Goal: Communication & Community: Answer question/provide support

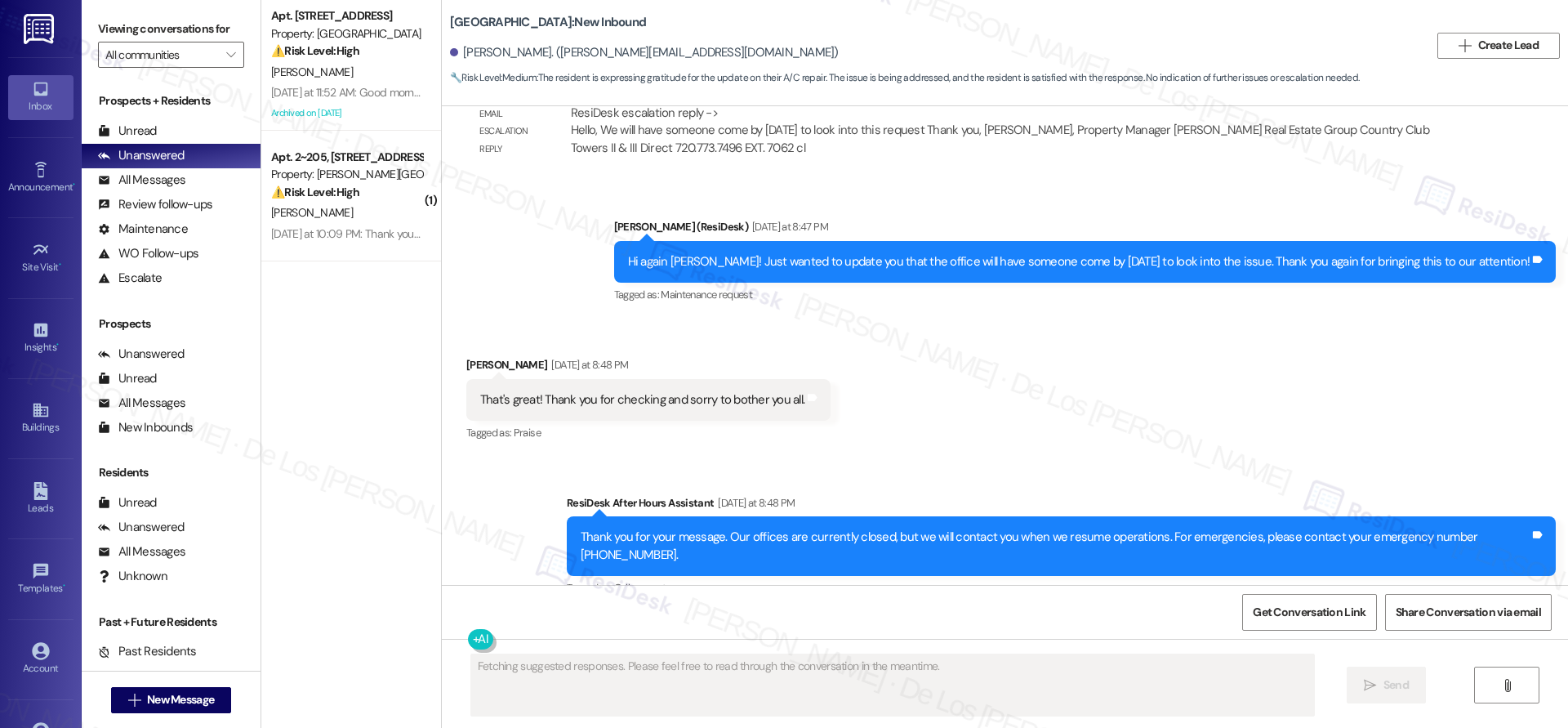
scroll to position [1349, 0]
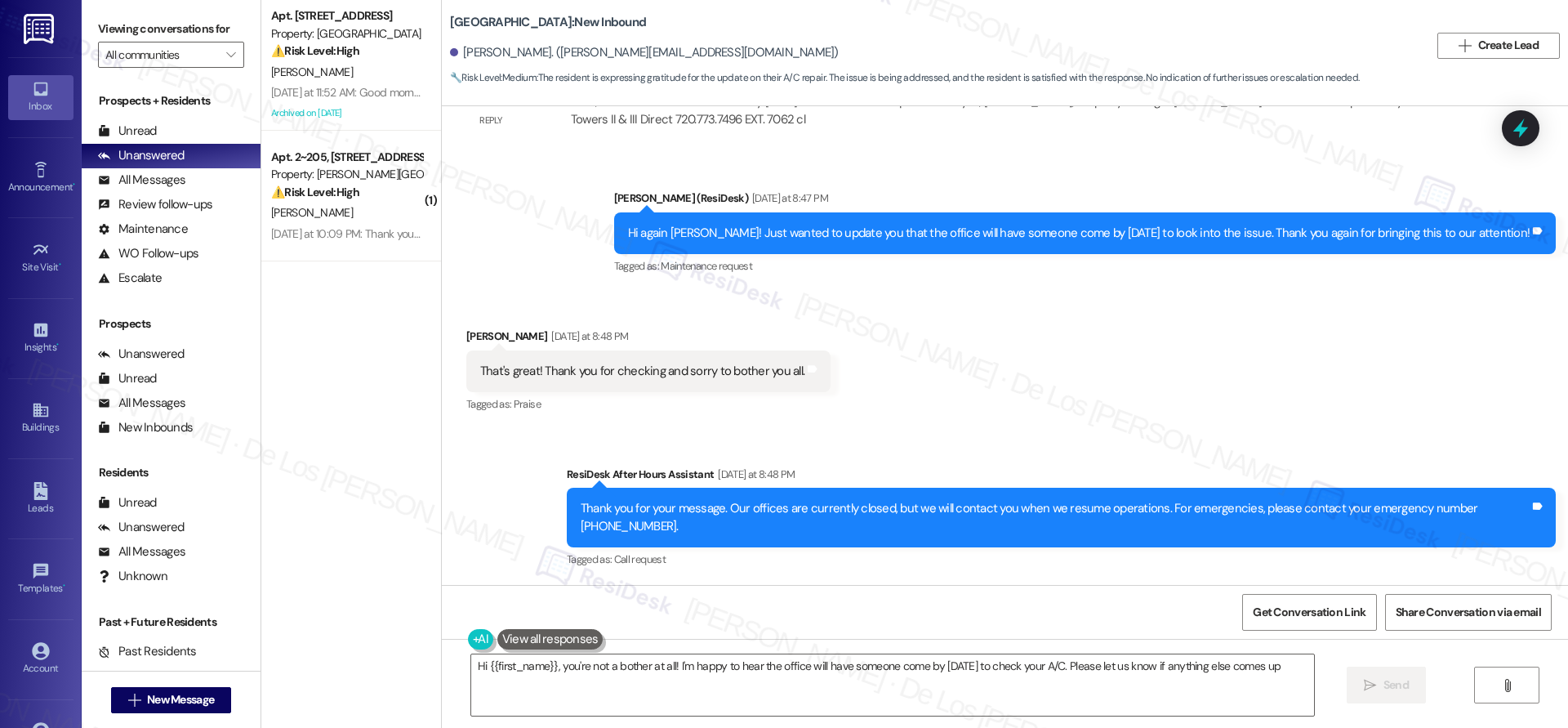
type textarea "Hi {{first_name}}, you're not a bother at all! I'm happy to hear the office wil…"
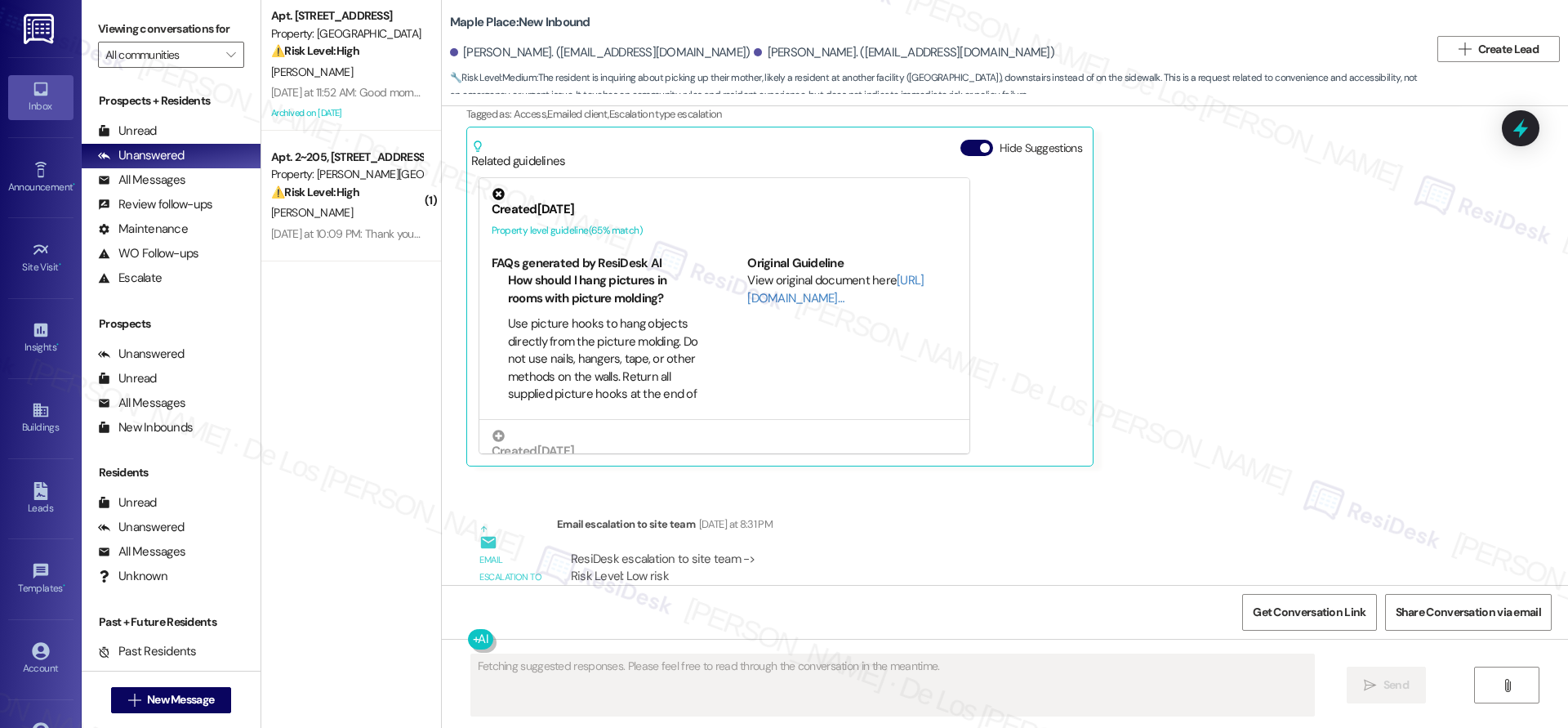
scroll to position [518, 0]
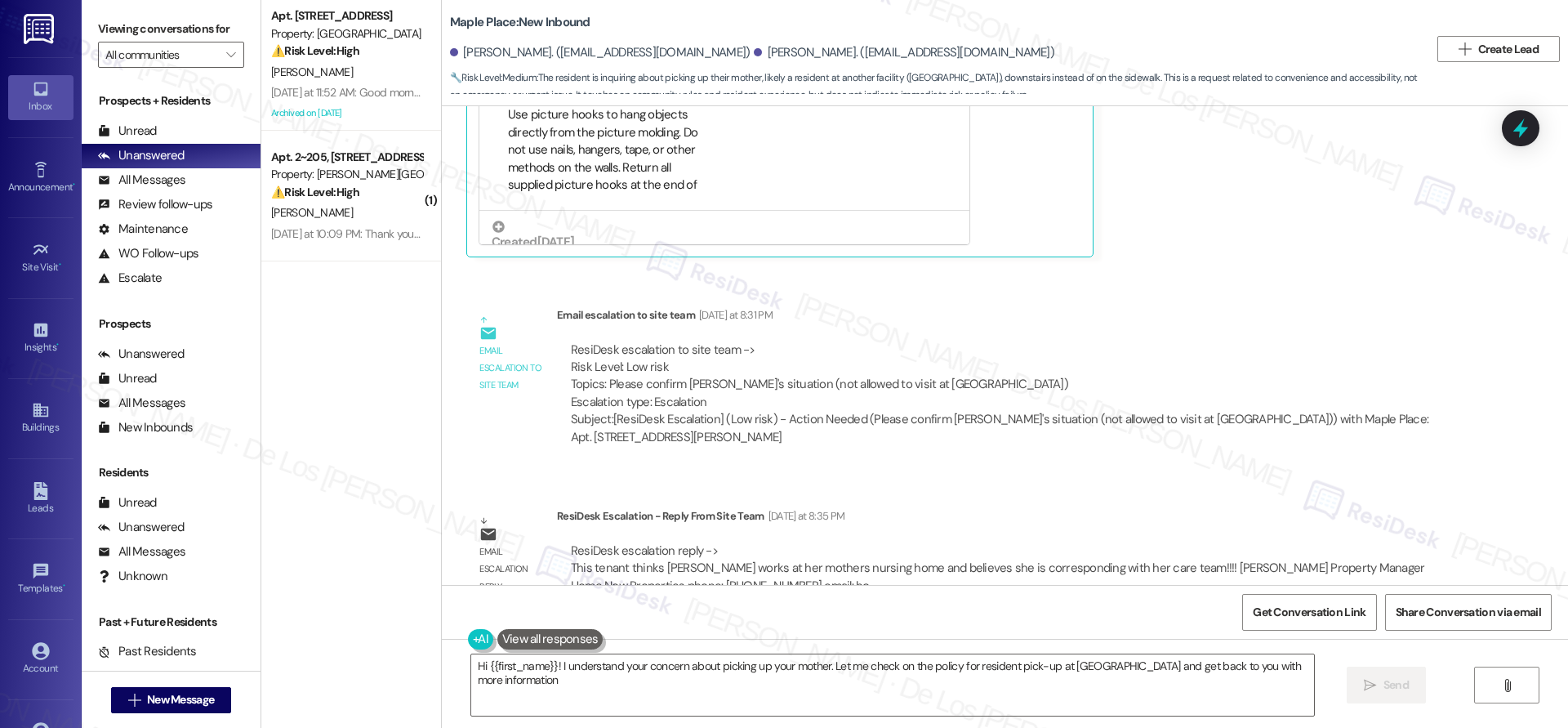
type textarea "Hi {{first_name}}! I understand your concern about picking up your mother. Let …"
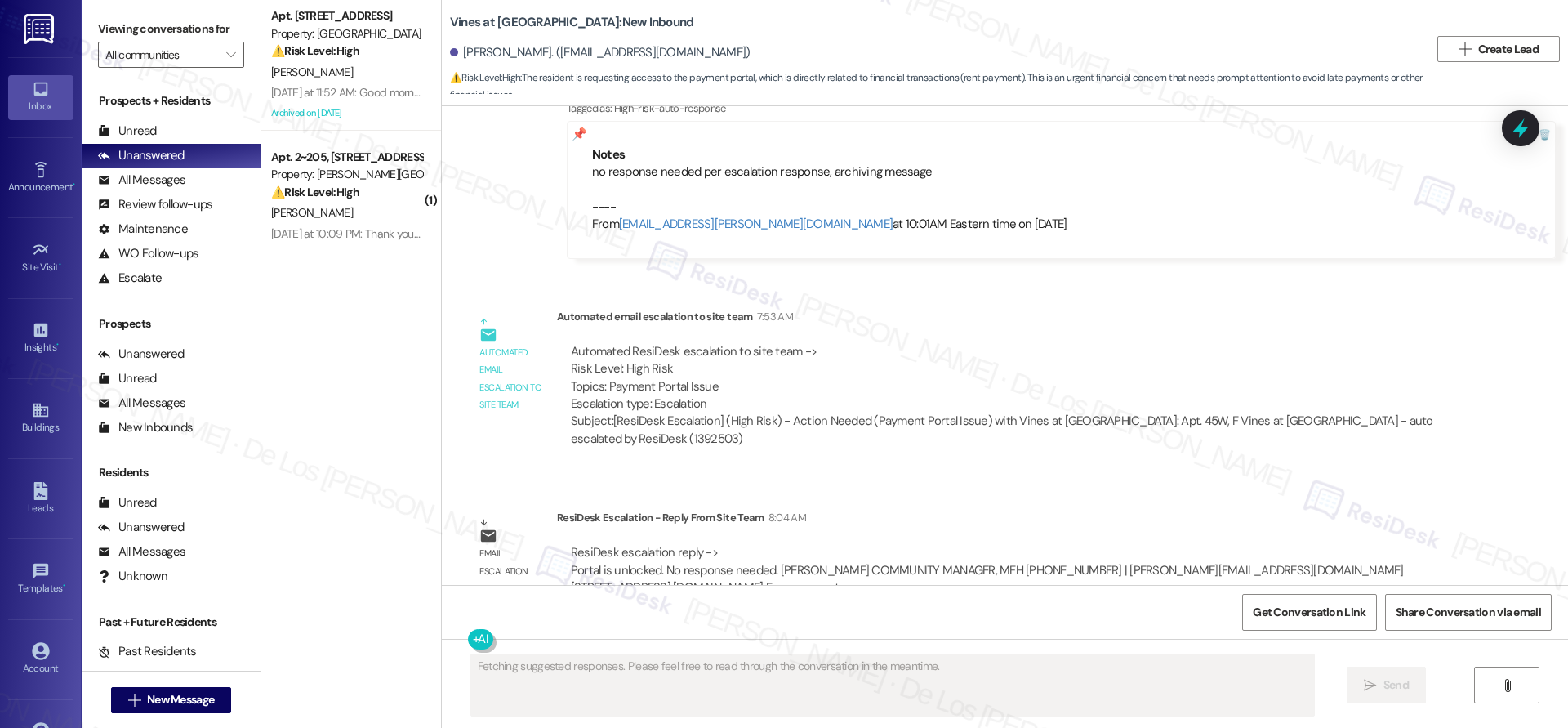
scroll to position [2703, 0]
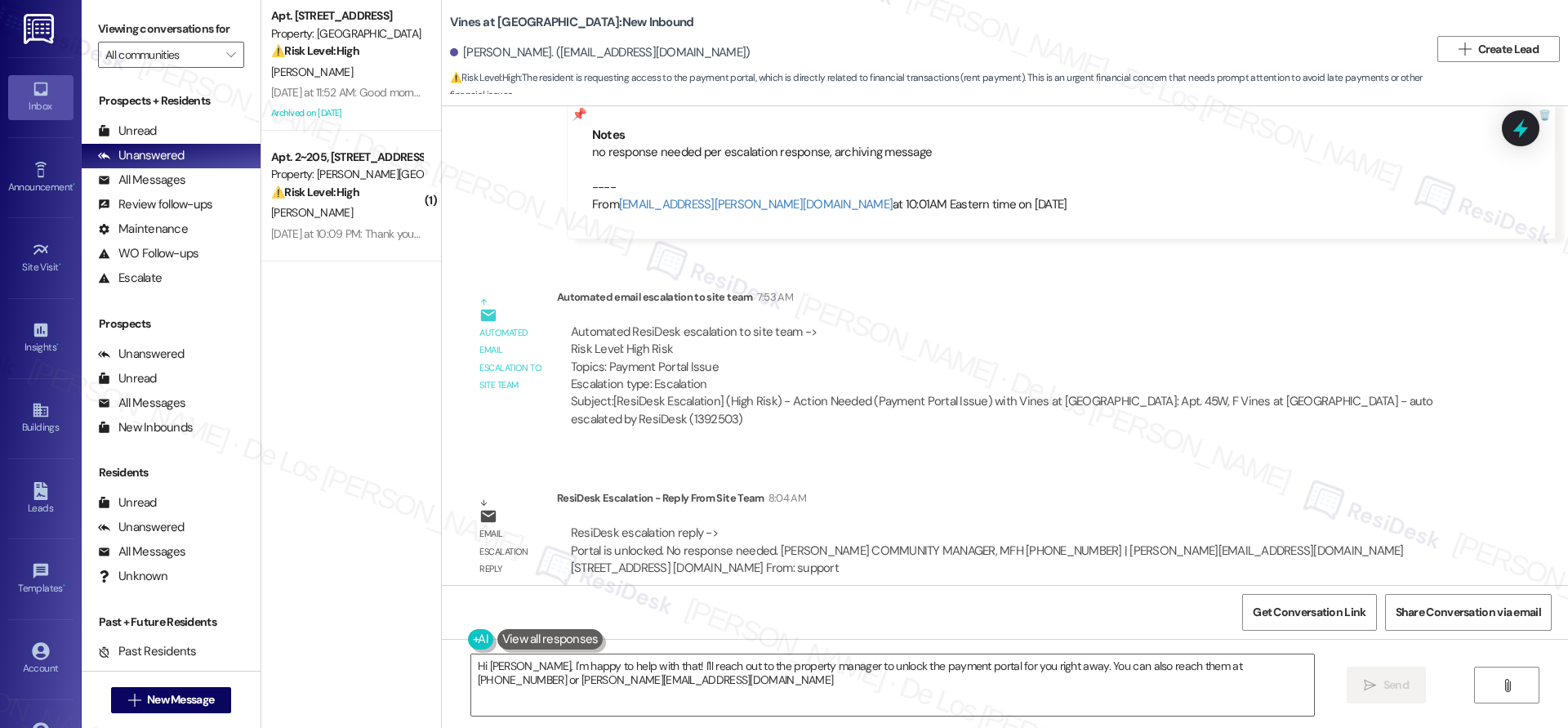
type textarea "Hi William, I'm happy to help with that! I'll reach out to the property manager…"
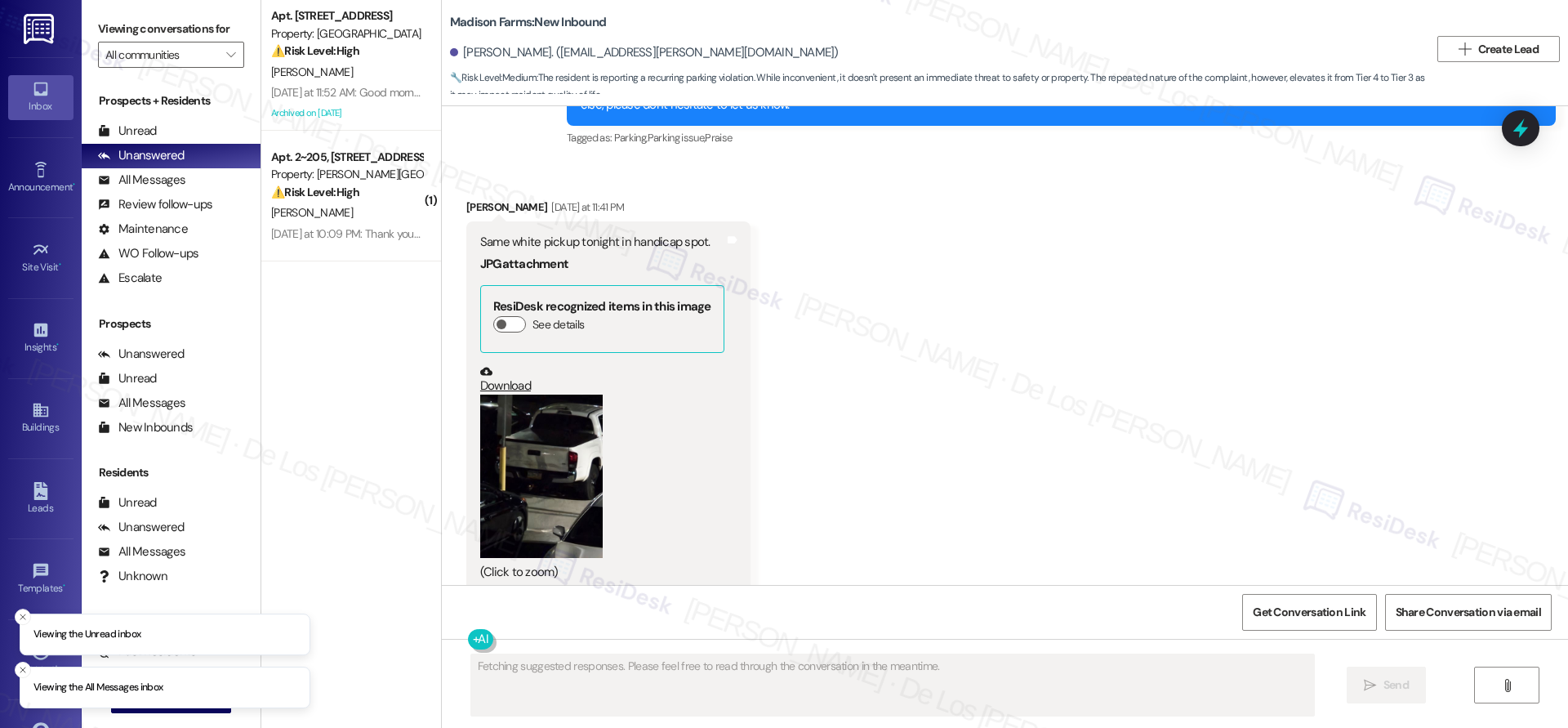
scroll to position [12051, 0]
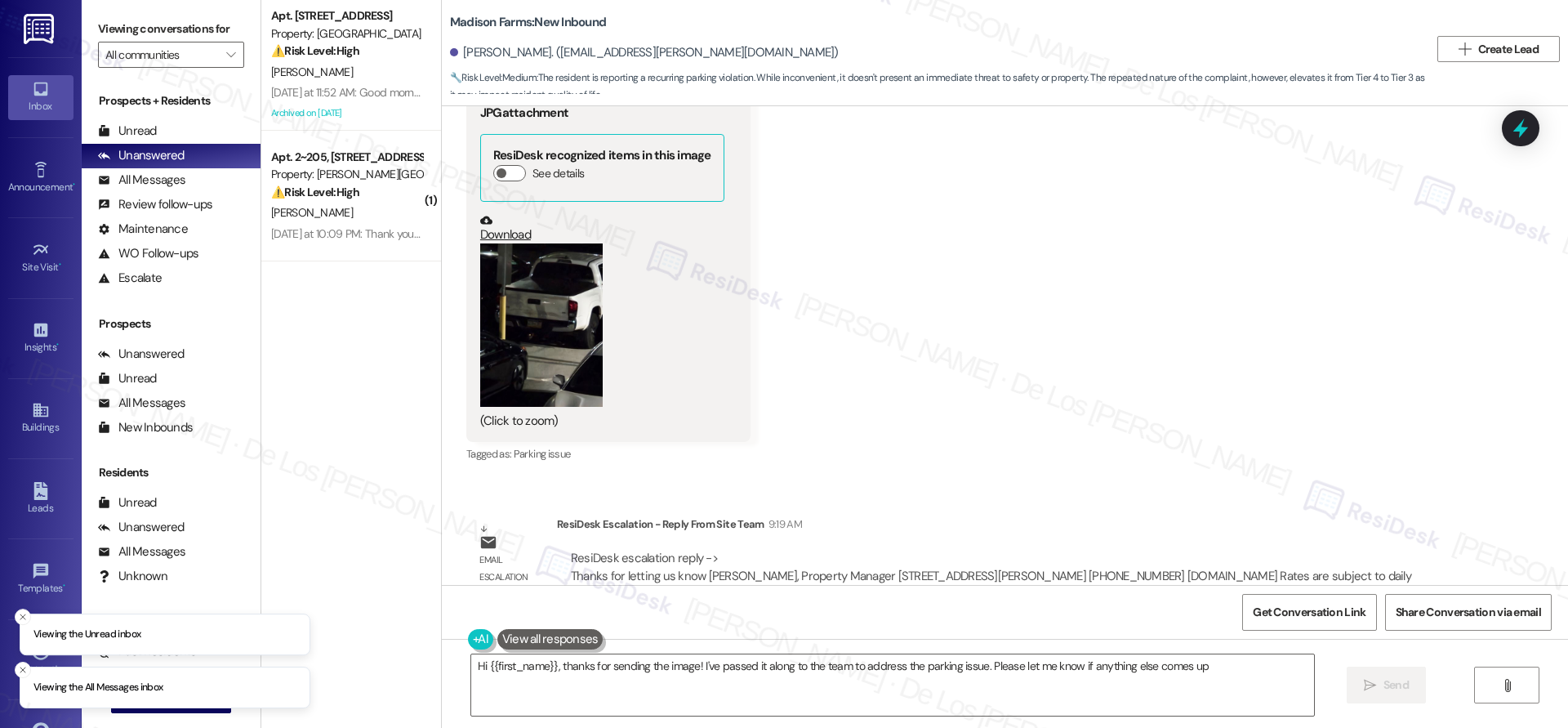
type textarea "Hi {{first_name}}, thanks for sending the image! I've passed it along to the te…"
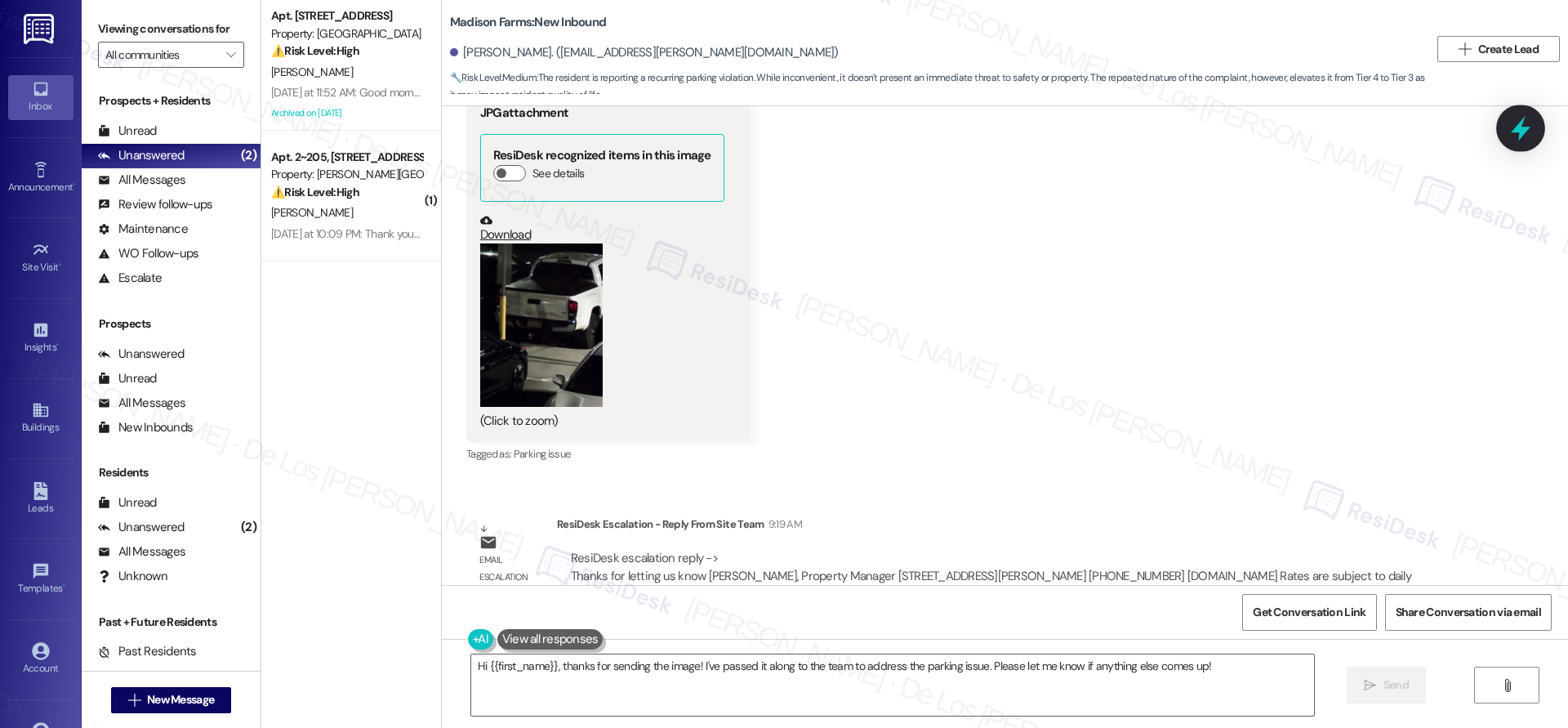
click at [1521, 126] on icon at bounding box center [1521, 128] width 19 height 25
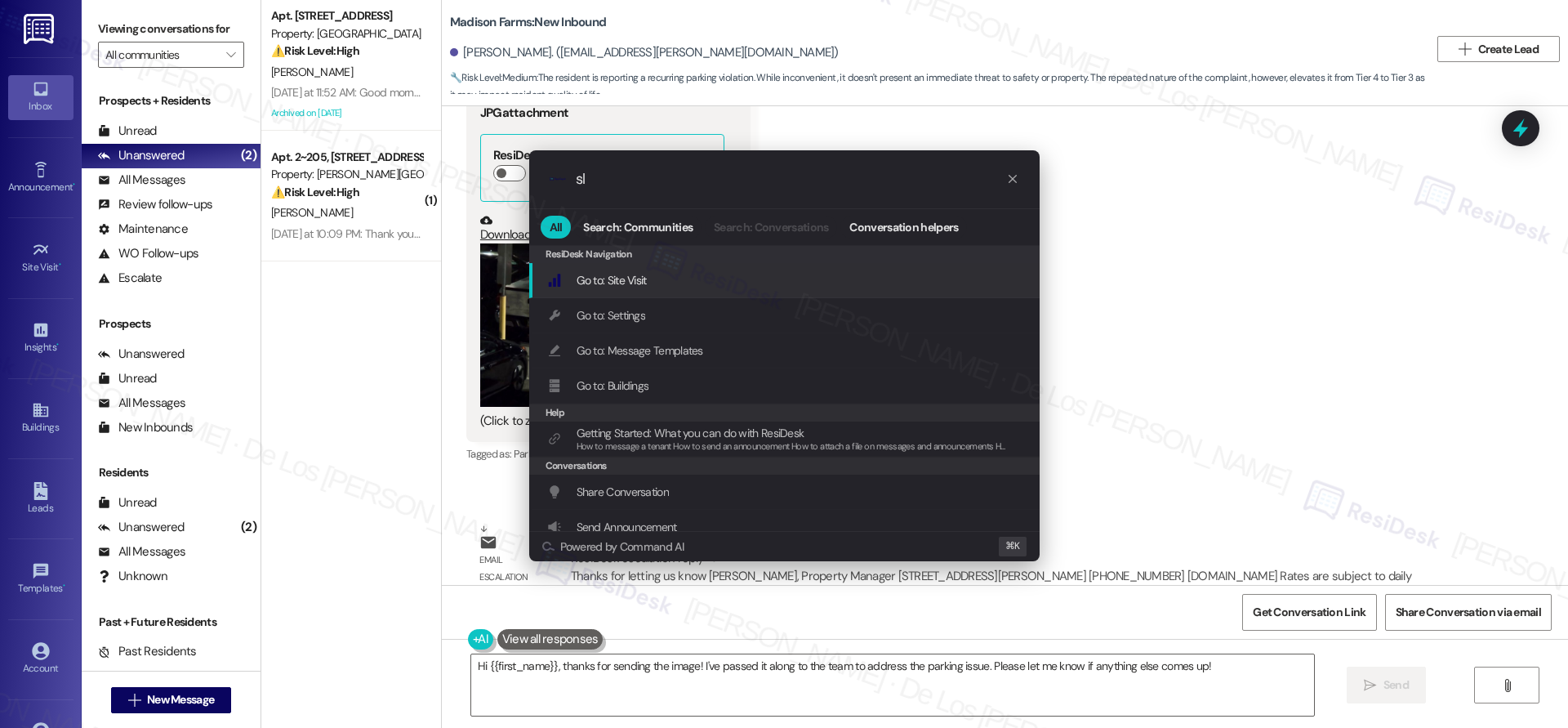
type input "sla"
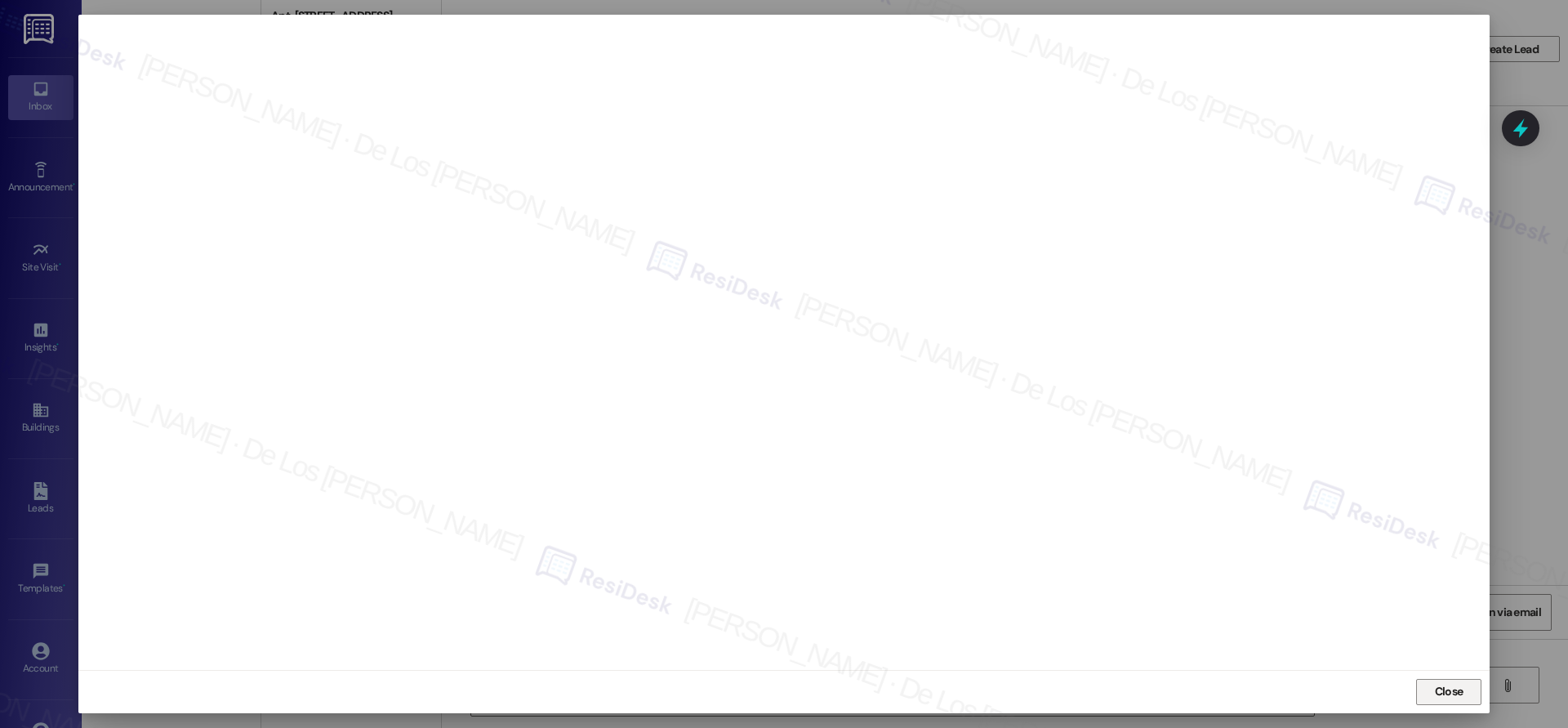
click at [1435, 684] on span "Close" at bounding box center [1450, 691] width 29 height 17
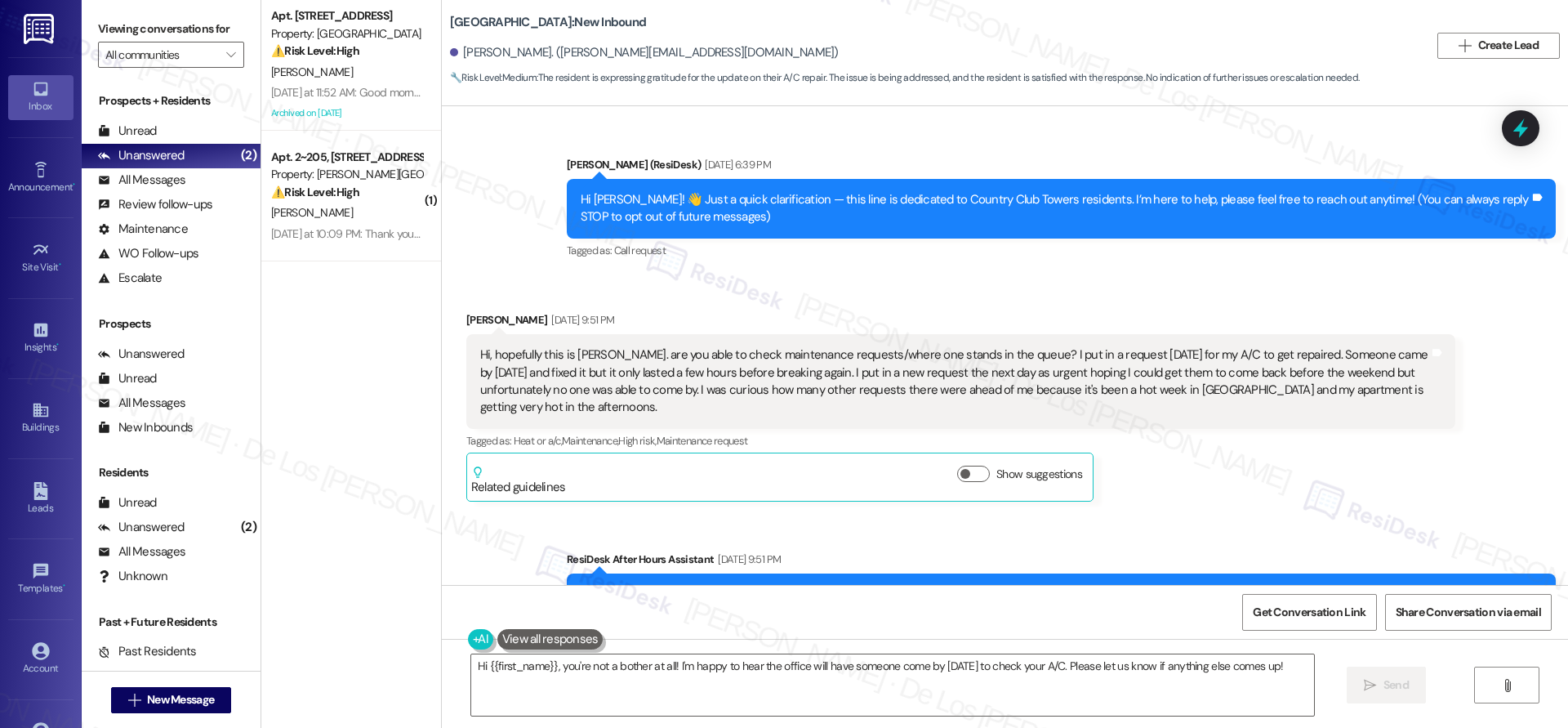
scroll to position [1349, 0]
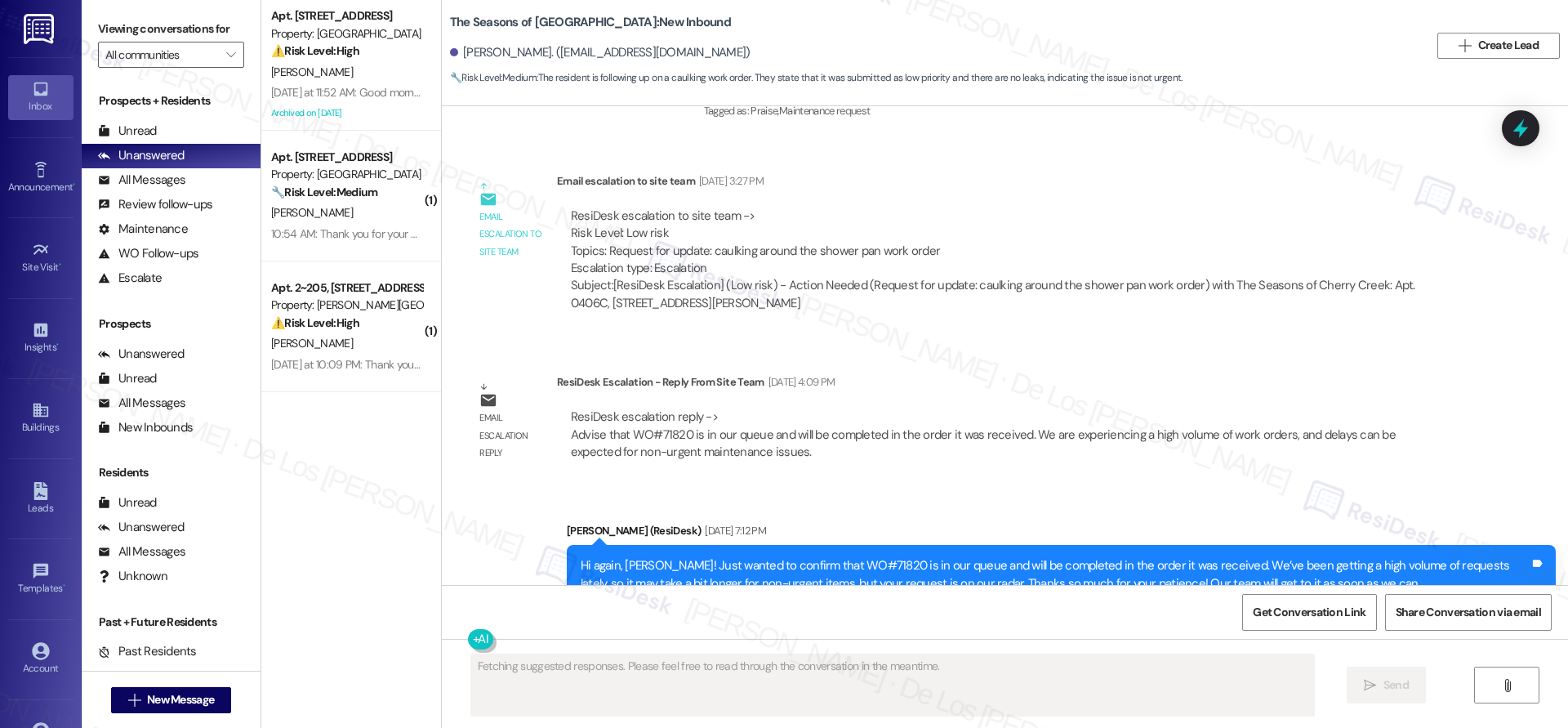
scroll to position [3025, 0]
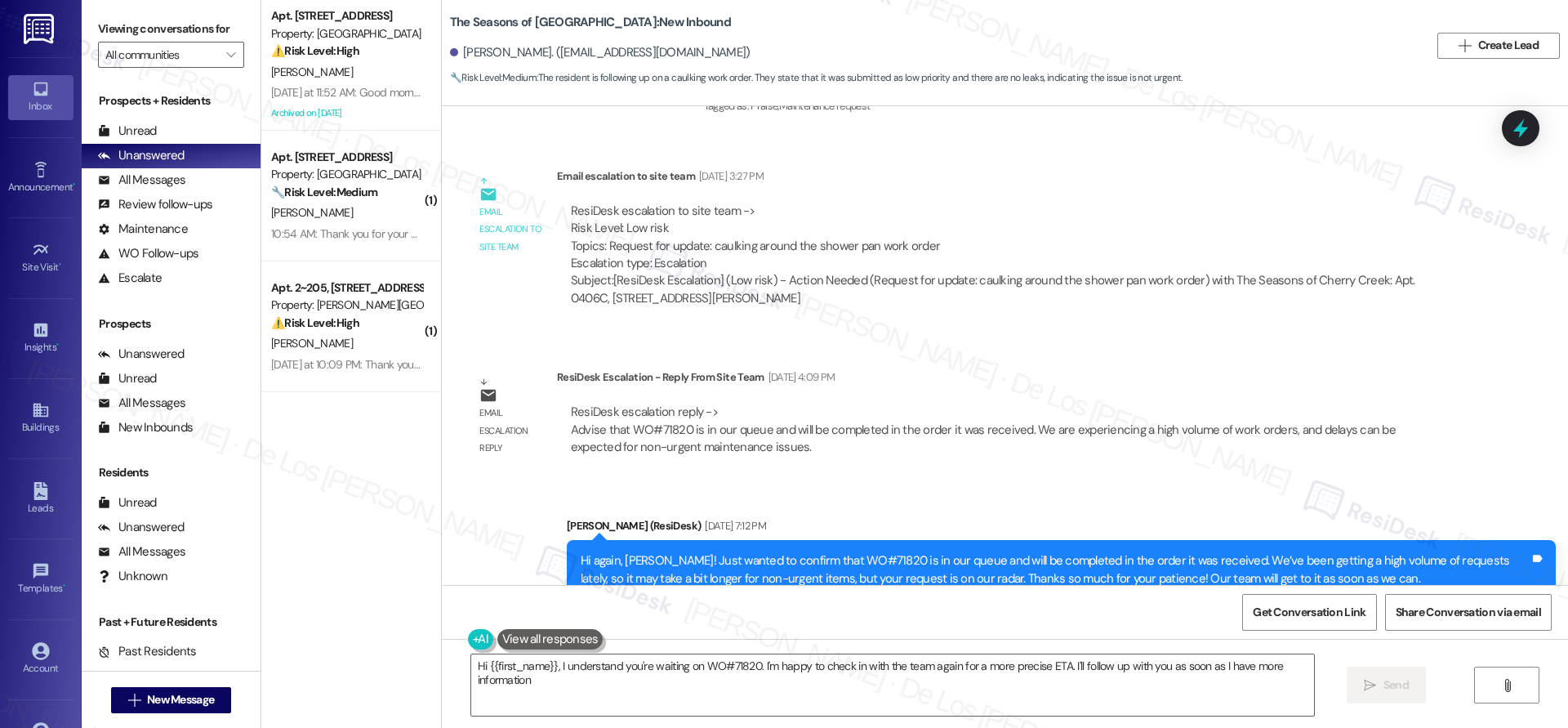
type textarea "Hi {{first_name}}, I understand you're waiting on WO#71820. I'm happy to check …"
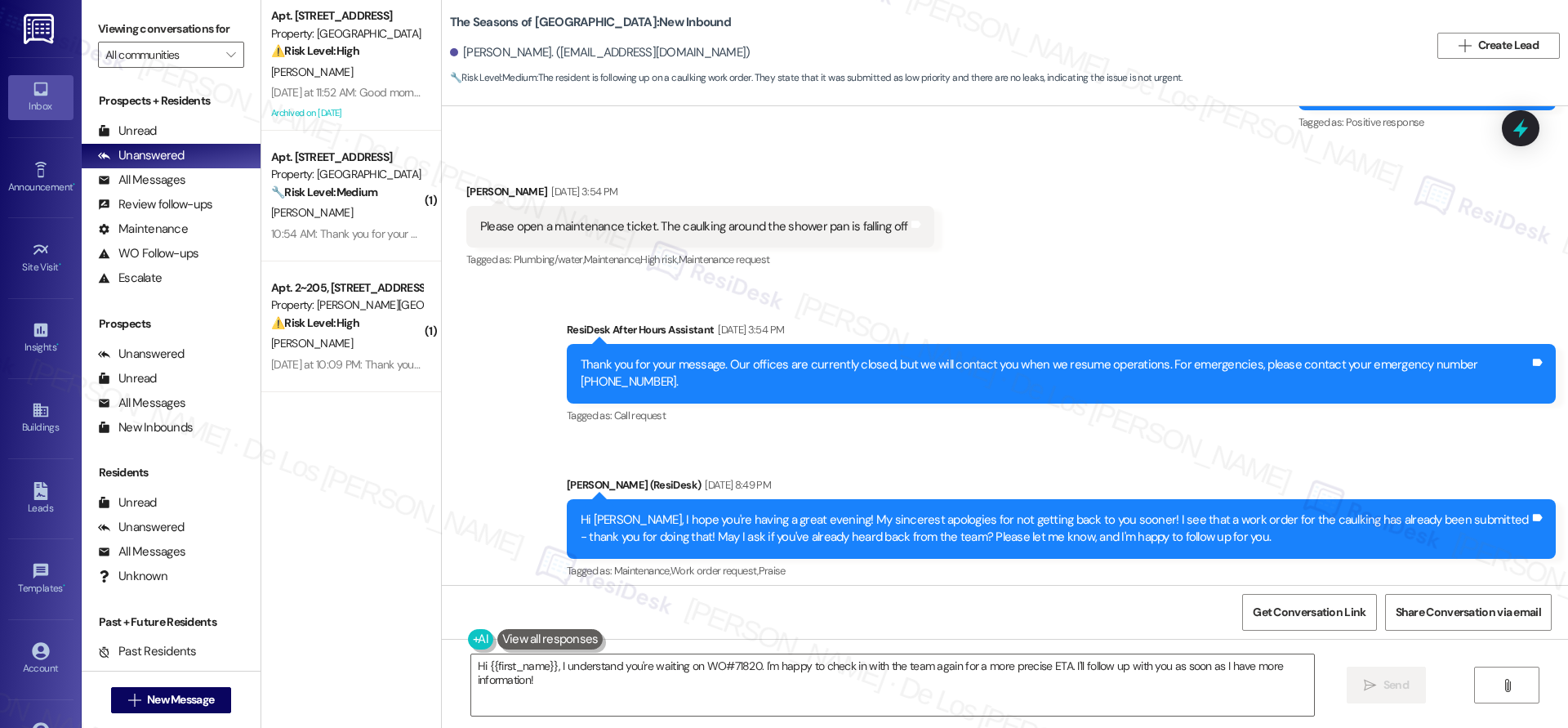
scroll to position [2255, 0]
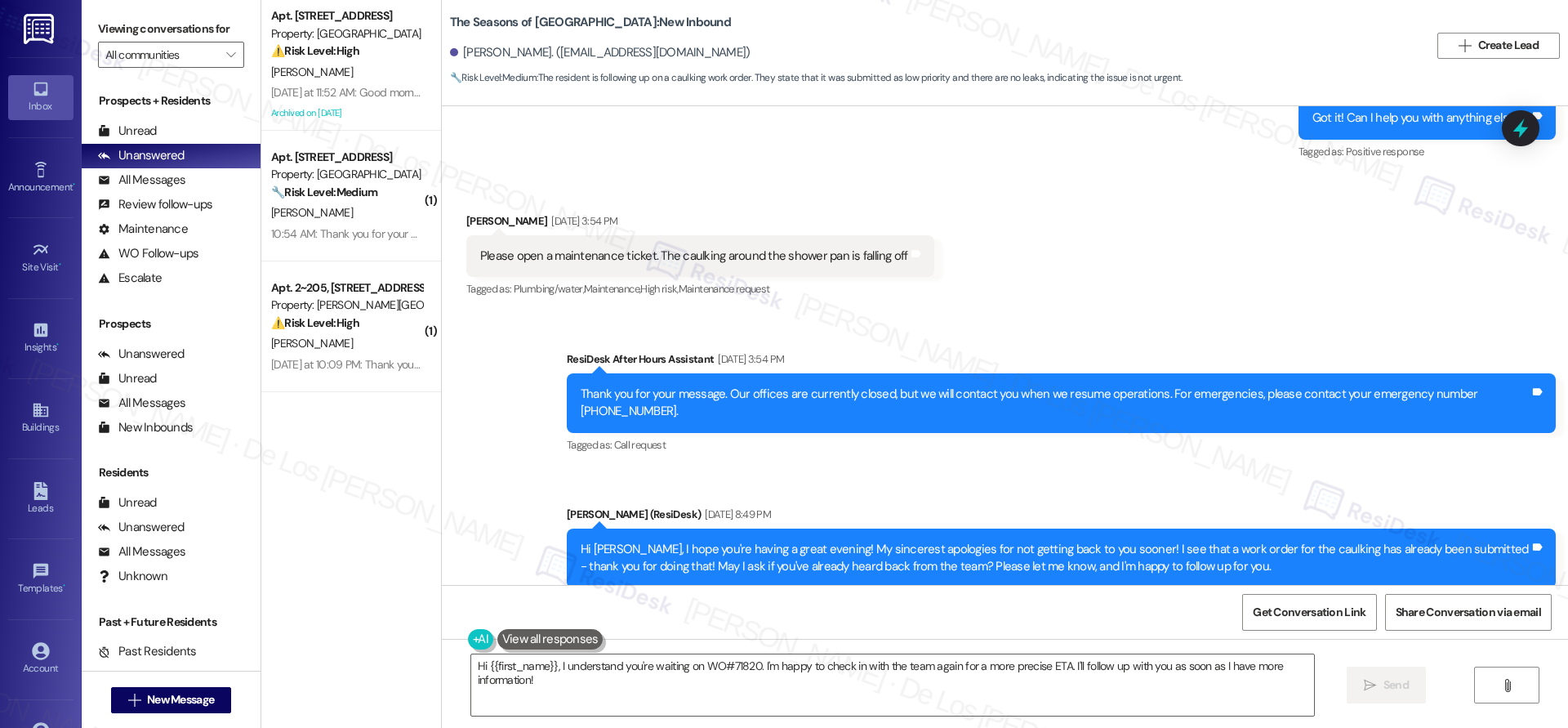
click at [829, 493] on div "Sent via SMS [PERSON_NAME] (ResiDesk) [DATE] 8:49 PM Hi [PERSON_NAME], I hope y…" at bounding box center [1061, 559] width 1013 height 131
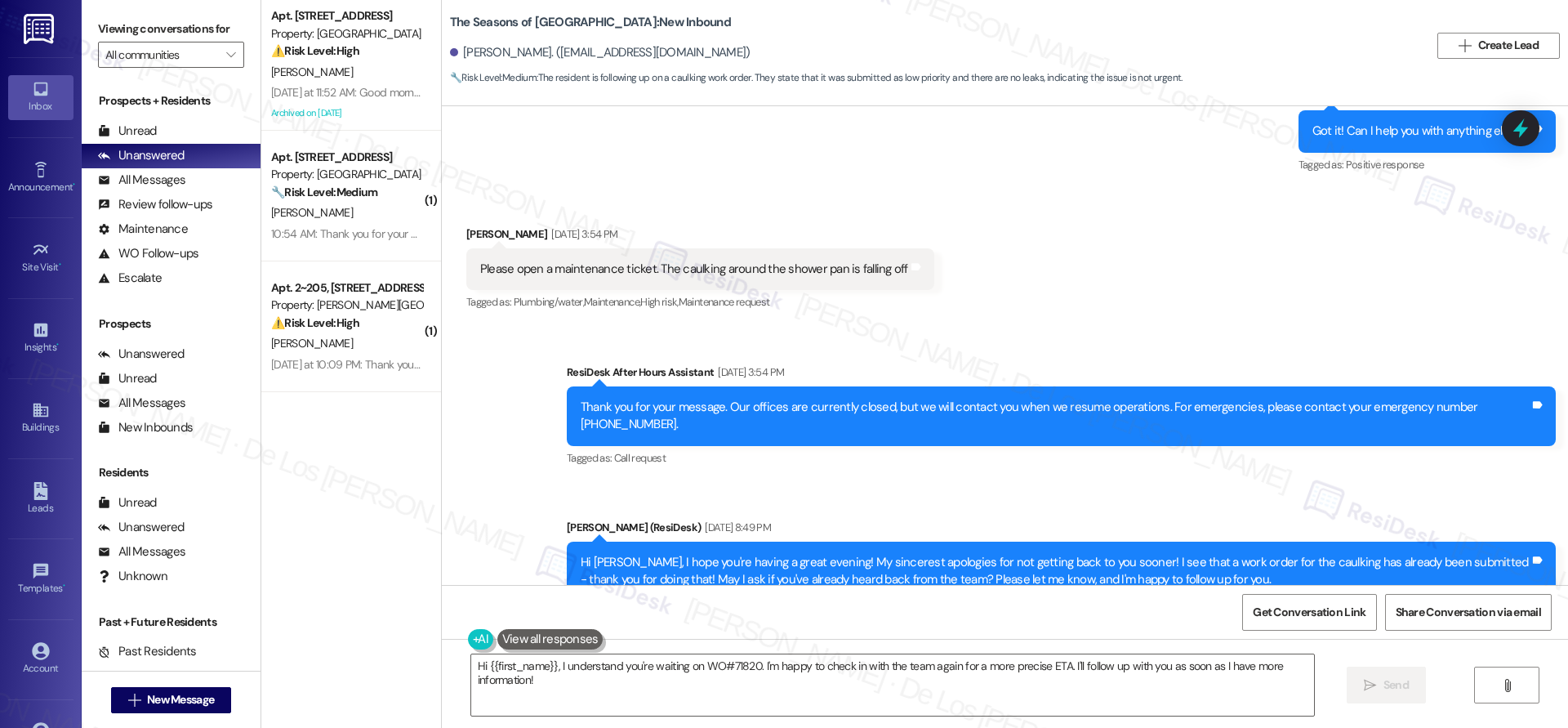
scroll to position [2241, 0]
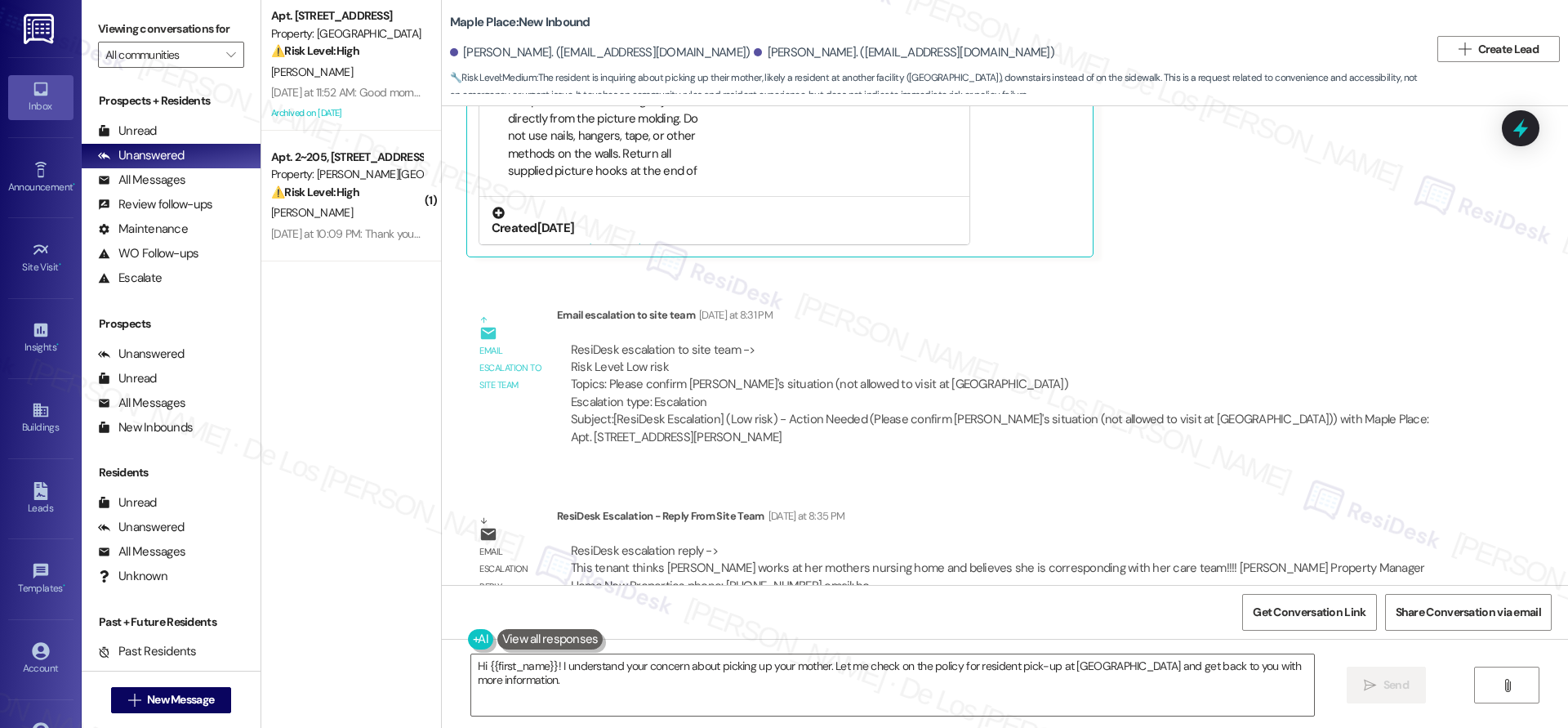
scroll to position [37, 0]
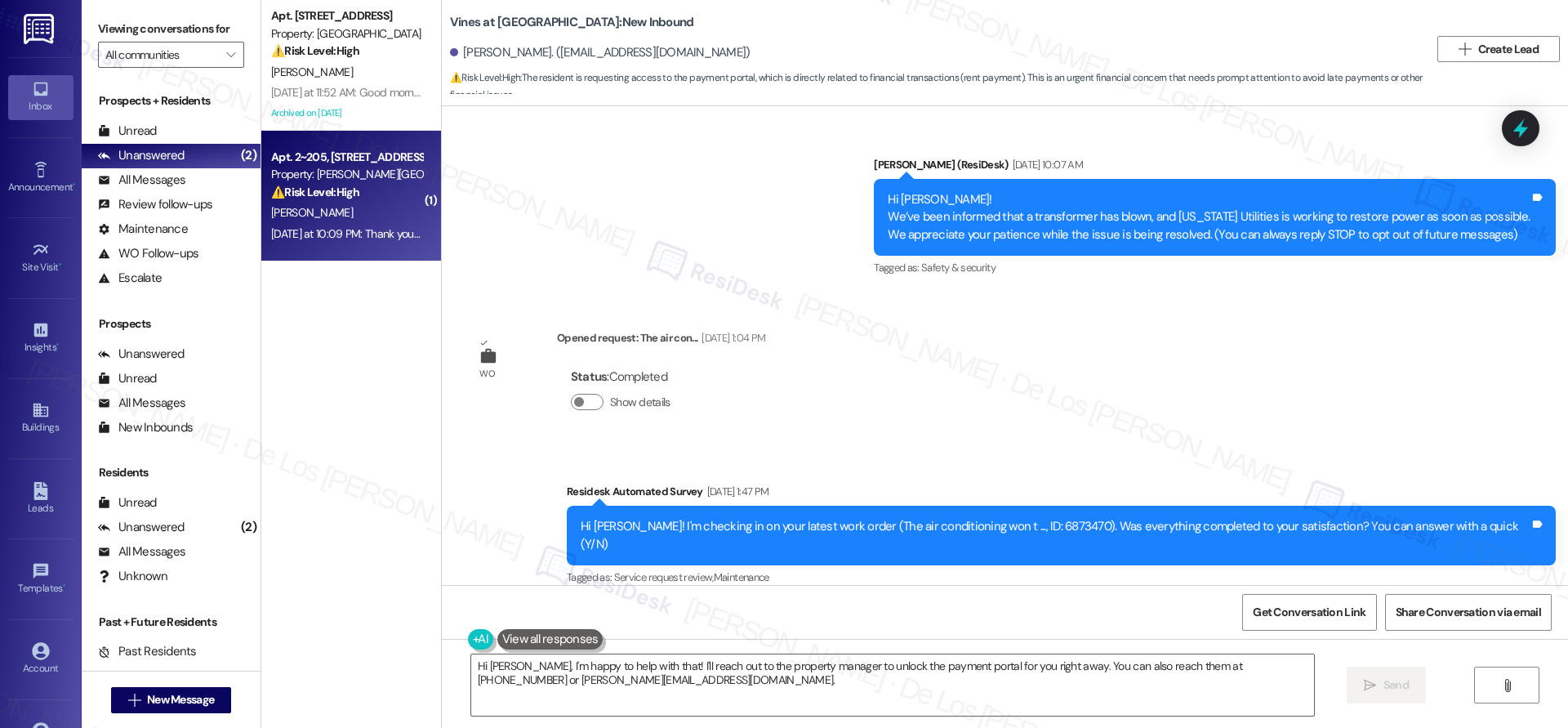
scroll to position [2703, 0]
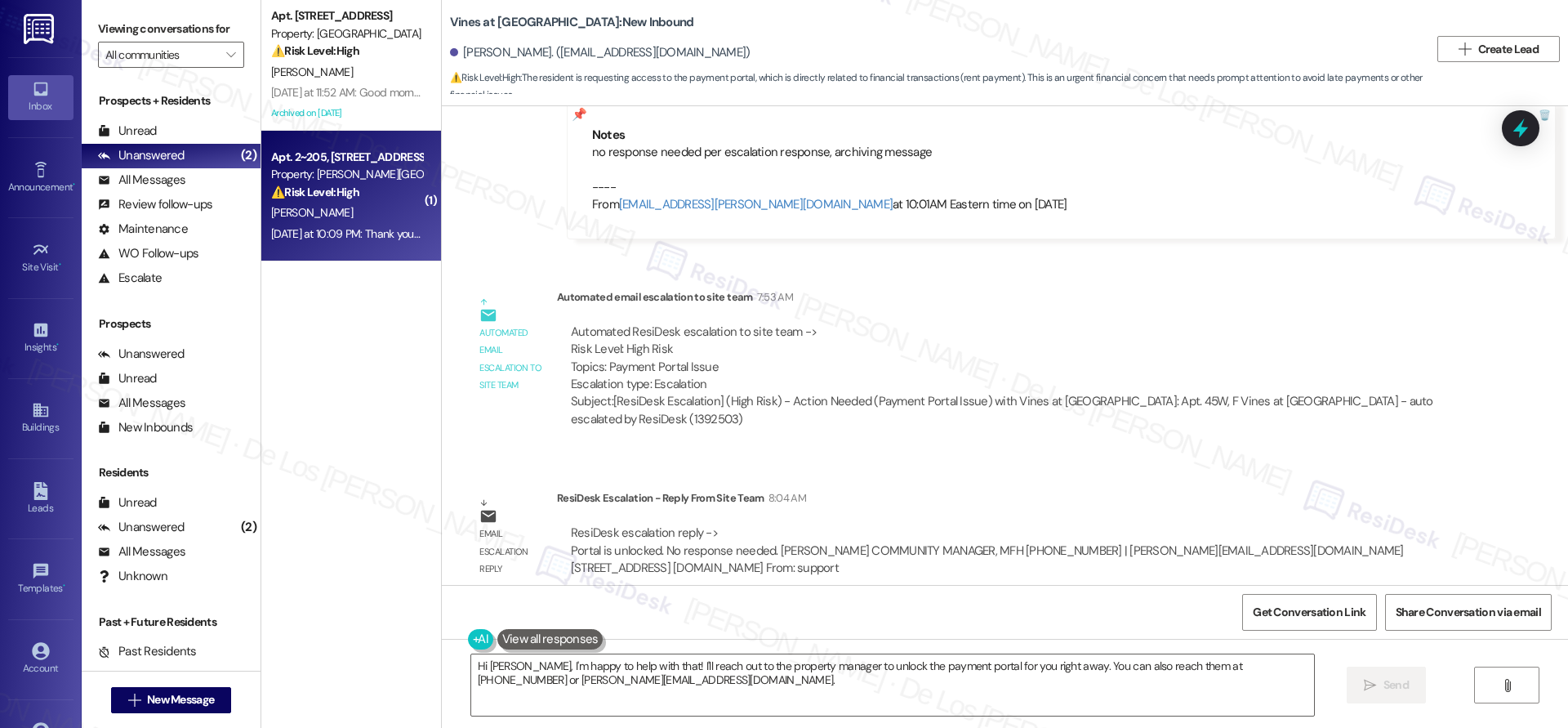
click at [336, 170] on div "Property: Alderman Park Apartments" at bounding box center [347, 174] width 151 height 17
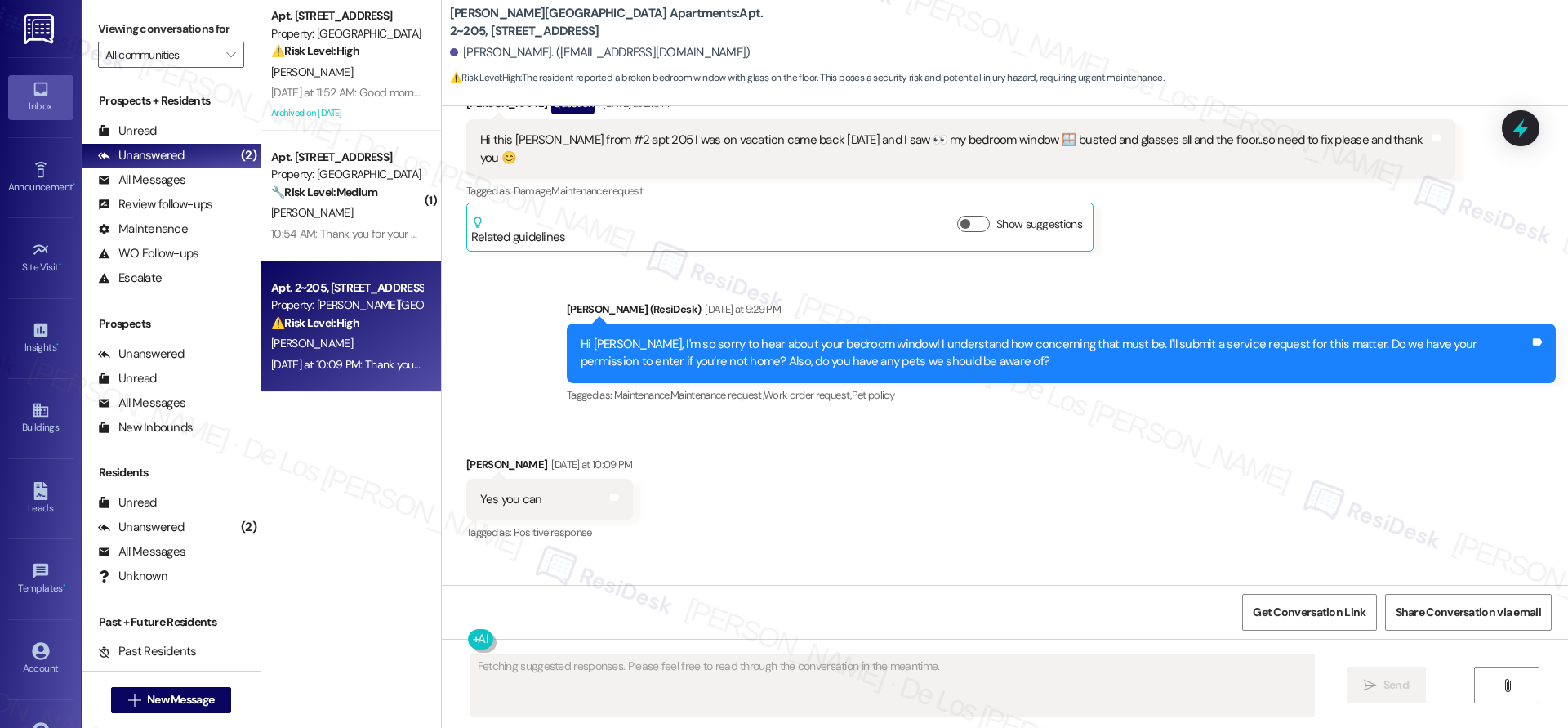
scroll to position [6634, 0]
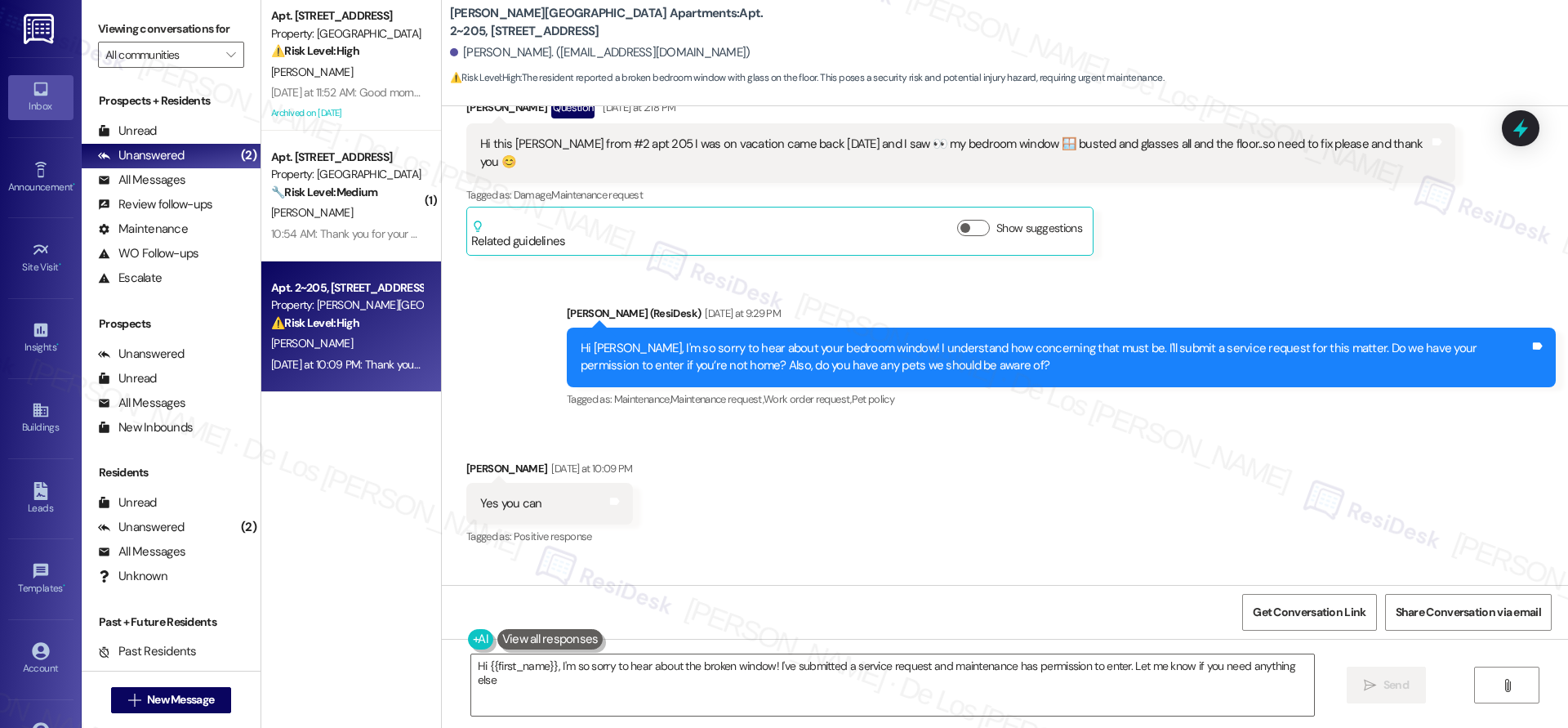
type textarea "Hi {{first_name}}, I'm so sorry to hear about the broken window! I've submitted…"
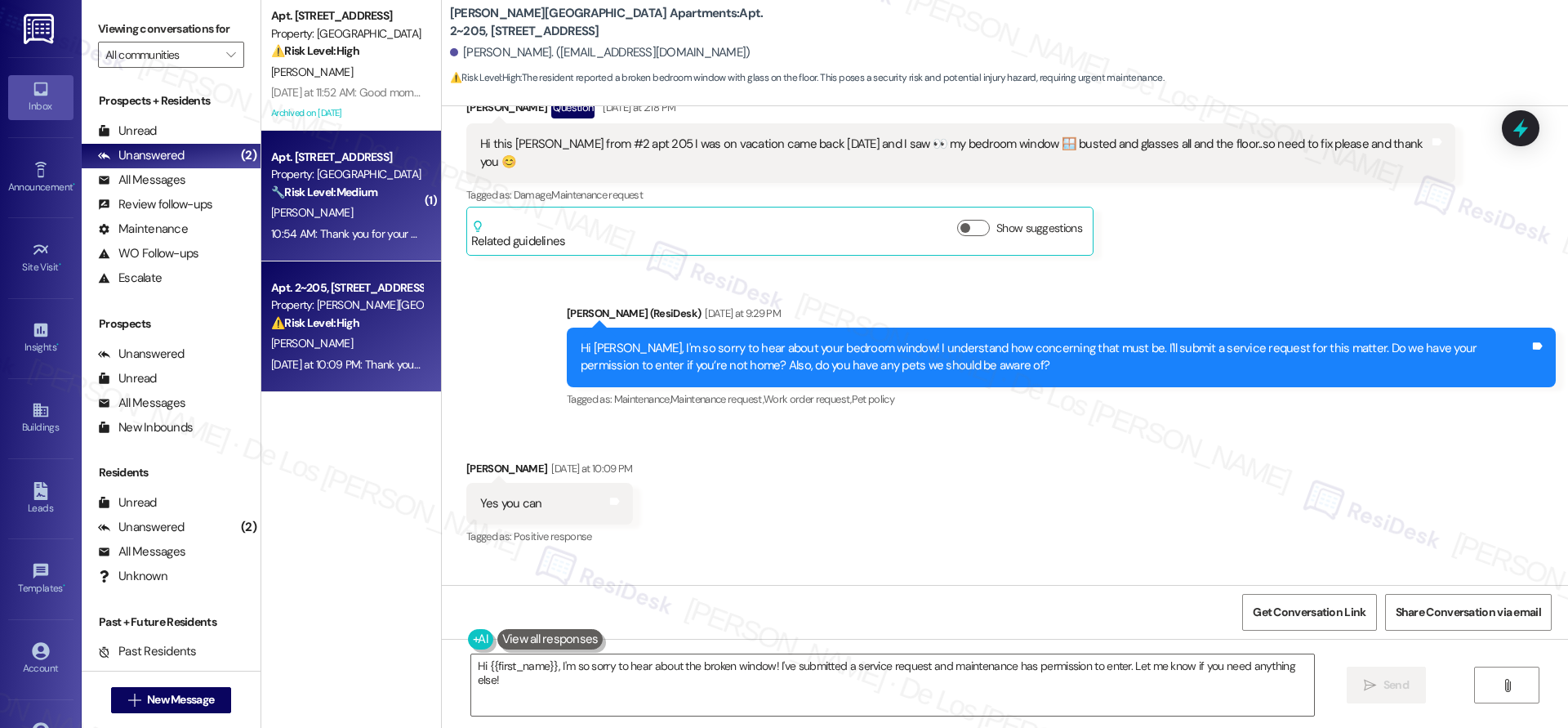
click at [363, 236] on div "10:54 AM: Thank you for your message. Our offices are currently closed, but we …" at bounding box center [753, 233] width 963 height 14
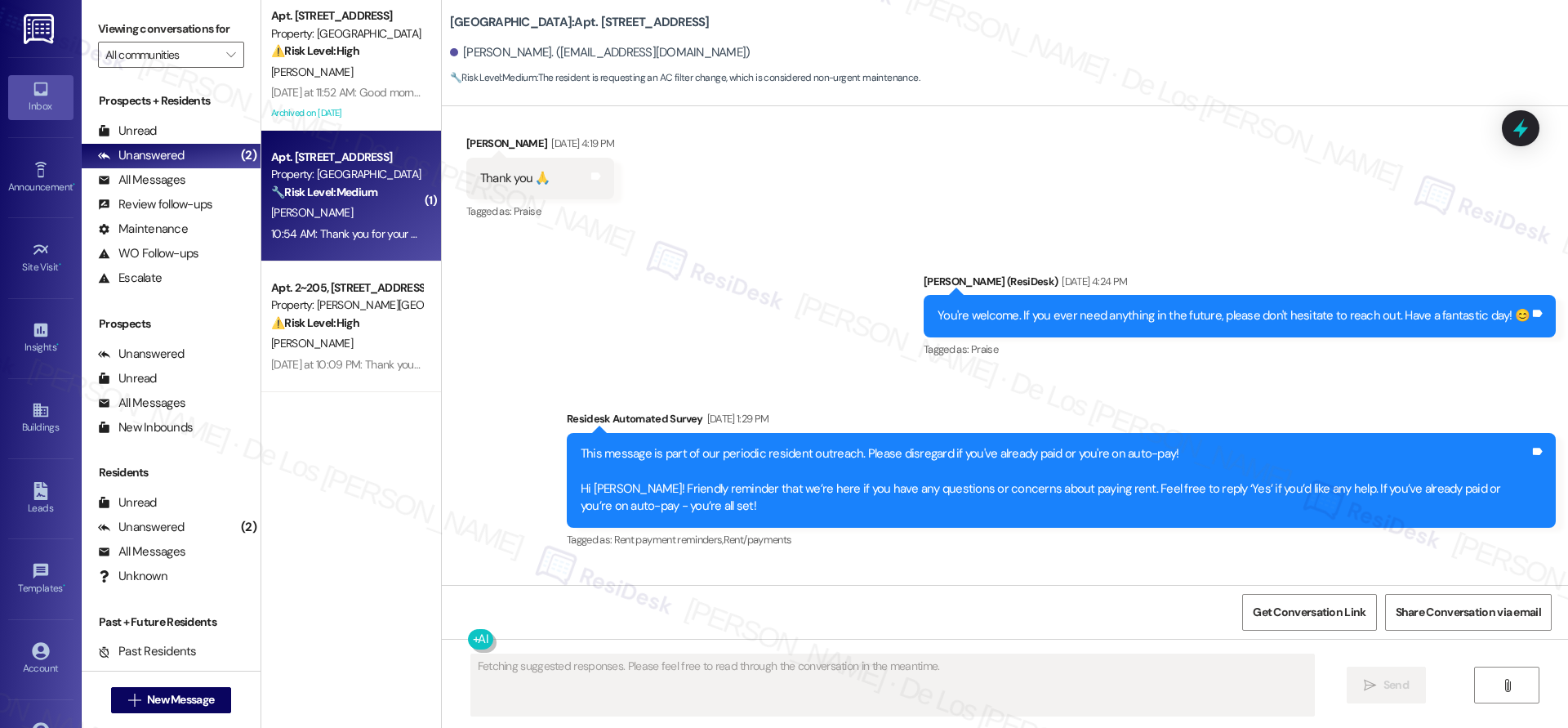
scroll to position [17716, 0]
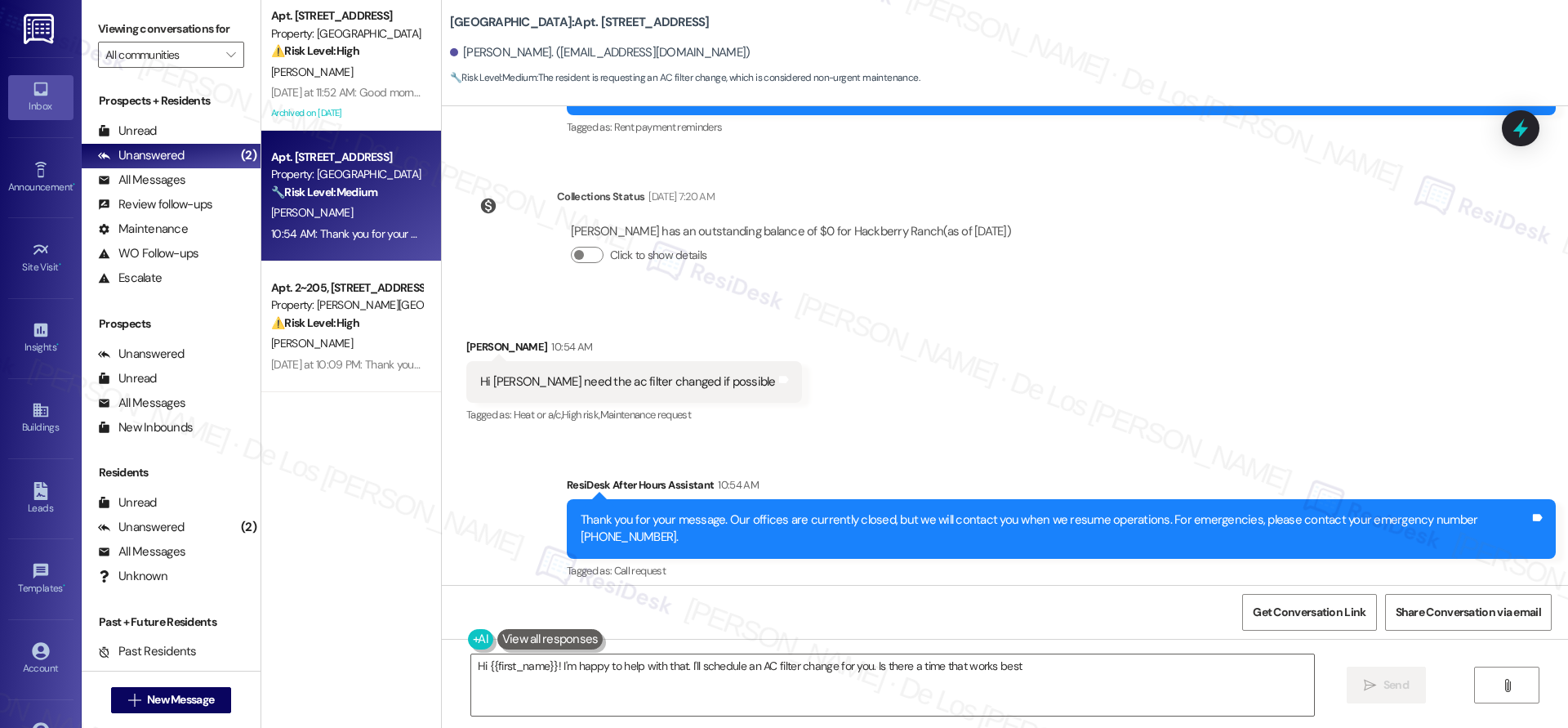
type textarea "Hi {{first_name}}! I'm happy to help with that. I'll schedule an AC filter chan…"
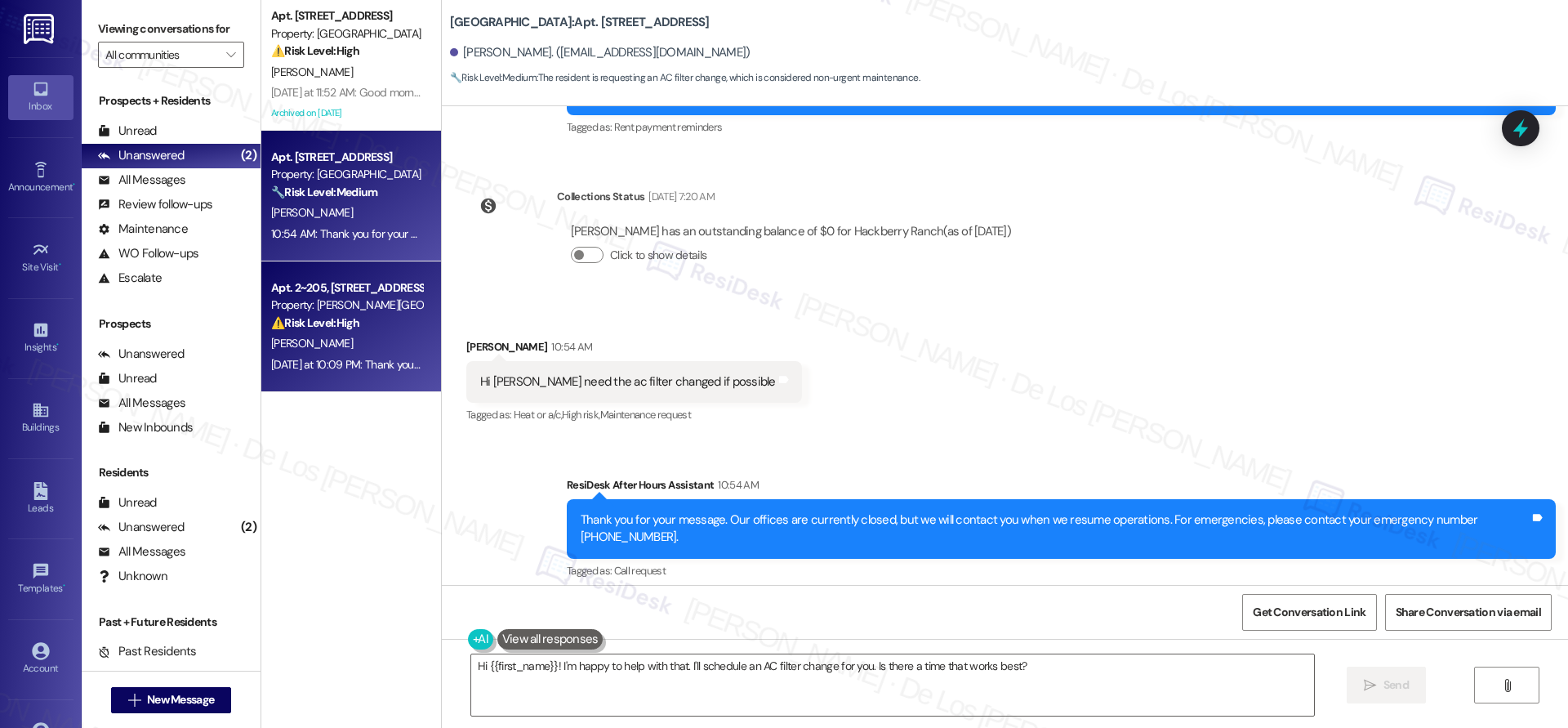
click at [373, 332] on div "Apt. 2~205, 1600 Lansdowne Dr Property: Alderman Park Apartments ⚠️ Risk Level:…" at bounding box center [347, 305] width 154 height 56
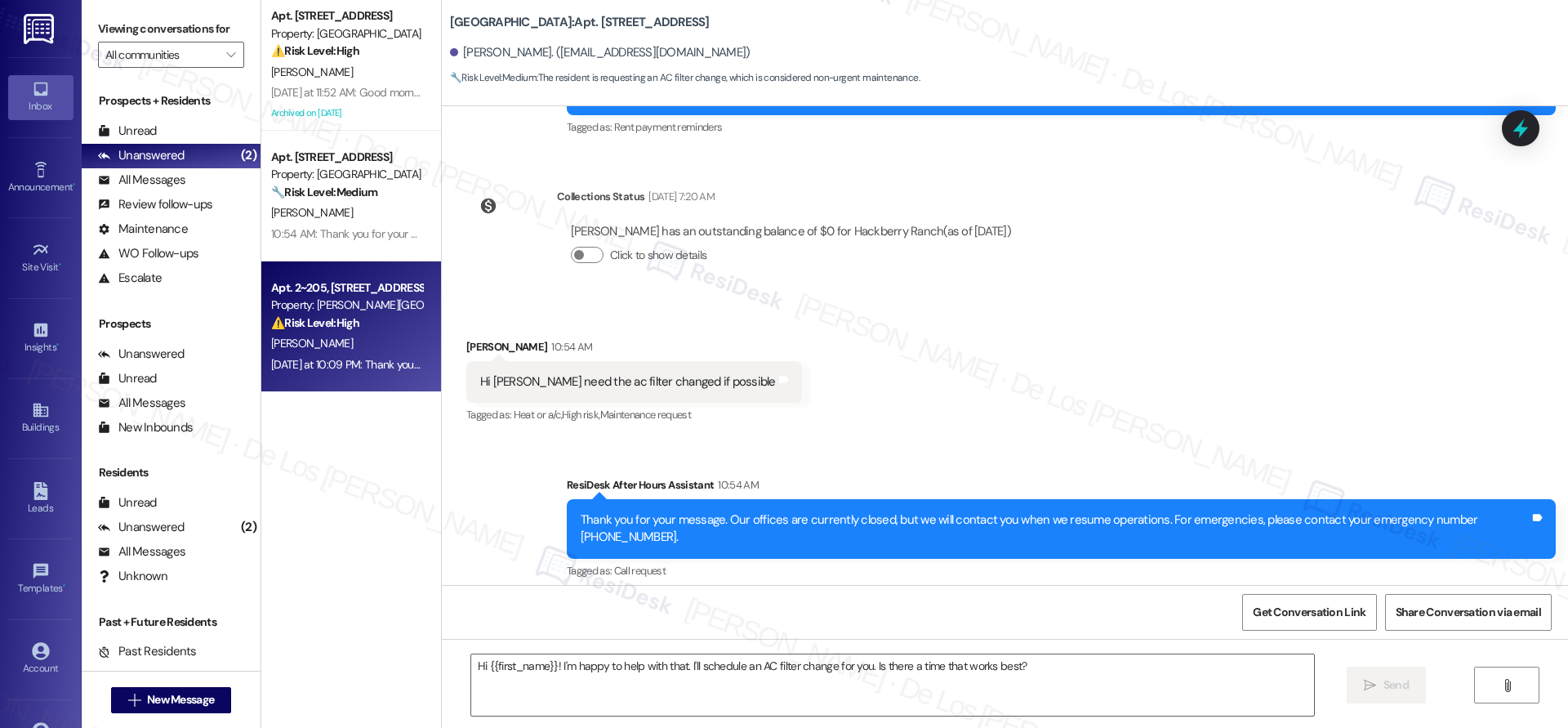
type textarea "Fetching suggested responses. Please feel free to read through the conversation…"
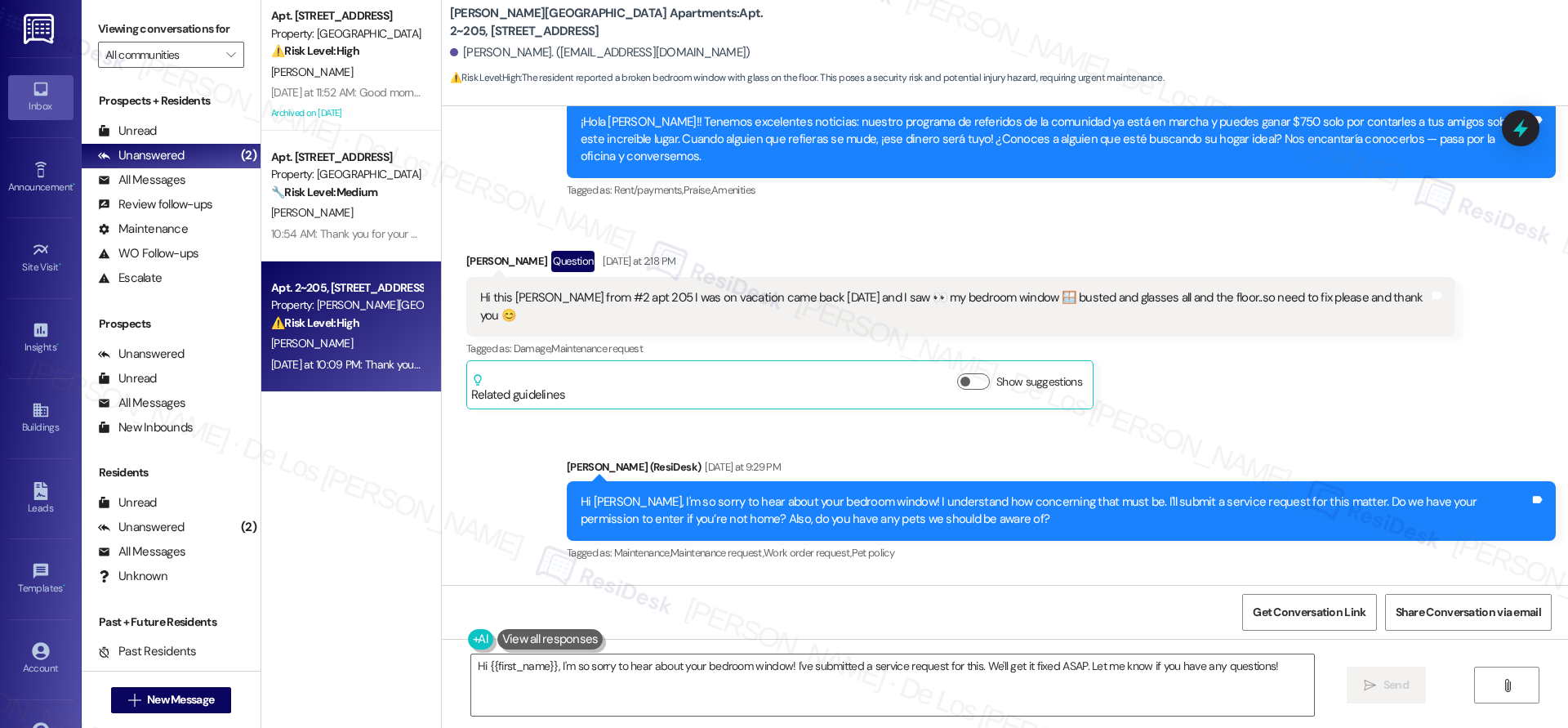
scroll to position [6474, 0]
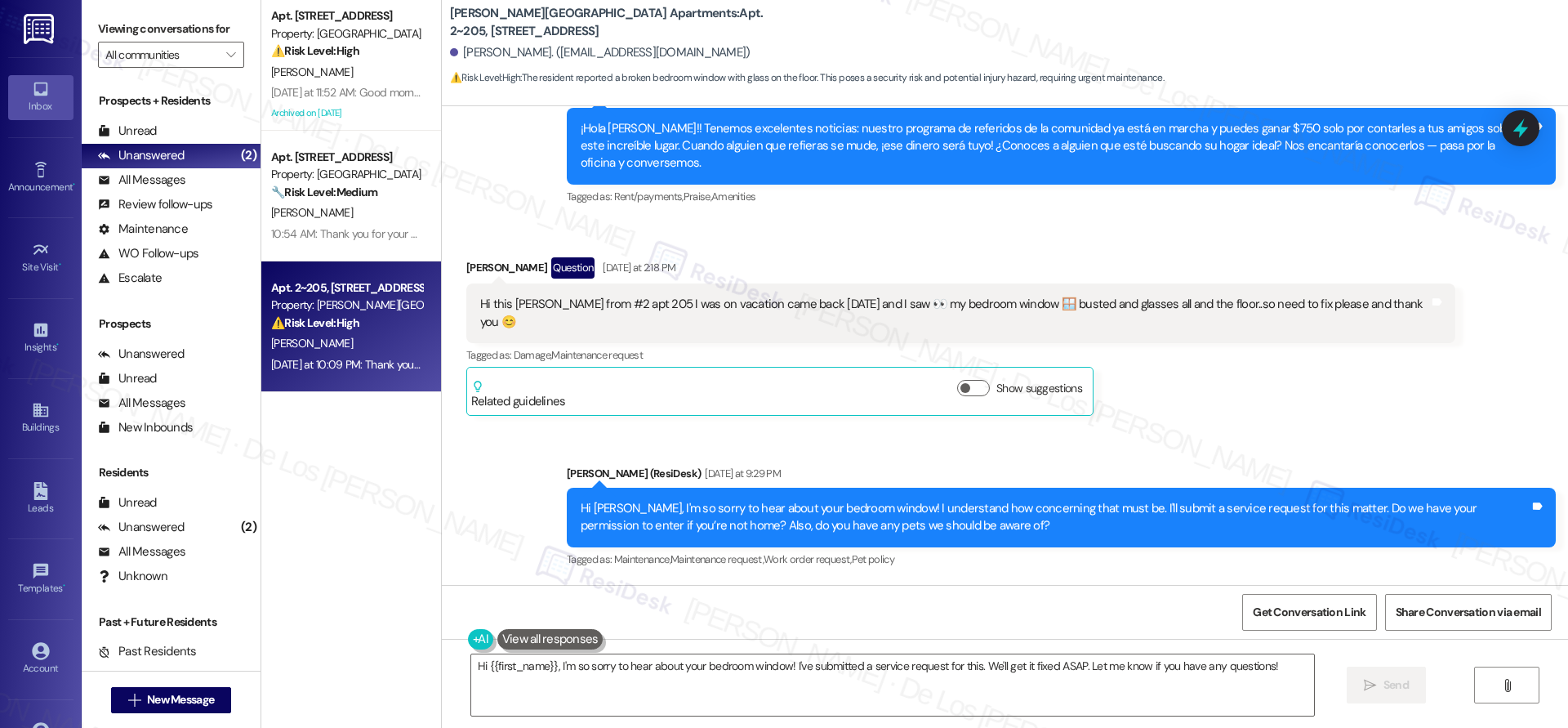
click at [794, 296] on div "Hi this Karine Murray from #2 apt 205 I was on vacation came back yesterday and…" at bounding box center [954, 313] width 949 height 35
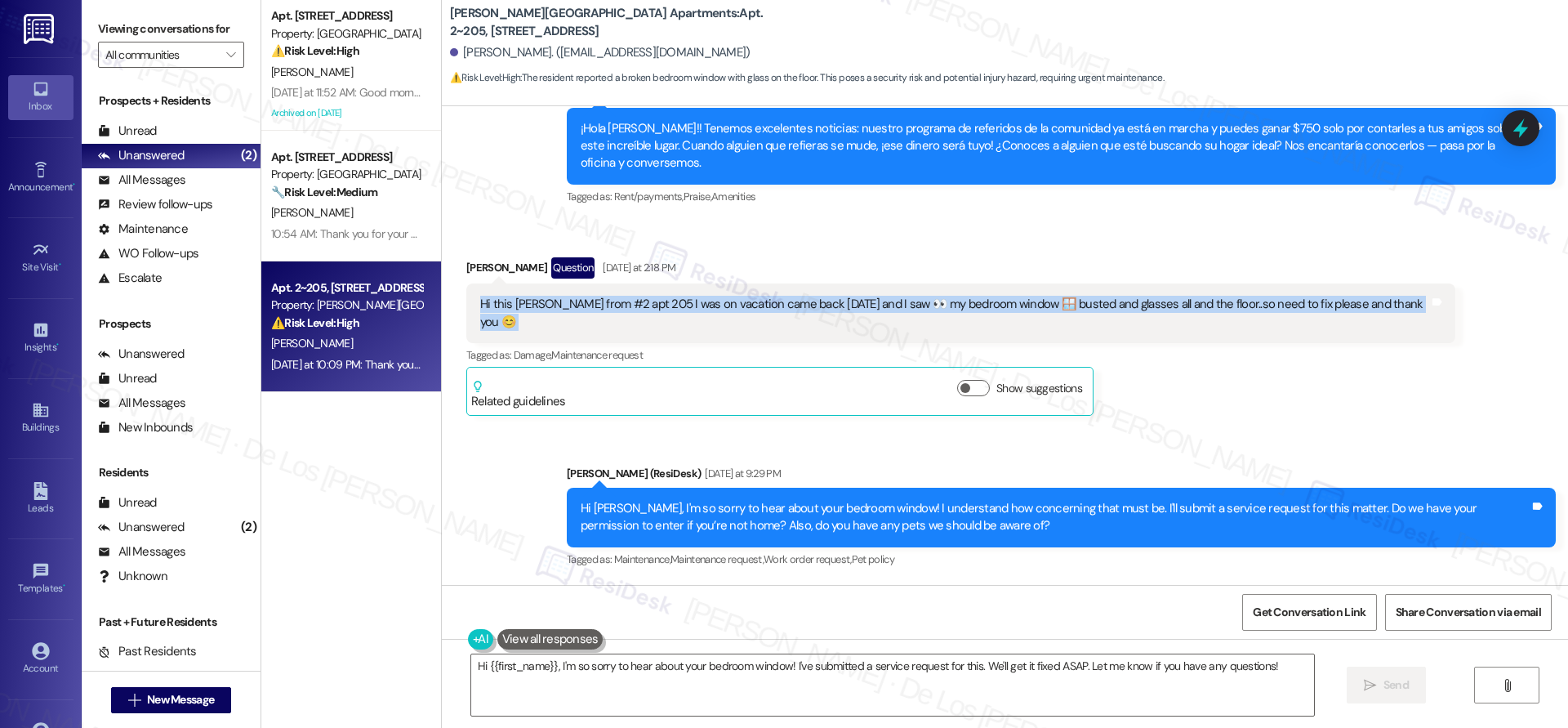
click at [794, 296] on div "Hi this Karine Murray from #2 apt 205 I was on vacation came back yesterday and…" at bounding box center [954, 313] width 949 height 35
copy div "Hi this Karine Murray from #2 apt 205 I was on vacation came back yesterday and…"
click at [741, 689] on textarea "Hi {{first_name}}, I'm so sorry to hear about your bedroom window! I've submitt…" at bounding box center [892, 685] width 843 height 62
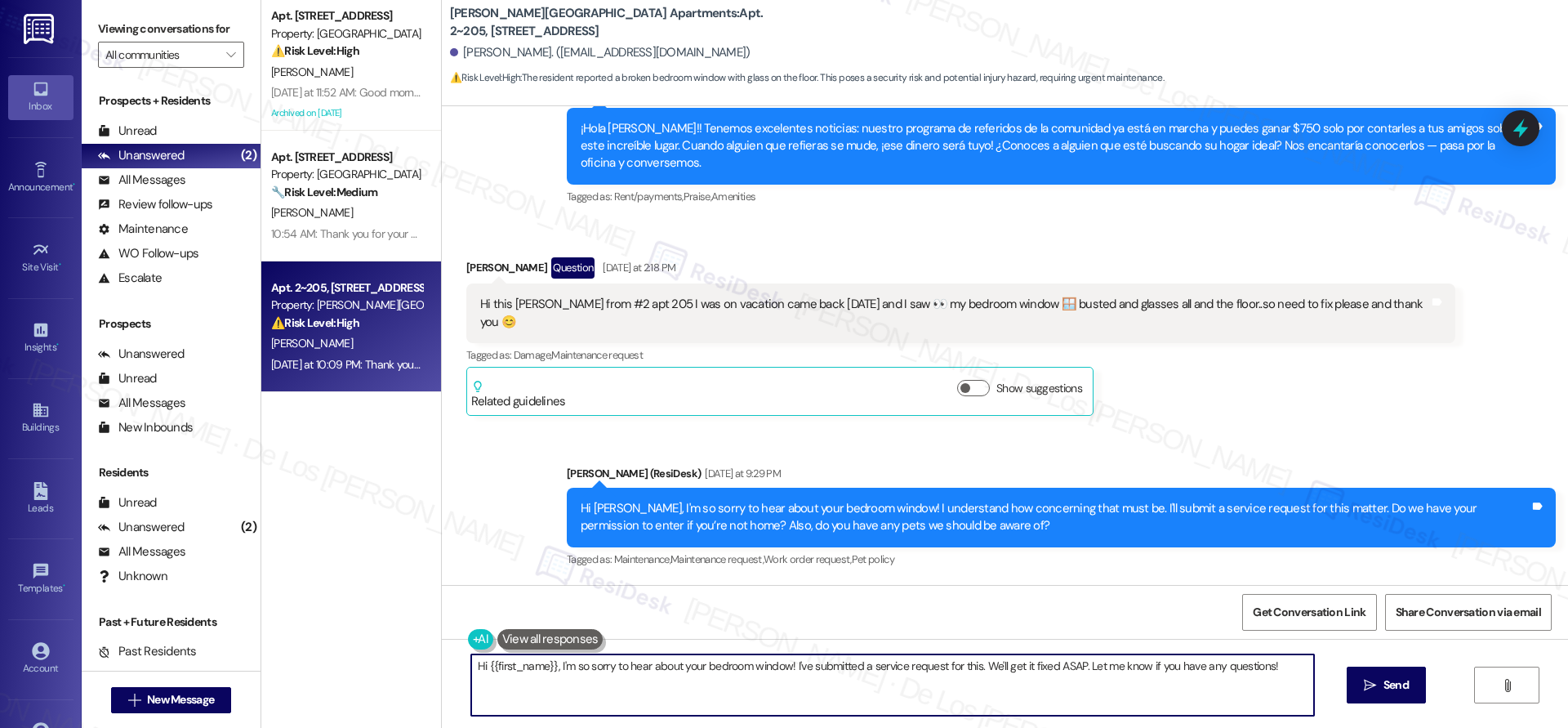
click at [741, 689] on textarea "Hi {{first_name}}, I'm so sorry to hear about your bedroom window! I've submitt…" at bounding box center [892, 685] width 843 height 62
type textarea "h"
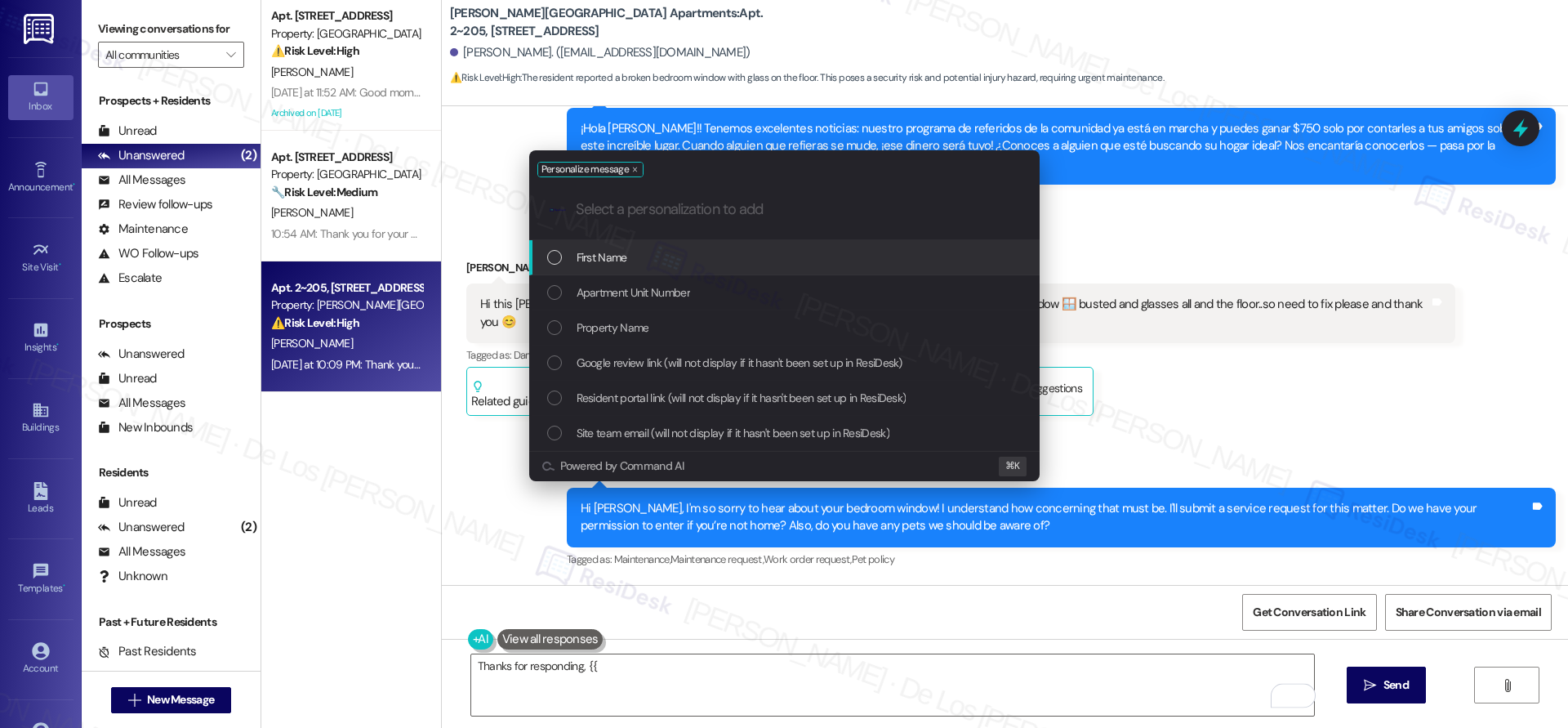
click at [772, 259] on div "First Name" at bounding box center [786, 257] width 478 height 18
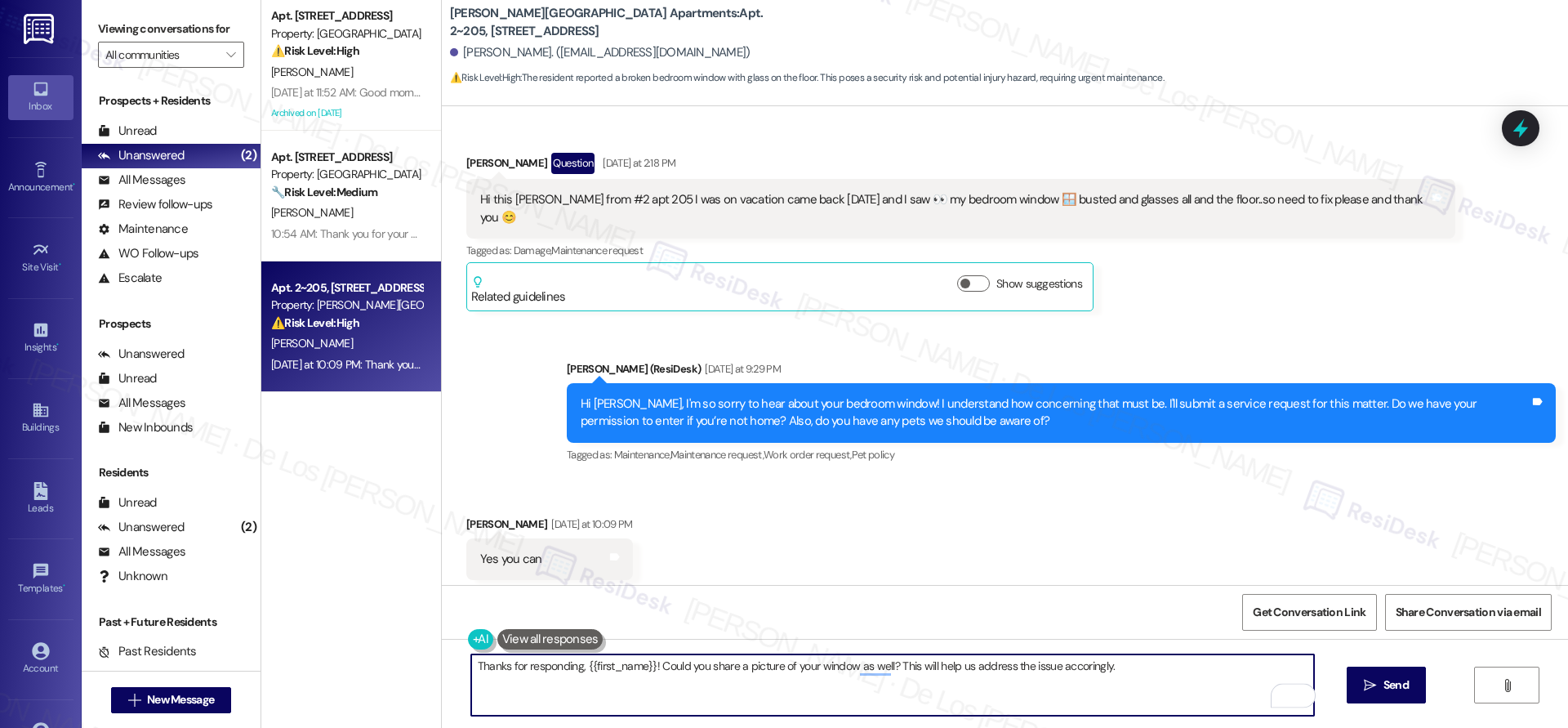
scroll to position [6638, 0]
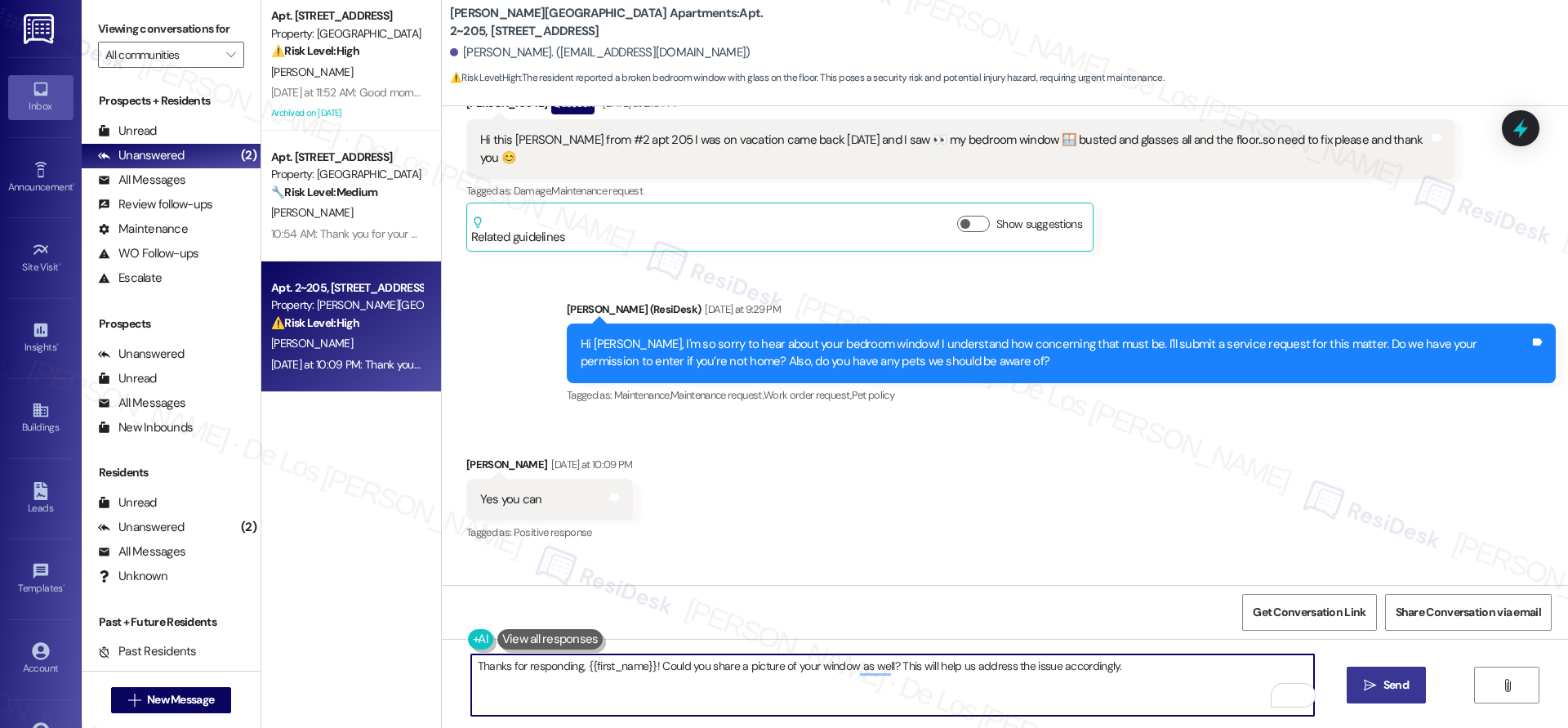
type textarea "Thanks for responding, {{first_name}}! Could you share a picture of your window…"
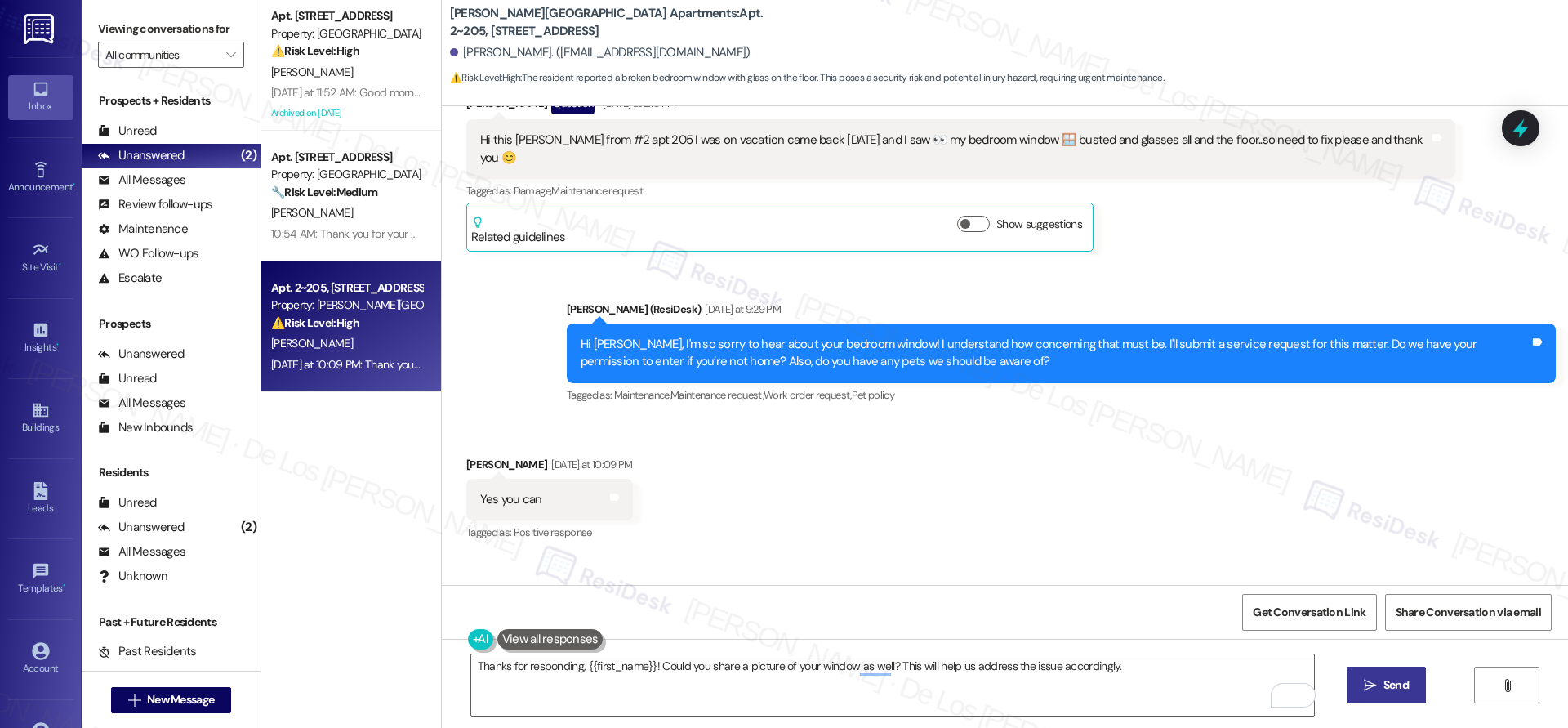
click at [1390, 694] on button " Send" at bounding box center [1386, 685] width 79 height 37
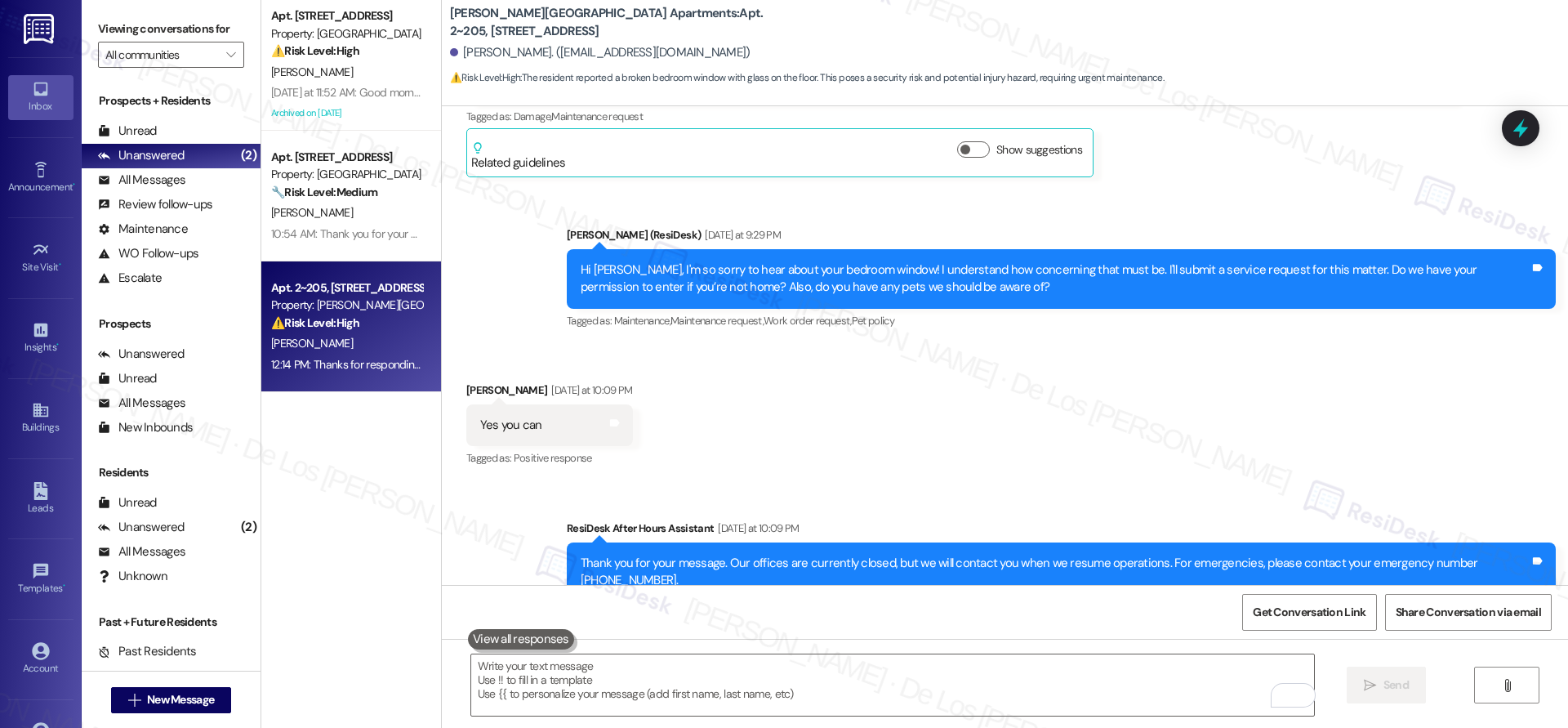
scroll to position [6751, 0]
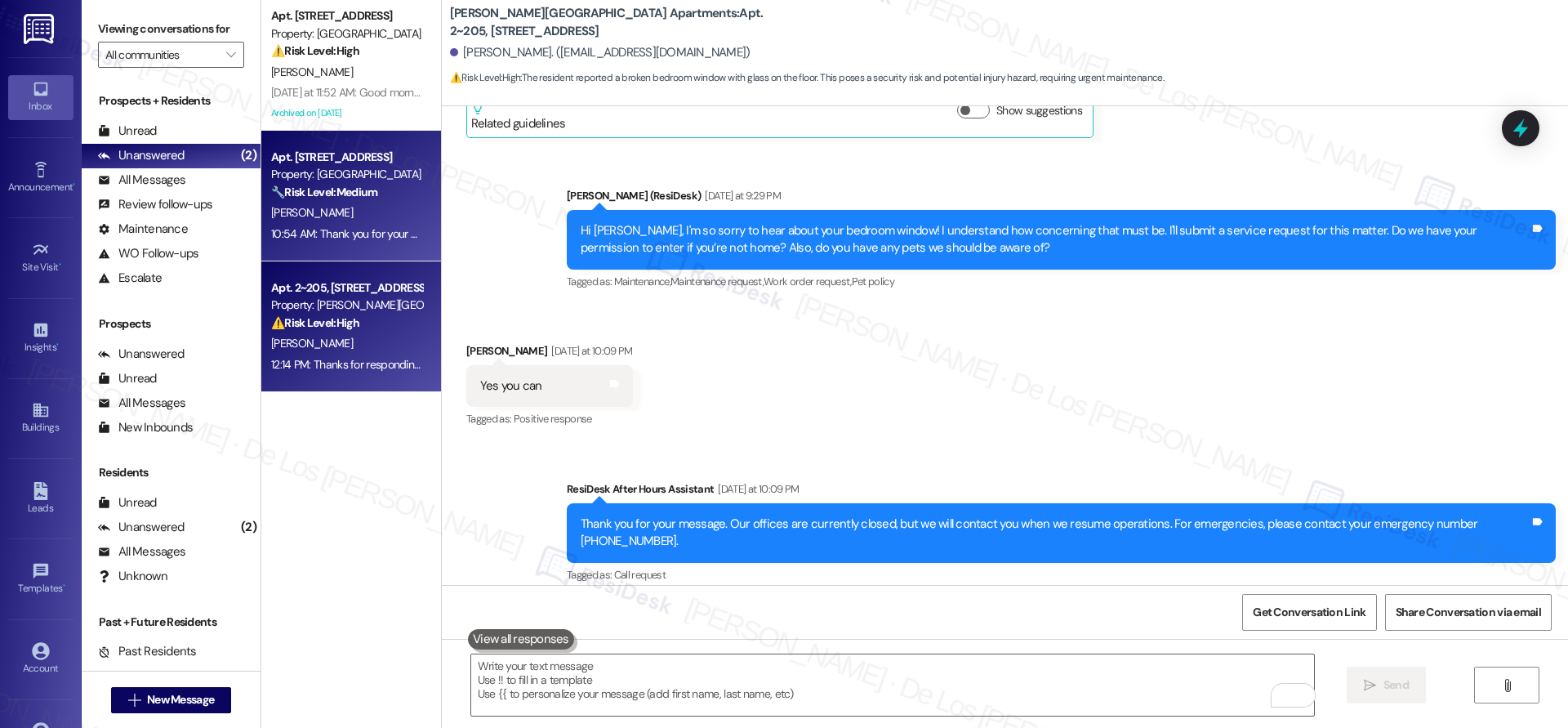
click at [368, 240] on div "10:54 AM: Thank you for your message. Our offices are currently closed, but we …" at bounding box center [753, 233] width 963 height 14
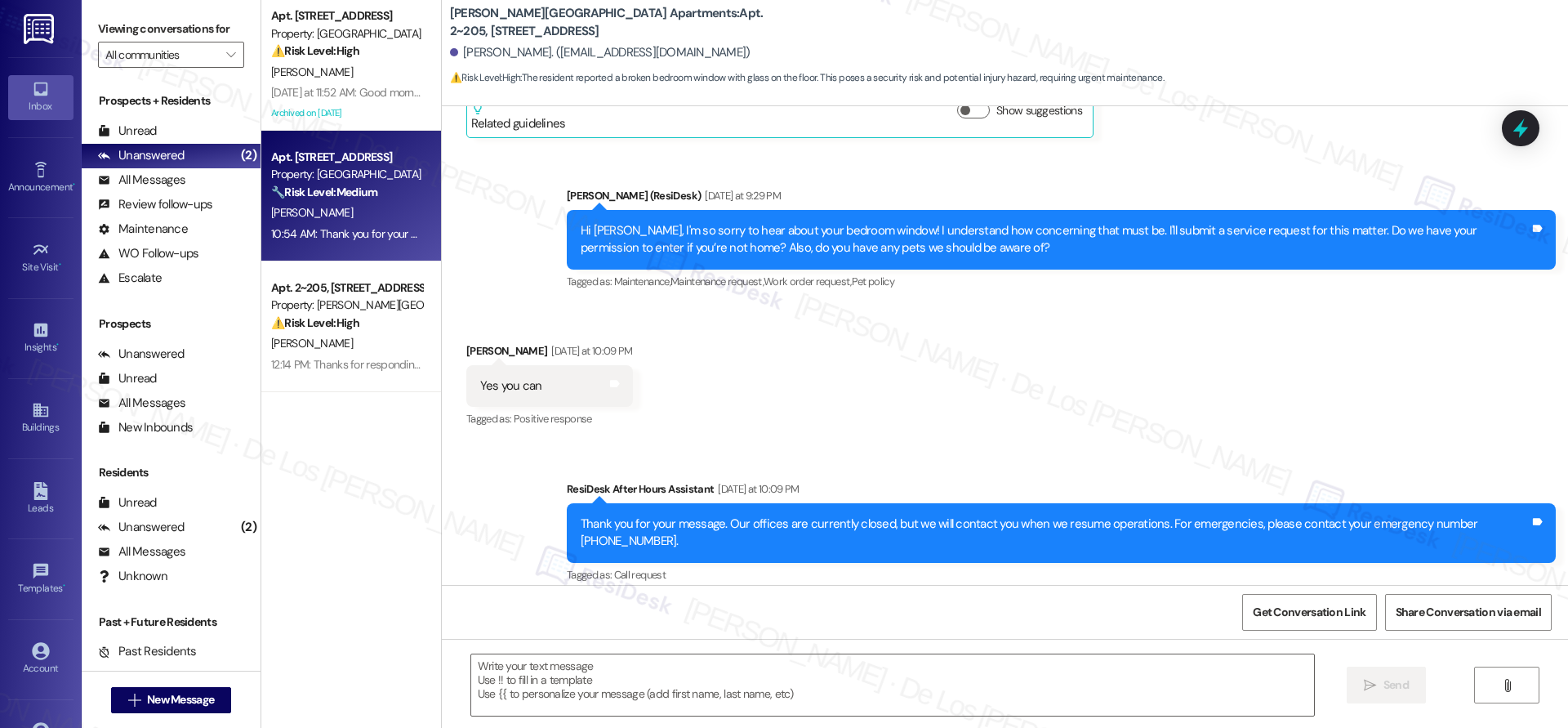
type textarea "Fetching suggested responses. Please feel free to read through the conversation…"
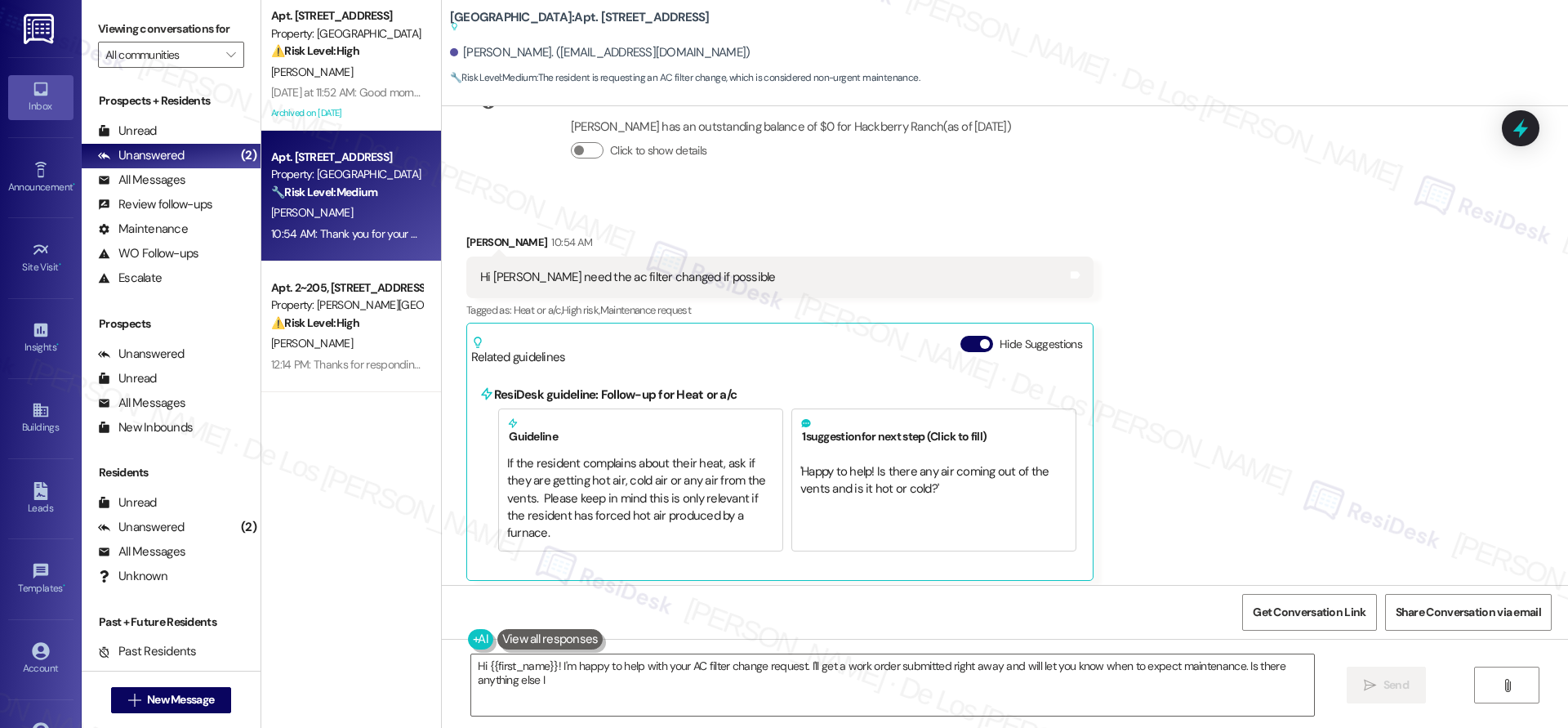
scroll to position [17955, 0]
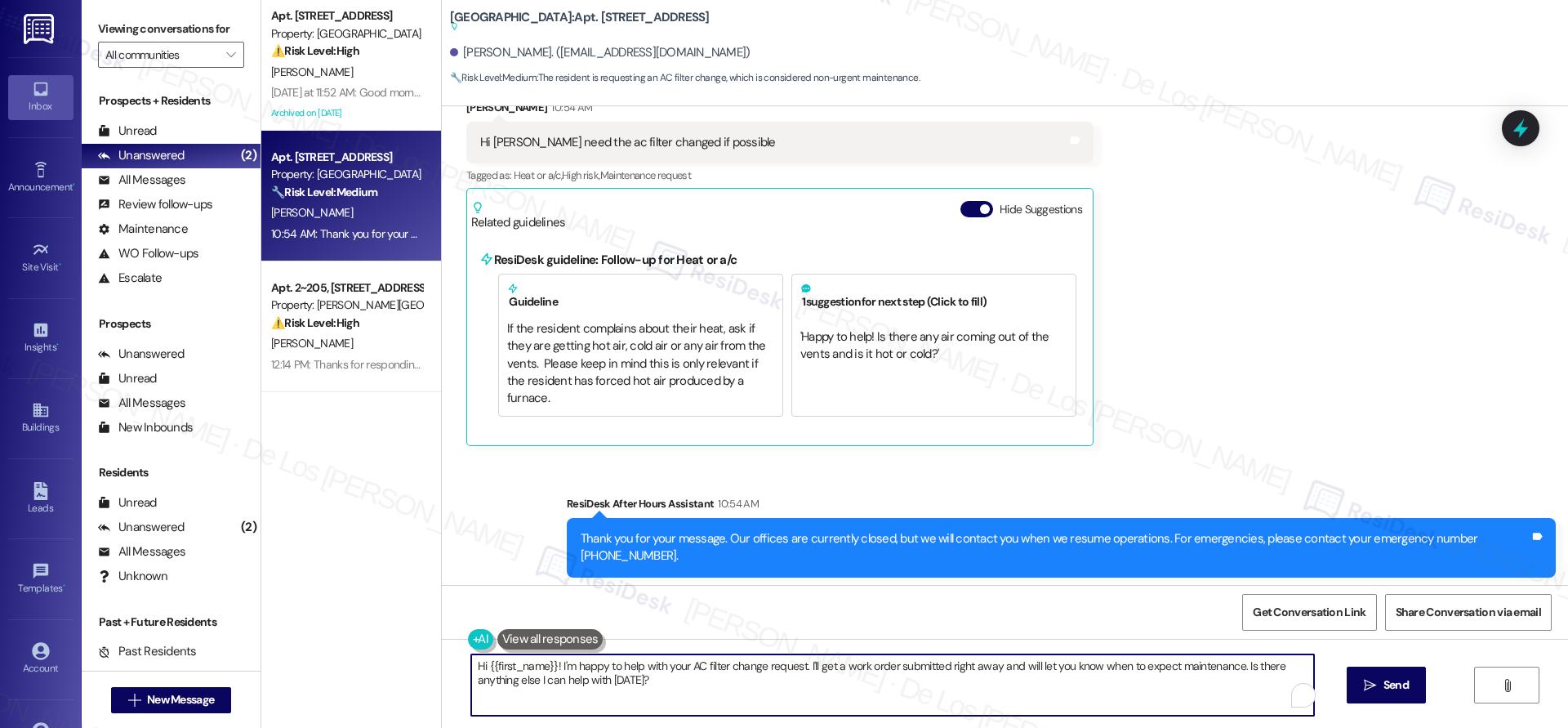
drag, startPoint x: 805, startPoint y: 666, endPoint x: 856, endPoint y: 697, distance: 59.7
click at [856, 697] on textarea "Hi {{first_name}}! I'm happy to help with your AC filter change request. I'll g…" at bounding box center [892, 685] width 843 height 62
paste textarea "Do we have your permission to enter if you’re not home? Also, do you have any p…"
type textarea "Hi {{first_name}}! I'm happy to help with your AC filter change request. I'll s…"
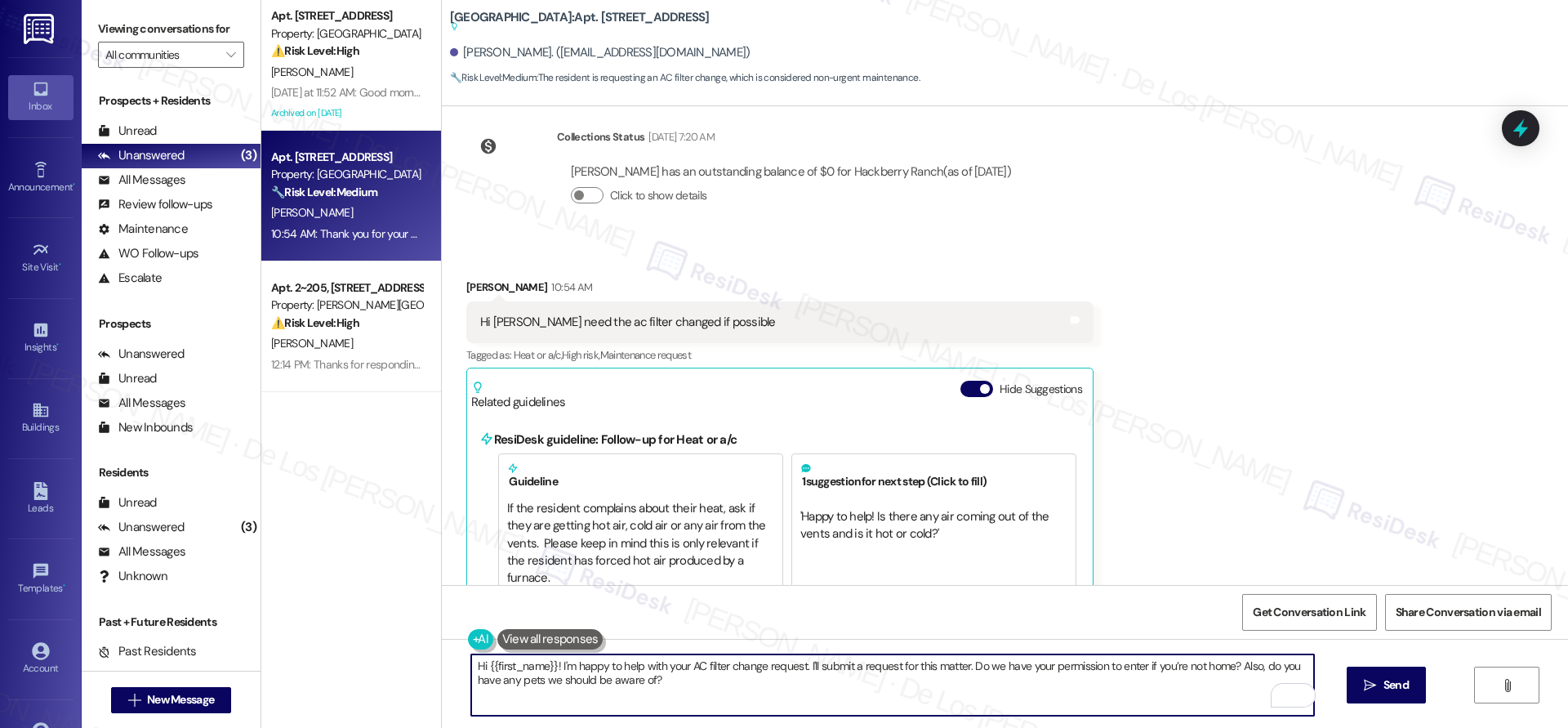
scroll to position [17676, 0]
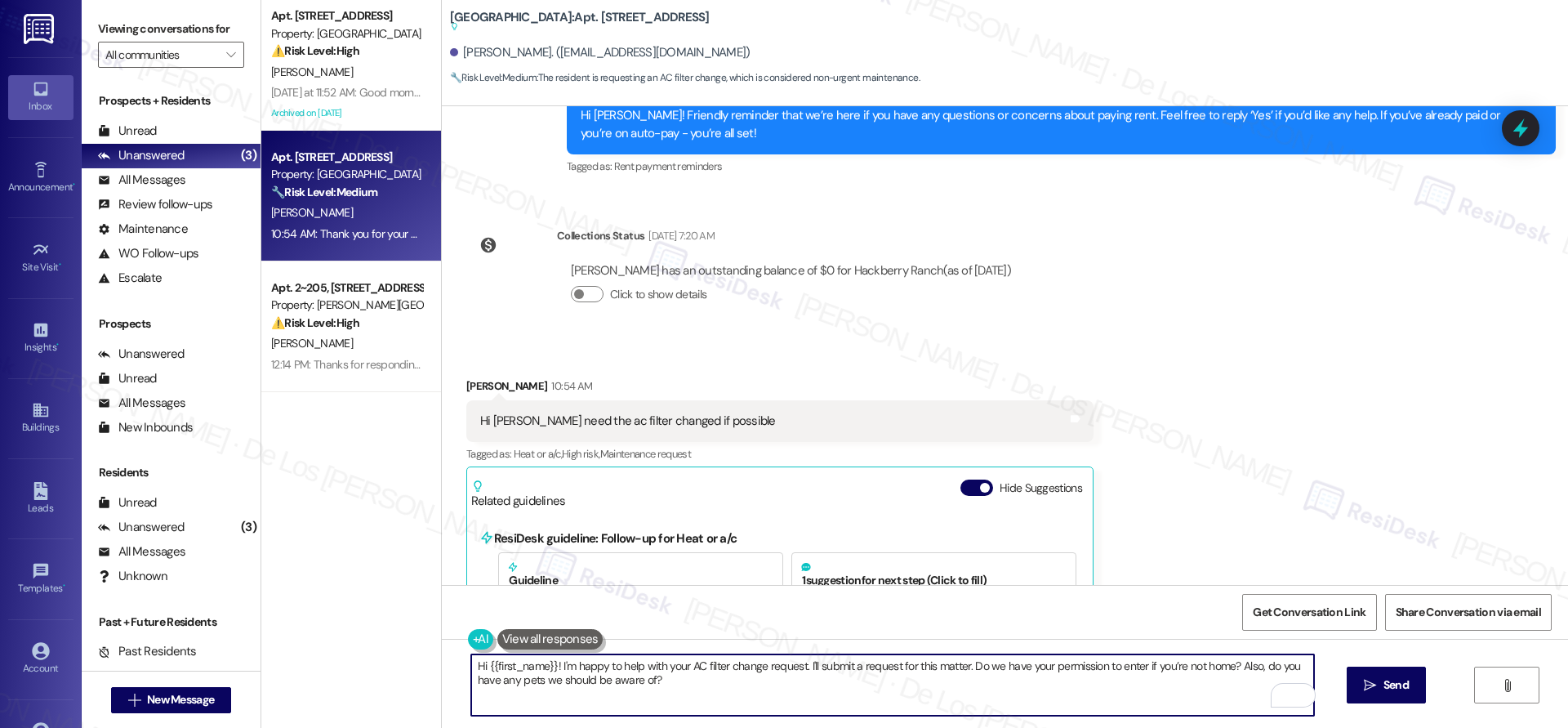
click at [845, 690] on textarea "Hi {{first_name}}! I'm happy to help with your AC filter change request. I'll s…" at bounding box center [892, 685] width 843 height 62
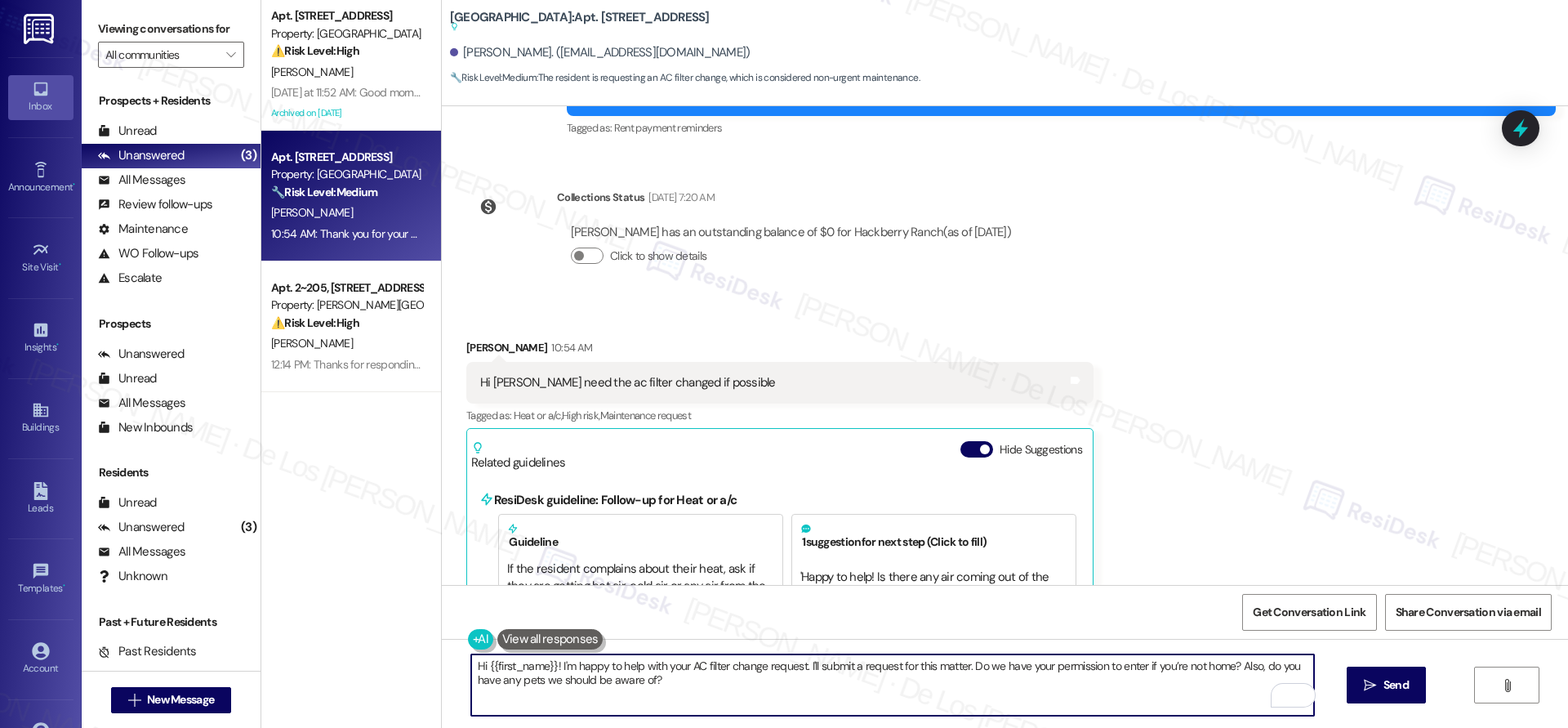
scroll to position [17955, 0]
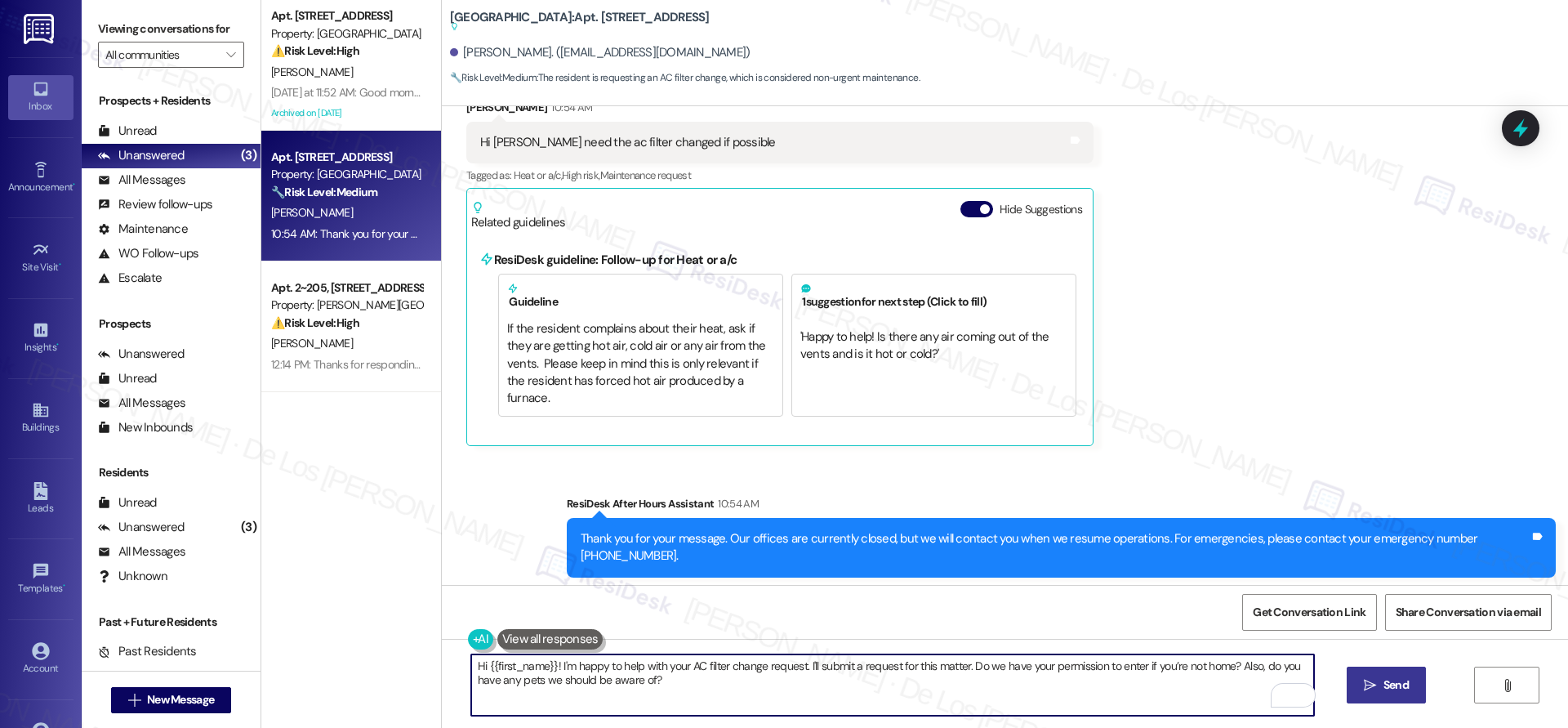
click at [1370, 686] on icon "" at bounding box center [1370, 686] width 13 height 13
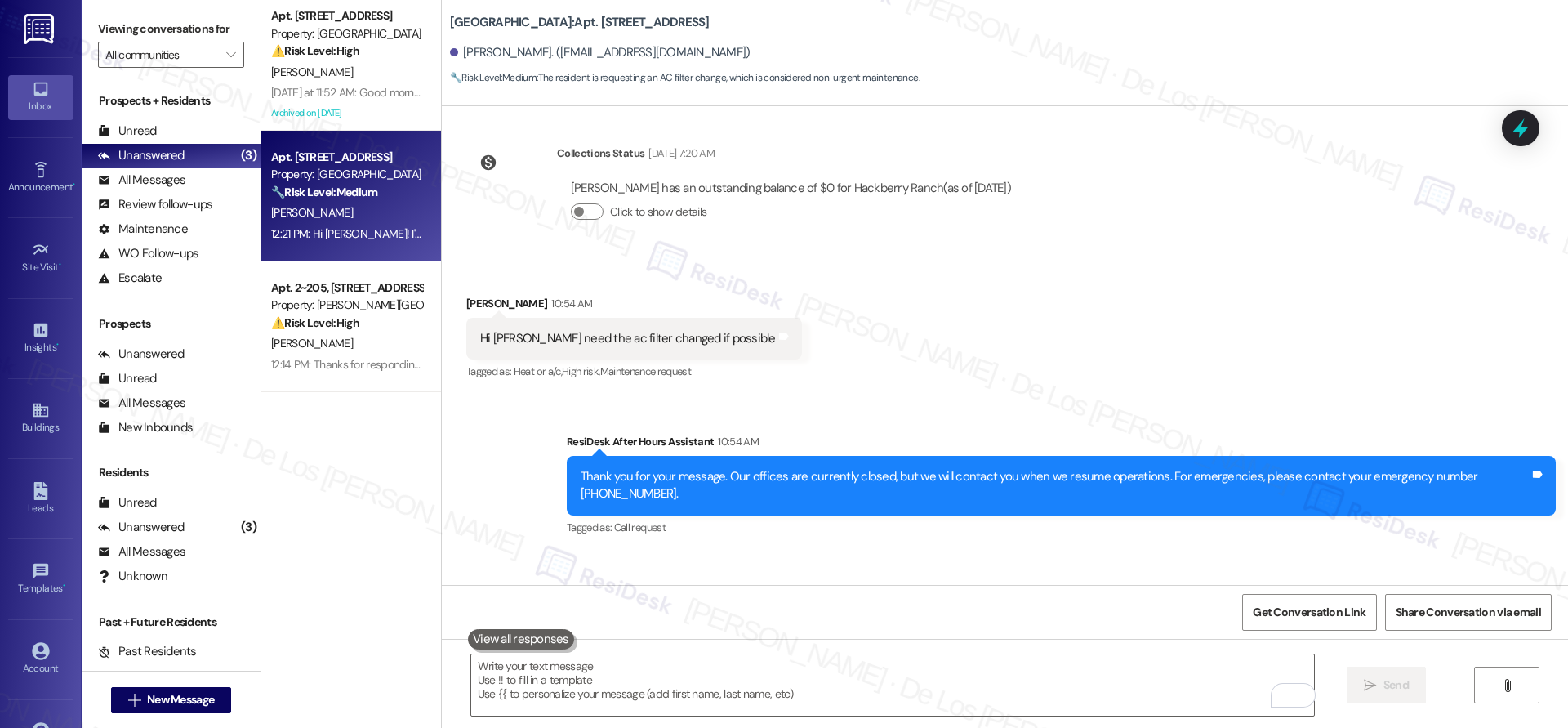
scroll to position [17848, 0]
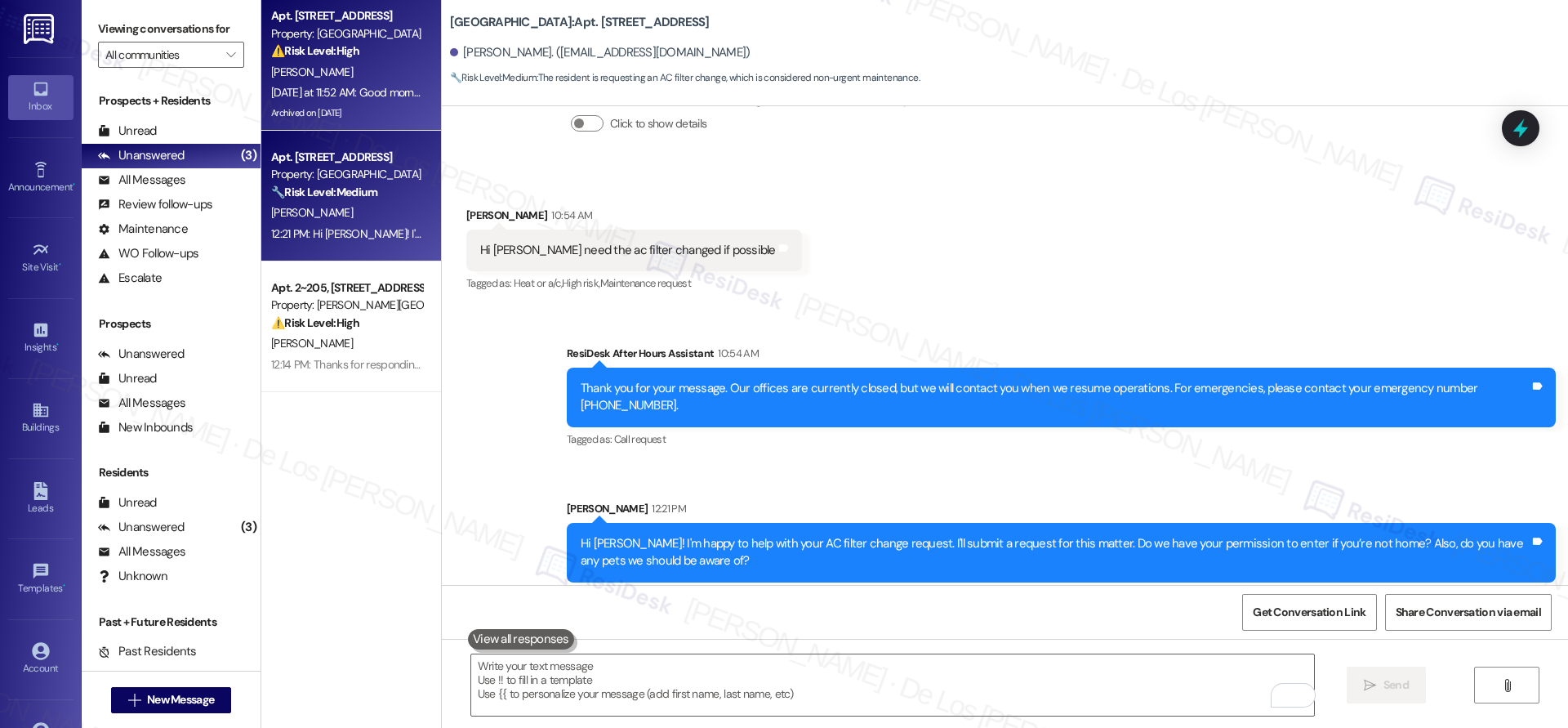
click at [325, 77] on div "J. Lewis" at bounding box center [347, 71] width 154 height 20
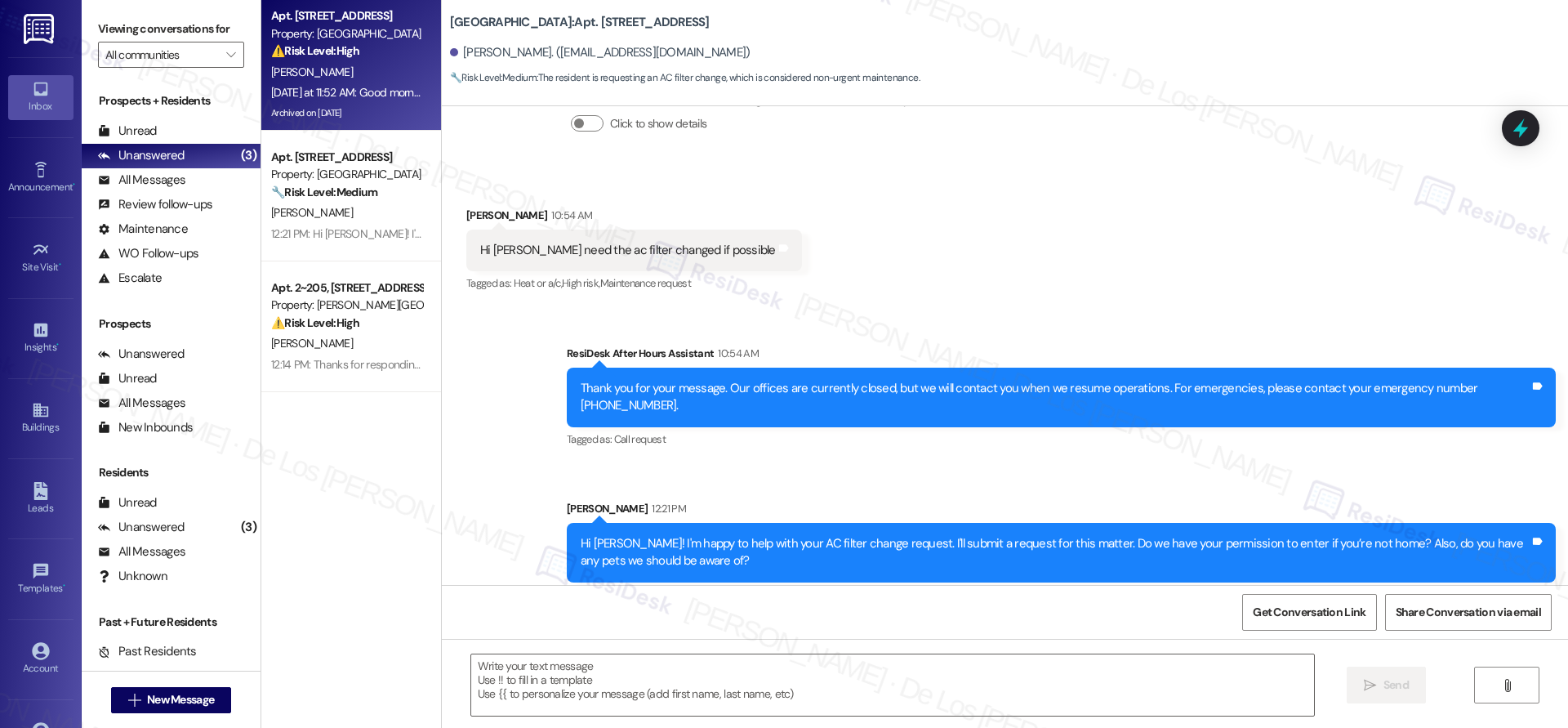
type textarea "Fetching suggested responses. Please feel free to read through the conversation…"
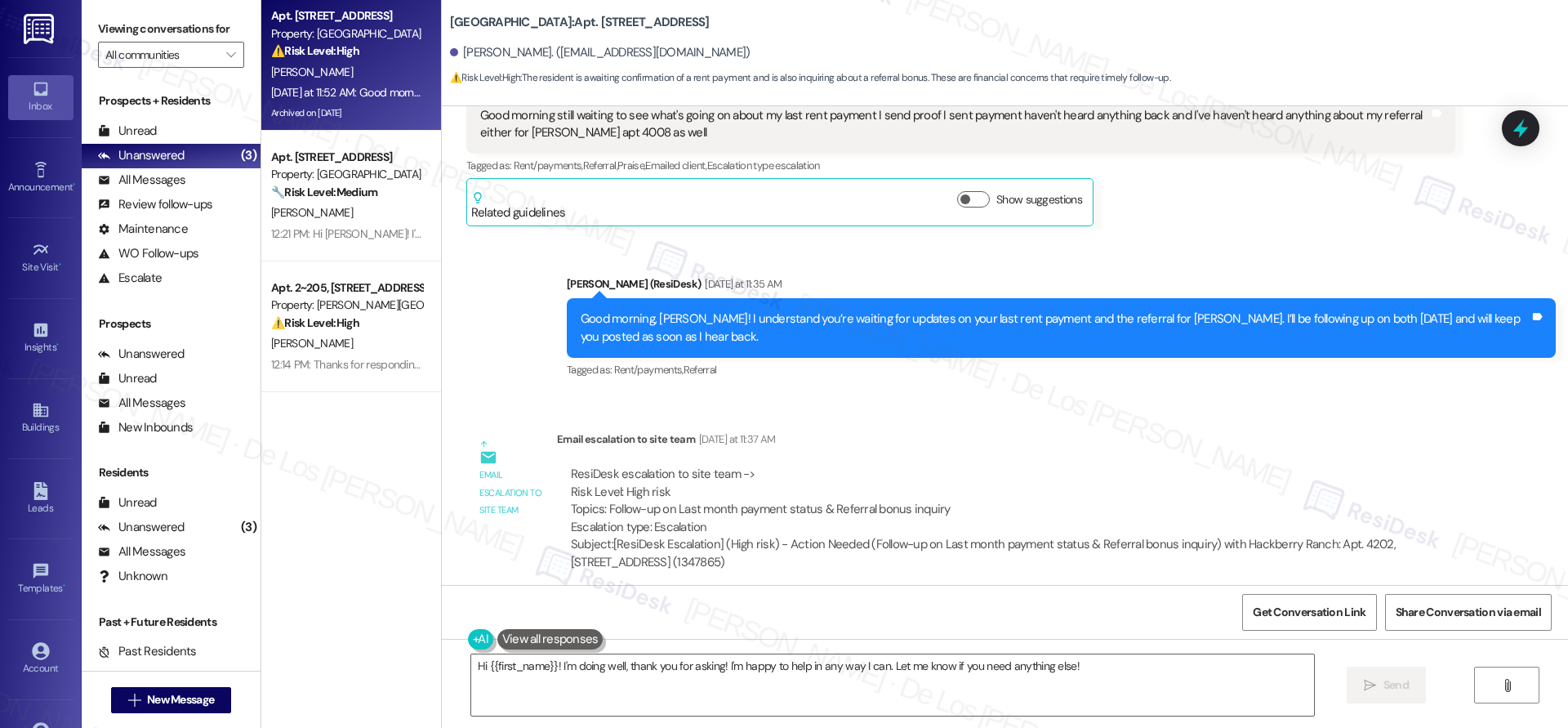
scroll to position [28705, 0]
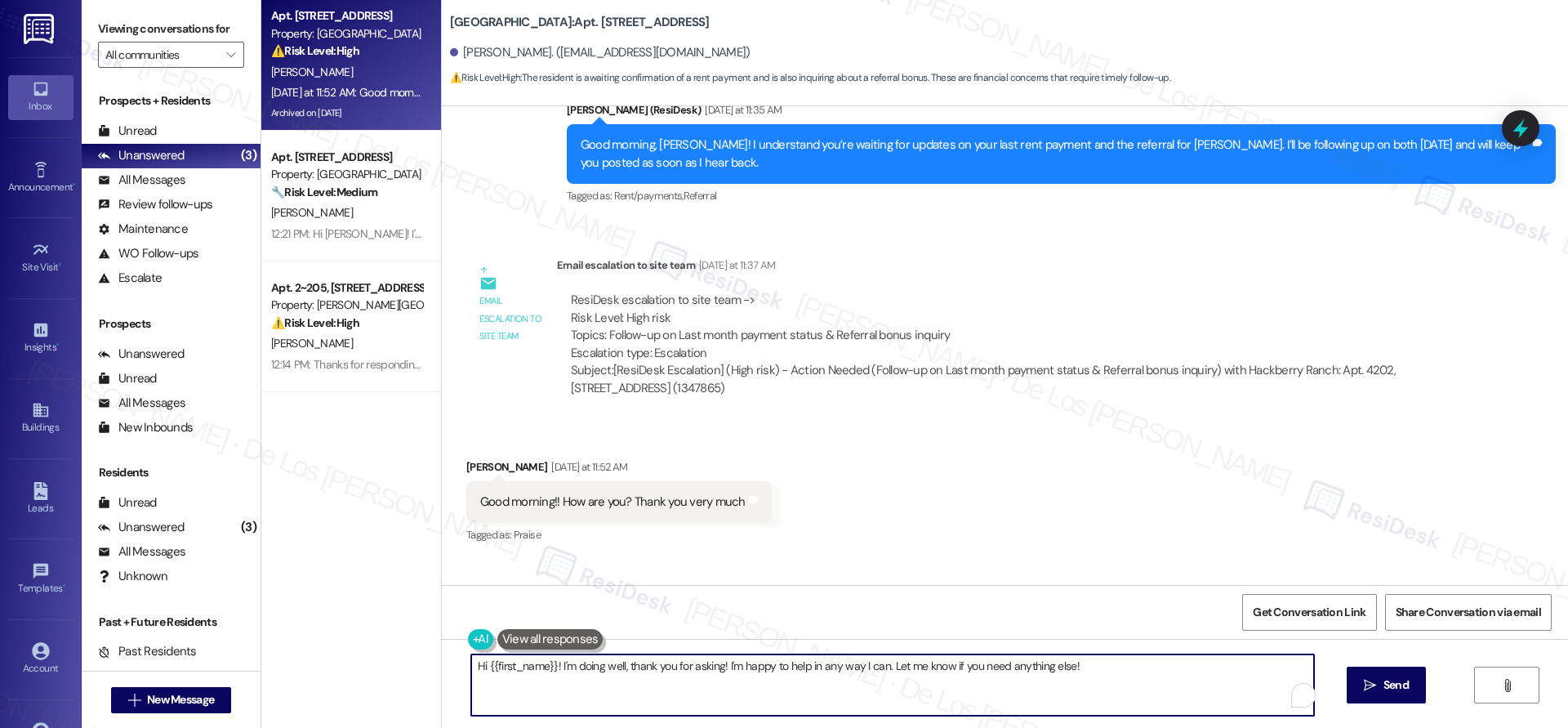
click at [641, 668] on textarea "Hi {{first_name}}! I'm doing well, thank you for asking! I'm happy to help in a…" at bounding box center [892, 685] width 843 height 62
click at [641, 669] on textarea "Hi {{first_name}}! I'm doing well, thank you for asking! I'm happy to help in a…" at bounding box center [892, 685] width 843 height 62
drag, startPoint x: 641, startPoint y: 669, endPoint x: 664, endPoint y: 668, distance: 23.0
click at [641, 669] on textarea "Hi {{first_name}}! I'm doing well, thank you for asking! I'm happy to help in a…" at bounding box center [892, 685] width 843 height 62
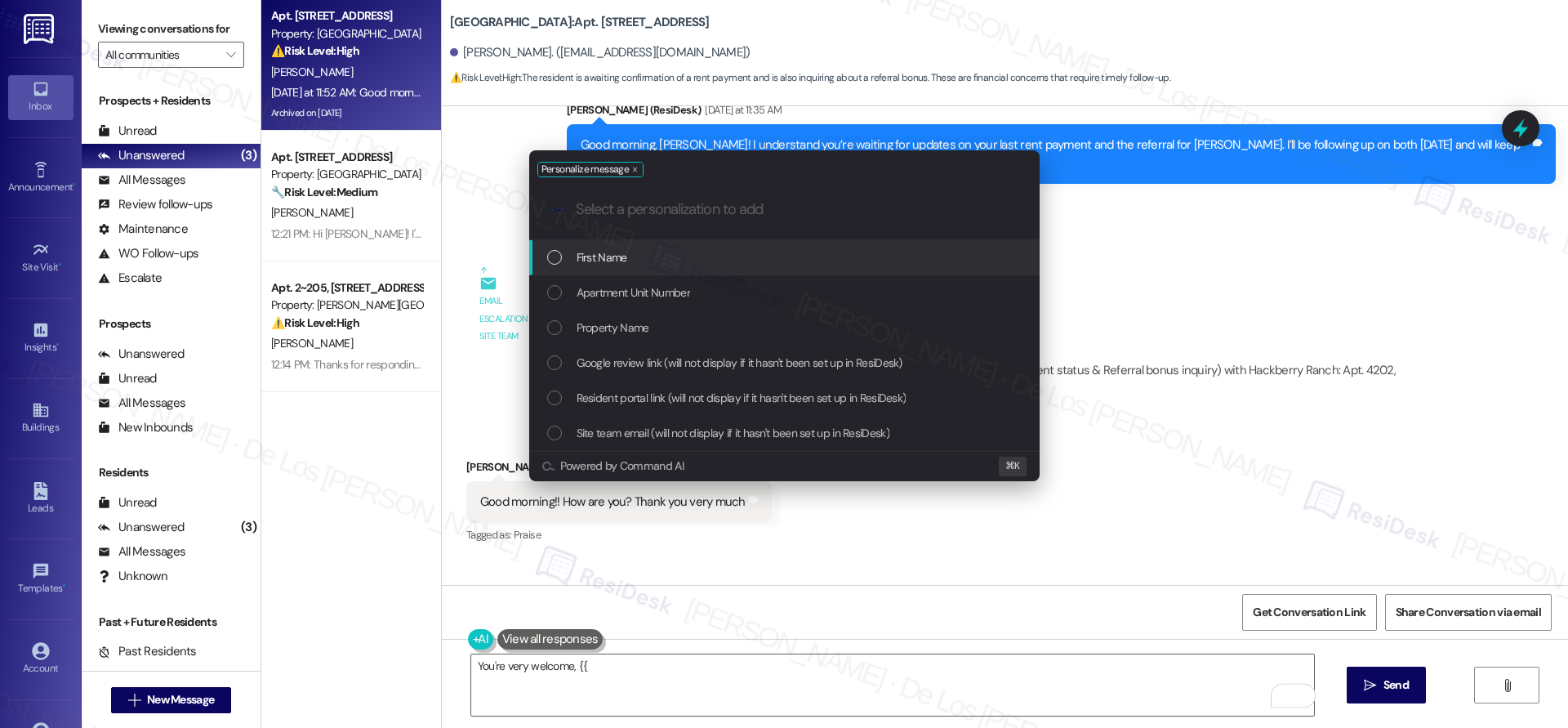
click at [658, 250] on div "First Name" at bounding box center [786, 257] width 478 height 18
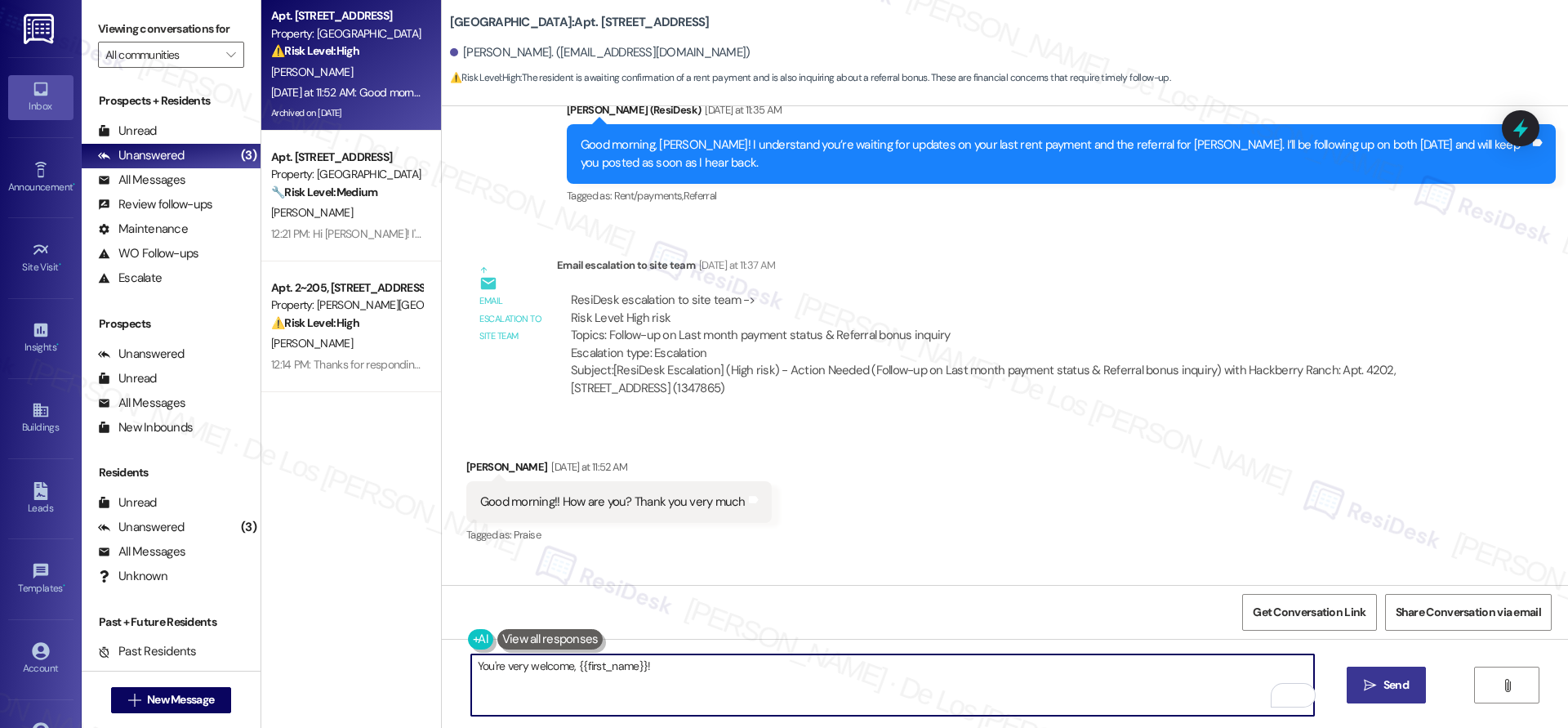
type textarea "You're very welcome, {{first_name}}!"
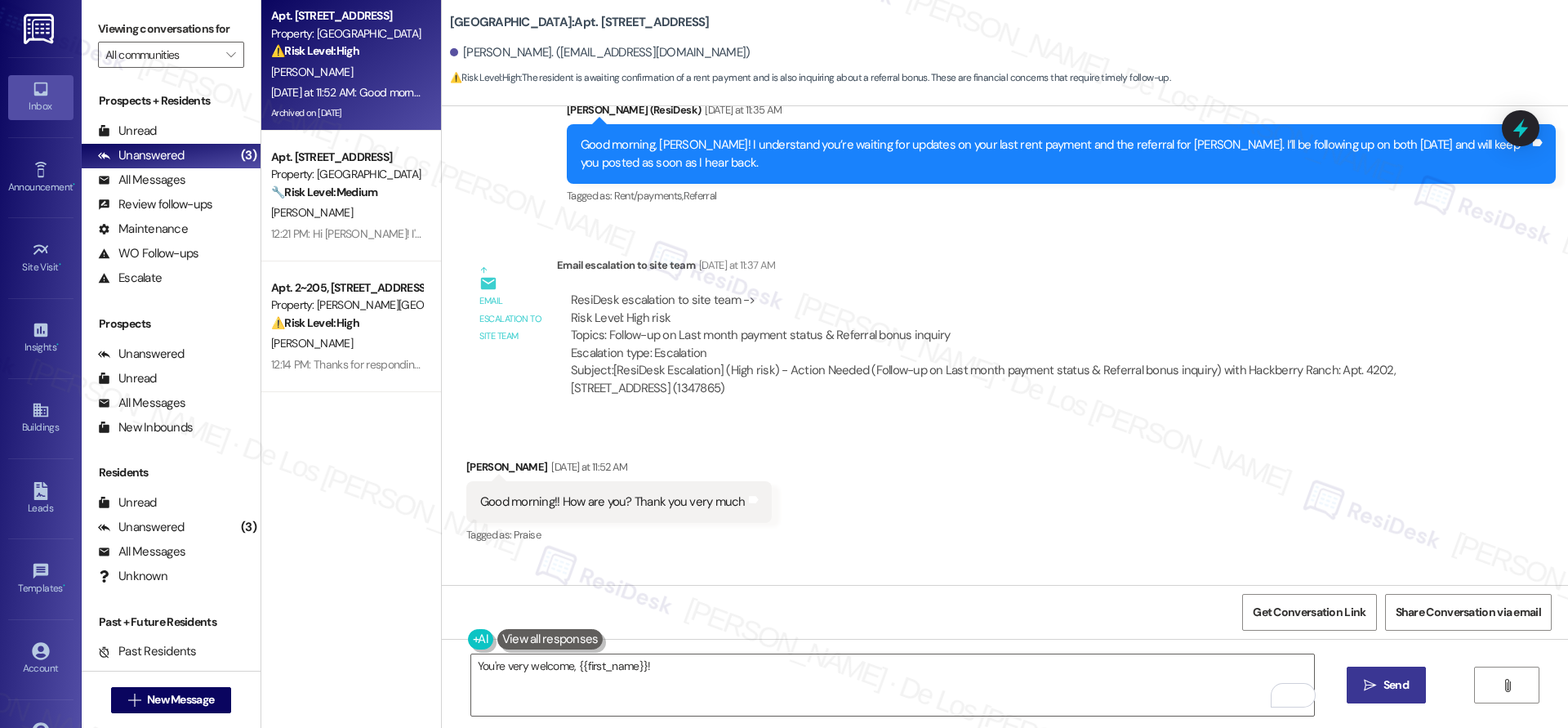
click at [1372, 679] on icon "" at bounding box center [1370, 686] width 13 height 13
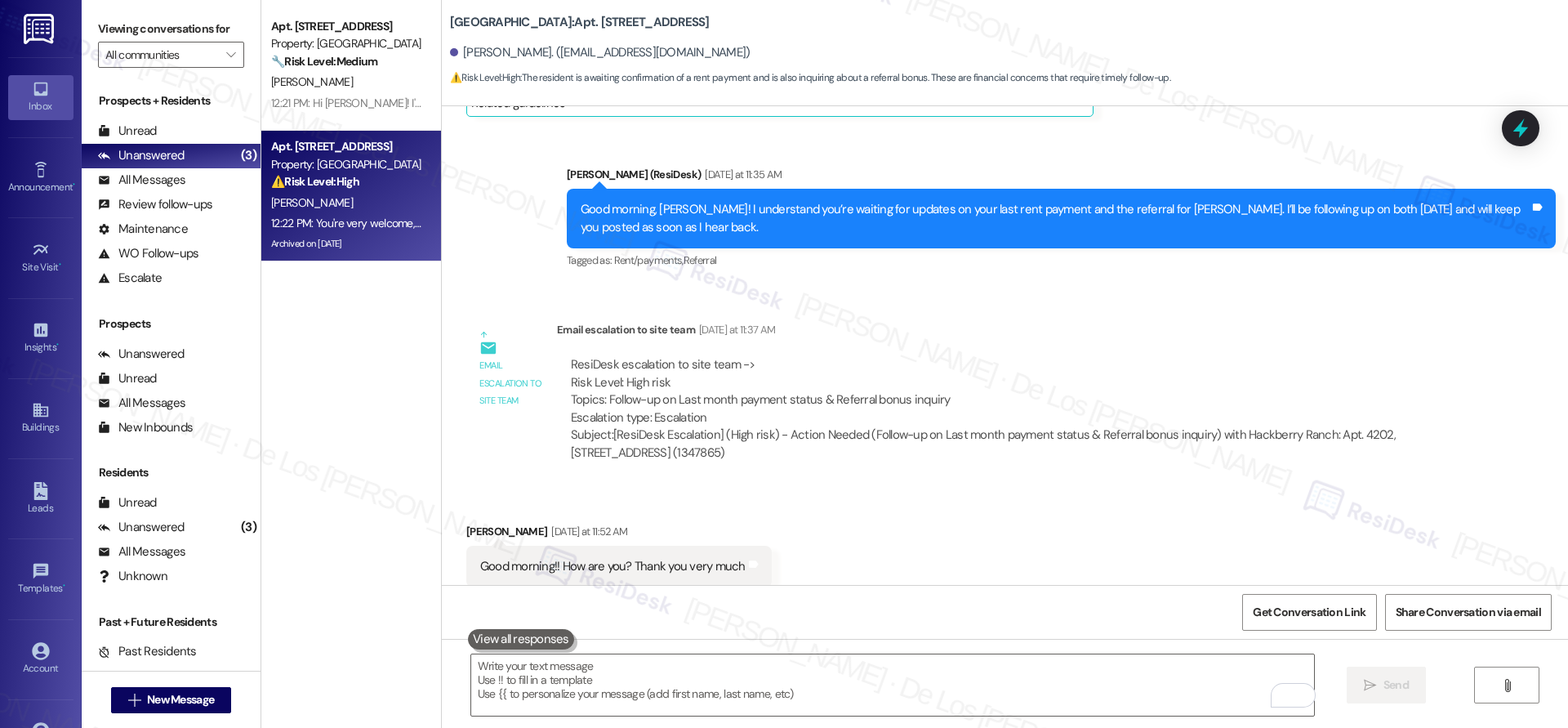
scroll to position [28819, 0]
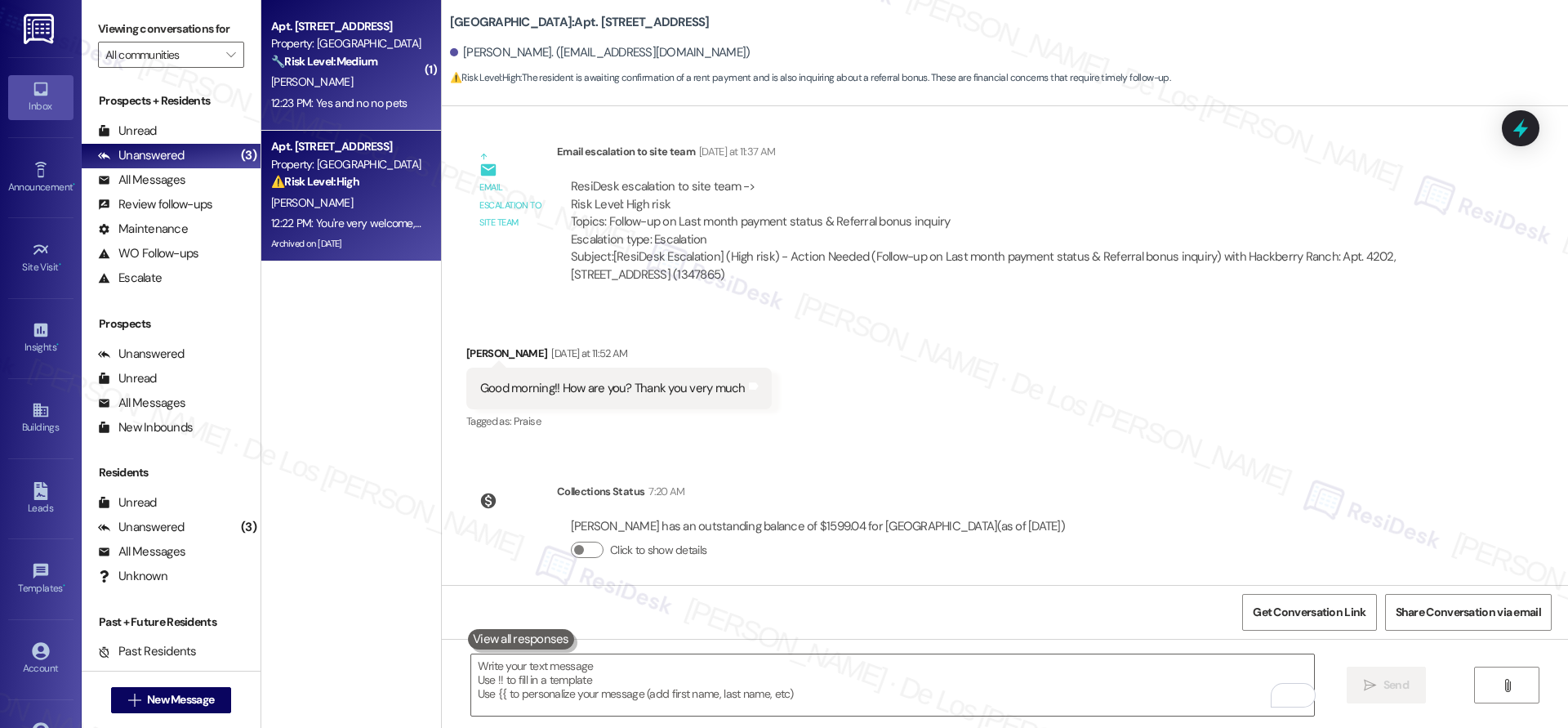
click at [319, 96] on div "12:23 PM: Yes and no no pets 12:23 PM: Yes and no no pets" at bounding box center [339, 102] width 136 height 14
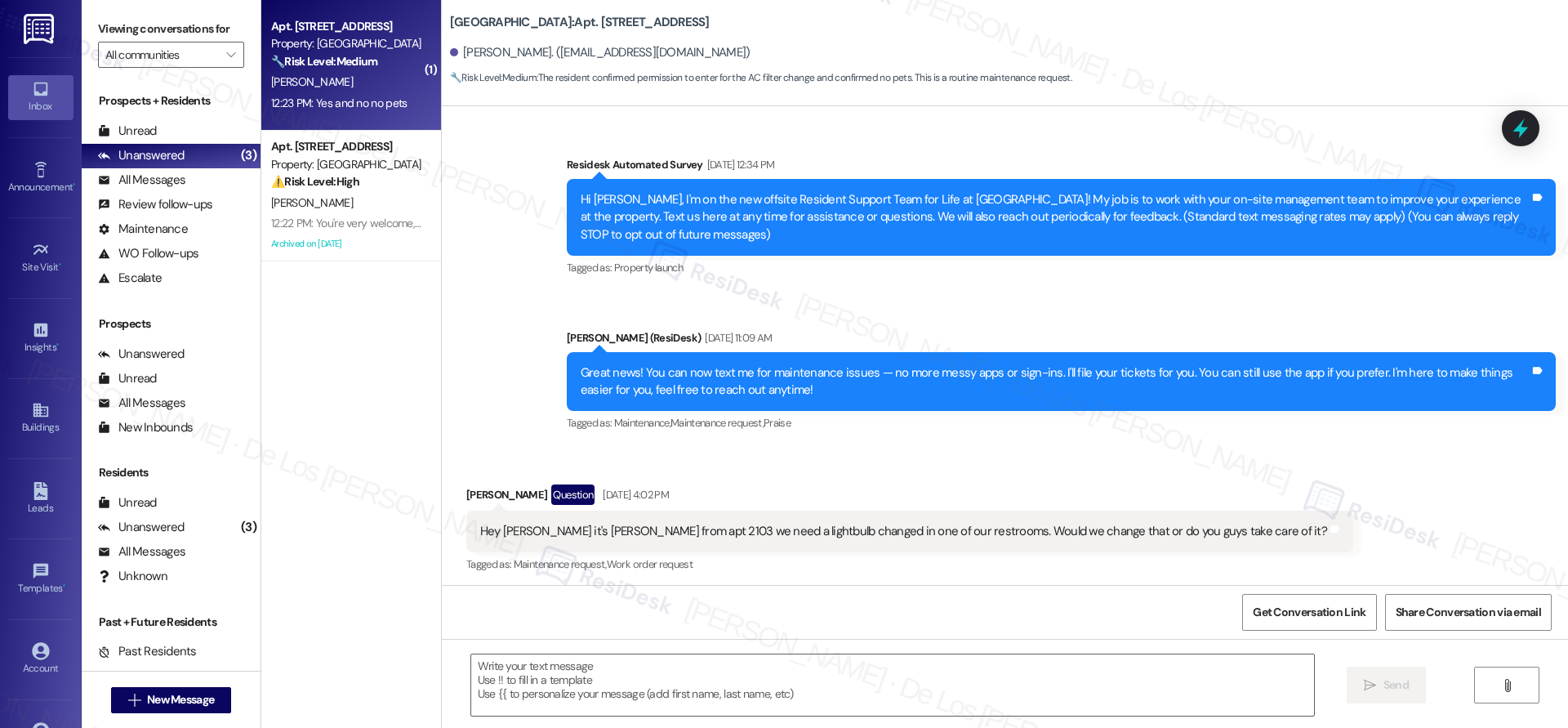
scroll to position [18008, 0]
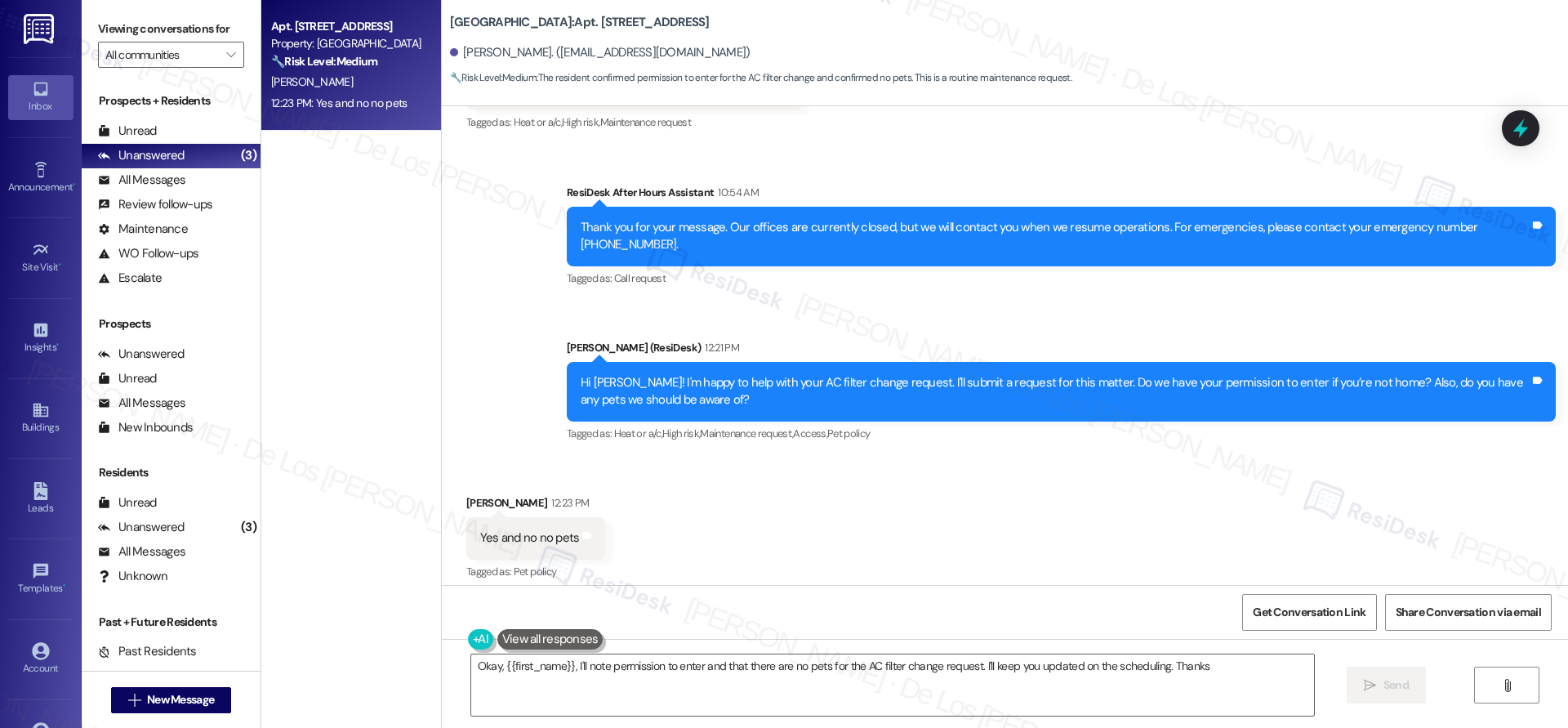
type textarea "Okay, {{first_name}}, I'll note permission to enter and that there are no pets …"
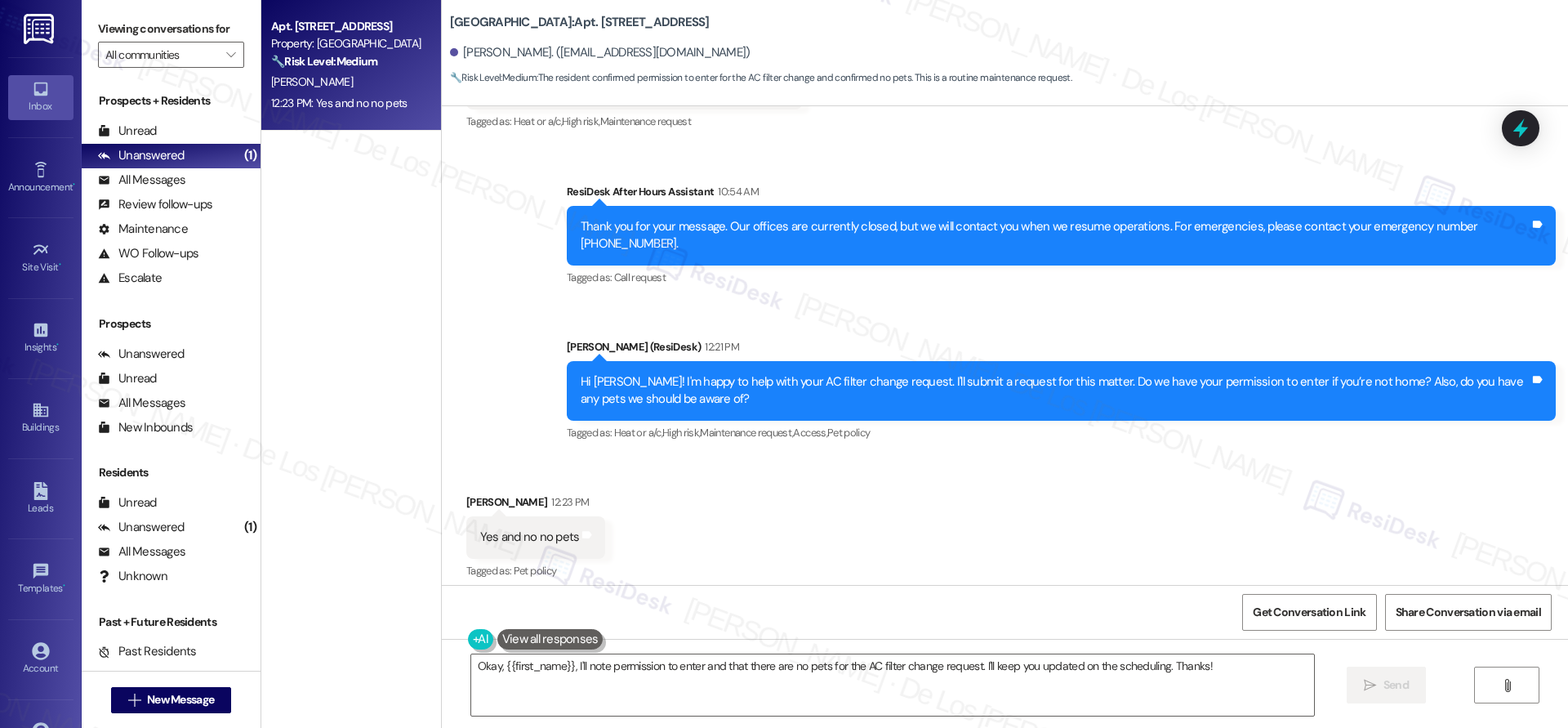
scroll to position [17825, 0]
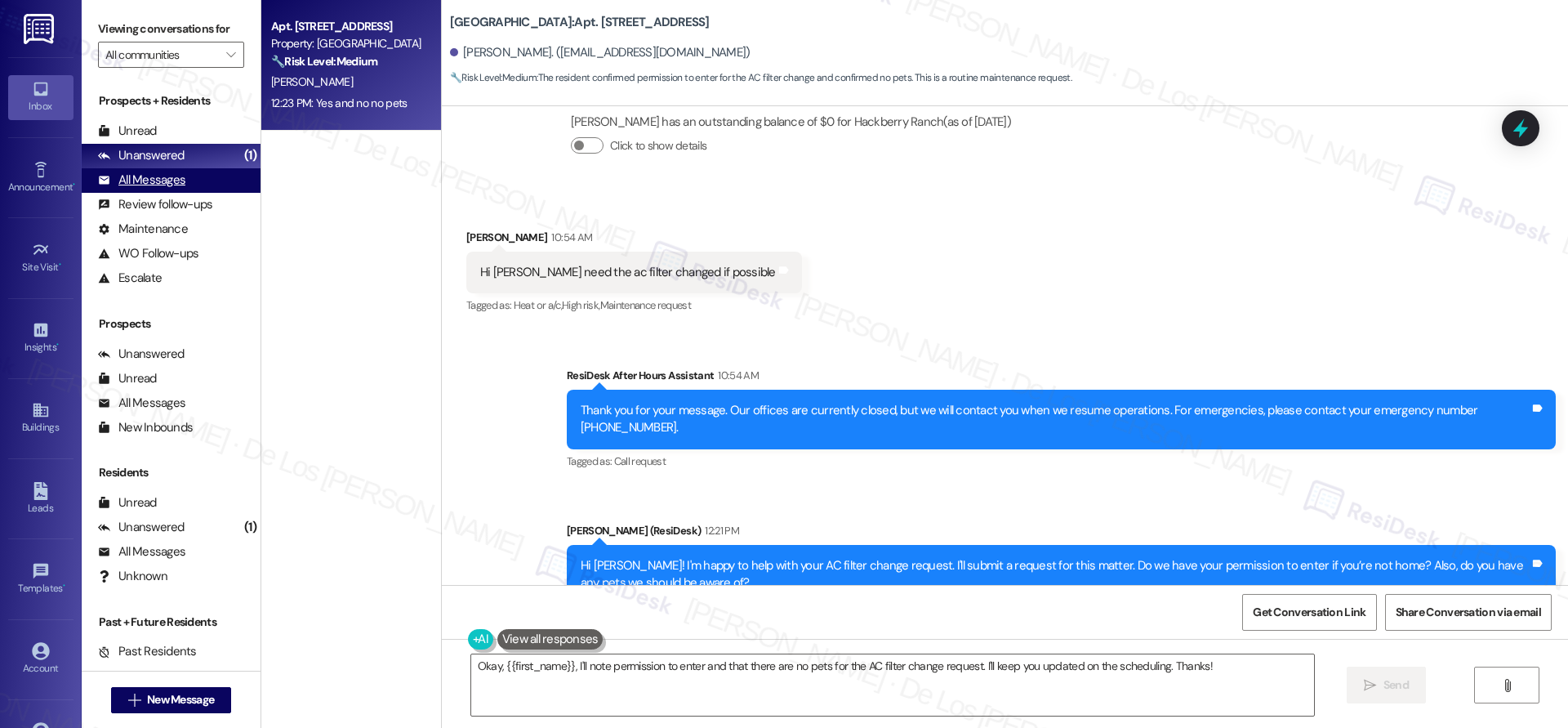
click at [212, 184] on div "All Messages (undefined)" at bounding box center [171, 180] width 179 height 24
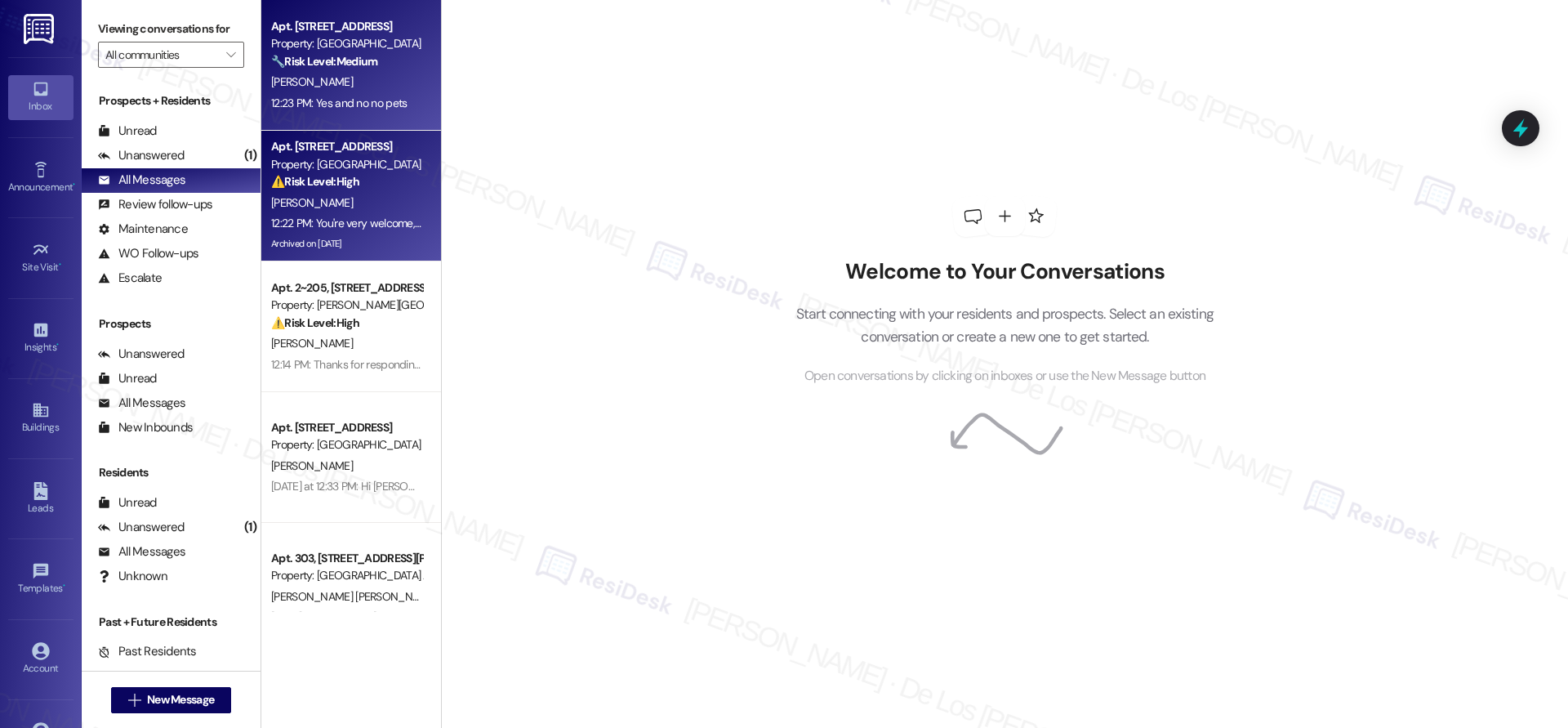
click at [401, 186] on div "⚠️ Risk Level: High The resident is awaiting confirmation of a rent payment and…" at bounding box center [347, 182] width 151 height 17
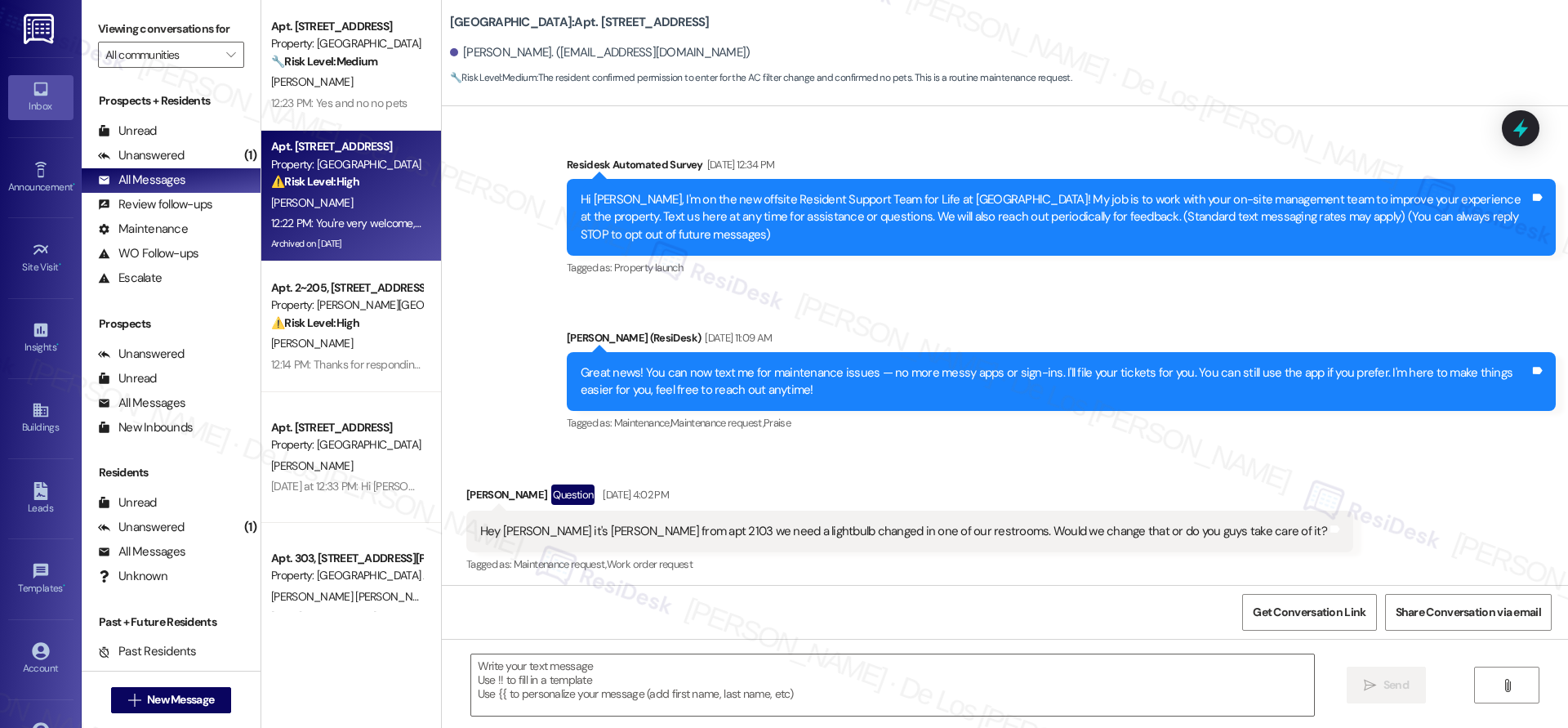
scroll to position [18008, 0]
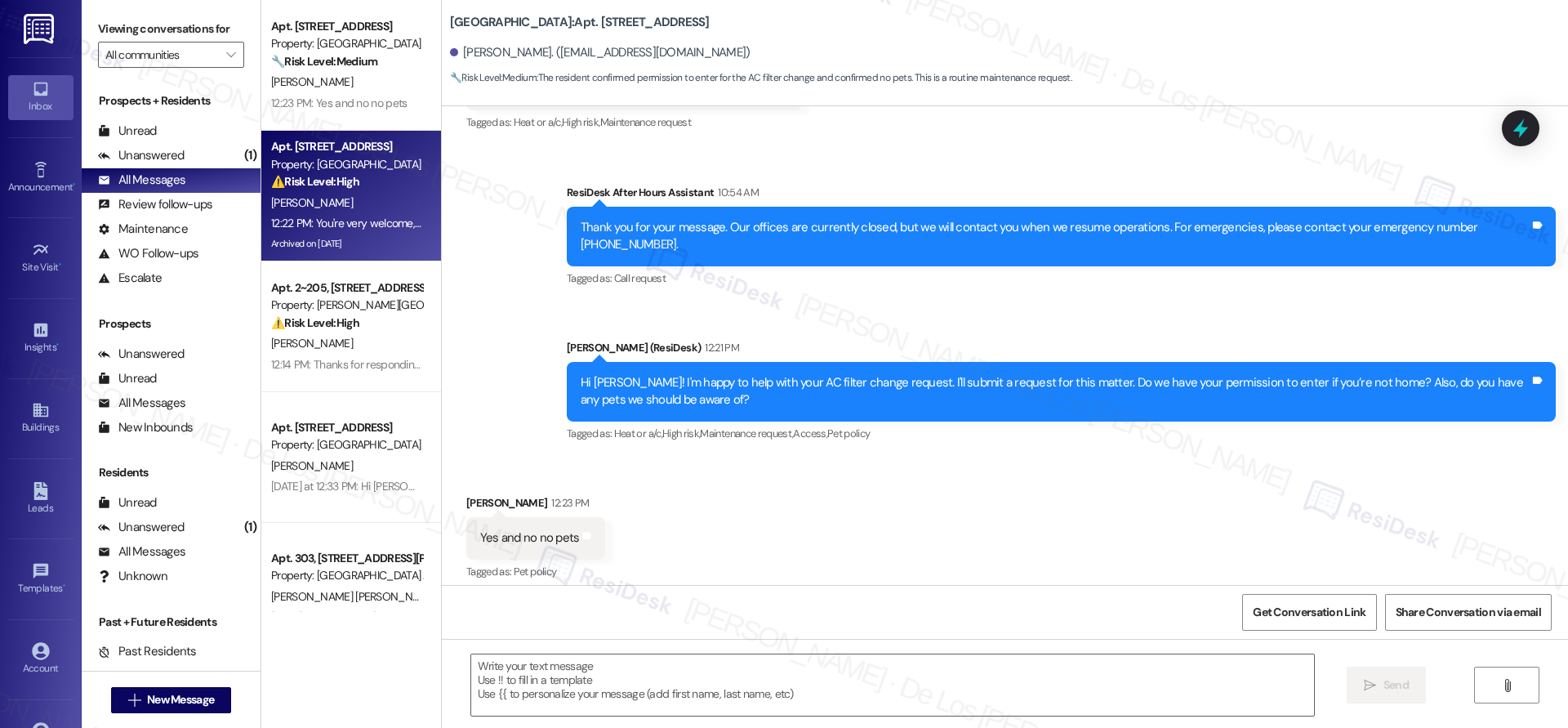
type textarea "Fetching suggested responses. Please feel free to read through the conversation…"
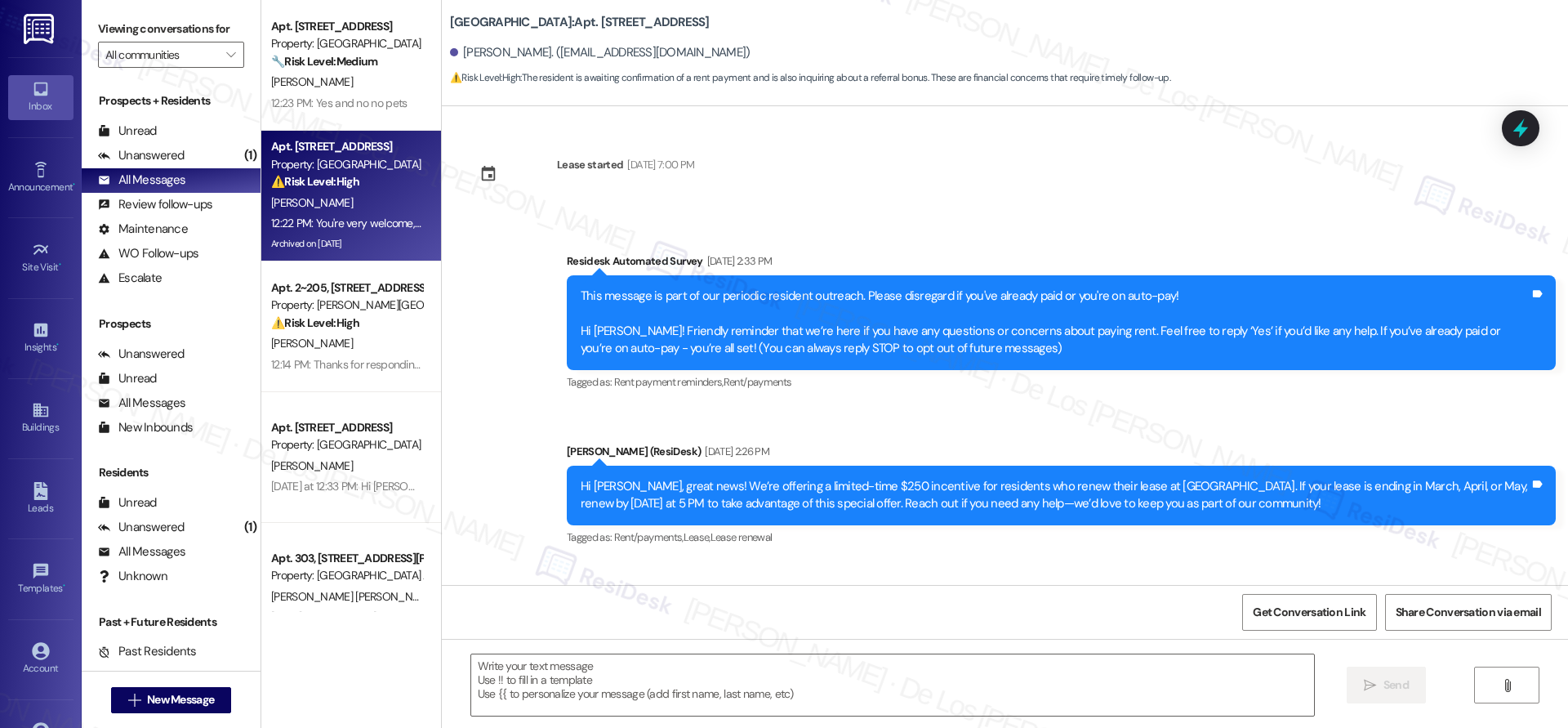
type textarea "Fetching suggested responses. Please feel free to read through the conversation…"
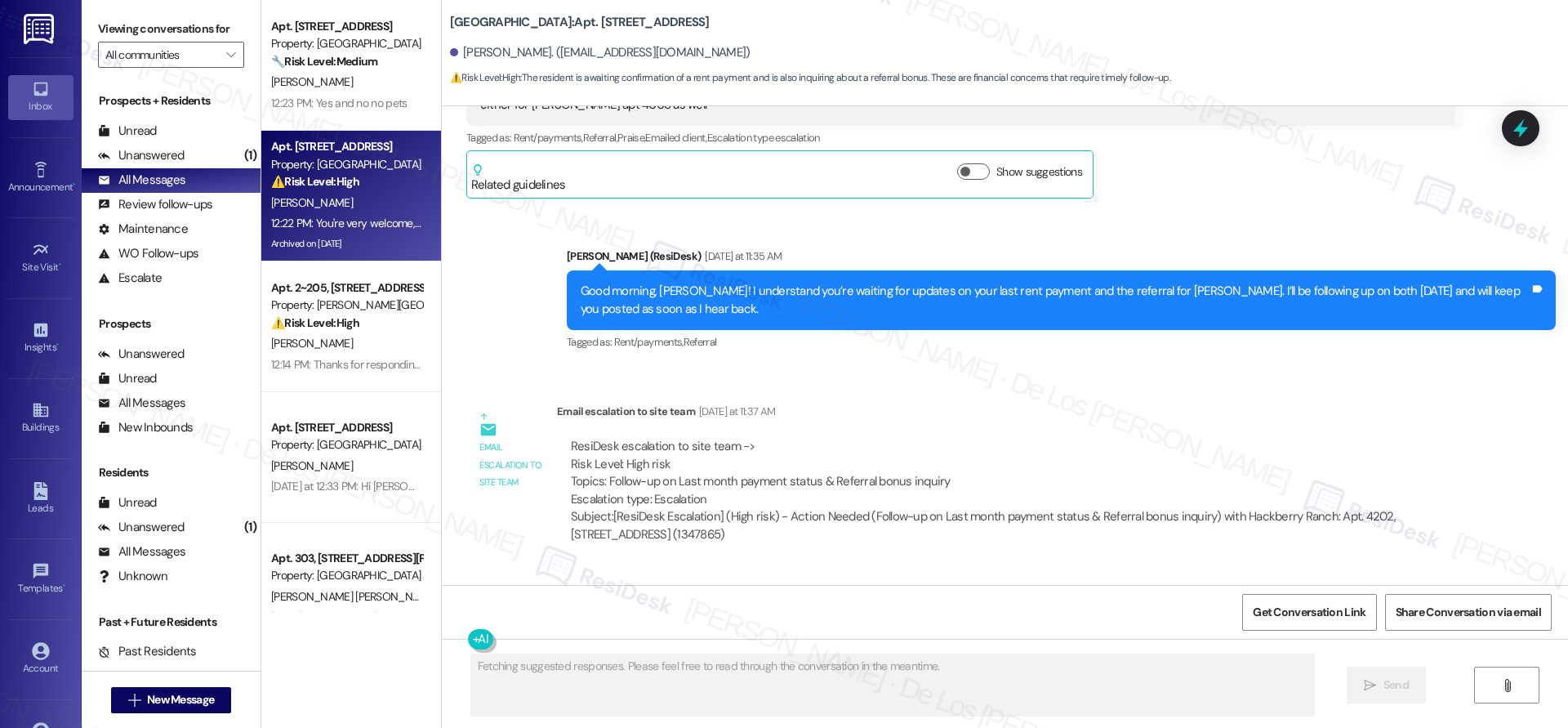
scroll to position [28844, 0]
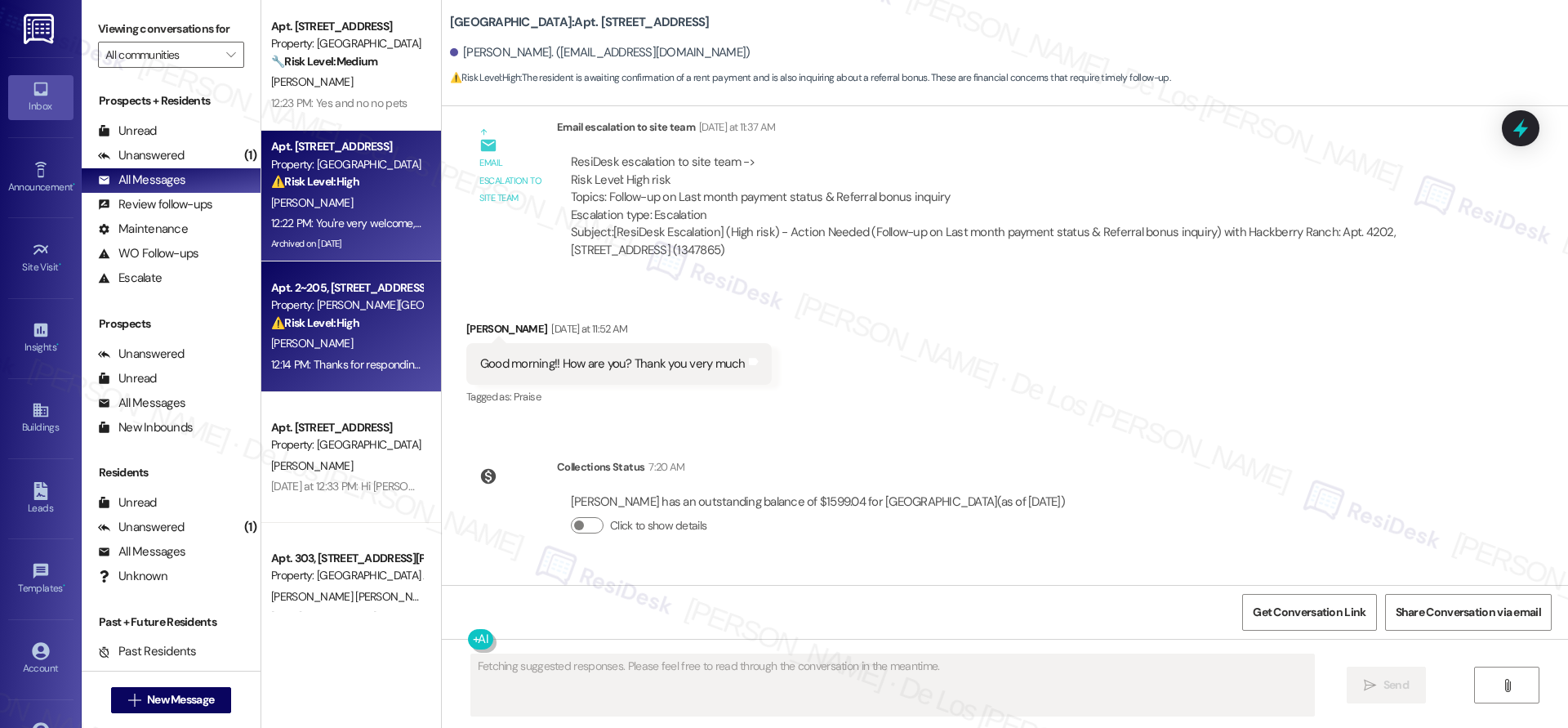
click at [363, 305] on div "Property: Alderman Park Apartments" at bounding box center [347, 305] width 151 height 17
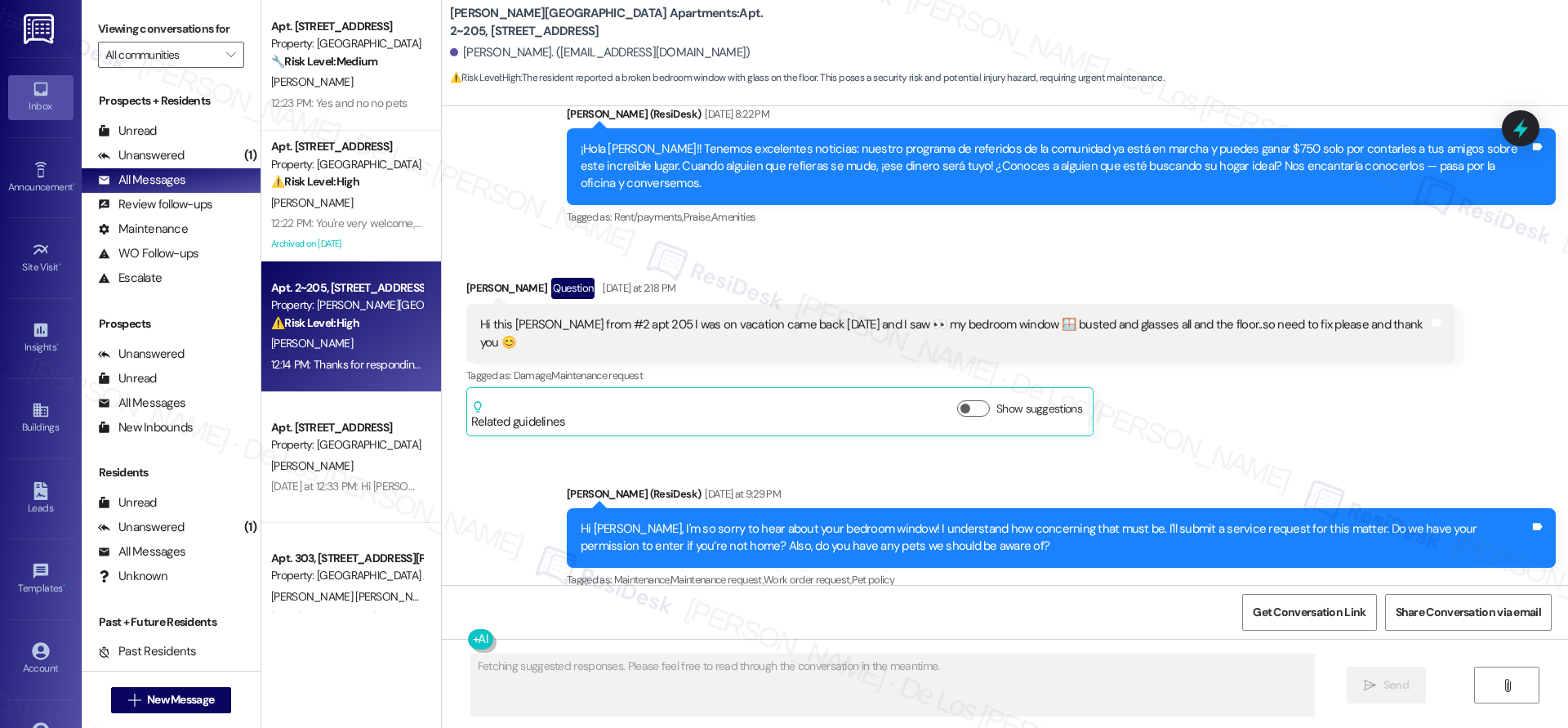
scroll to position [6360, 0]
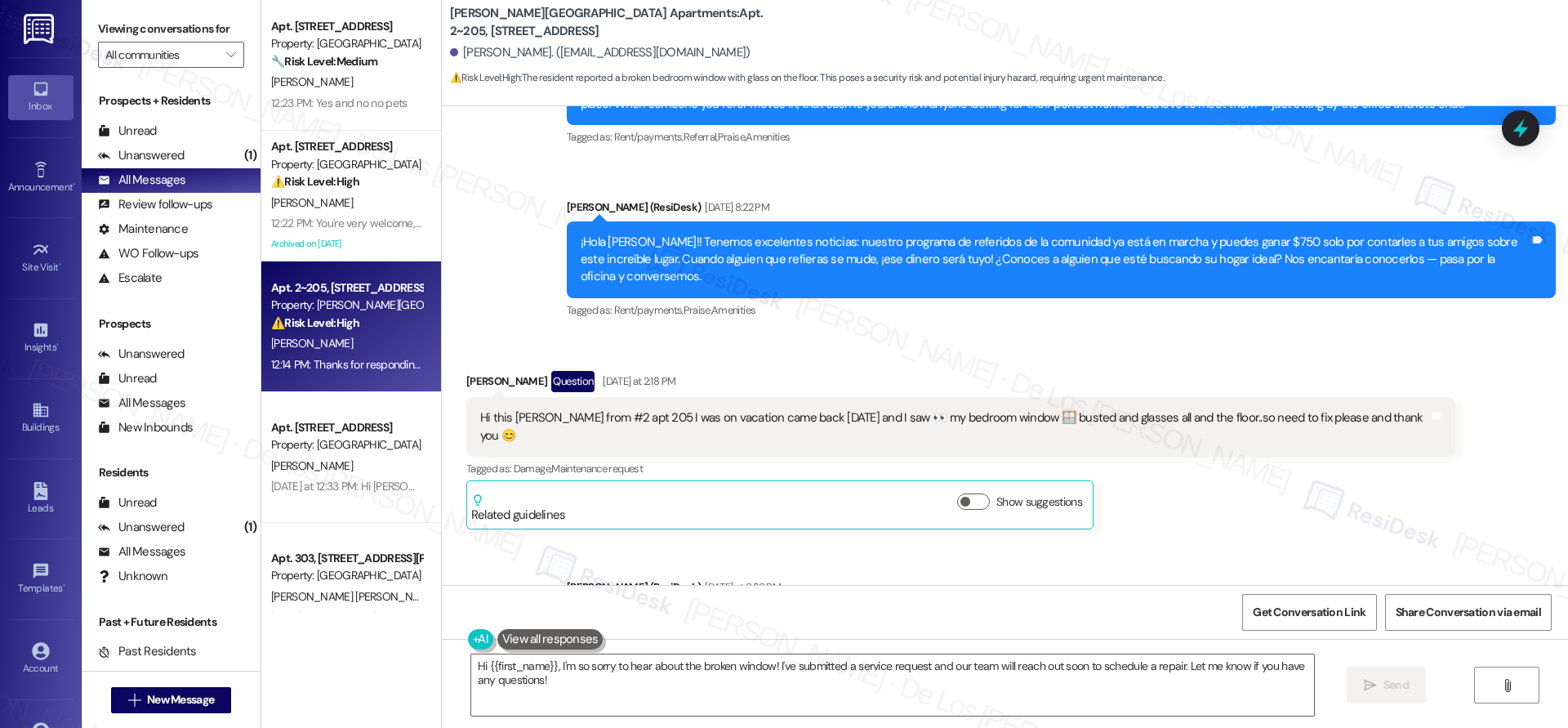
click at [754, 409] on div "Hi this Karine Murray from #2 apt 205 I was on vacation came back yesterday and…" at bounding box center [954, 427] width 949 height 35
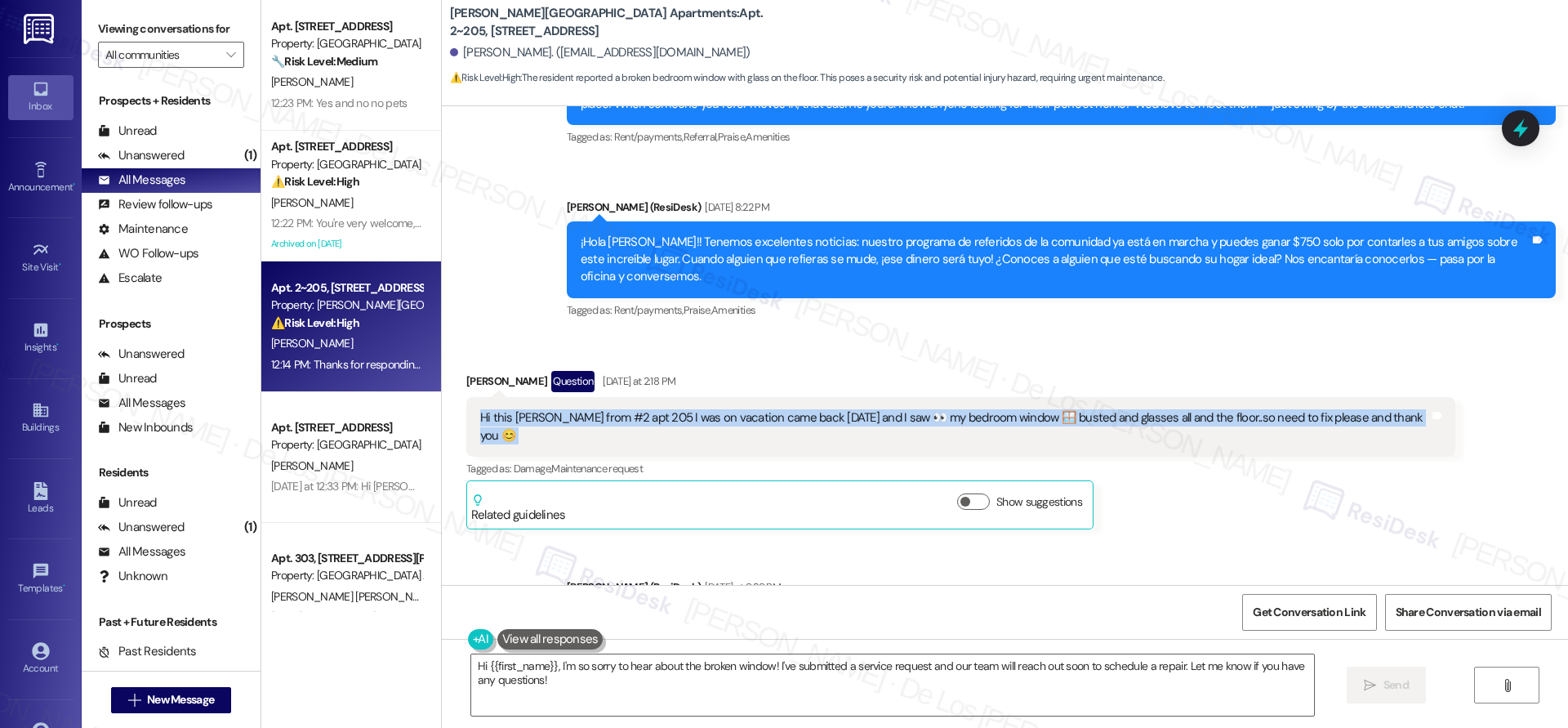
click at [754, 409] on div "Hi this Karine Murray from #2 apt 205 I was on vacation came back yesterday and…" at bounding box center [954, 427] width 949 height 35
copy div "Hi this Karine Murray from #2 apt 205 I was on vacation came back yesterday and…"
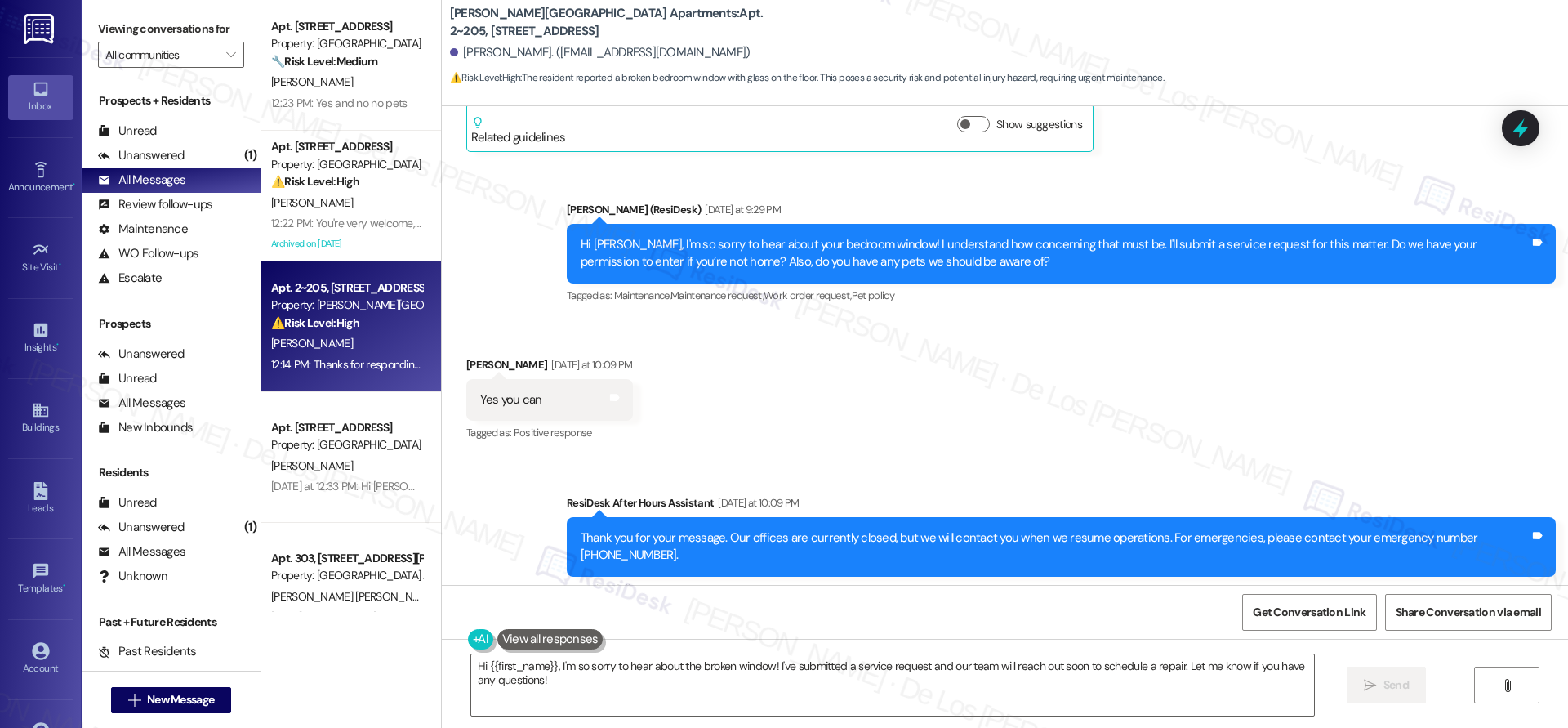
scroll to position [6776, 0]
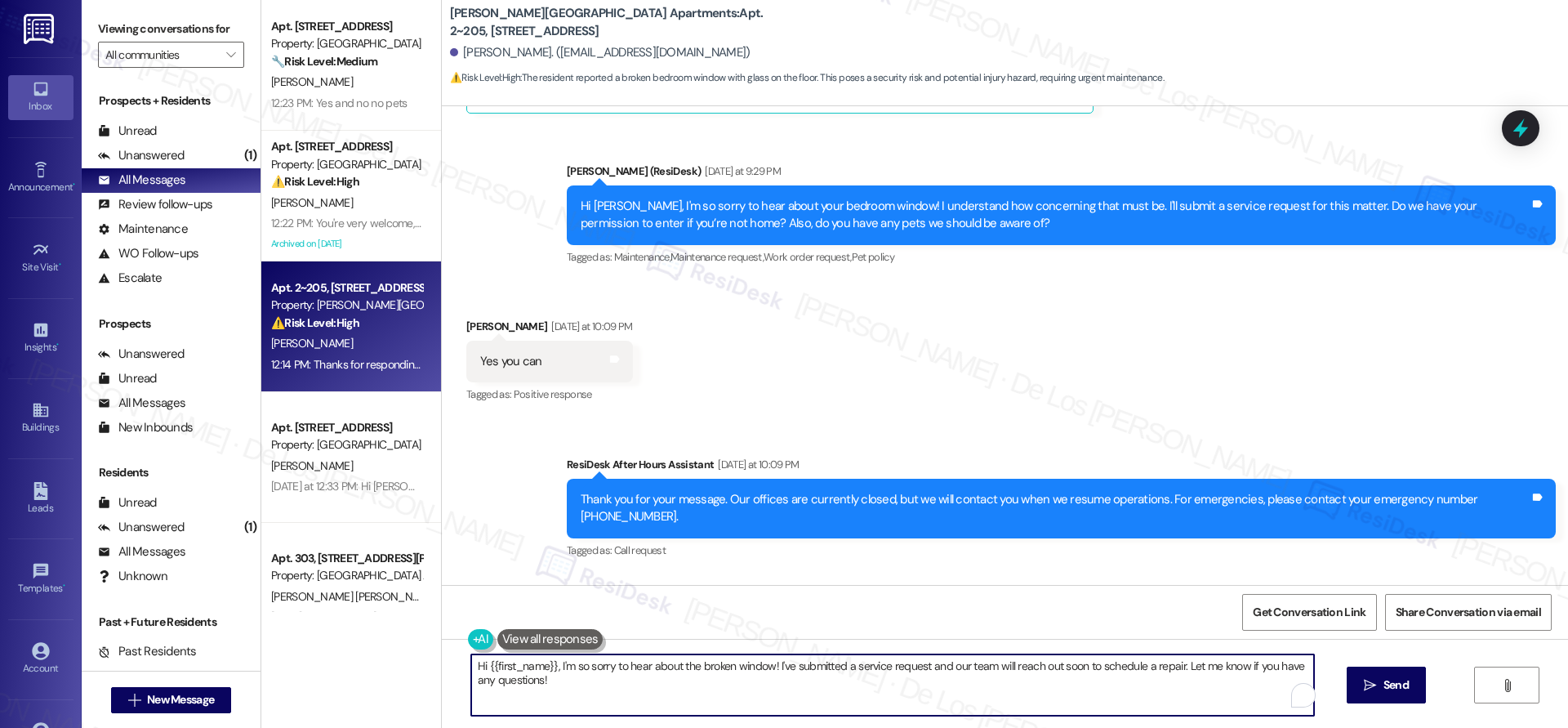
click at [652, 688] on textarea "Hi {{first_name}}, I'm so sorry to hear about the broken window! I've submitted…" at bounding box center [892, 685] width 843 height 62
paste textarea "9217"
paste textarea "’ve successfully submitted a request for your bedroom window. Here’s the work o…"
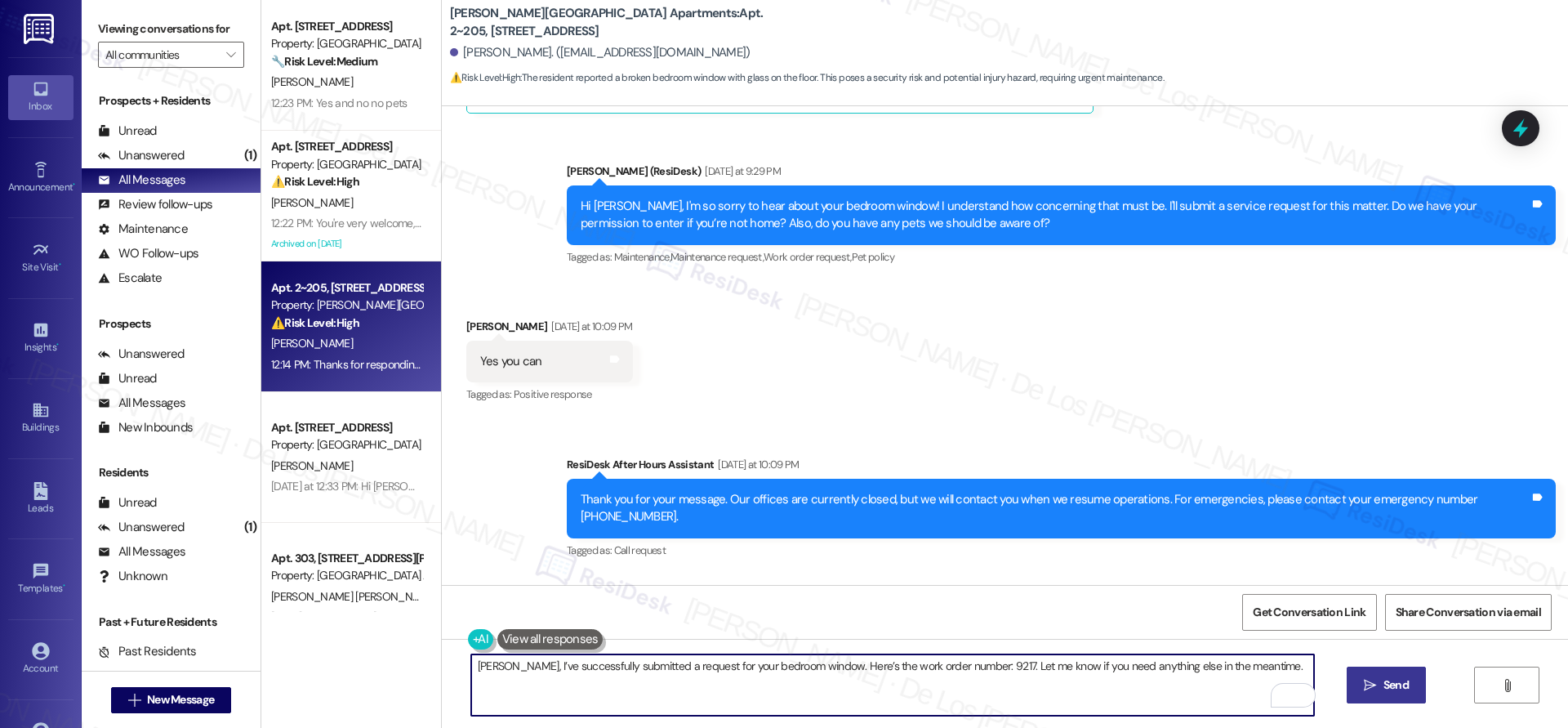
type textarea "Karine, I’ve successfully submitted a request for your bedroom window. Here’s t…"
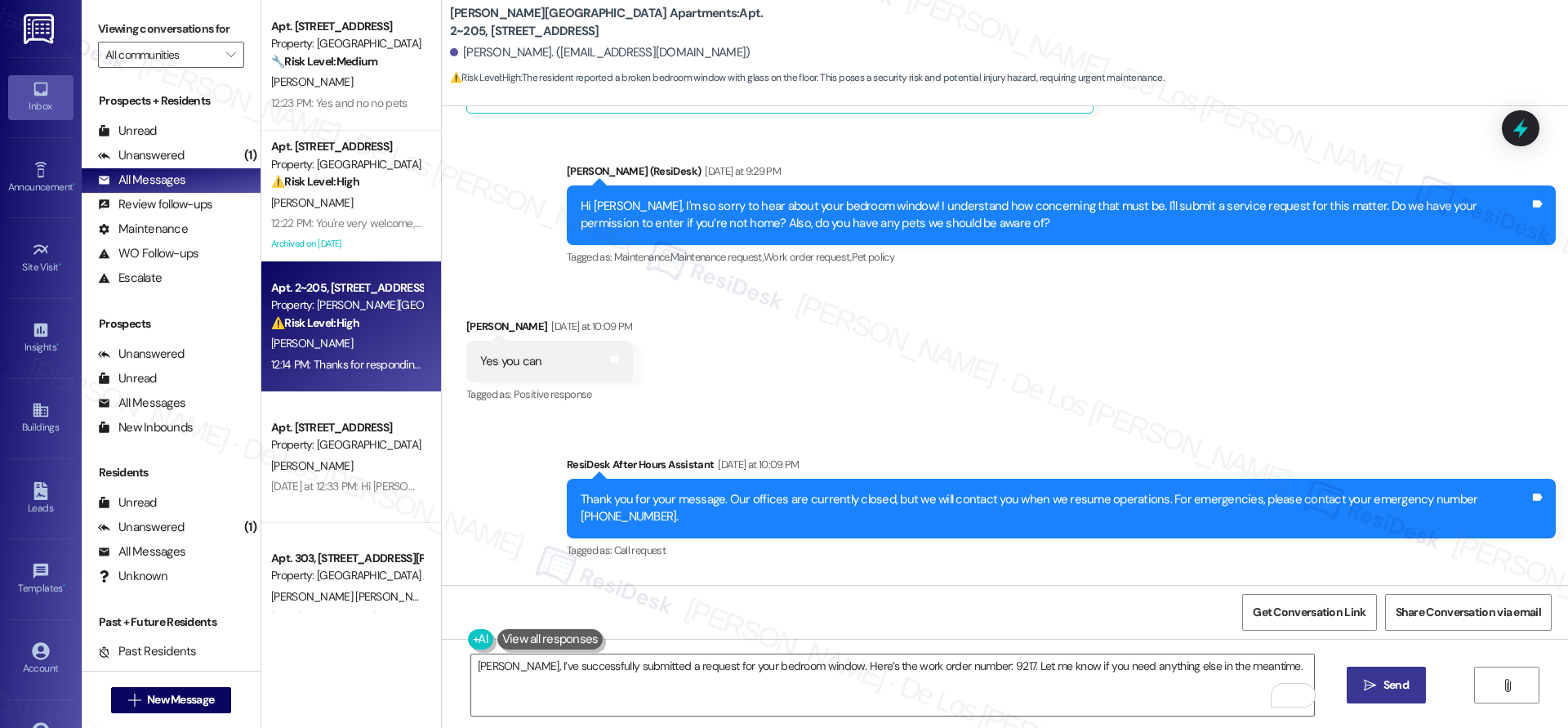
click at [1404, 682] on span "Send" at bounding box center [1396, 685] width 25 height 17
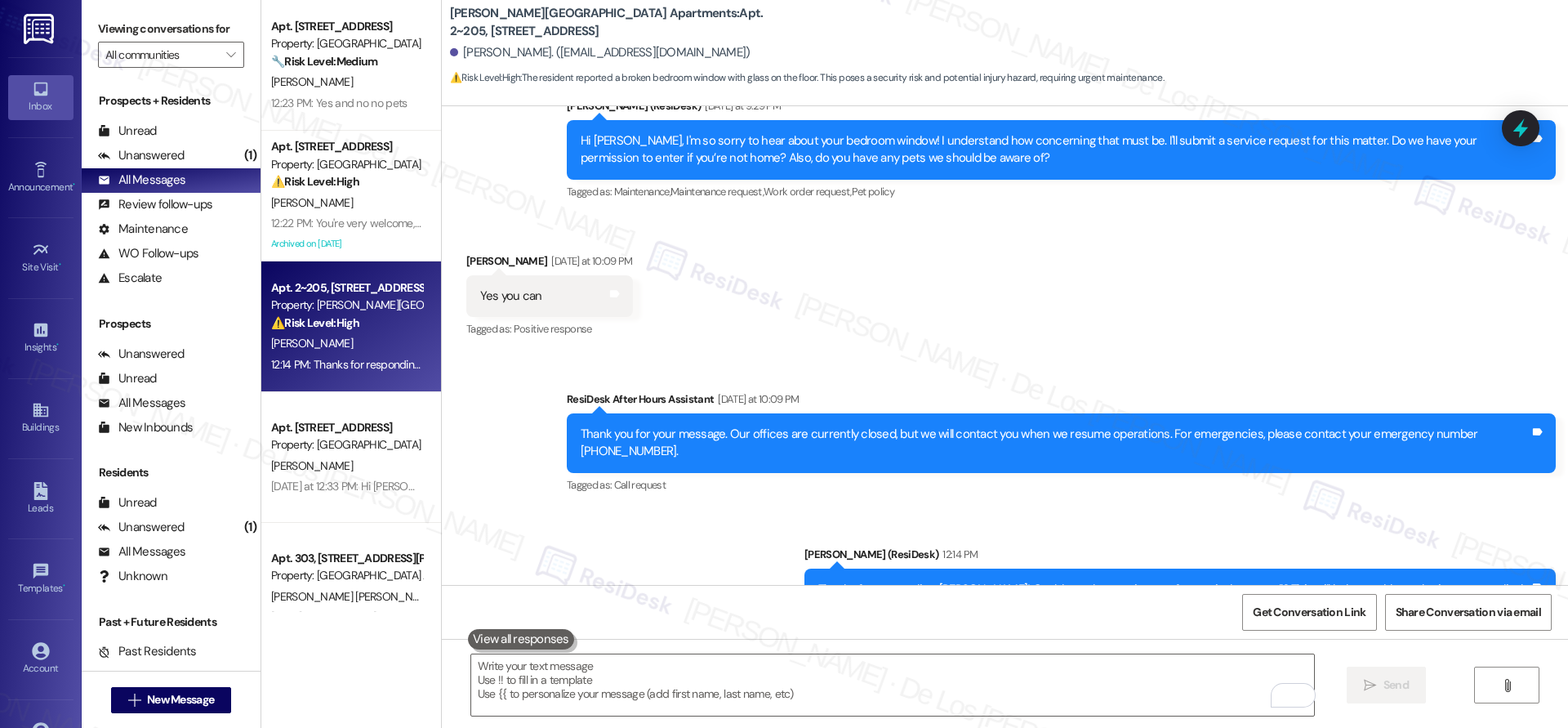
scroll to position [6890, 0]
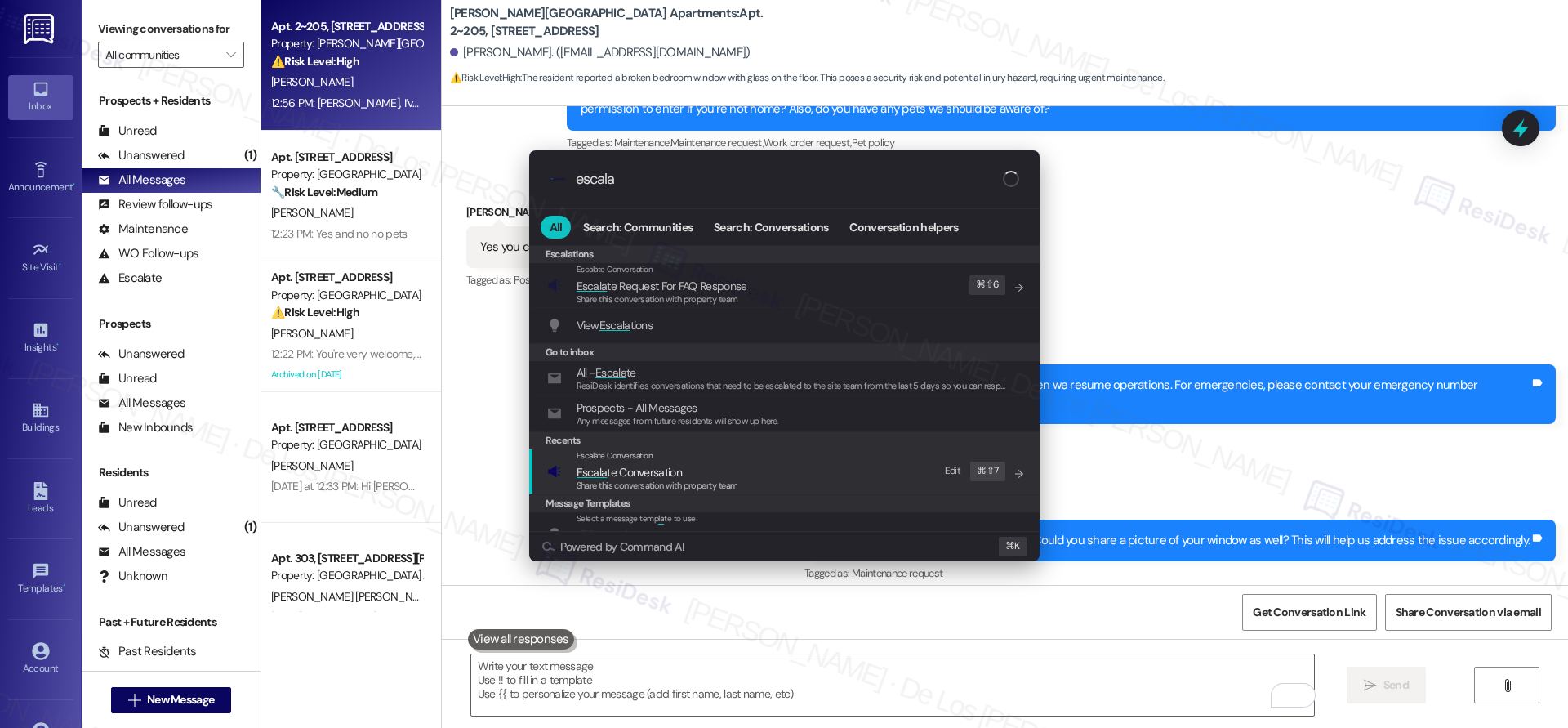
type input "escala"
click at [665, 467] on span "Escala te Conversation" at bounding box center [629, 472] width 105 height 14
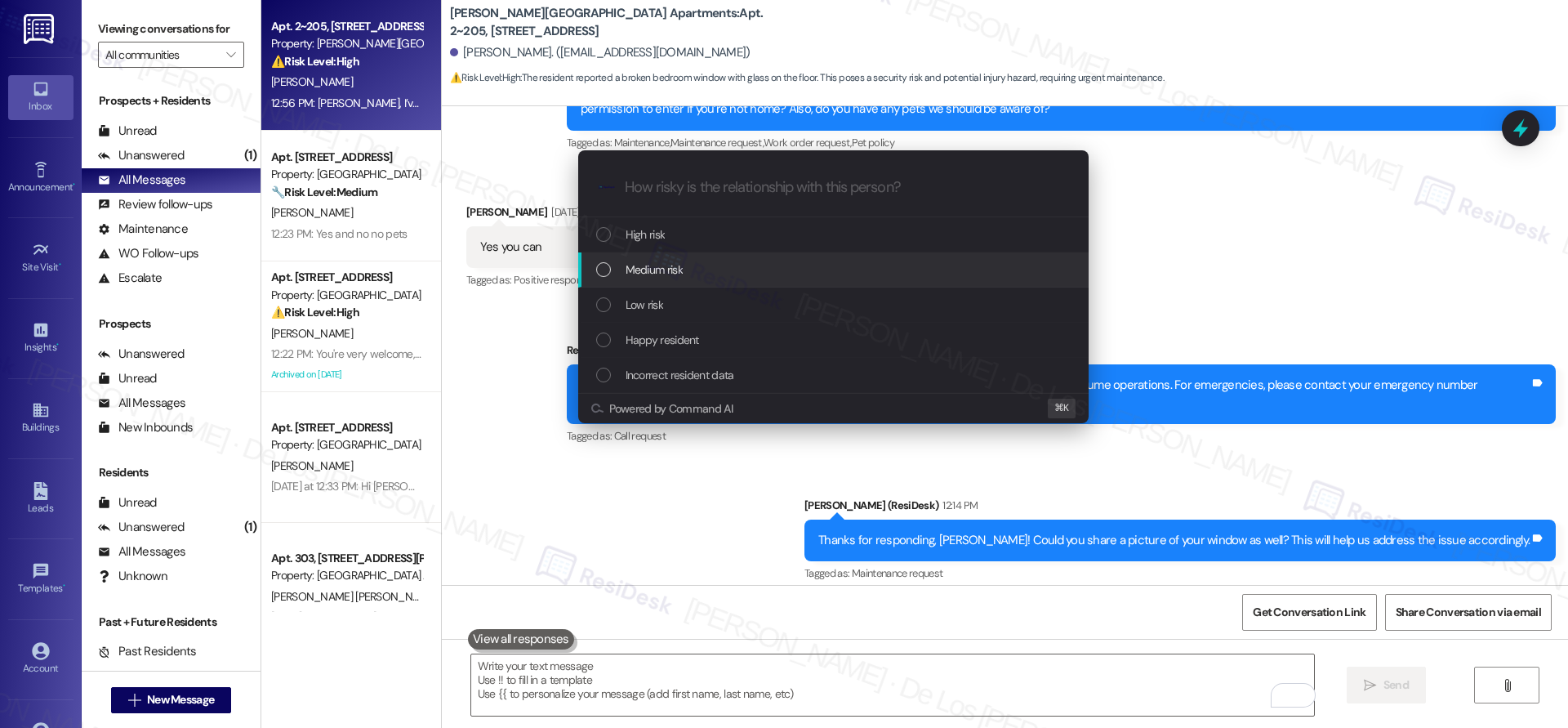
click at [674, 263] on span "Medium risk" at bounding box center [654, 270] width 57 height 18
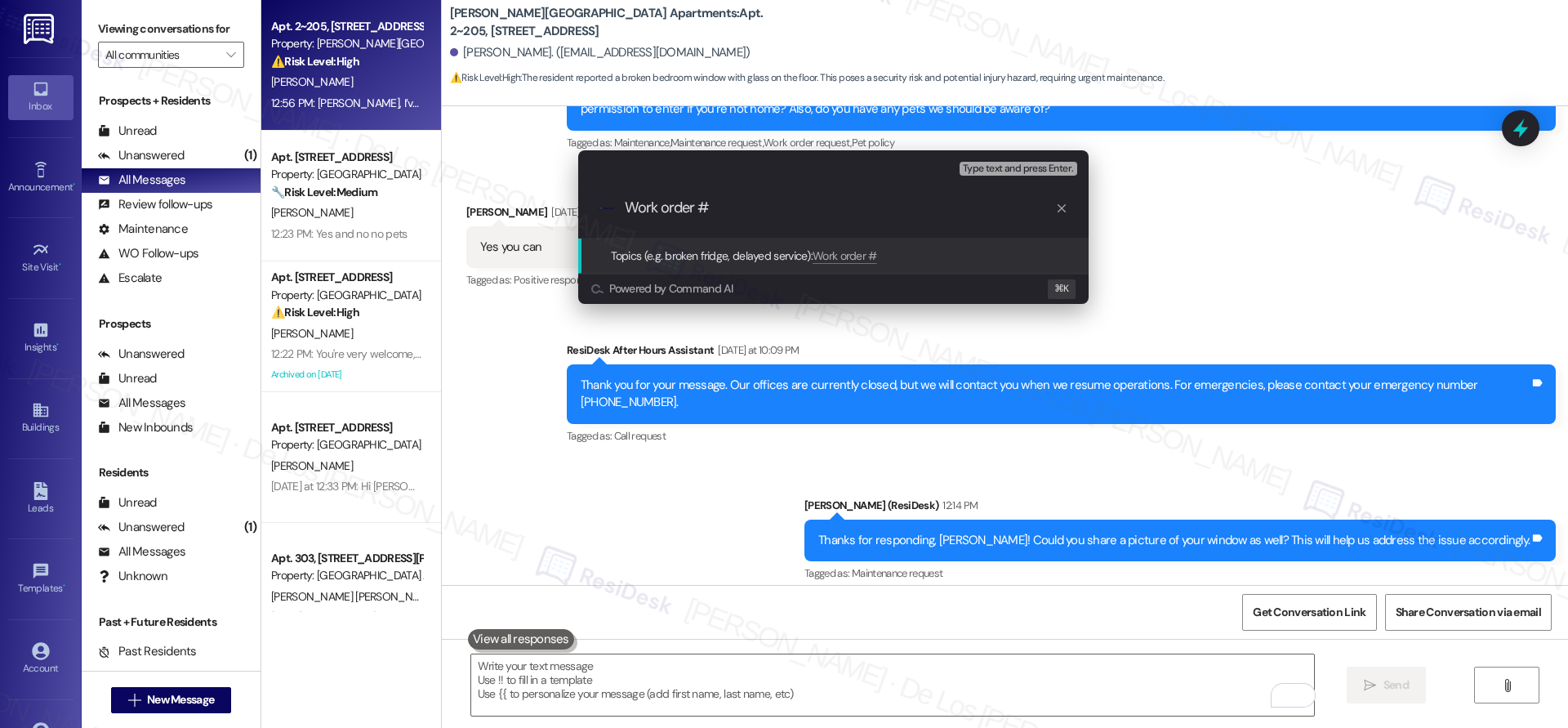
paste input "9217"
type input "Work order #9217 filed by ResiDesk - broken bedroom window"
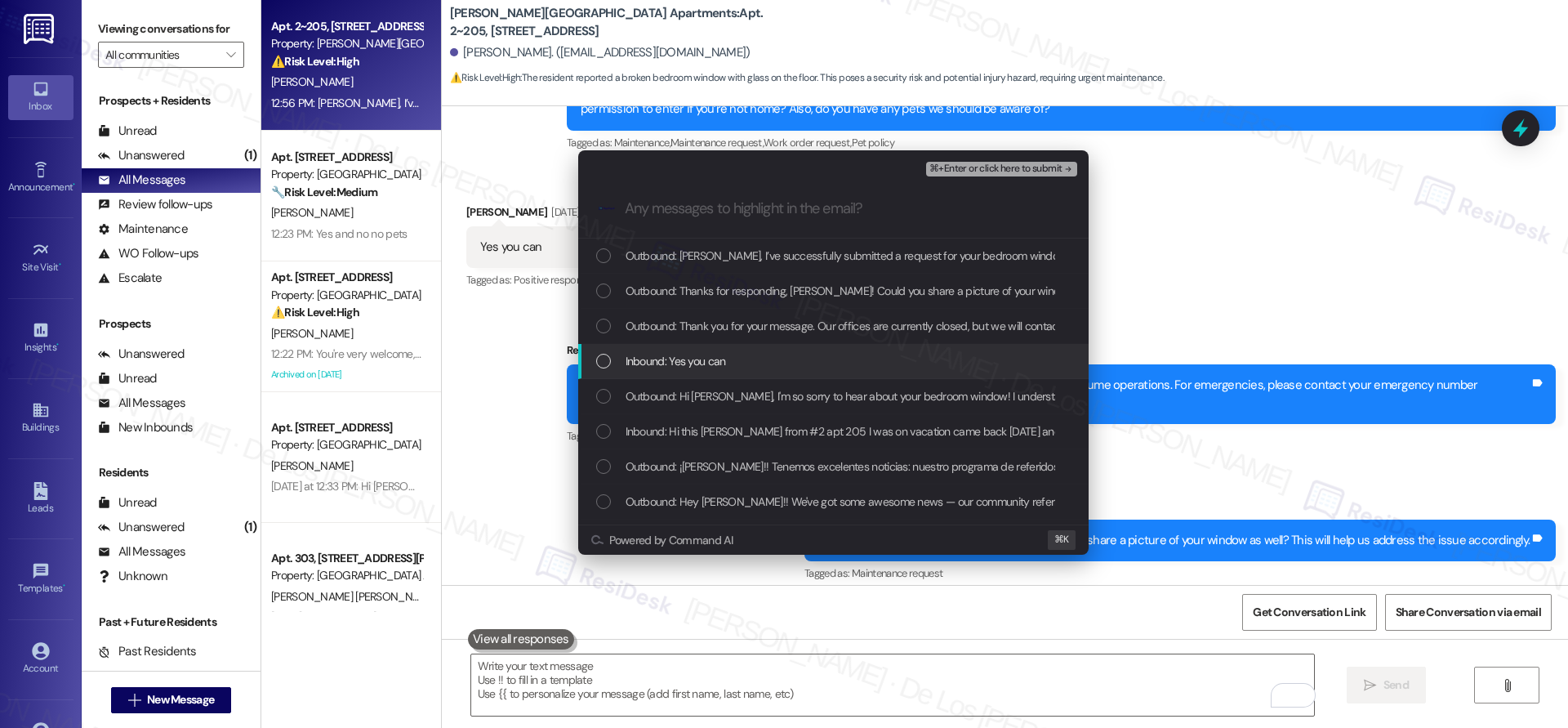
click at [766, 355] on div "Inbound: Yes you can" at bounding box center [835, 360] width 478 height 18
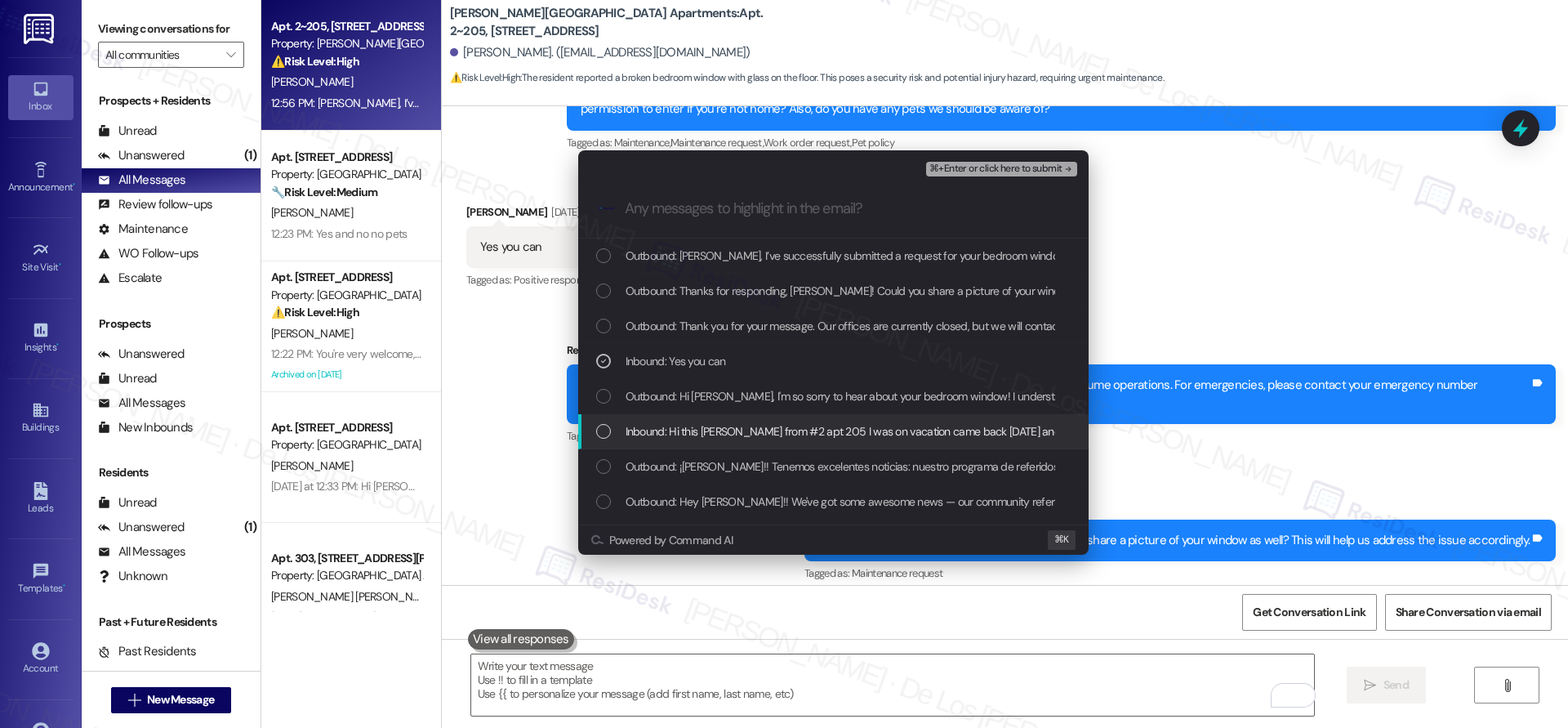
click at [771, 433] on span "Inbound: Hi this Karine Murray from #2 apt 205 I was on vacation came back yest…" at bounding box center [1106, 430] width 959 height 18
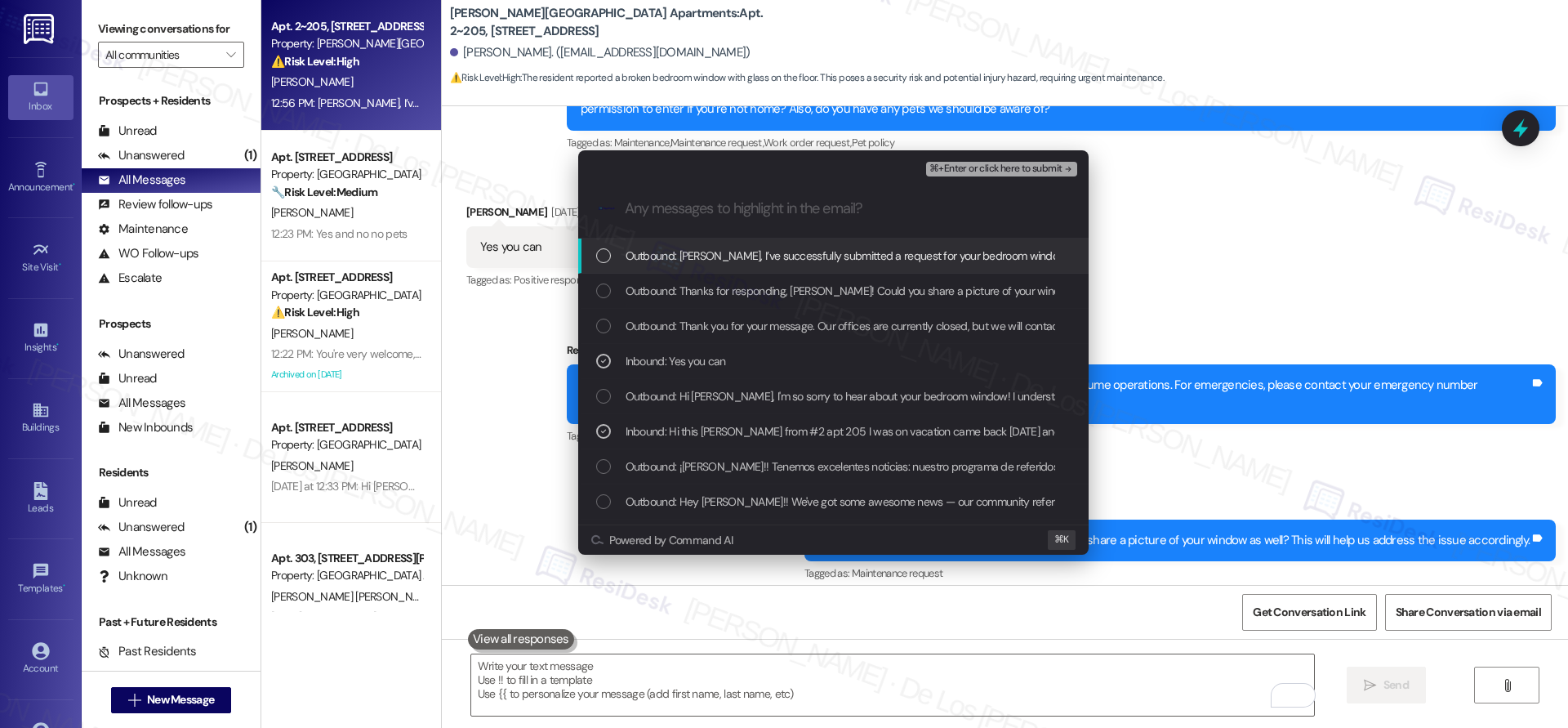
click at [964, 167] on span "⌘+Enter or click here to submit" at bounding box center [995, 169] width 132 height 12
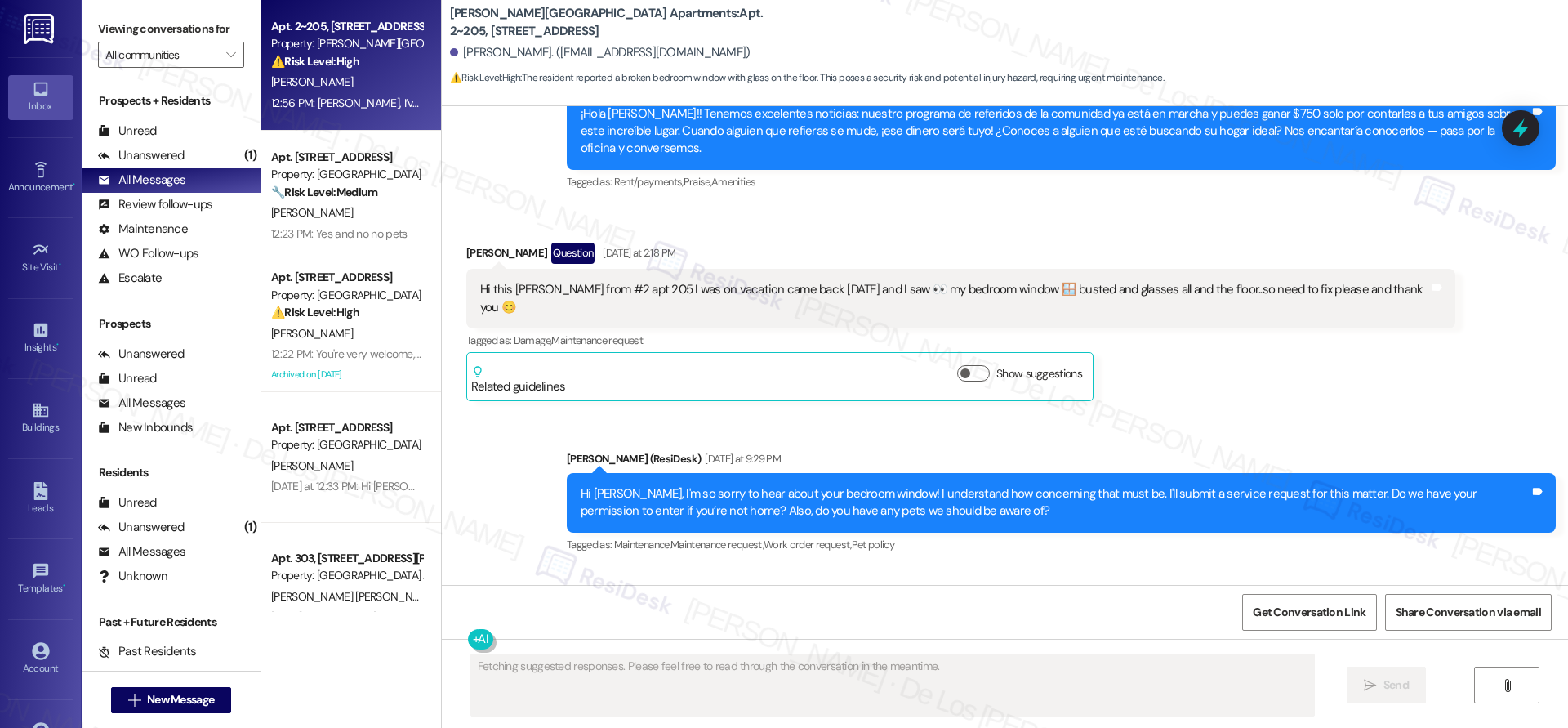
scroll to position [6914, 0]
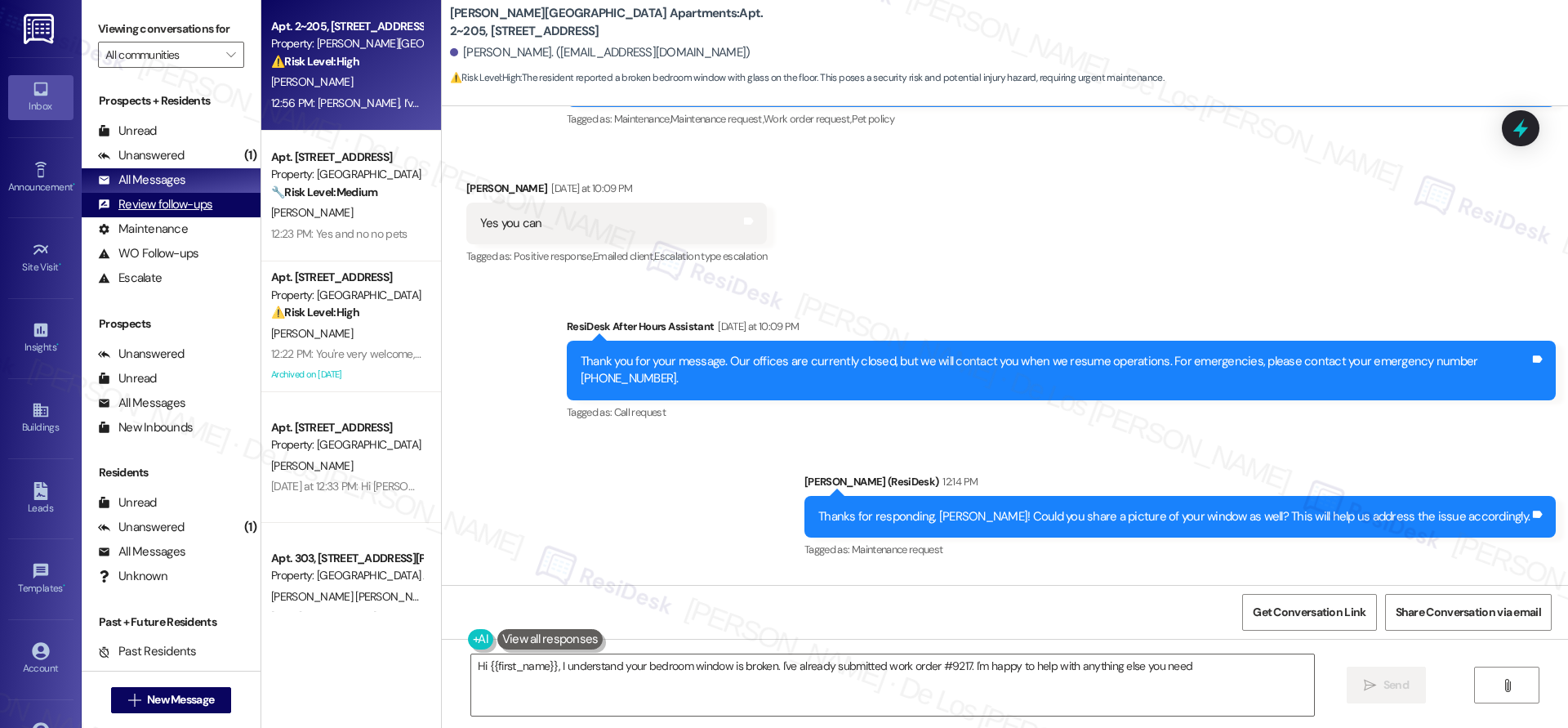
type textarea "Hi {{first_name}}, I understand your bedroom window is broken. I've already sub…"
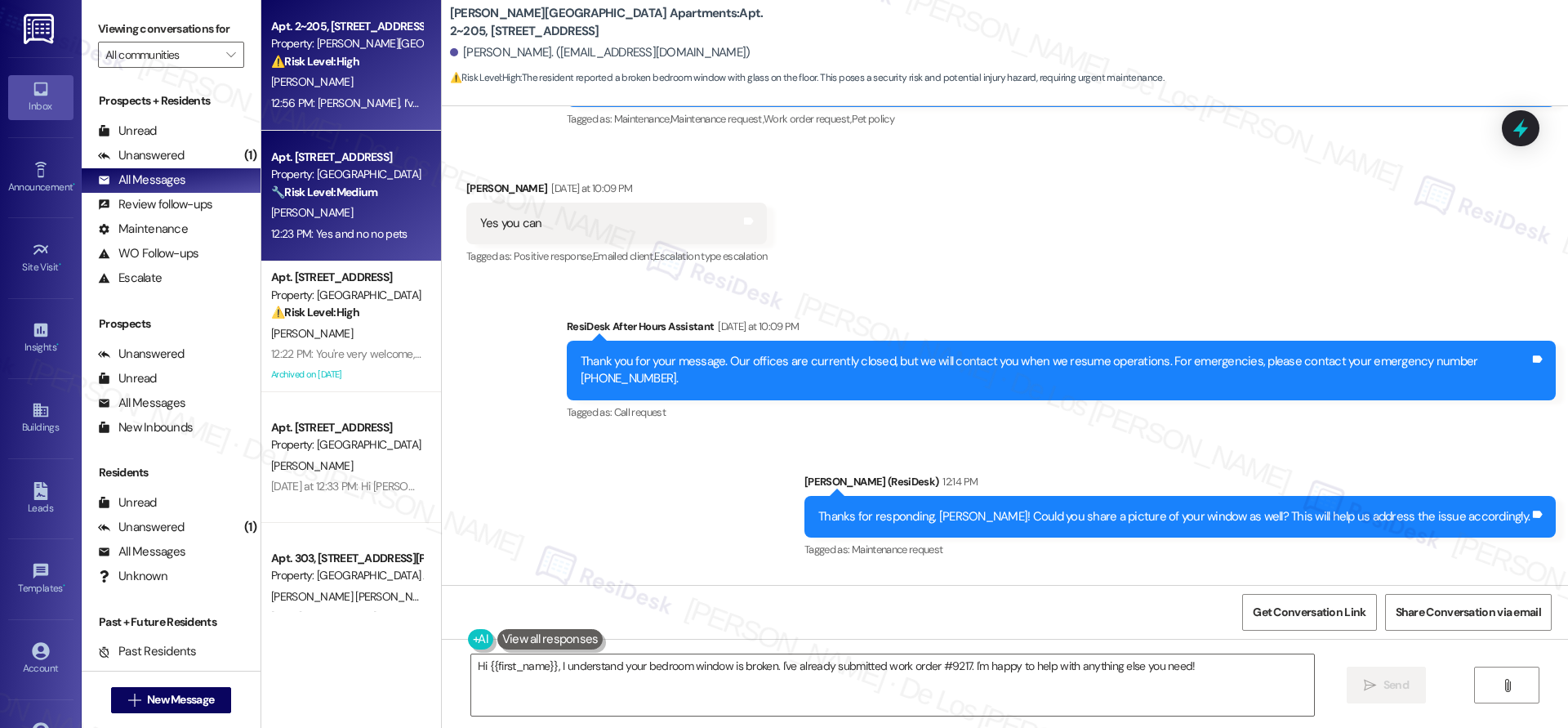
click at [299, 180] on div "Property: Hackberry Ranch" at bounding box center [347, 174] width 151 height 17
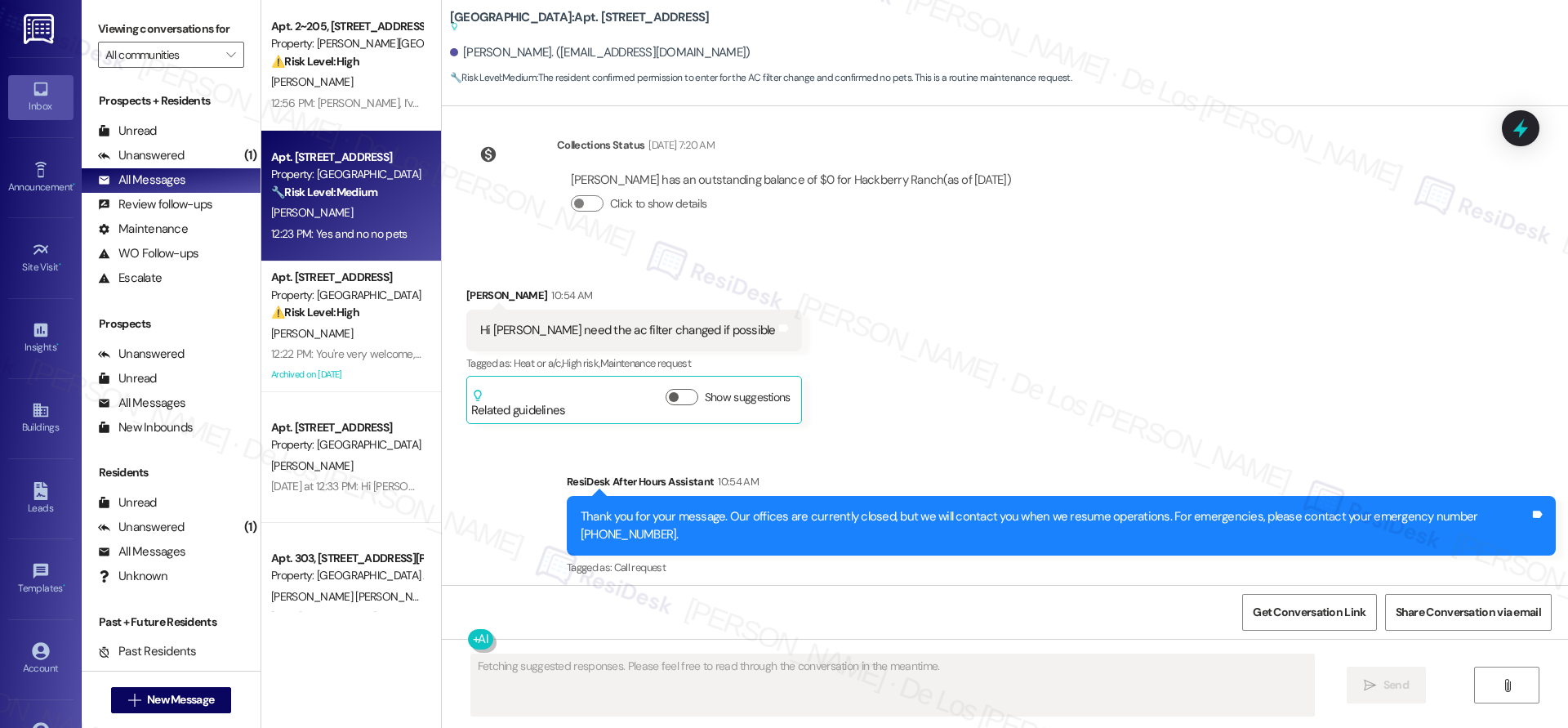
scroll to position [17619, 0]
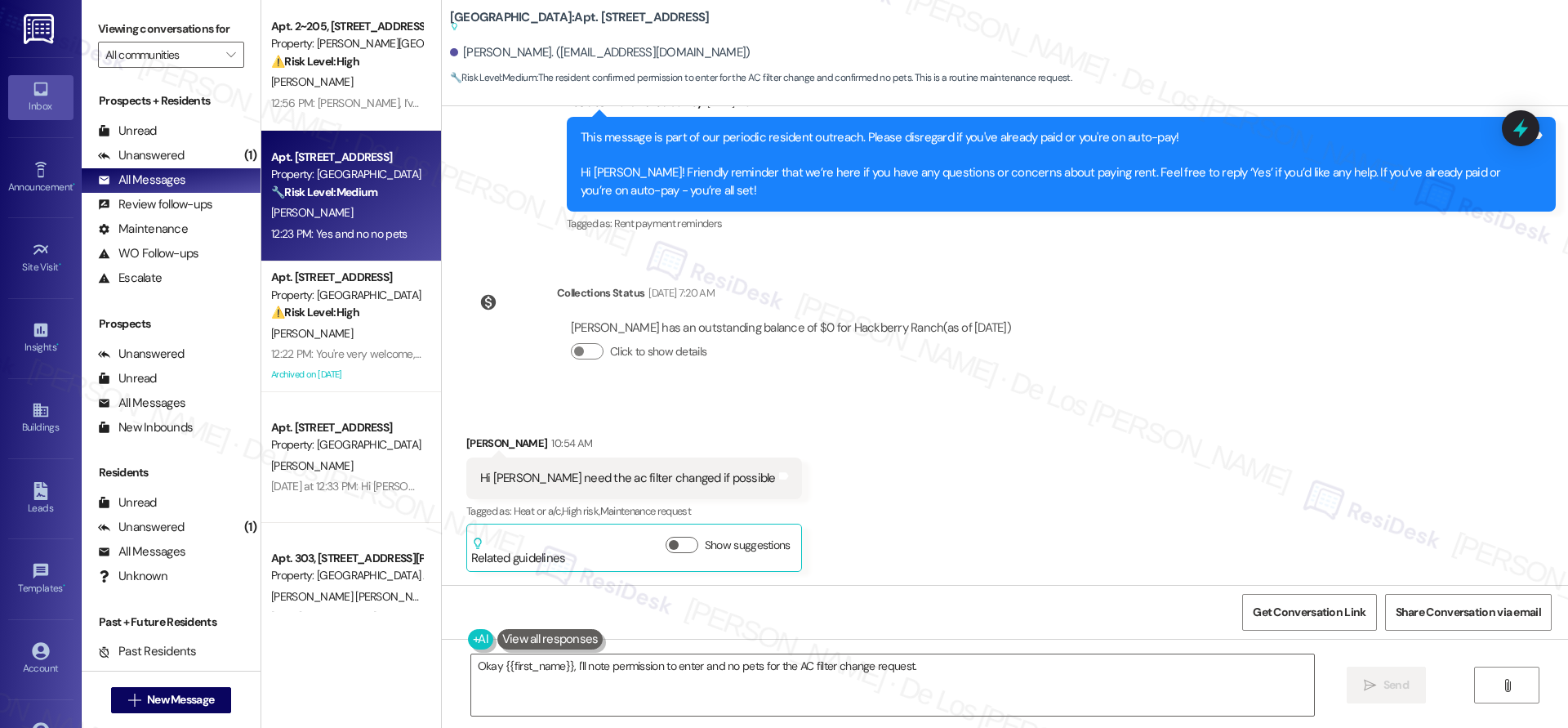
click at [685, 470] on div "Hi Sarah I need the ac filter changed if possible" at bounding box center [628, 479] width 296 height 17
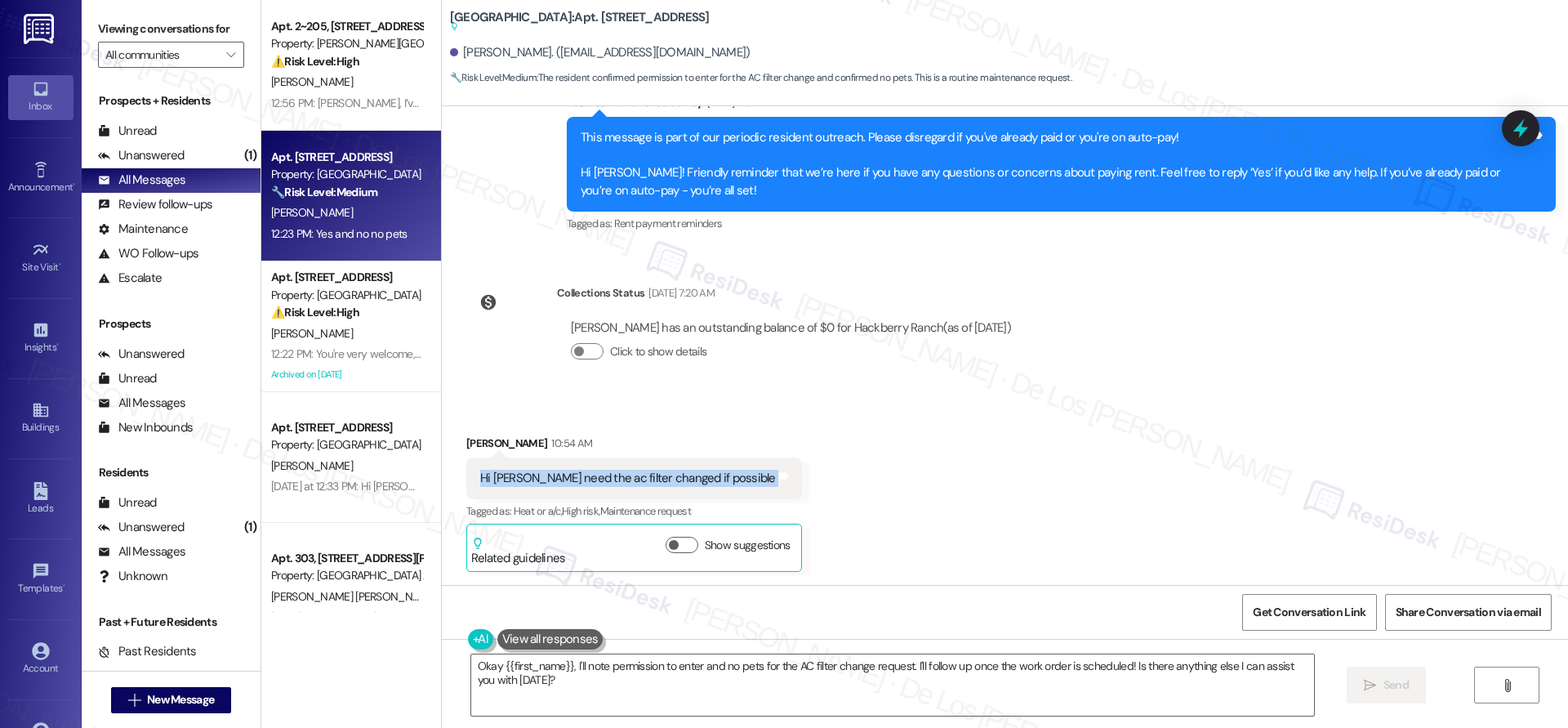
click at [685, 470] on div "Hi Sarah I need the ac filter changed if possible" at bounding box center [628, 479] width 296 height 17
copy div "Hi Sarah I need the ac filter changed if possible Tags and notes"
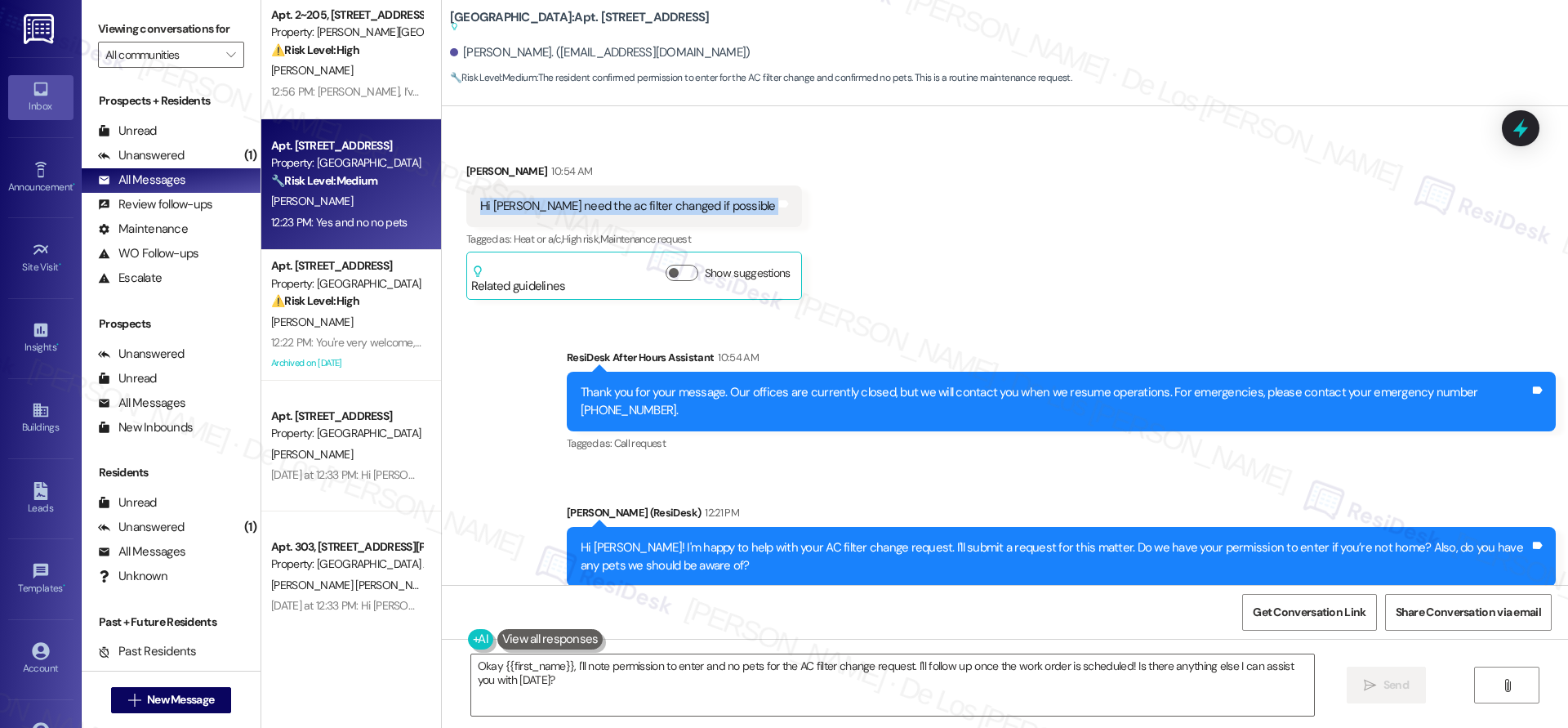
scroll to position [17891, 0]
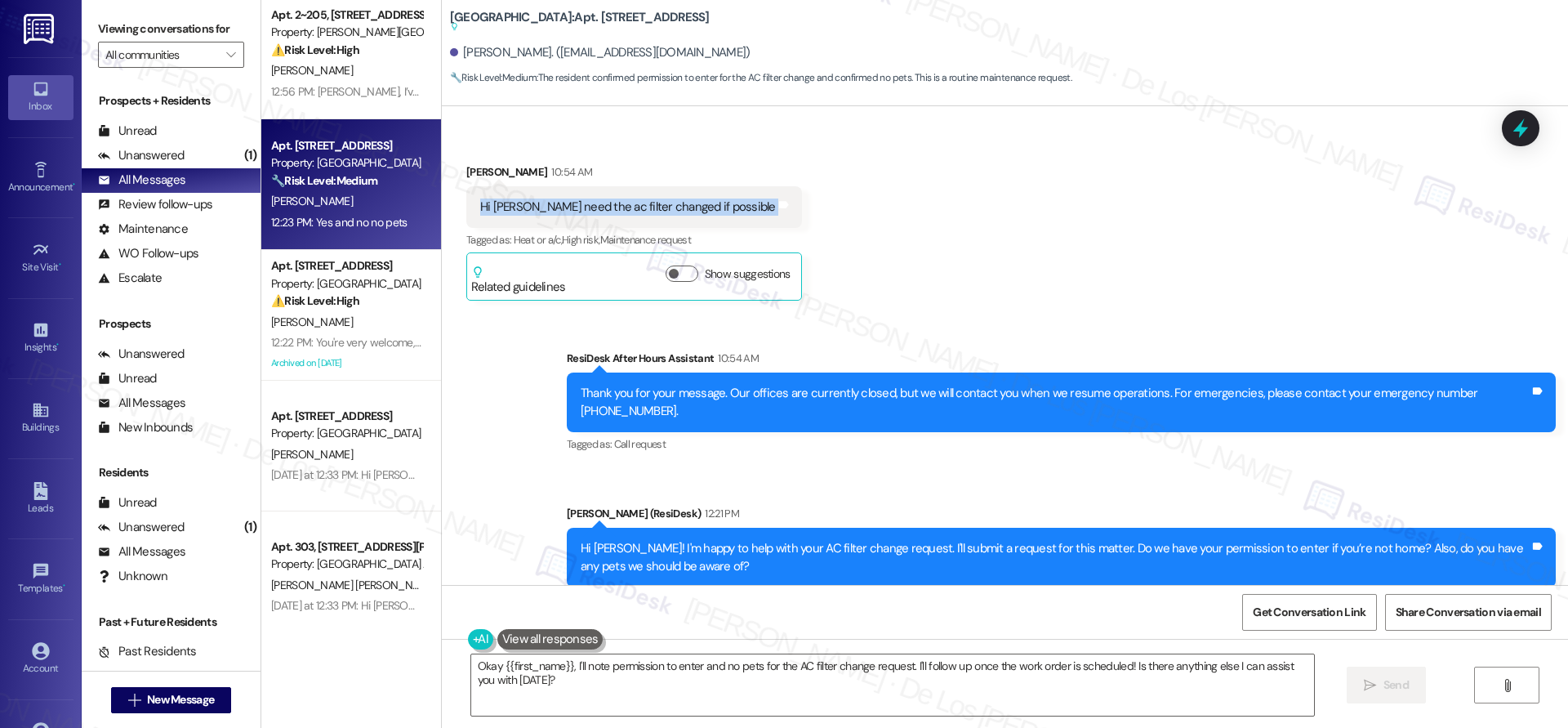
copy div "Hi Sarah I need the ac filter changed if possible Tags and notes"
click at [567, 198] on div "Hi Sarah I need the ac filter changed if possible" at bounding box center [628, 207] width 296 height 17
drag, startPoint x: 562, startPoint y: 195, endPoint x: 707, endPoint y: 198, distance: 145.0
click at [707, 198] on div "Hi Sarah I need the ac filter changed if possible Tags and notes" at bounding box center [634, 206] width 336 height 41
copy div "ac filter changed if possible Tags and notes"
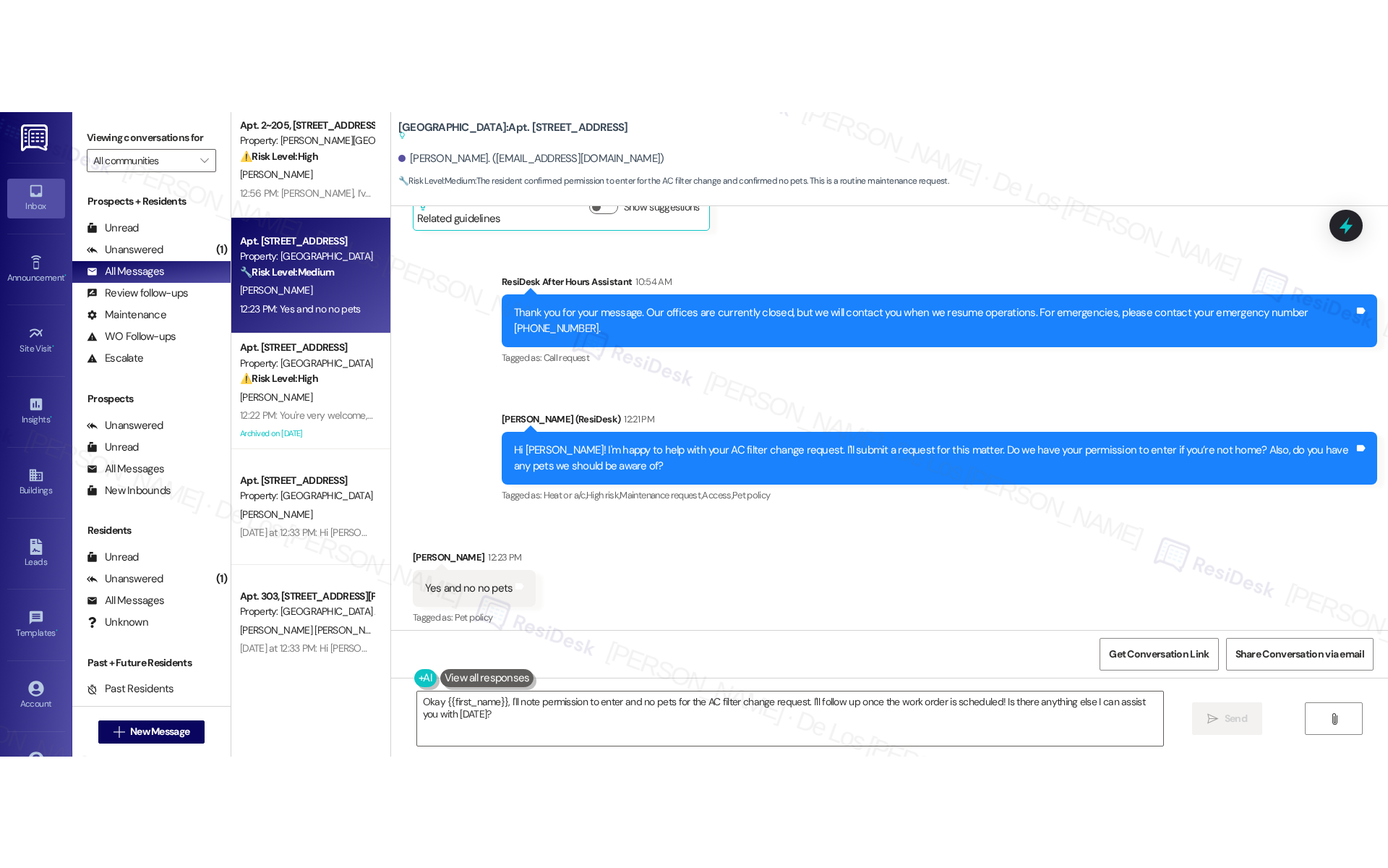
scroll to position [15766, 0]
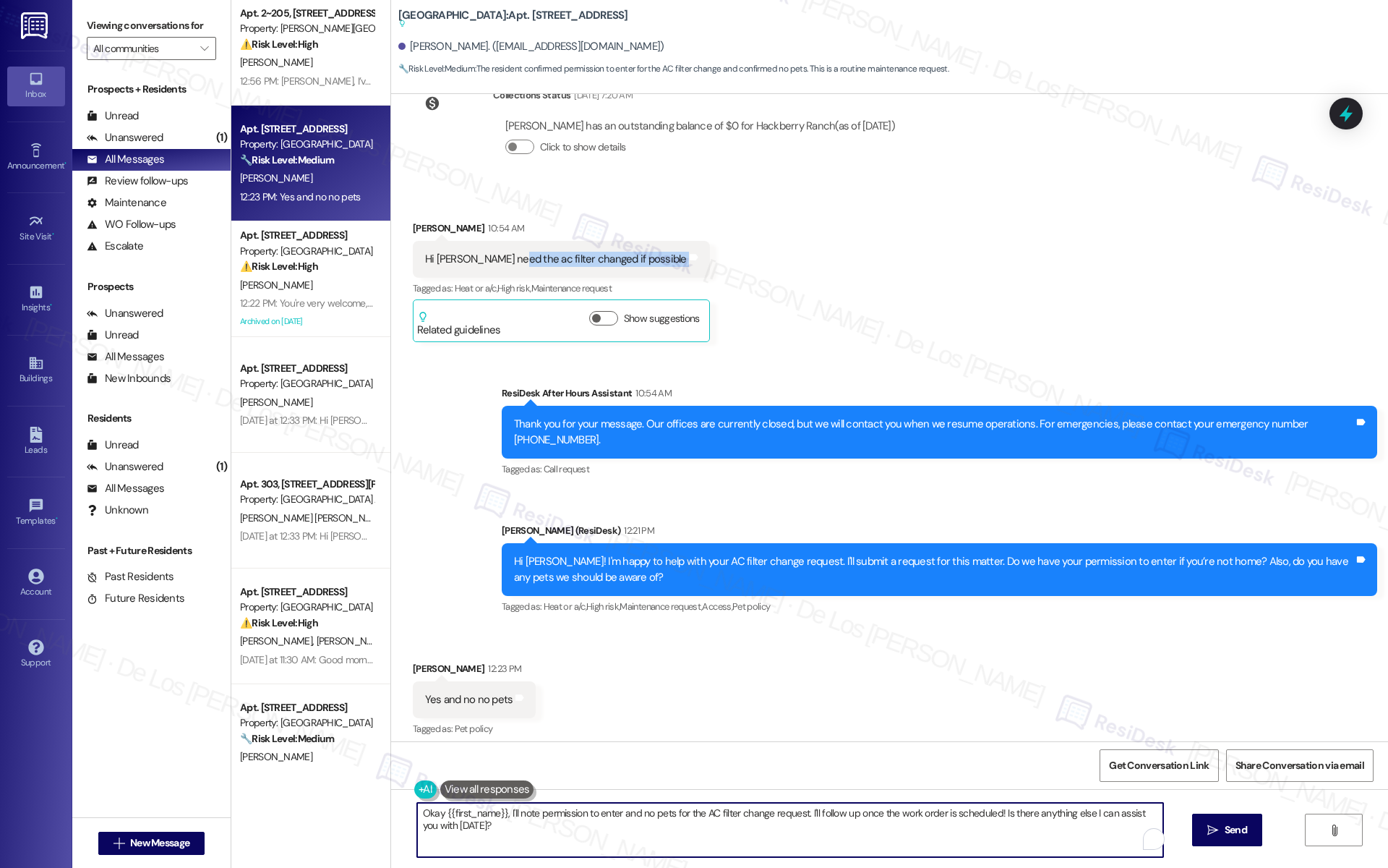
click at [641, 644] on textarea "Okay {{first_name}}, I'll note permission to enter and no pets for the AC filte…" at bounding box center [789, 830] width 746 height 55
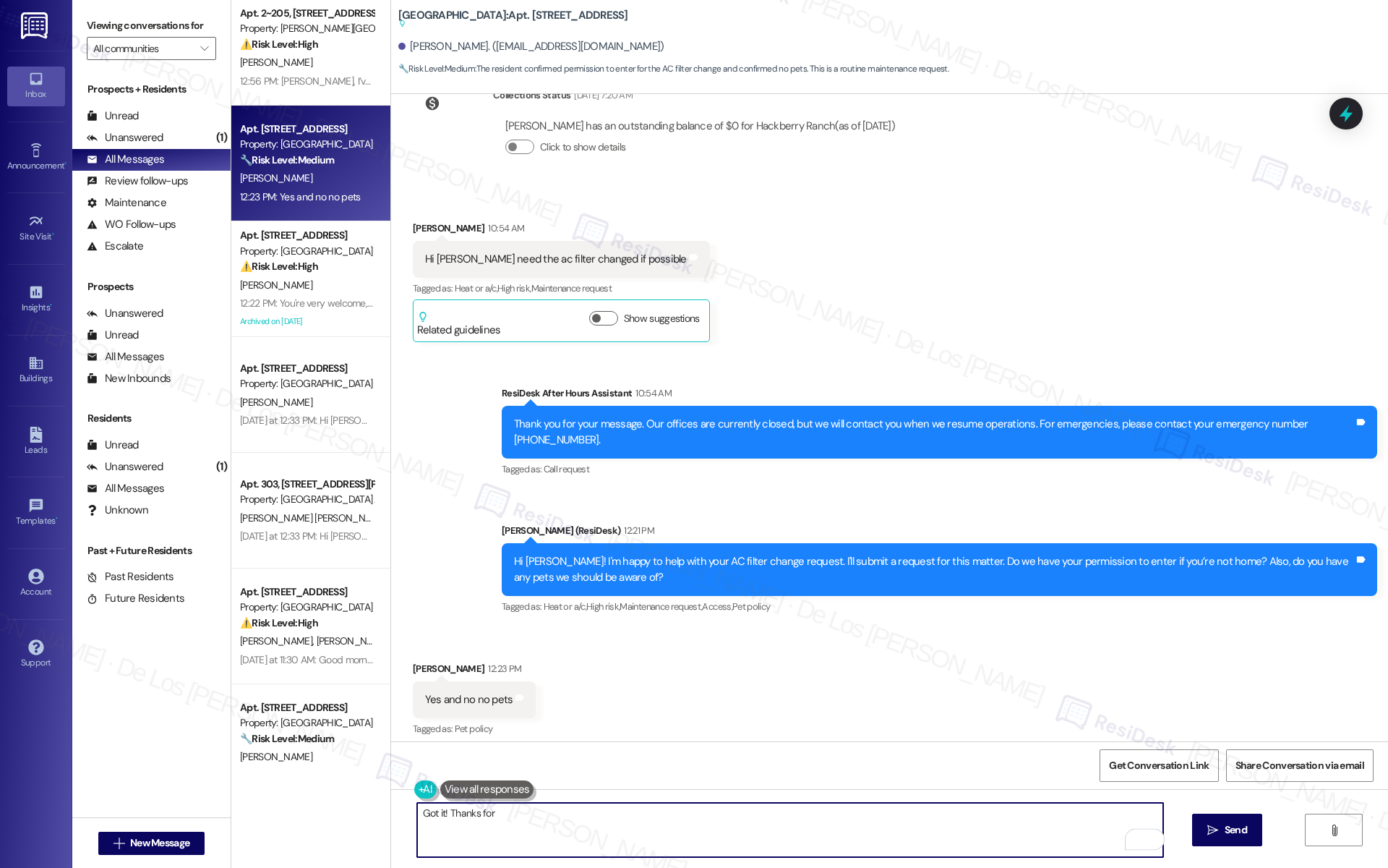
type textarea "Got it! Thanks for"
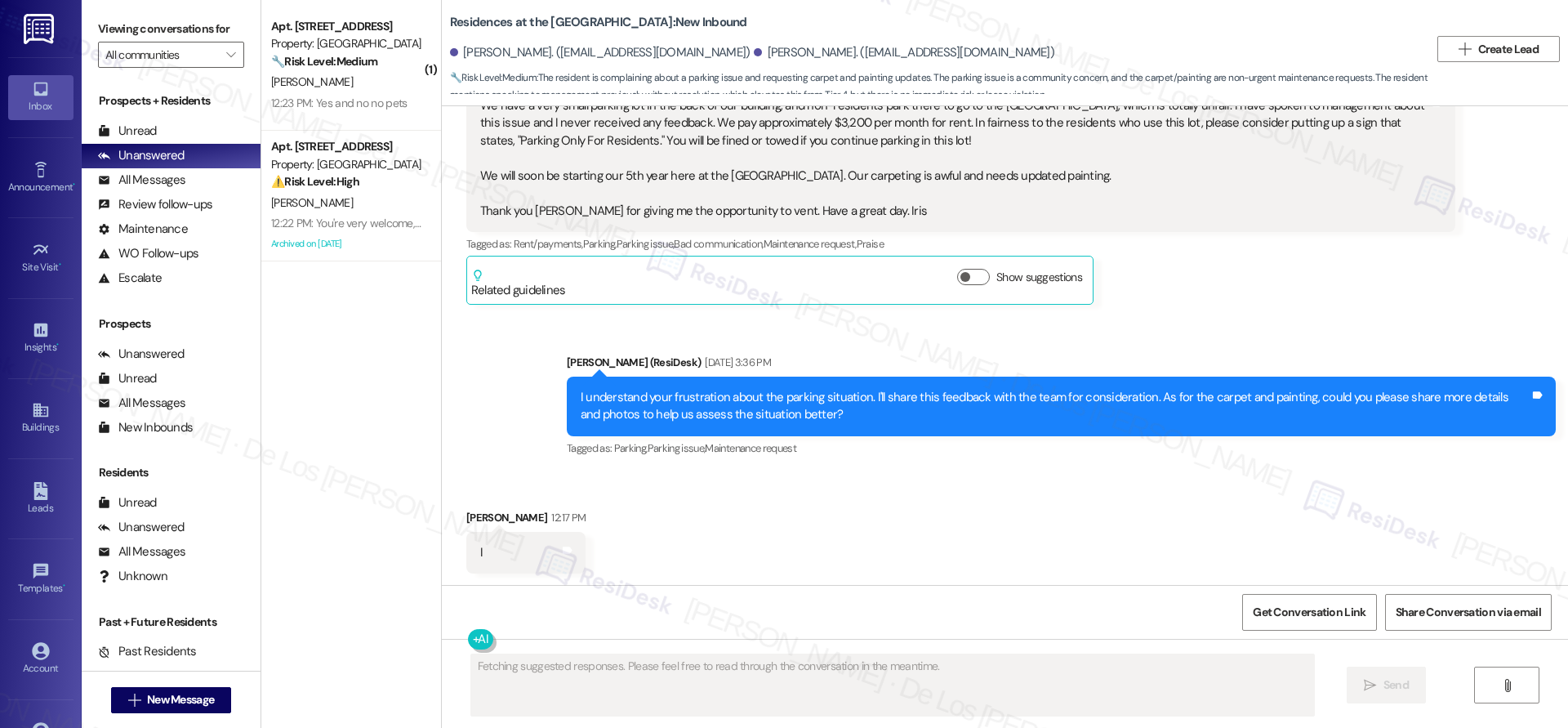
scroll to position [1085, 0]
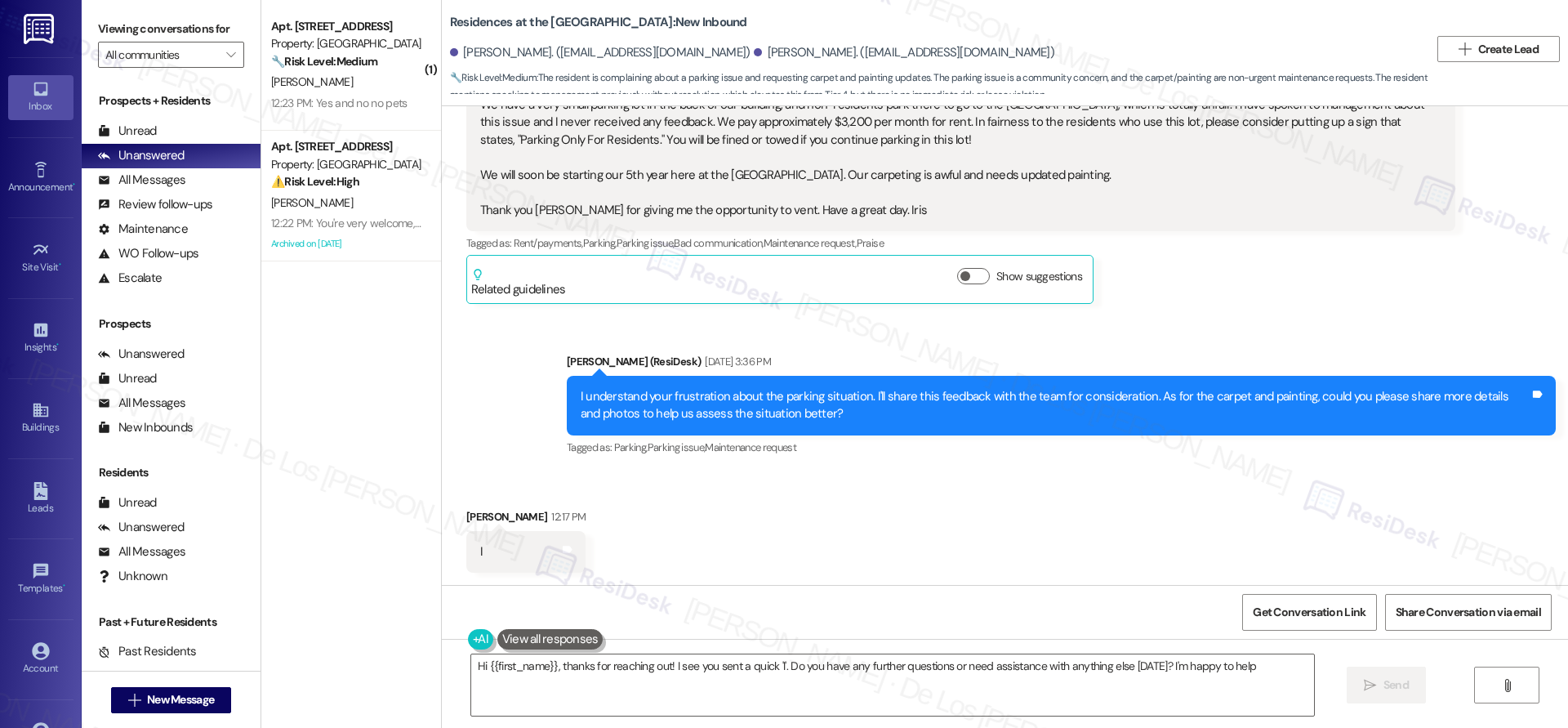
type textarea "Hi {{first_name}}, thanks for reaching out! I see you sent a quick 'I'. Do you …"
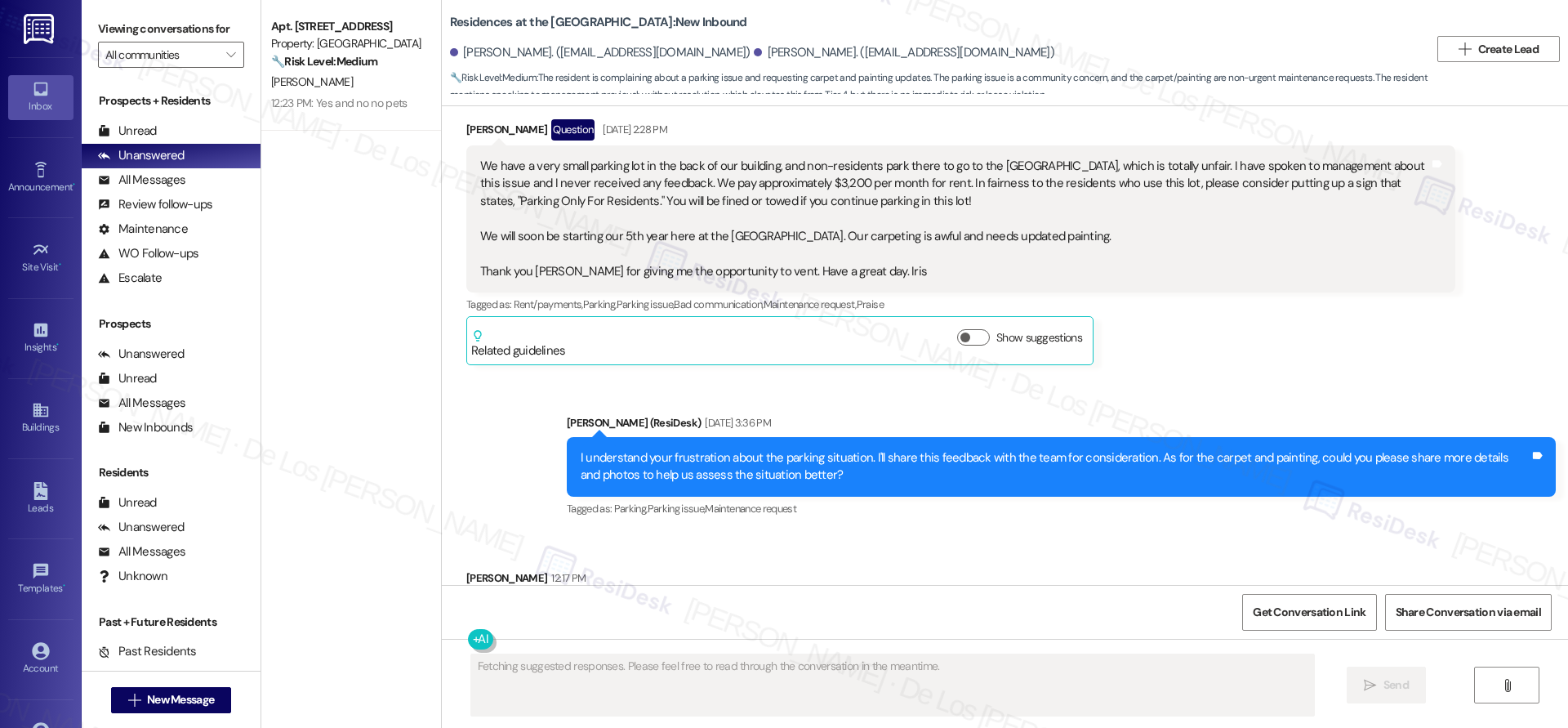
scroll to position [1084, 0]
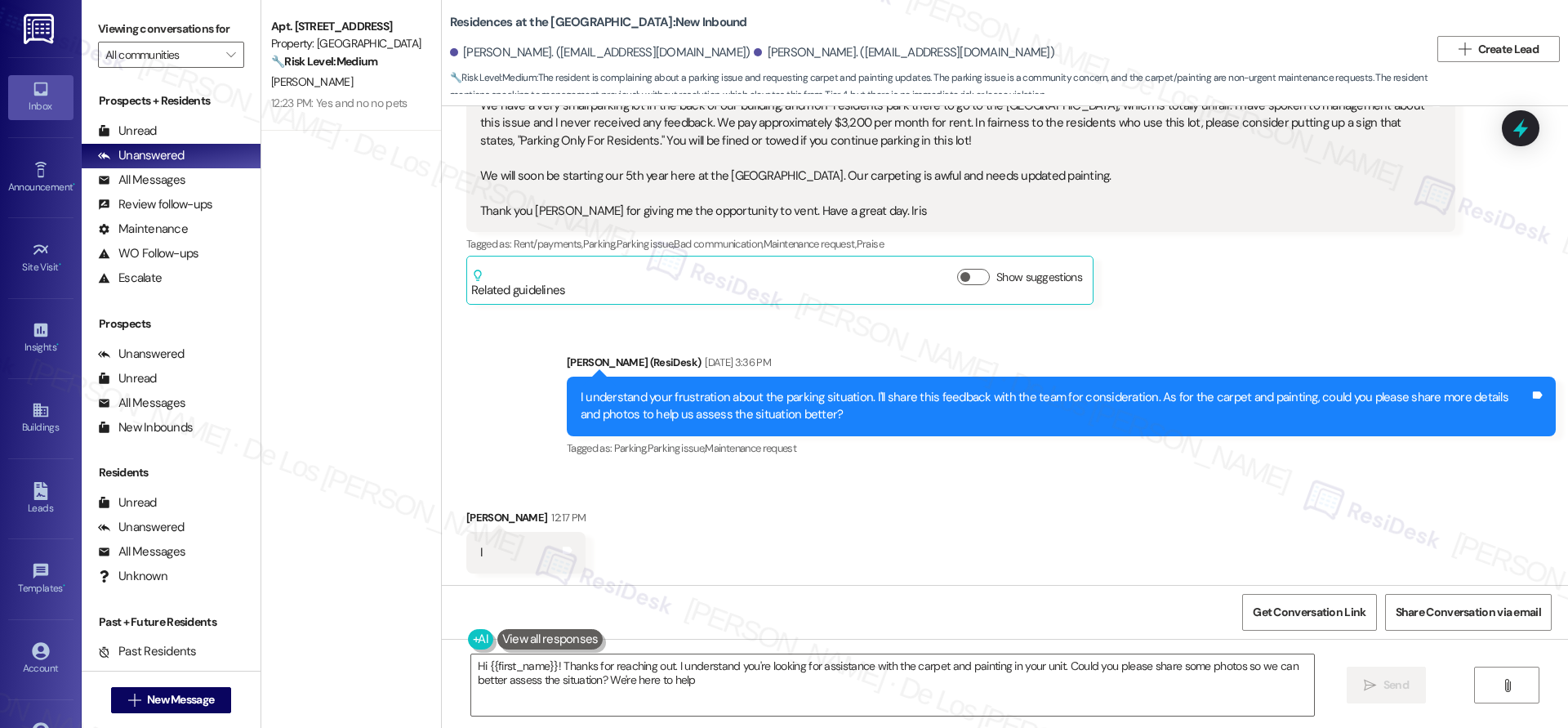
type textarea "Hi {{first_name}}! Thanks for reaching out. I understand you're looking for ass…"
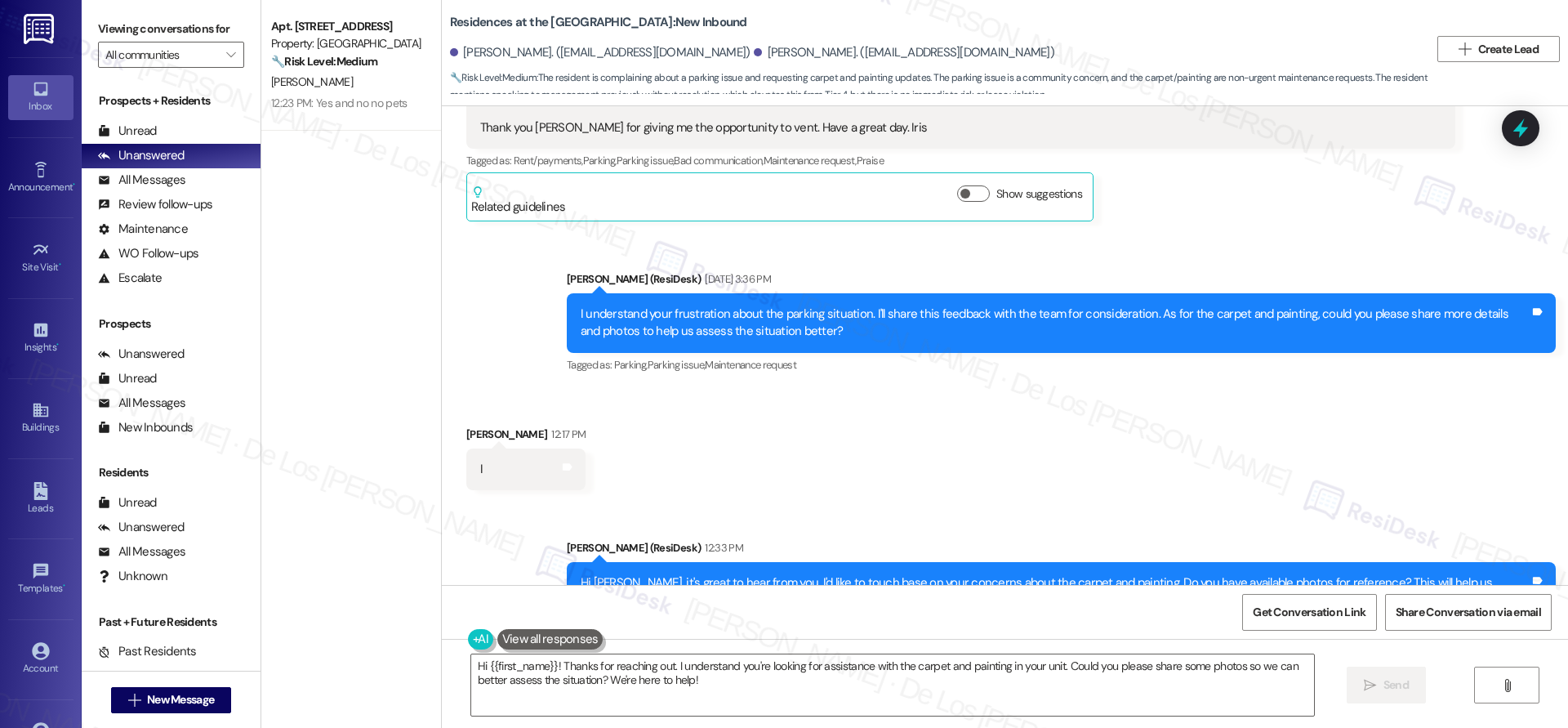
scroll to position [1240, 0]
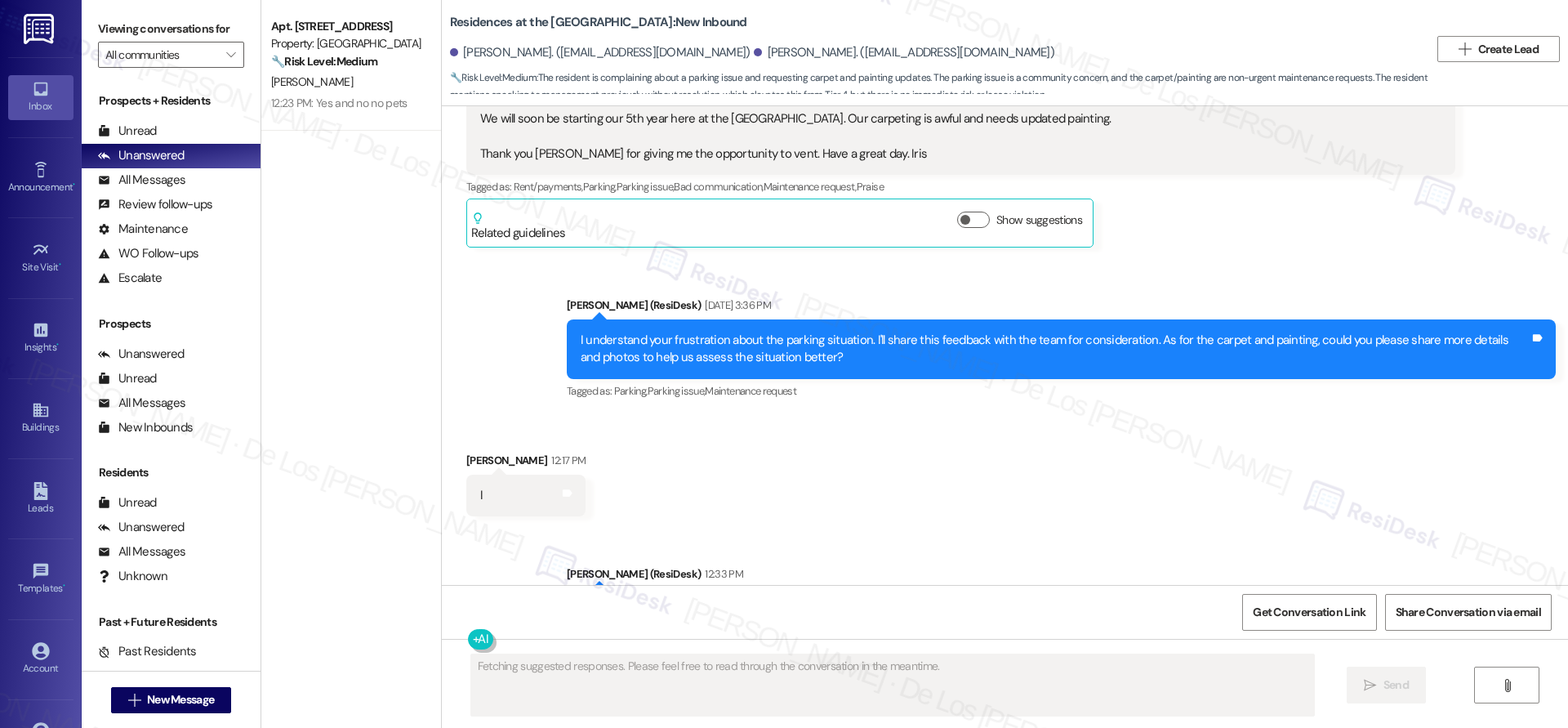
scroll to position [1240, 0]
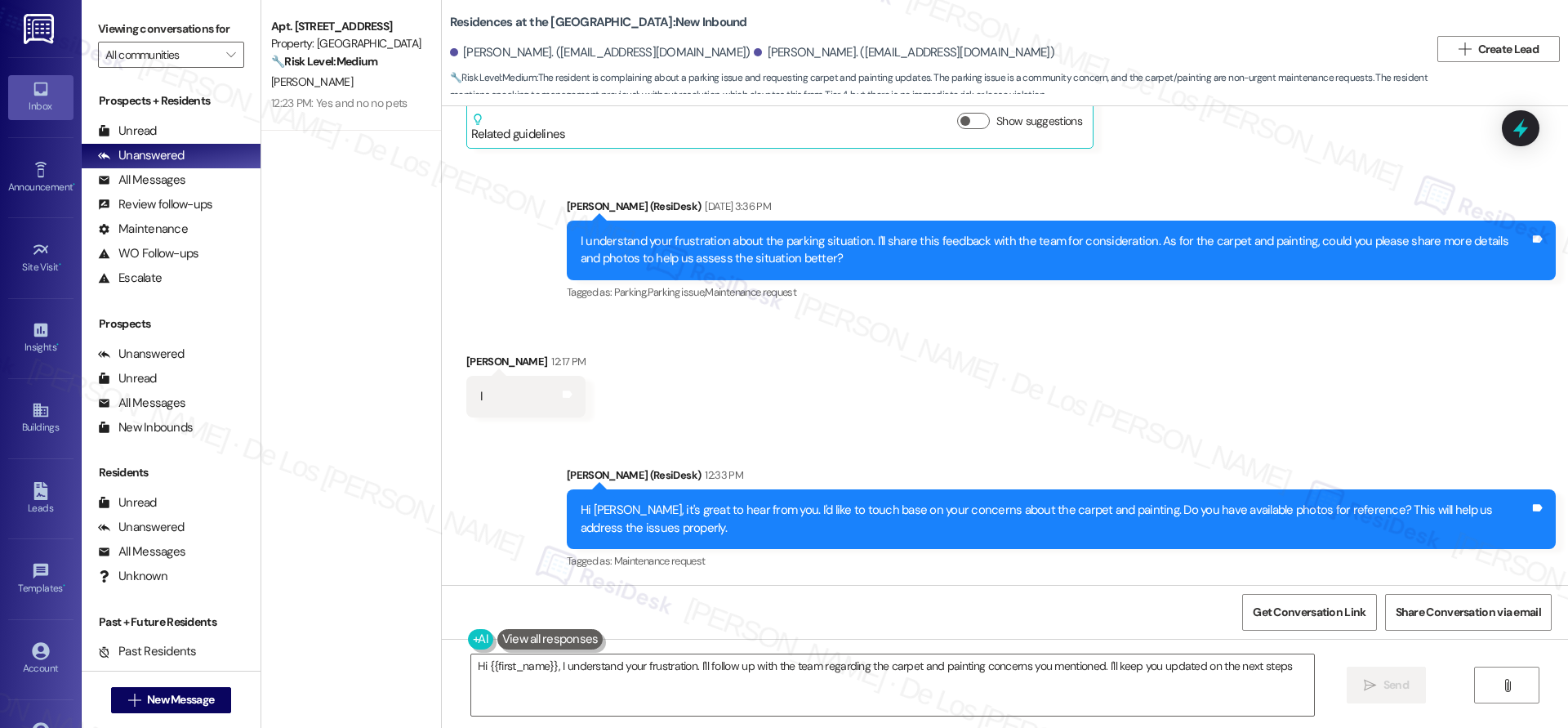
type textarea "Hi {{first_name}}, I understand your frustration. I'll follow up with the team …"
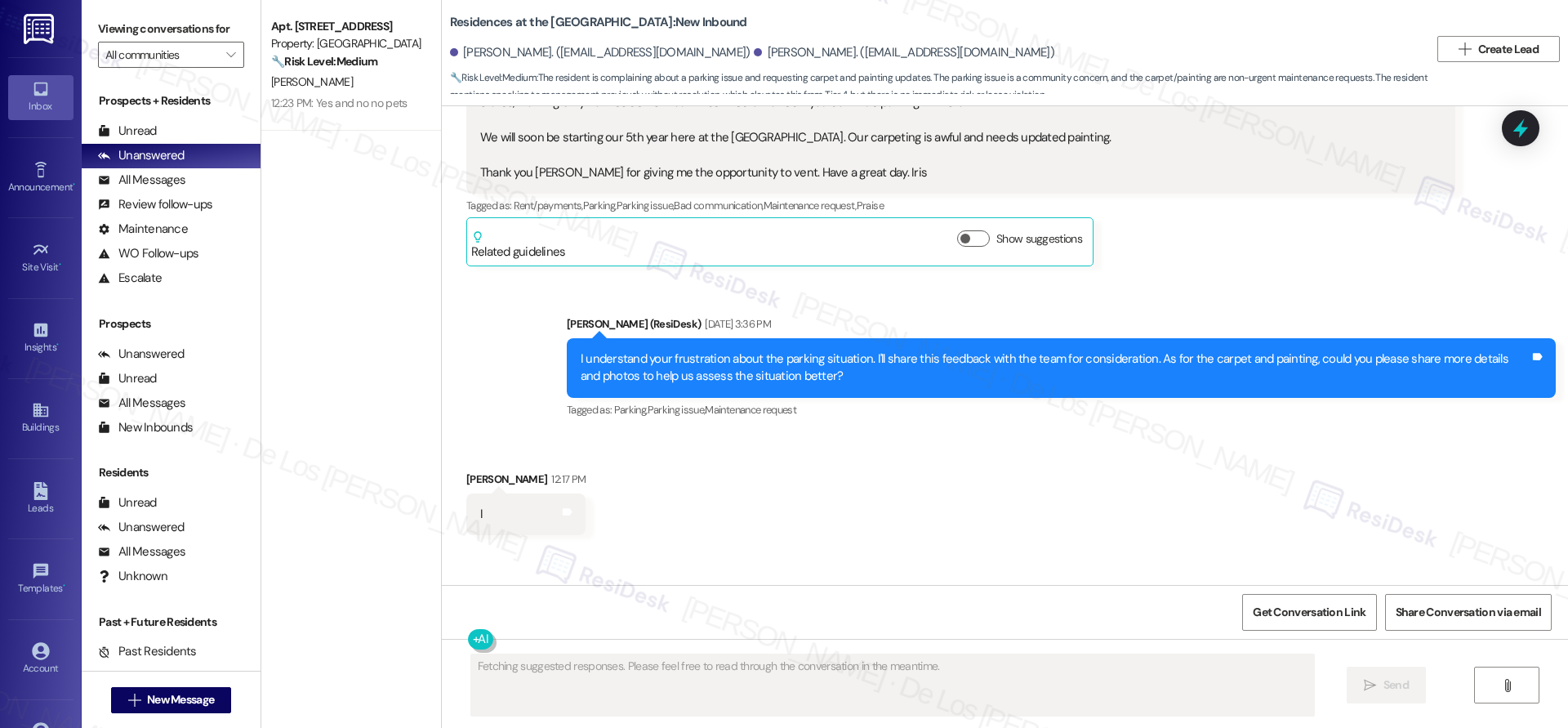
scroll to position [1114, 0]
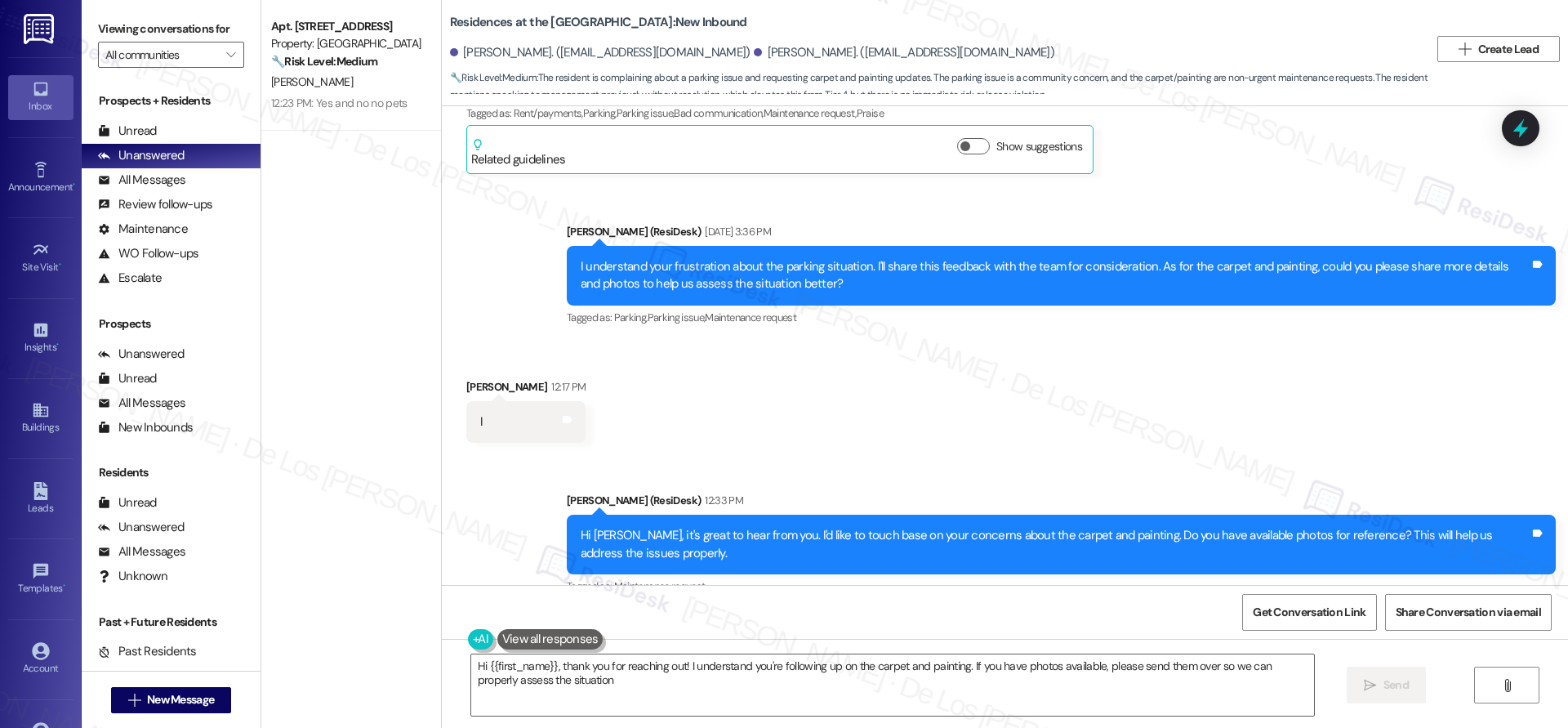
type textarea "Hi {{first_name}}, thank you for reaching out! I understand you're following up…"
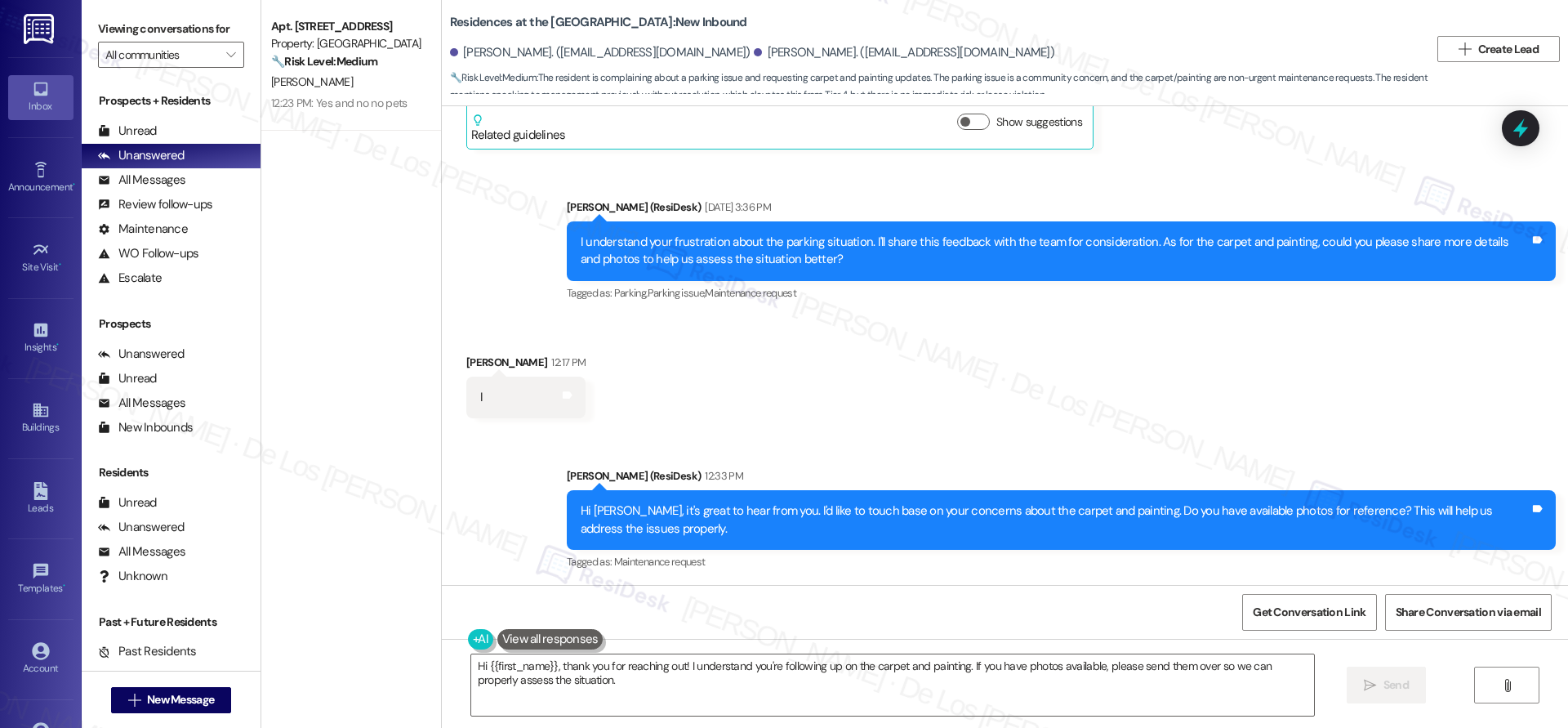
scroll to position [1240, 0]
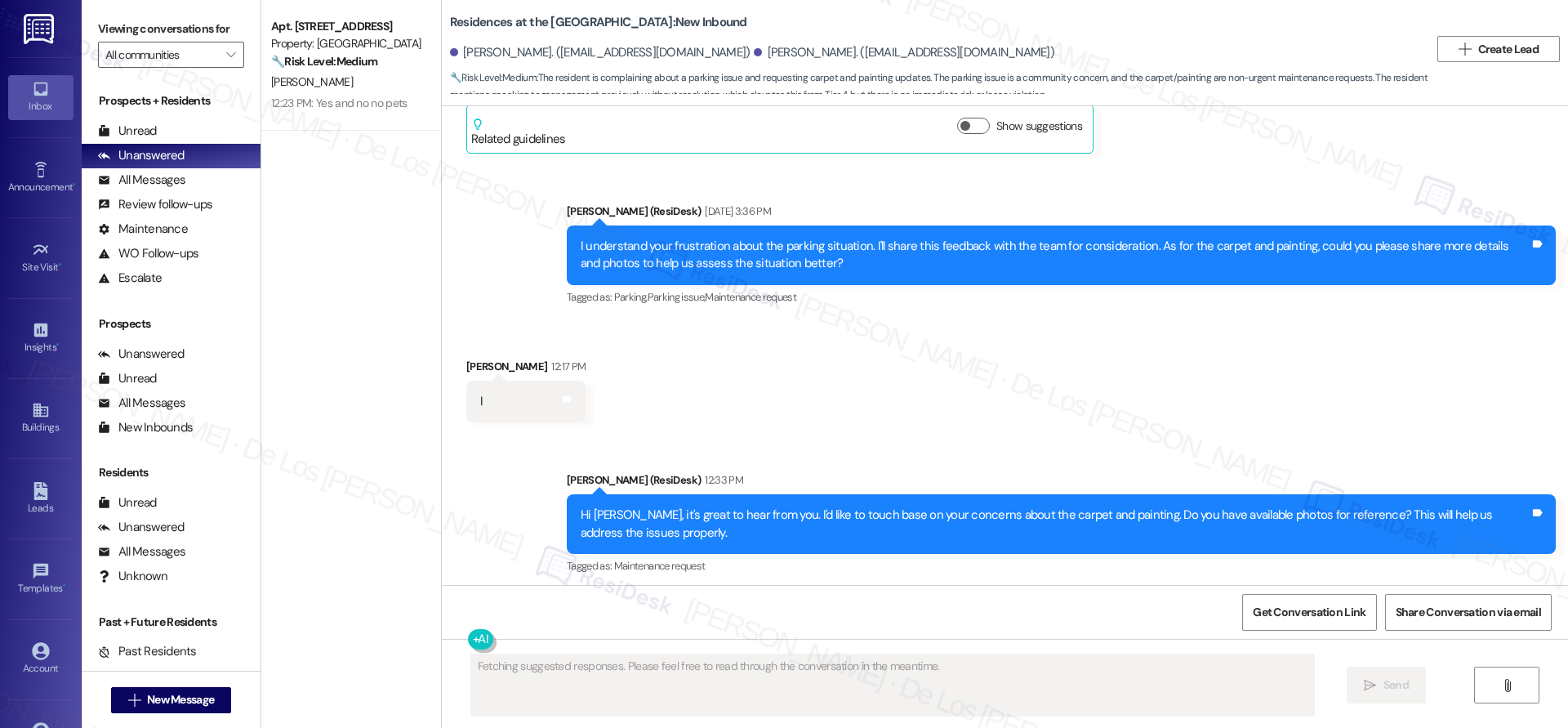
scroll to position [1240, 0]
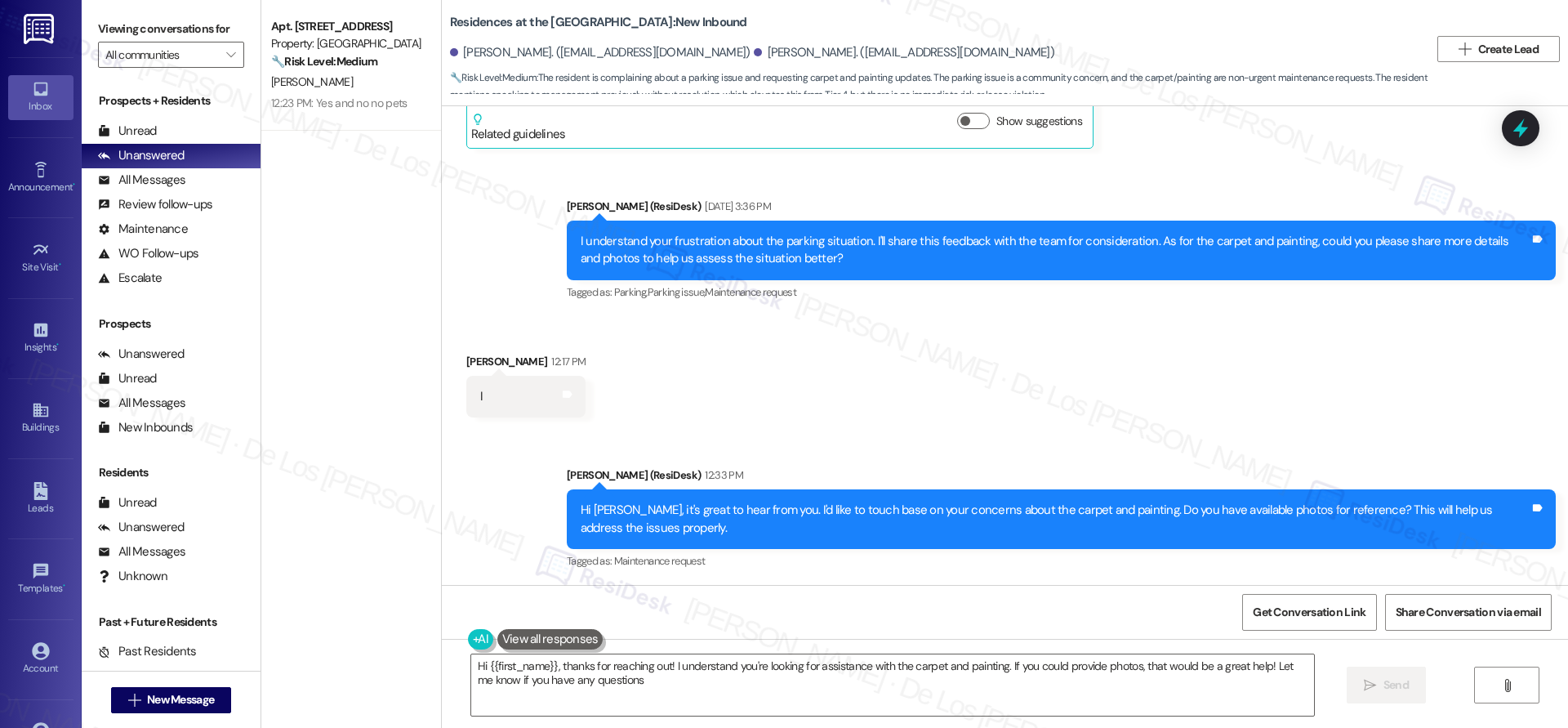
type textarea "Hi {{first_name}}, thanks for reaching out! I understand you're looking for ass…"
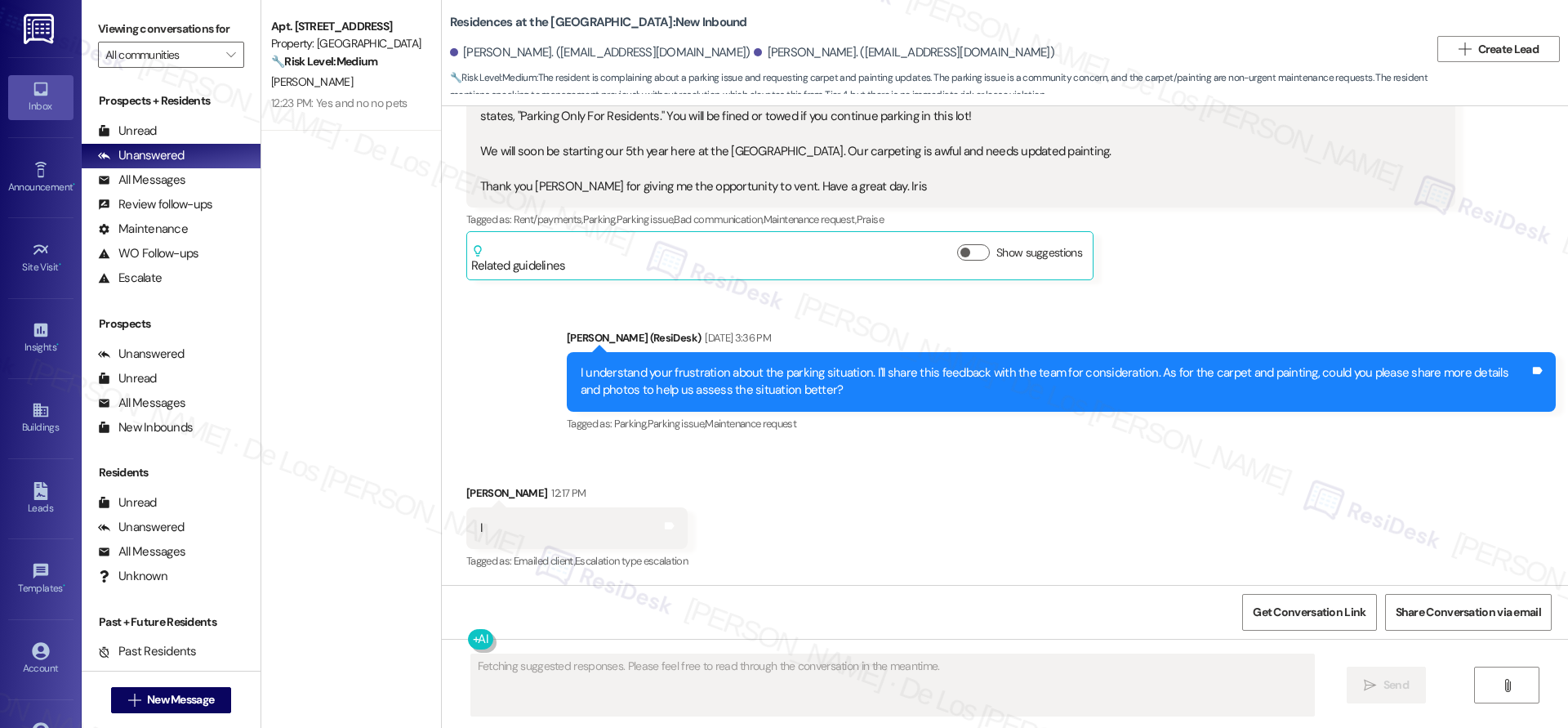
scroll to position [1466, 0]
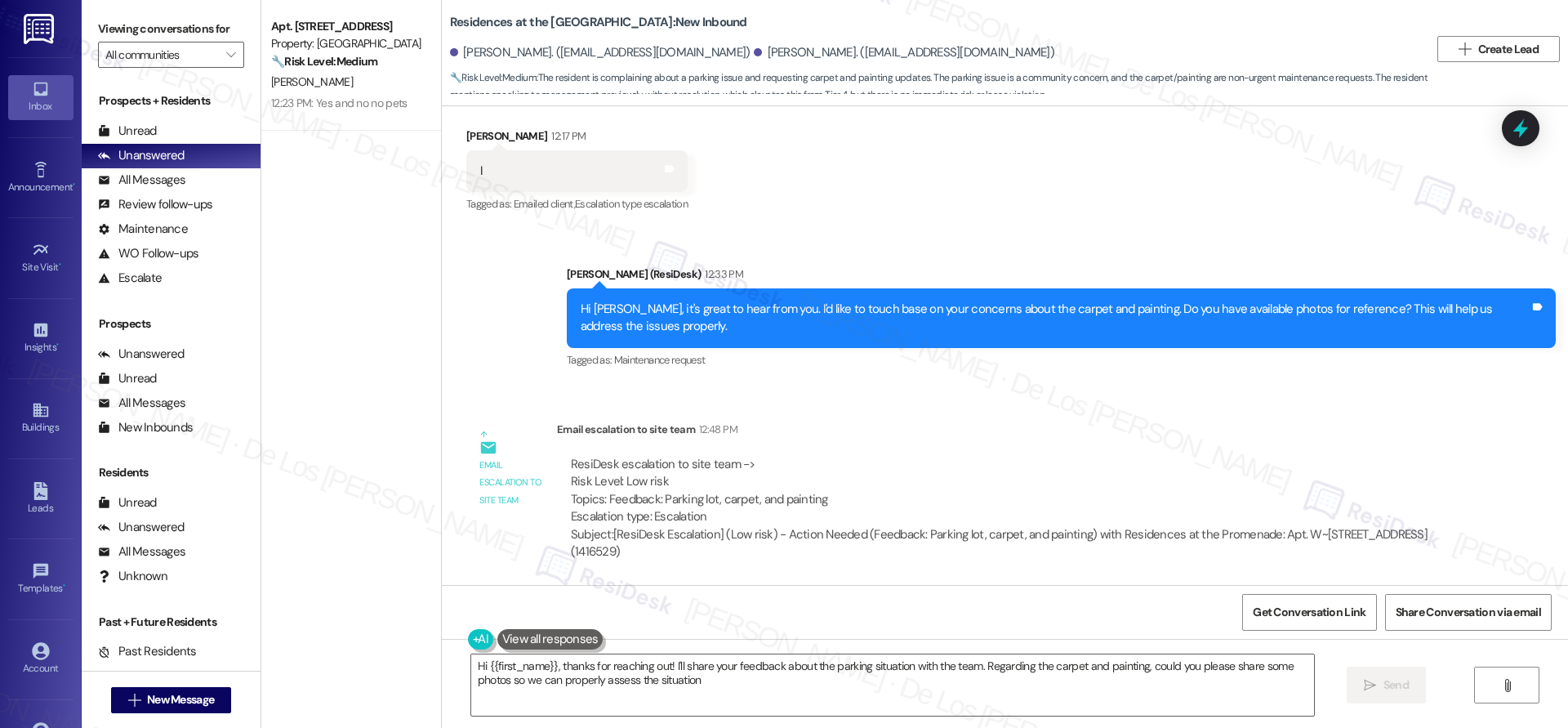
type textarea "Hi {{first_name}}, thanks for reaching out! I'll share your feedback about the …"
click at [485, 267] on div "Sent via SMS Sarah (ResiDesk) 12:33 PM Hi Iris, it's great to hear from you. I'…" at bounding box center [1005, 305] width 1126 height 155
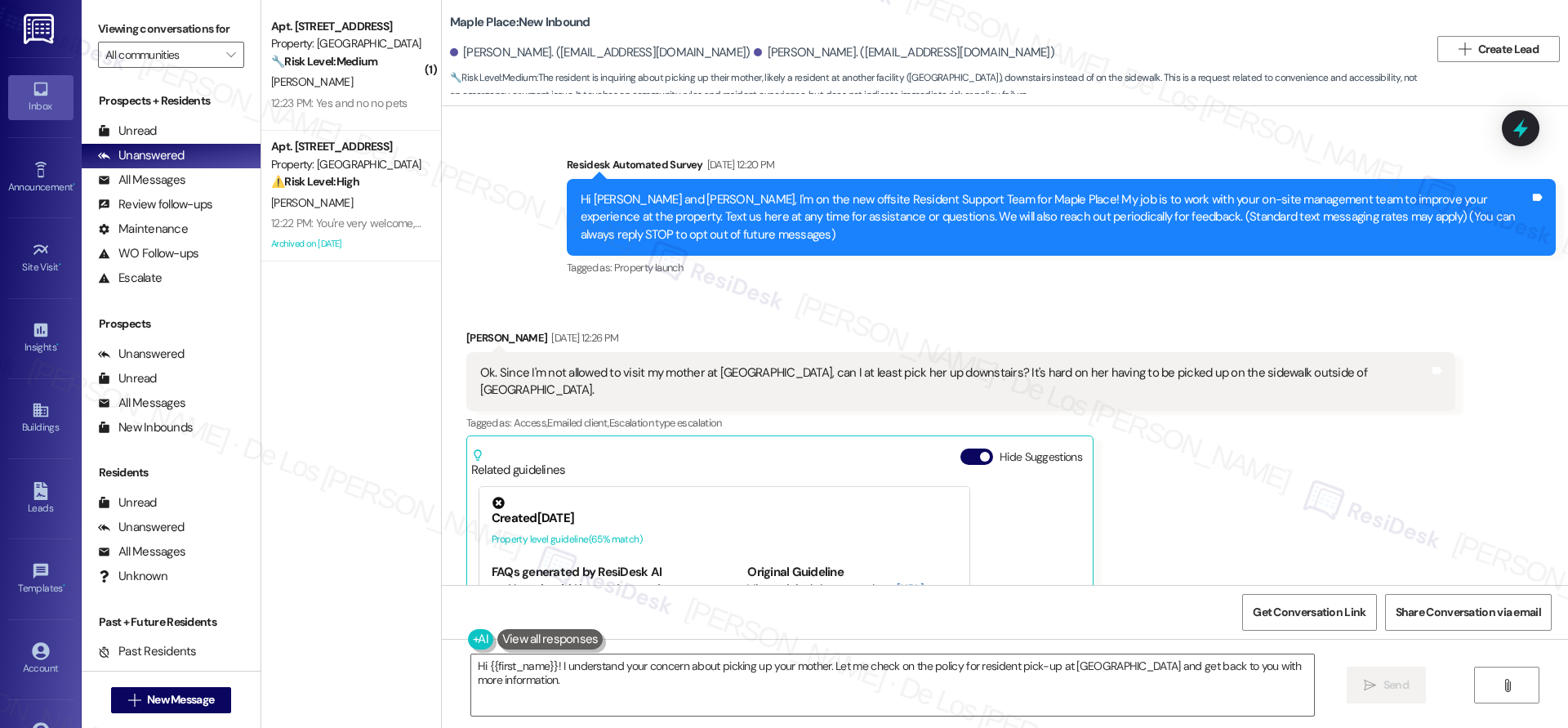
scroll to position [37, 0]
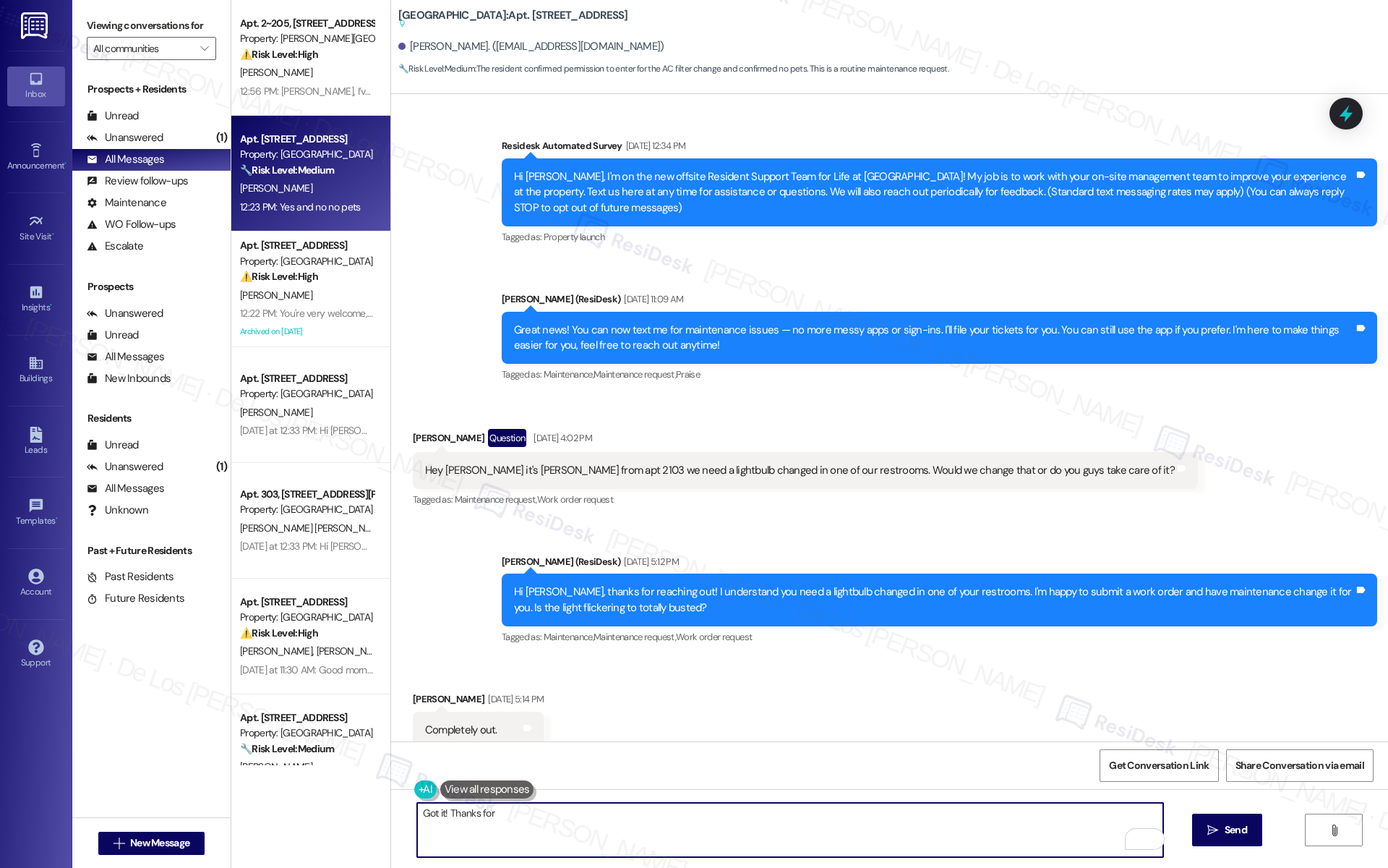
scroll to position [15766, 0]
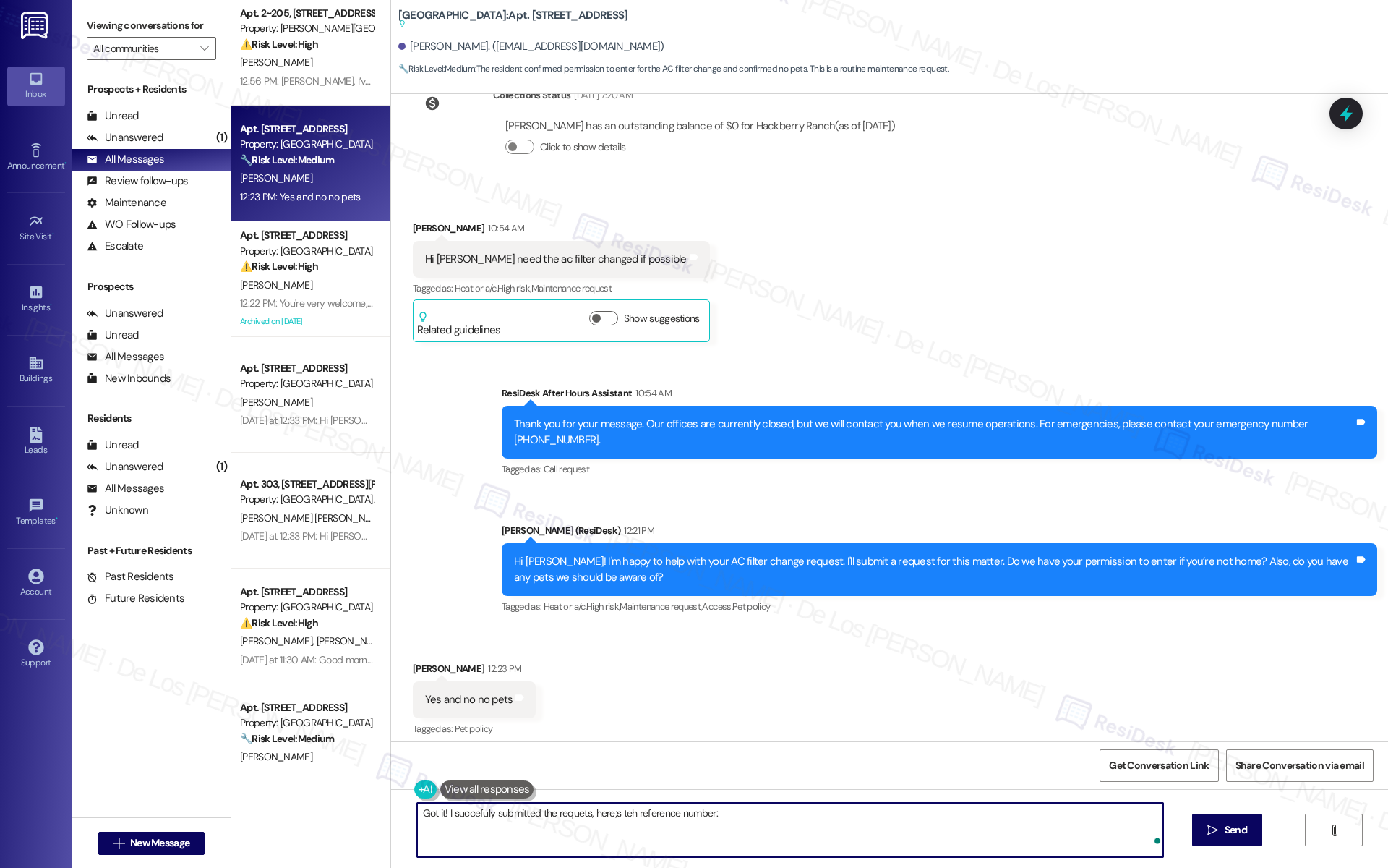
paste textarea "20516"
paste textarea "’ve successfully submitted the request — here’s the reference number: 20516. Le…"
click at [611, 814] on textarea "Got it! I’ve successfully submitted the request — here’s the reference number: …" at bounding box center [789, 830] width 746 height 55
drag, startPoint x: 942, startPoint y: 820, endPoint x: 963, endPoint y: 813, distance: 22.1
click at [944, 820] on textarea "Got it! I’ve successfully submitted the request, here’s the reference number: 2…" at bounding box center [789, 830] width 746 height 55
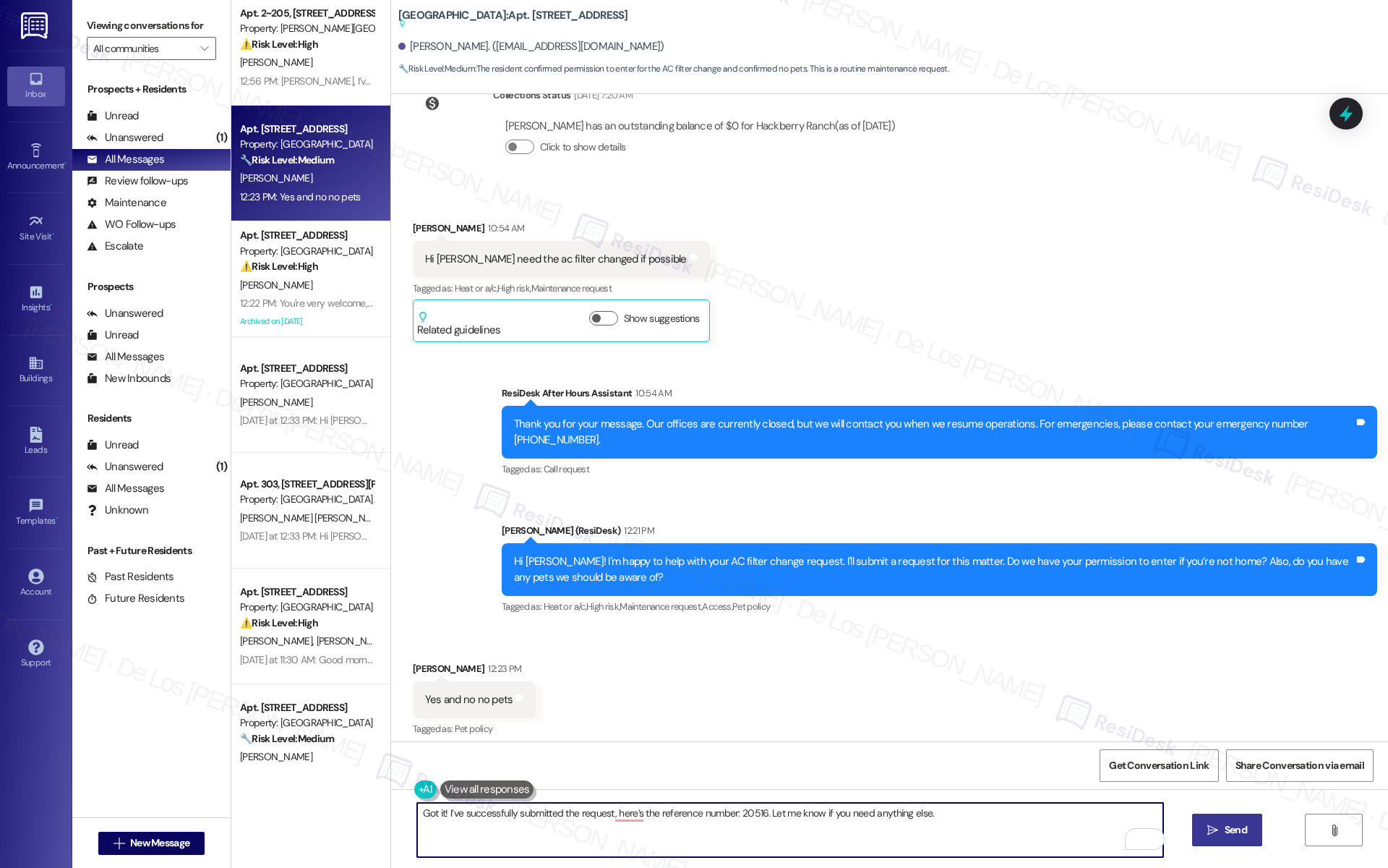
type textarea "Got it! I’ve successfully submitted the request, here’s the reference number: 2…"
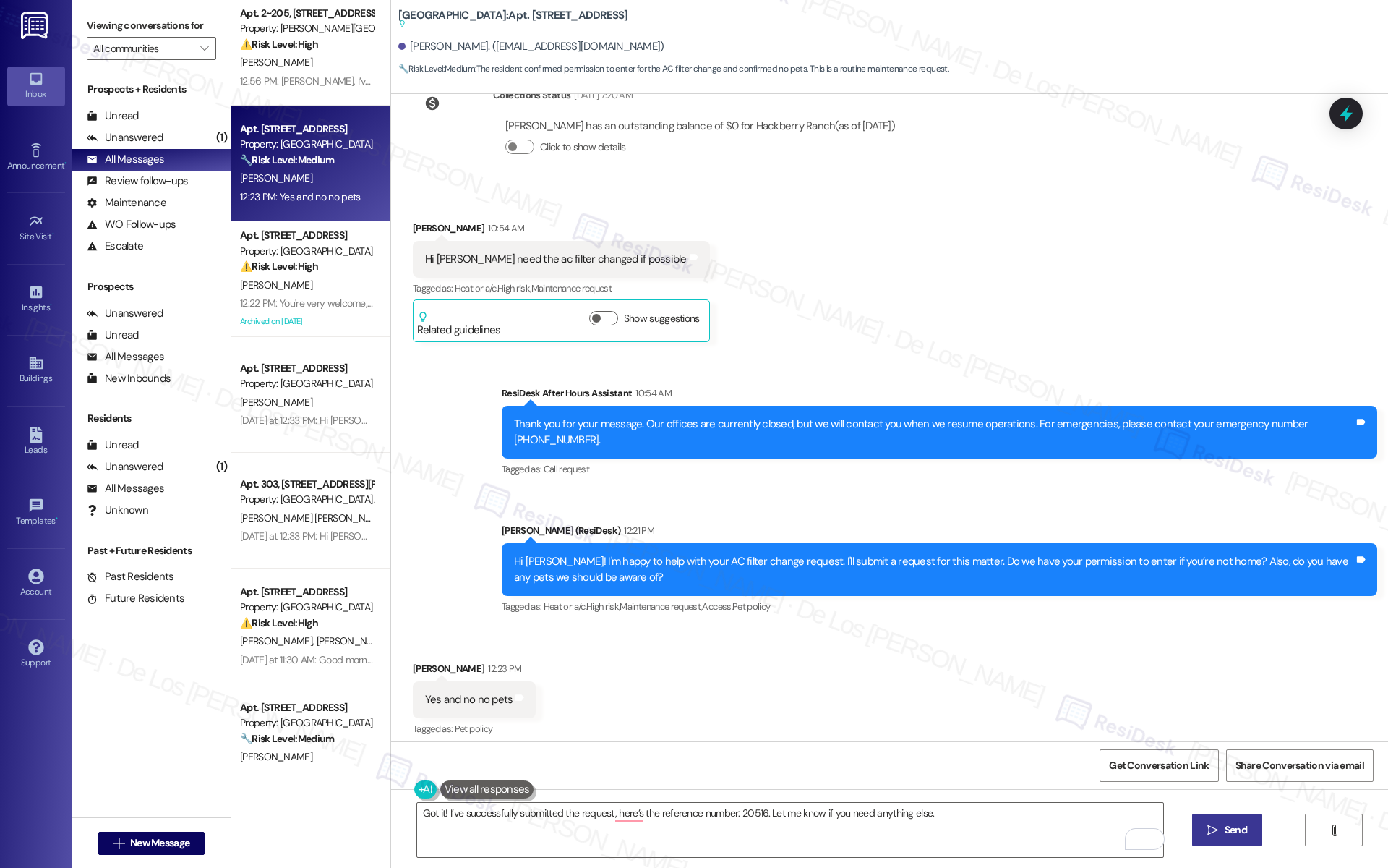
click at [1218, 829] on span " Send" at bounding box center [1227, 830] width 45 height 15
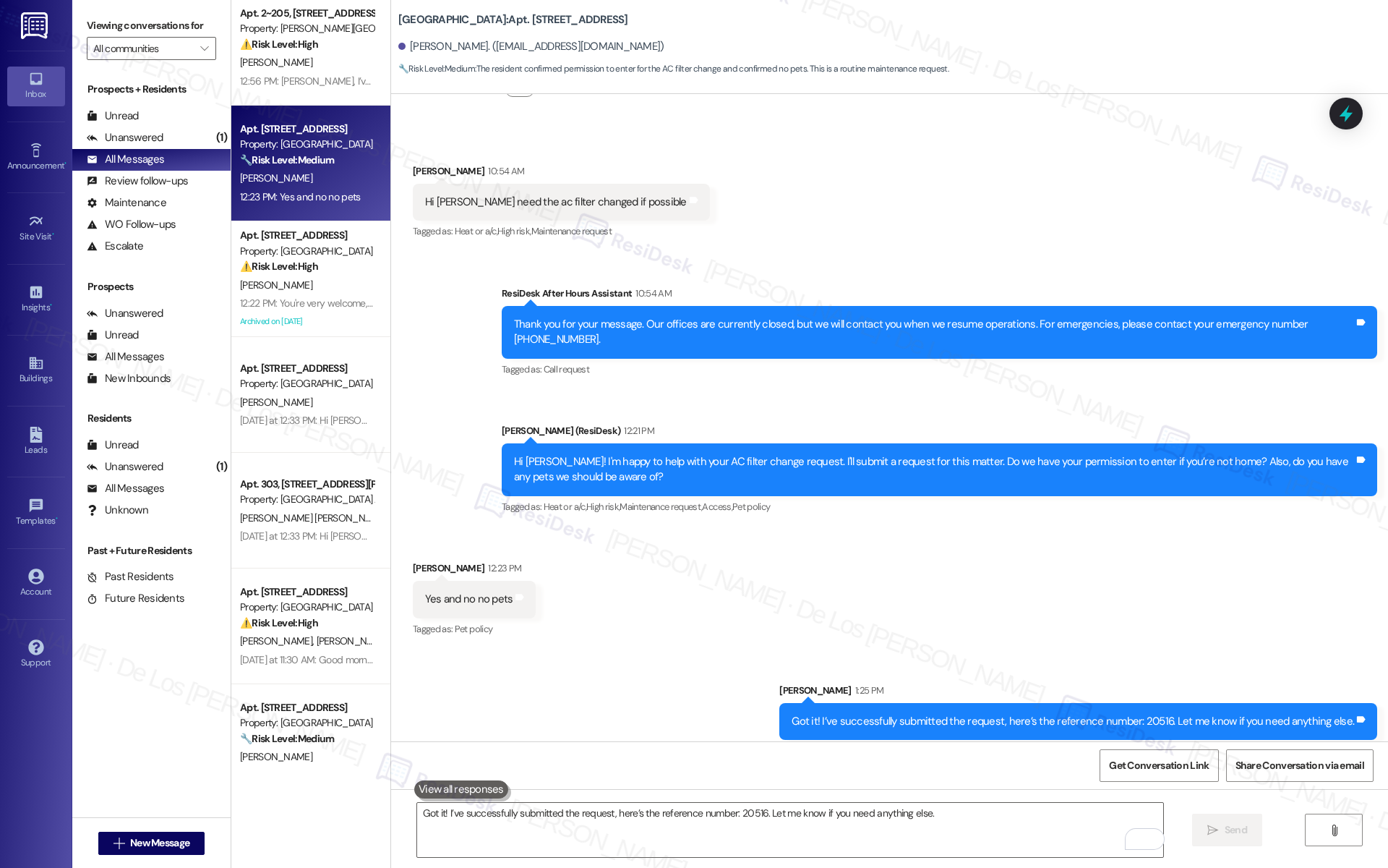
scroll to position [15823, 0]
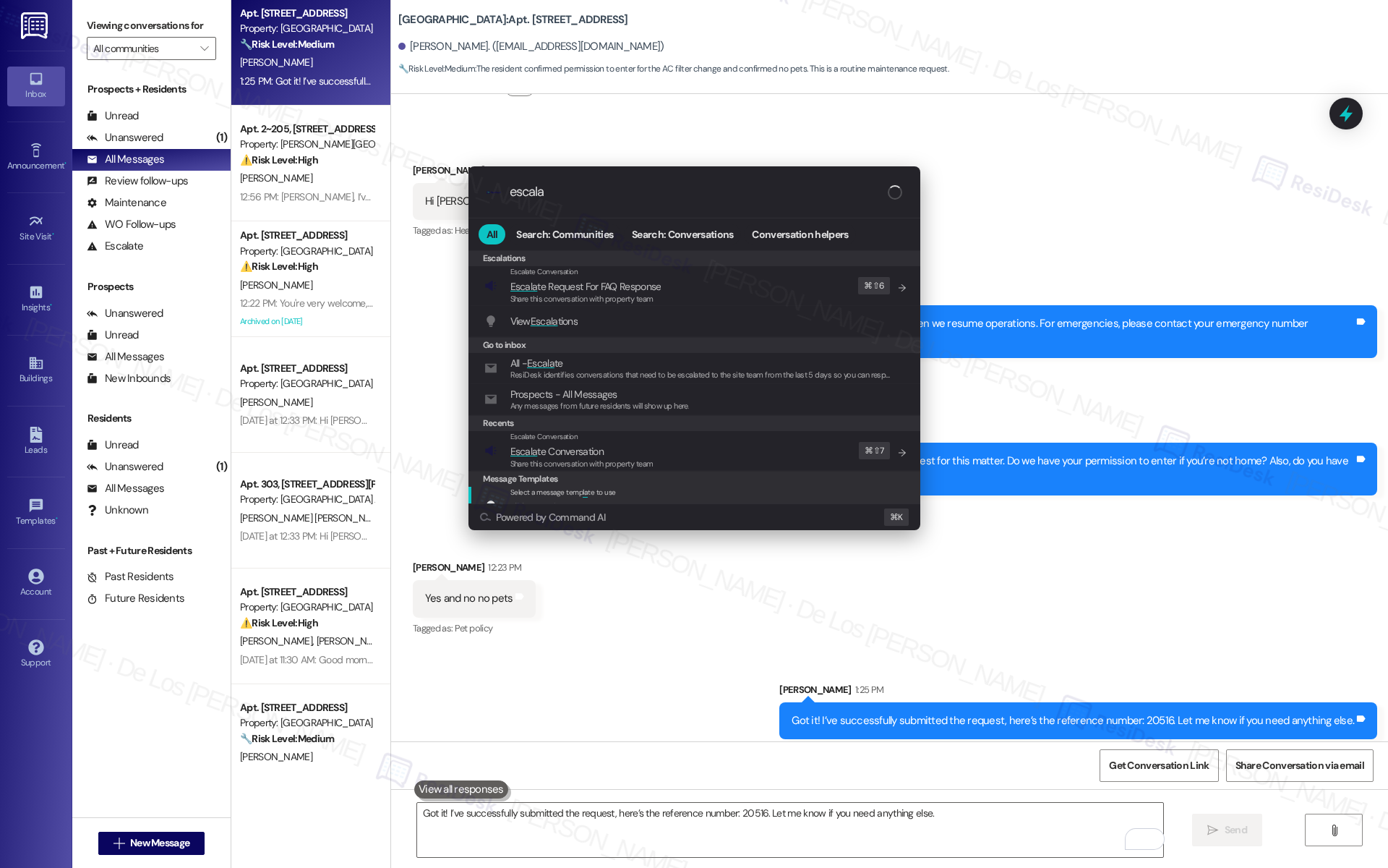
type input "escala"
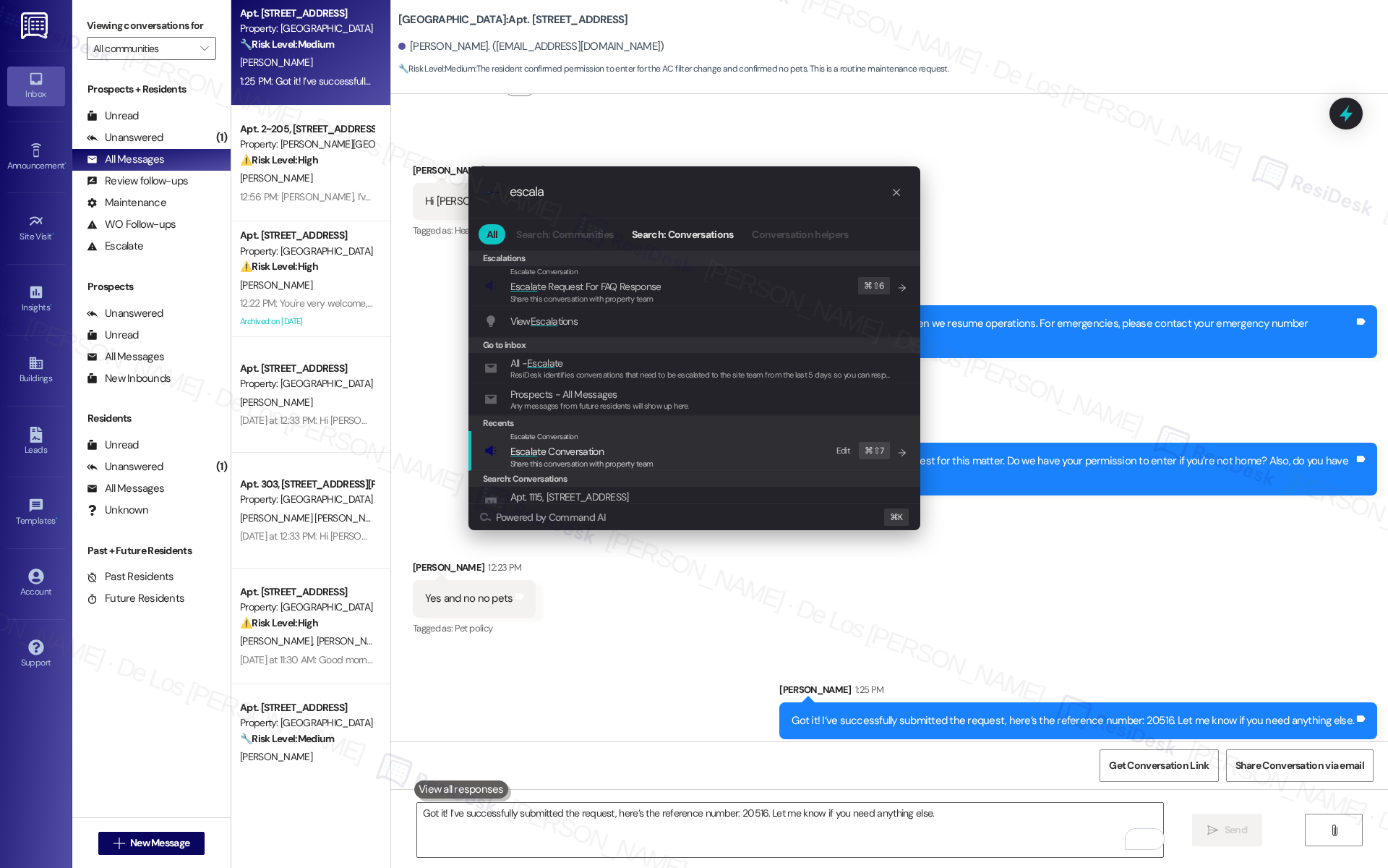
drag, startPoint x: 673, startPoint y: 454, endPoint x: 627, endPoint y: 383, distance: 84.6
click at [670, 448] on div "Escalate Conversation Escala te Conversation Share this conversation with prope…" at bounding box center [696, 450] width 423 height 39
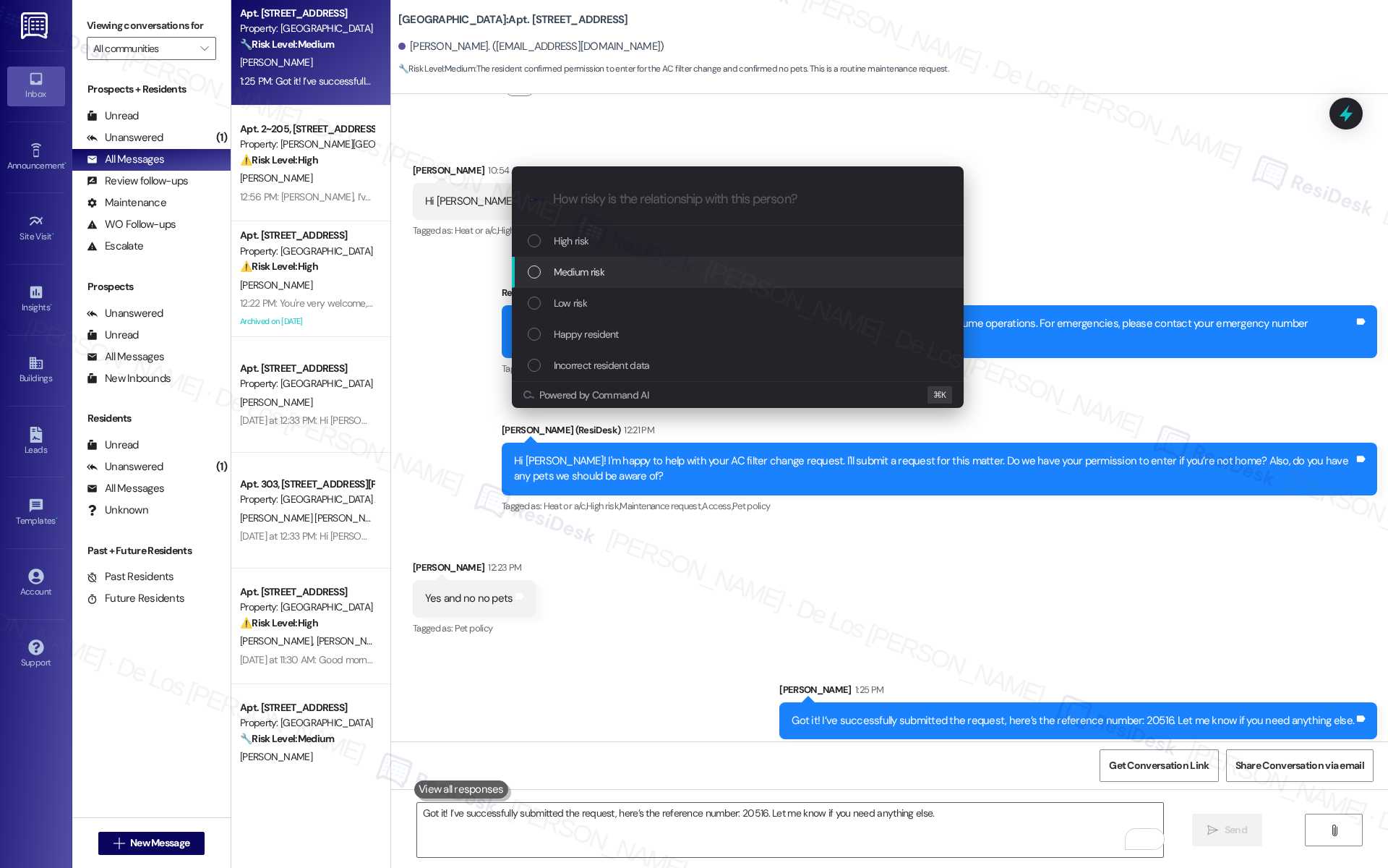
click at [597, 275] on span "Medium risk" at bounding box center [579, 272] width 50 height 16
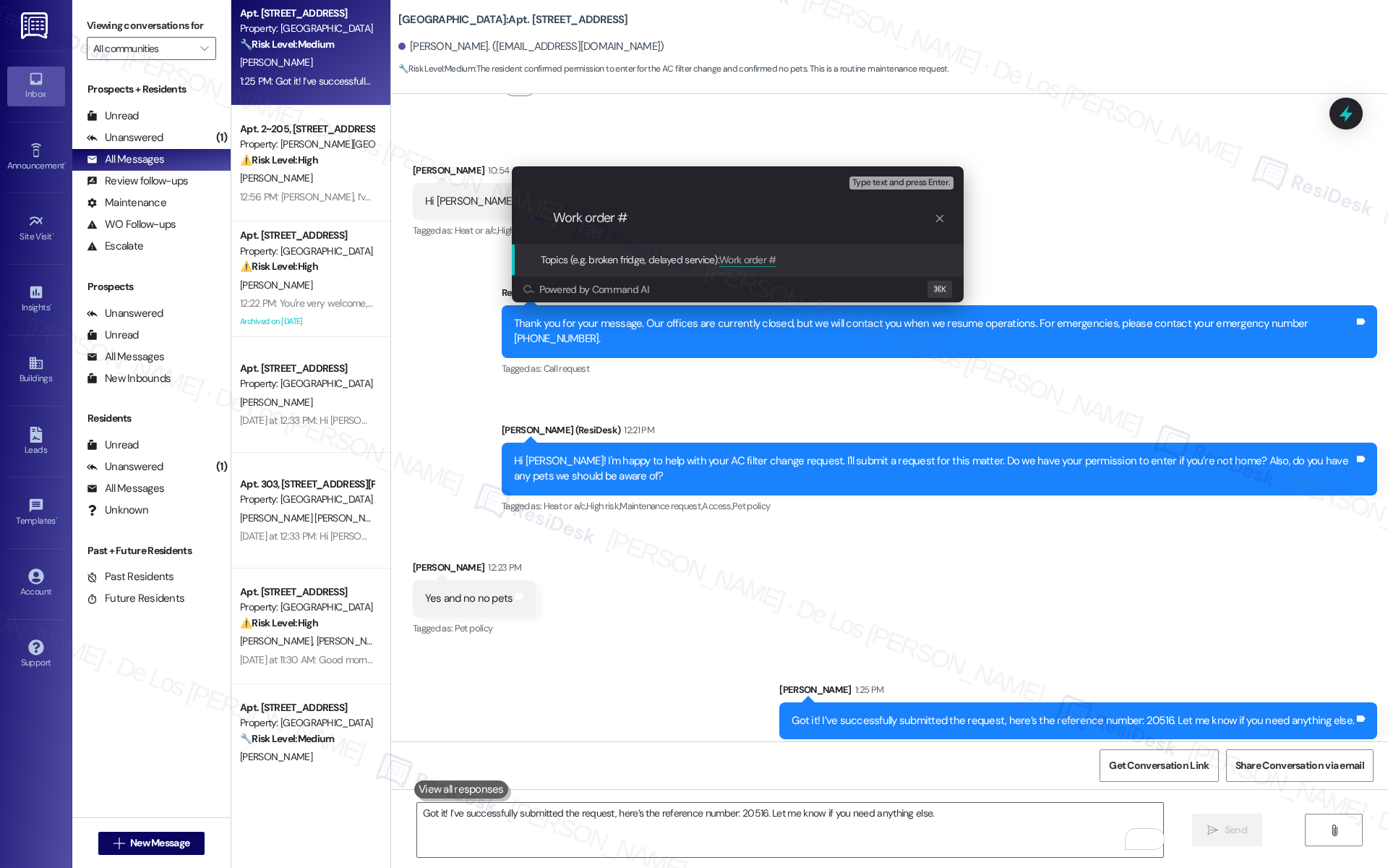
paste input "Got it! I’ve successfully submitted the request — here’s the reference number: …"
type input "Work order #20516 filed by ResiDesk - AC filter"
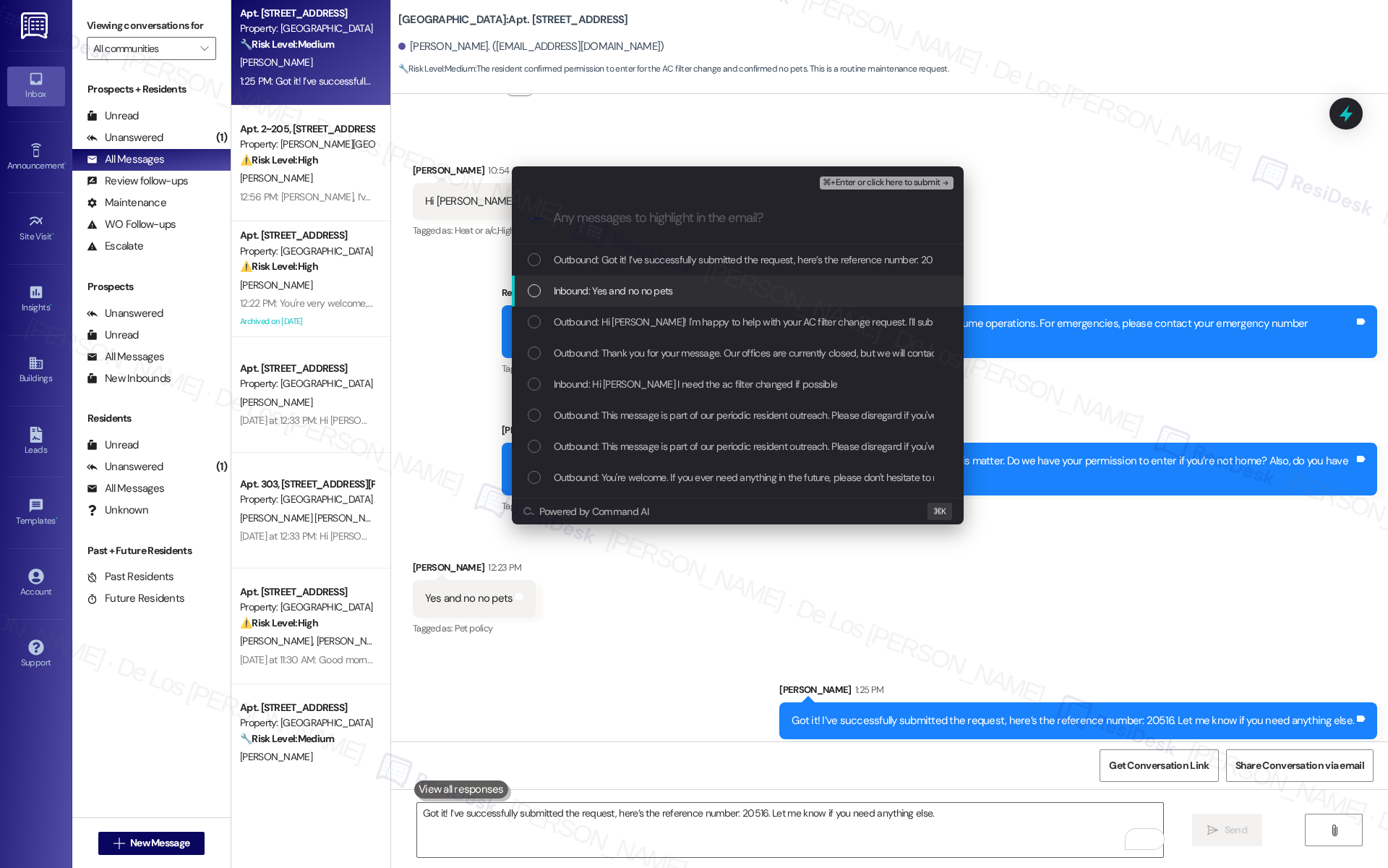
drag, startPoint x: 597, startPoint y: 283, endPoint x: 668, endPoint y: 350, distance: 97.6
click at [597, 284] on span "Inbound: Yes and no no pets" at bounding box center [614, 291] width 119 height 16
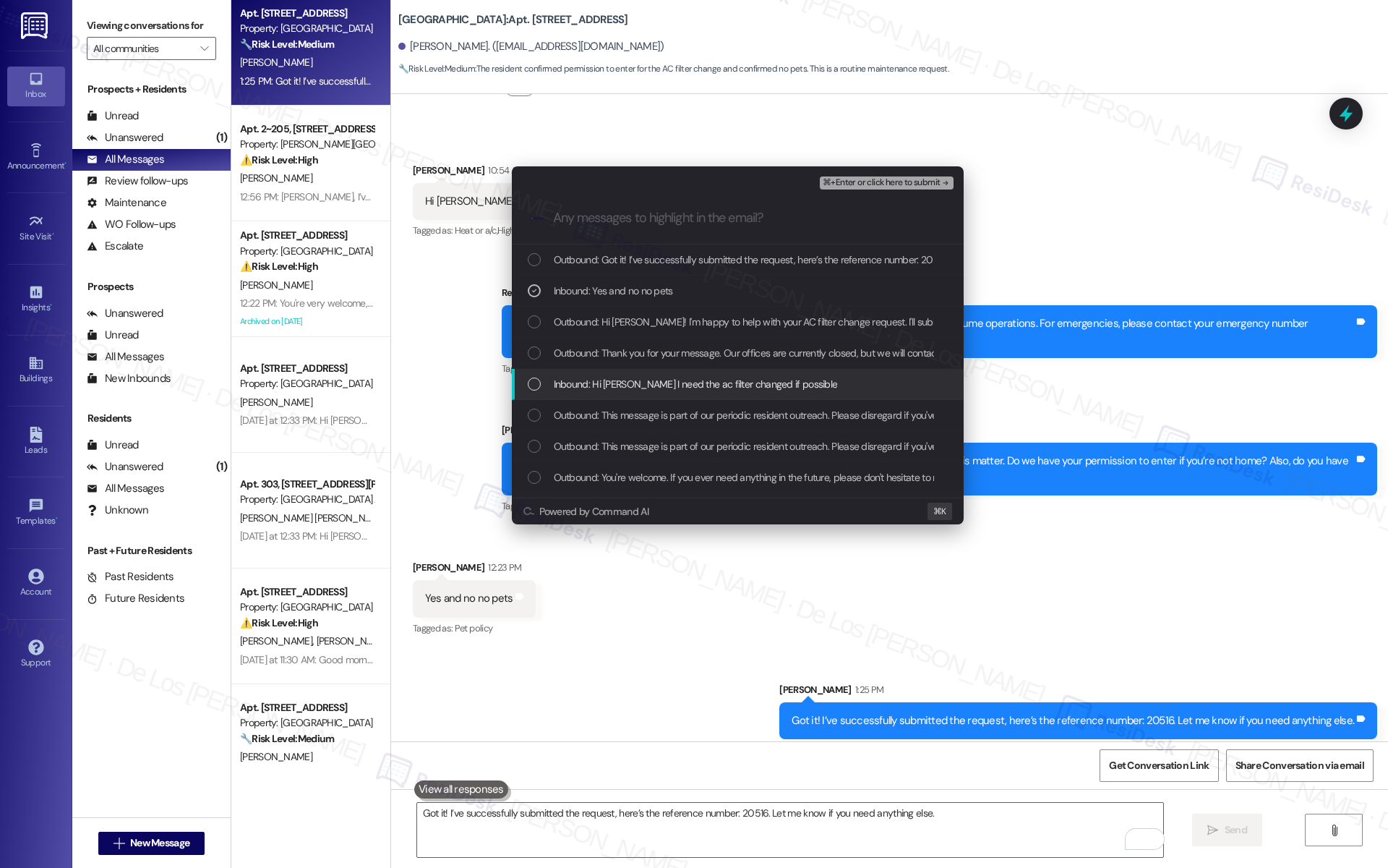
click at [707, 378] on span "Inbound: Hi Sarah I need the ac filter changed if possible" at bounding box center [696, 384] width 284 height 16
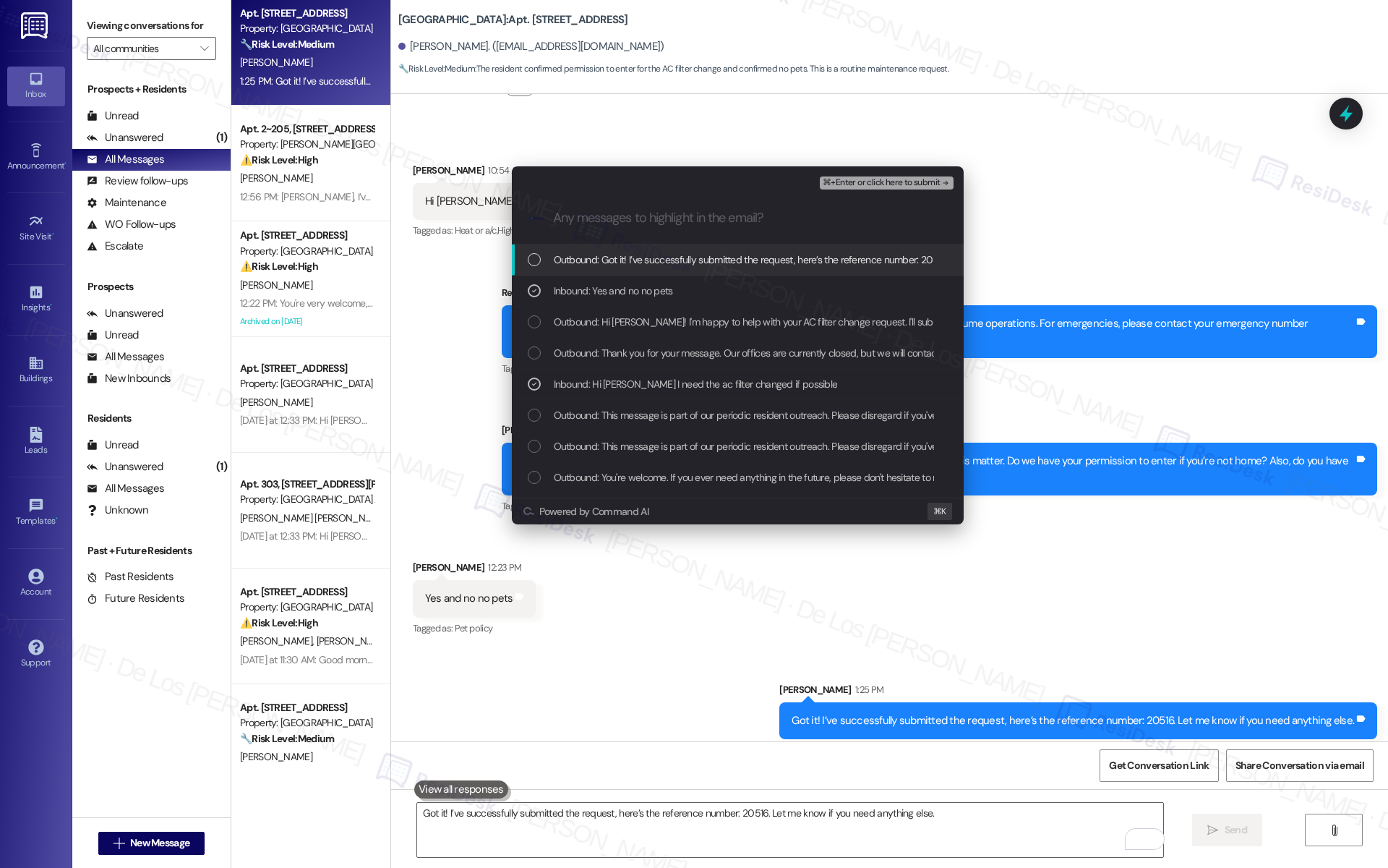
click at [897, 184] on span "⌘+Enter or click here to submit" at bounding box center [881, 183] width 117 height 10
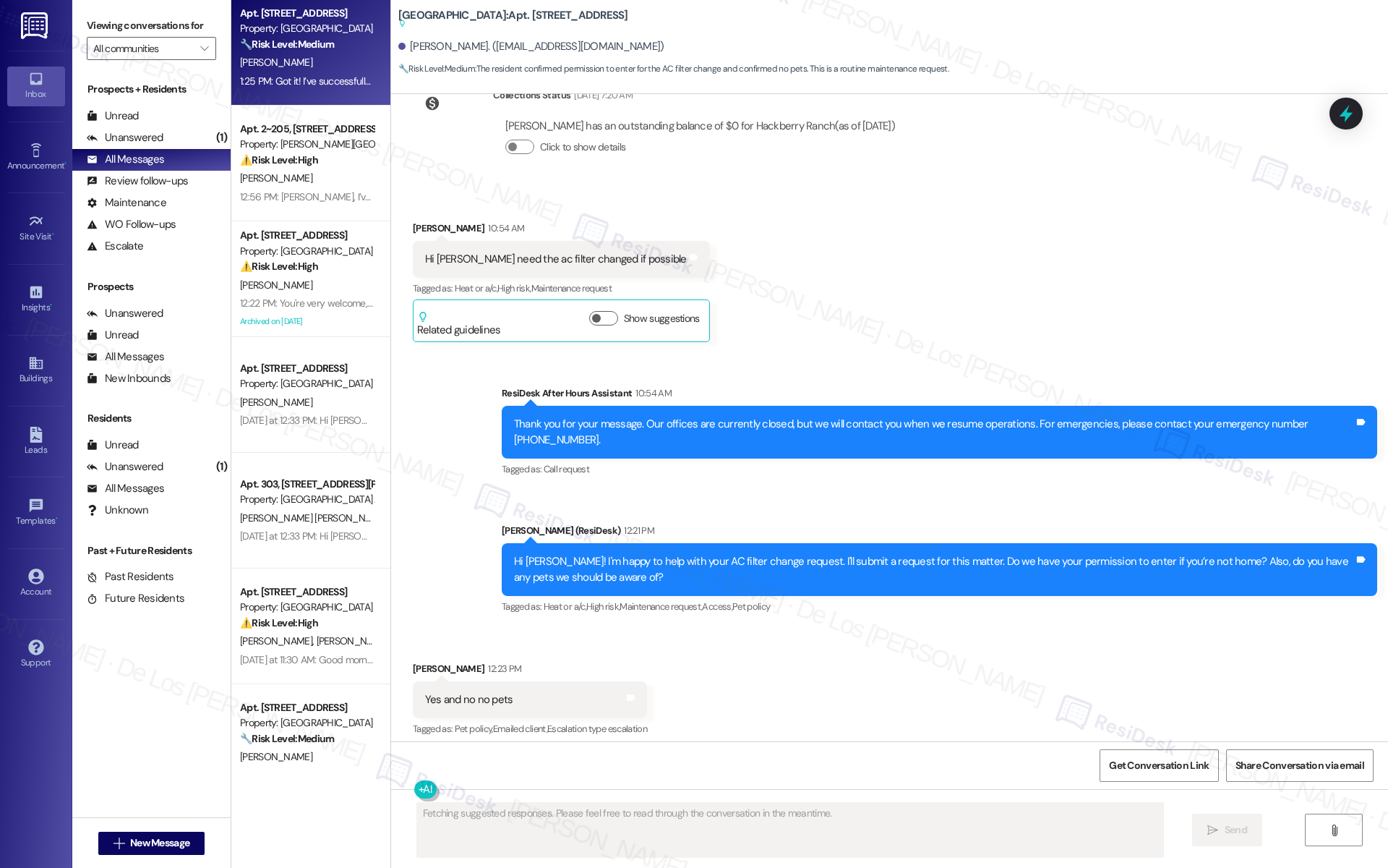
scroll to position [15765, 0]
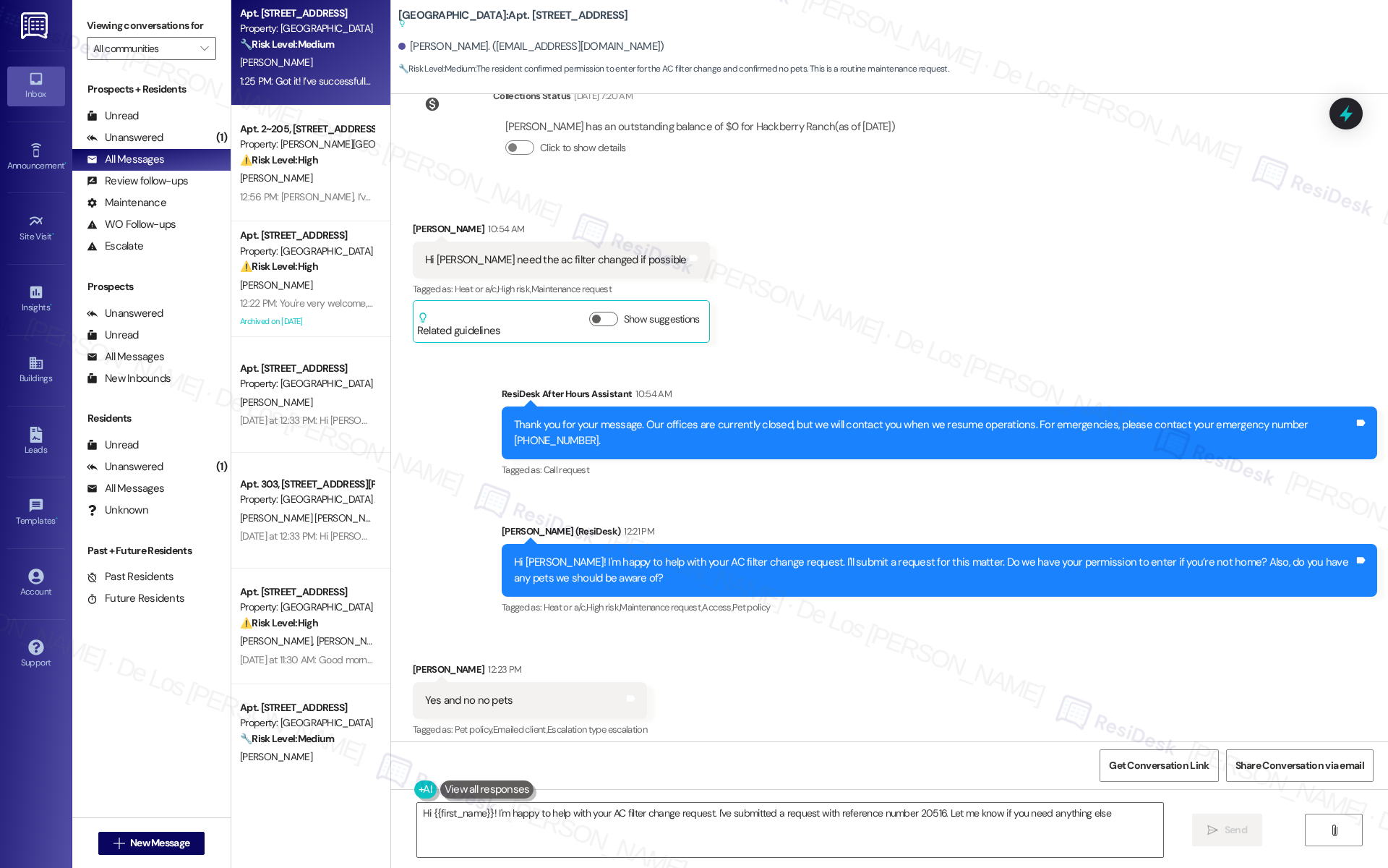
type textarea "Hi {{first_name}}! I'm happy to help with your AC filter change request. I've s…"
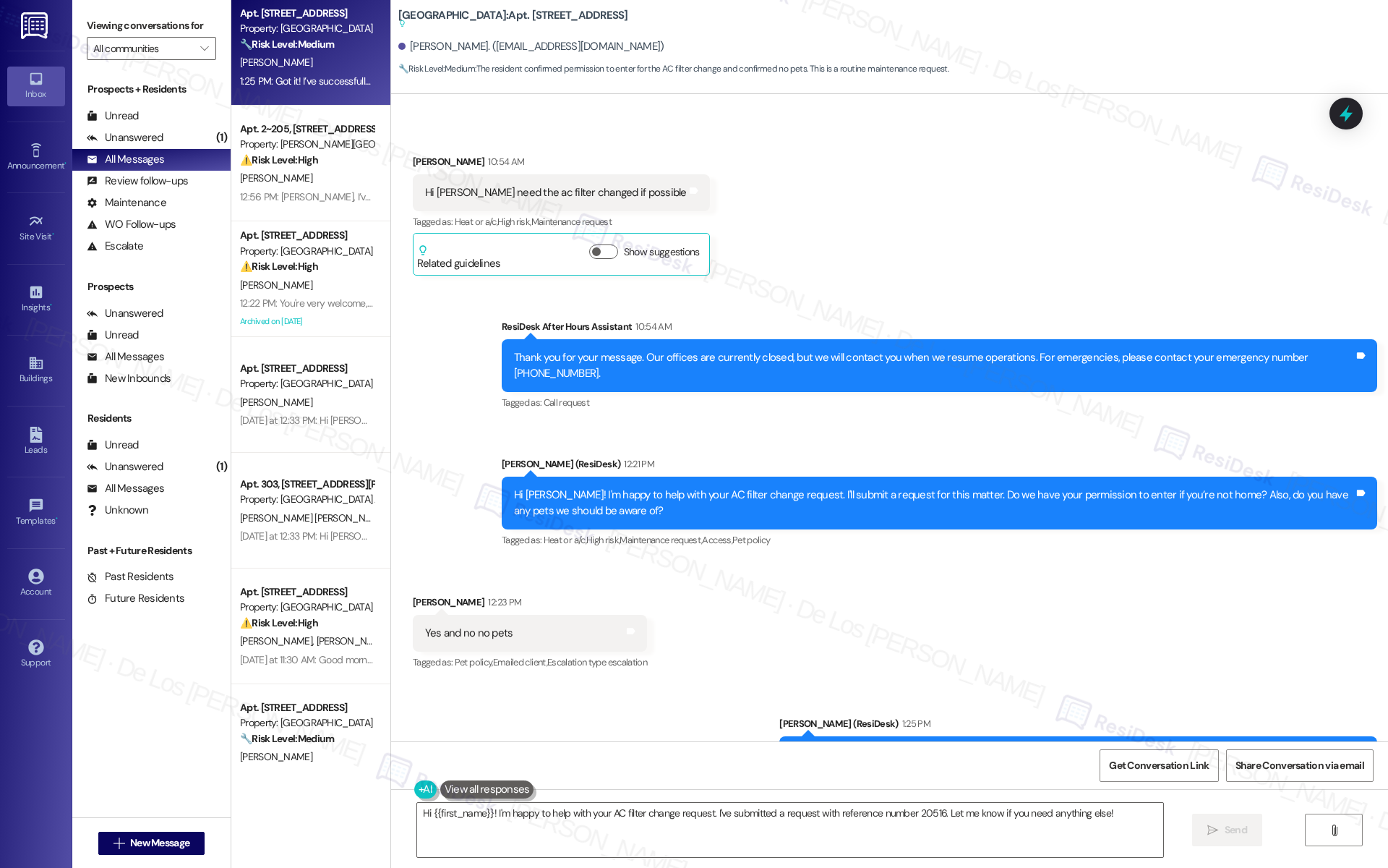
scroll to position [15887, 0]
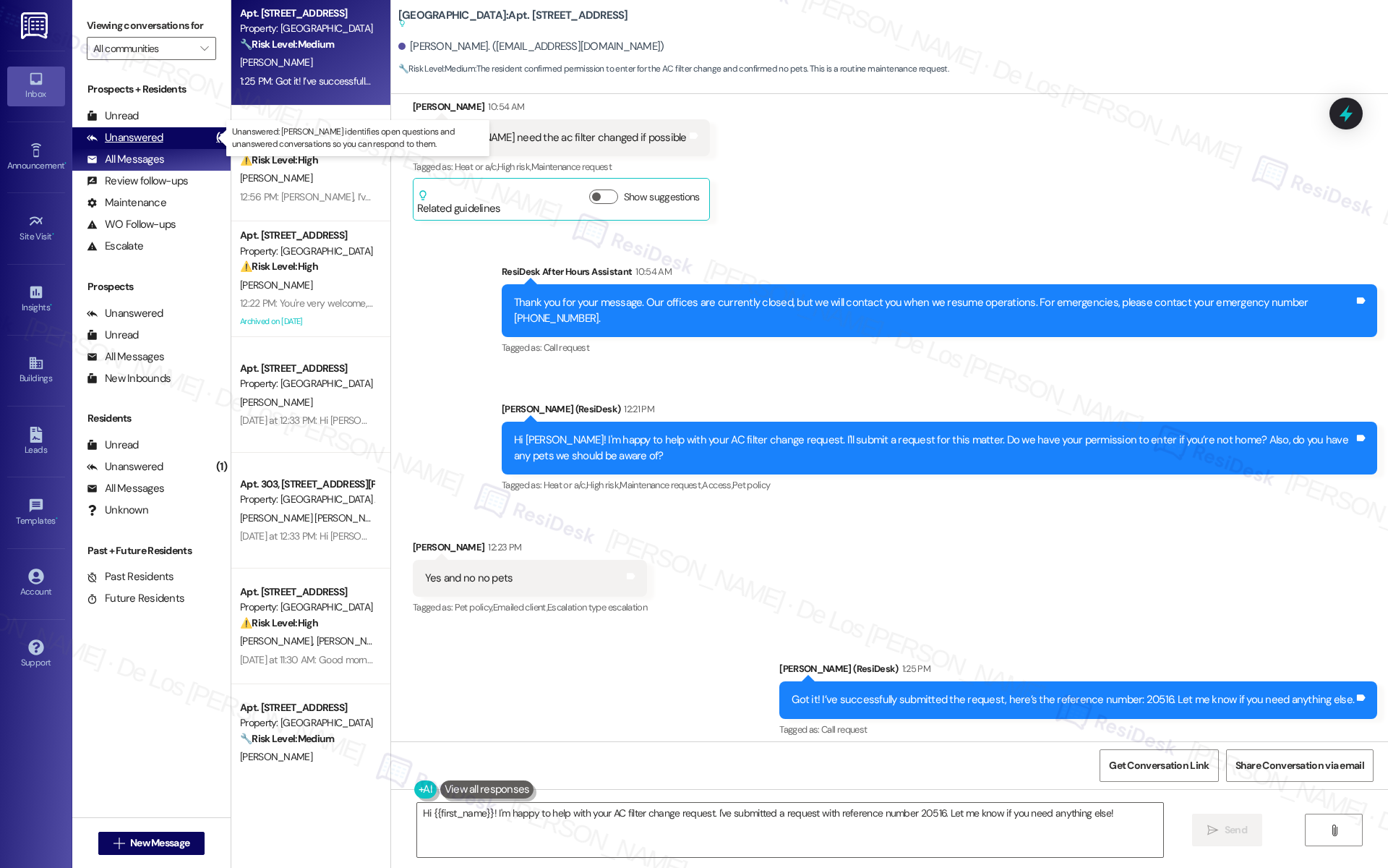
click at [196, 130] on div "Unanswered (1)" at bounding box center [152, 137] width 159 height 21
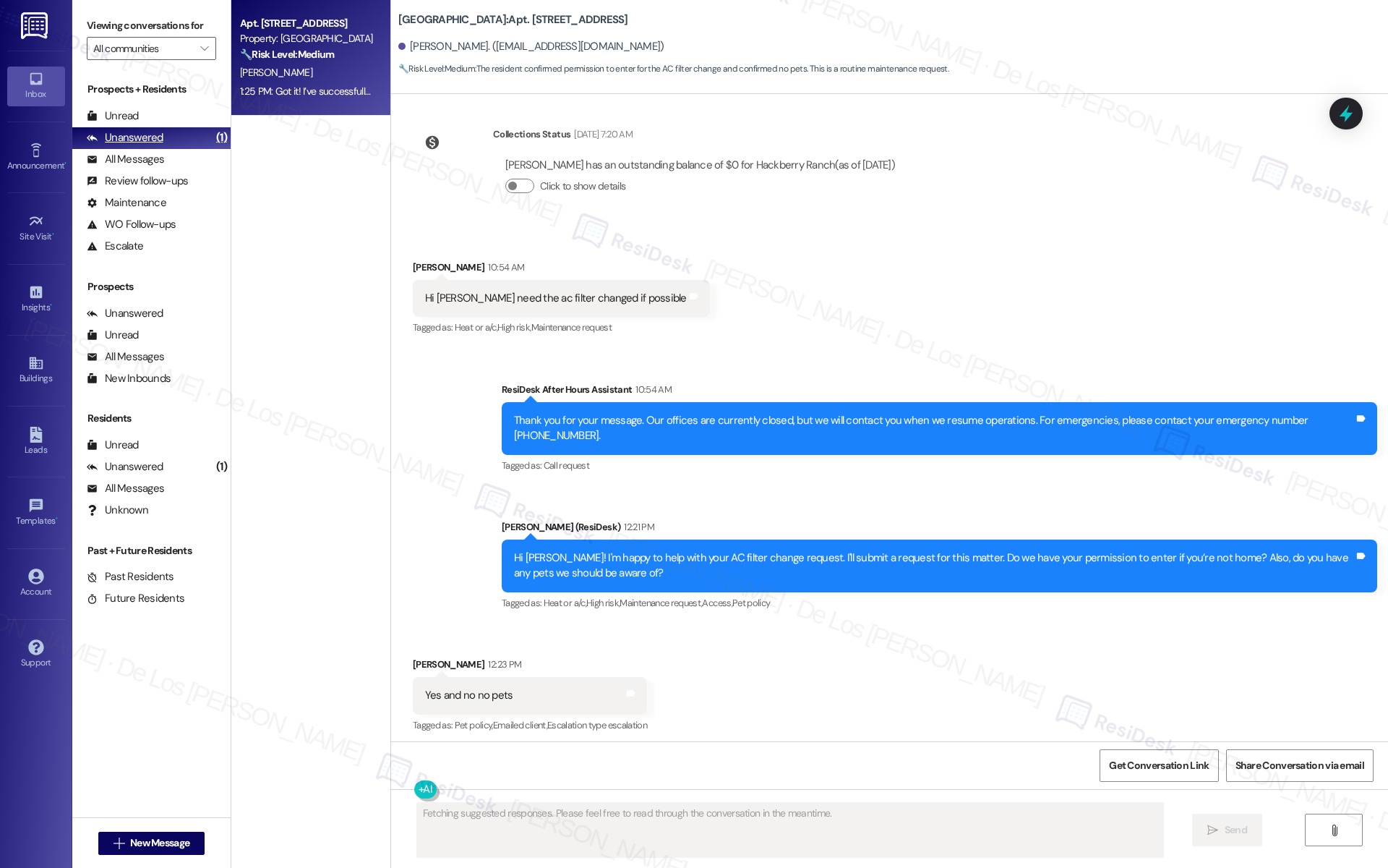
scroll to position [15722, 0]
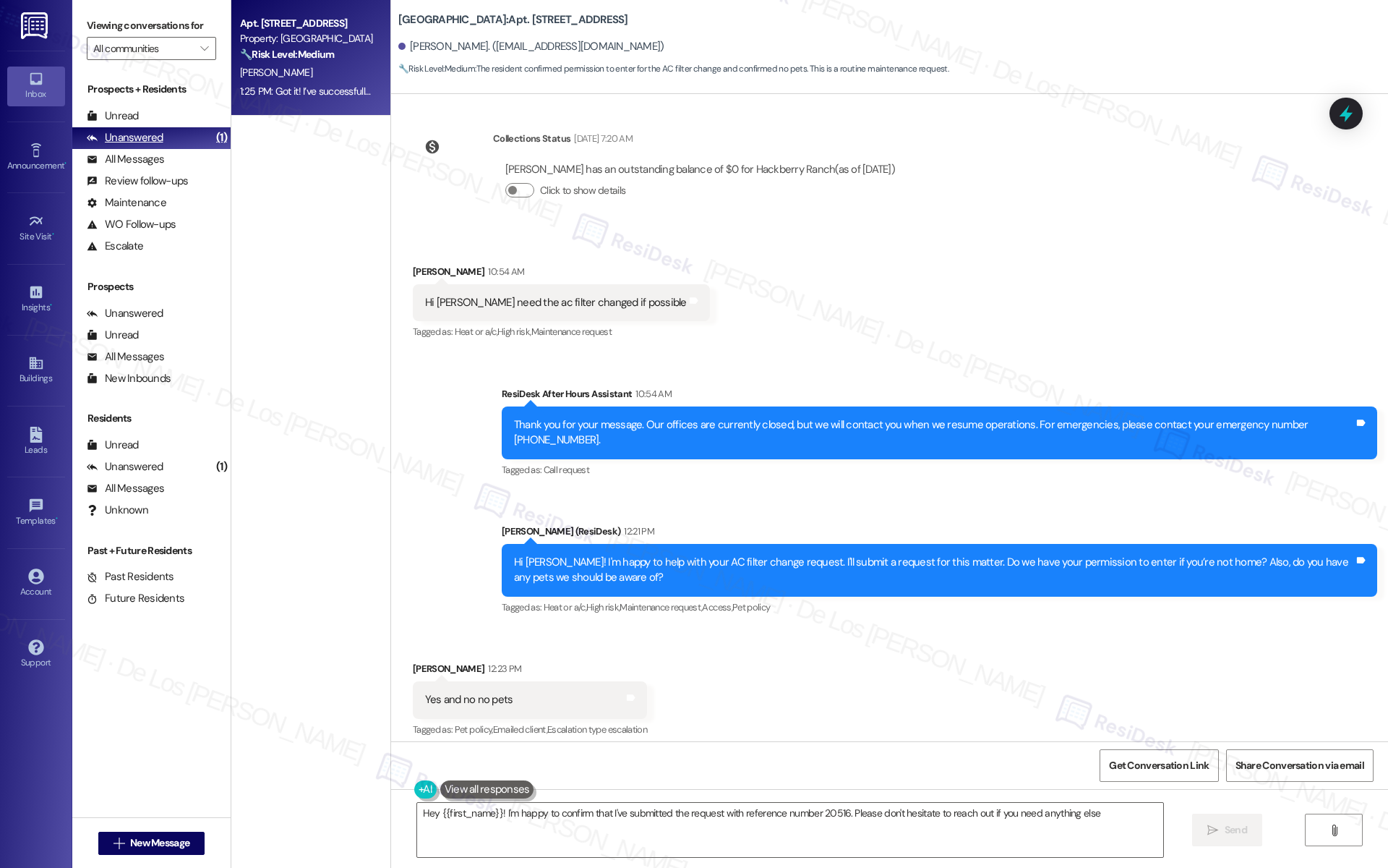
type textarea "Hey {{first_name}}! I'm happy to confirm that I've submitted the request with r…"
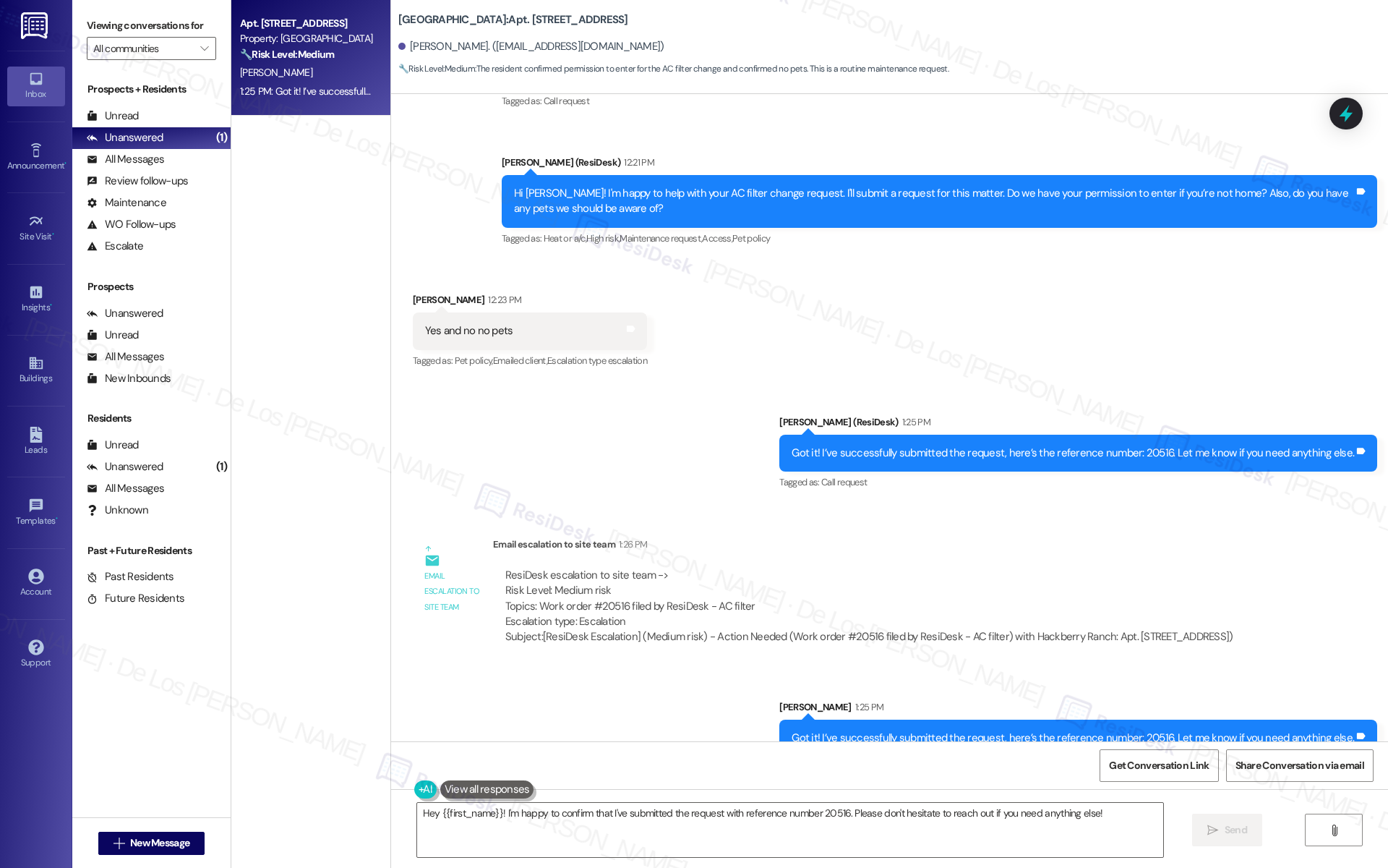
scroll to position [16107, 0]
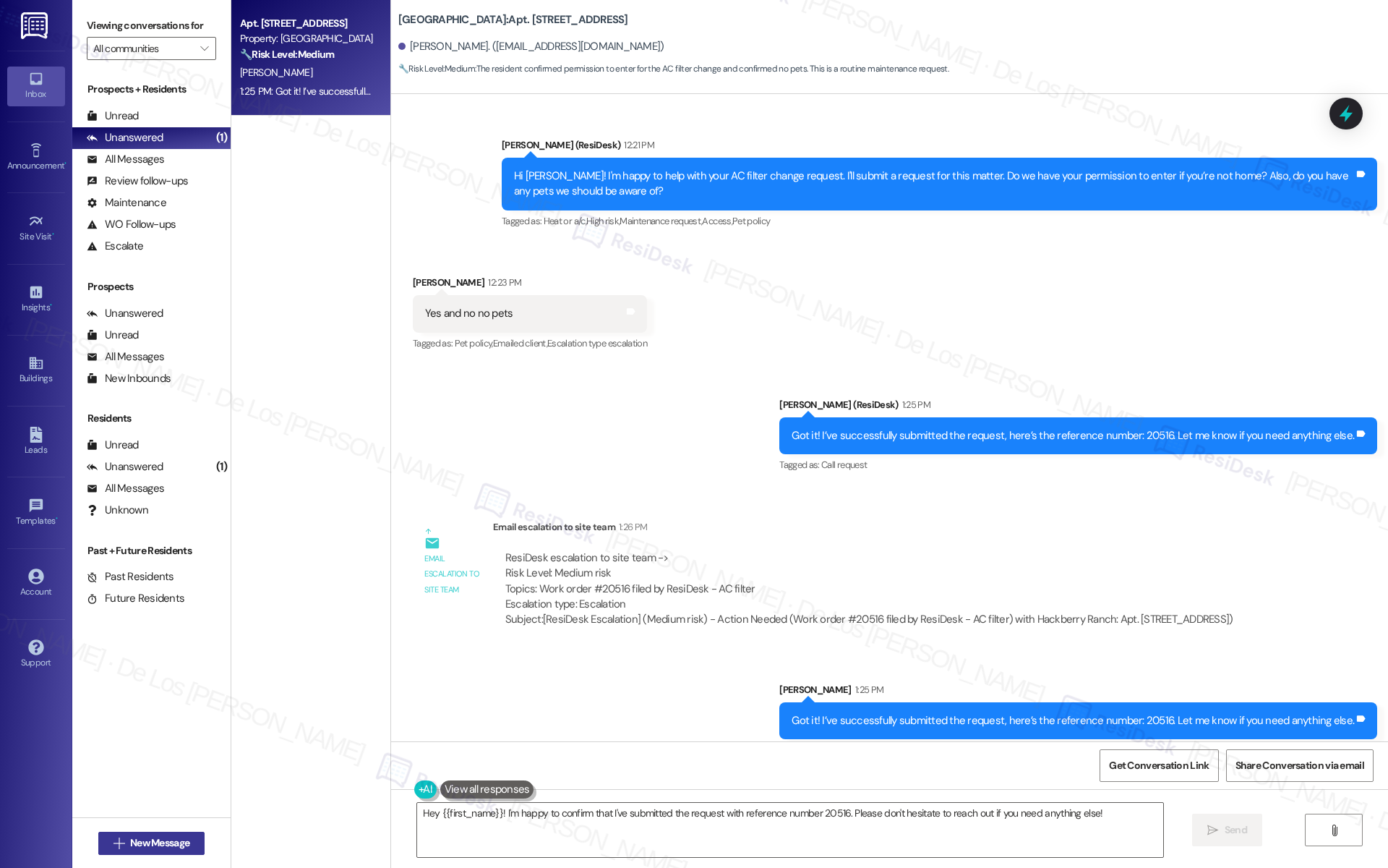
click at [165, 839] on span "New Message" at bounding box center [160, 842] width 60 height 15
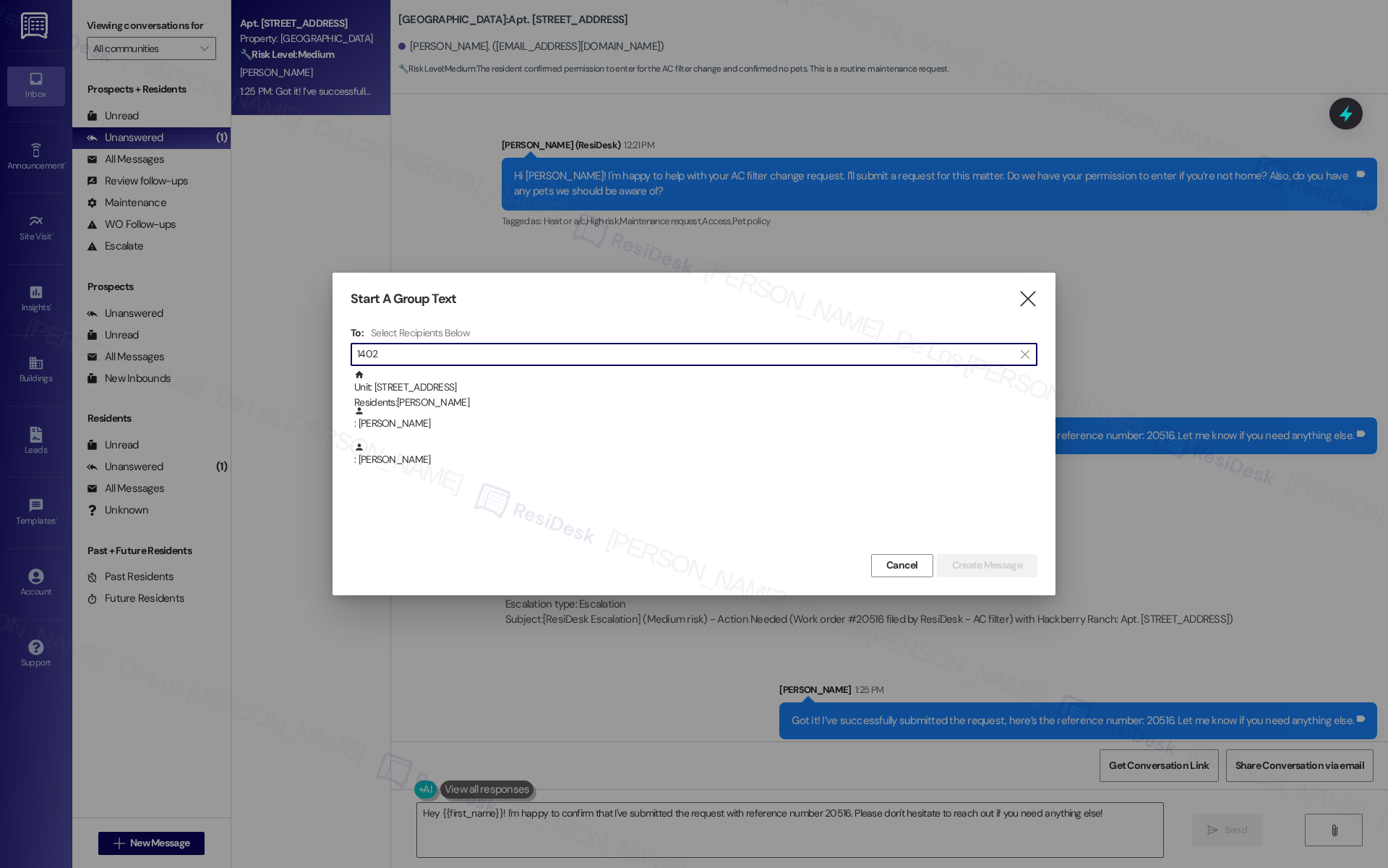
type input "1402"
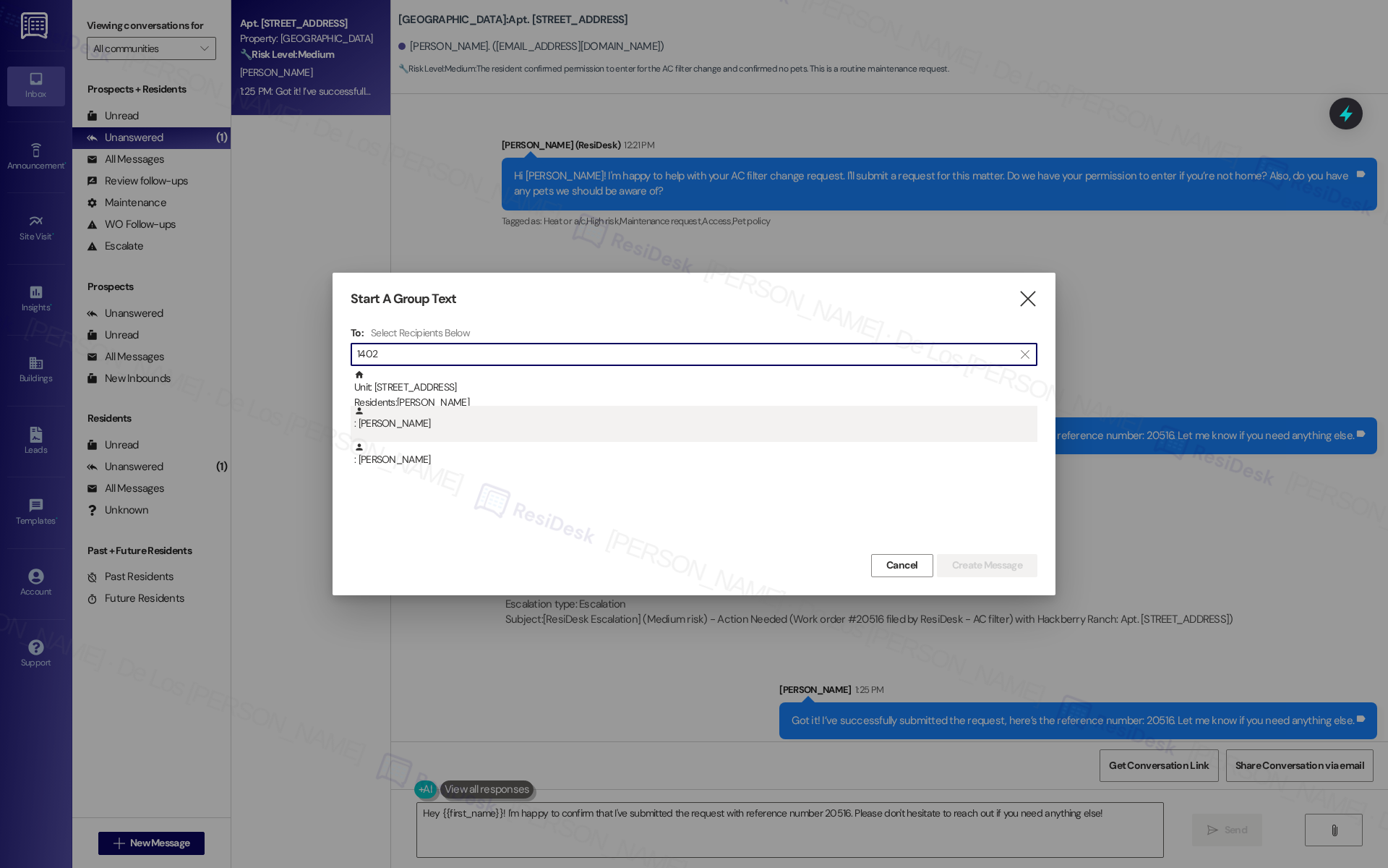
click at [462, 406] on div ": Ana Ruiz" at bounding box center [696, 419] width 683 height 26
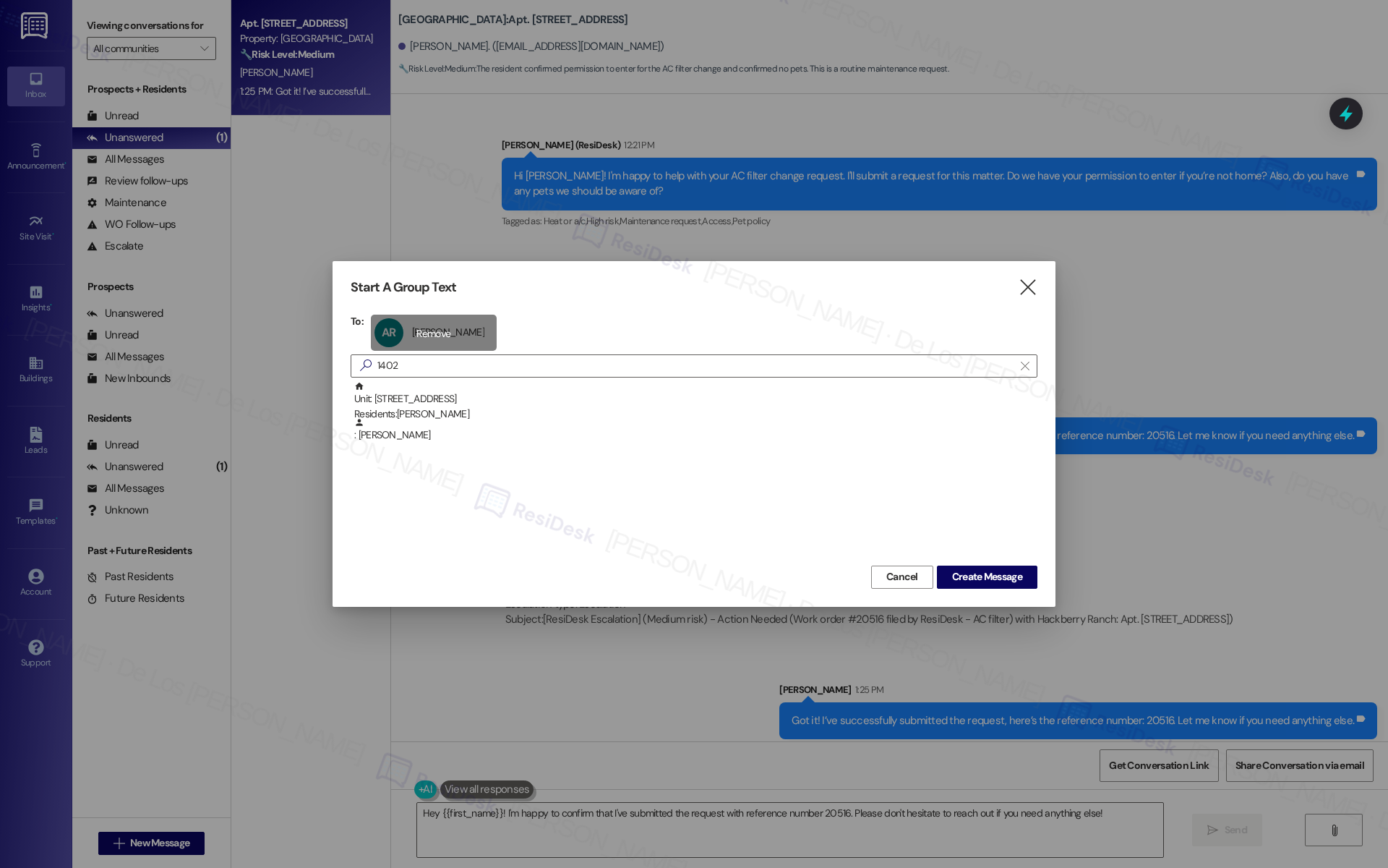
click at [430, 331] on div "AR Ana Ruiz Ana Ruiz click to remove" at bounding box center [434, 333] width 126 height 36
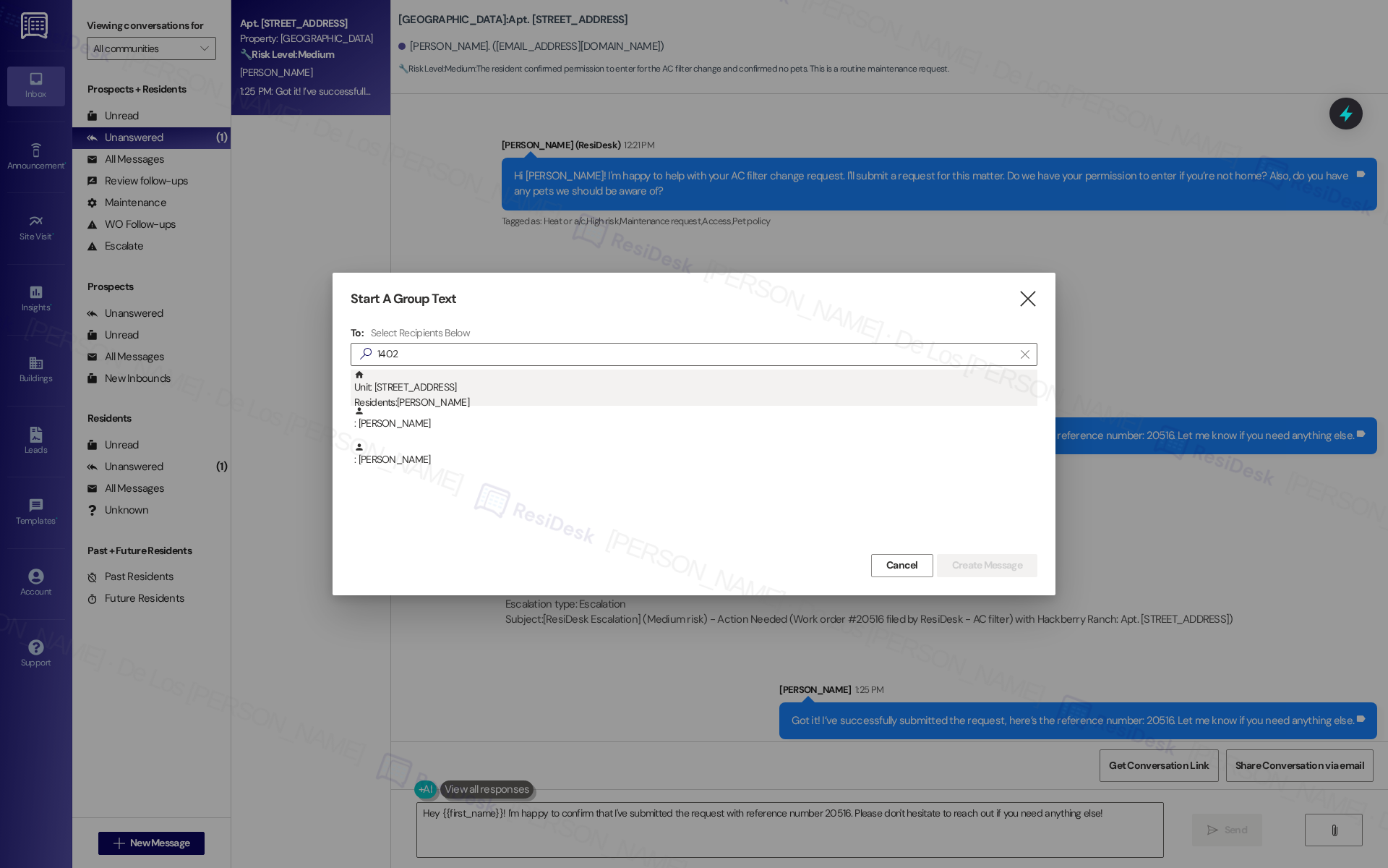
click at [442, 398] on div "Residents: Ana Ruiz" at bounding box center [696, 402] width 683 height 15
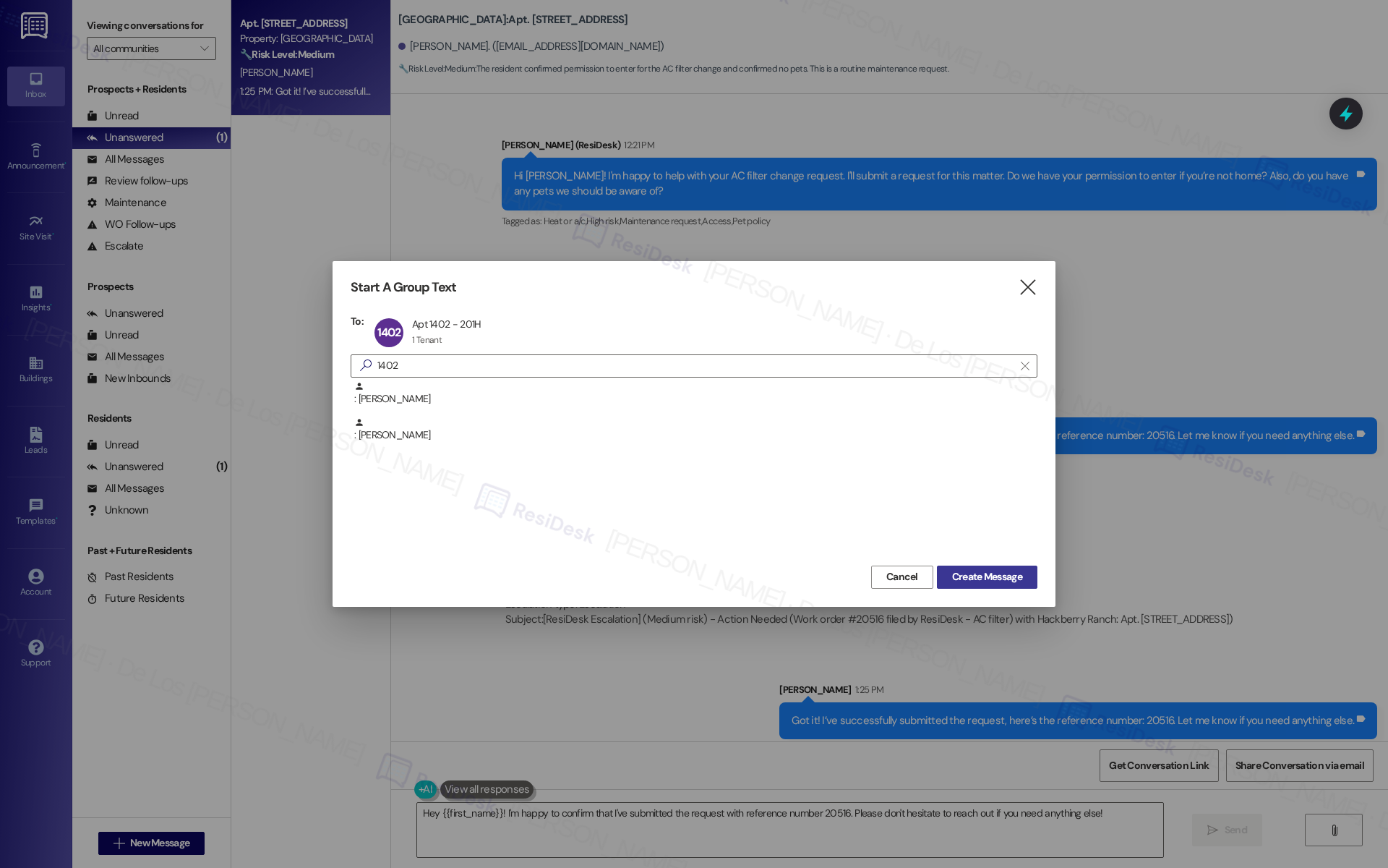
click at [1011, 573] on span "Create Message" at bounding box center [987, 576] width 70 height 15
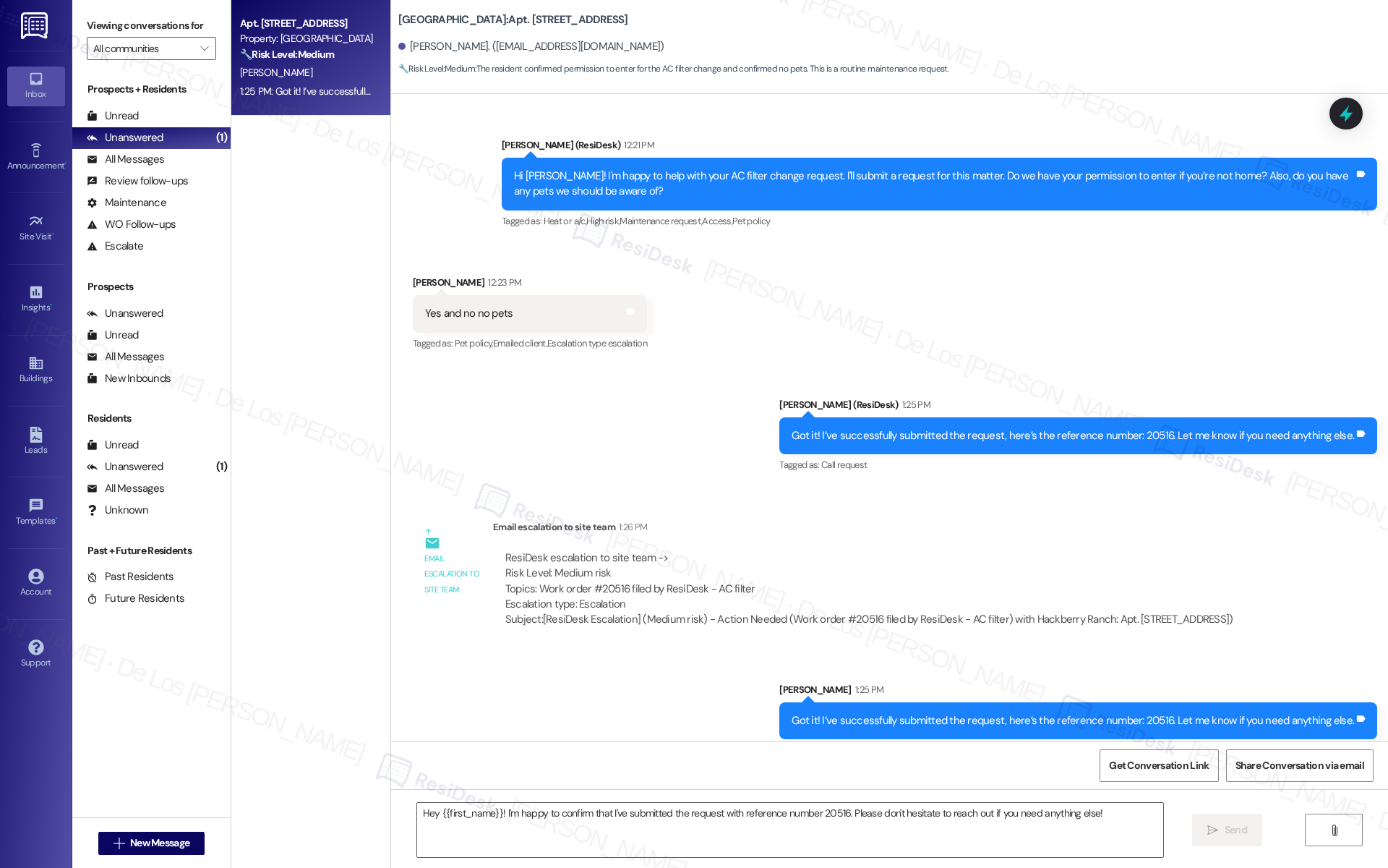
type textarea "Fetching suggested responses. Please feel free to read through the conversation…"
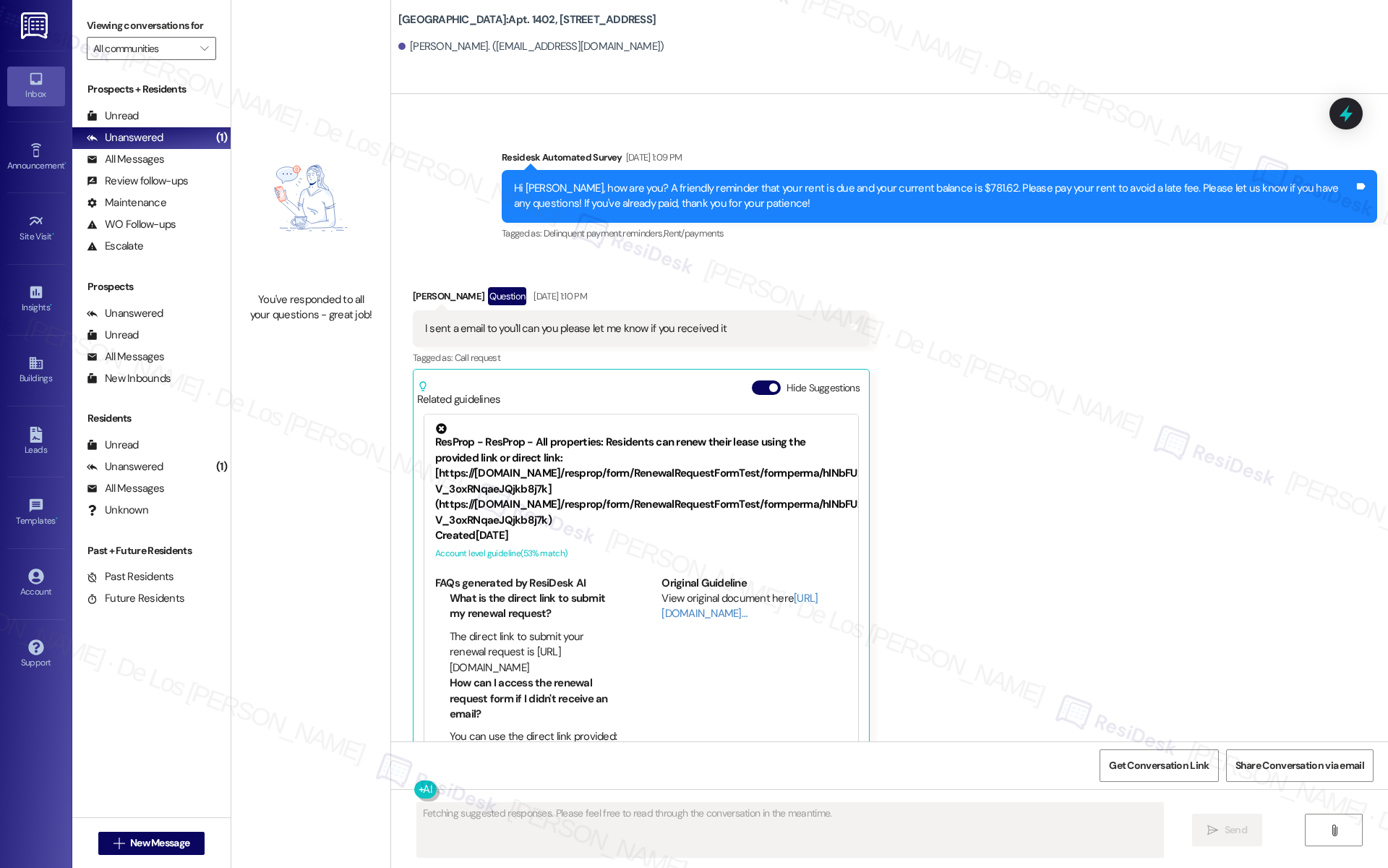
scroll to position [2496, 0]
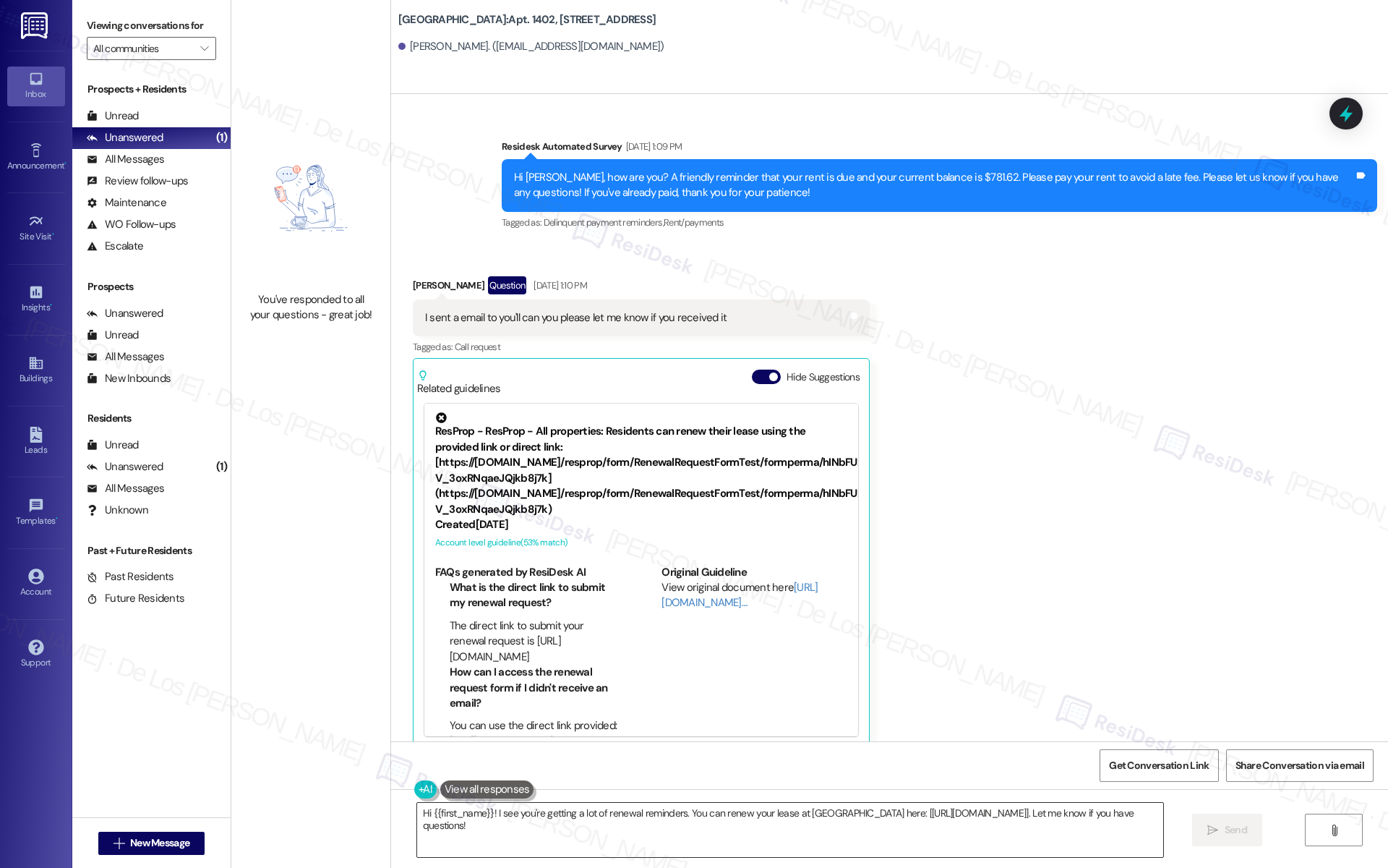
click at [610, 826] on textarea "Hi {{first_name}}! I see you're getting a lot of renewal reminders. You can ren…" at bounding box center [789, 830] width 746 height 55
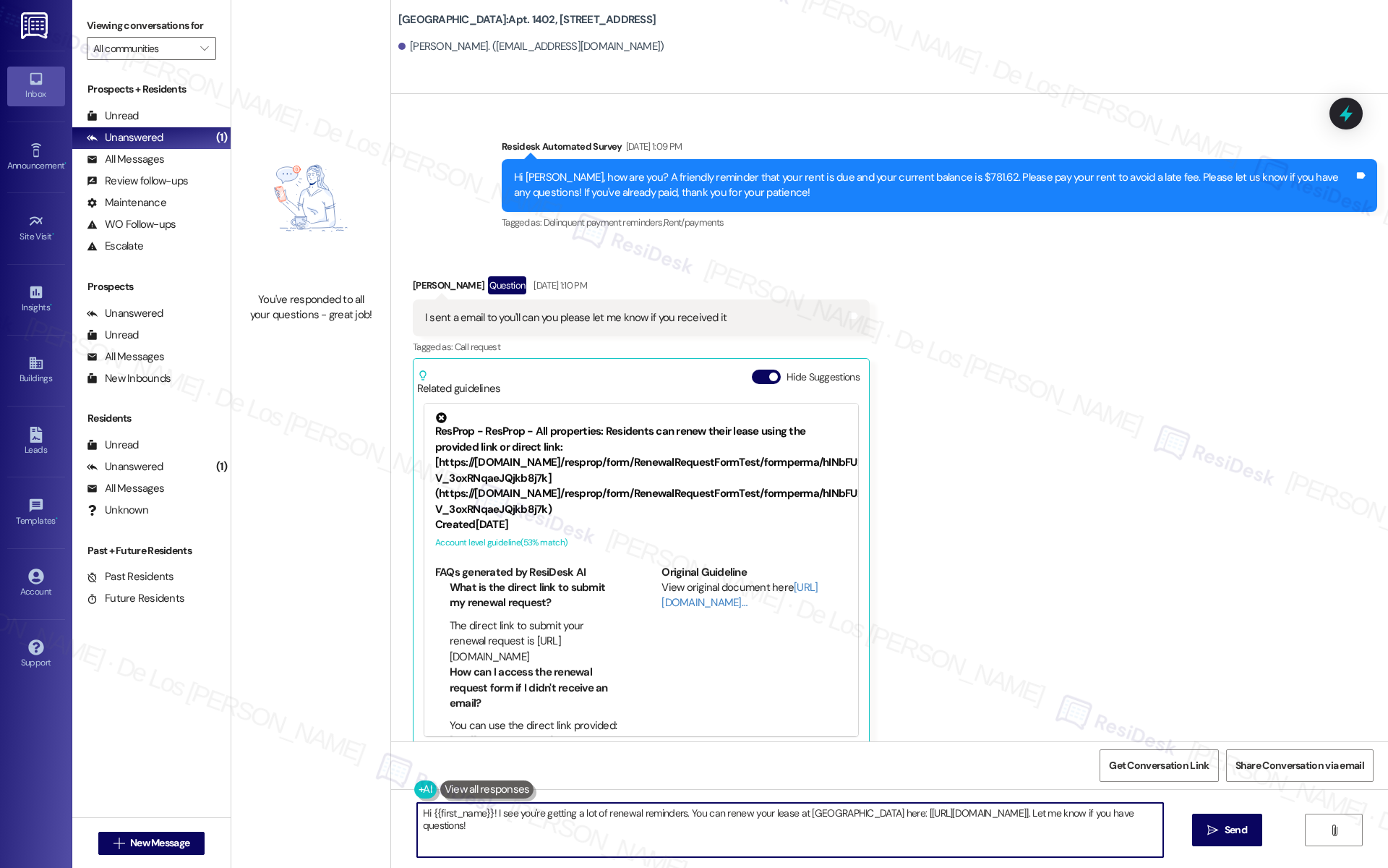
click at [610, 826] on textarea "Hi {{first_name}}! I see you're getting a lot of renewal reminders. You can ren…" at bounding box center [789, 830] width 746 height 55
click at [610, 827] on textarea "Hi {{first_name}}! I see you're getting a lot of renewal reminders. You can ren…" at bounding box center [789, 830] width 746 height 55
paste textarea ", your lease renewal deadline at {{property}} has passed, but we still want to …"
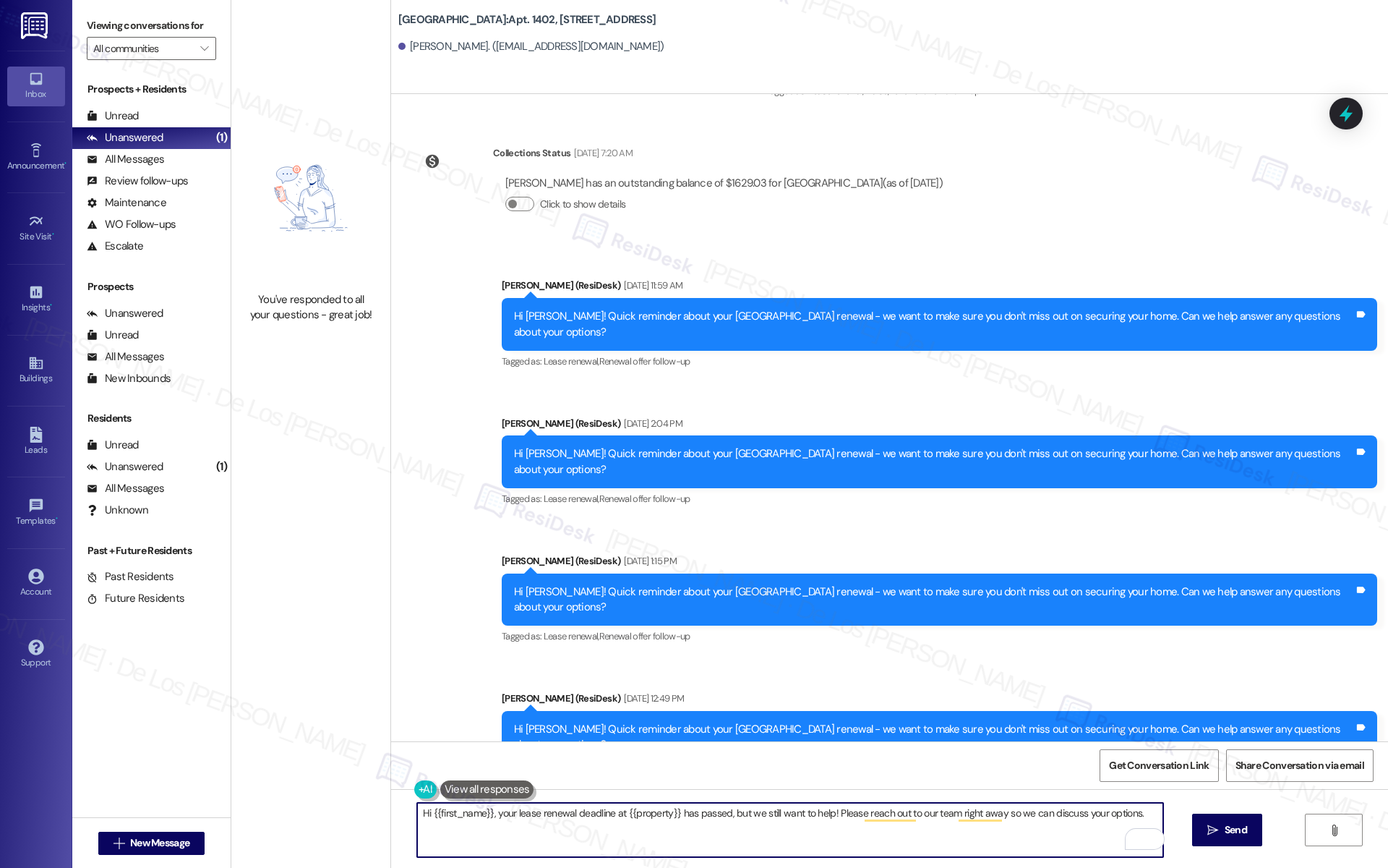
scroll to position [5116, 0]
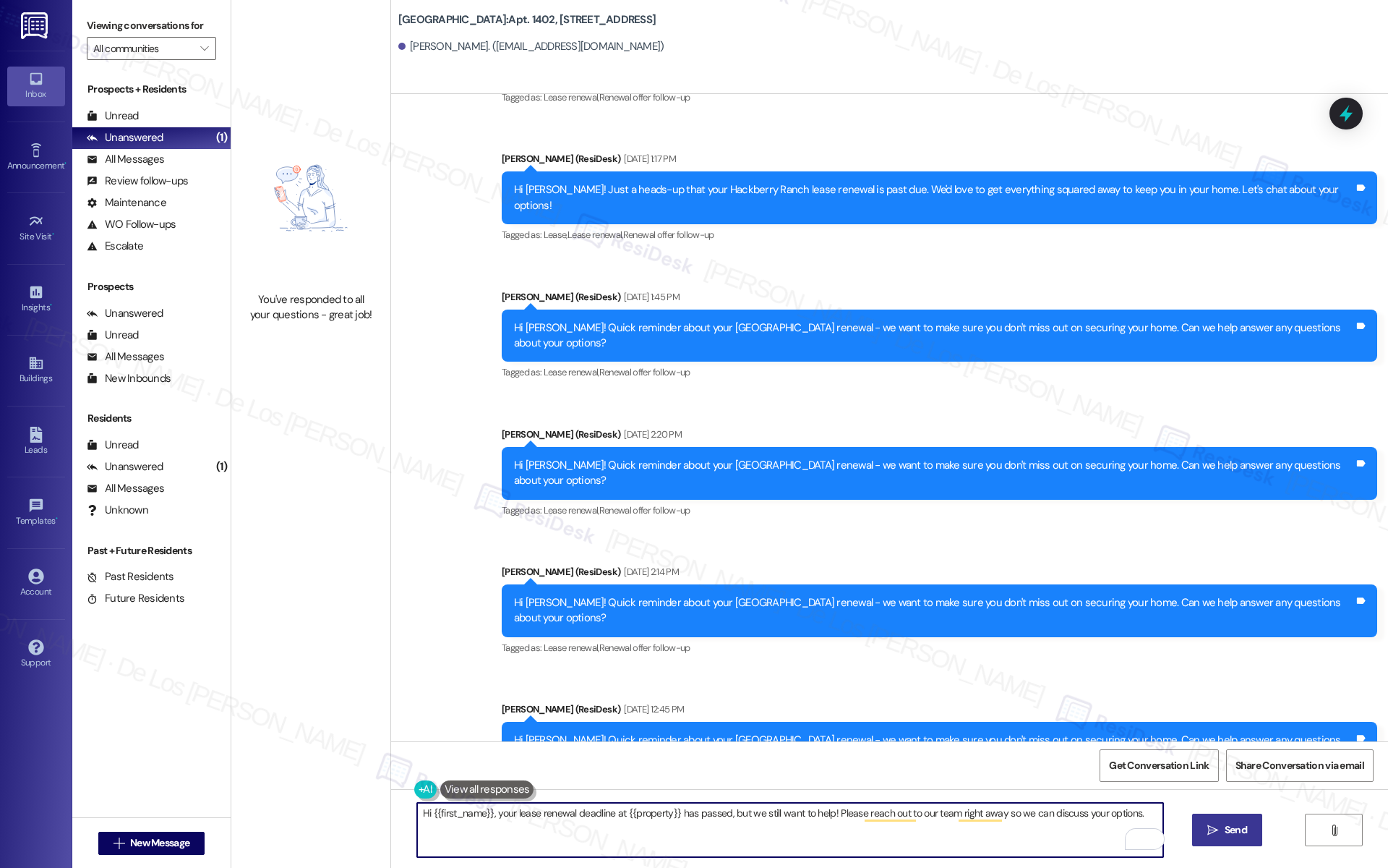
type textarea "Hi {{first_name}}, your lease renewal deadline at {{property}} has passed, but …"
click at [1210, 825] on icon "" at bounding box center [1212, 830] width 11 height 12
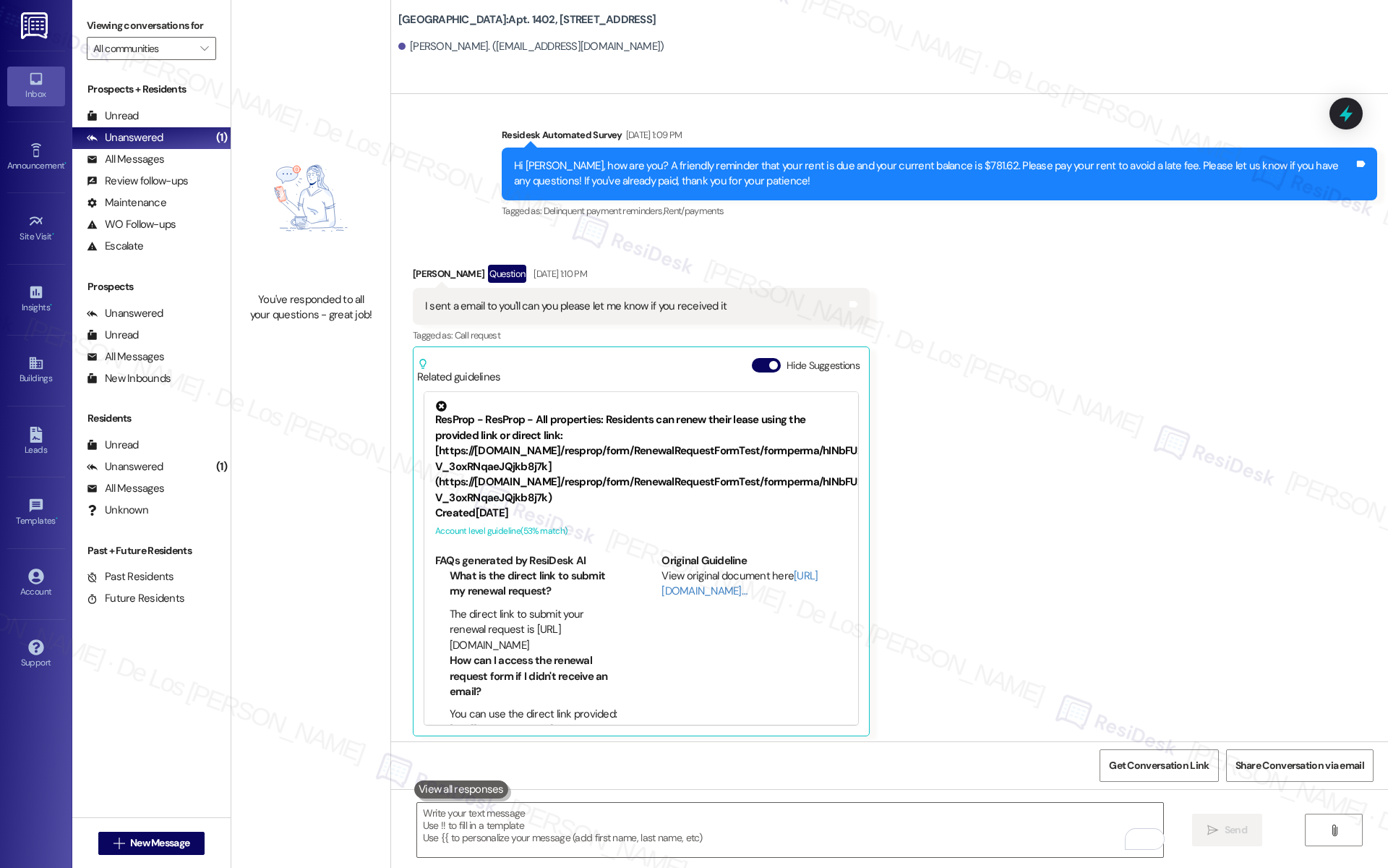
scroll to position [2496, 0]
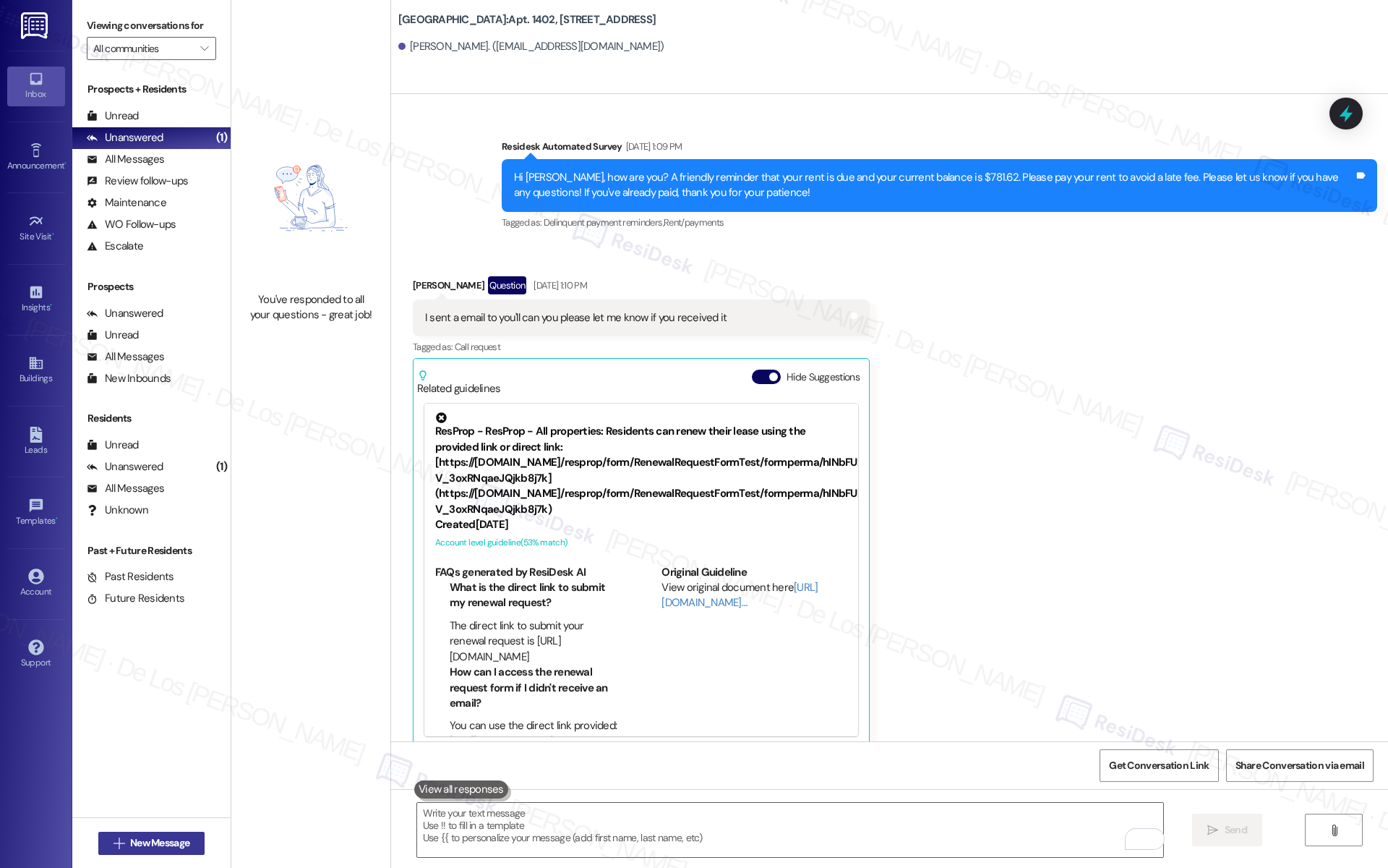
click at [159, 836] on span "New Message" at bounding box center [160, 842] width 60 height 15
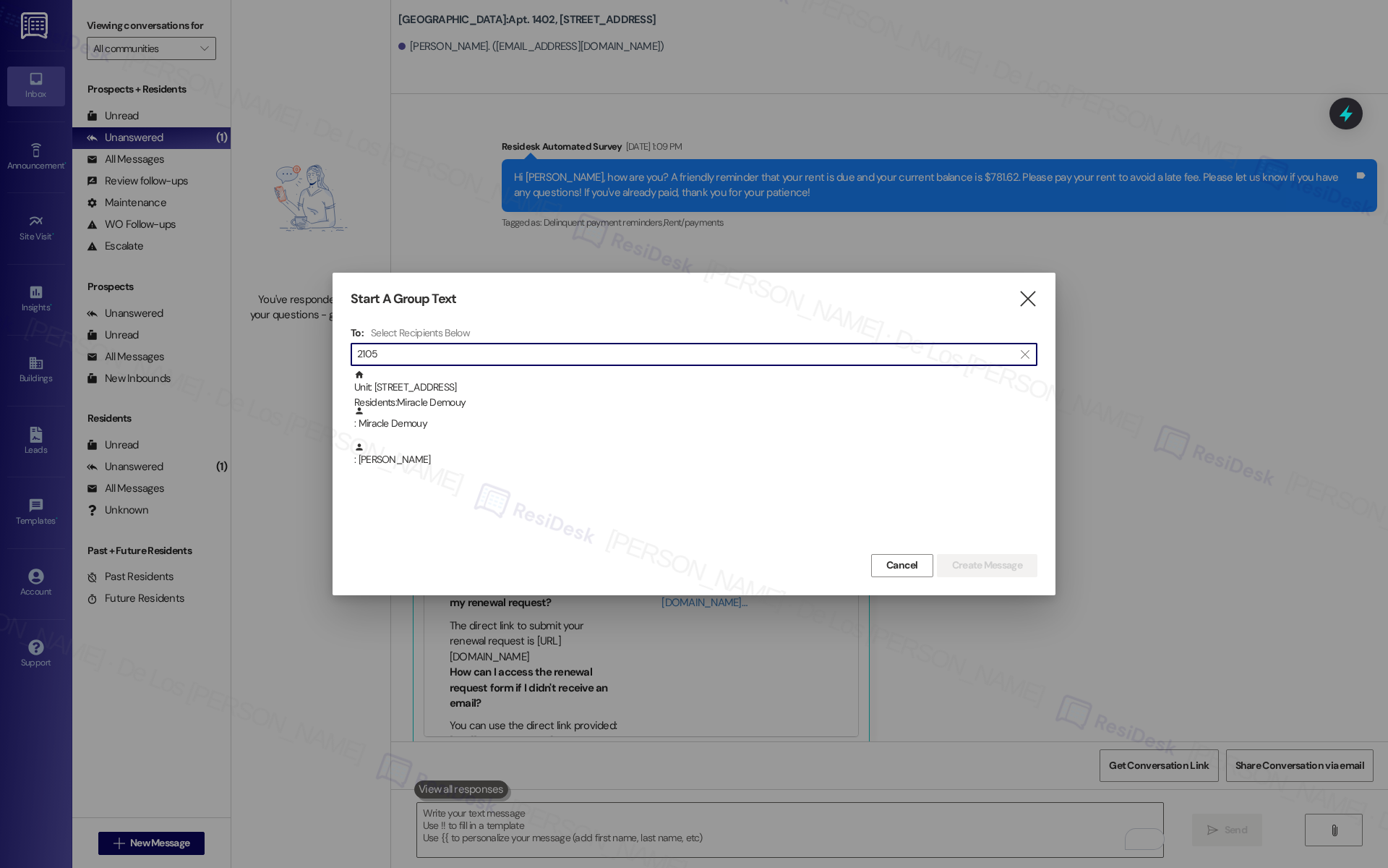
type input "2105"
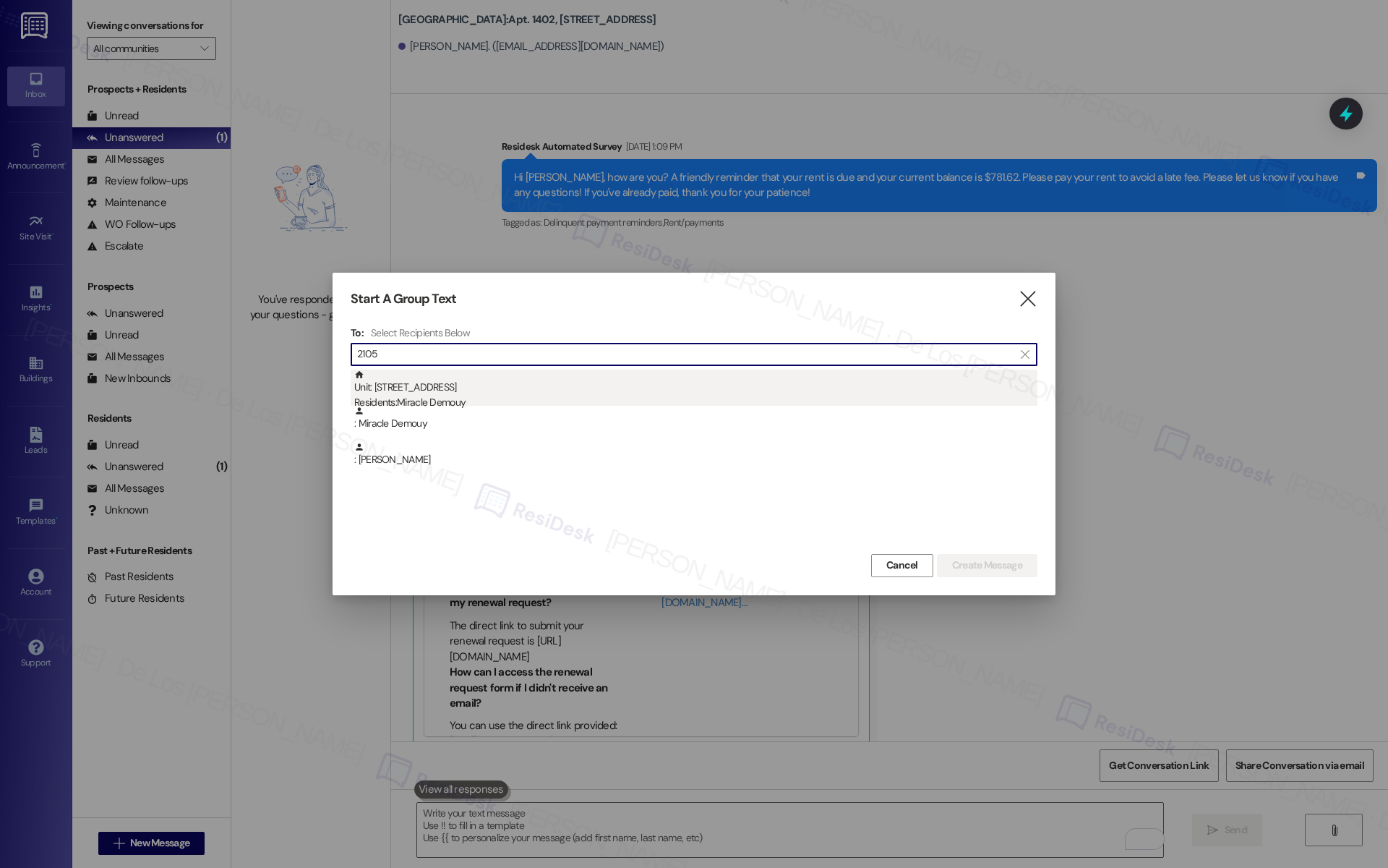
click at [530, 403] on div "Residents: Miracle Demouy" at bounding box center [696, 402] width 683 height 15
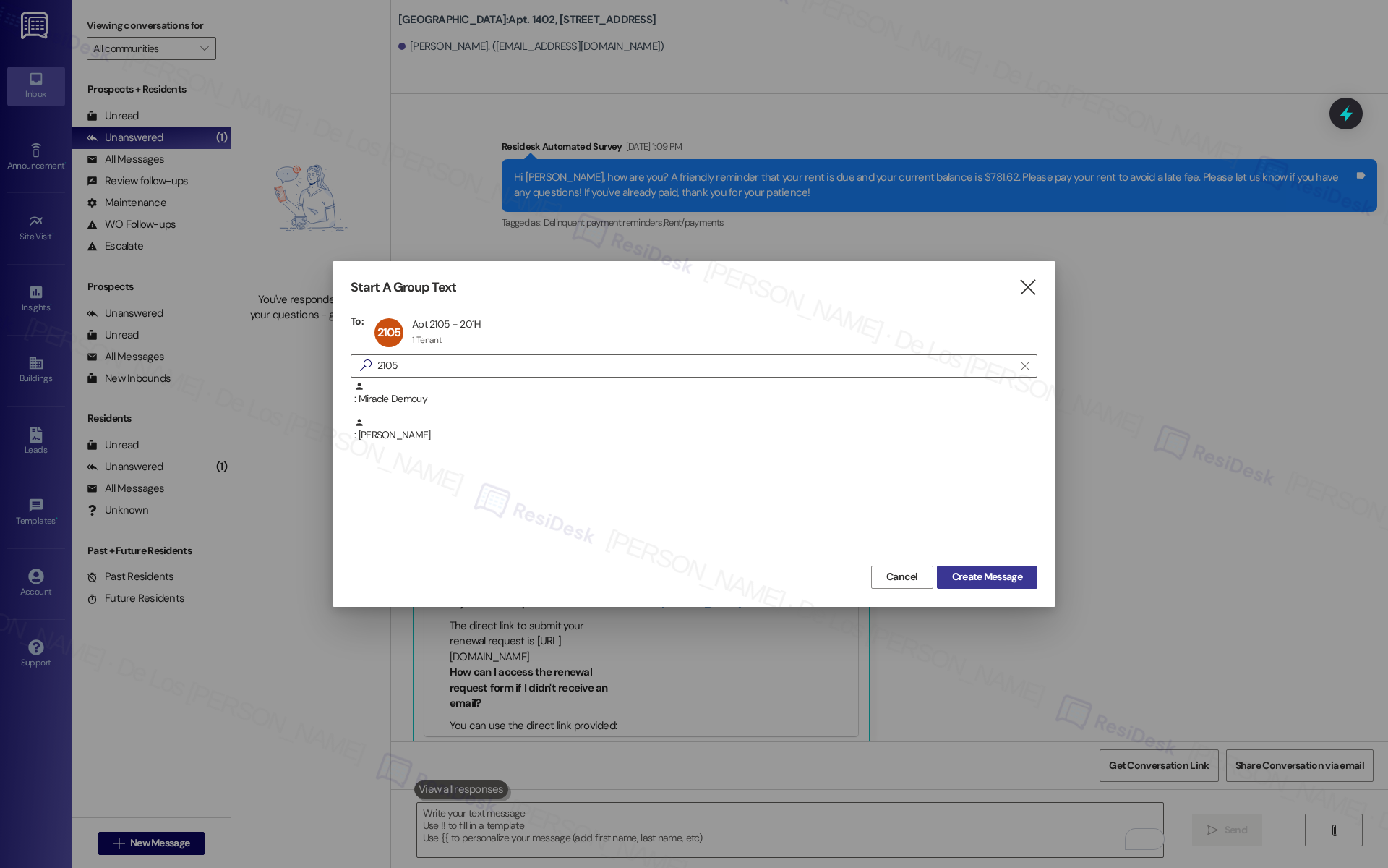
click at [1017, 582] on span "Create Message" at bounding box center [987, 576] width 70 height 15
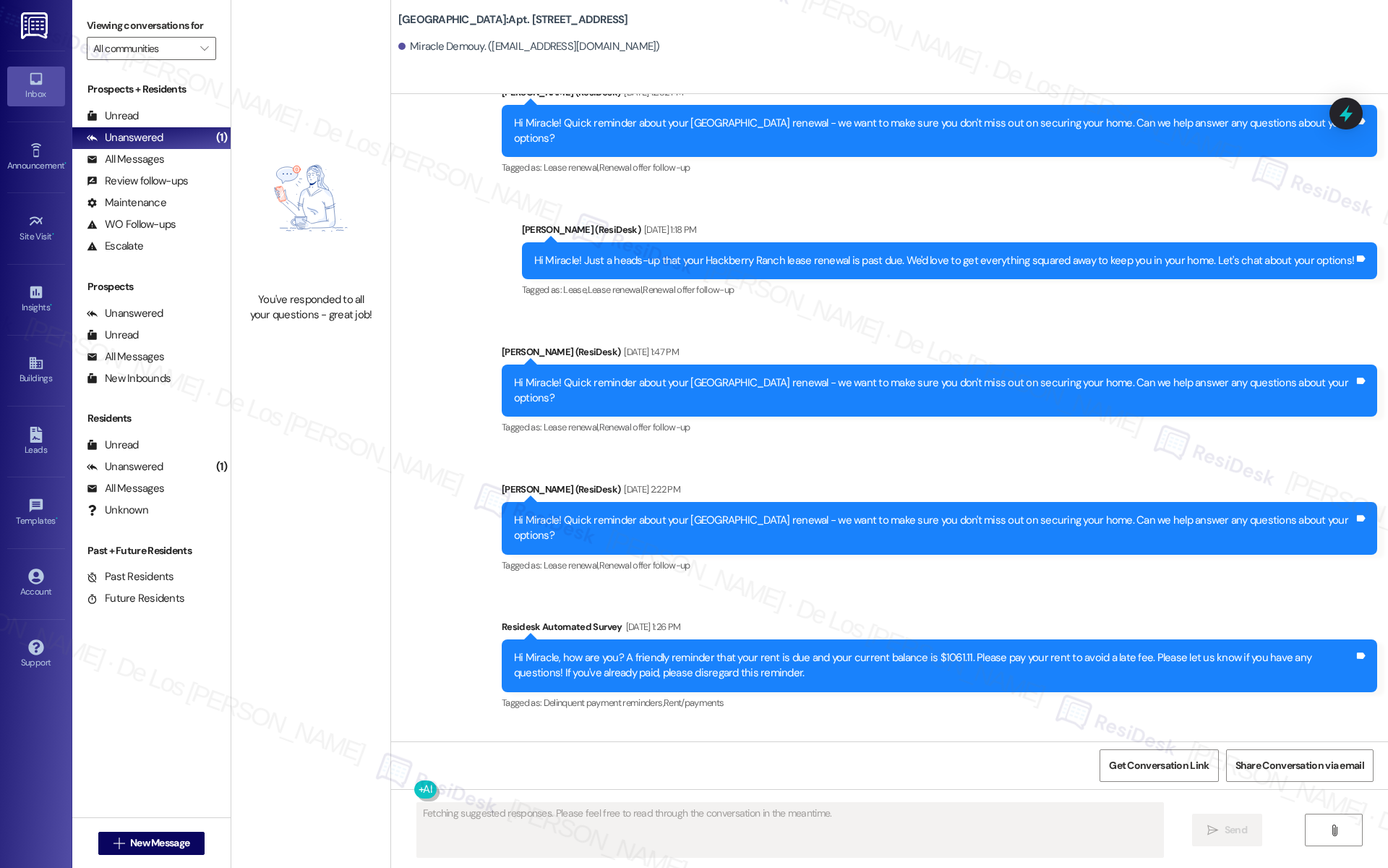
scroll to position [3493, 0]
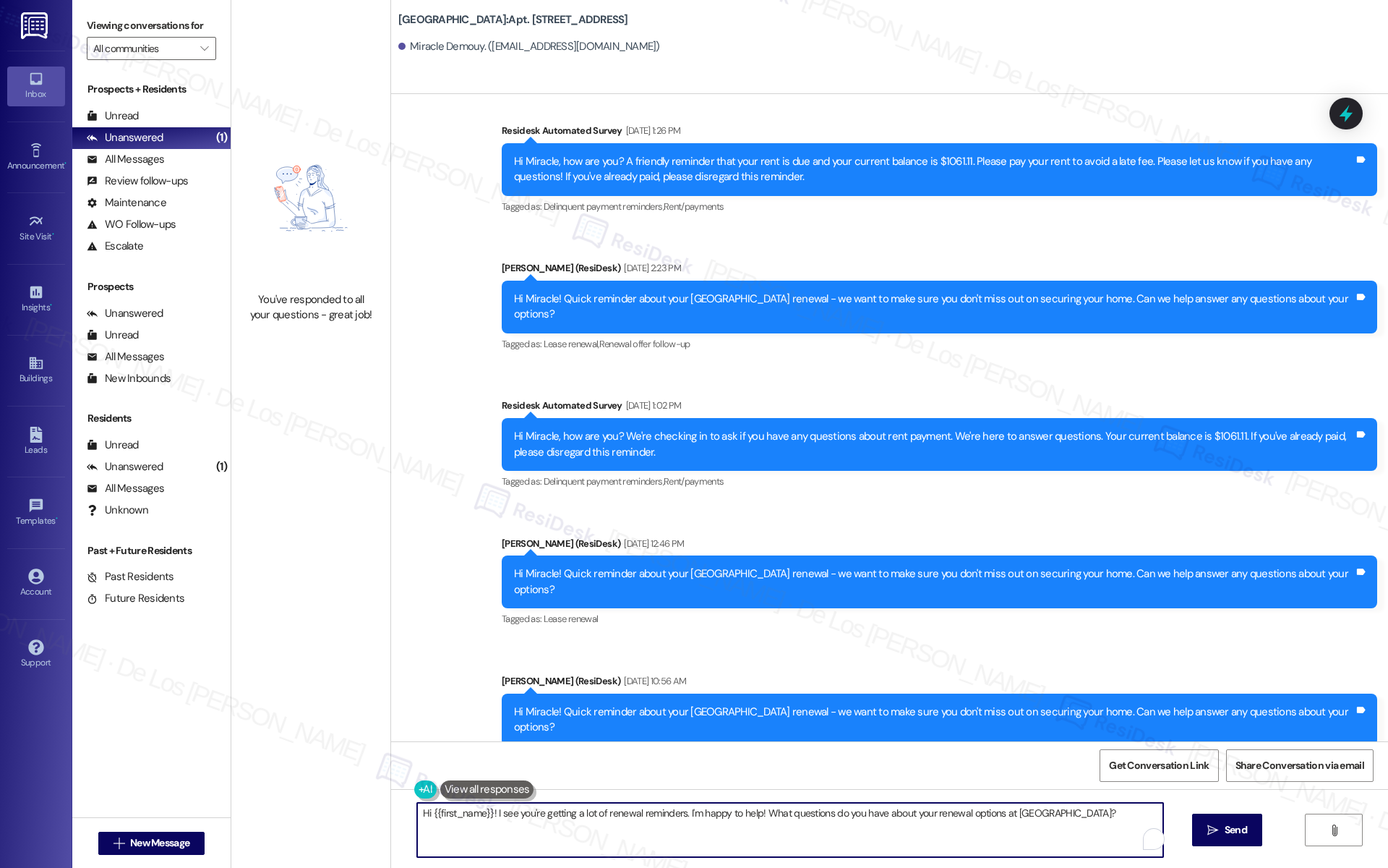
click at [728, 822] on textarea "Hi {{first_name}}! I see you're getting a lot of renewal reminders. I'm happy t…" at bounding box center [789, 830] width 746 height 55
paste textarea ", your lease renewal deadline at {{property}} has passed, but we still want to …"
type textarea "Hi {{first_name}}, your lease renewal deadline at {{property}} has passed, but …"
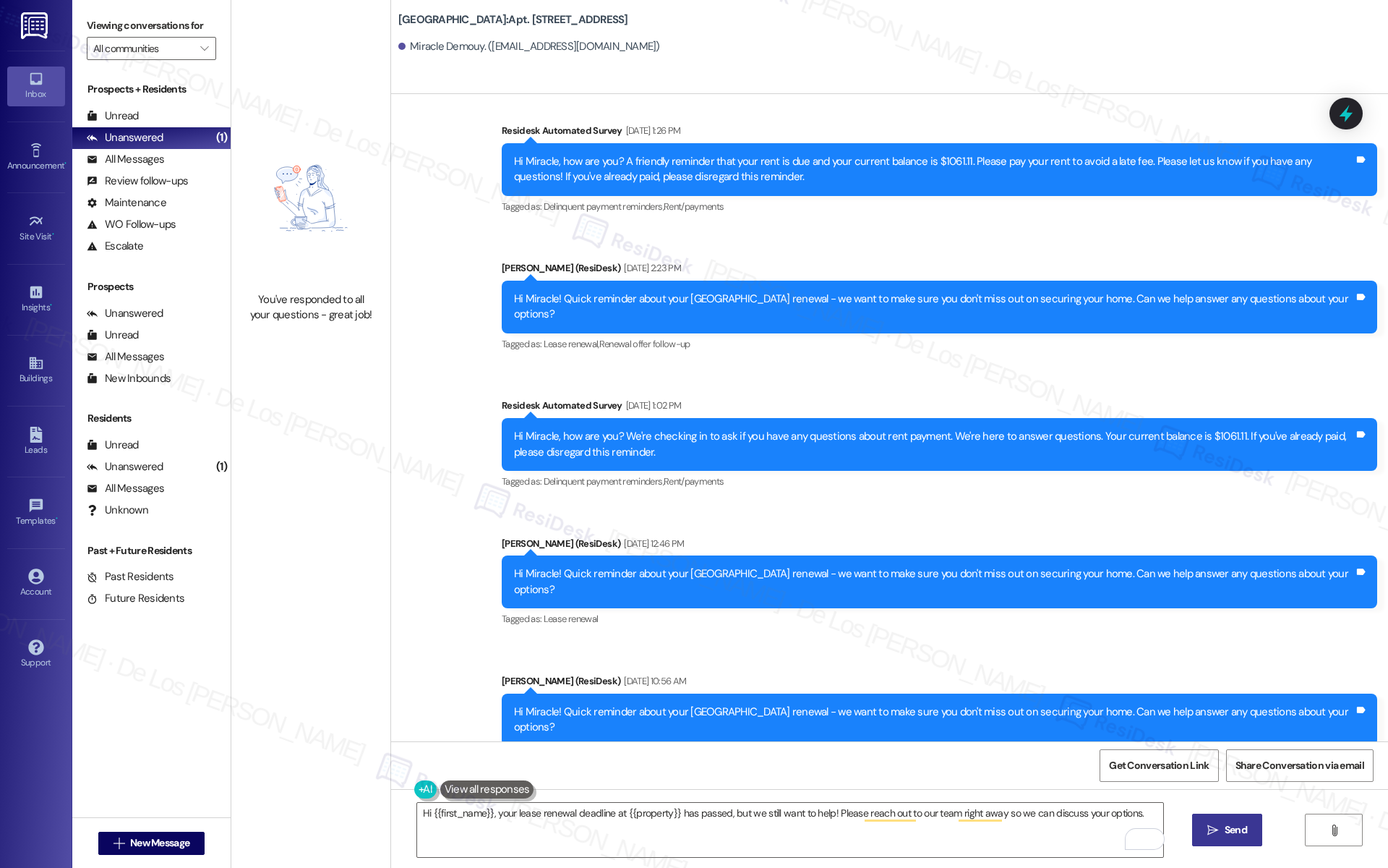
click at [1235, 824] on span "Send" at bounding box center [1235, 830] width 22 height 15
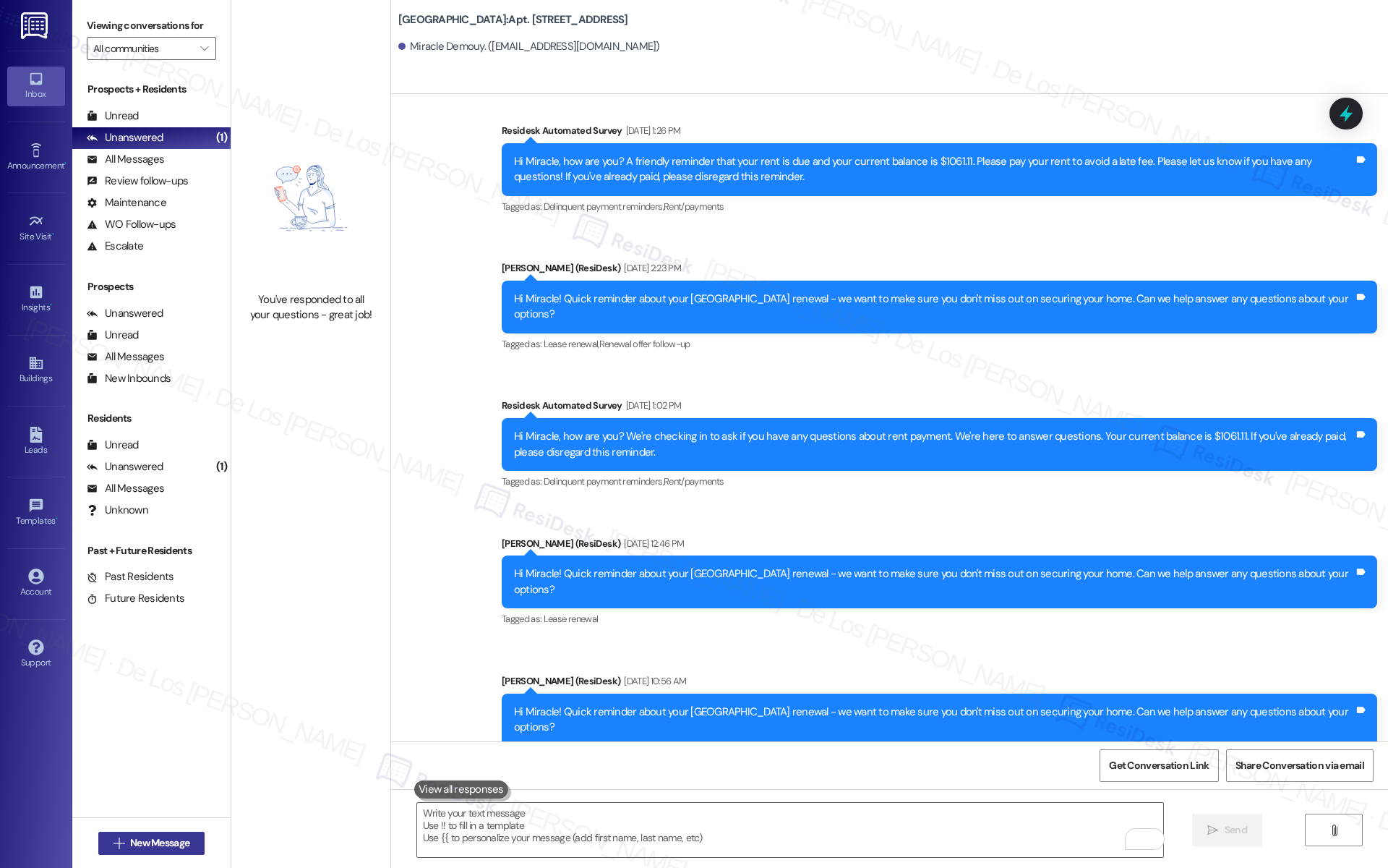
click at [160, 839] on span "New Message" at bounding box center [160, 842] width 60 height 15
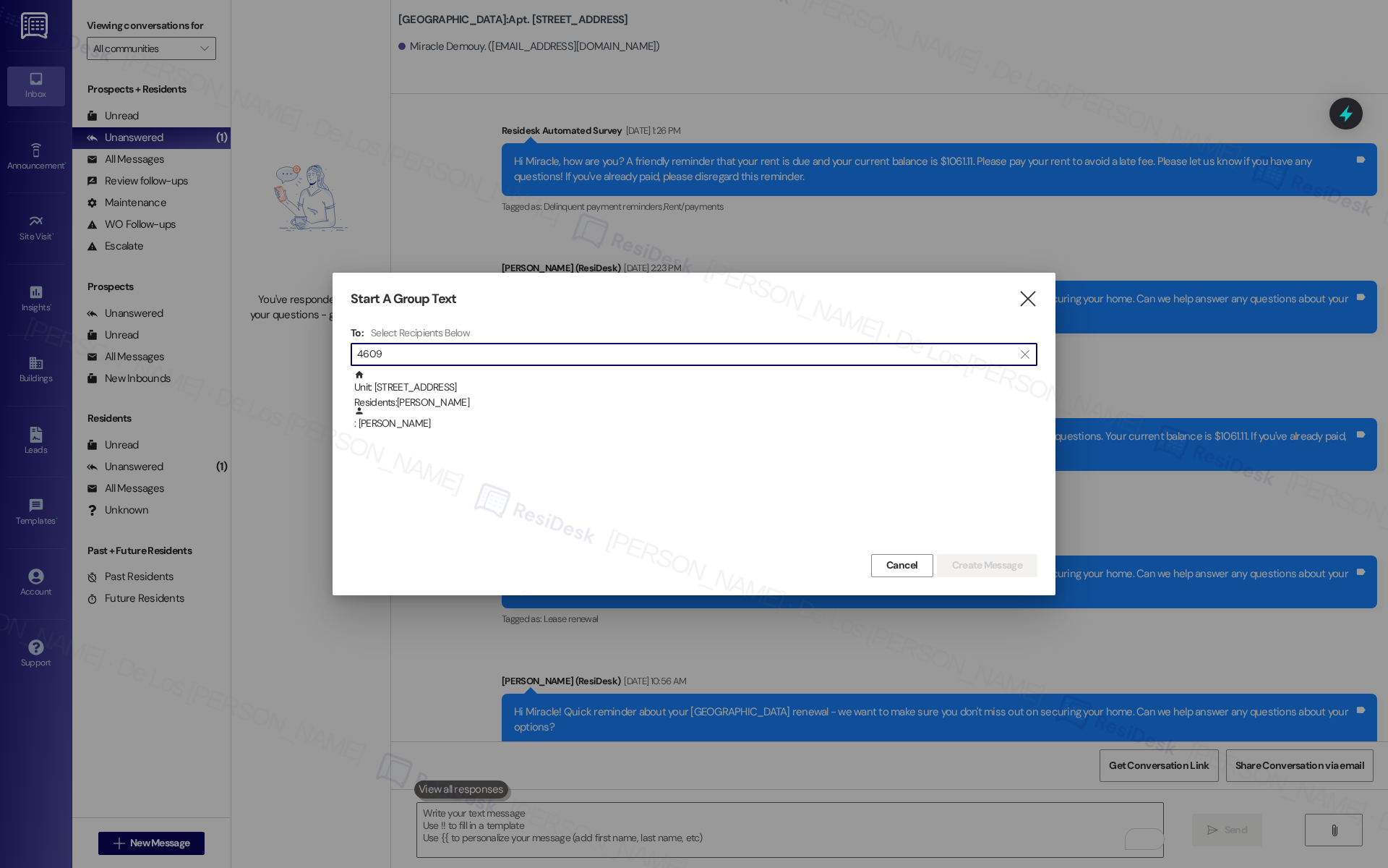
type input "4609"
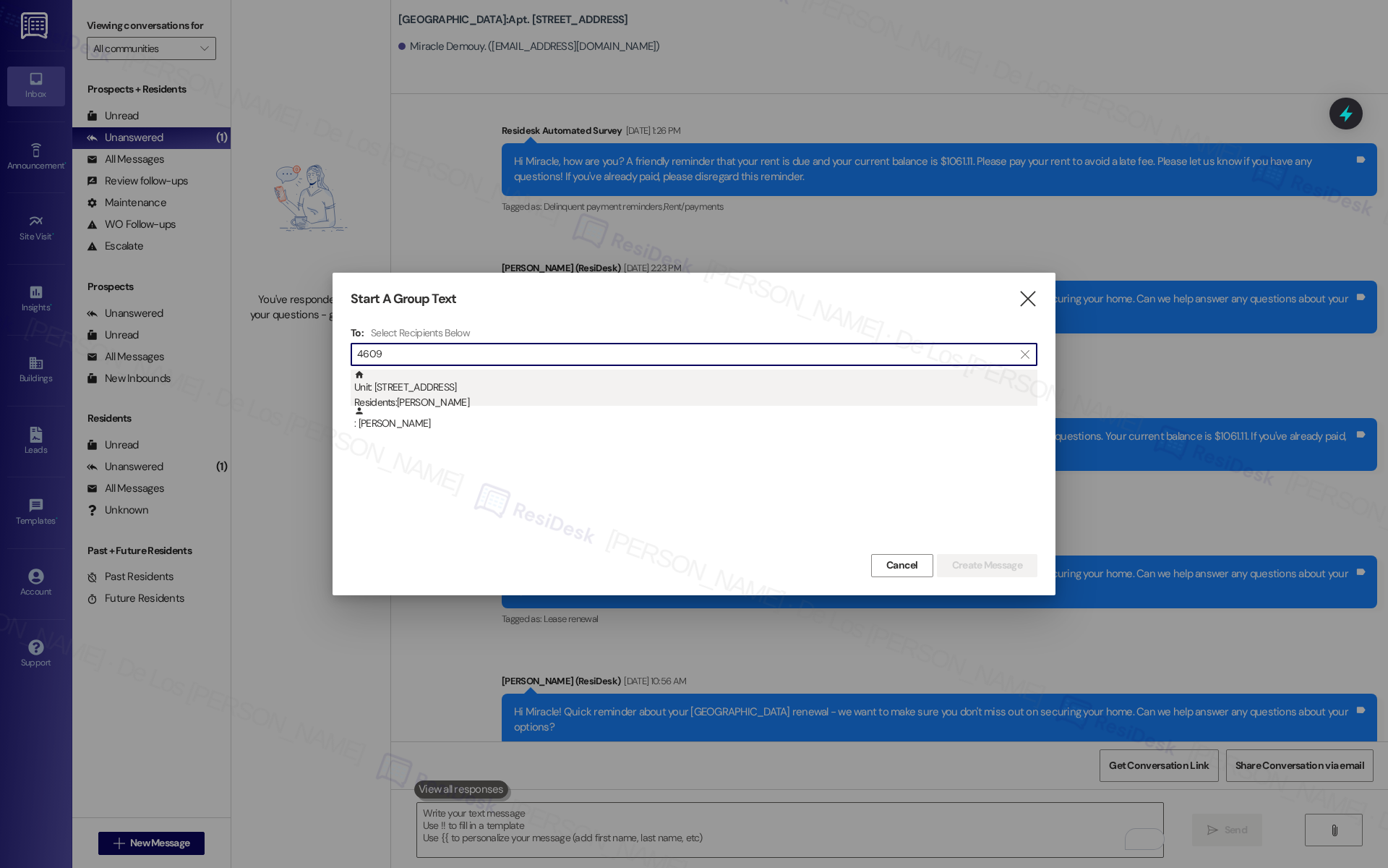
drag, startPoint x: 439, startPoint y: 376, endPoint x: 449, endPoint y: 378, distance: 10.2
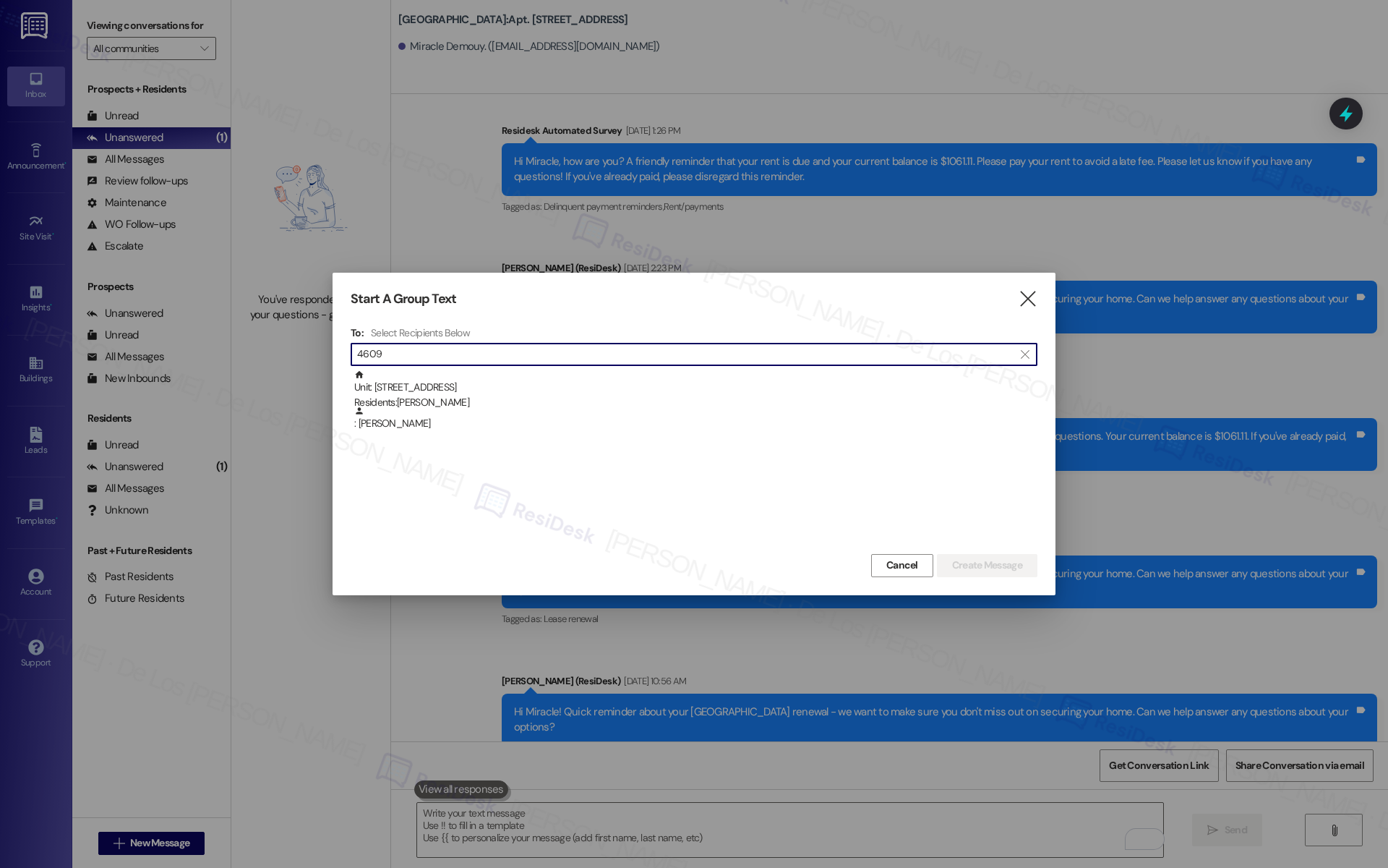
click at [439, 376] on div "Unit: 4609 - 201 Hackberry St Residents: Jacob Fielding" at bounding box center [696, 390] width 683 height 41
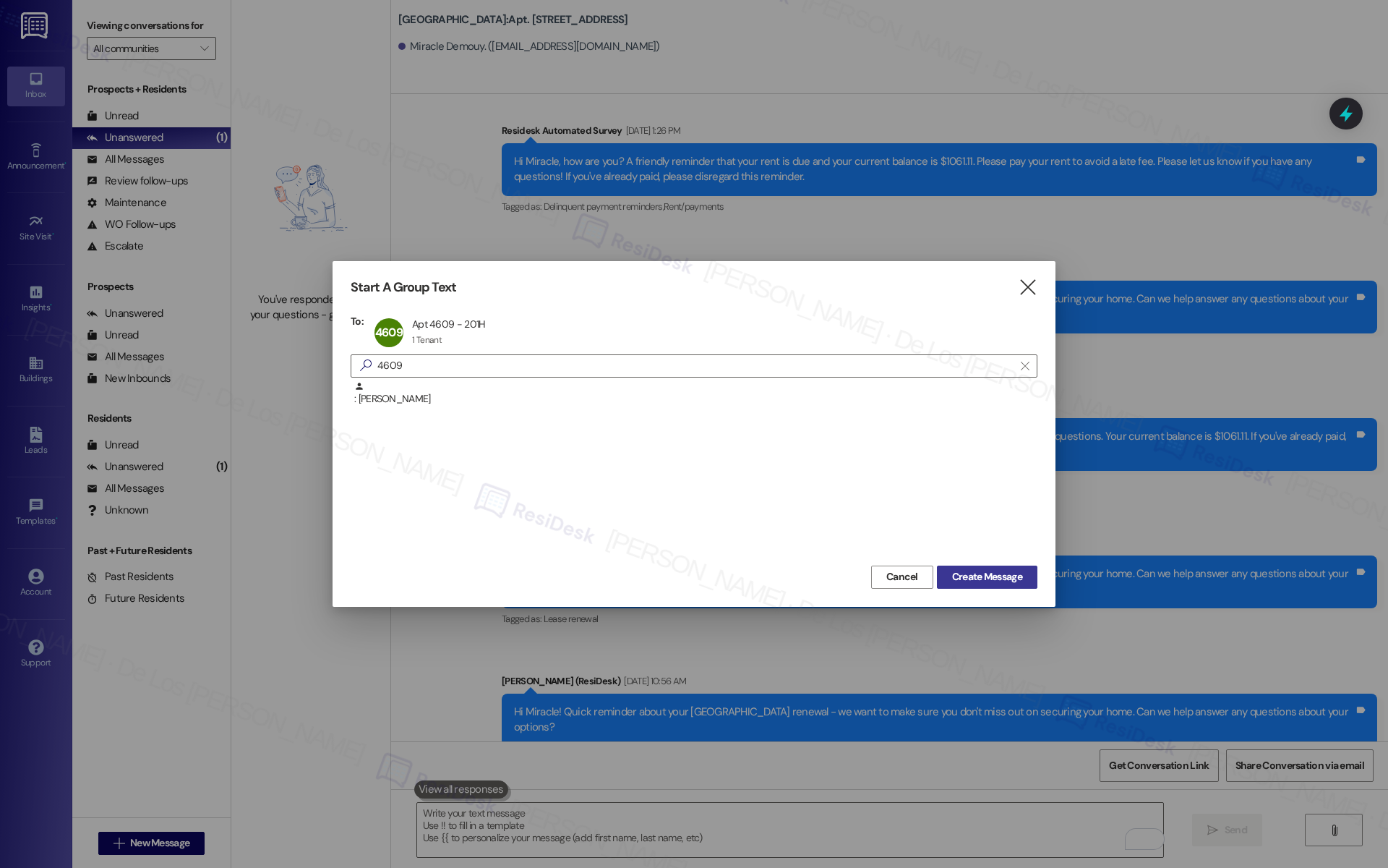
click at [982, 568] on button "Create Message" at bounding box center [987, 576] width 101 height 23
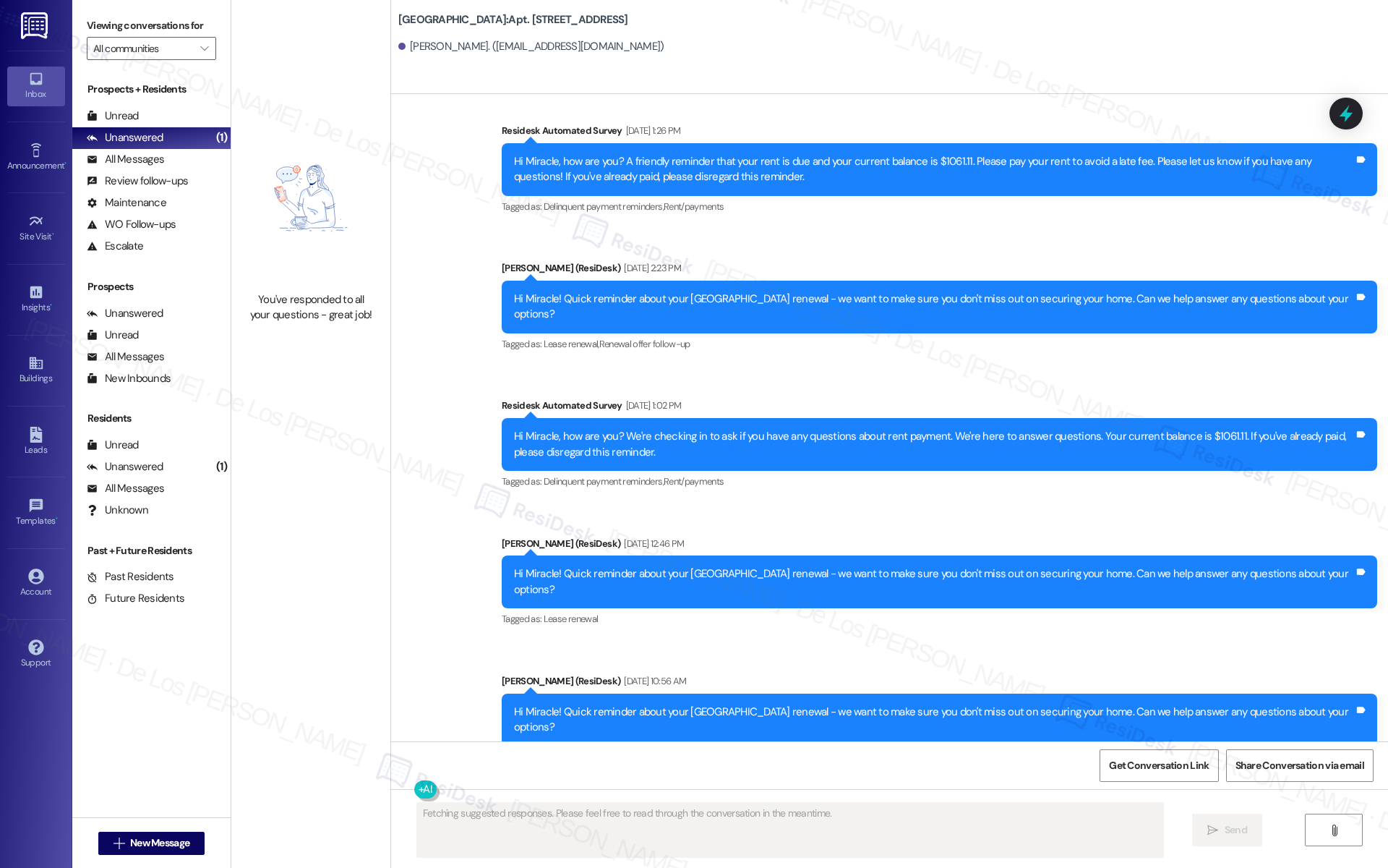
scroll to position [3060, 0]
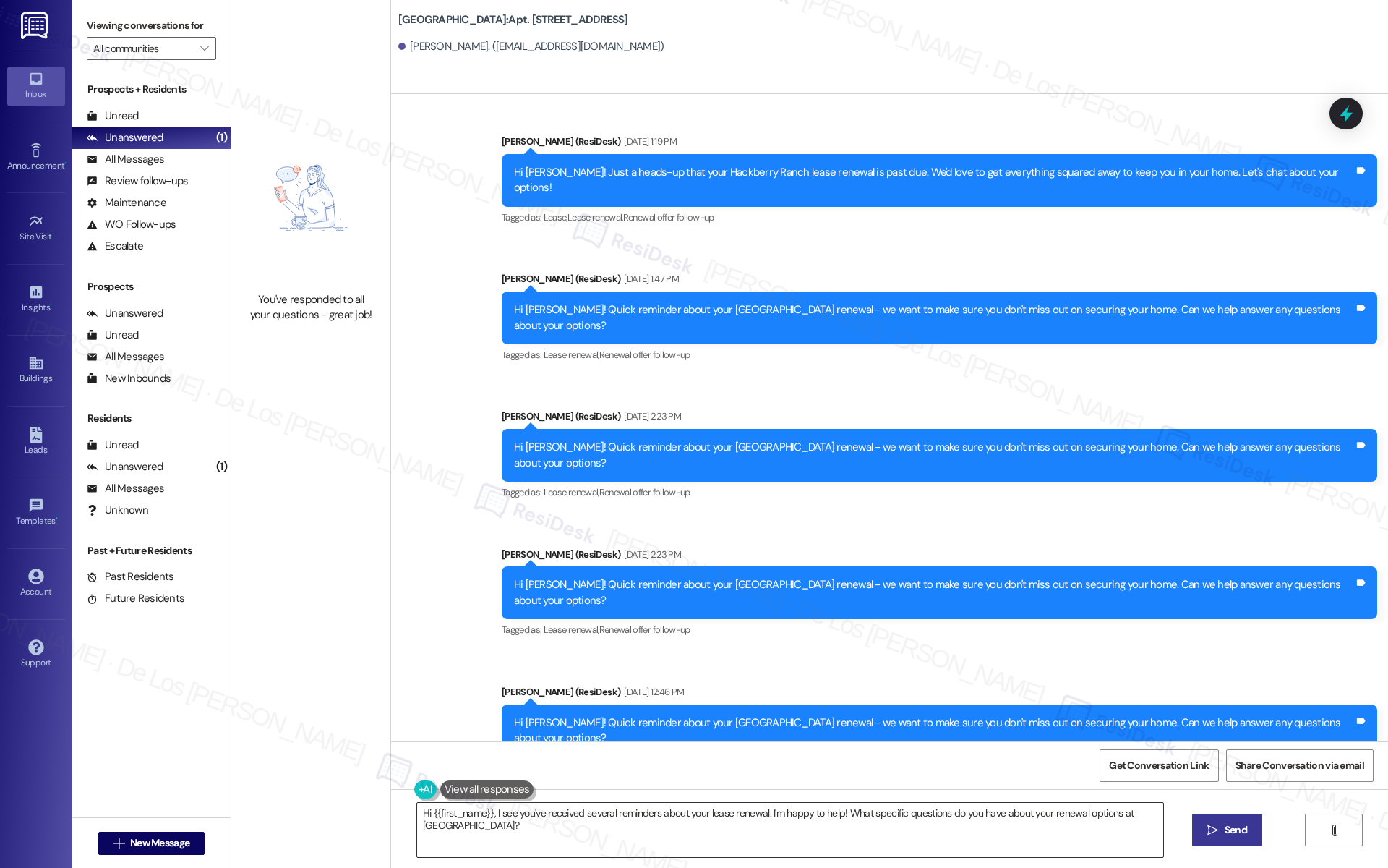
click at [667, 834] on textarea "Hi {{first_name}}, I see you've received several reminders about your lease ren…" at bounding box center [789, 830] width 746 height 55
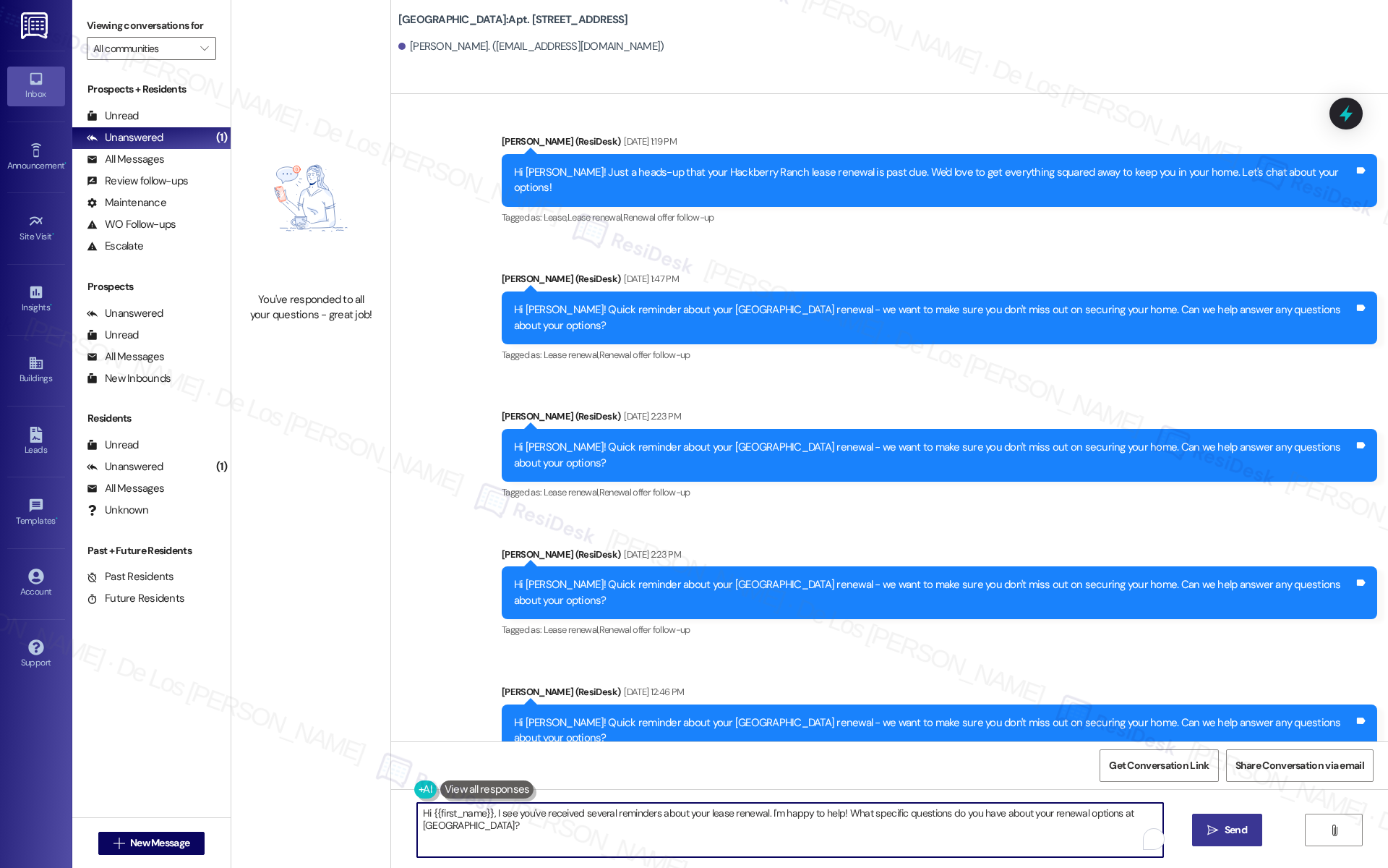
click at [665, 834] on textarea "Hi {{first_name}}, I see you've received several reminders about your lease ren…" at bounding box center [789, 830] width 746 height 55
click at [665, 835] on textarea "Hi {{first_name}}, I see you've received several reminders about your lease ren…" at bounding box center [789, 830] width 746 height 55
paste textarea "your lease renewal deadline at {{property}} has passed, but we still want to he…"
type textarea "Hi {{first_name}}, your lease renewal deadline at {{property}} has passed, but …"
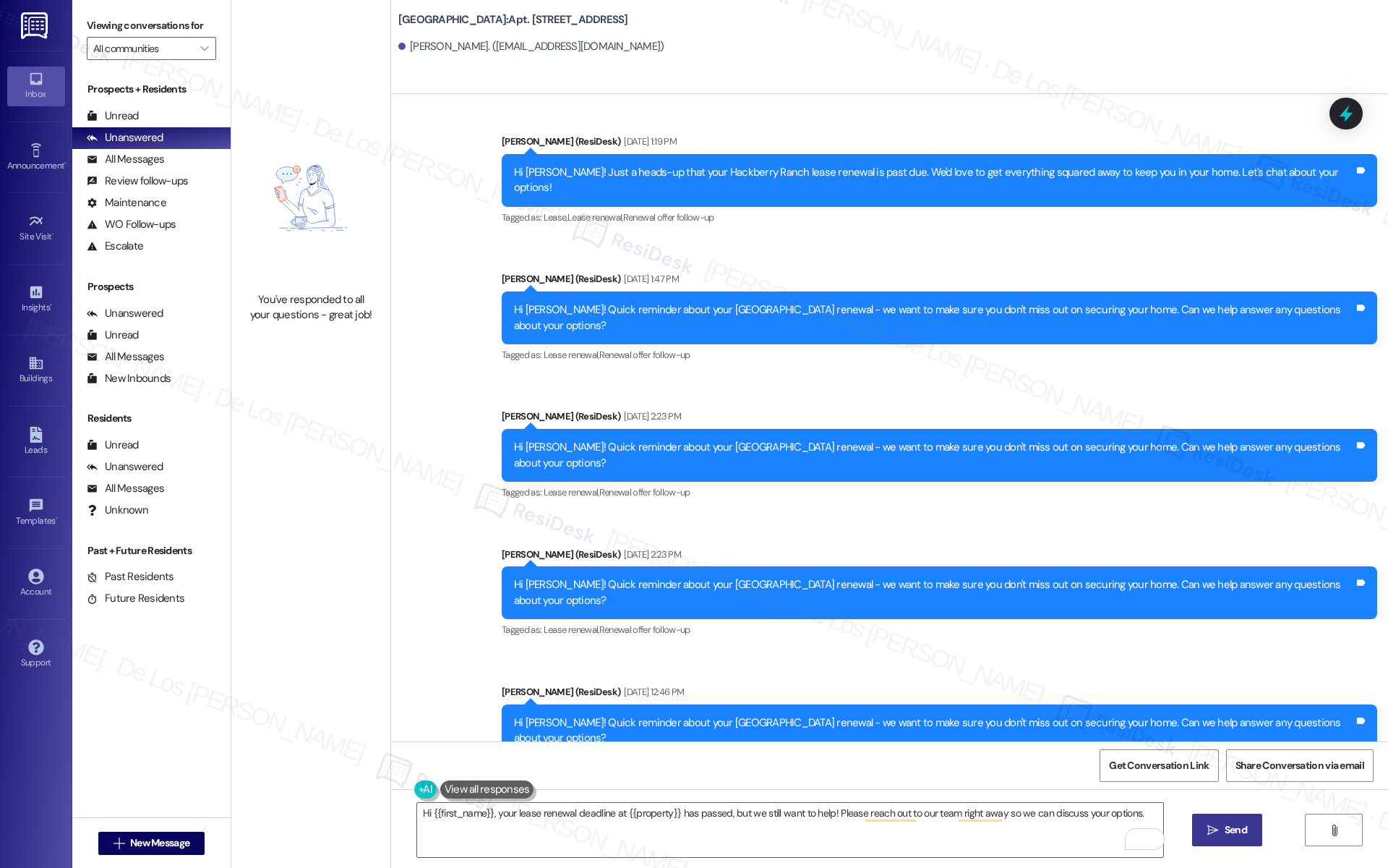
click at [1207, 830] on icon "" at bounding box center [1212, 830] width 11 height 12
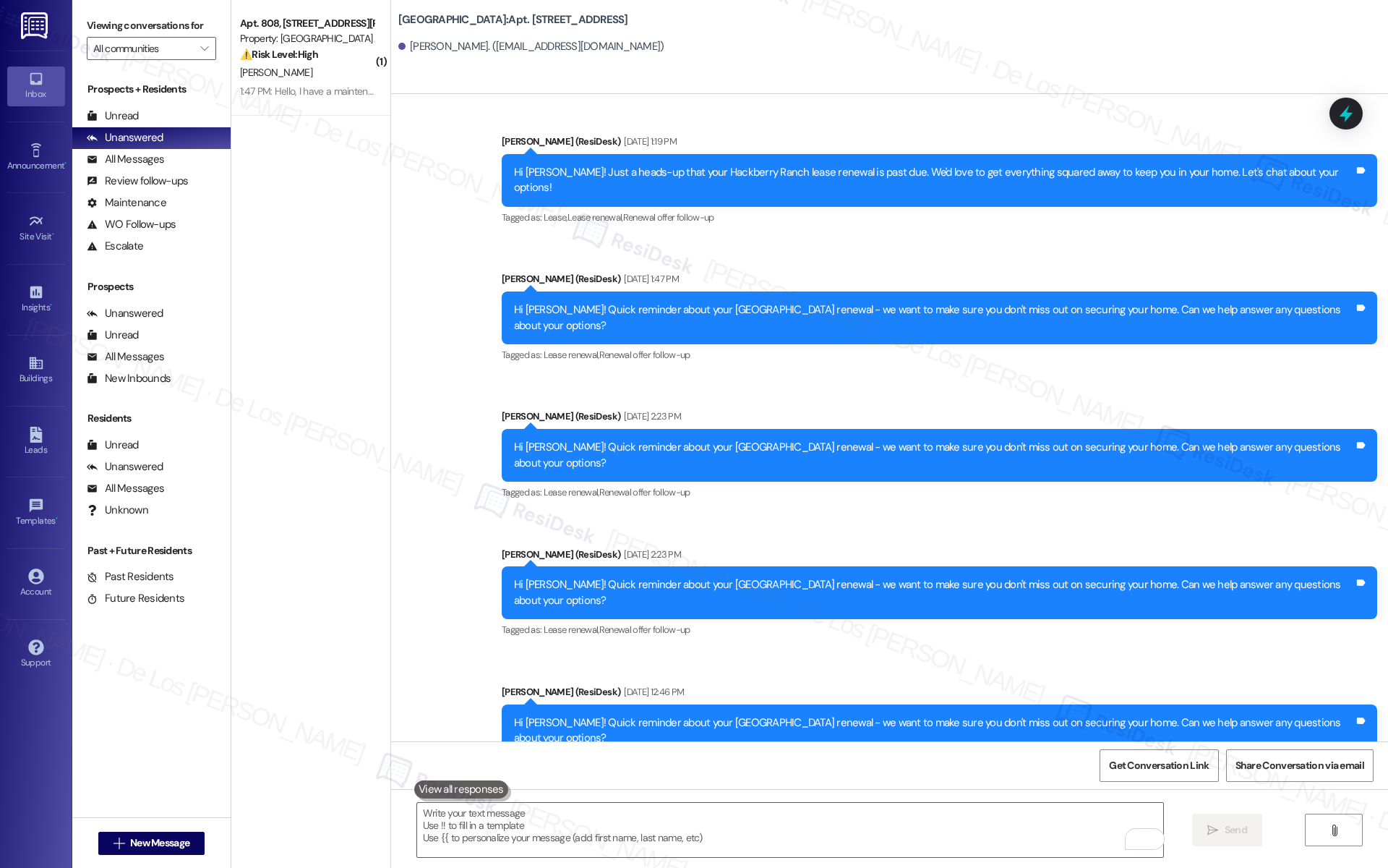
scroll to position [3161, 0]
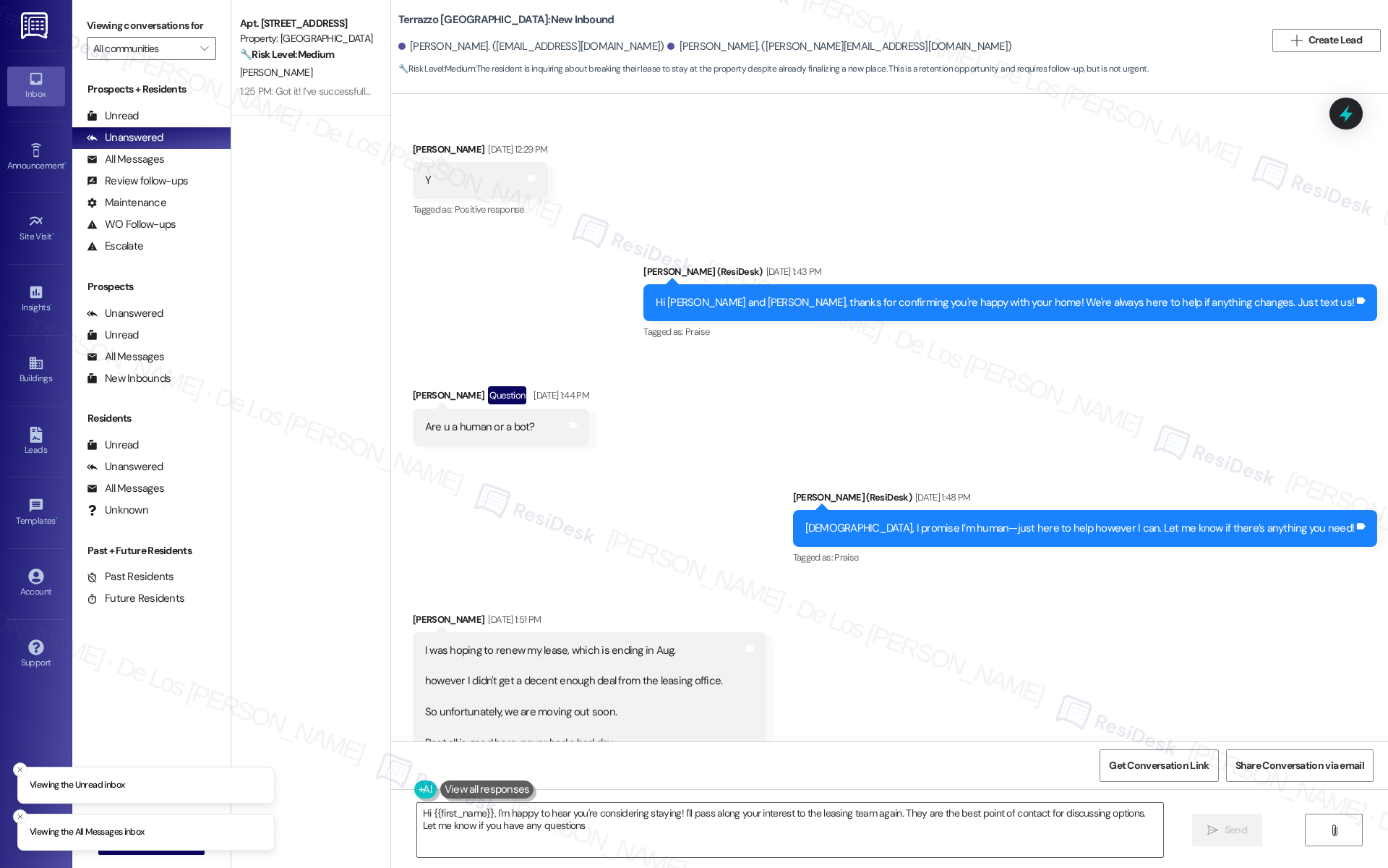
type textarea "Hi {{first_name}}, I'm happy to hear you're considering staying! I'll pass alon…"
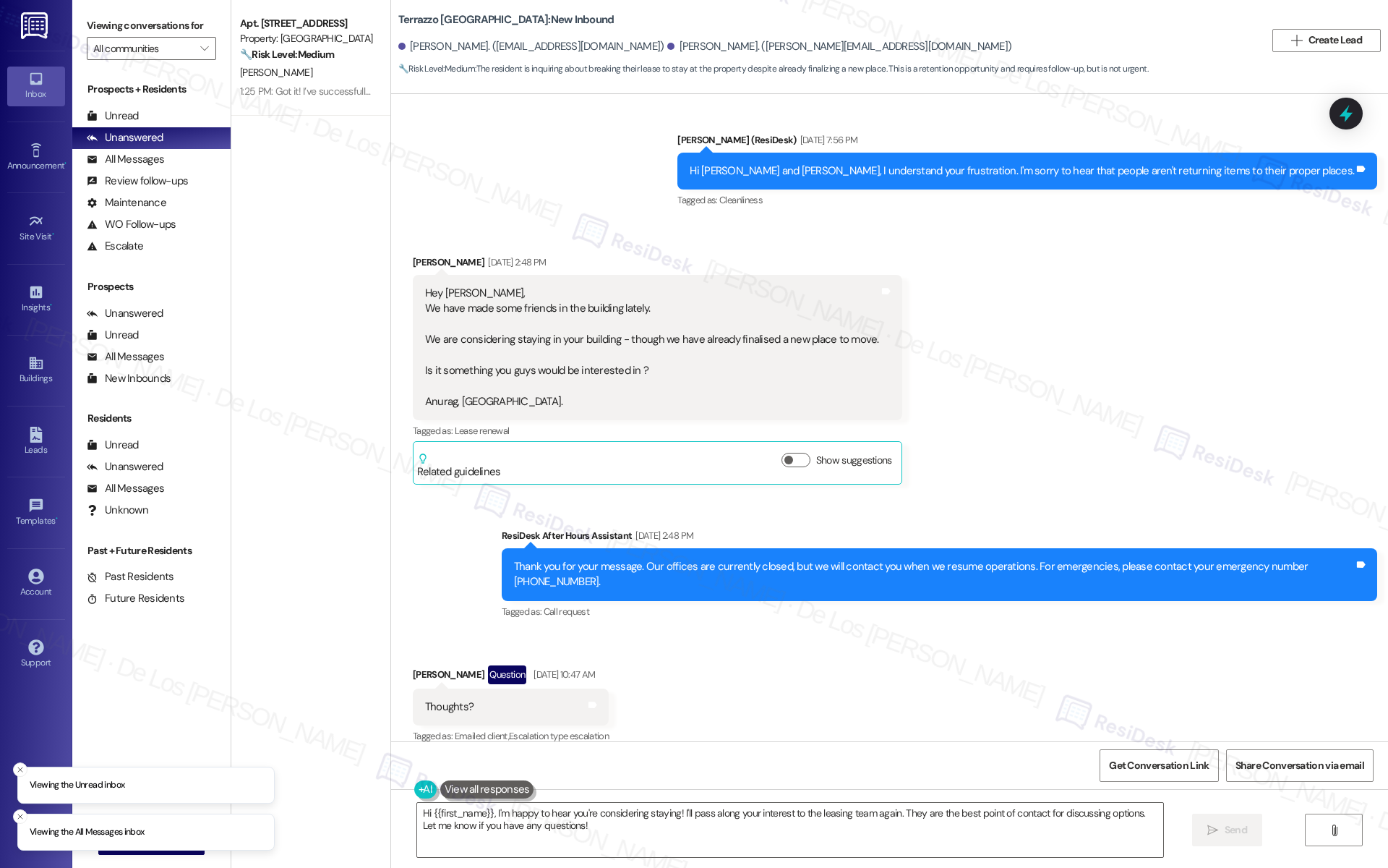
scroll to position [3901, 0]
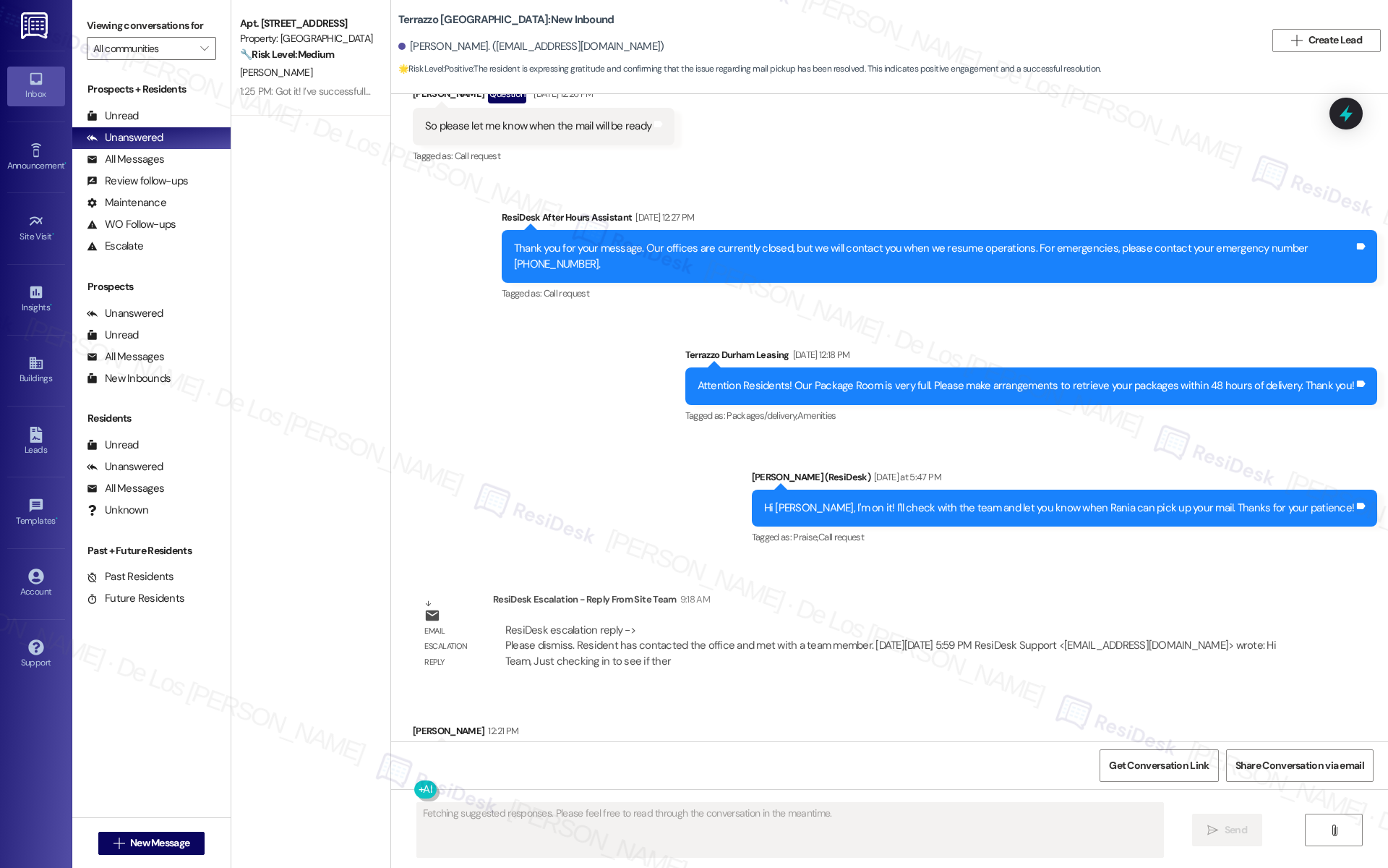
scroll to position [3914, 0]
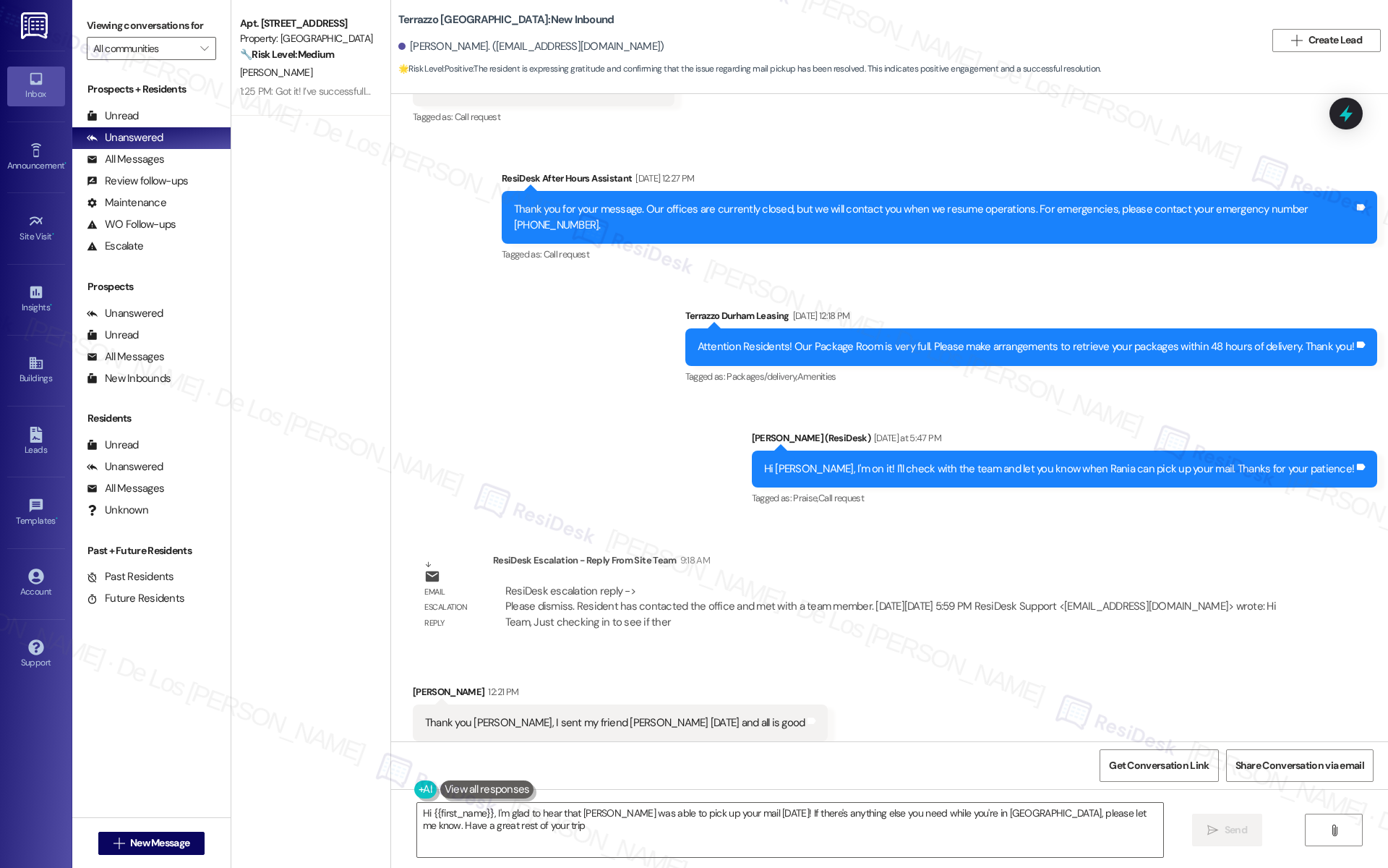
type textarea "Hi {{first_name}}, I'm glad to hear that [PERSON_NAME] was able to pick up your…"
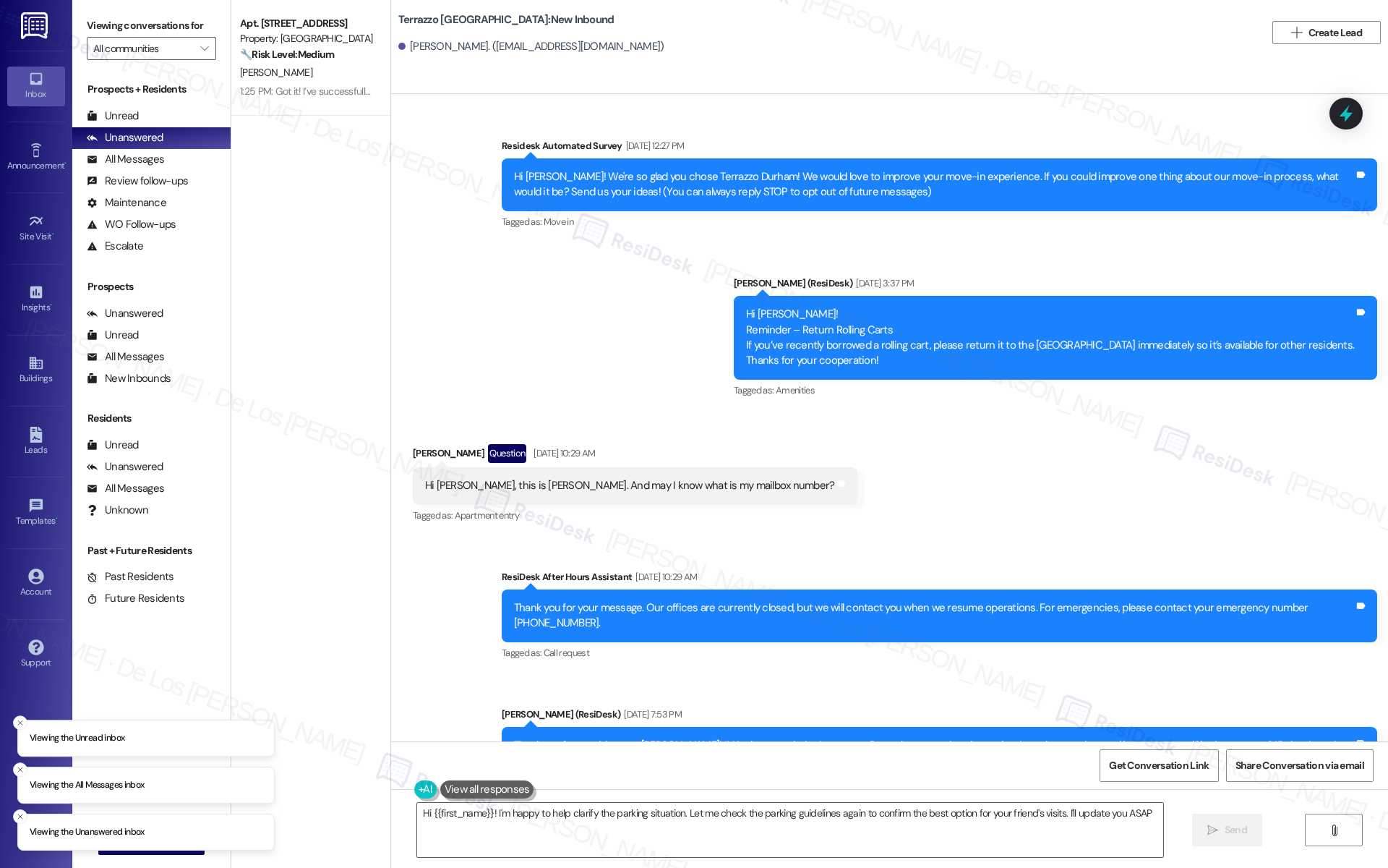
type textarea "Hi {{first_name}}! I'm happy to help clarify the parking situation. Let me chec…"
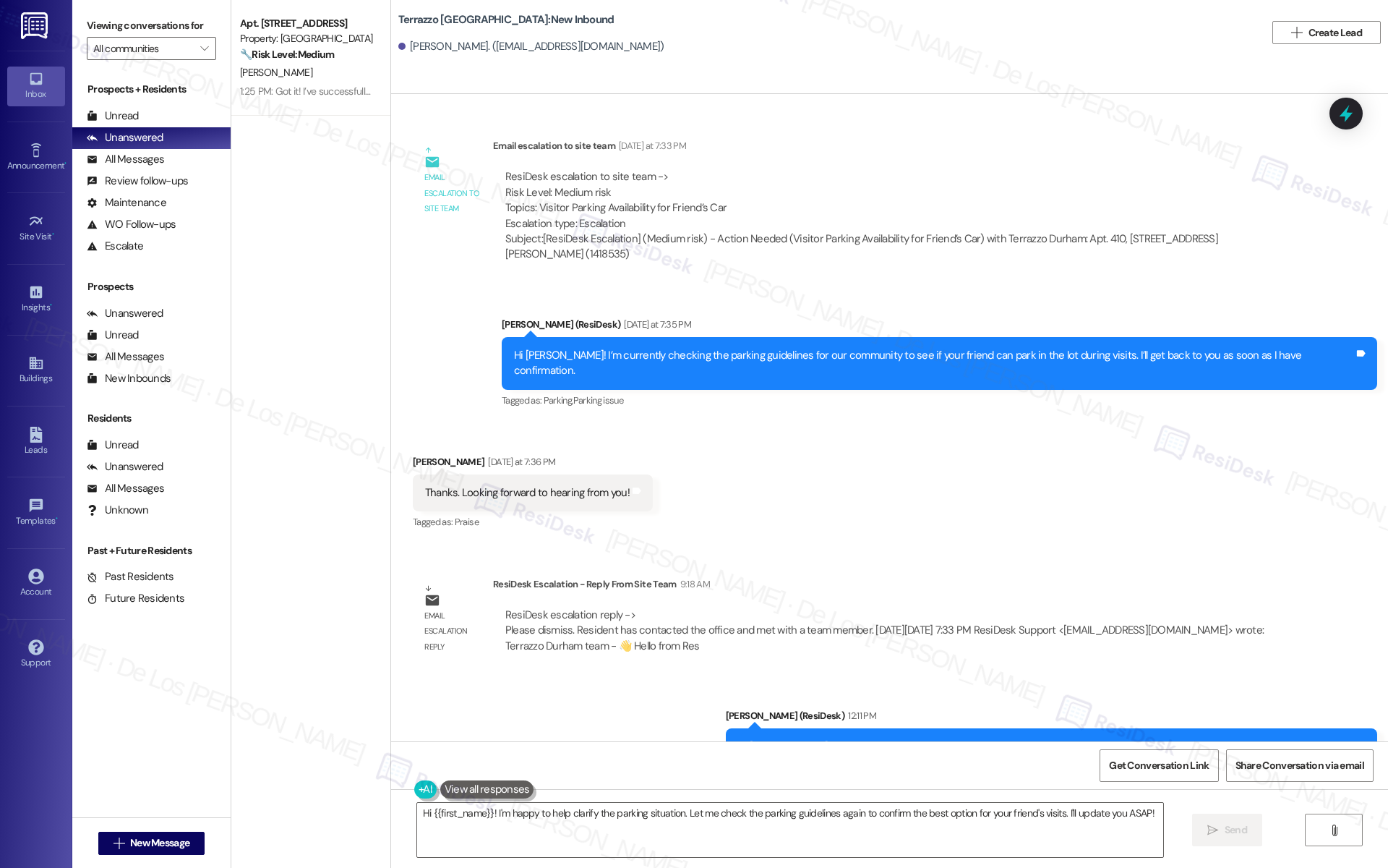
scroll to position [2271, 0]
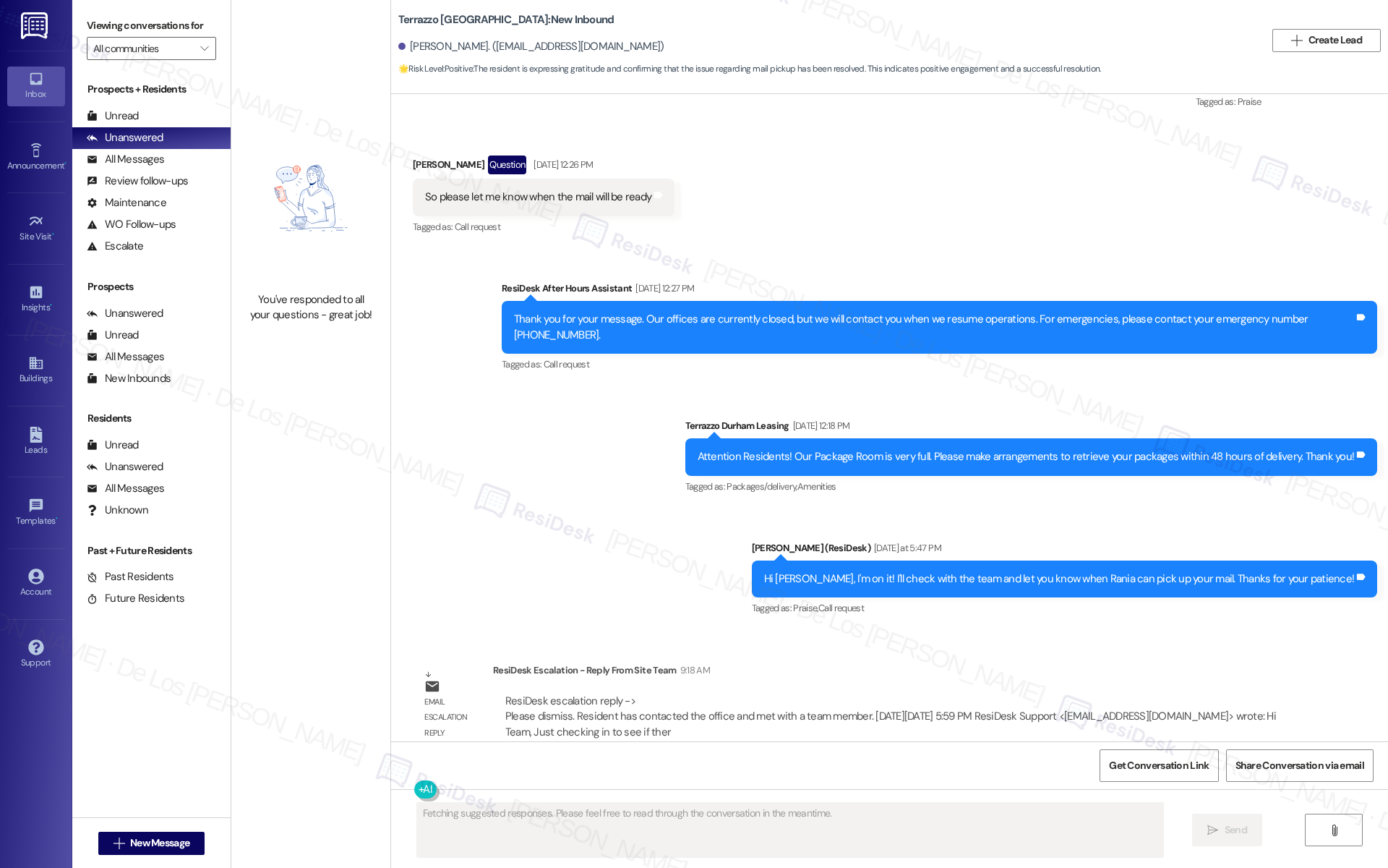
scroll to position [3914, 0]
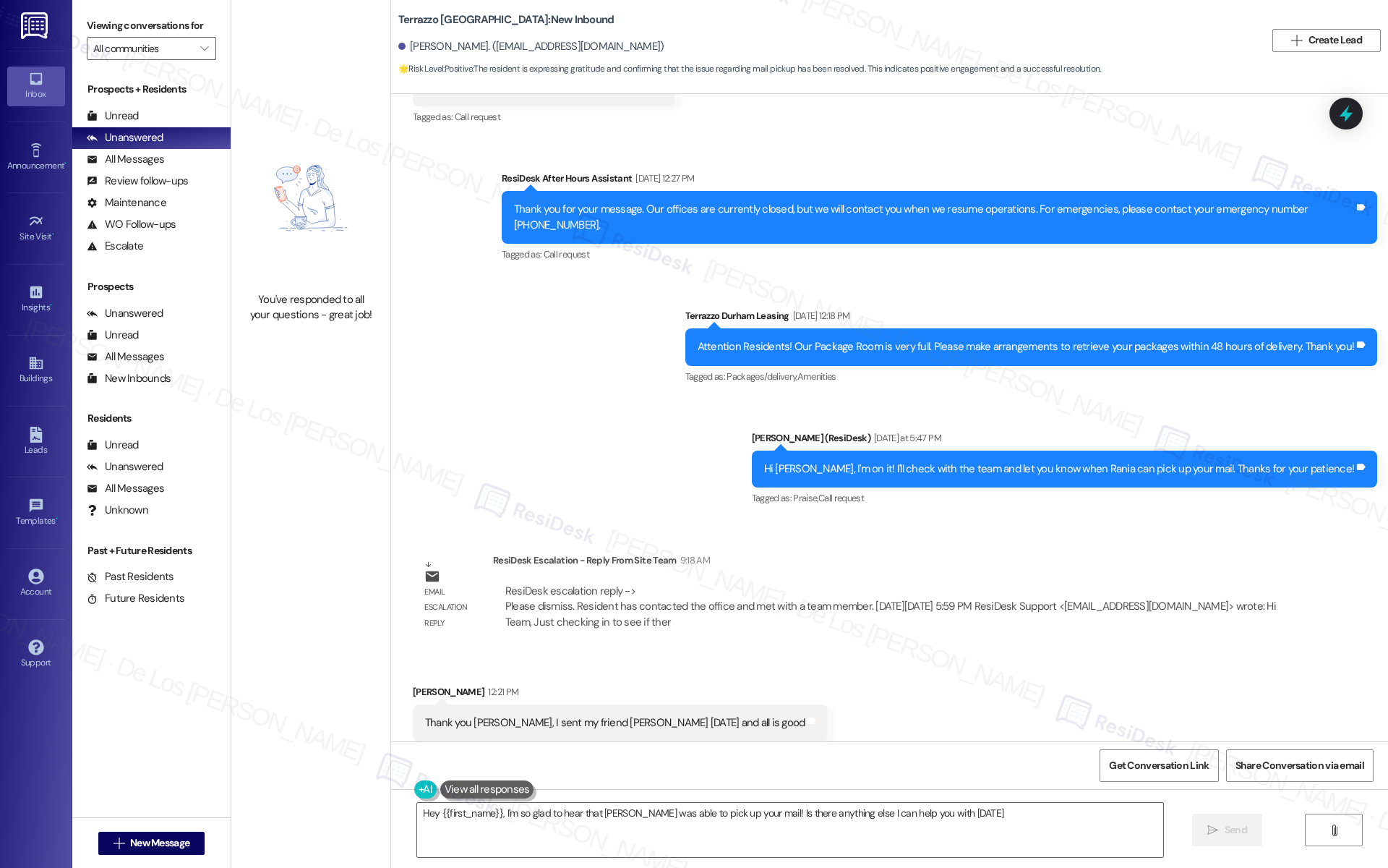
type textarea "Hey {{first_name}}, I'm so glad to hear that [PERSON_NAME] was able to pick up …"
click at [1356, 107] on div at bounding box center [1346, 113] width 43 height 41
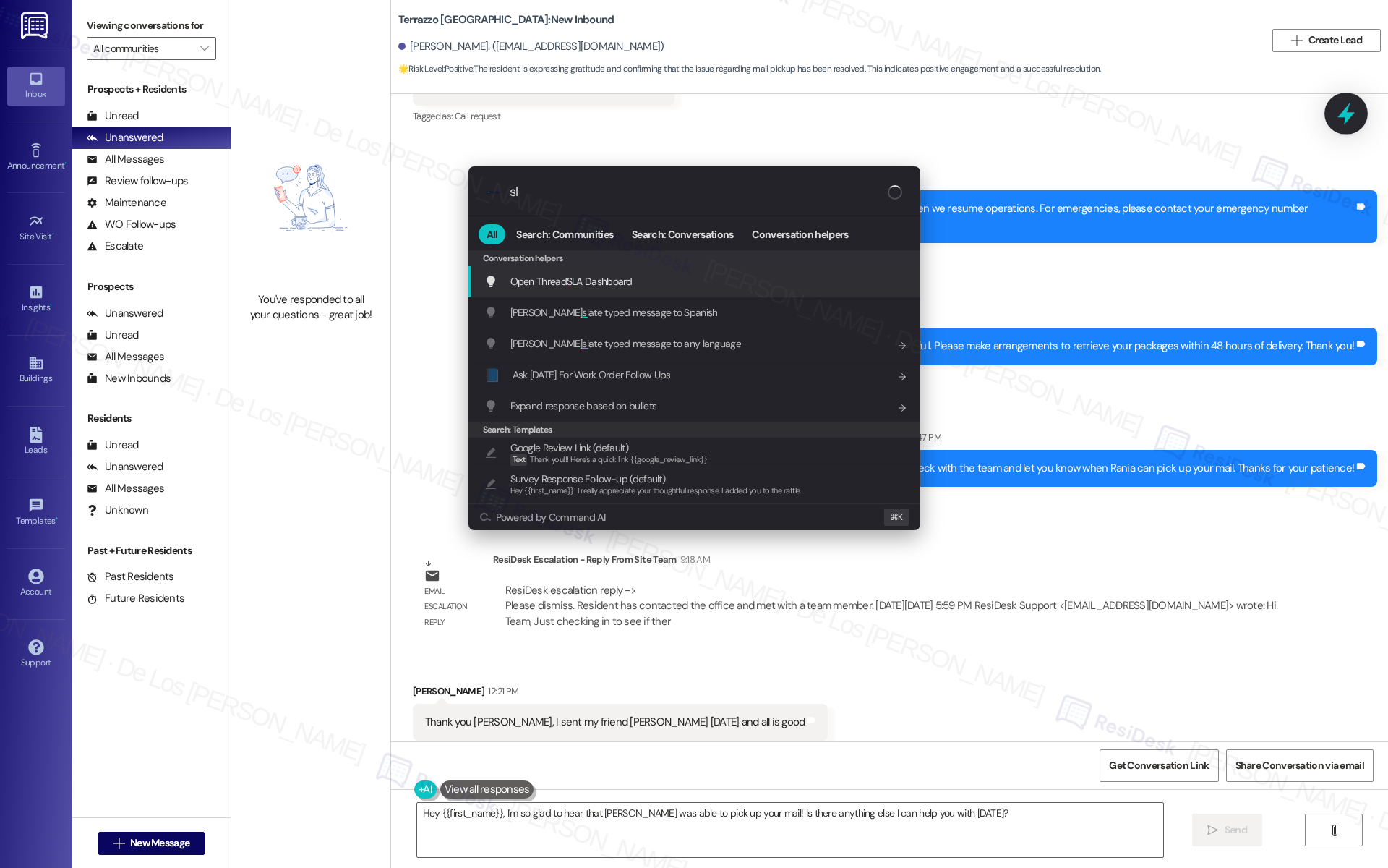
type input "sla"
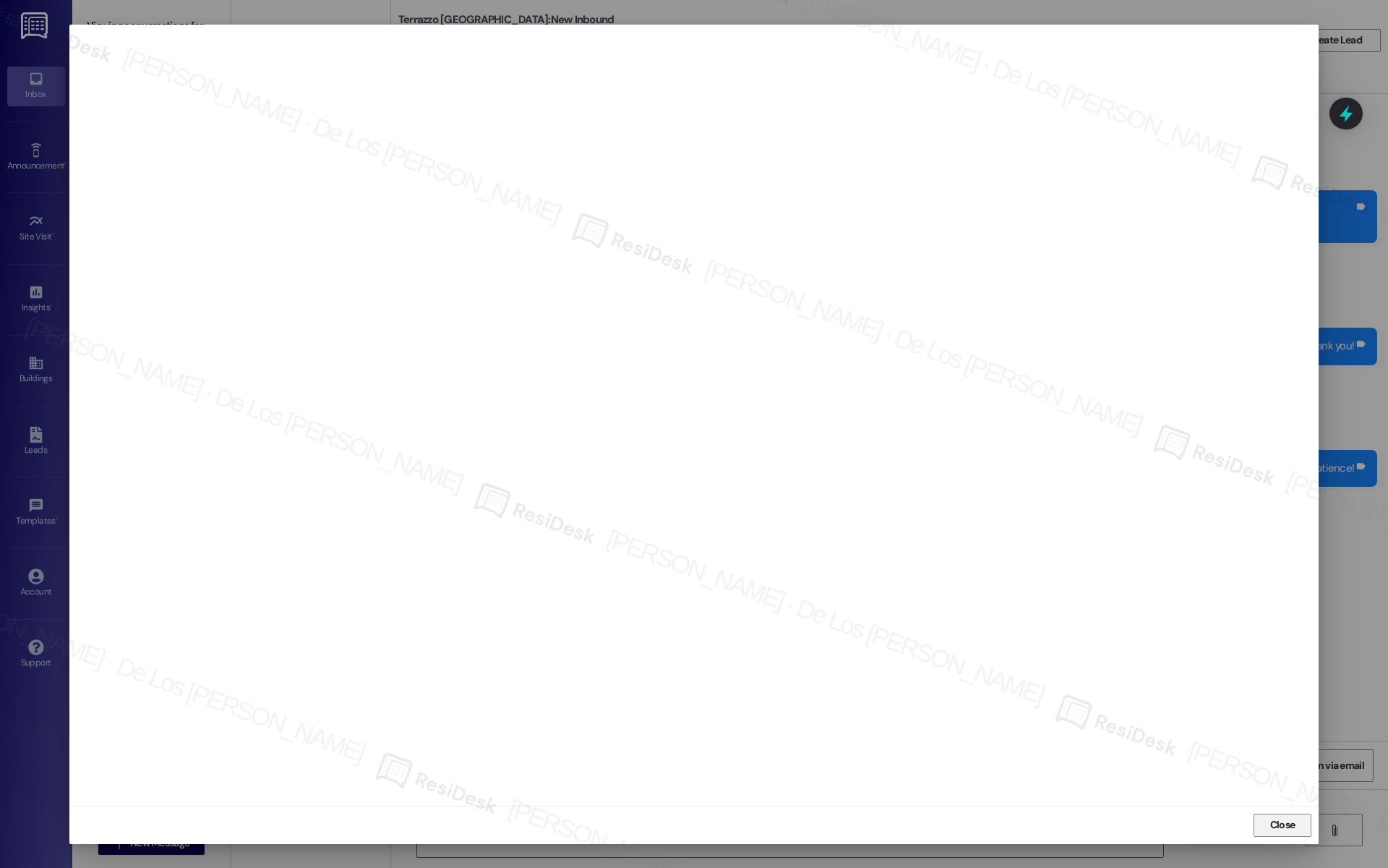
click at [1284, 825] on span "Close" at bounding box center [1283, 825] width 26 height 15
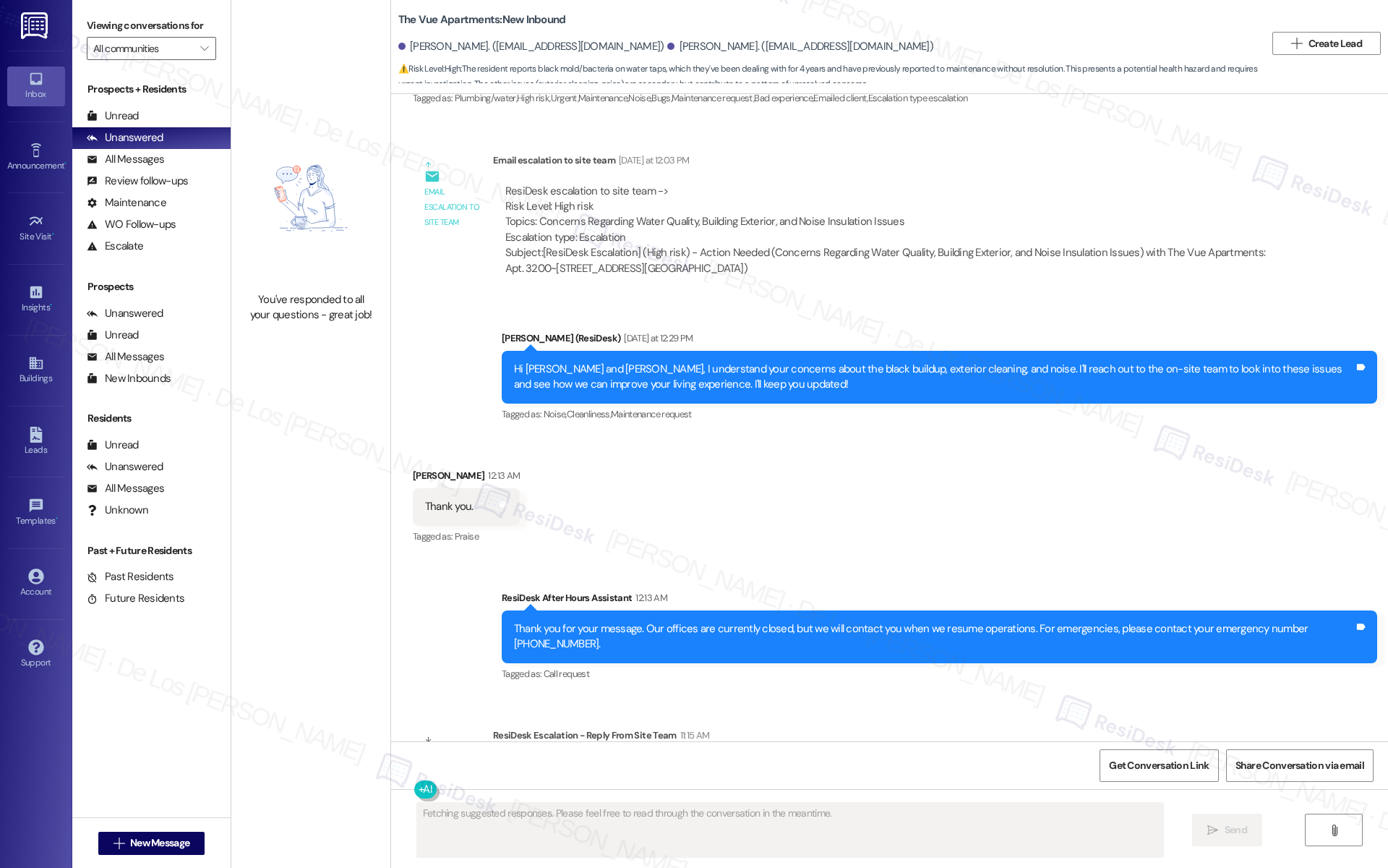
scroll to position [2061, 0]
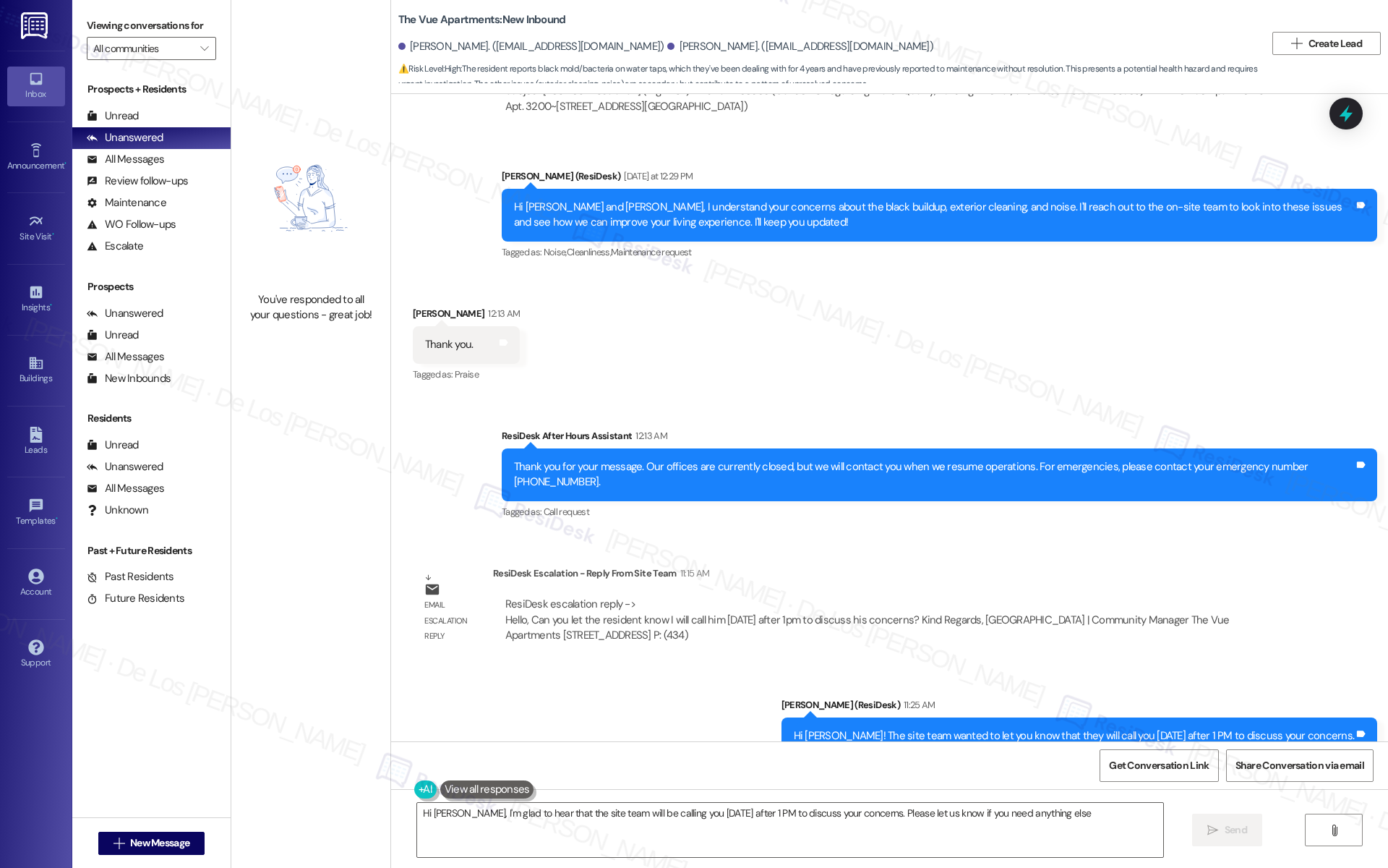
type textarea "Hi William, I'm glad to hear that the site team will be calling you today after…"
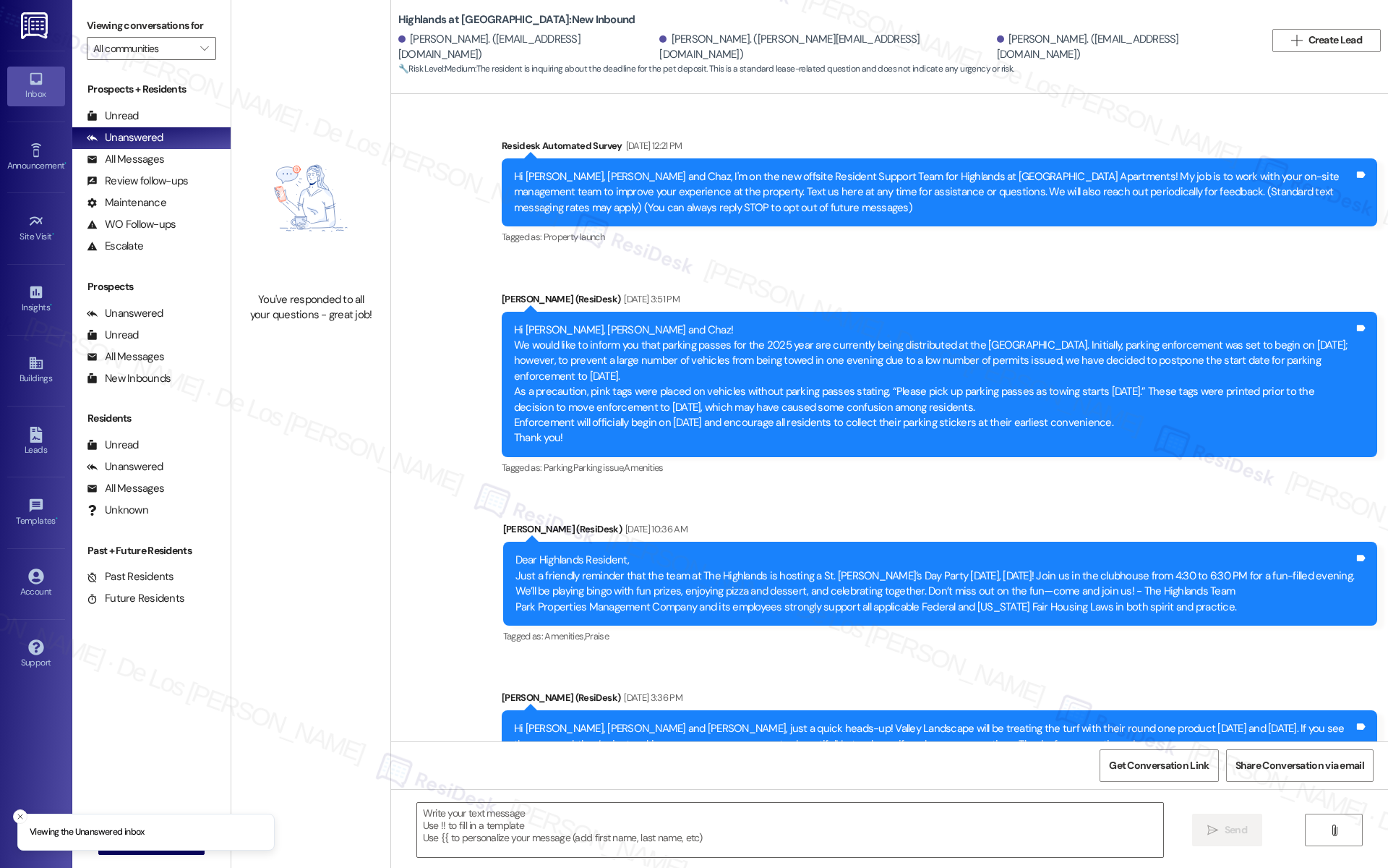
scroll to position [12365, 0]
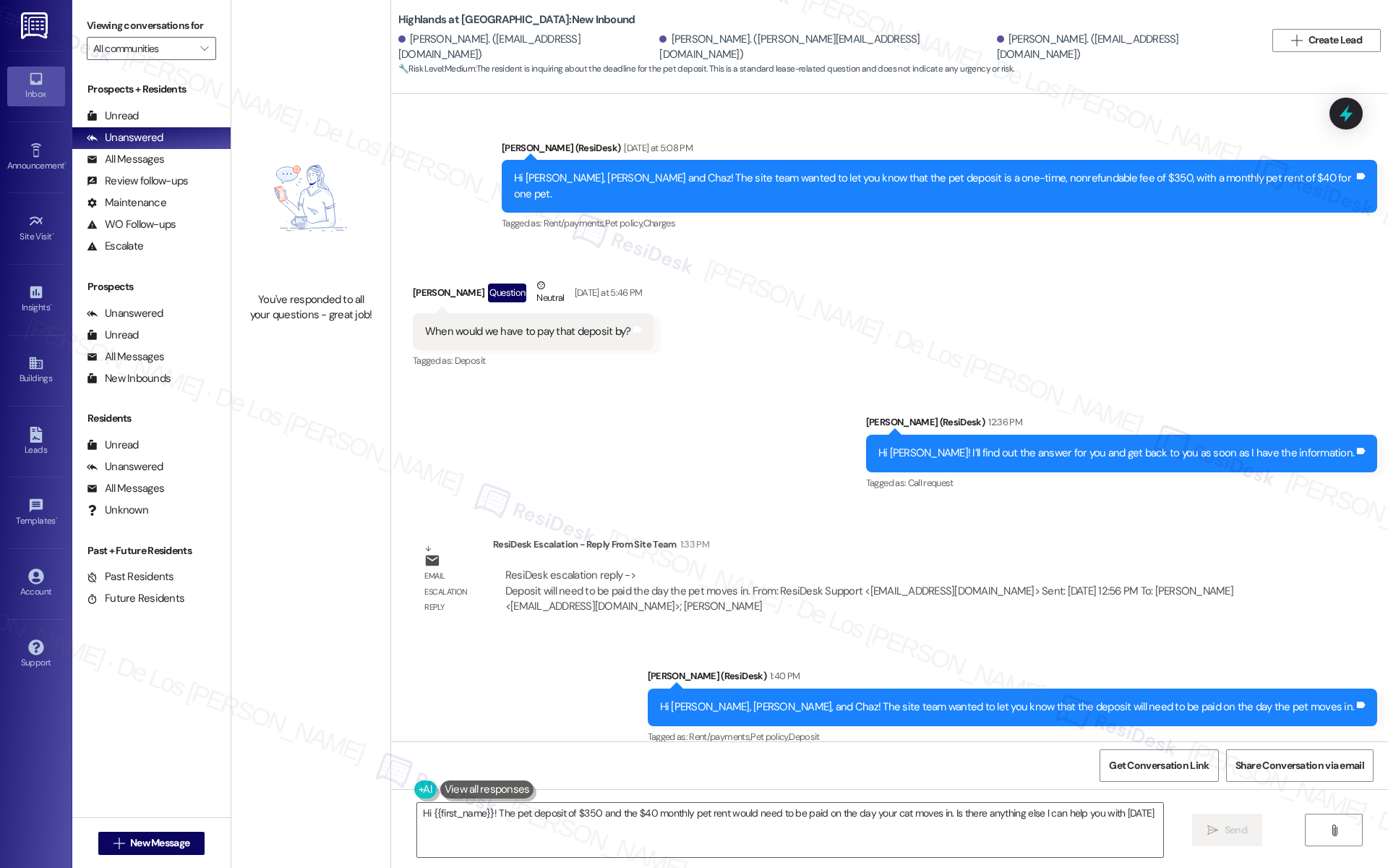
type textarea "Hi {{first_name}}! The pet deposit of $350 and the $40 monthly pet rent would n…"
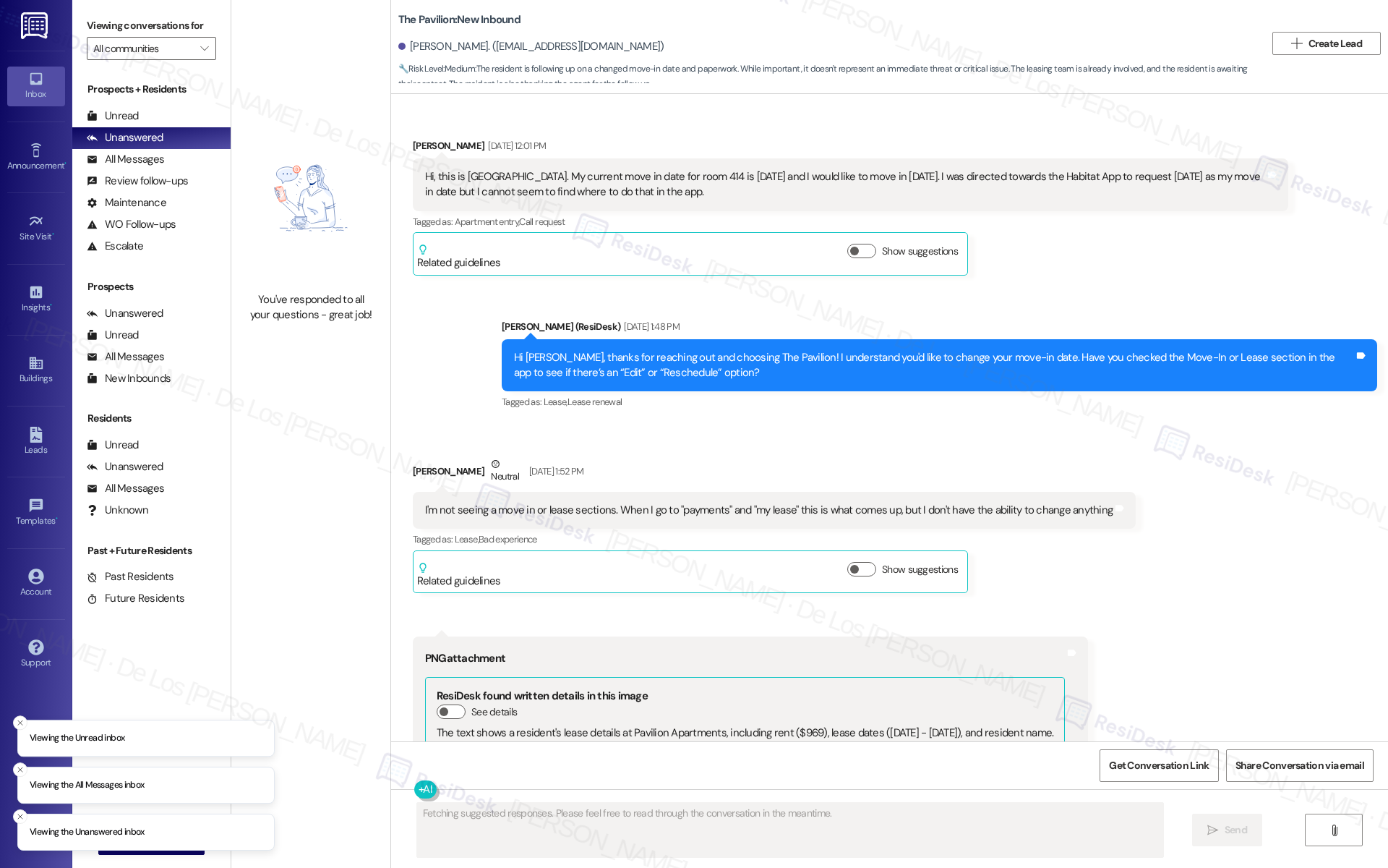
scroll to position [3850, 0]
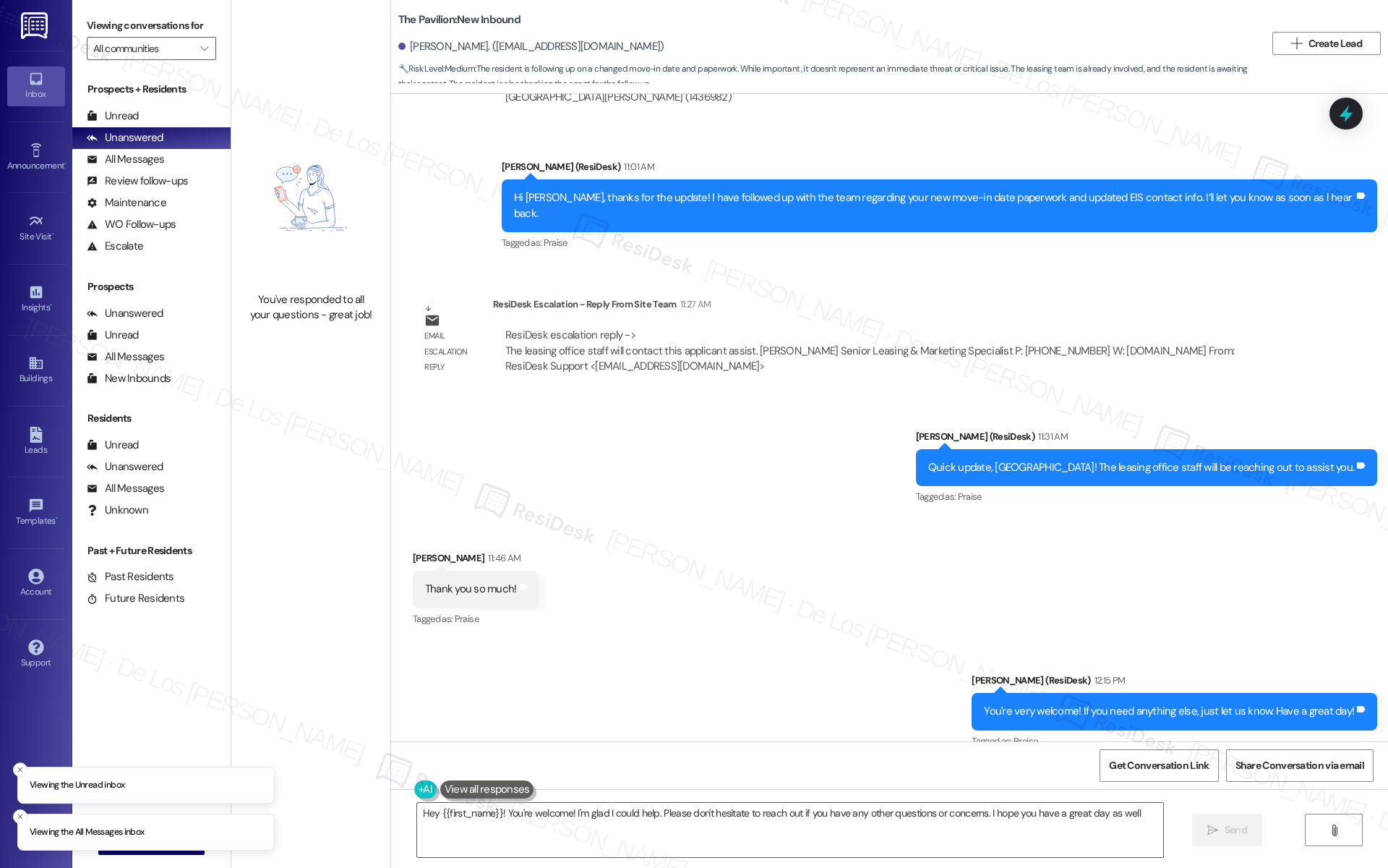
type textarea "Hey {{first_name}}! You're welcome! I'm glad I could help. Please don't hesitat…"
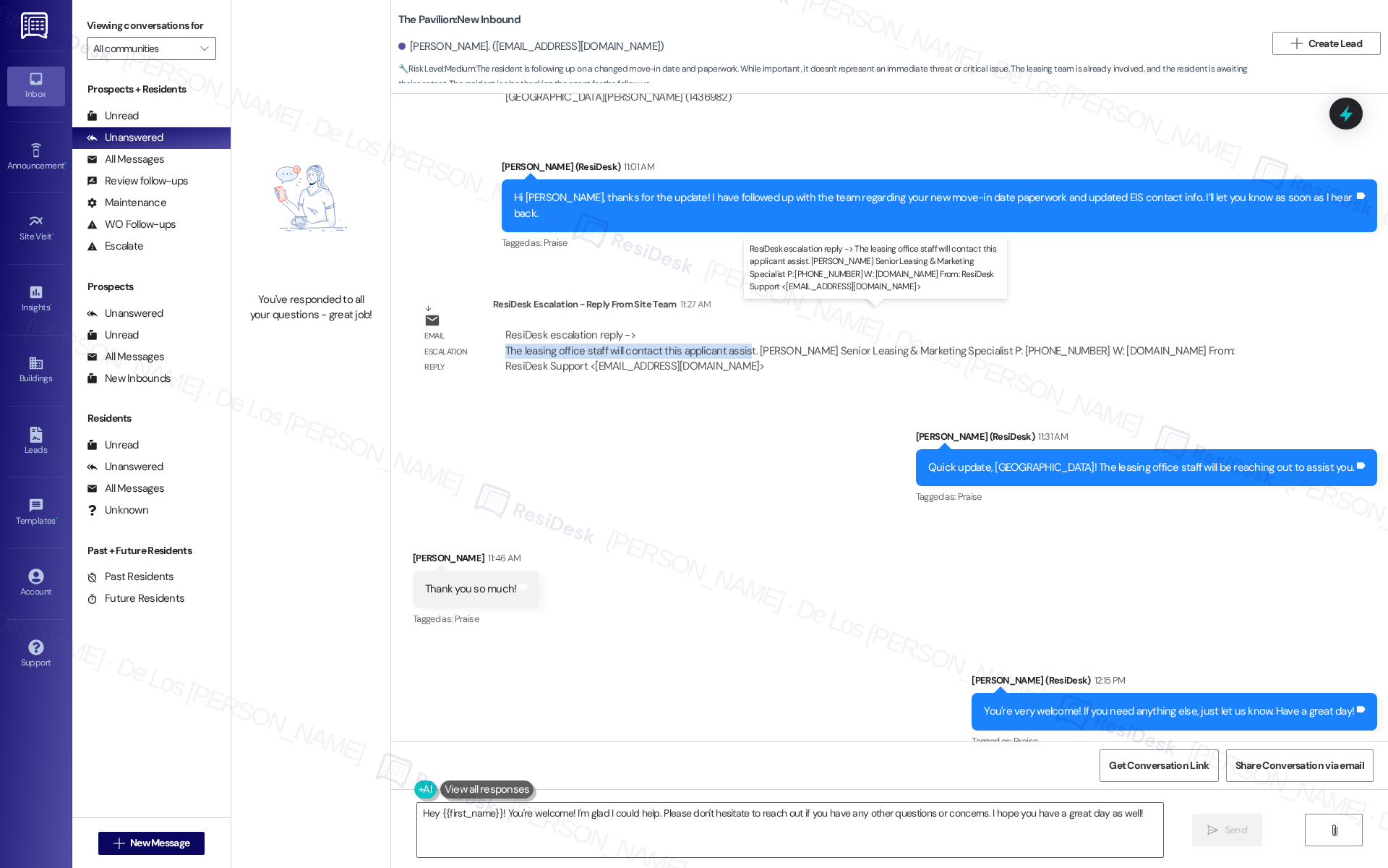
drag, startPoint x: 490, startPoint y: 328, endPoint x: 732, endPoint y: 326, distance: 242.0
click at [732, 327] on div "ResiDesk escalation reply -> The leasing office staff will contact this applica…" at bounding box center [890, 350] width 773 height 46
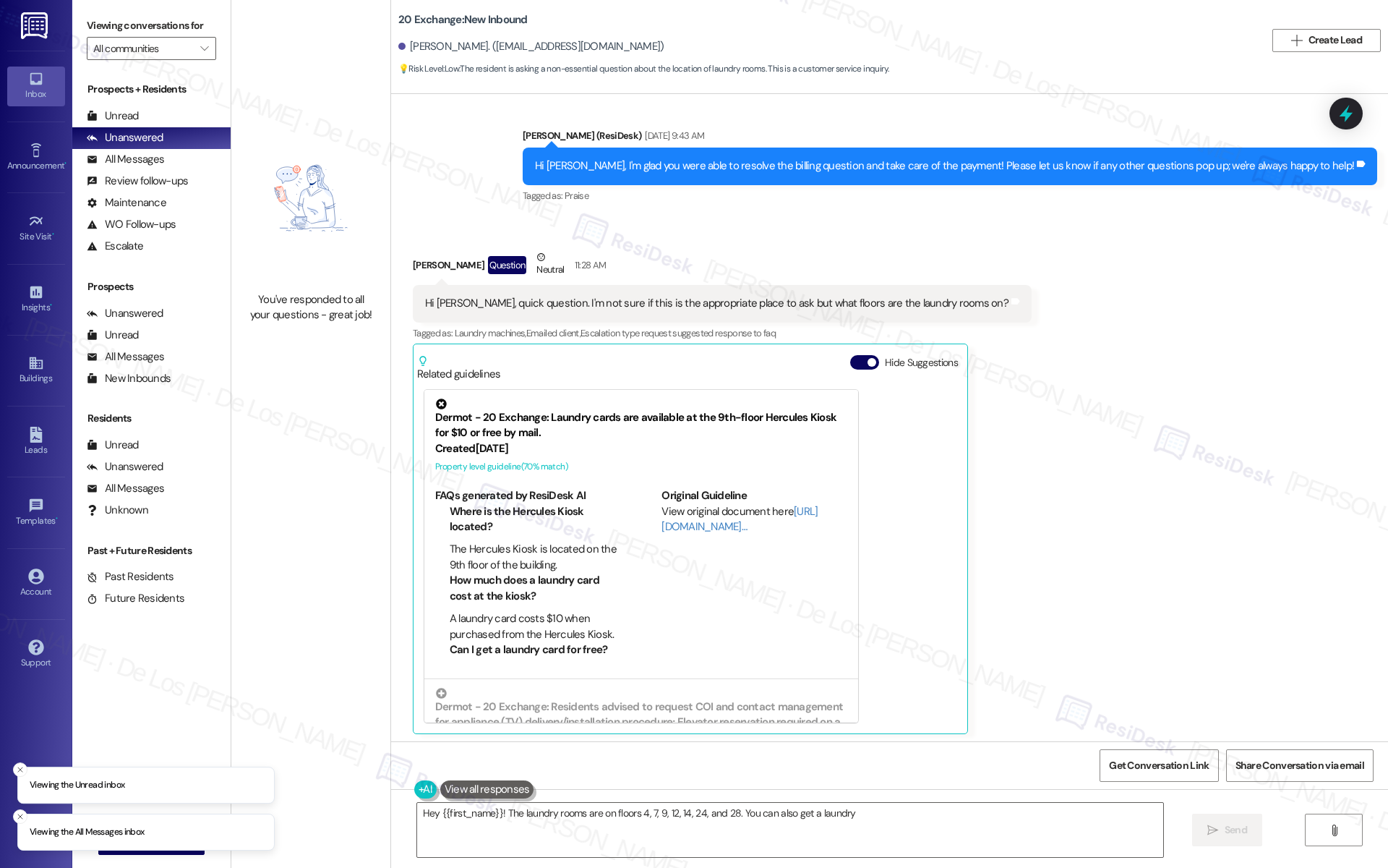
scroll to position [2138, 0]
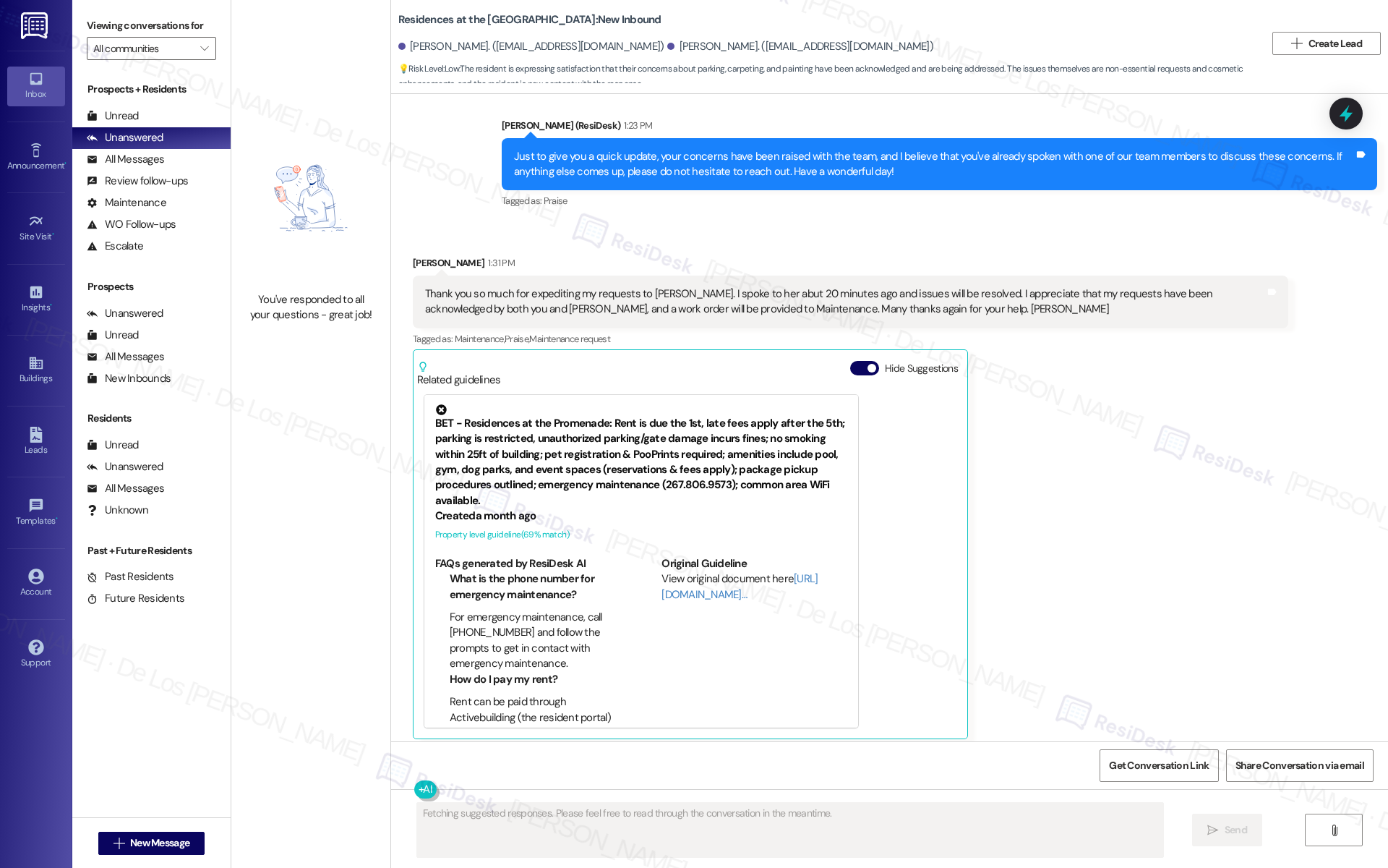
scroll to position [1871, 0]
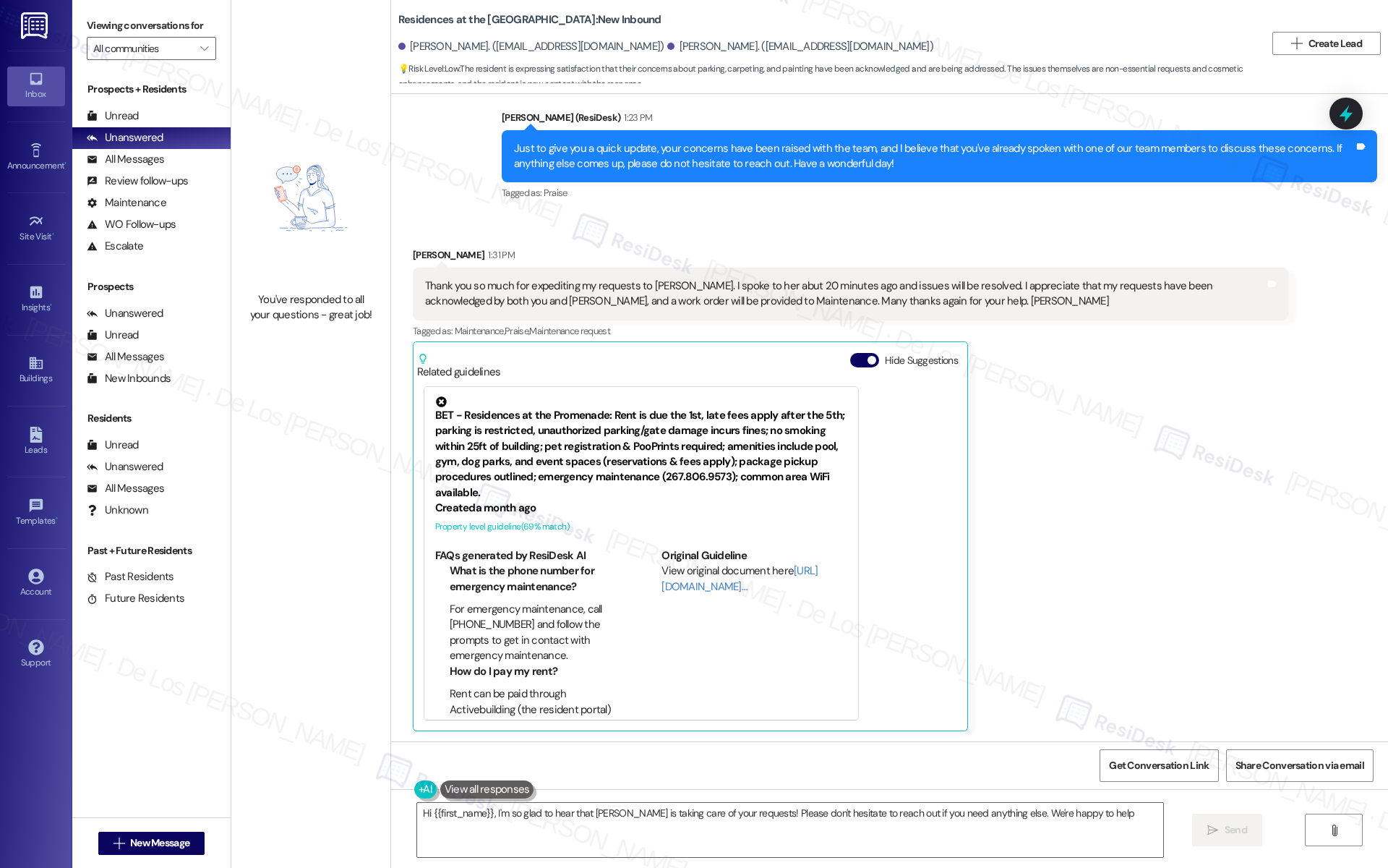
type textarea "Hi {{first_name}}, I'm so glad to hear that Stephanie is taking care of your re…"
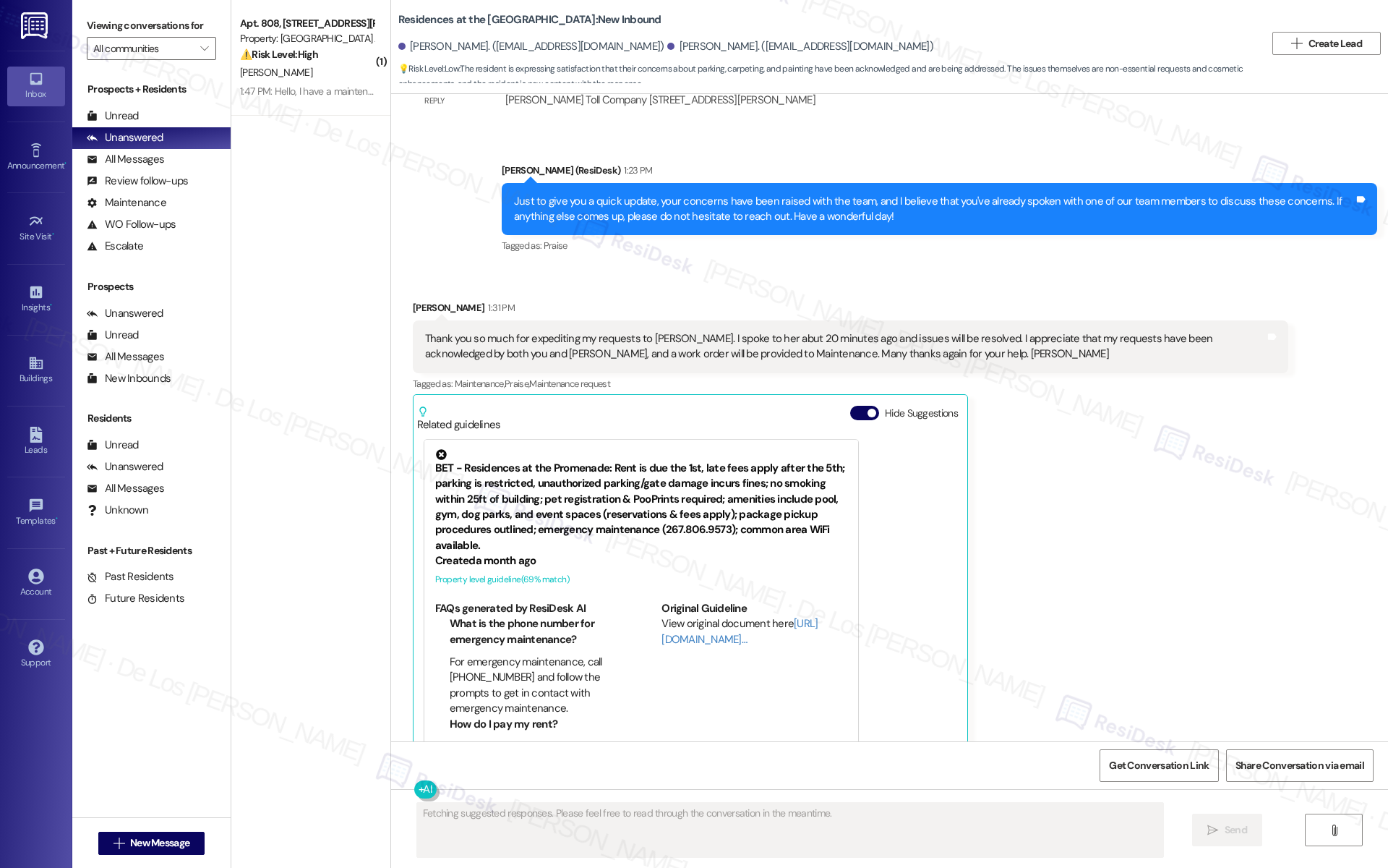
scroll to position [1870, 0]
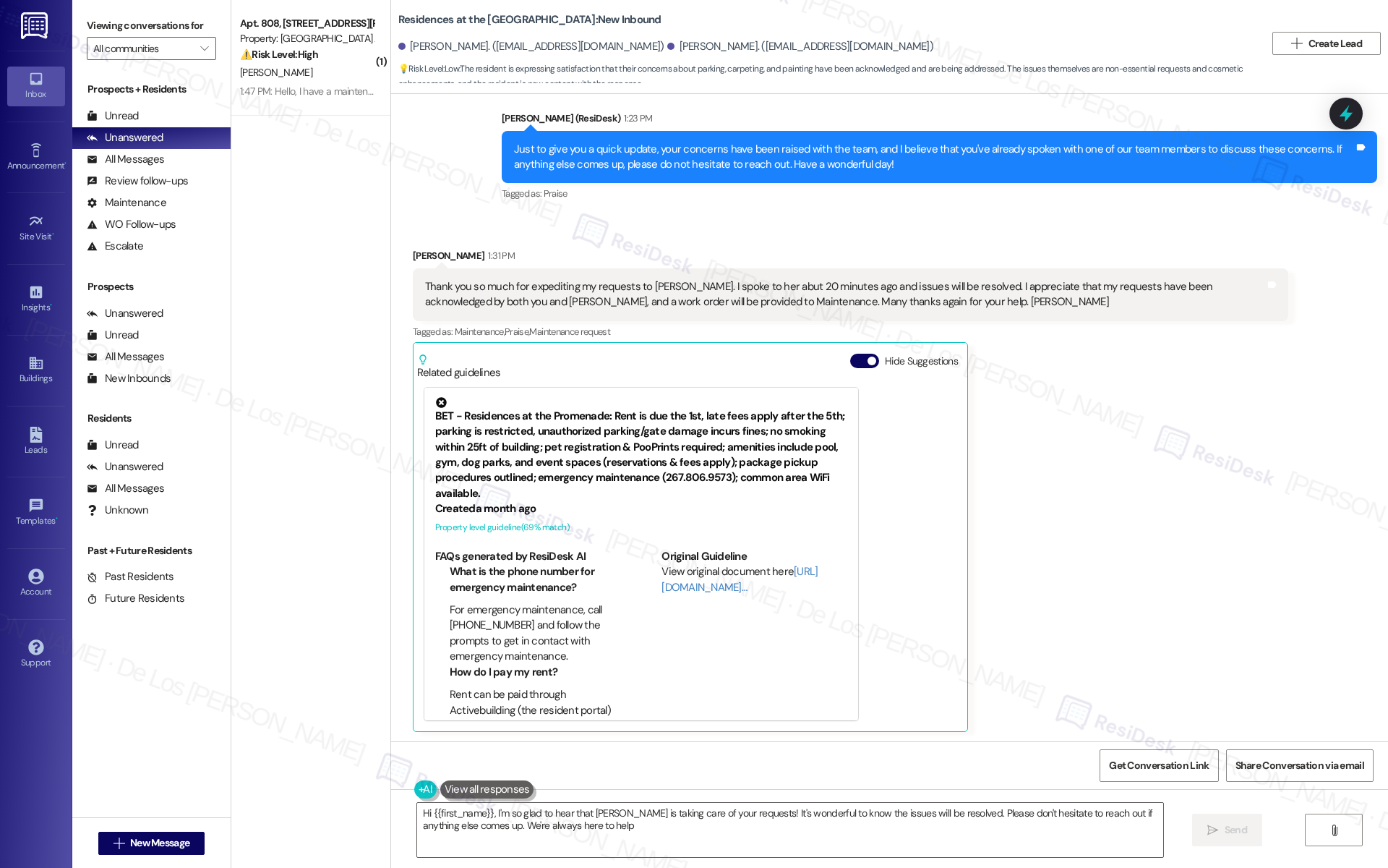
type textarea "Hi {{first_name}}, I'm so glad to hear that [PERSON_NAME] is taking care of you…"
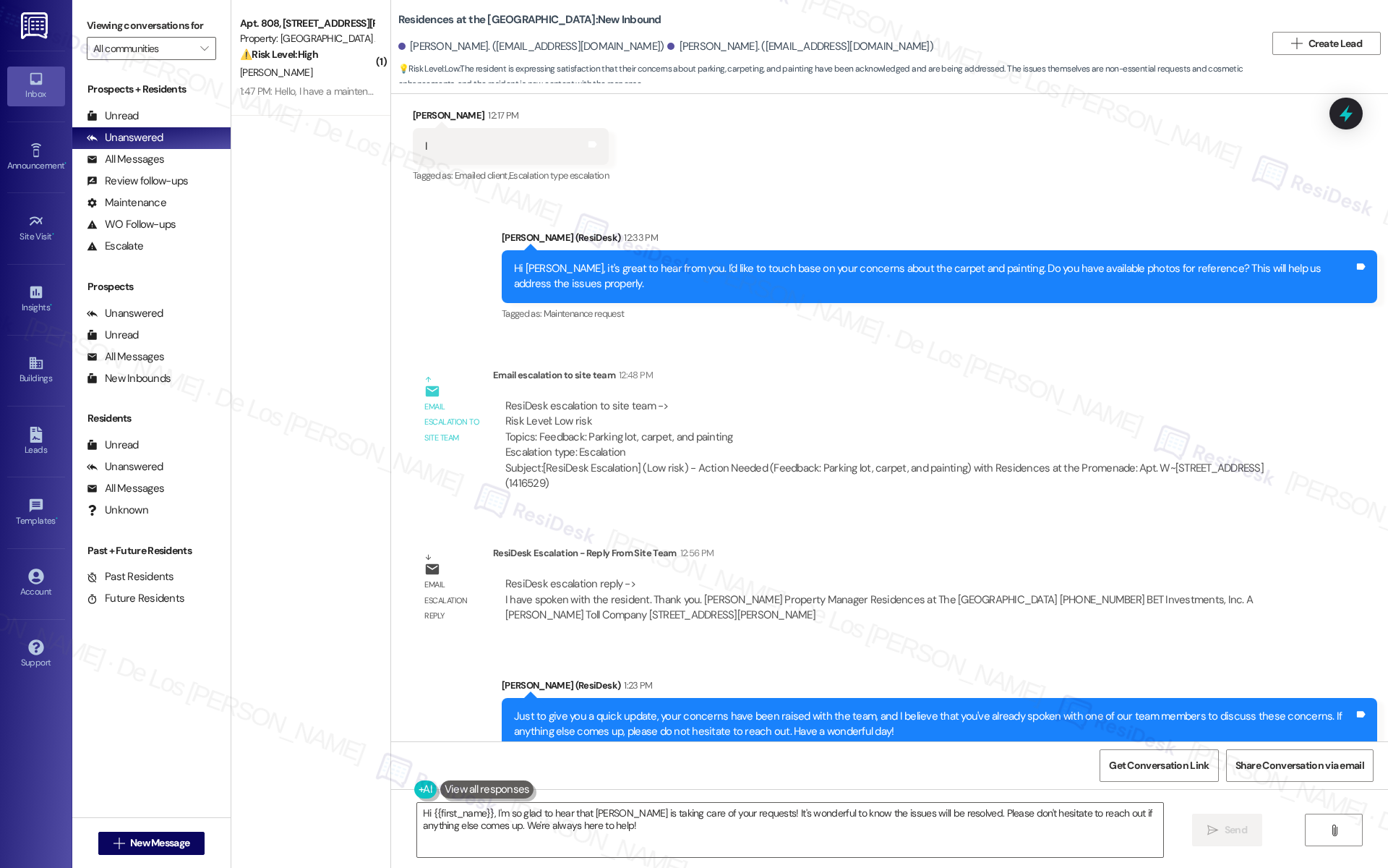
scroll to position [1289, 0]
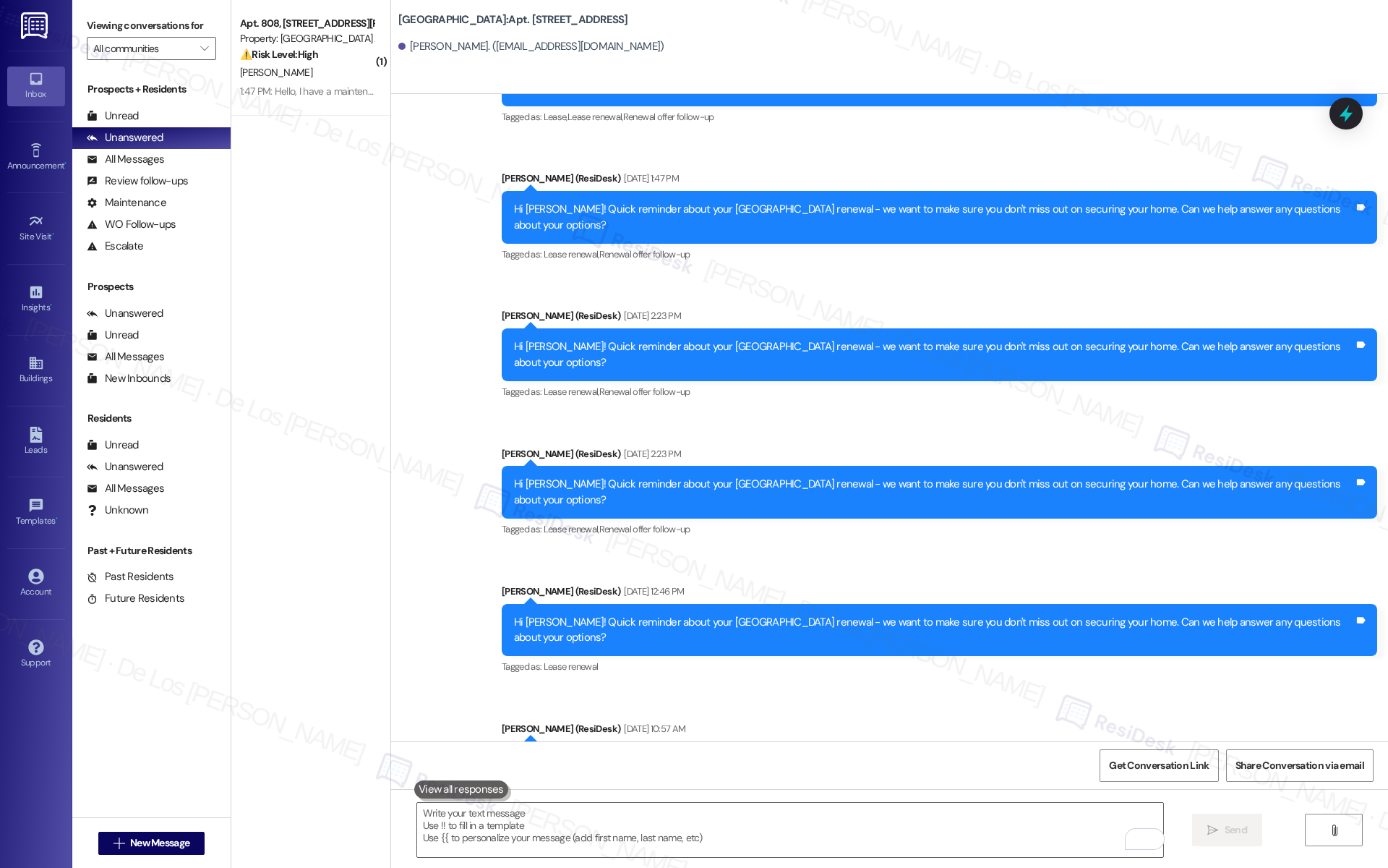
scroll to position [3021, 0]
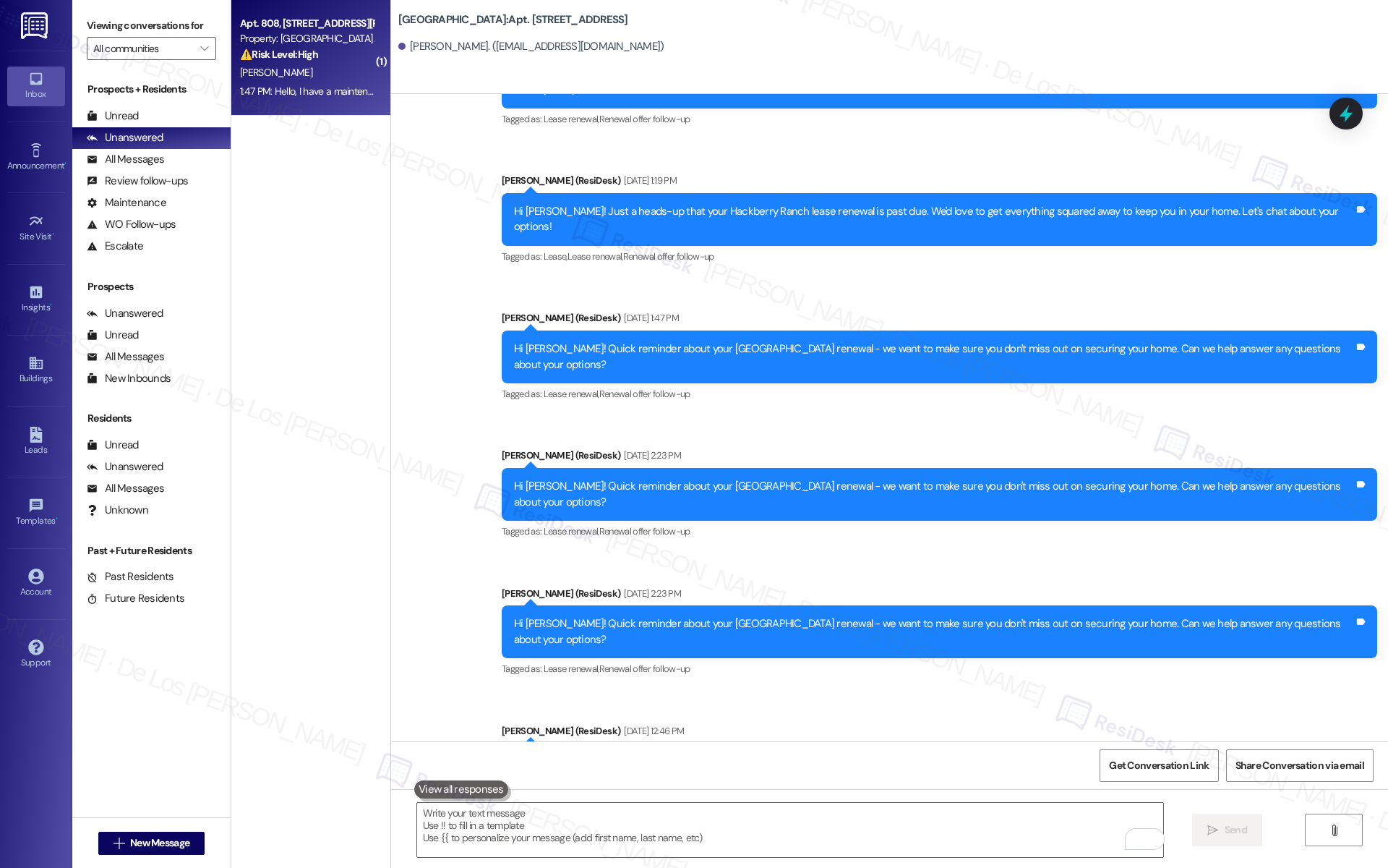
click at [323, 97] on div "1:47 PM: Hello, I have a maintenance request I wanted to check for an update on…" at bounding box center [931, 90] width 1382 height 13
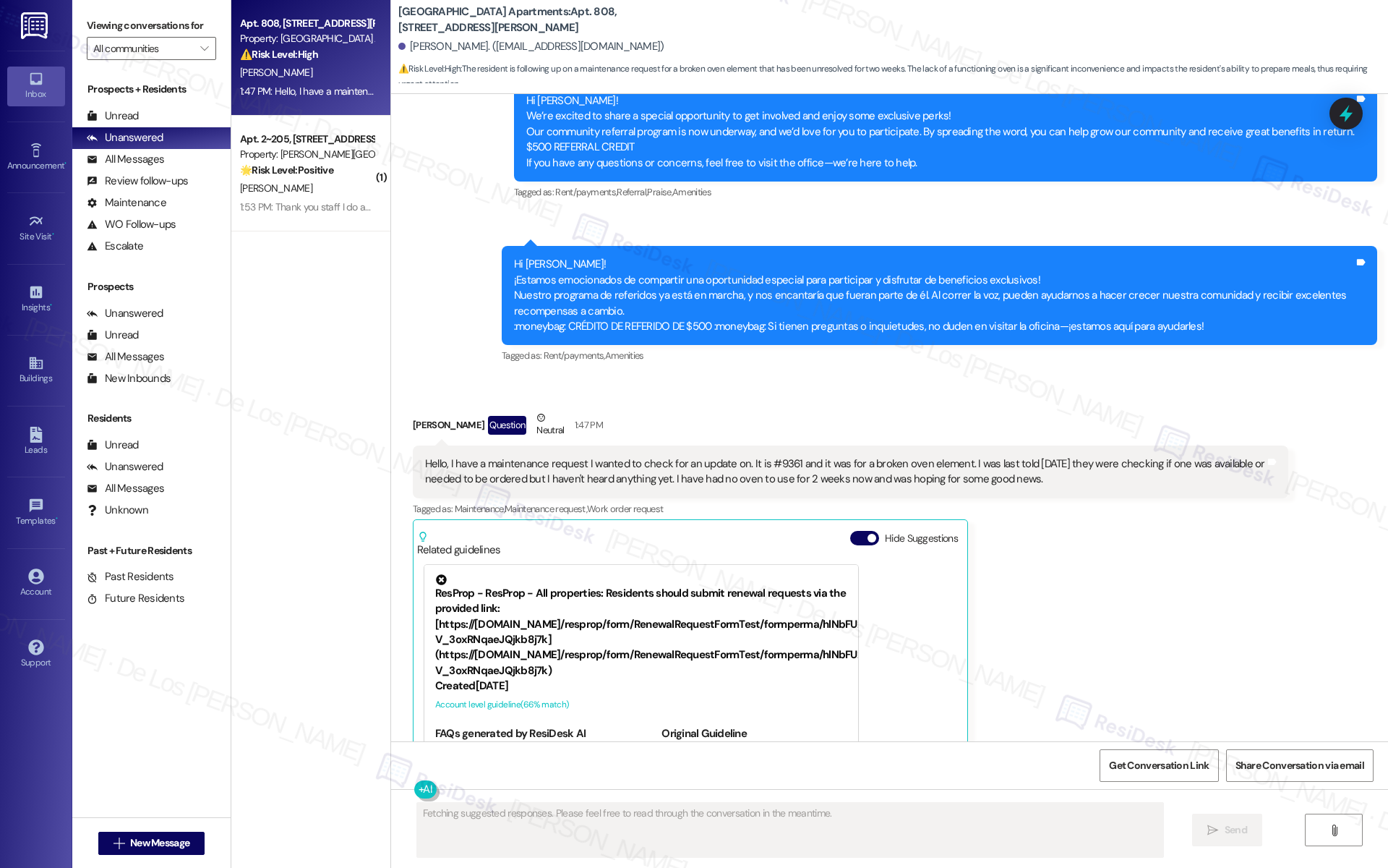
scroll to position [6470, 0]
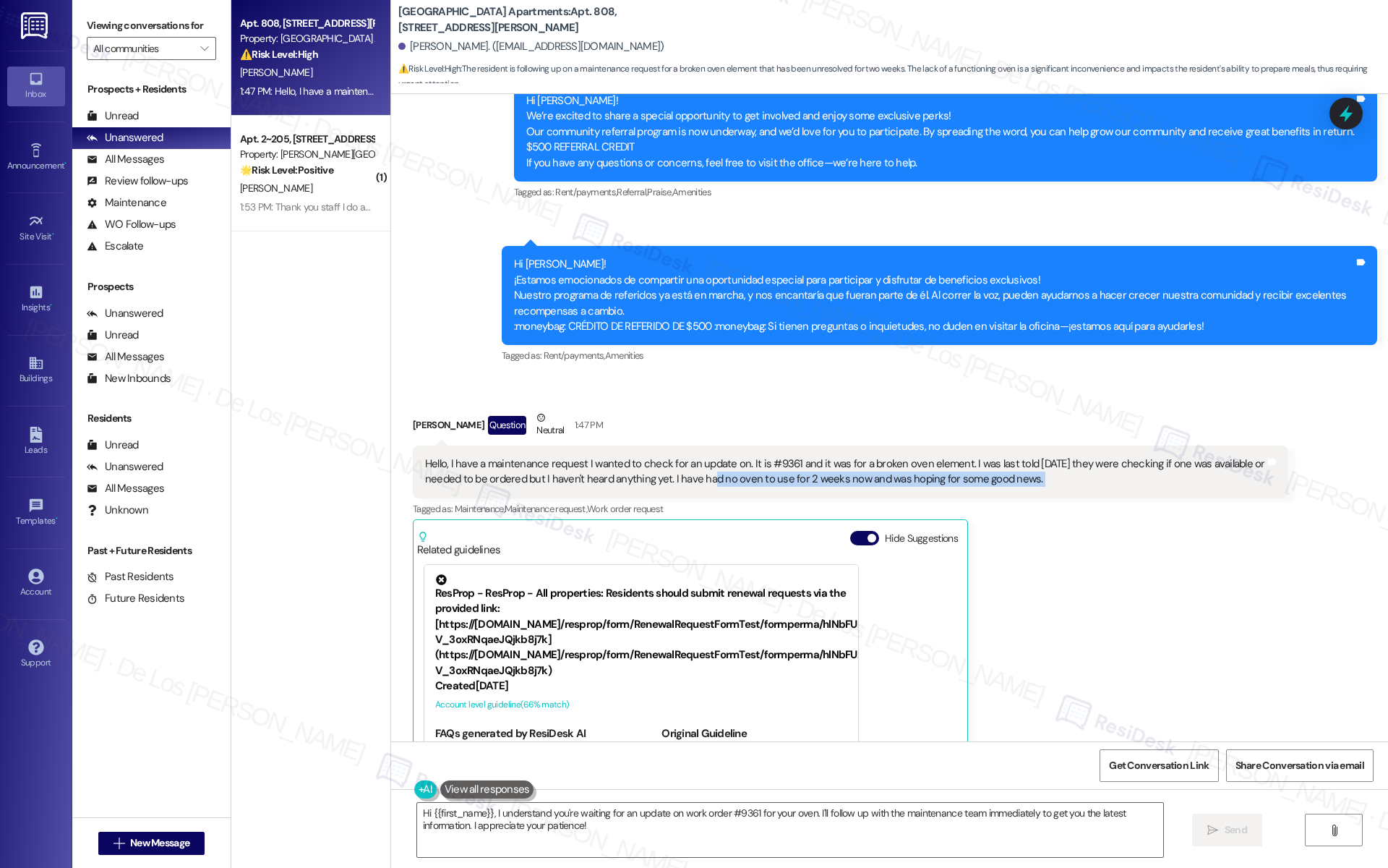
drag, startPoint x: 434, startPoint y: 404, endPoint x: 673, endPoint y: 428, distance: 240.2
click at [673, 445] on div "Hello, I have a maintenance request I wanted to check for an update on. It is #…" at bounding box center [850, 472] width 876 height 53
click at [558, 456] on div "Hello, I have a maintenance request I wanted to check for an update on. It is #…" at bounding box center [845, 472] width 840 height 31
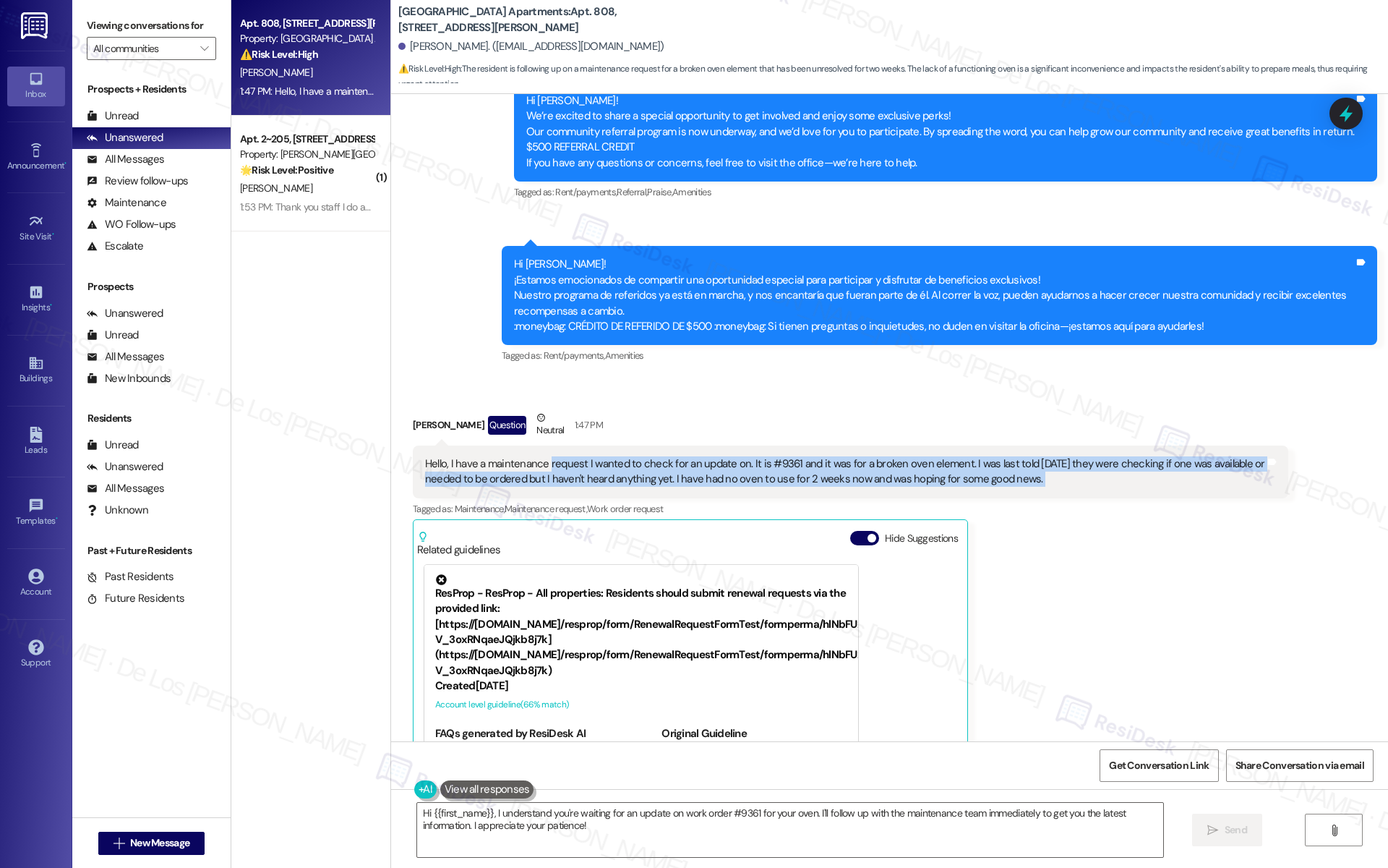
drag, startPoint x: 558, startPoint y: 414, endPoint x: 1027, endPoint y: 431, distance: 469.3
click at [1027, 456] on div "Hello, I have a maintenance request I wanted to check for an update on. It is #…" at bounding box center [845, 472] width 840 height 31
click at [739, 456] on div "Hello, I have a maintenance request I wanted to check for an update on. It is #…" at bounding box center [845, 472] width 840 height 31
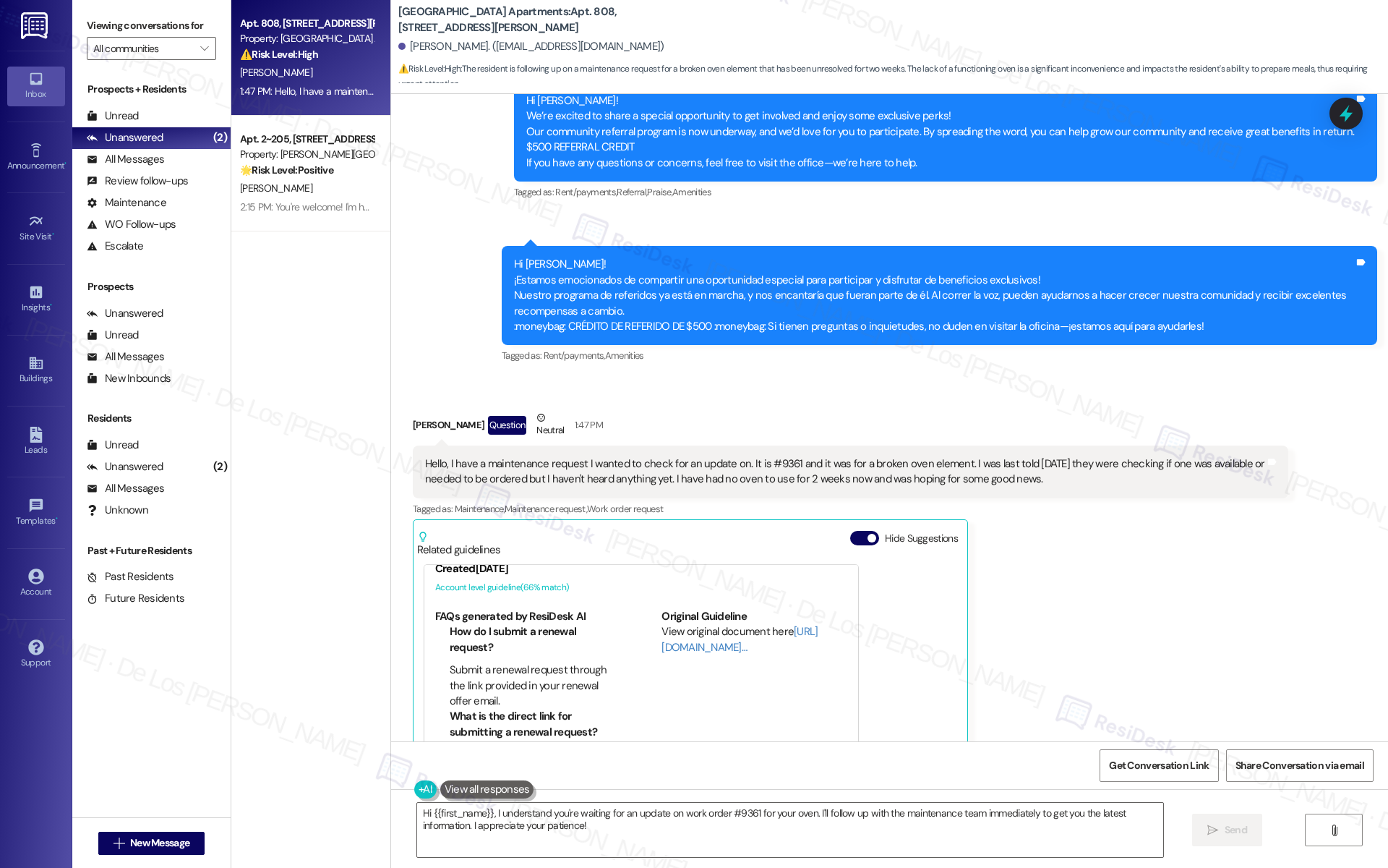
scroll to position [181, 0]
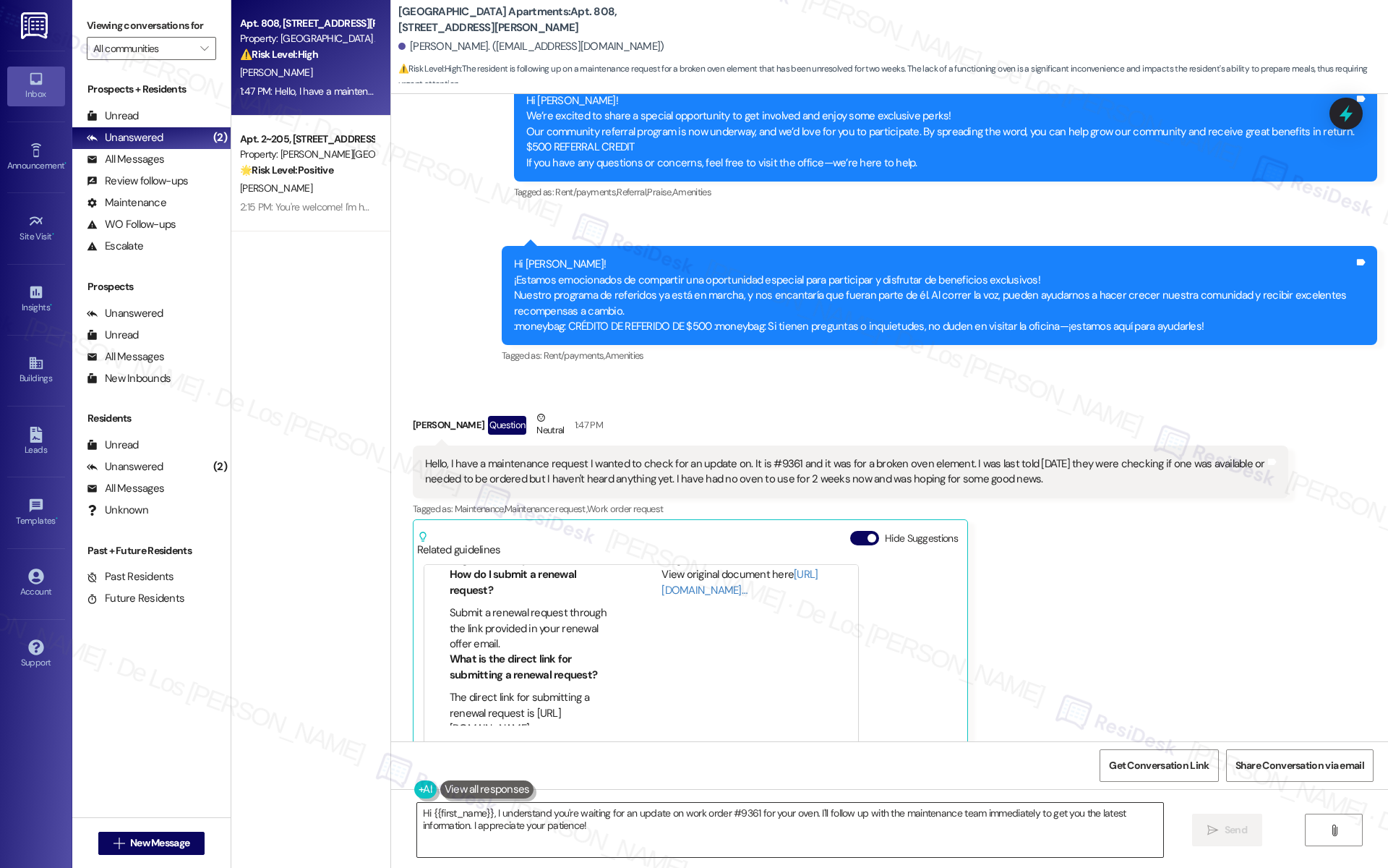
click at [616, 830] on textarea "Hi {{first_name}}, I understand you're waiting for an update on work order #936…" at bounding box center [789, 830] width 746 height 55
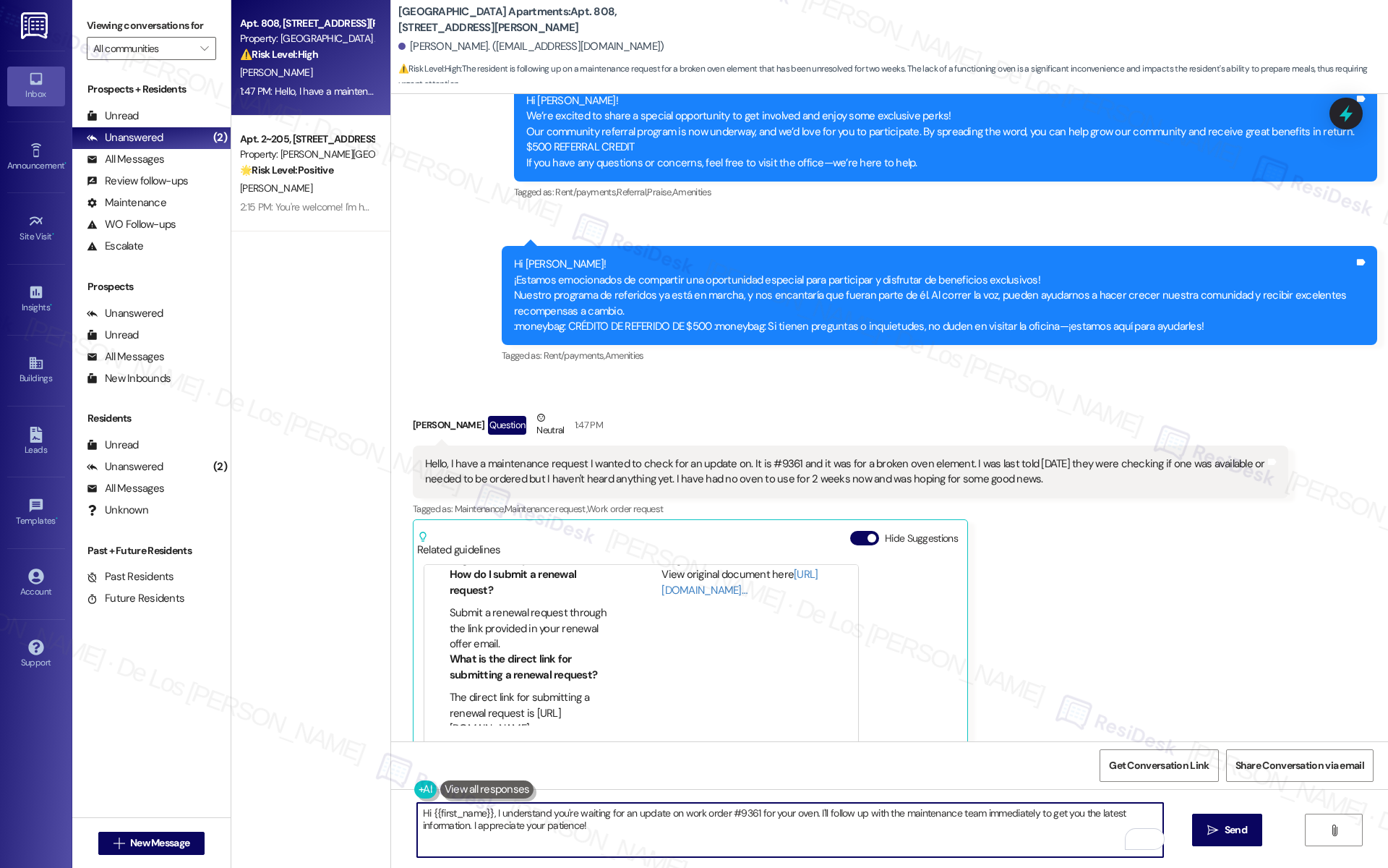
drag, startPoint x: 949, startPoint y: 816, endPoint x: 892, endPoint y: 816, distance: 57.0
click at [892, 816] on textarea "Hi {{first_name}}, I understand you're waiting for an update on work order #936…" at bounding box center [789, 830] width 746 height 55
drag, startPoint x: 921, startPoint y: 814, endPoint x: 1059, endPoint y: 837, distance: 139.9
click at [1059, 837] on textarea "Hi {{first_name}}, I understand you're waiting for an update on work order #936…" at bounding box center [789, 830] width 746 height 55
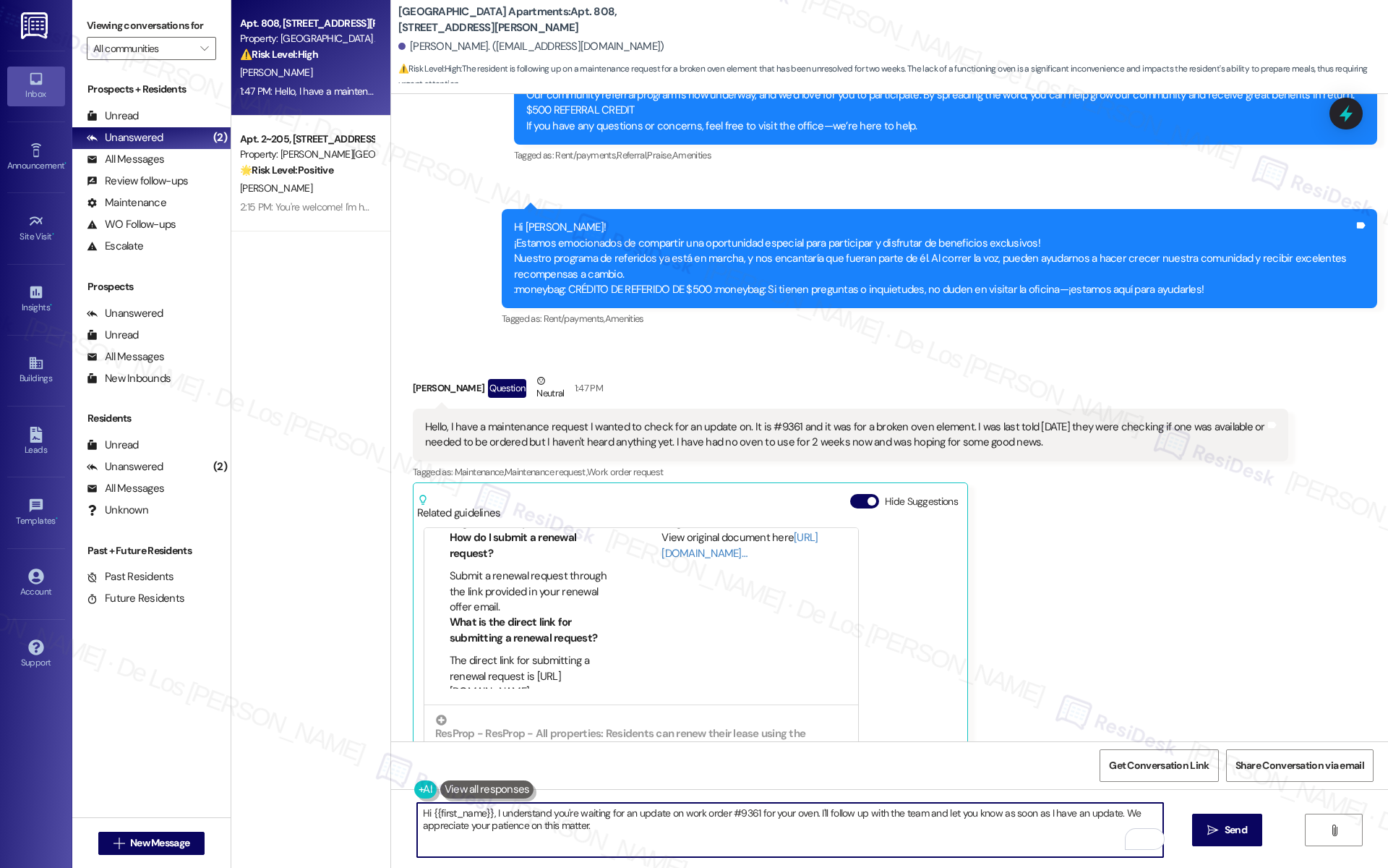
scroll to position [6600, 0]
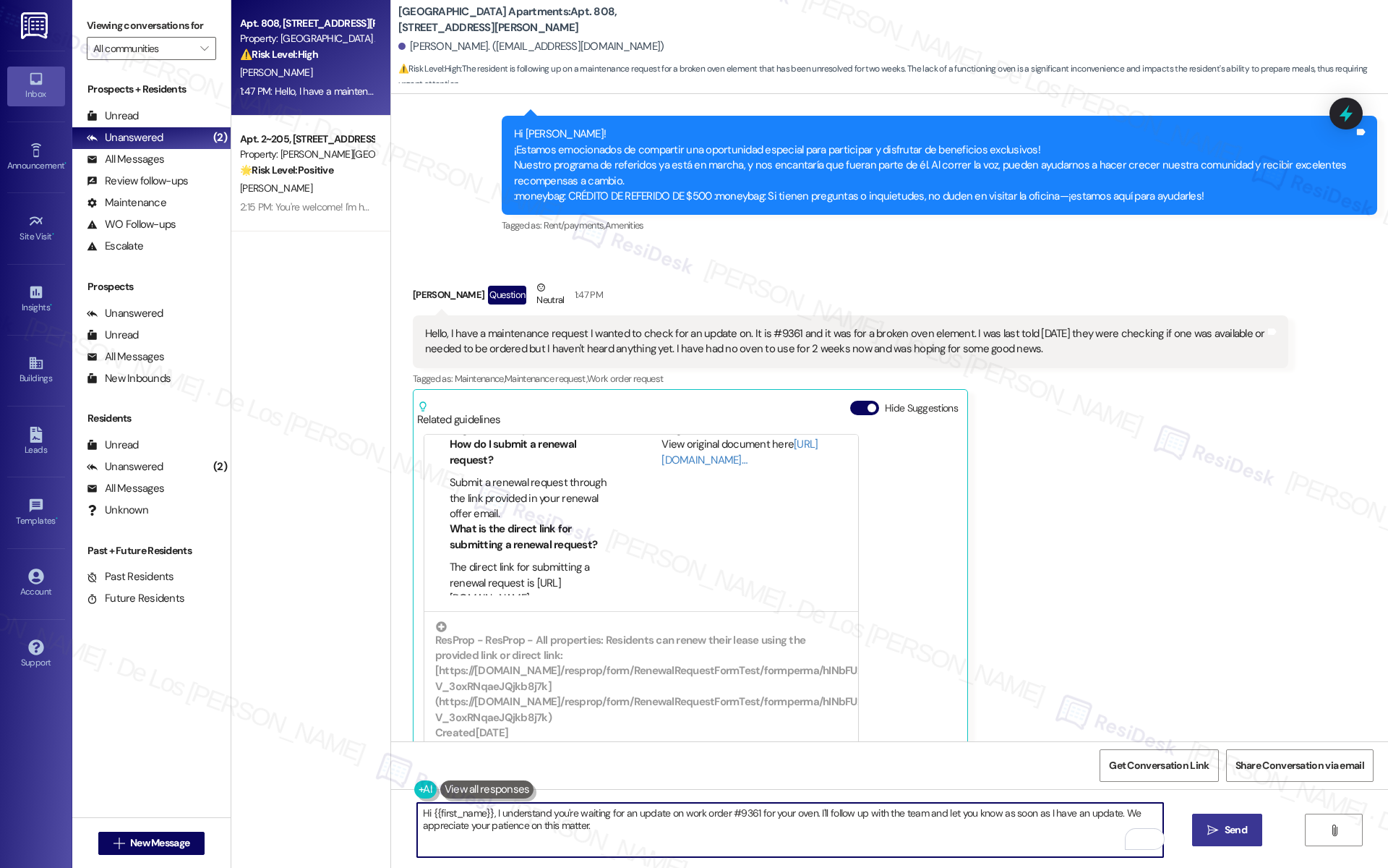
type textarea "Hi {{first_name}}, I understand you're waiting for an update on work order #936…"
click at [1229, 835] on span "Send" at bounding box center [1235, 830] width 22 height 15
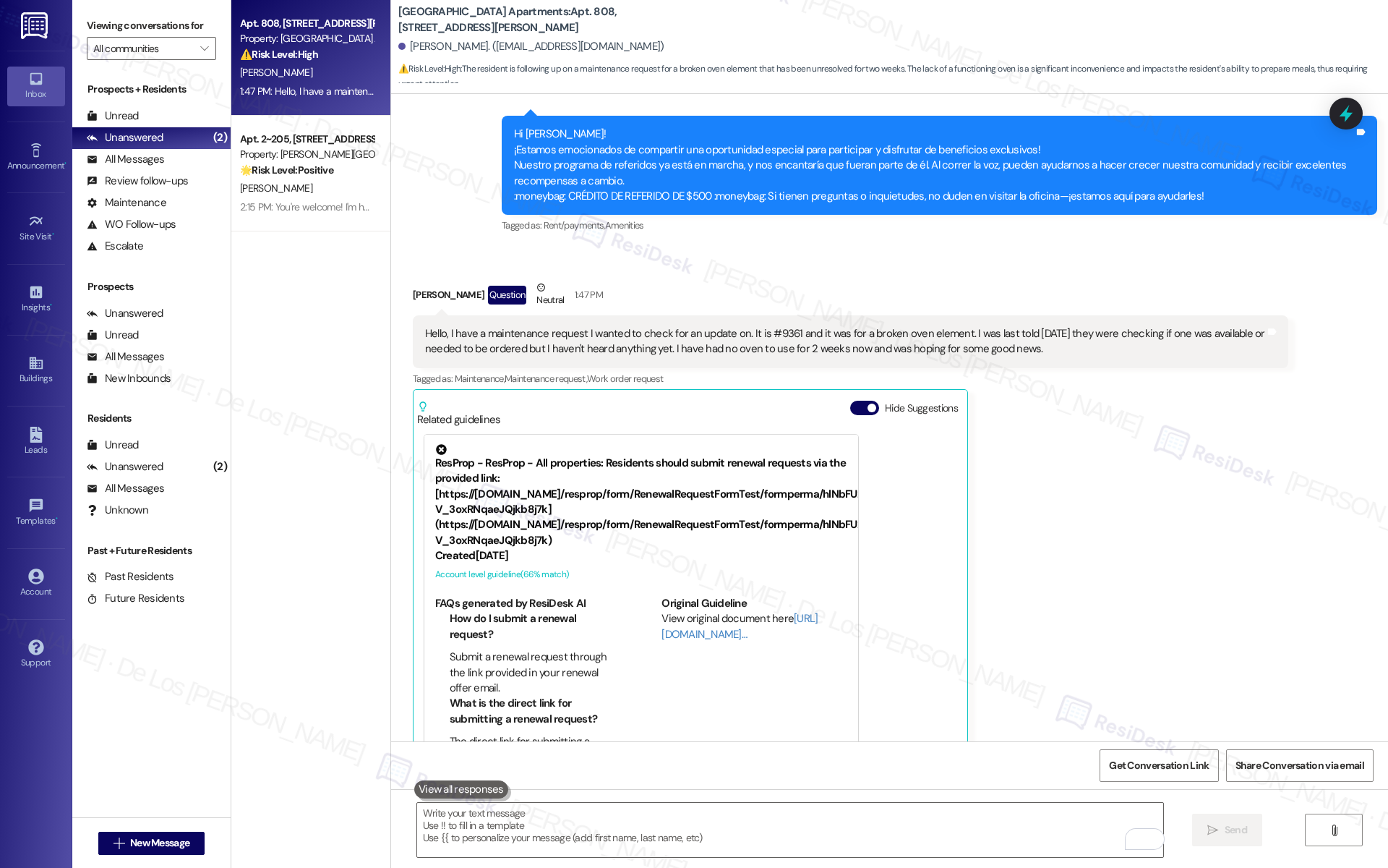
scroll to position [6600, 0]
click at [662, 611] on link "[URL][DOMAIN_NAME]…" at bounding box center [739, 626] width 156 height 30
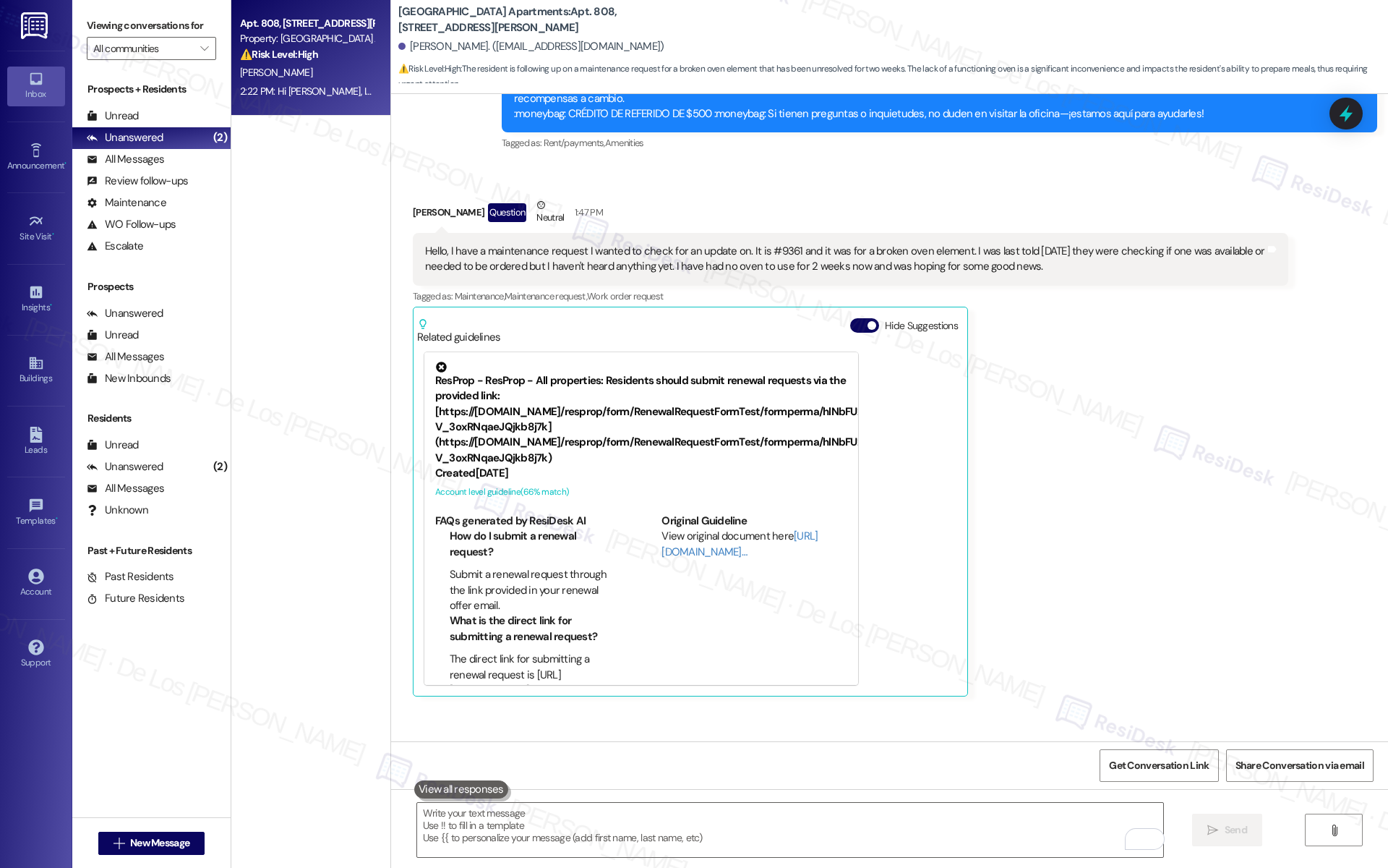
scroll to position [6652, 0]
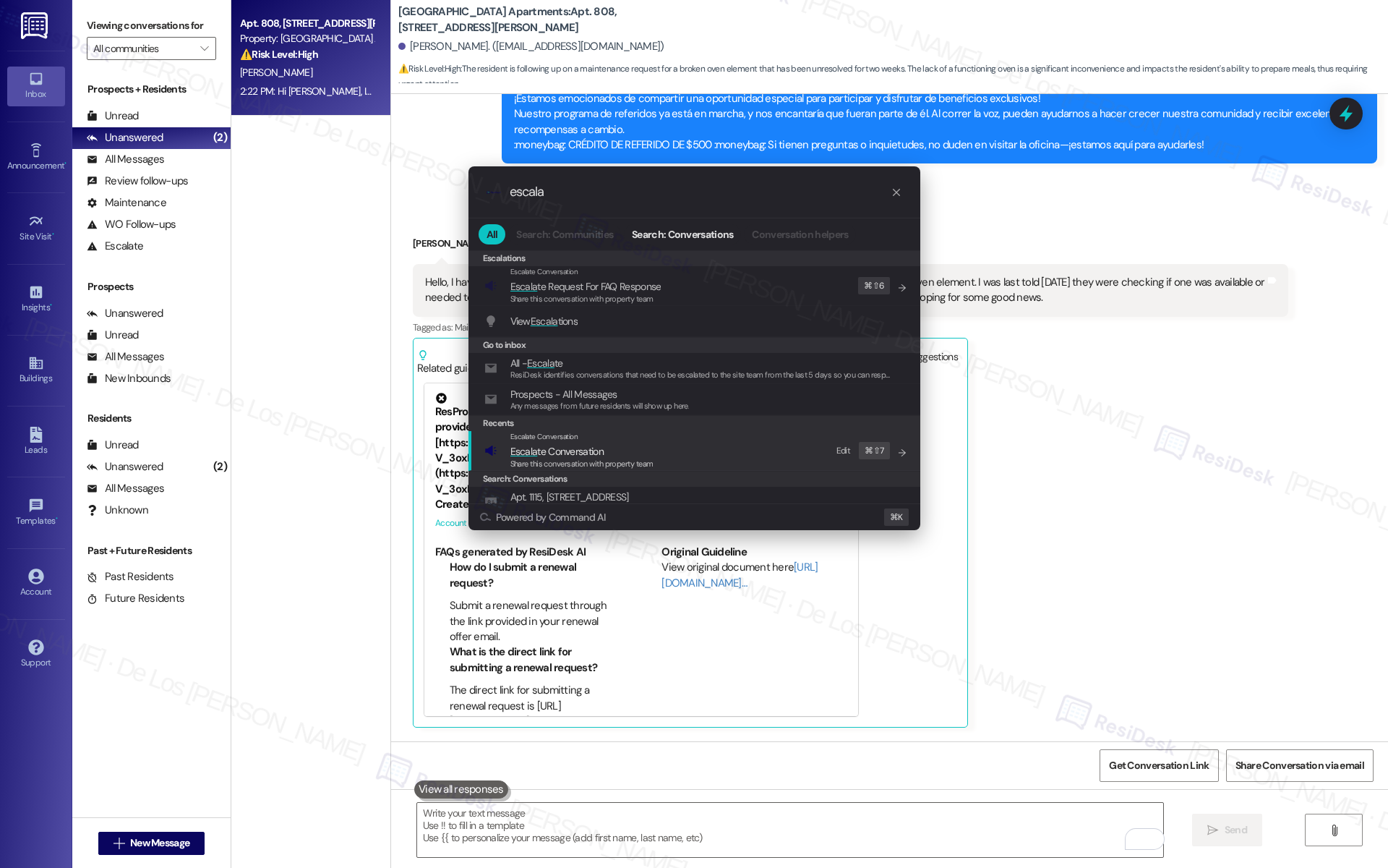
type input "escala"
drag, startPoint x: 703, startPoint y: 448, endPoint x: 684, endPoint y: 377, distance: 73.5
click at [703, 448] on div "Escalate Conversation Escala te Conversation Share this conversation with prope…" at bounding box center [696, 450] width 423 height 39
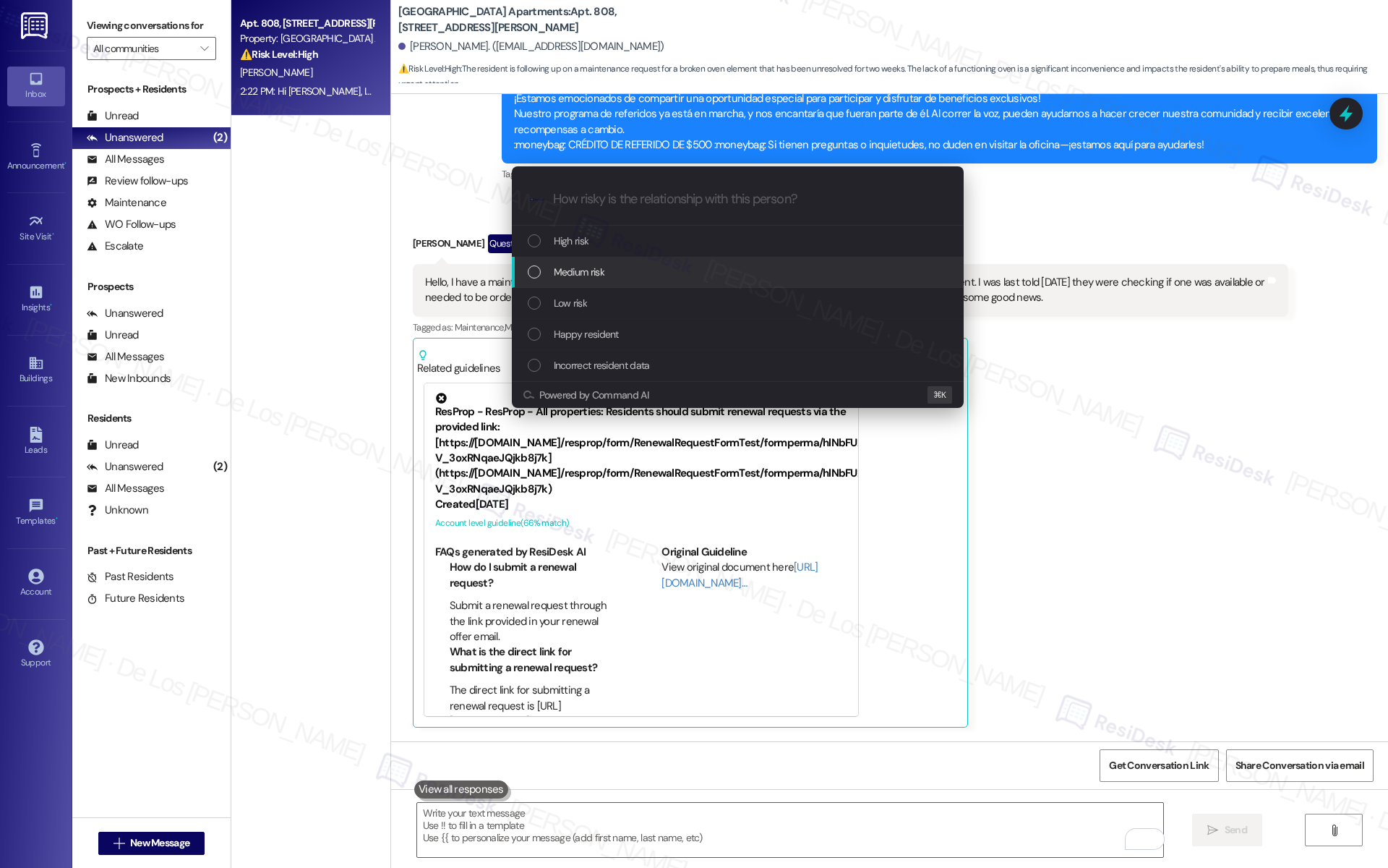
click at [664, 266] on div "Medium risk" at bounding box center [739, 272] width 423 height 16
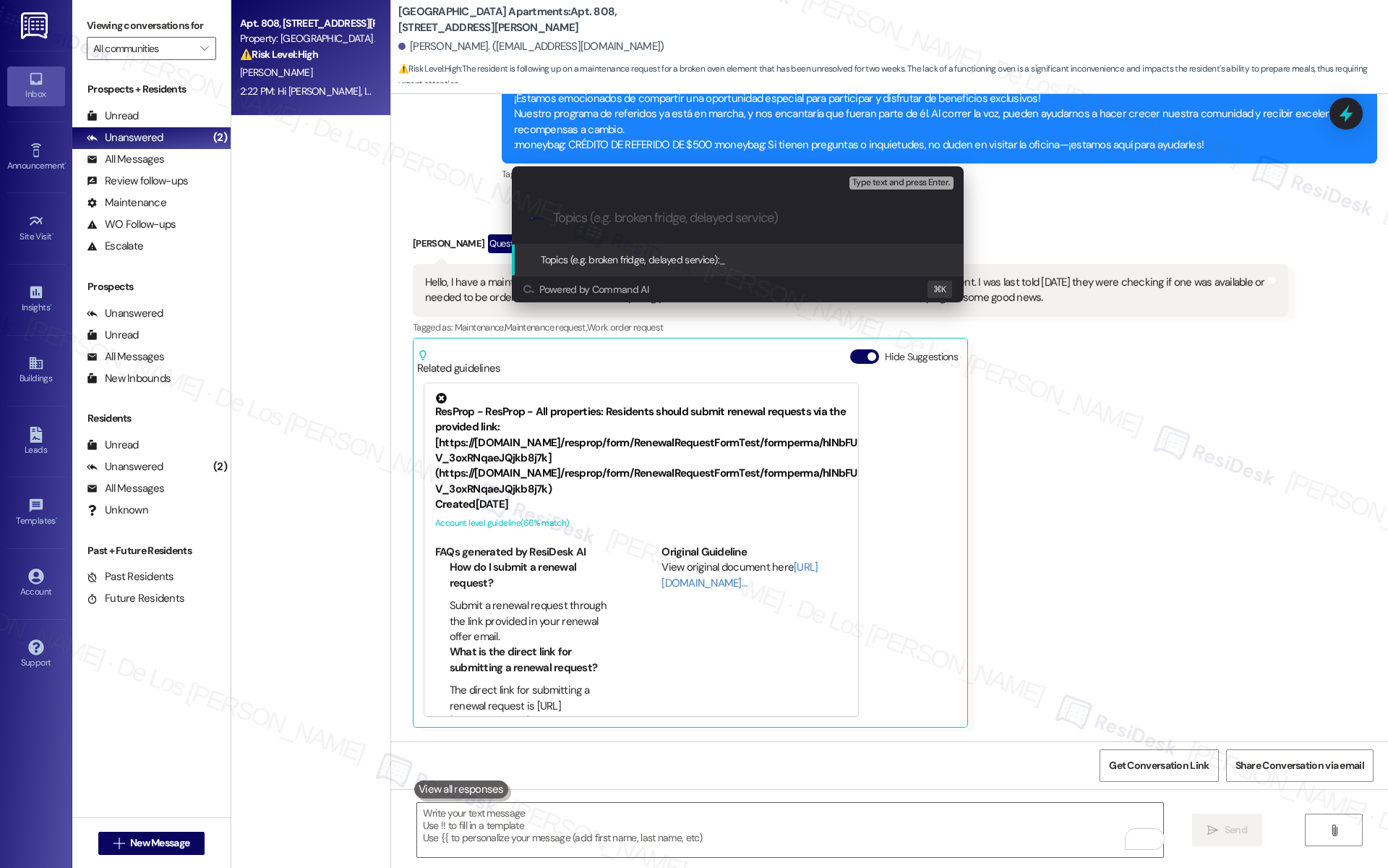
paste input "alex :spiral_calendar_pad: 11 minutes ago escalation timing is something we sho…"
type input "alex :spiral_calendar_pad: 11 minutes ago escalation timing is something we sho…"
click at [673, 220] on input "alex :spiral_calendar_pad: 11 minutes ago escalation timing is something we sho…" at bounding box center [743, 218] width 381 height 15
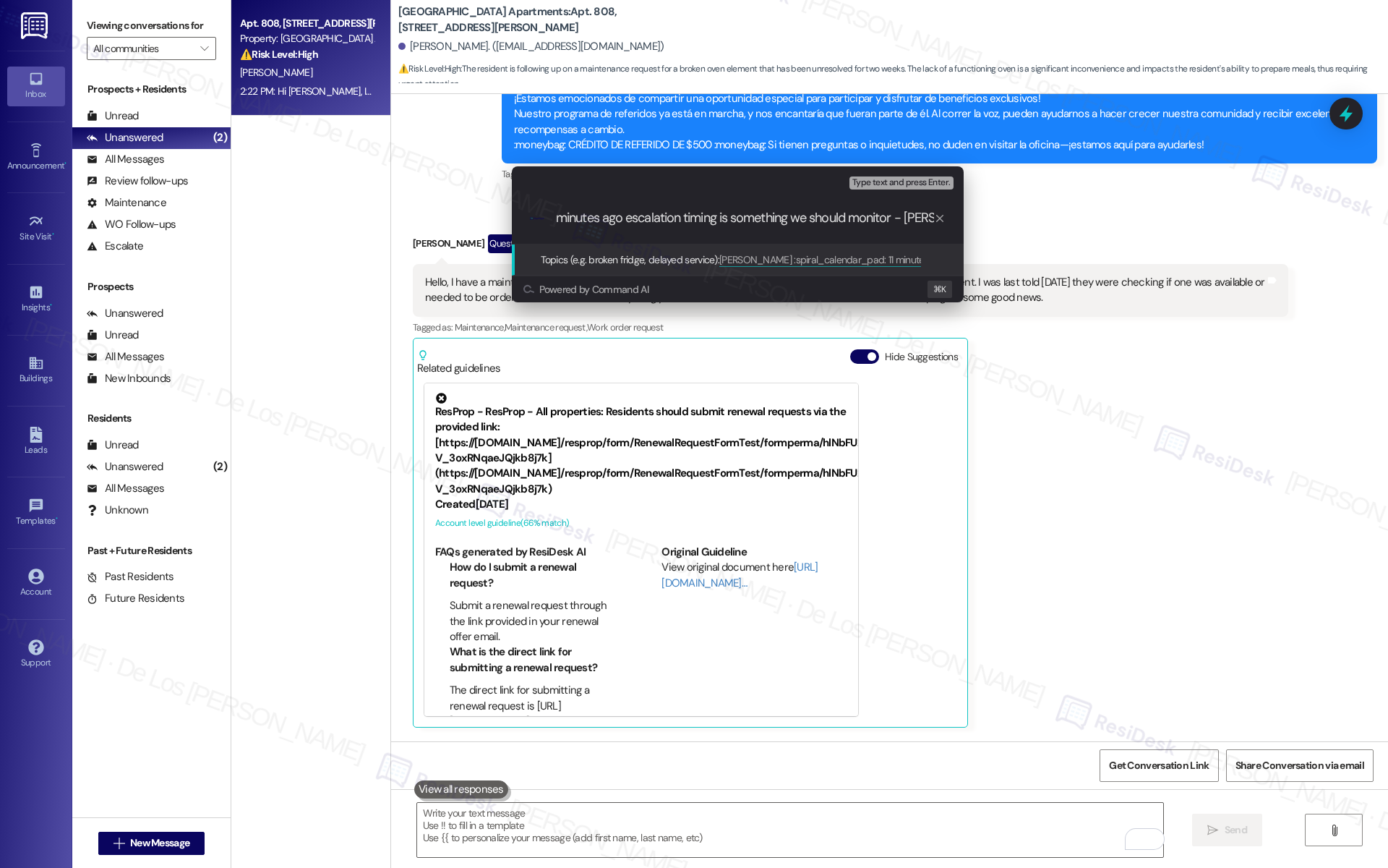
click at [673, 220] on input "alex :spiral_calendar_pad: 11 minutes ago escalation timing is something we sho…" at bounding box center [743, 218] width 381 height 15
type input "W"
type input "Follow-up on Work Order #9361 - oven"
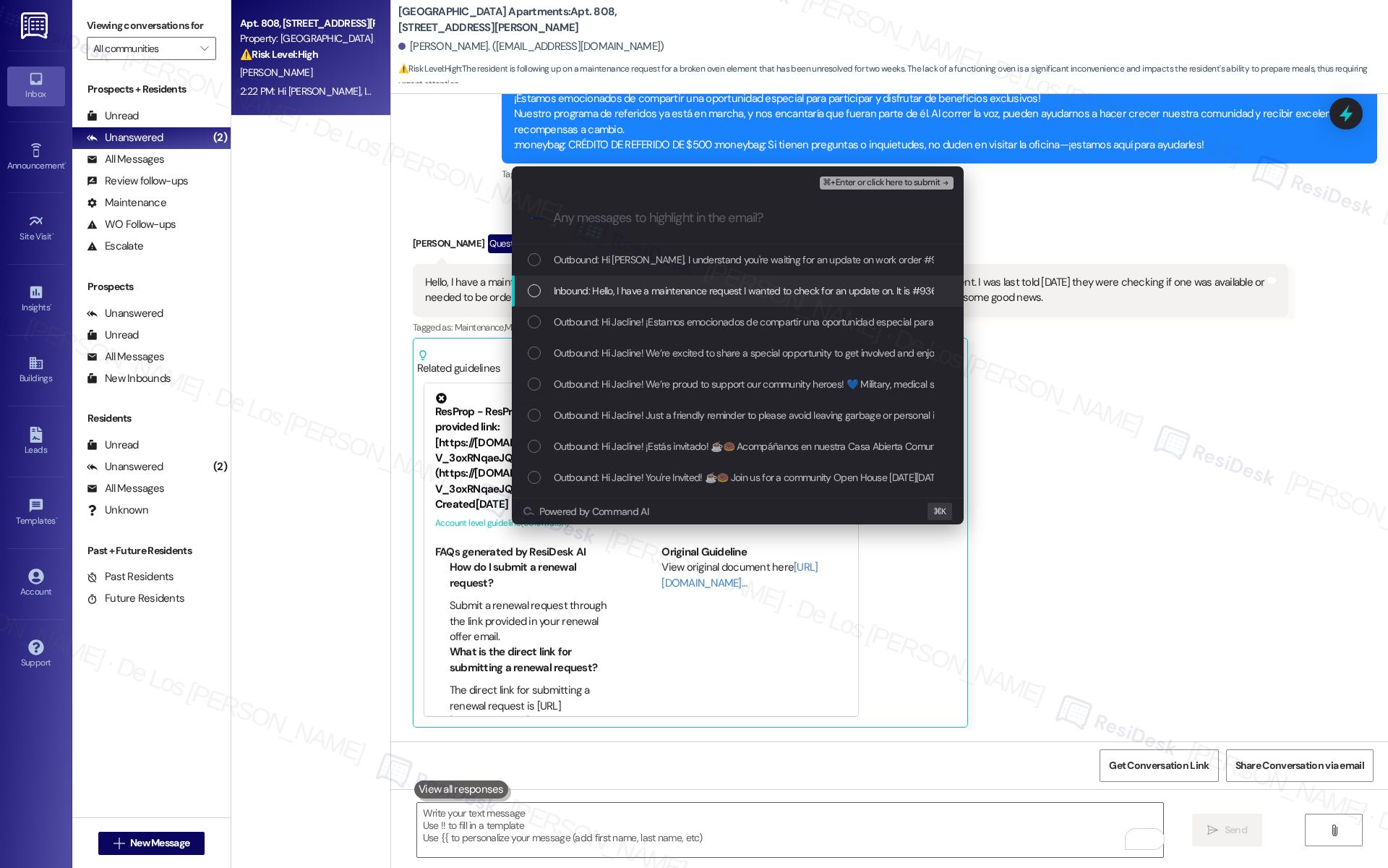
drag, startPoint x: 708, startPoint y: 283, endPoint x: 755, endPoint y: 241, distance: 63.0
click at [709, 284] on span "Inbound: Hello, I have a maintenance request I wanted to check for an update on…" at bounding box center [1247, 291] width 1386 height 16
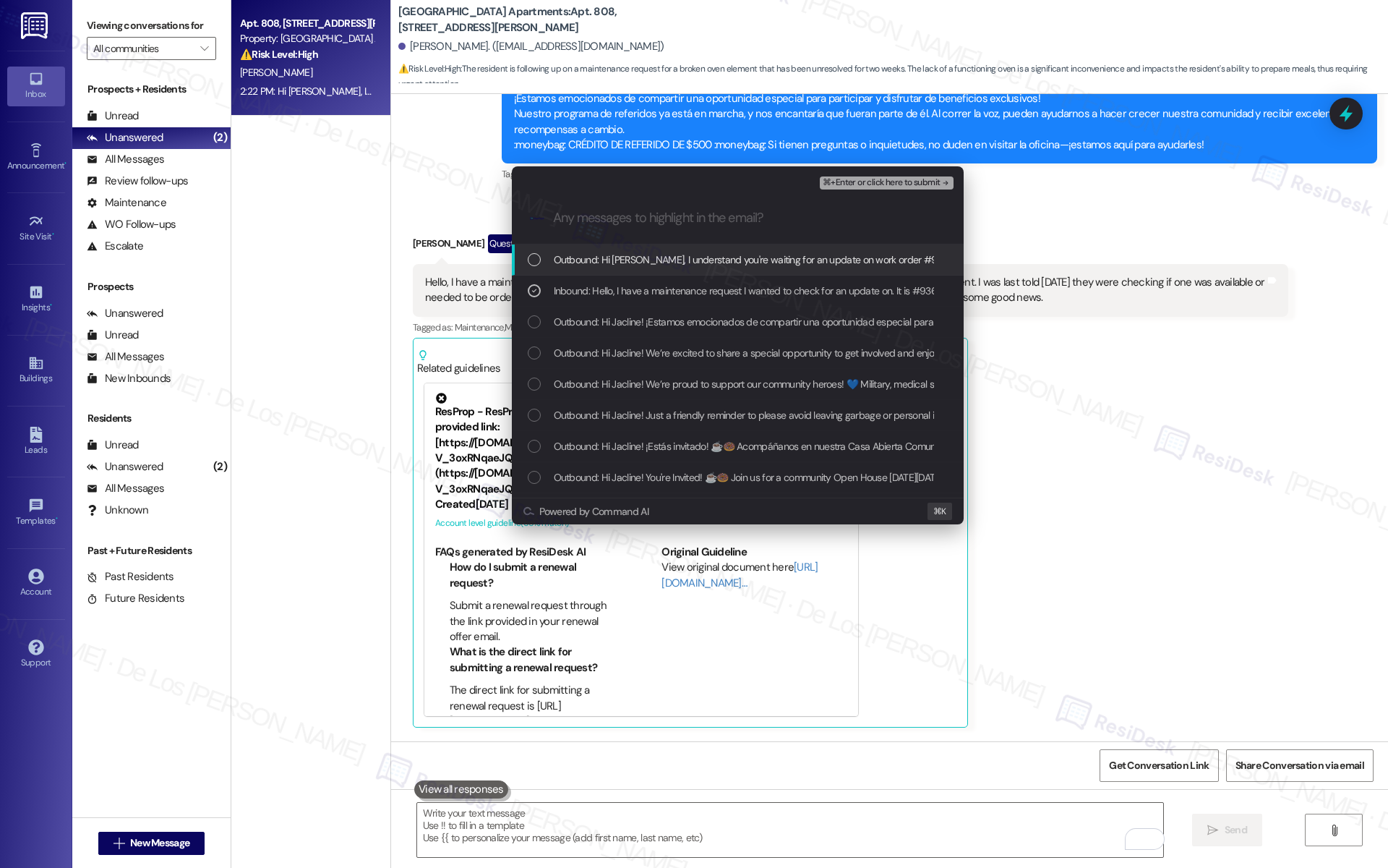
click at [863, 171] on div "Escalate Conversation Medium risk Follow-up on Work Order #9361 - oven Inbound:…" at bounding box center [737, 179] width 452 height 26
click at [864, 182] on span "⌘+Enter or click here to submit" at bounding box center [881, 183] width 117 height 10
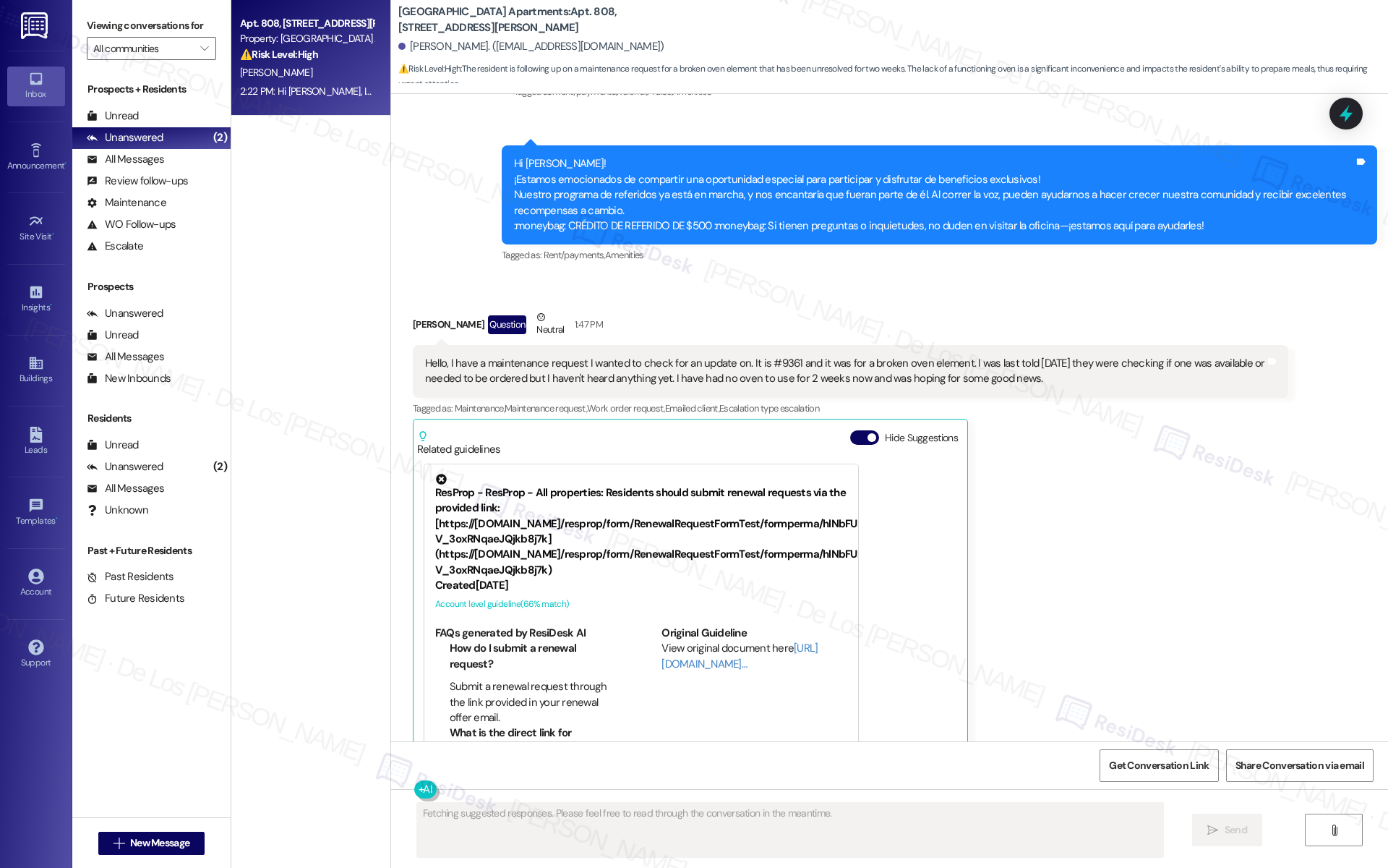
scroll to position [6600, 0]
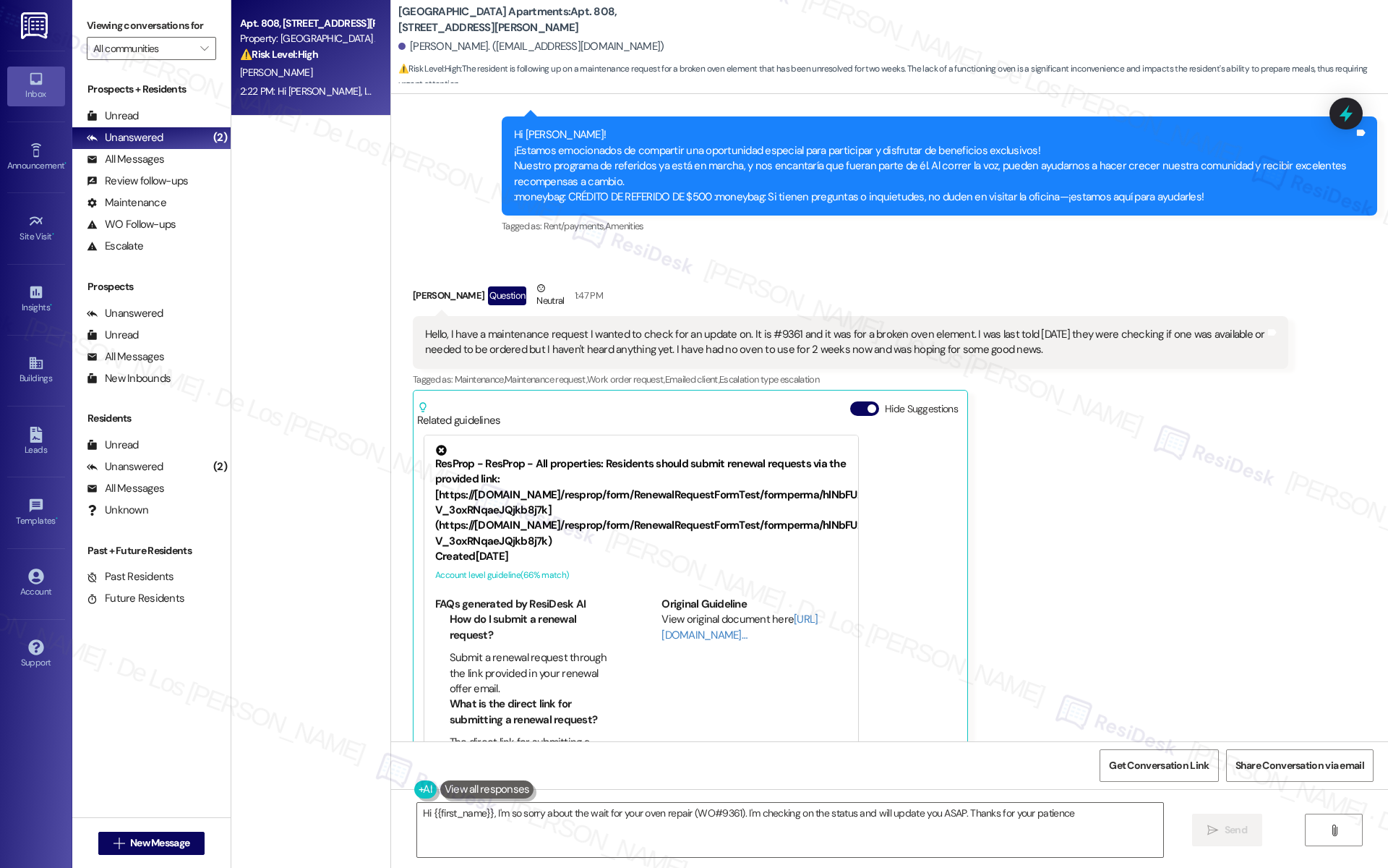
type textarea "Hi {{first_name}}, I'm so sorry about the wait for your oven repair (WO#9361). …"
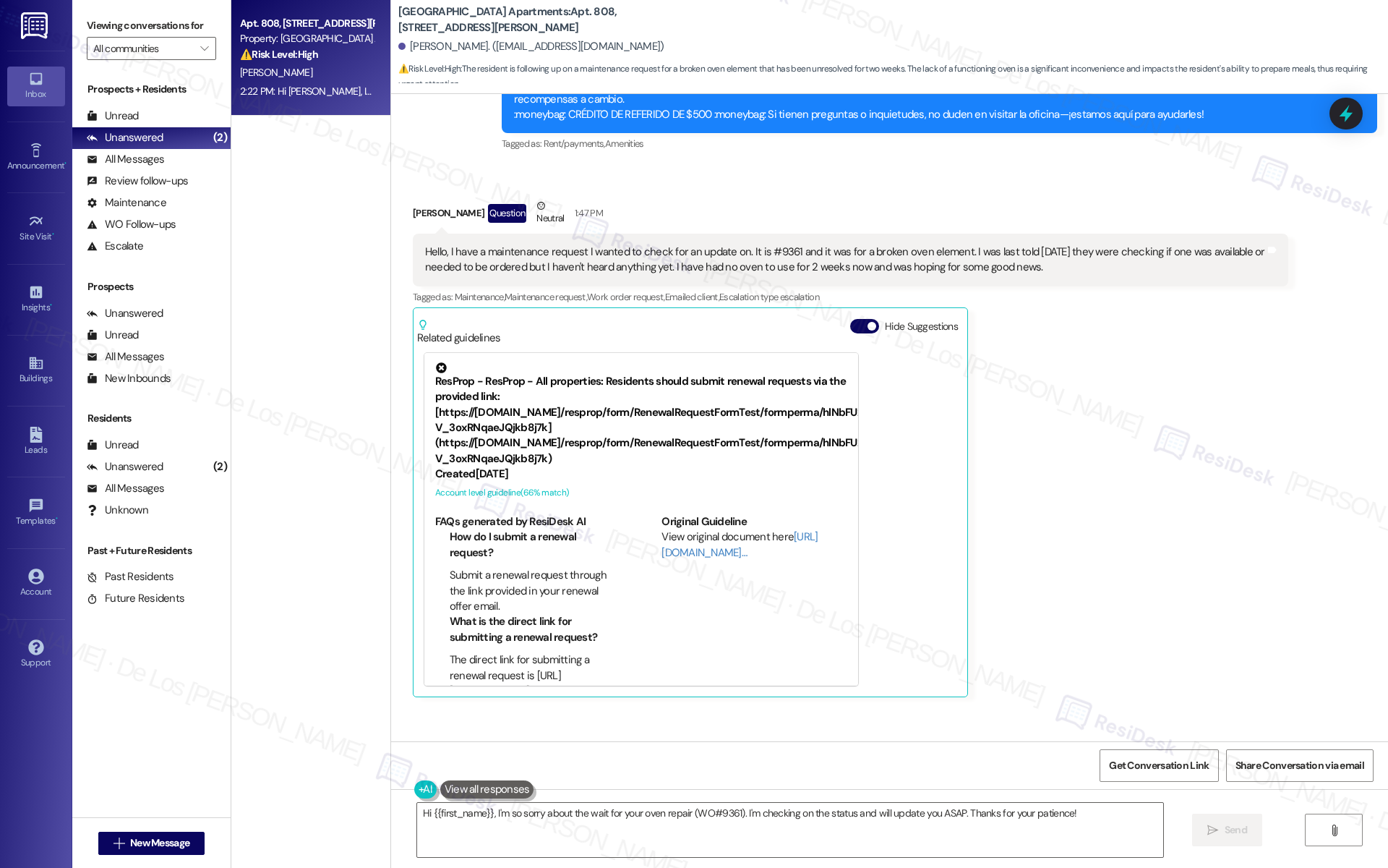
scroll to position [6738, 0]
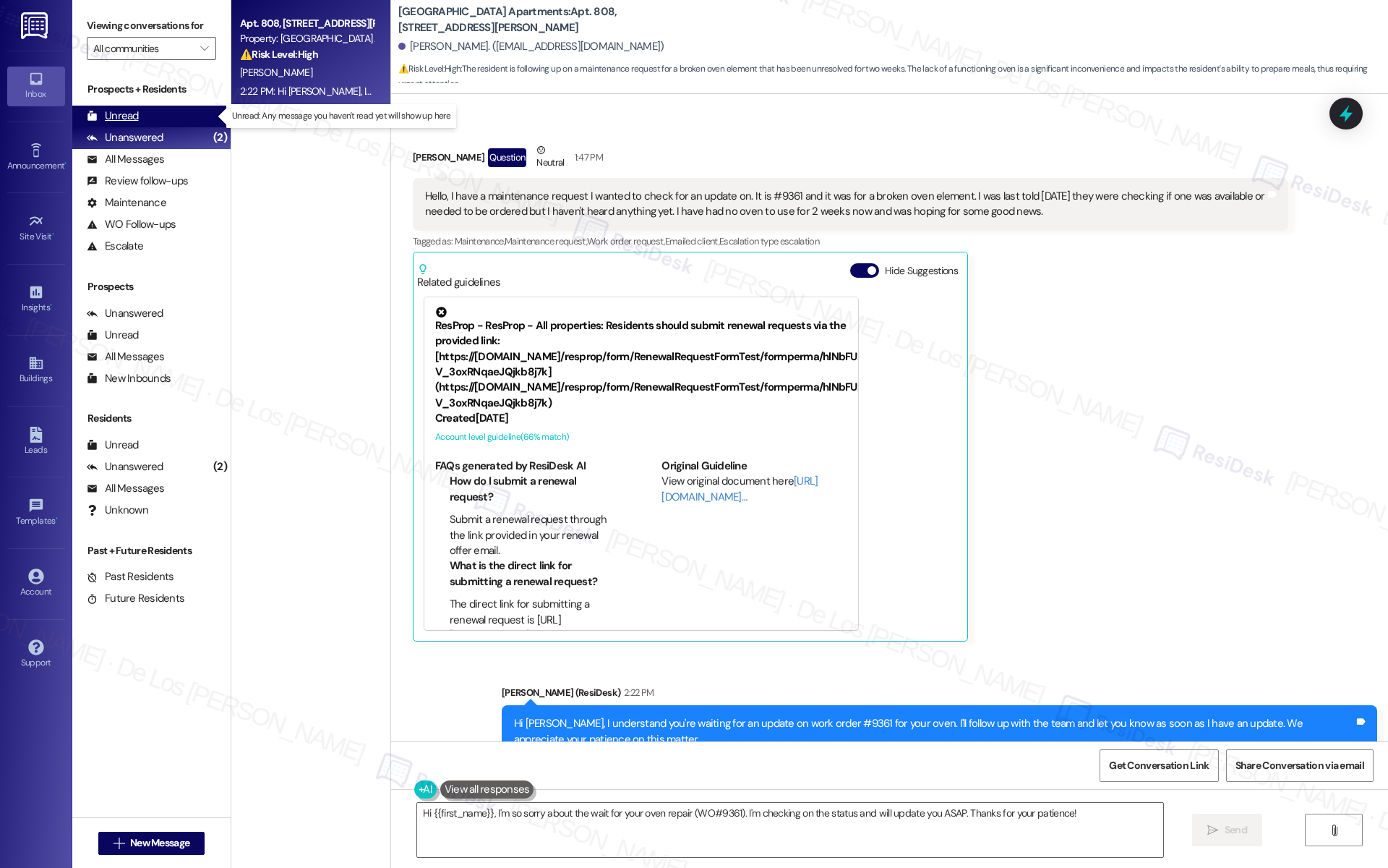
click at [198, 119] on div "Unread (0)" at bounding box center [152, 116] width 159 height 21
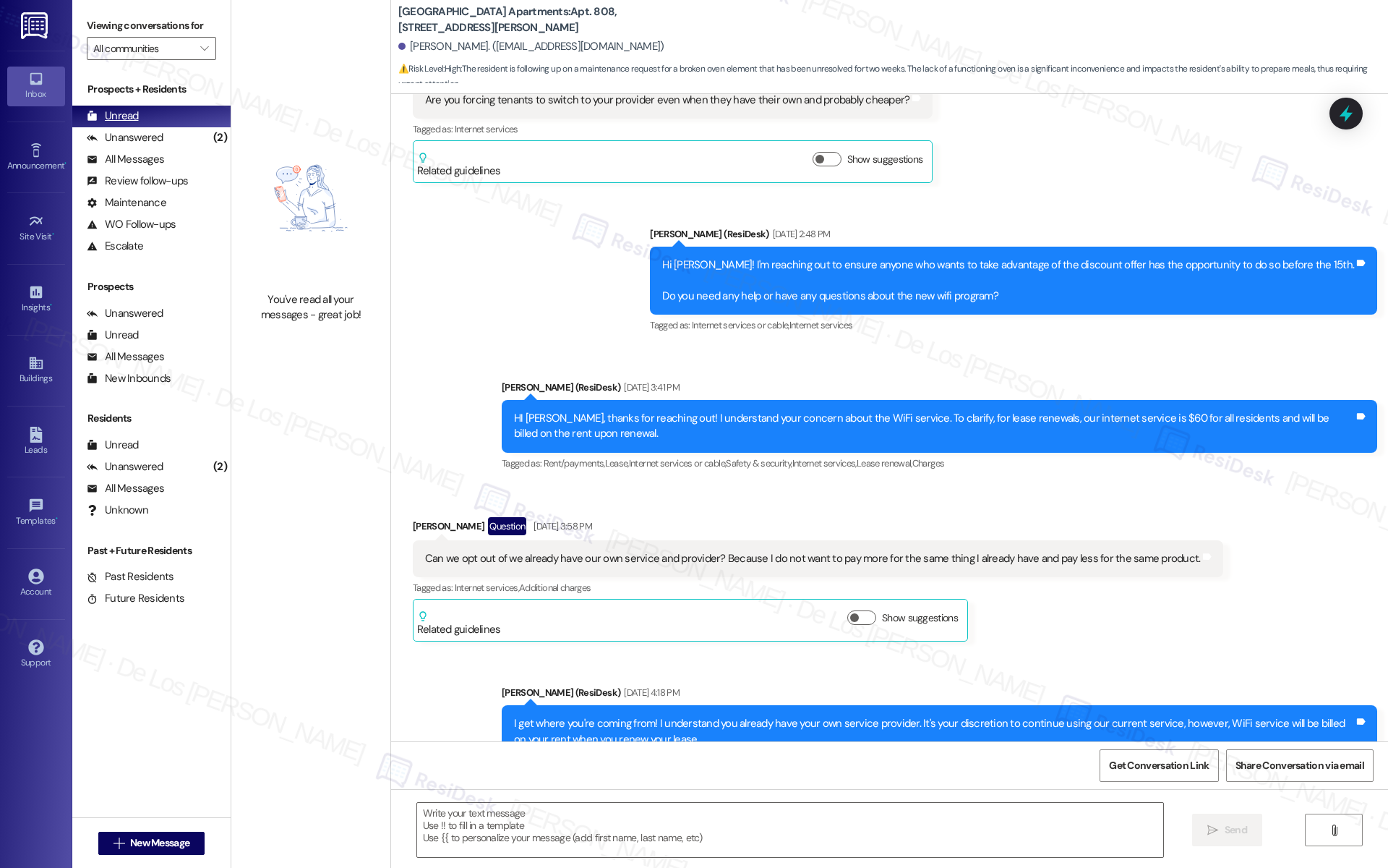
type textarea "Fetching suggested responses. Please feel free to read through the conversation…"
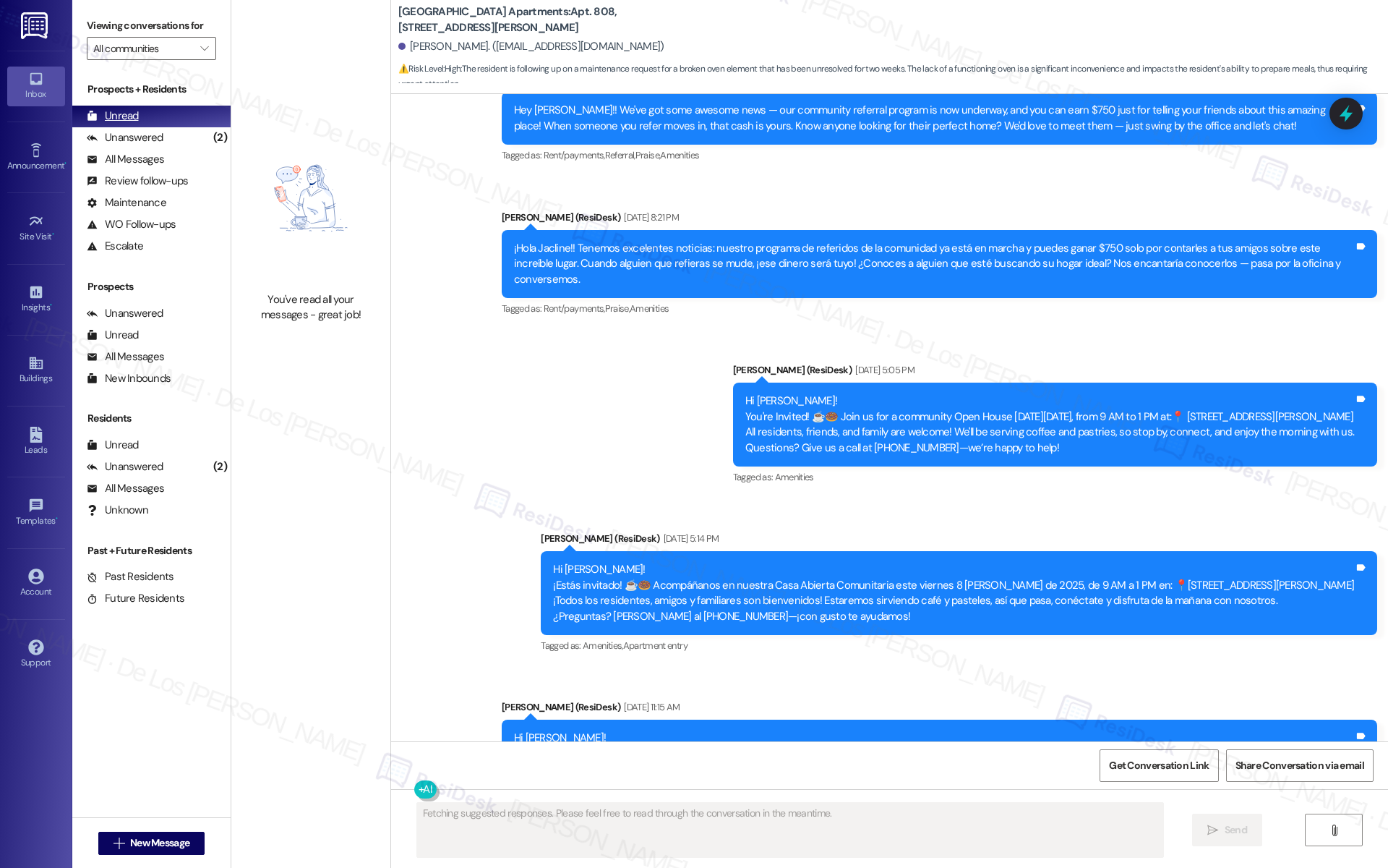
scroll to position [6600, 0]
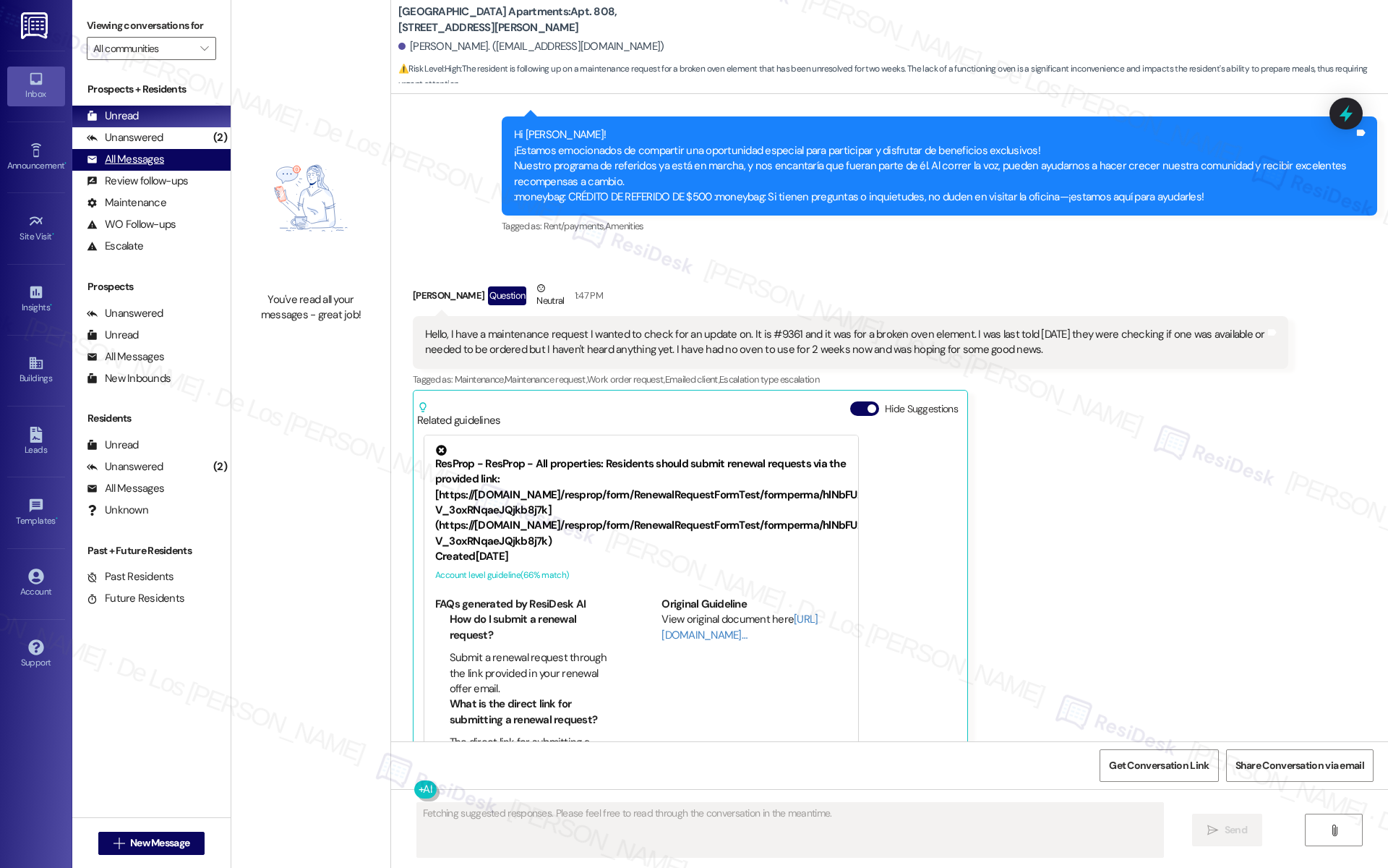
click at [193, 157] on div "All Messages (undefined)" at bounding box center [152, 159] width 159 height 21
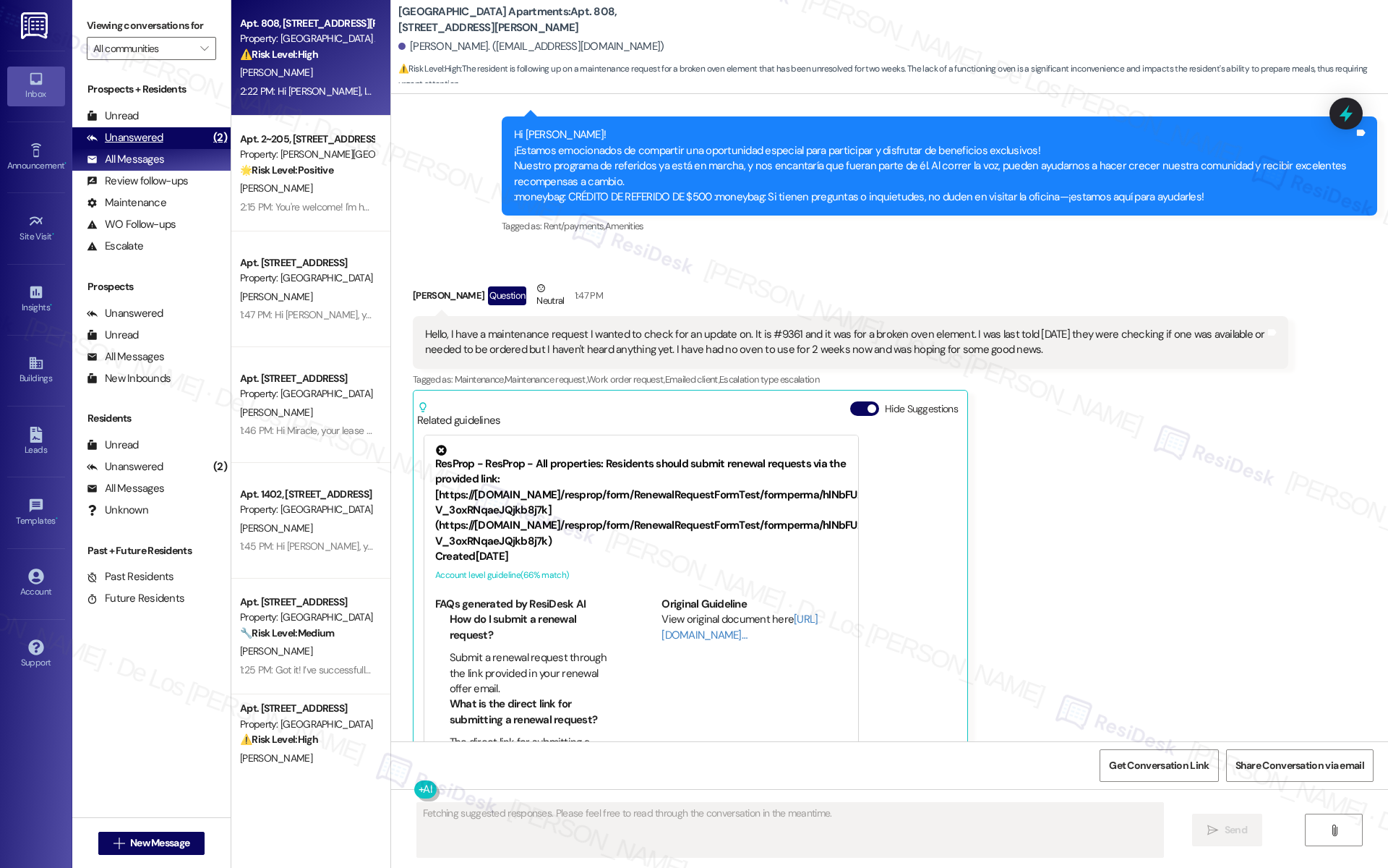
click at [213, 143] on div "(2)" at bounding box center [220, 137] width 21 height 22
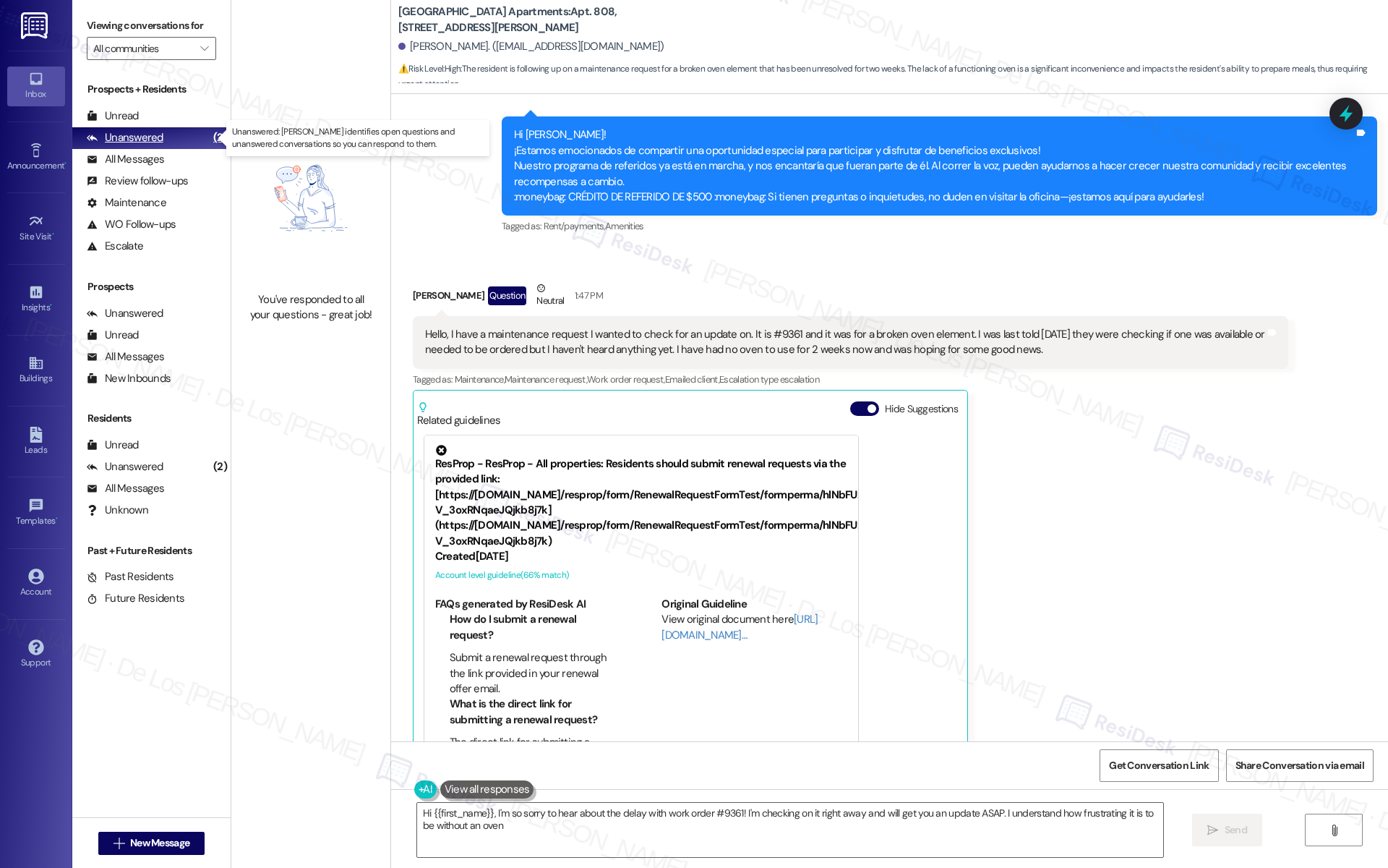
type textarea "Hi {{first_name}}, I'm so sorry to hear about the delay with work order #9361! …"
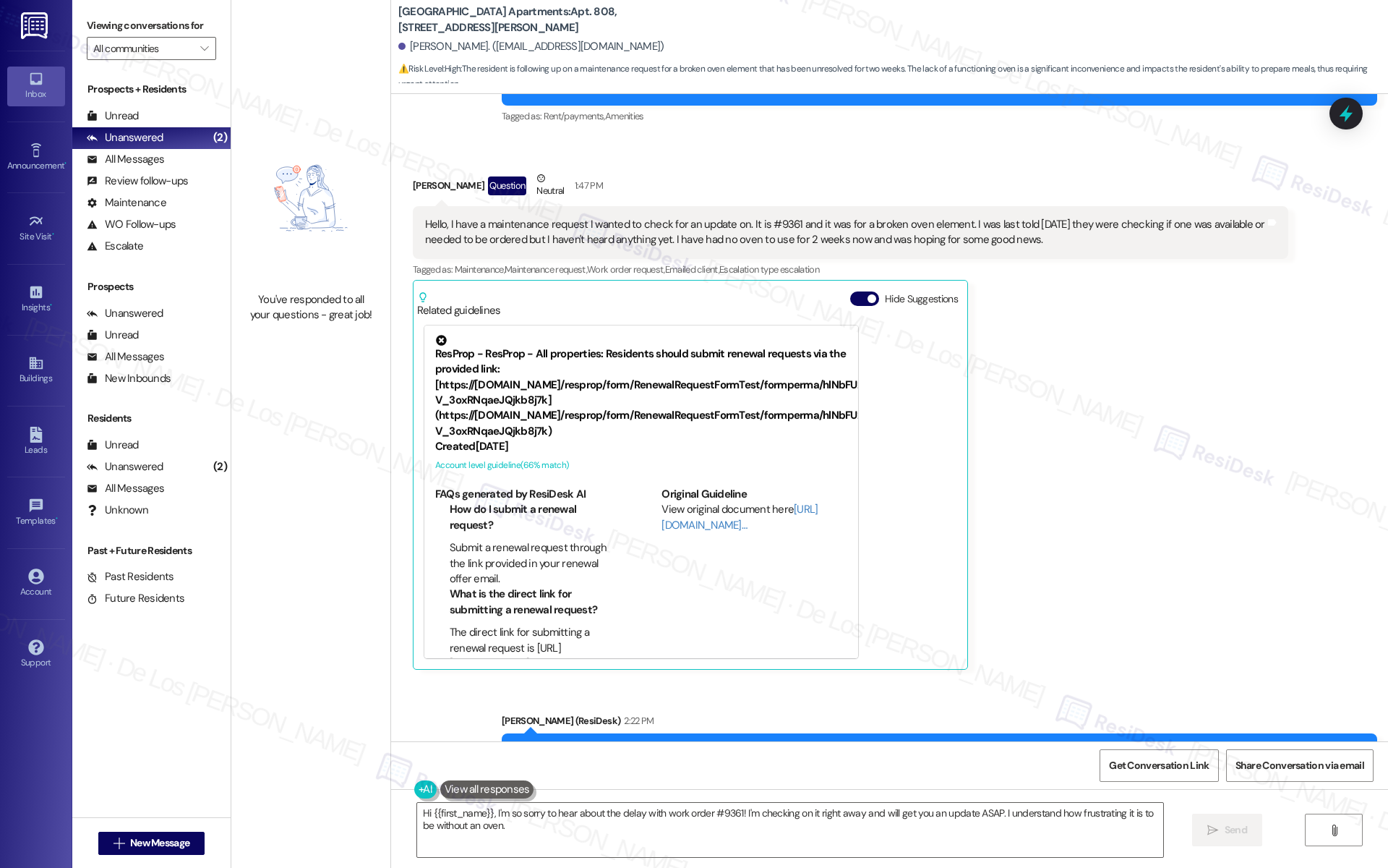
scroll to position [181, 0]
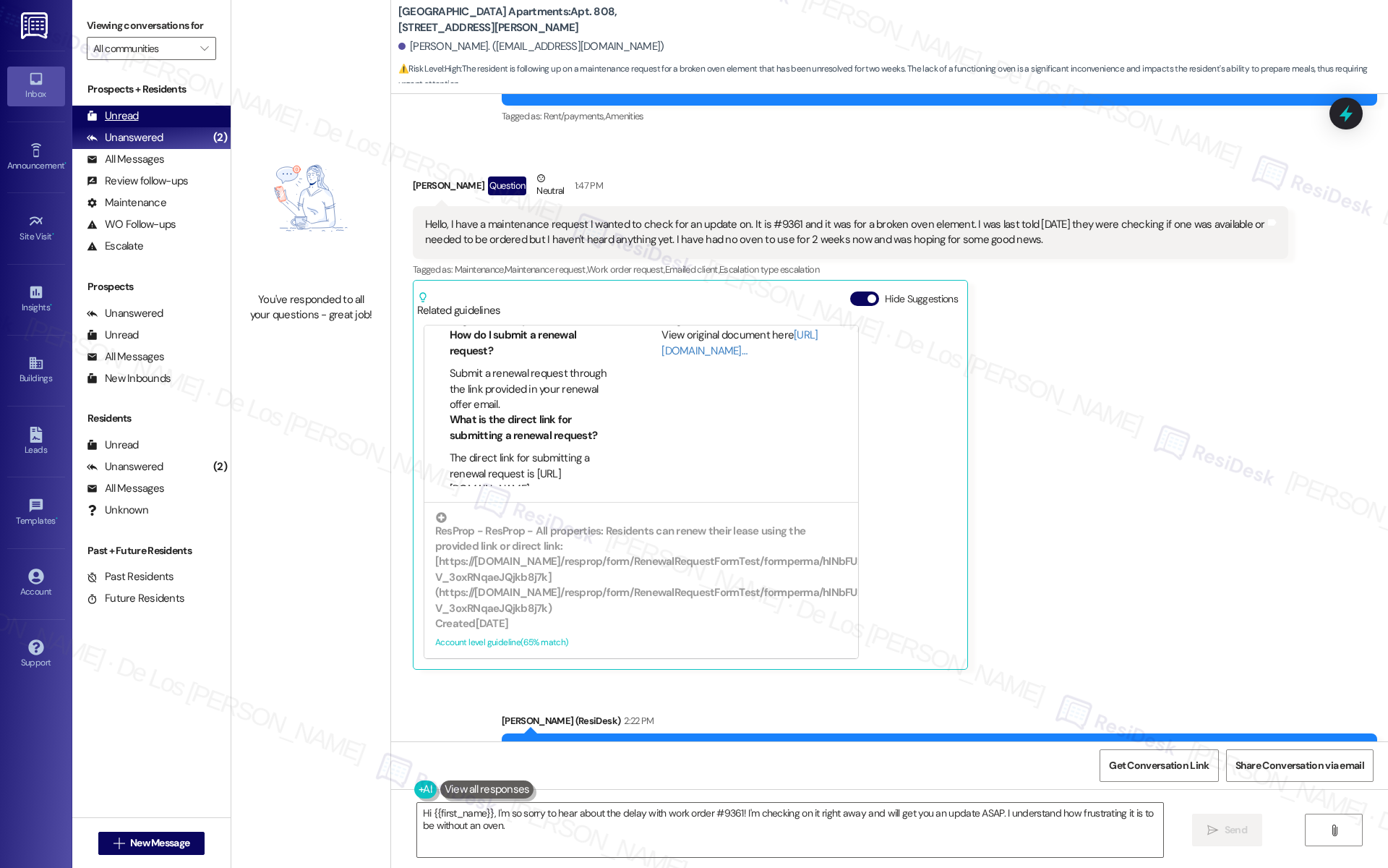
click at [145, 119] on div "Unread (0)" at bounding box center [152, 116] width 159 height 21
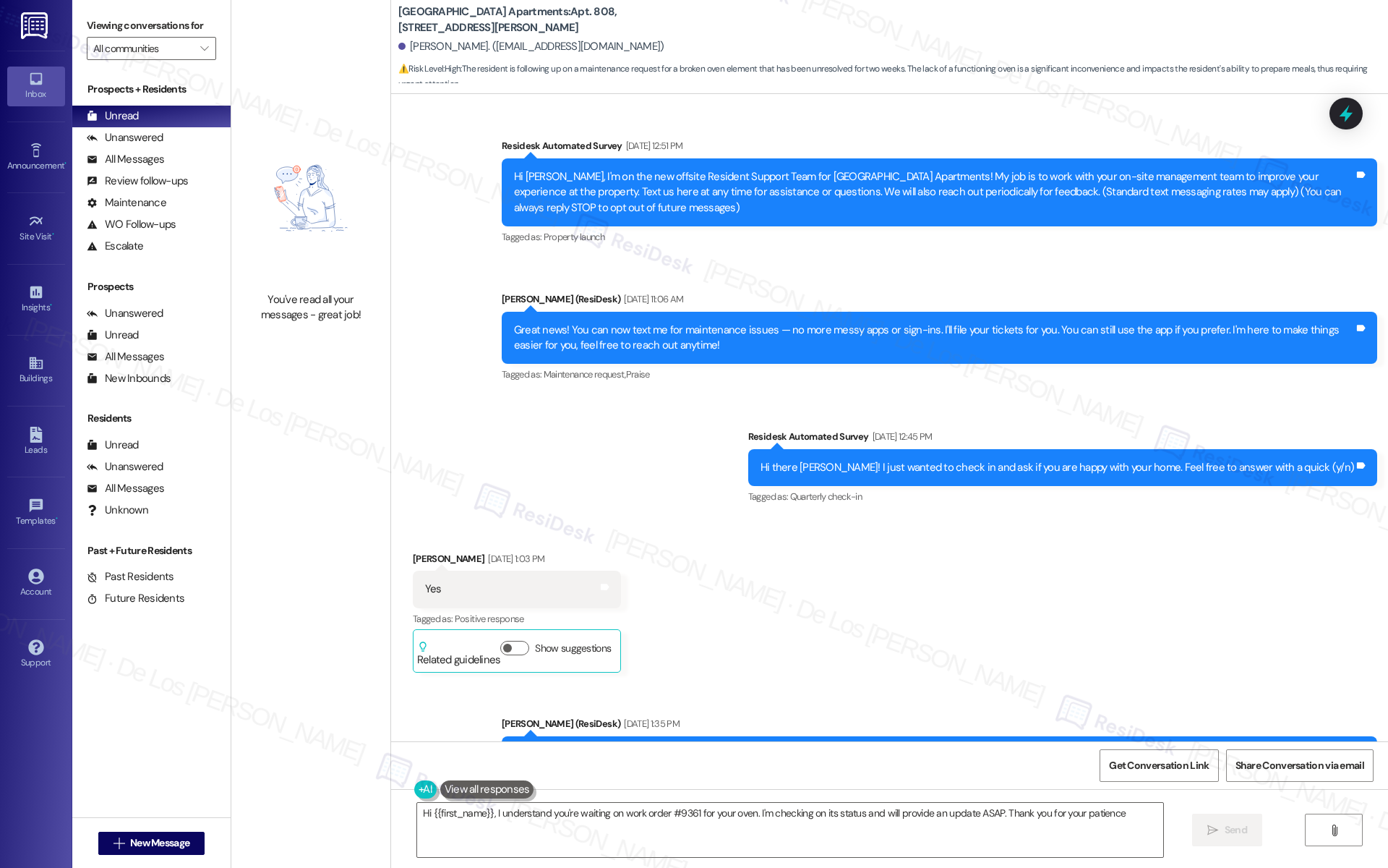
type textarea "Hi {{first_name}}, I understand you're waiting on work order #9361 for your ove…"
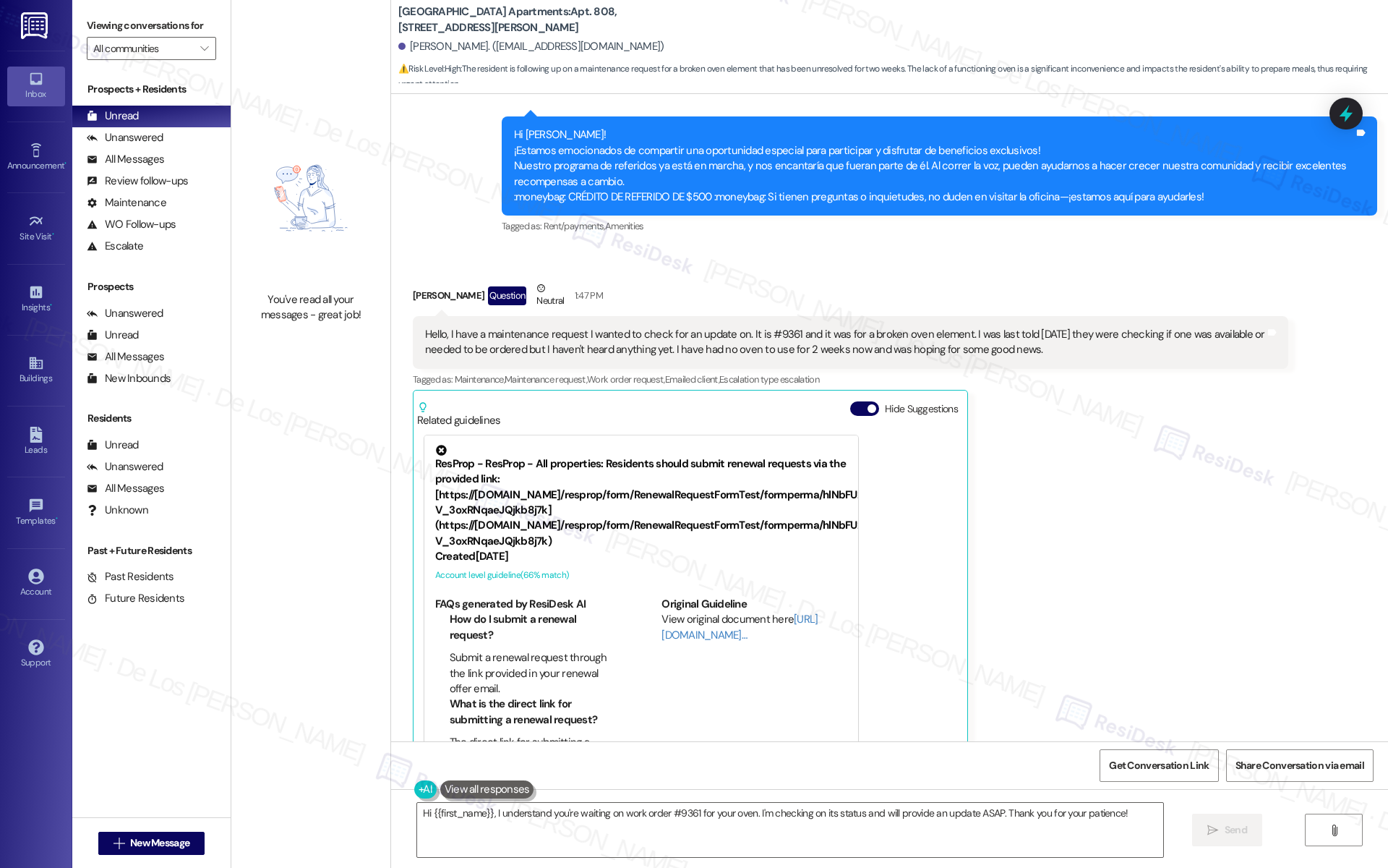
click at [994, 402] on div "Jacline Carter Question Neutral 1:47 PM Hello, I have a maintenance request I w…" at bounding box center [850, 530] width 876 height 500
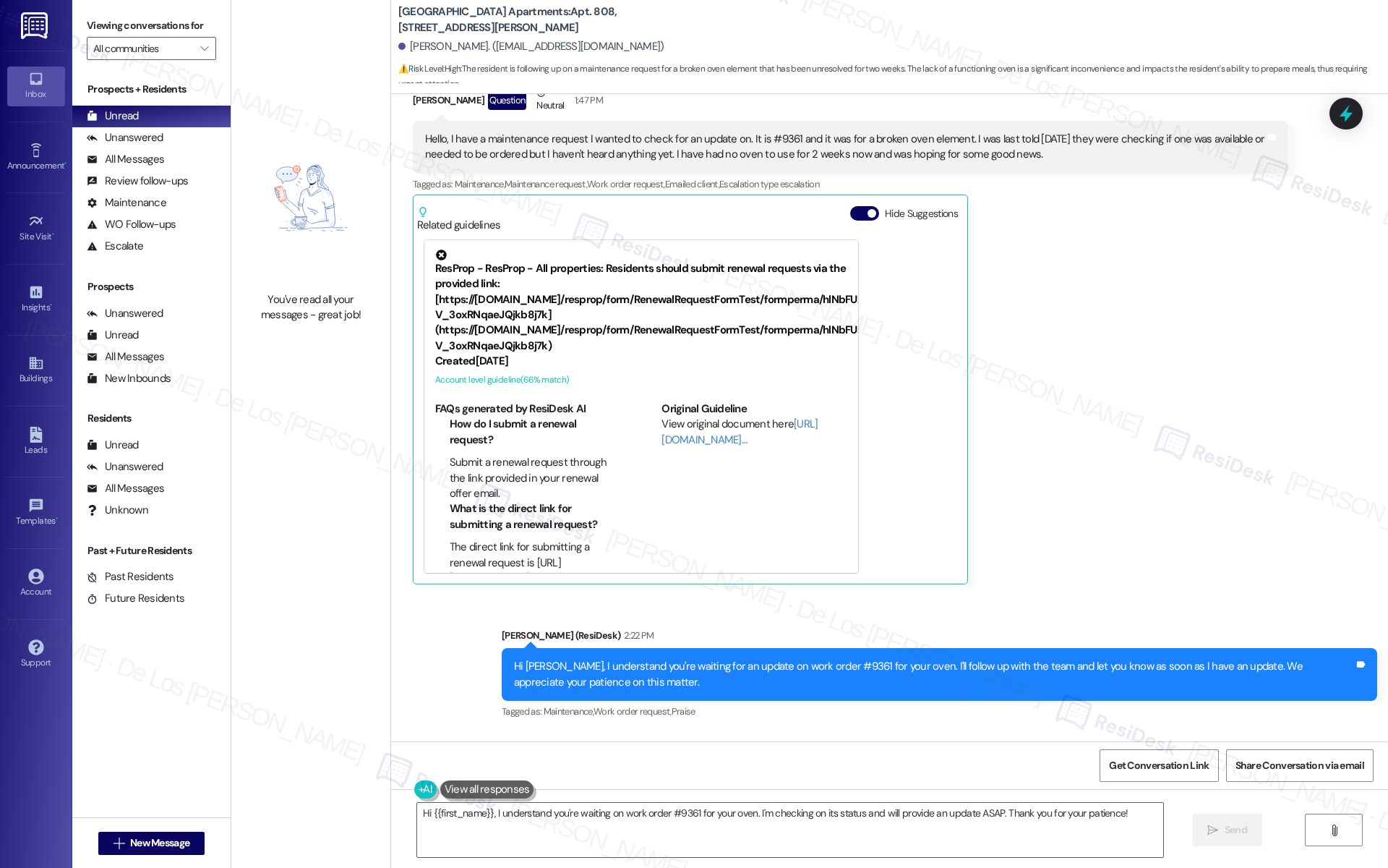
scroll to position [7033, 0]
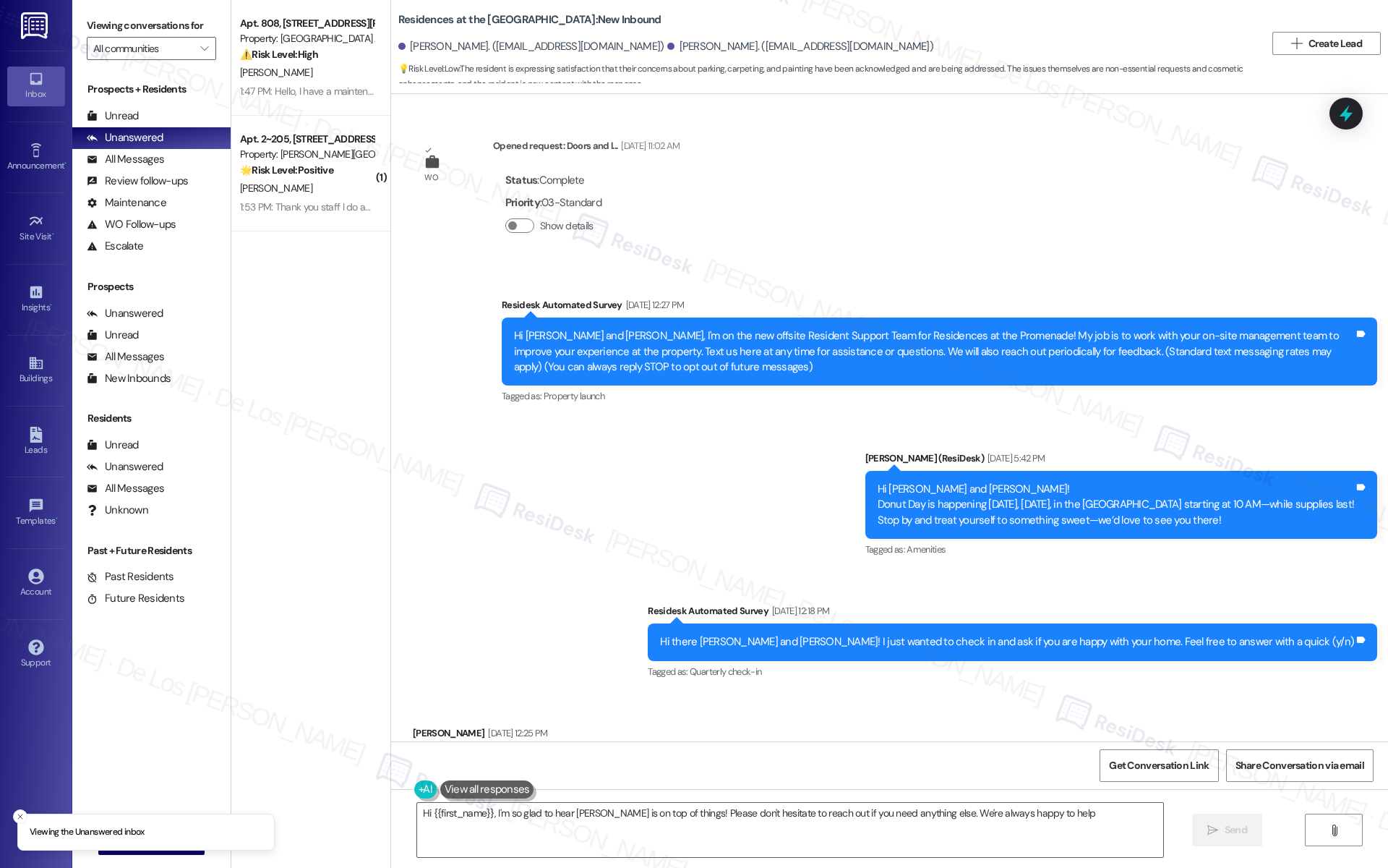
type textarea "Hi {{first_name}}, I'm so glad to hear [PERSON_NAME] is on top of things! Pleas…"
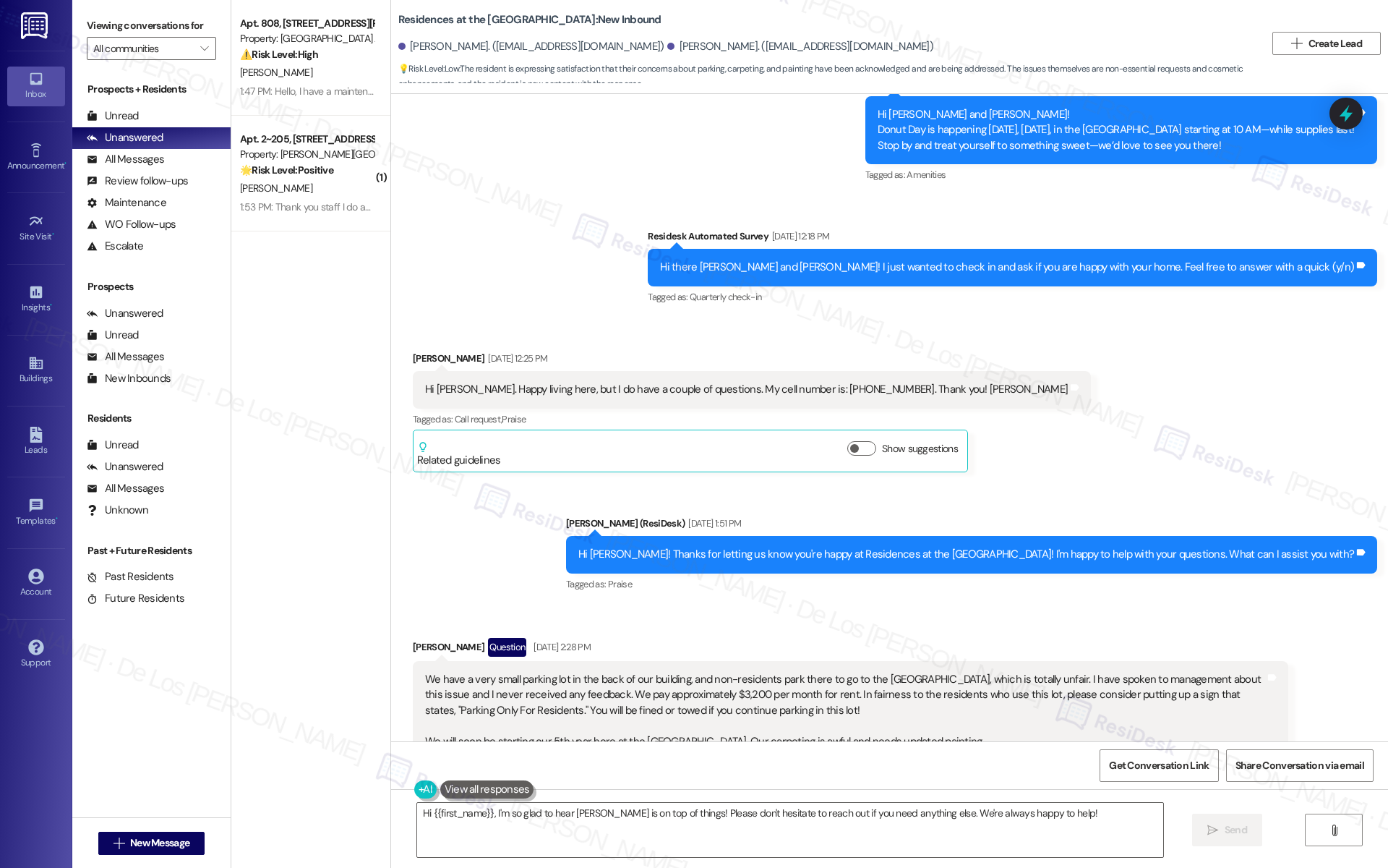
scroll to position [859, 0]
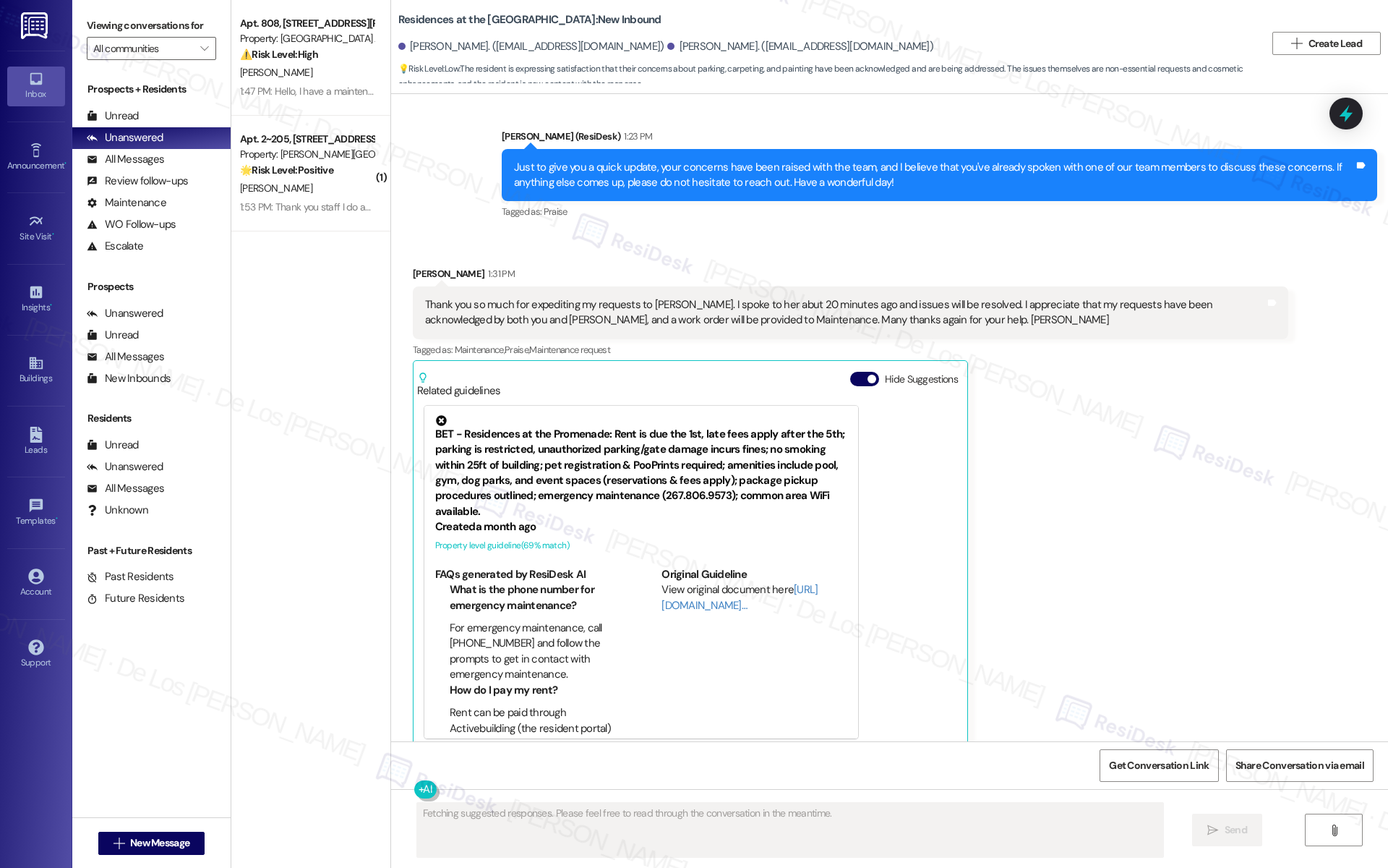
scroll to position [1870, 0]
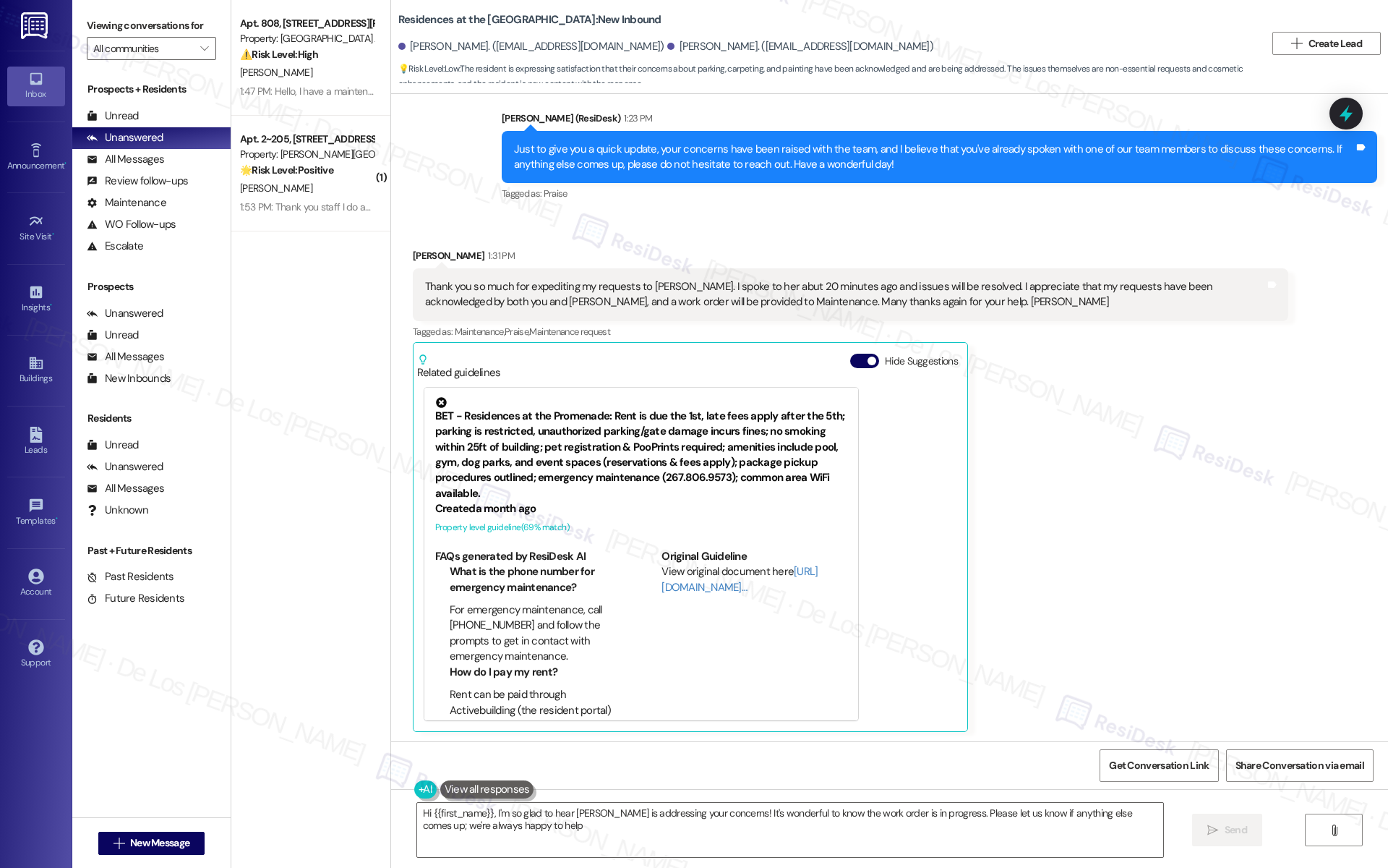
type textarea "Hi {{first_name}}, I'm so glad to hear [PERSON_NAME] is addressing your concern…"
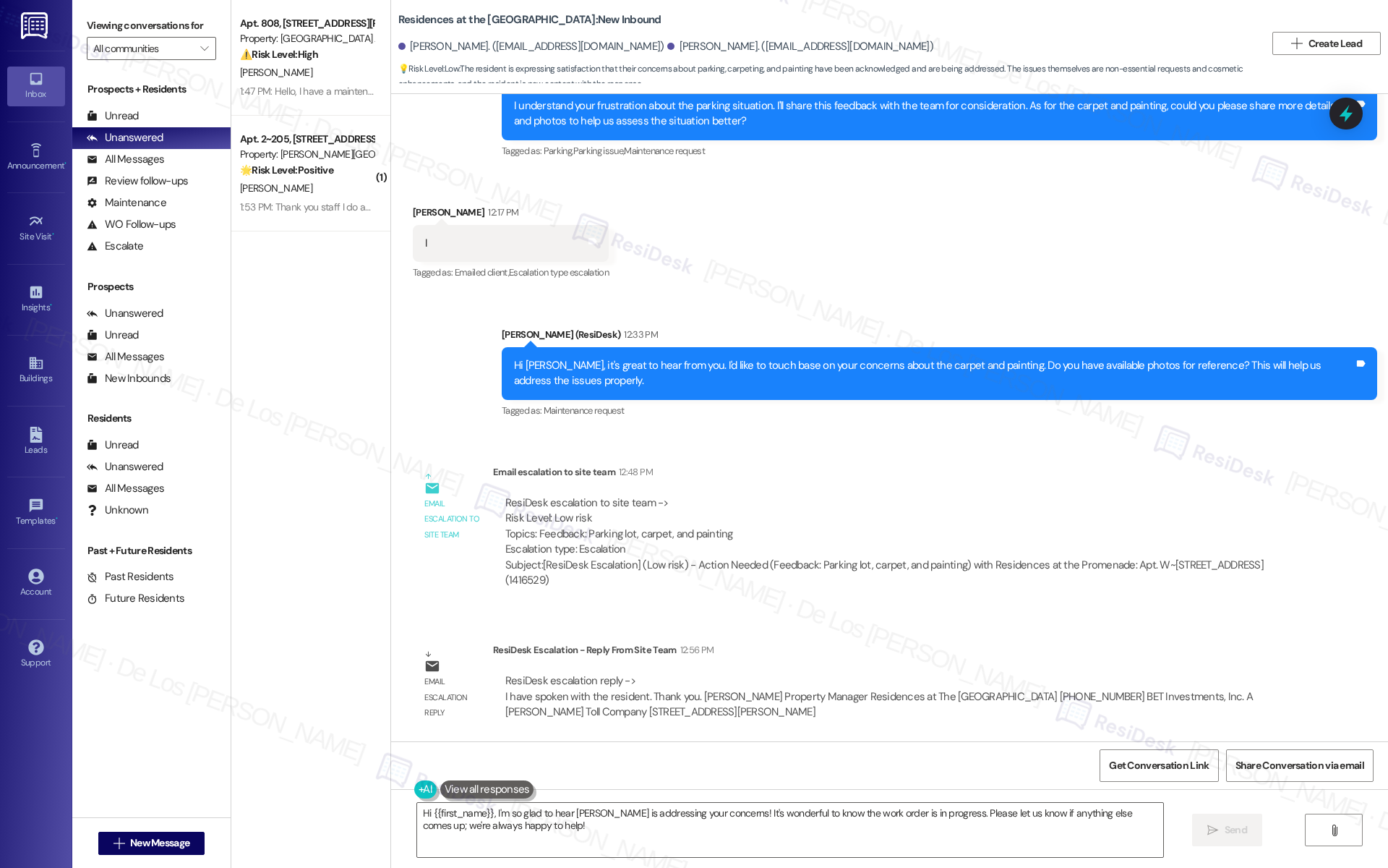
scroll to position [1190, 0]
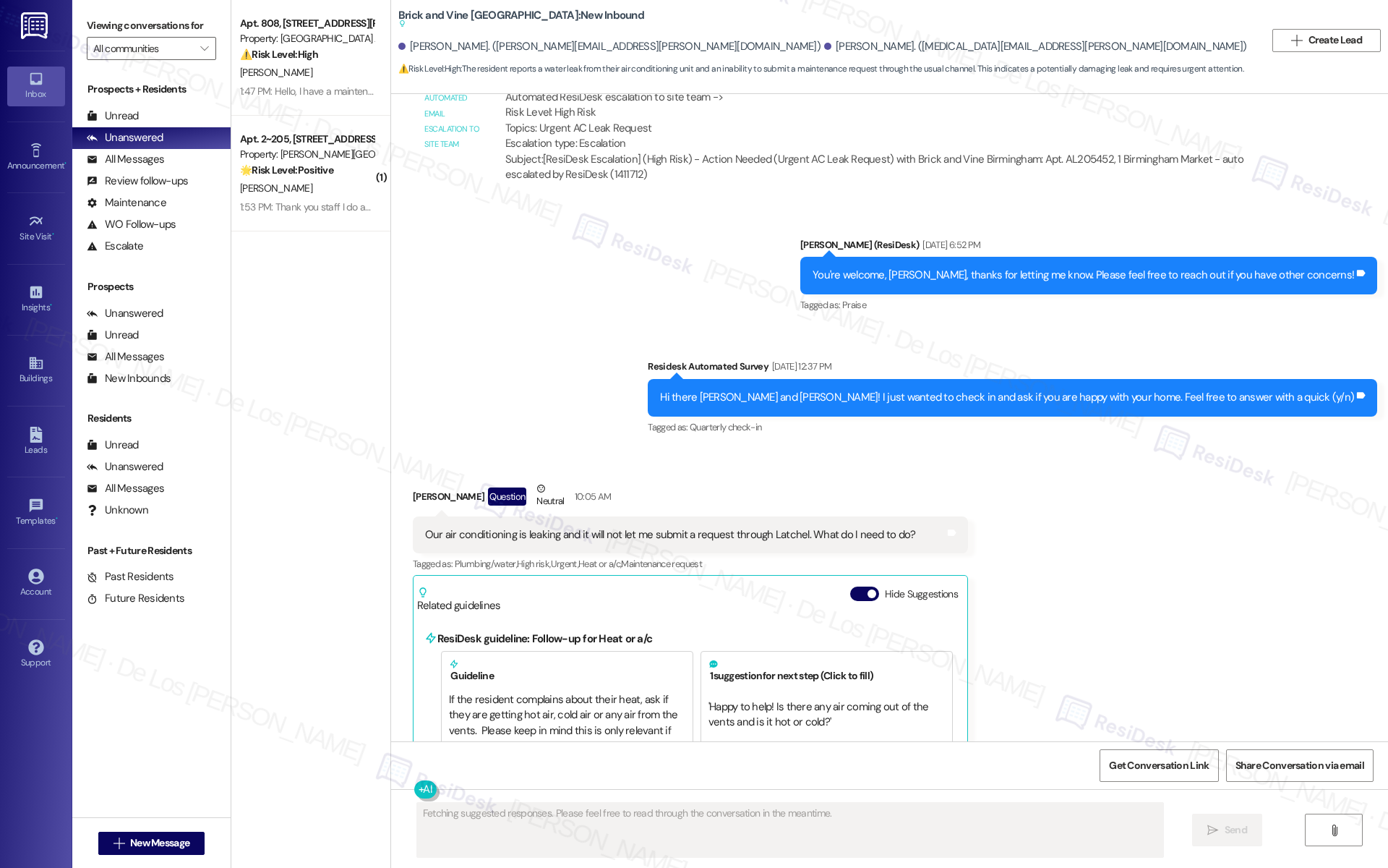
scroll to position [3216, 0]
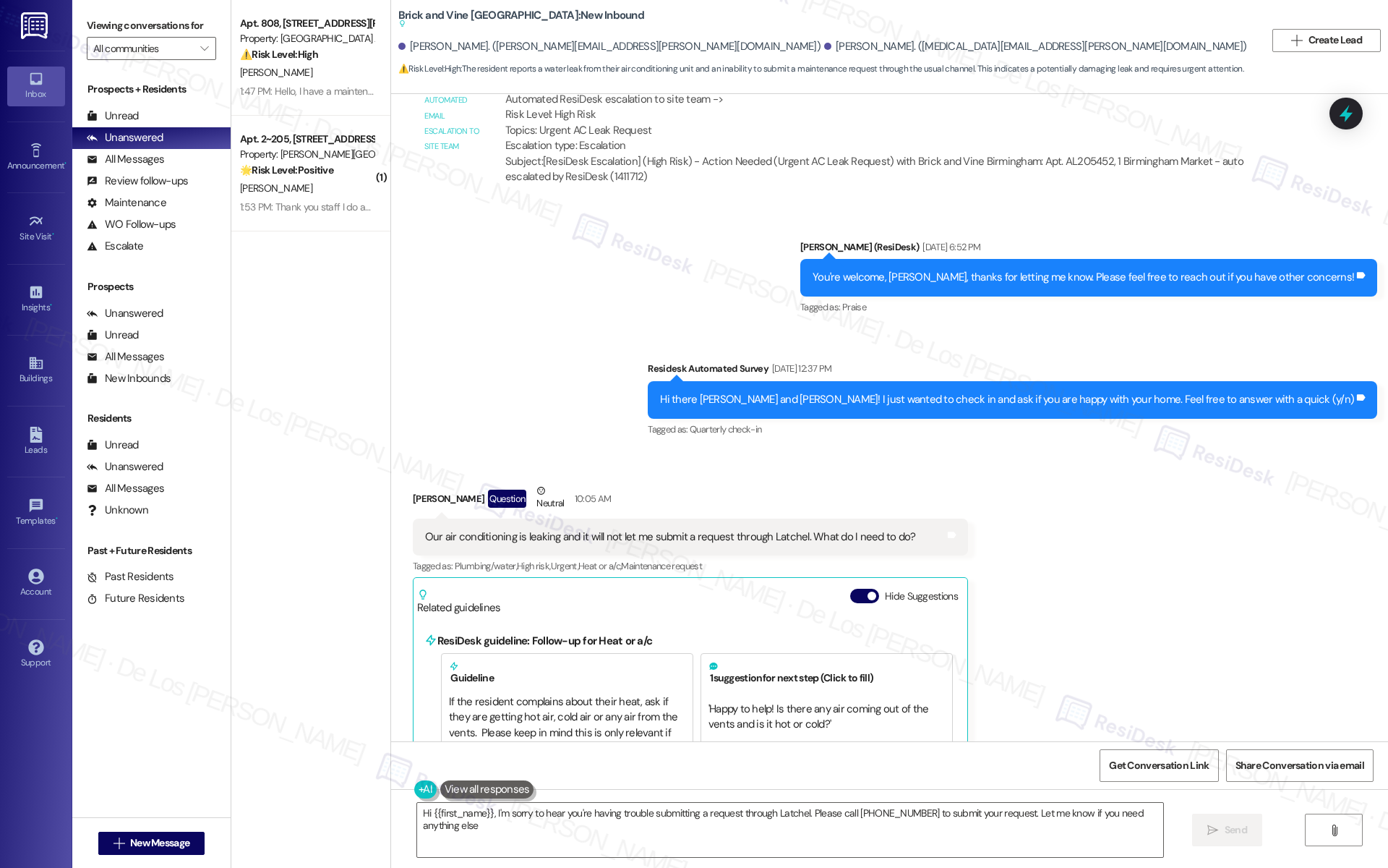
type textarea "Hi {{first_name}}, I'm sorry to hear you're having trouble submitting a request…"
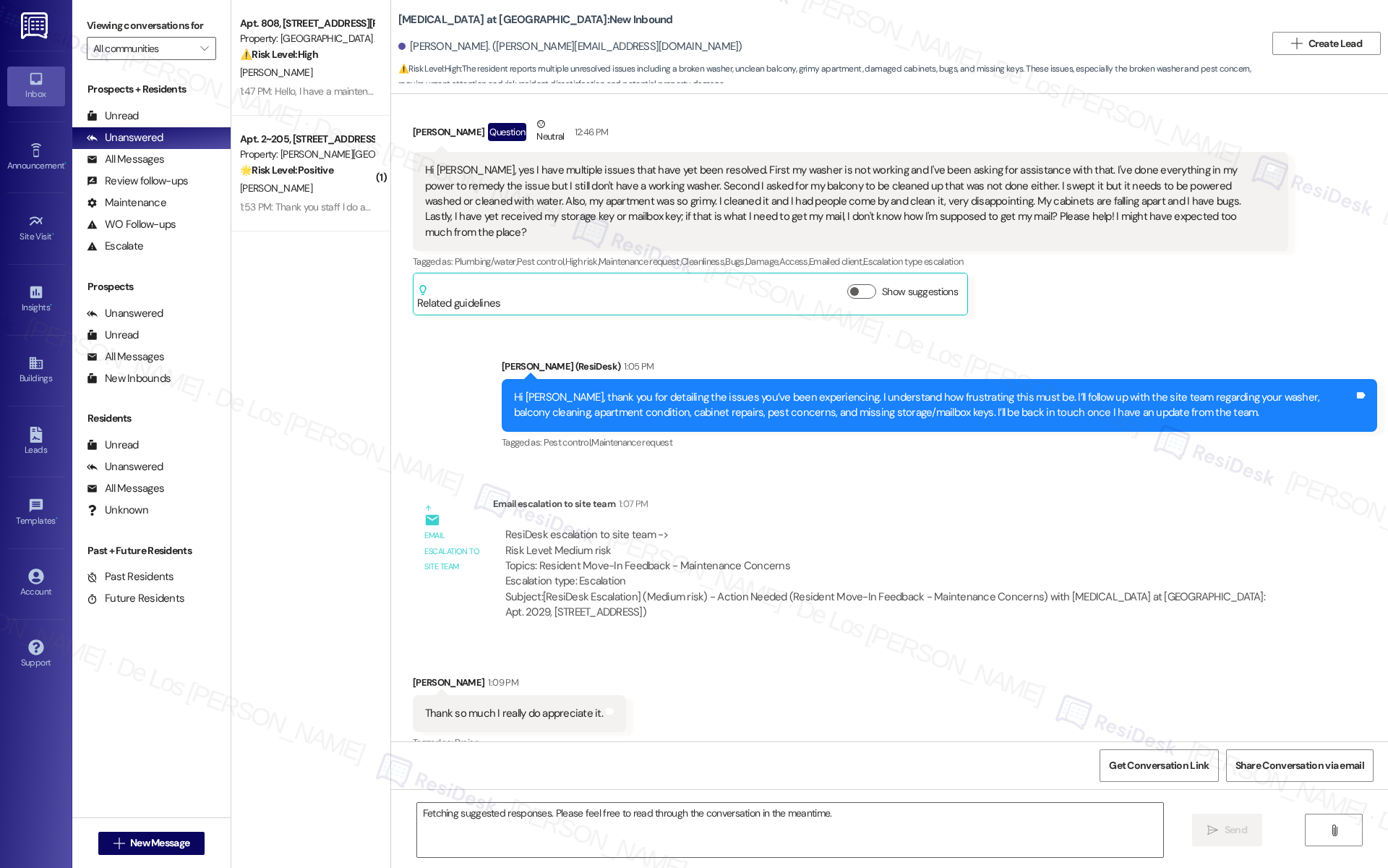
scroll to position [165, 0]
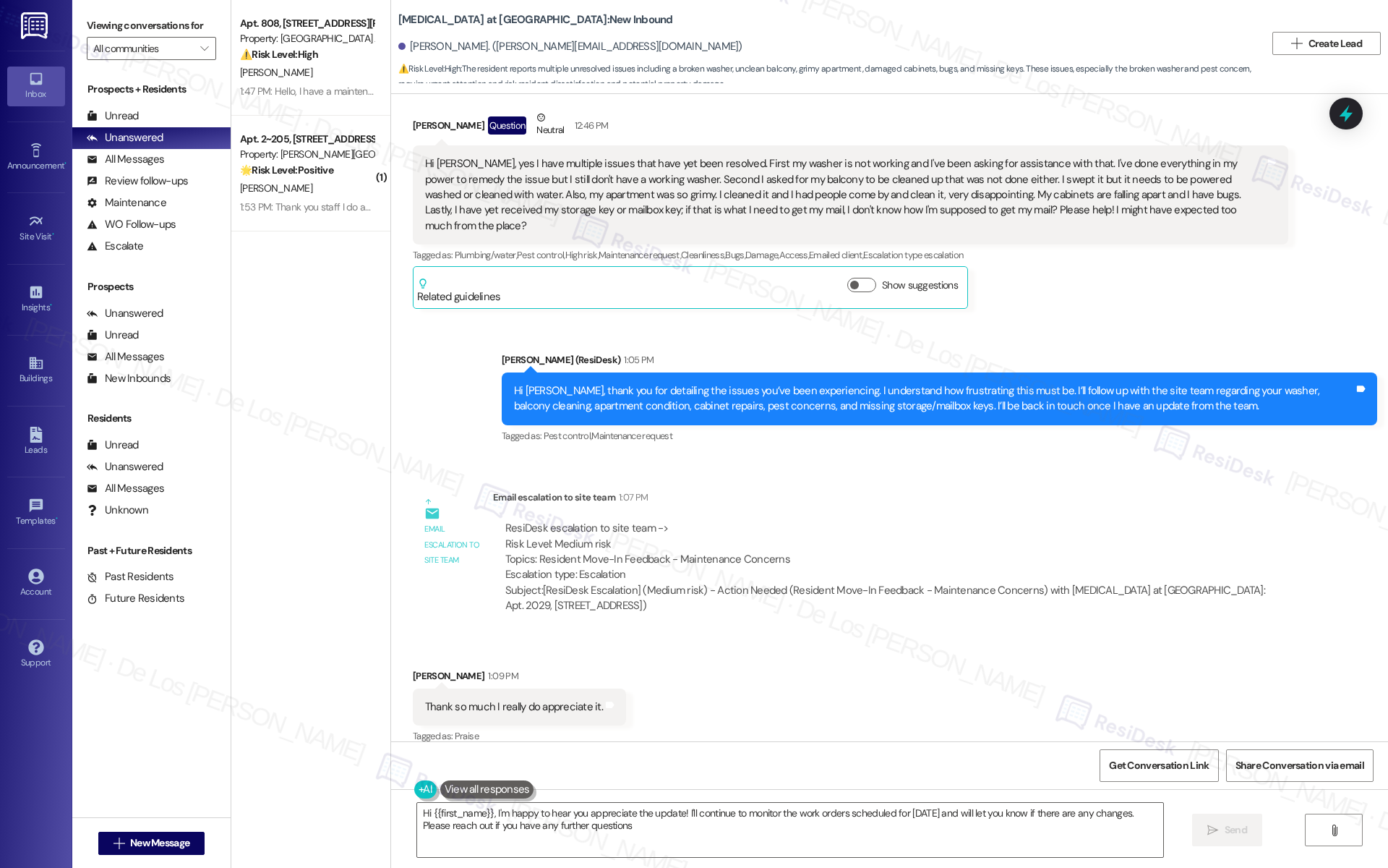
type textarea "Hi {{first_name}}, I'm happy to hear you appreciate the update! I'll continue t…"
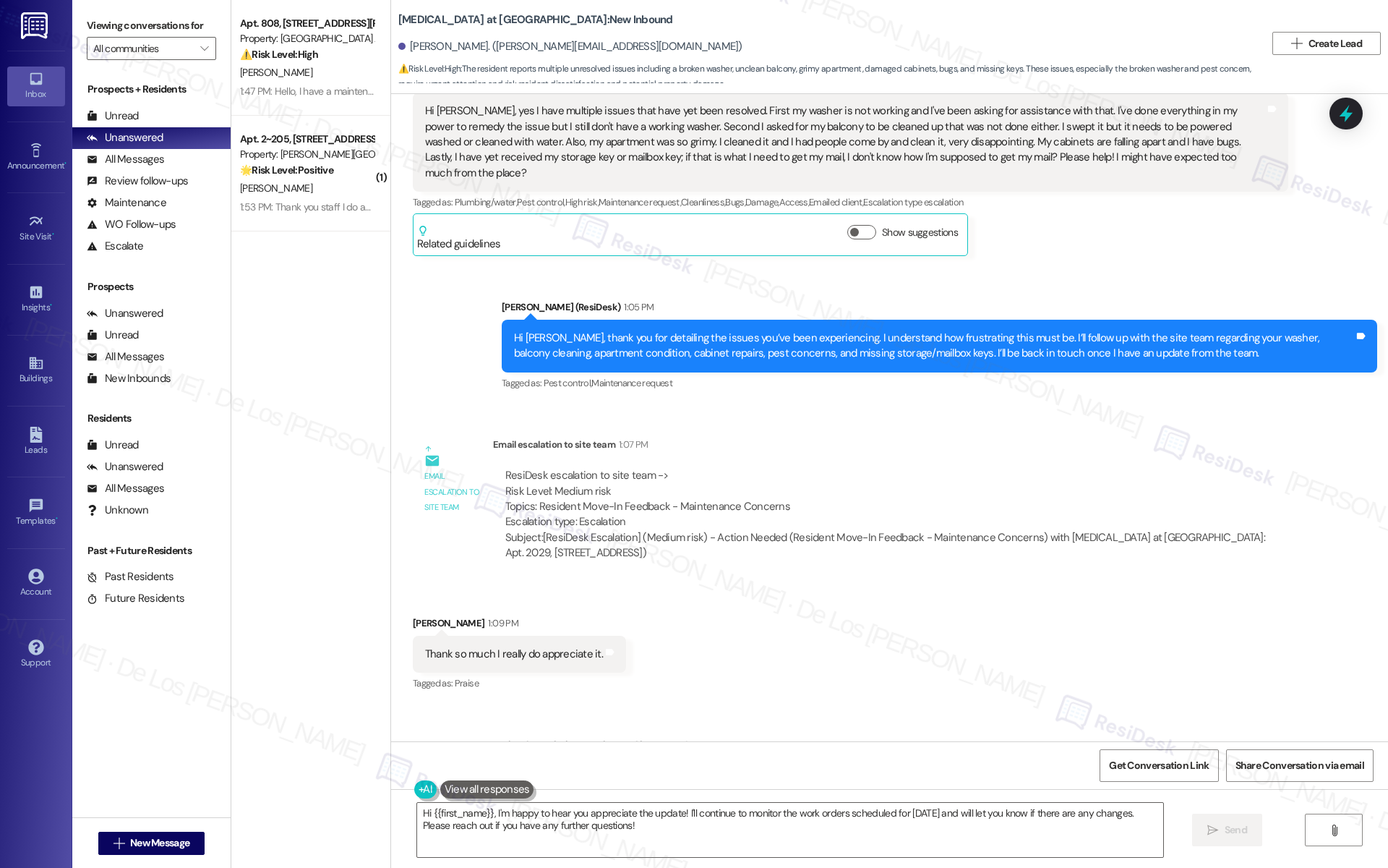
scroll to position [420, 0]
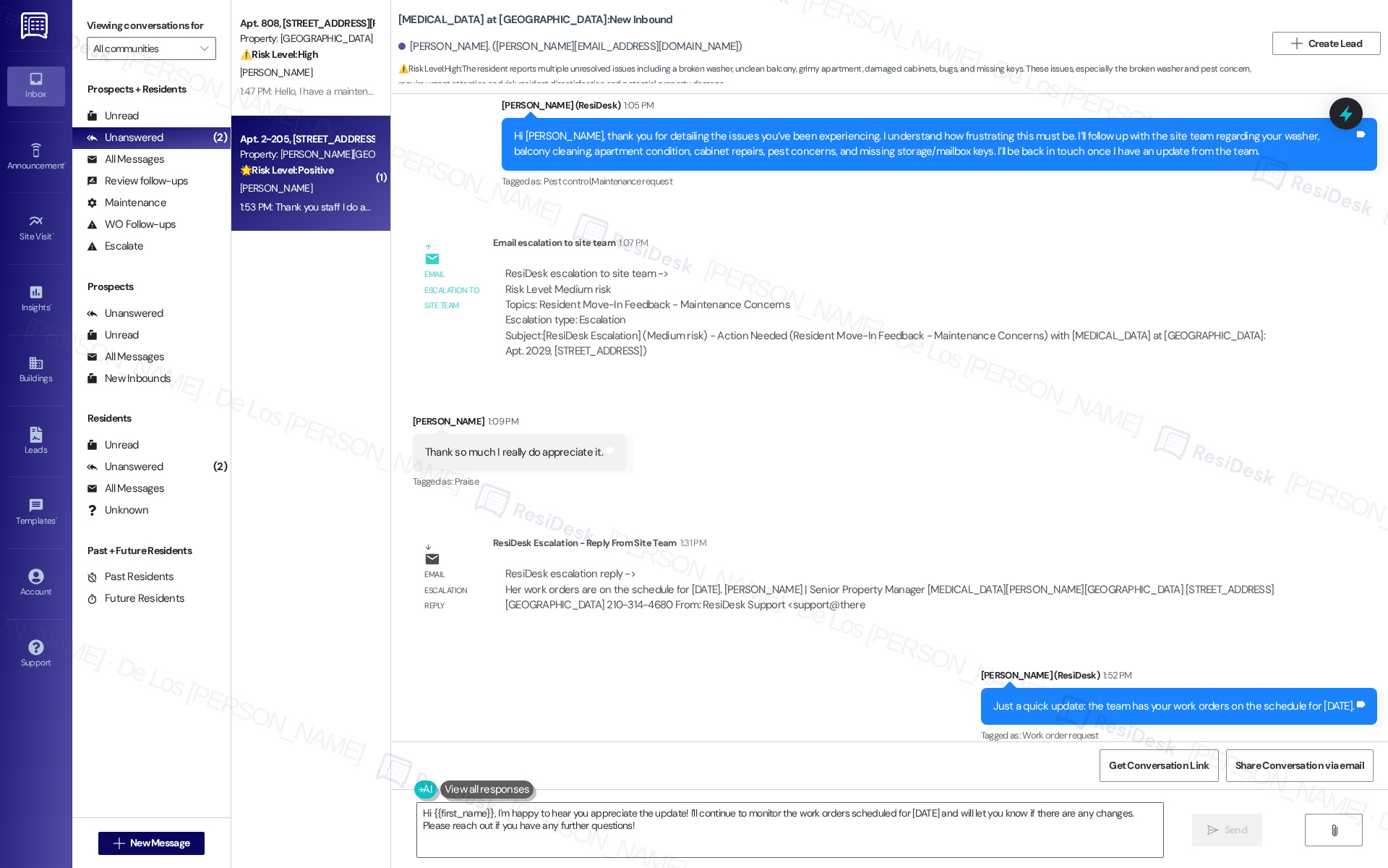
click at [293, 217] on div "Apt. 2~205, [STREET_ADDRESS] Property: [PERSON_NAME][GEOGRAPHIC_DATA] Apartment…" at bounding box center [310, 174] width 159 height 116
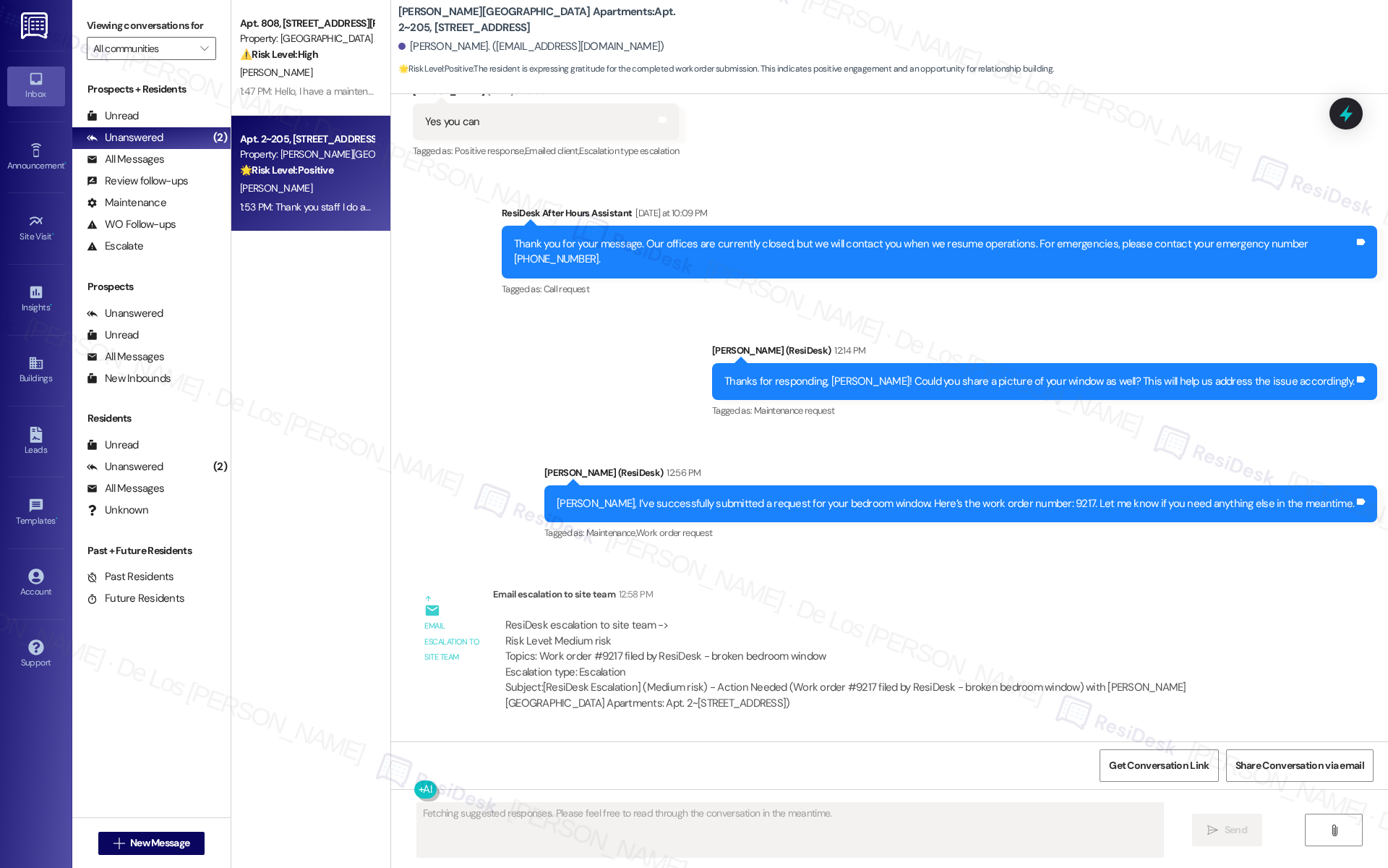
scroll to position [6199, 0]
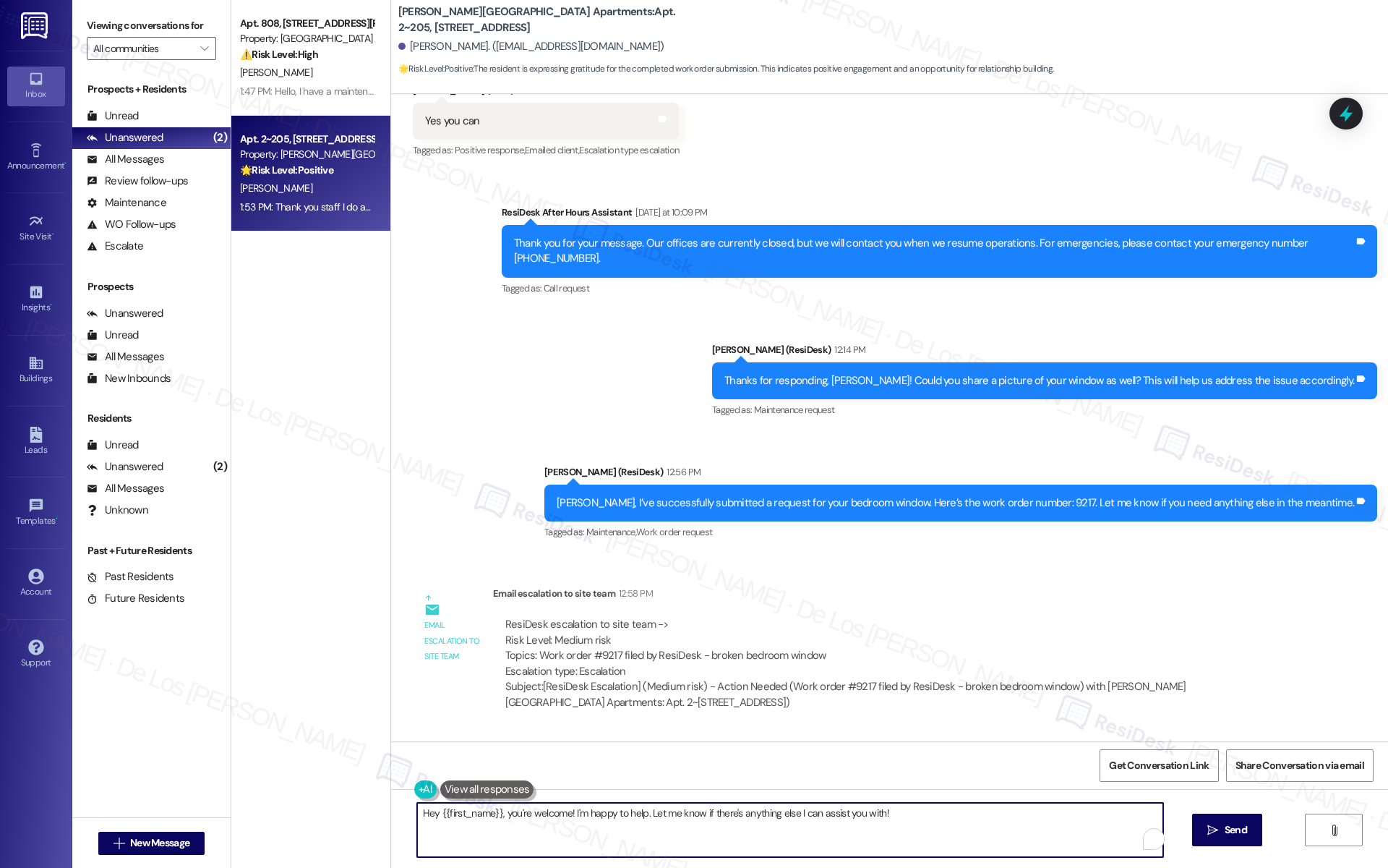
drag, startPoint x: 500, startPoint y: 815, endPoint x: 389, endPoint y: 784, distance: 115.2
click at [391, 784] on div "Lease started [DATE] 7:00 PM Survey, sent via SMS Residesk Automated Survey [DA…" at bounding box center [889, 528] width 997 height 868
click at [840, 816] on textarea "You're welcome! I'm happy to help. Let me know if there's anything else I can a…" at bounding box center [789, 830] width 746 height 55
type textarea "You're welcome! I'm happy to help. Let me know if there's anything else I can a…"
click at [1222, 834] on span "Send" at bounding box center [1235, 830] width 28 height 15
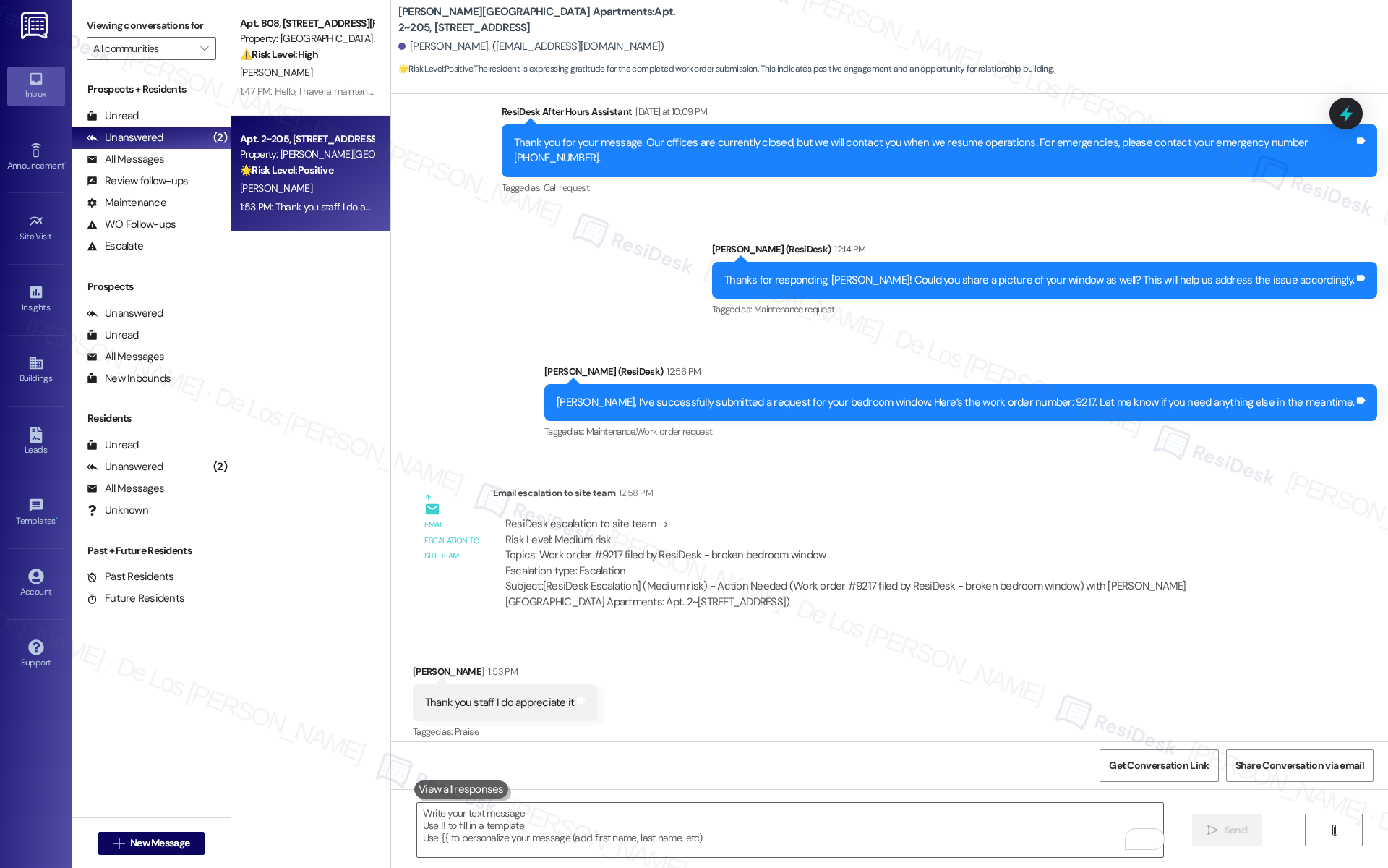
scroll to position [6299, 0]
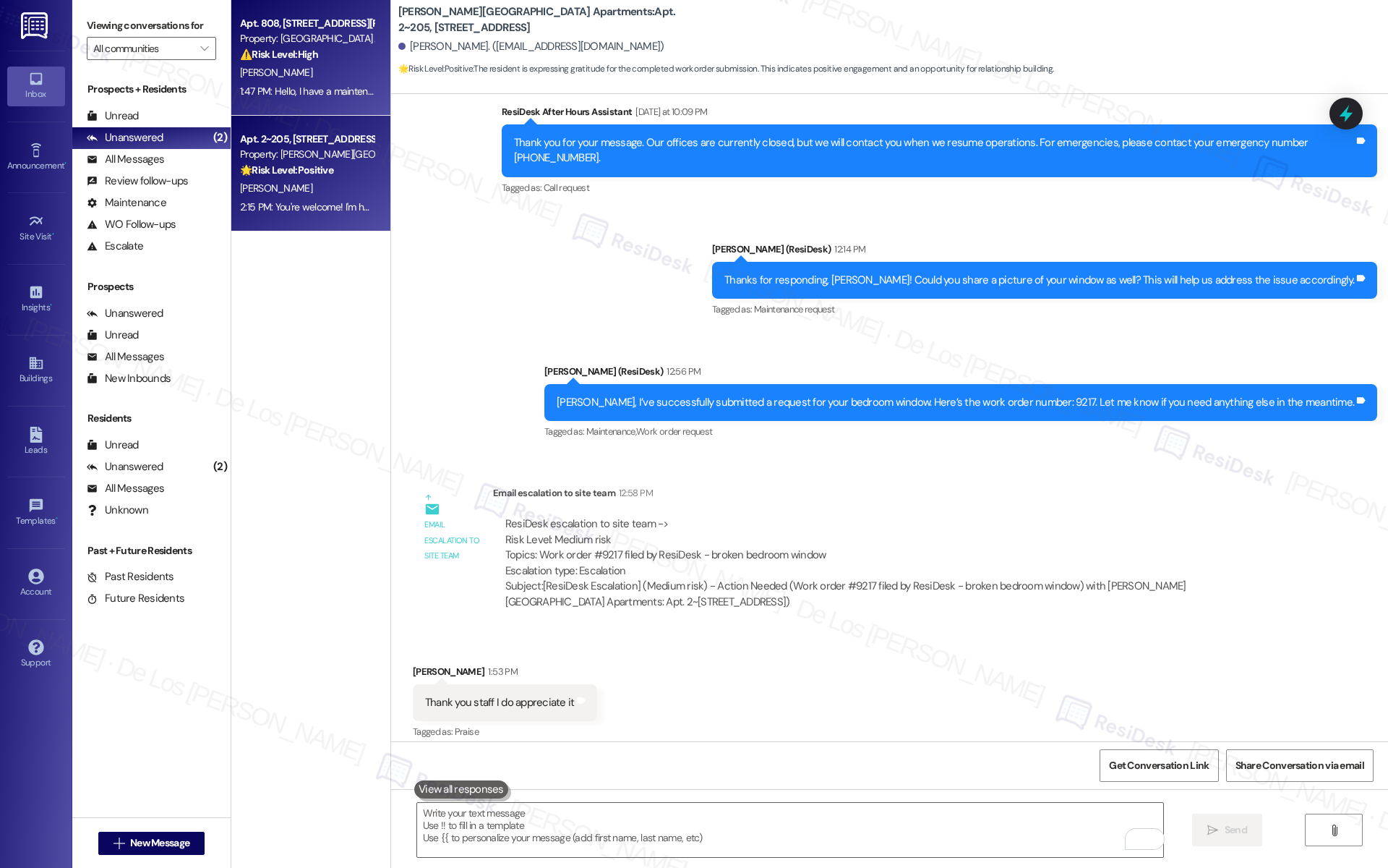
click at [307, 69] on div "[PERSON_NAME]" at bounding box center [307, 72] width 136 height 18
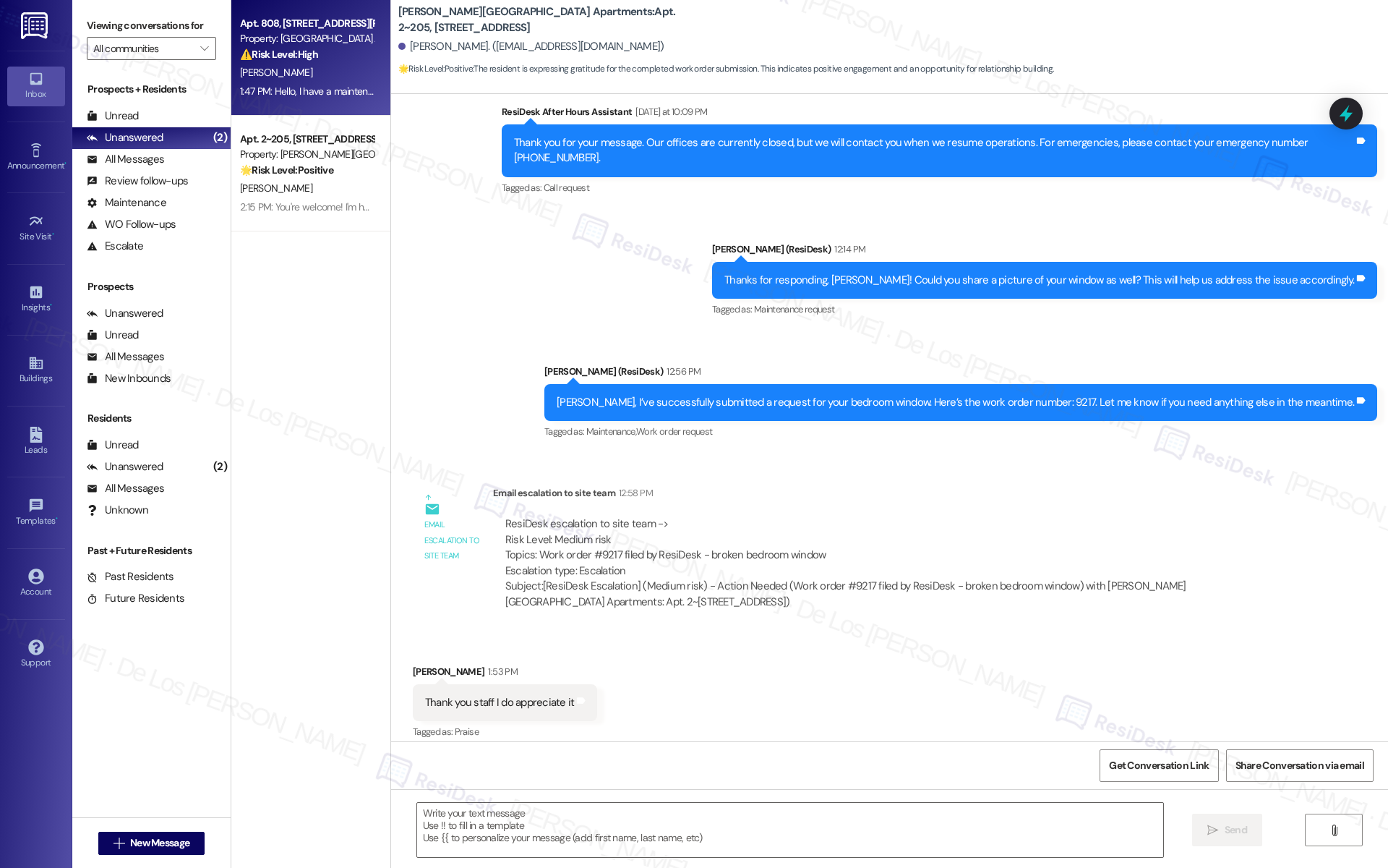
type textarea "Fetching suggested responses. Please feel free to read through the conversation…"
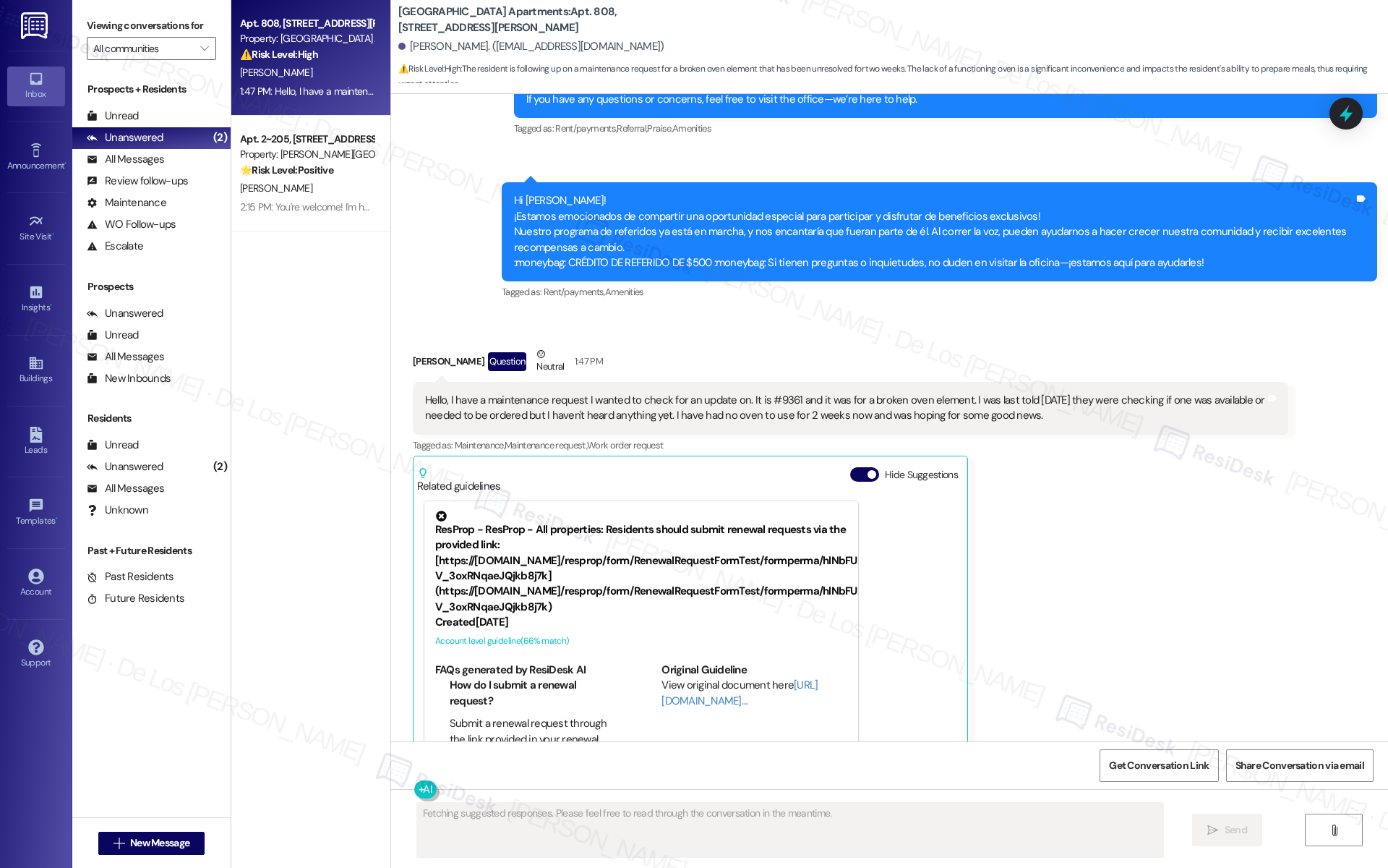
scroll to position [6600, 0]
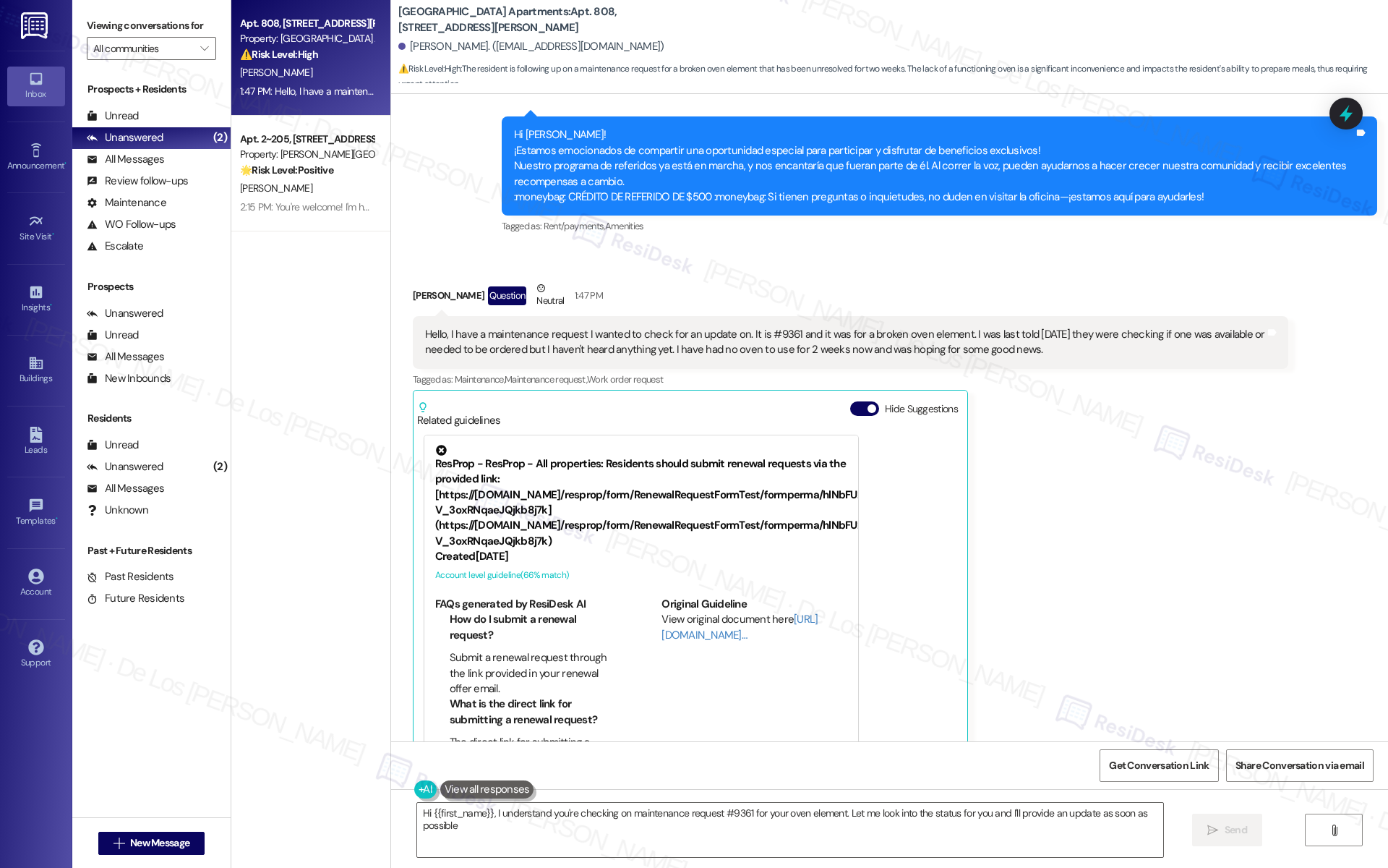
type textarea "Hi {{first_name}}, I understand you're checking on maintenance request #9361 fo…"
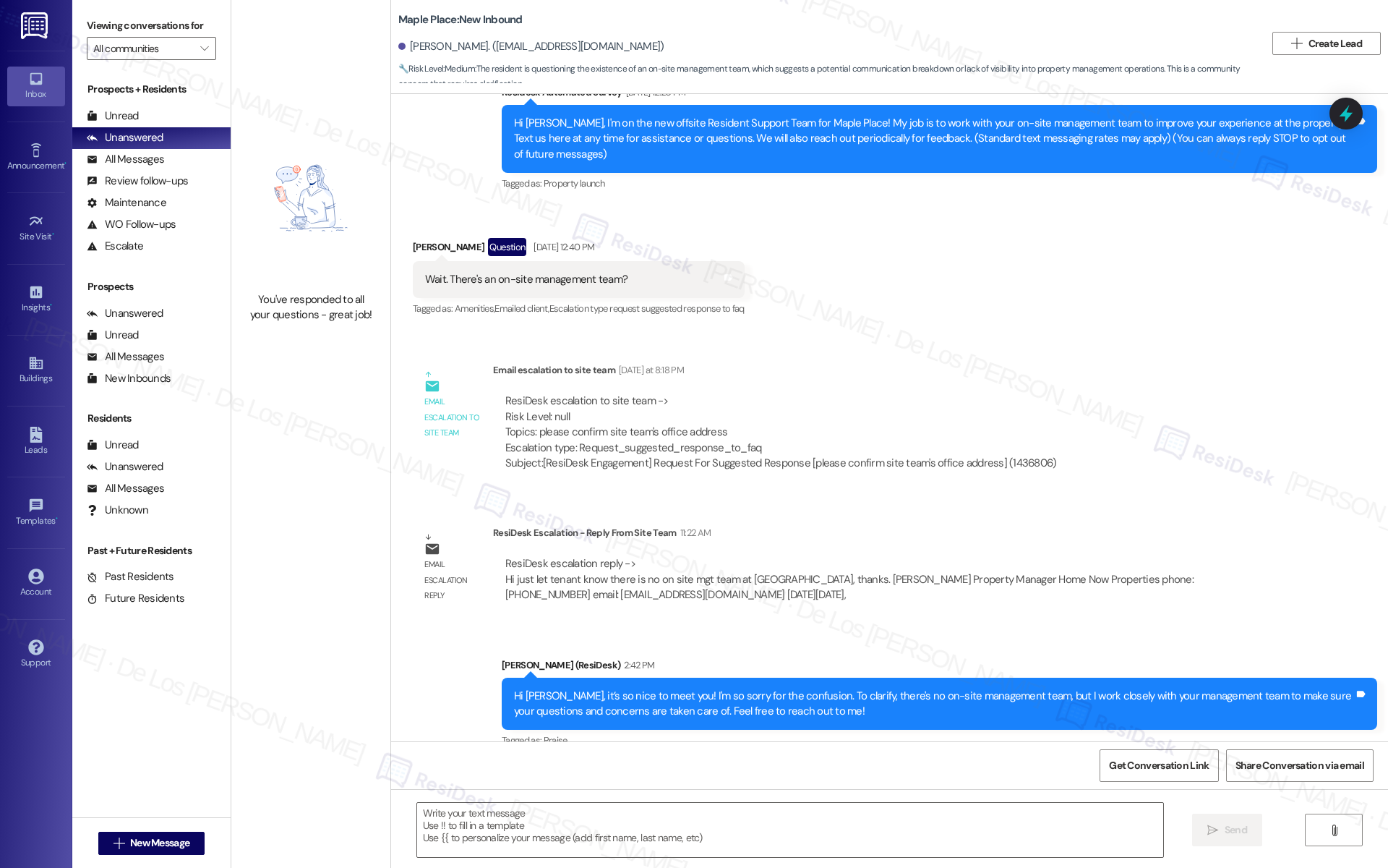
scroll to position [60, 0]
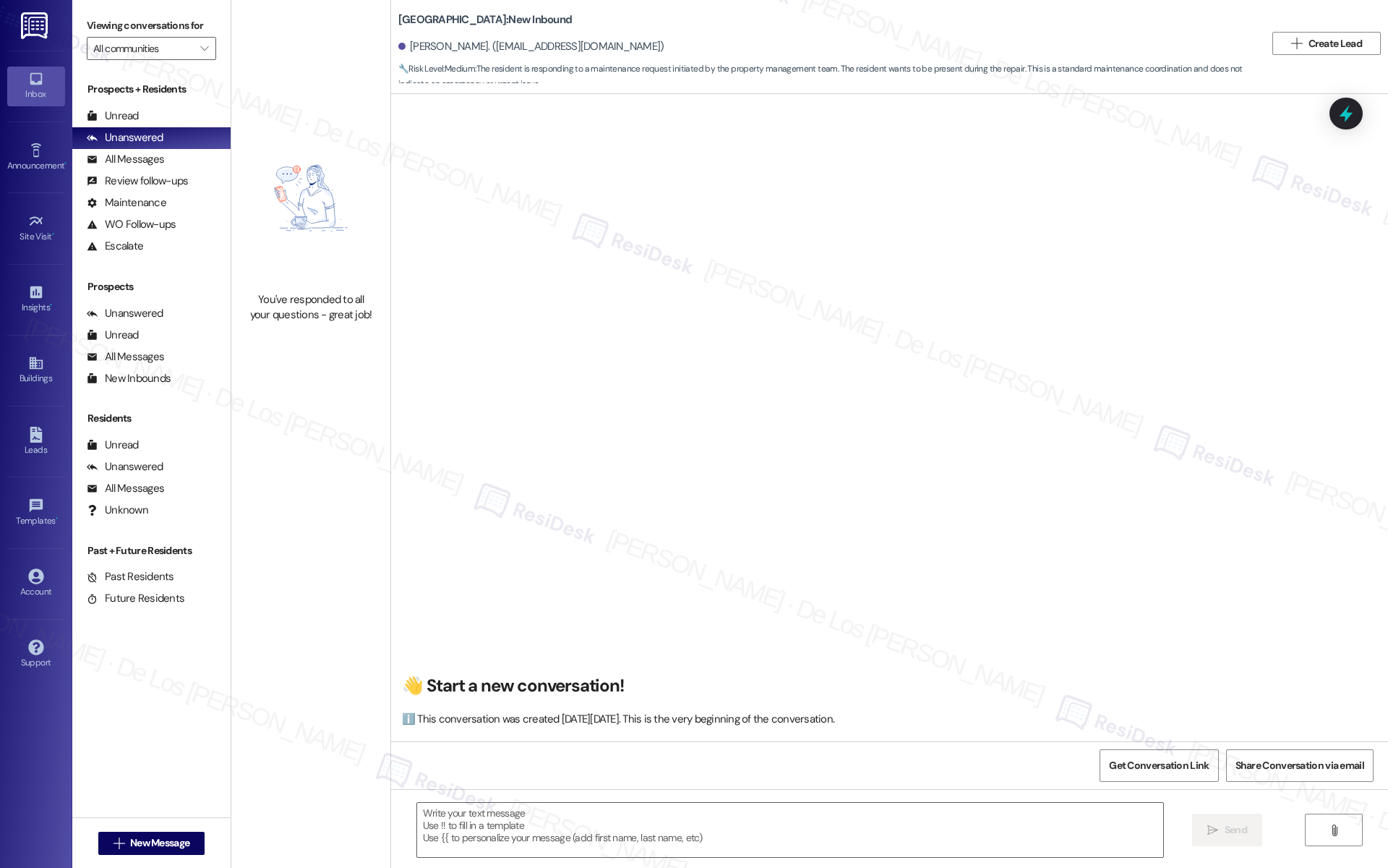
scroll to position [2226, 0]
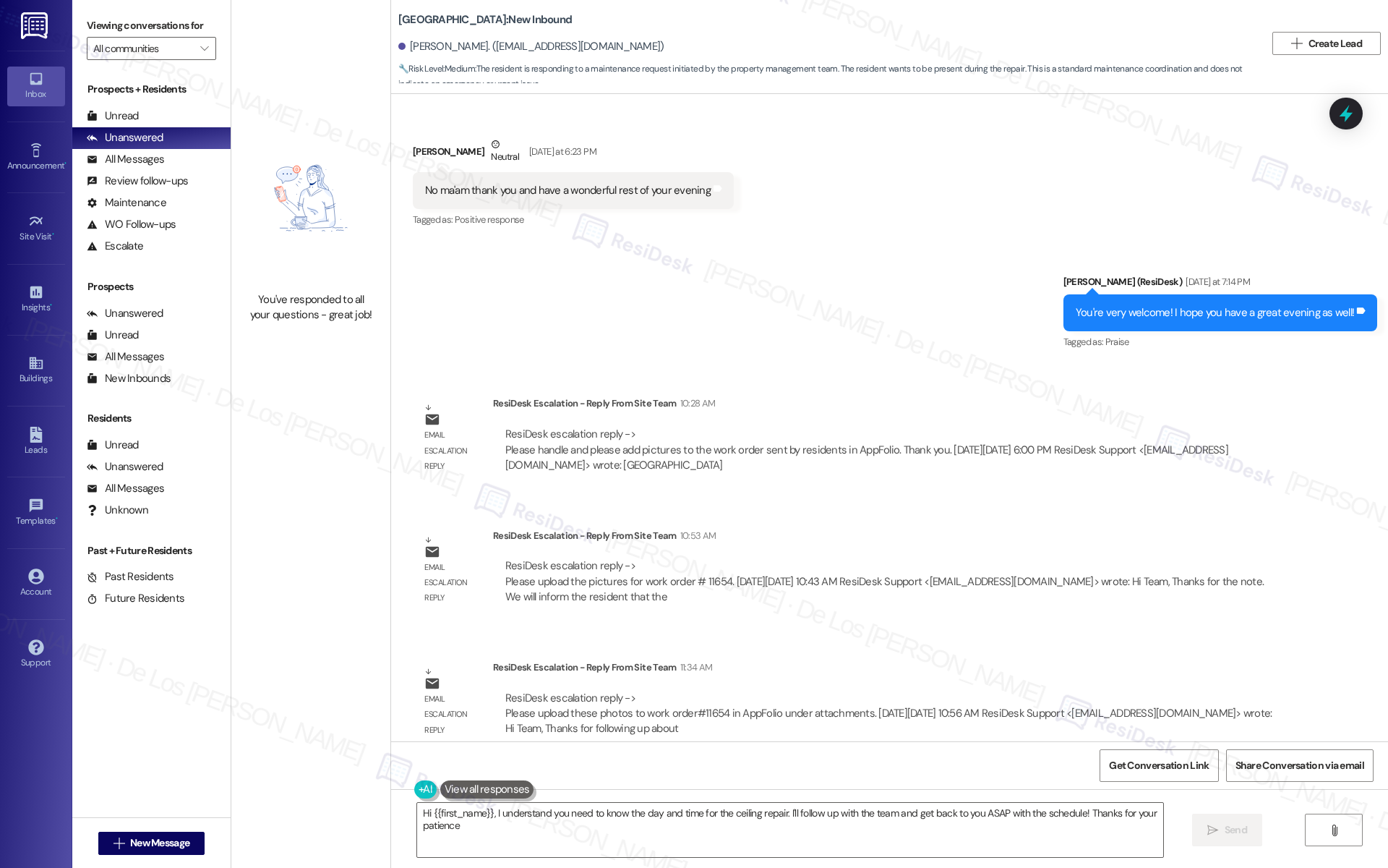
type textarea "Hi {{first_name}}, I understand you need to know the day and time for the ceili…"
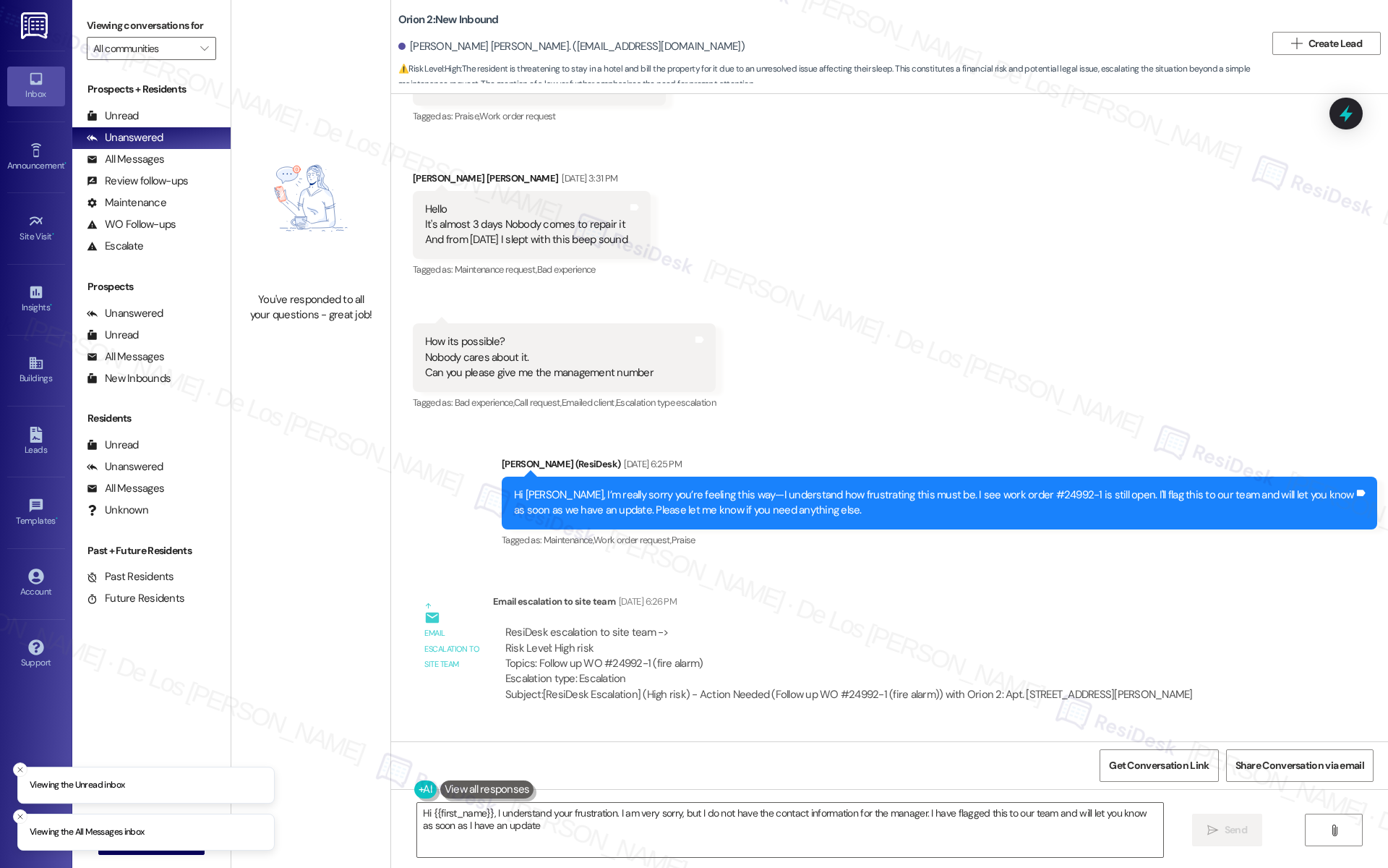
type textarea "Hi {{first_name}}, I understand your frustration. I am very sorry, but I do not…"
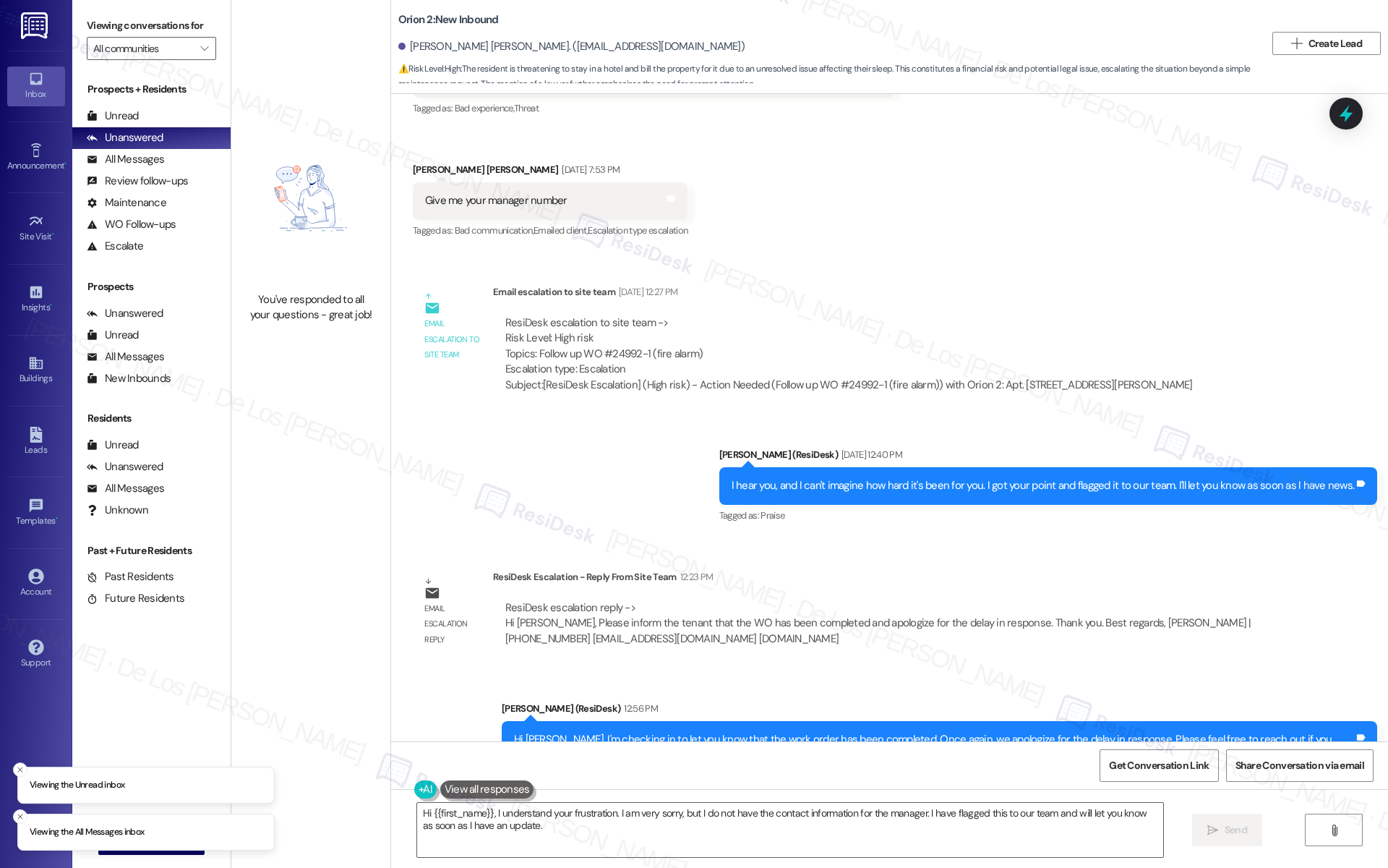
scroll to position [3371, 0]
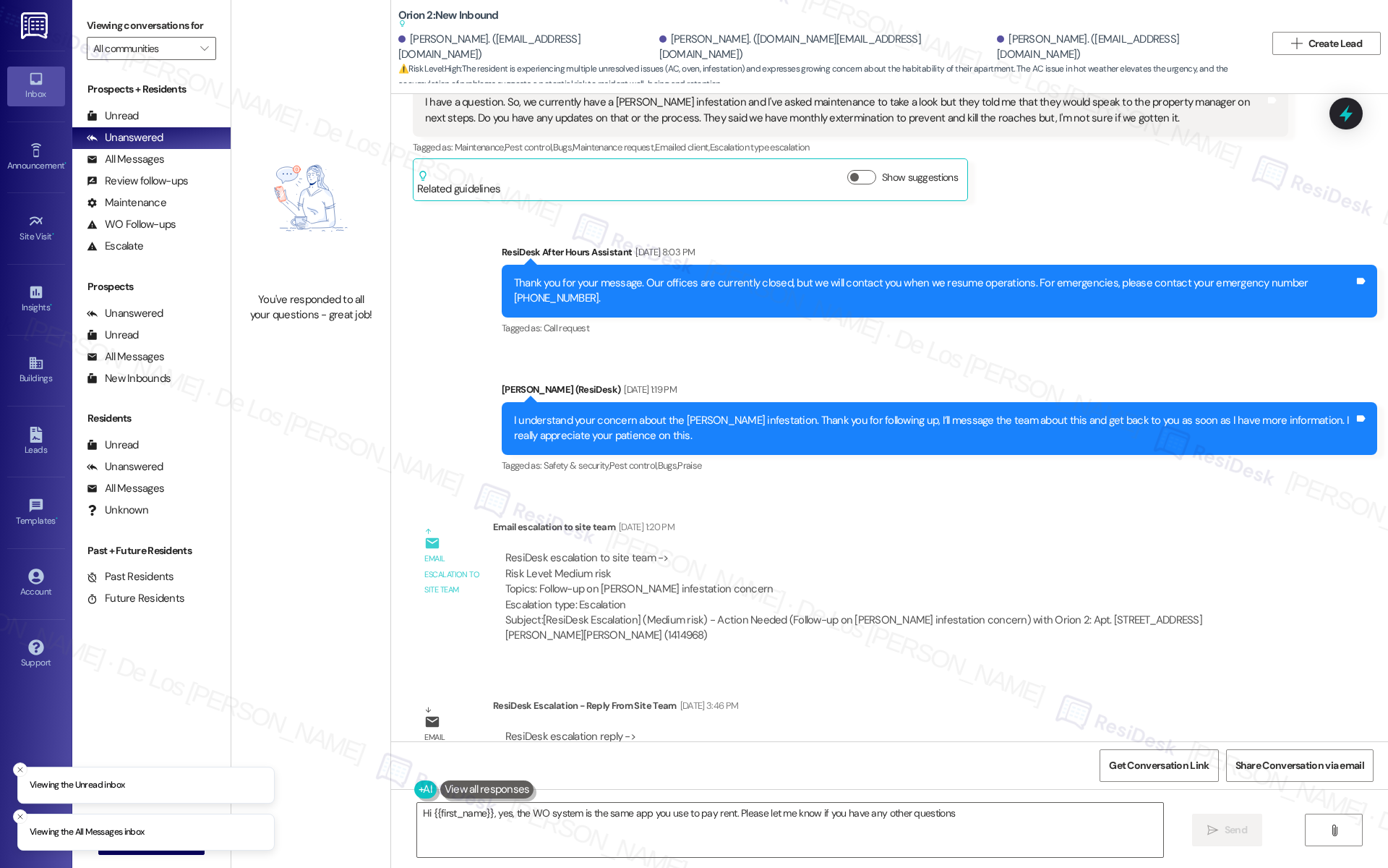
type textarea "Hi {{first_name}}, yes, the WO system is the same app you use to pay rent. Plea…"
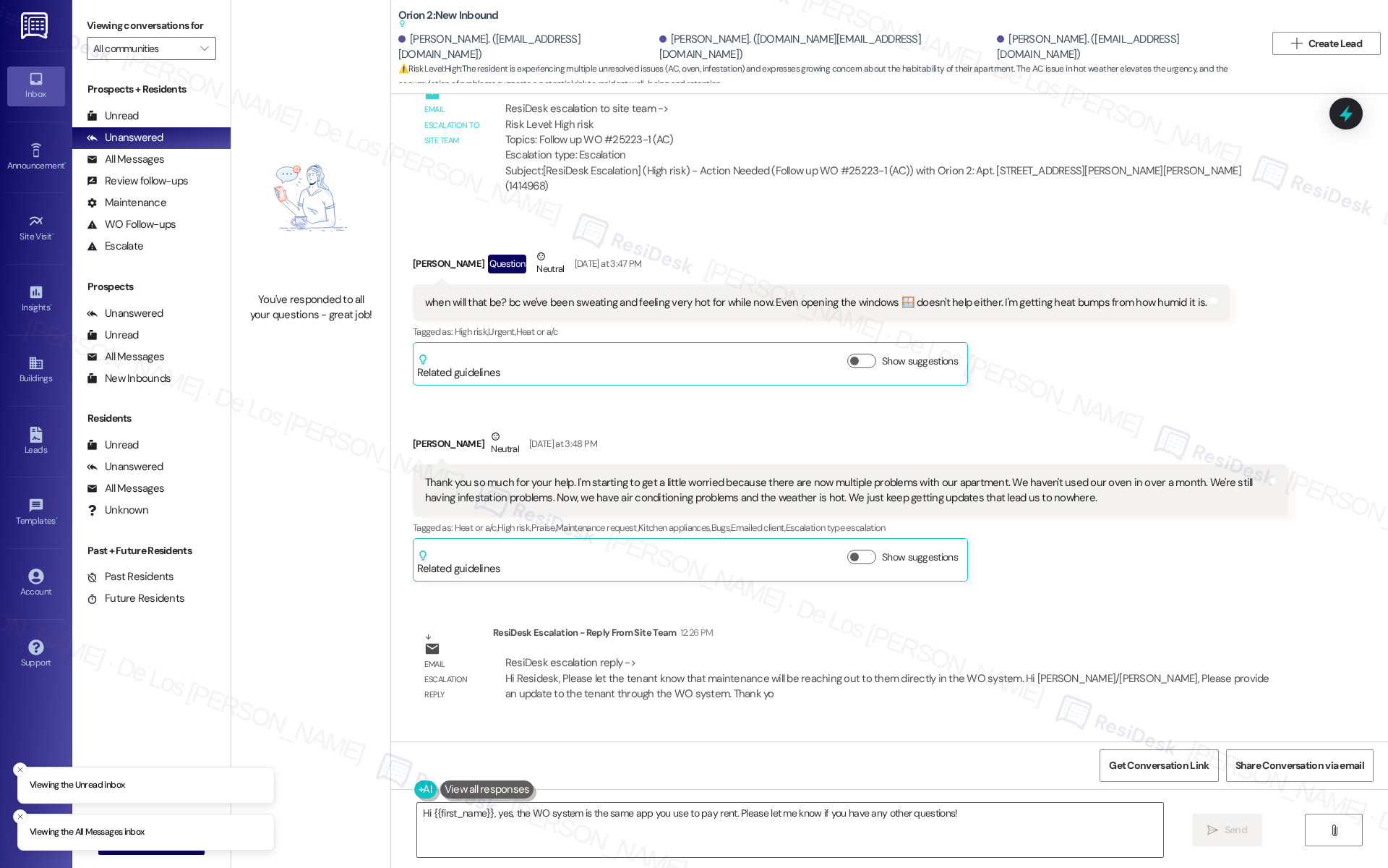
scroll to position [11770, 0]
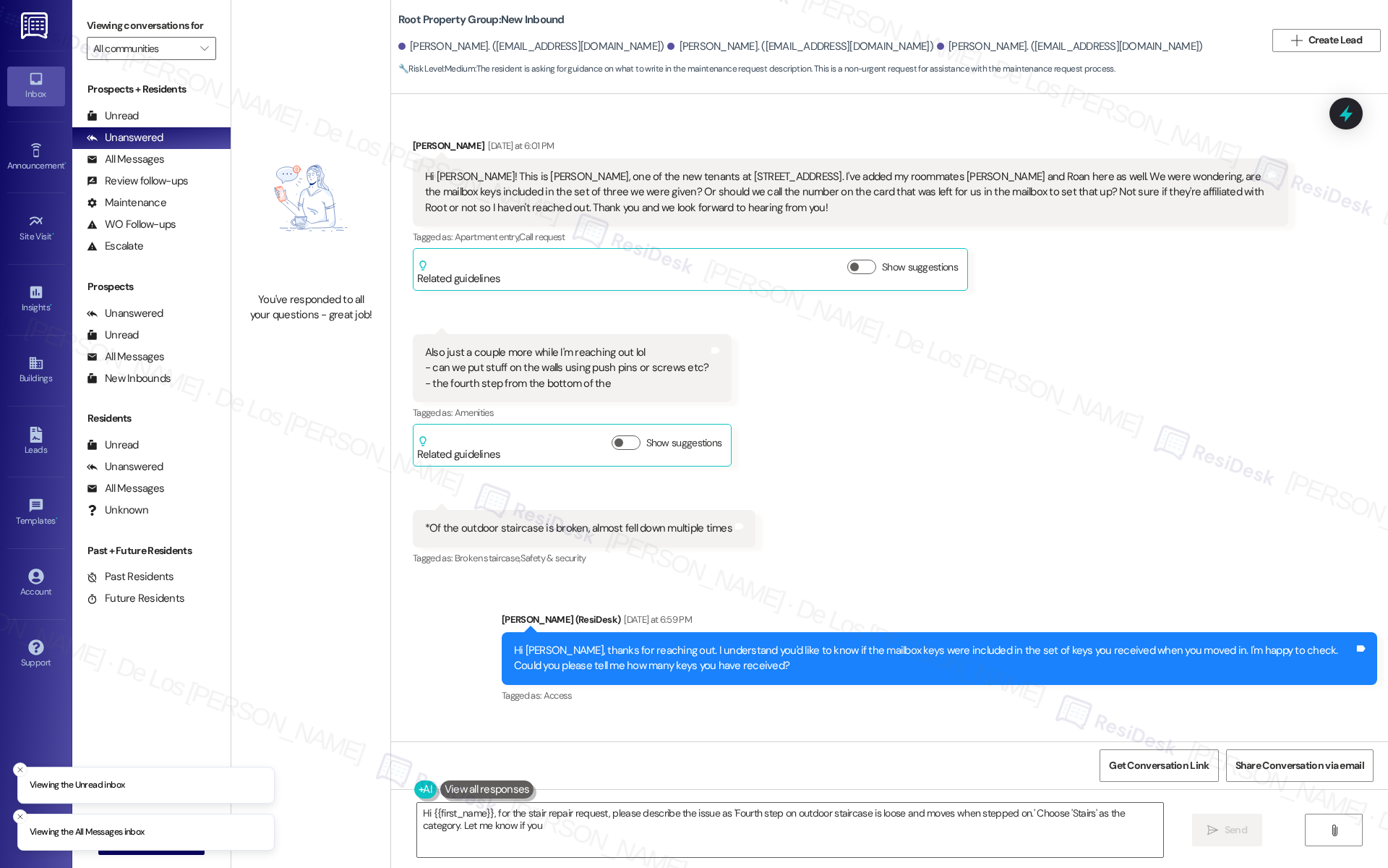
scroll to position [2516, 0]
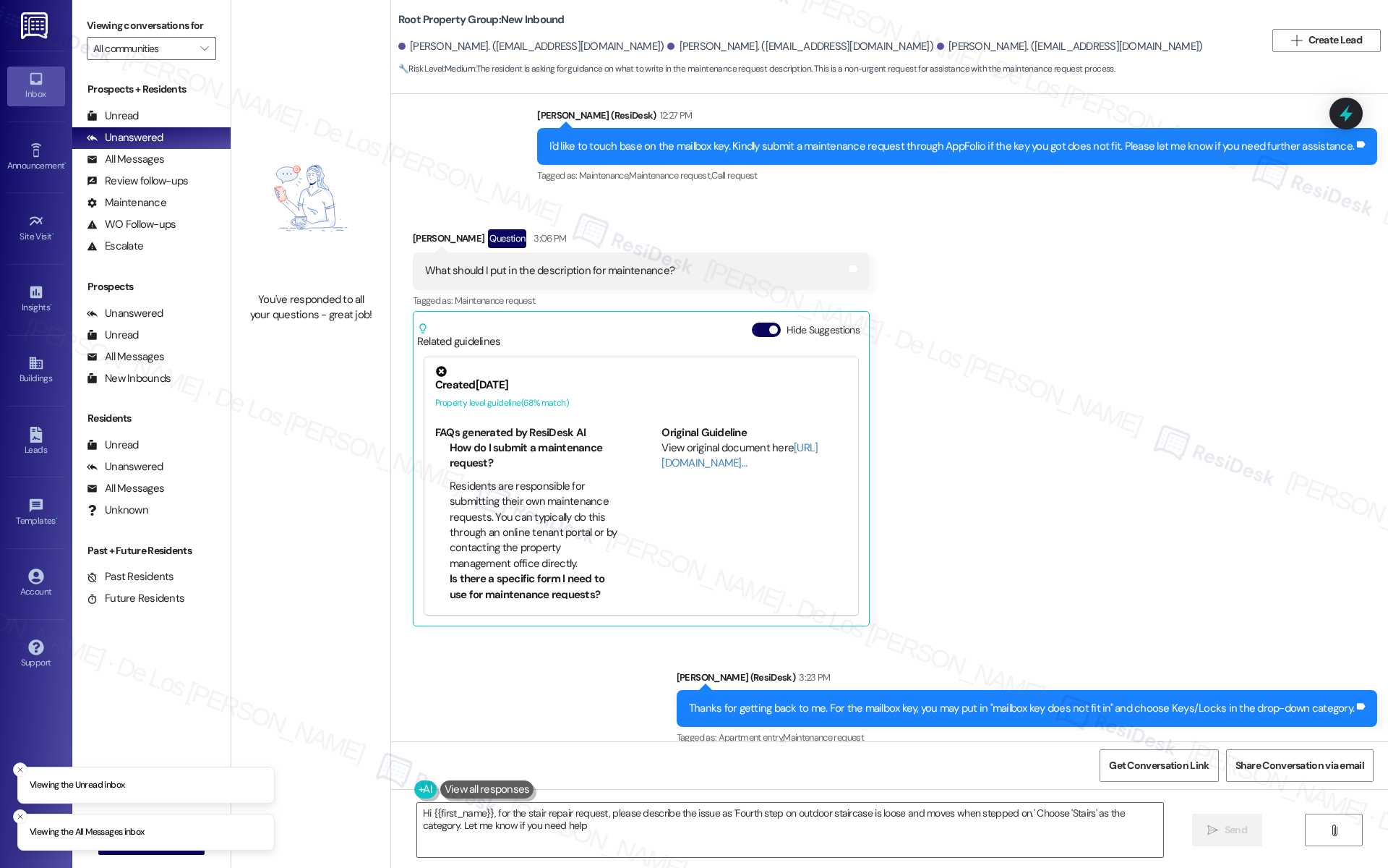
type textarea "Hi {{first_name}}, for the stair repair request, please describe the issue as '…"
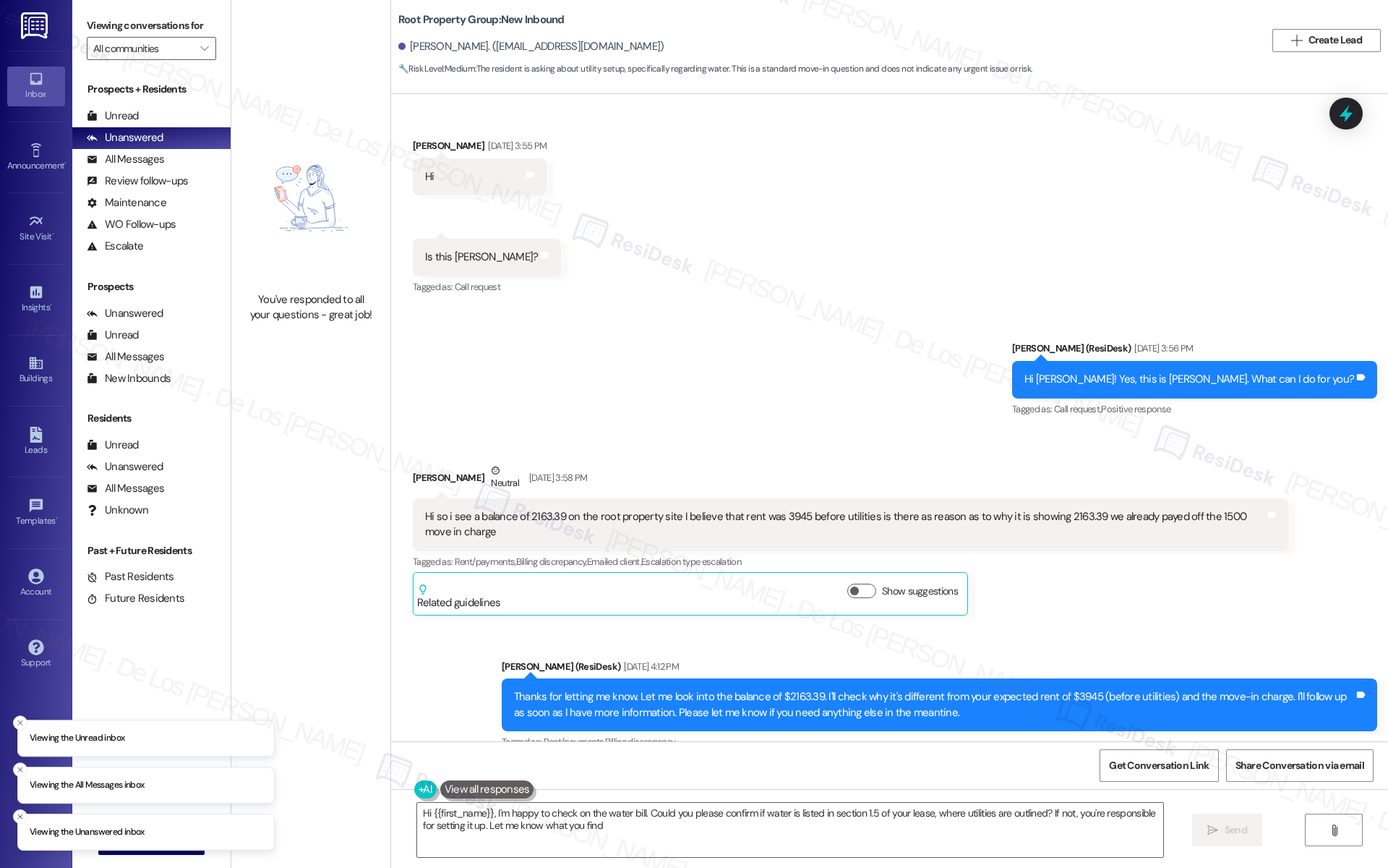
type textarea "Hi {{first_name}}, I'm happy to check on the water bill. Could you please confi…"
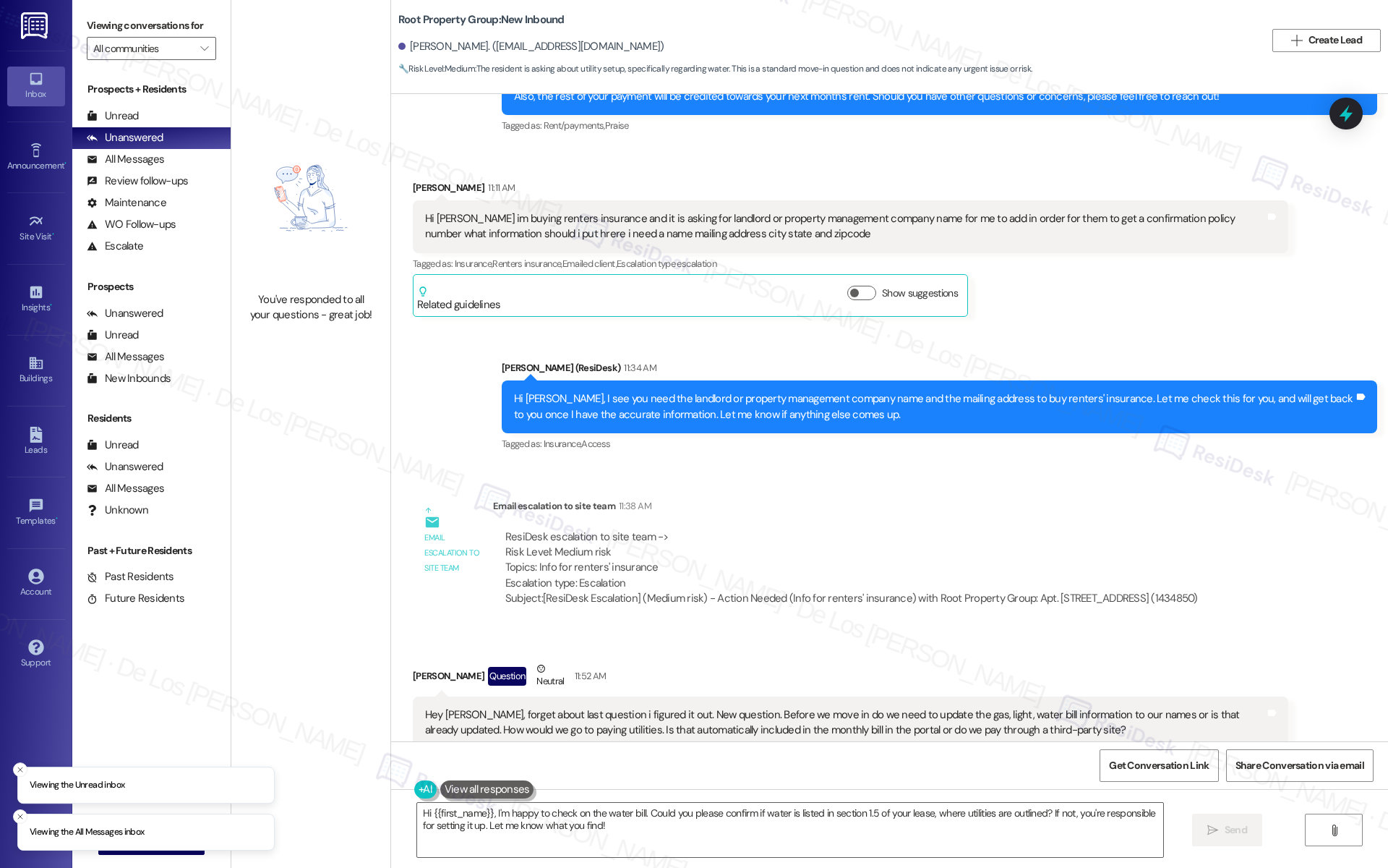
scroll to position [1195, 0]
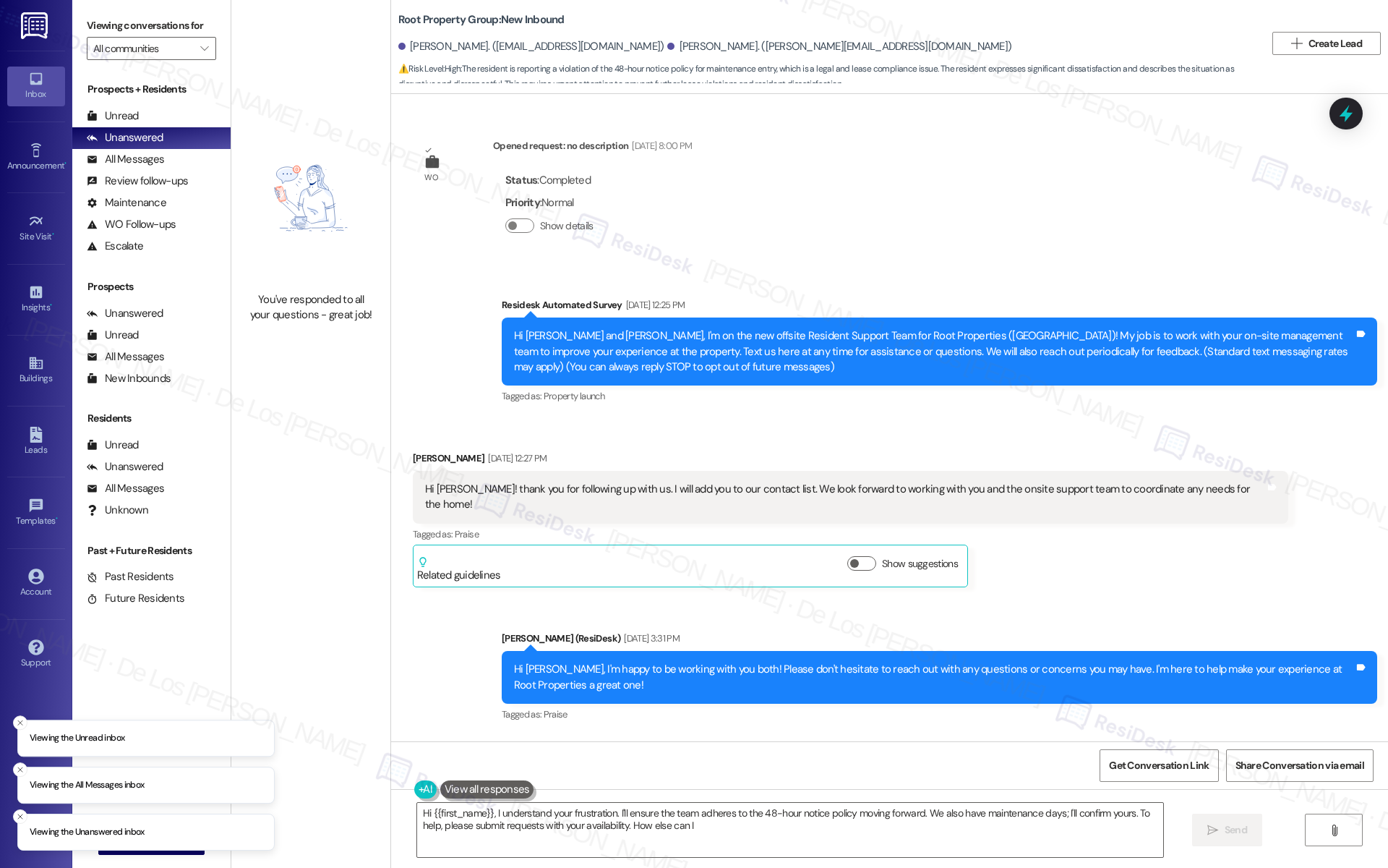
scroll to position [4308, 0]
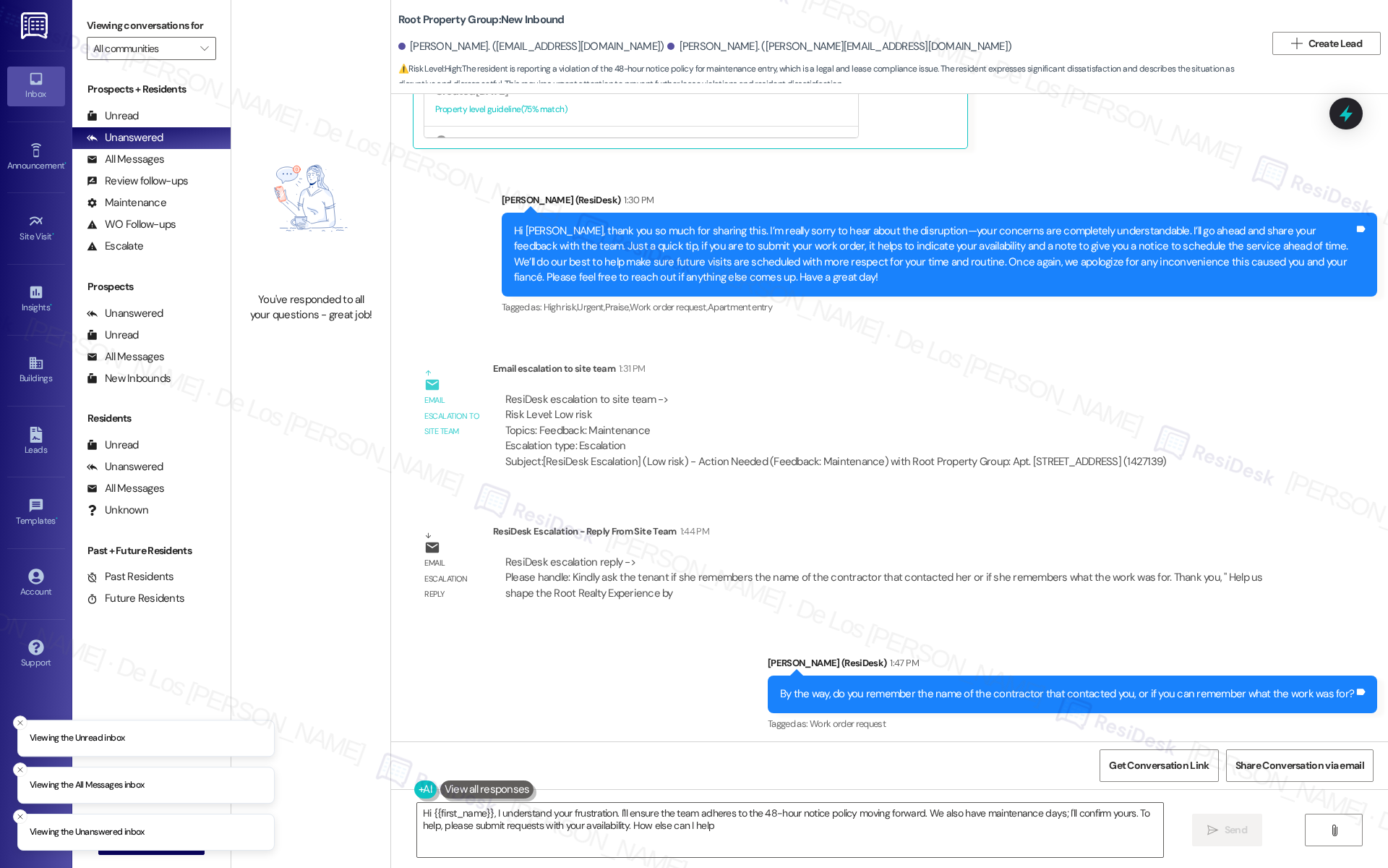
type textarea "Hi {{first_name}}, I understand your frustration. I'll ensure the team adheres …"
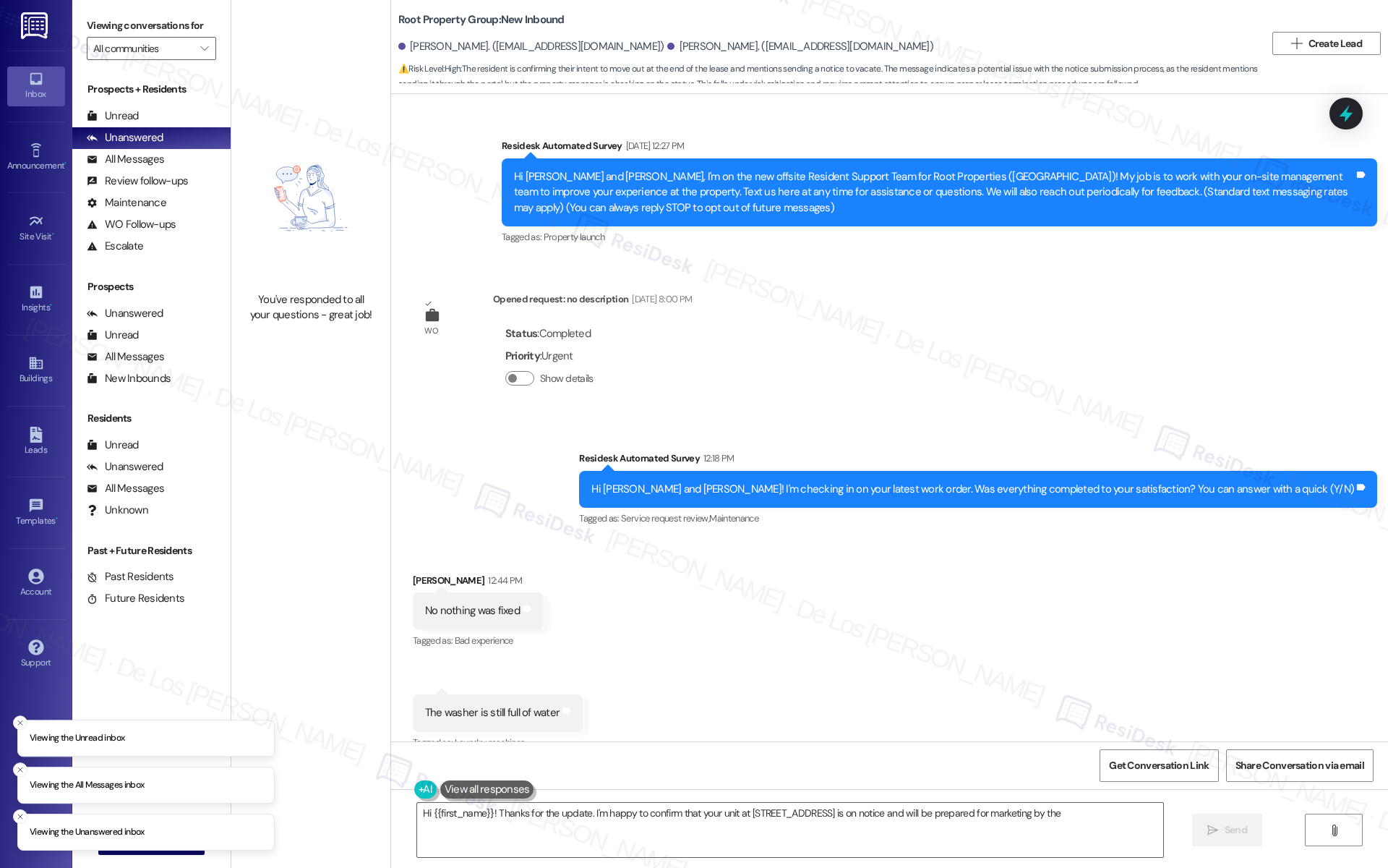
scroll to position [3365, 0]
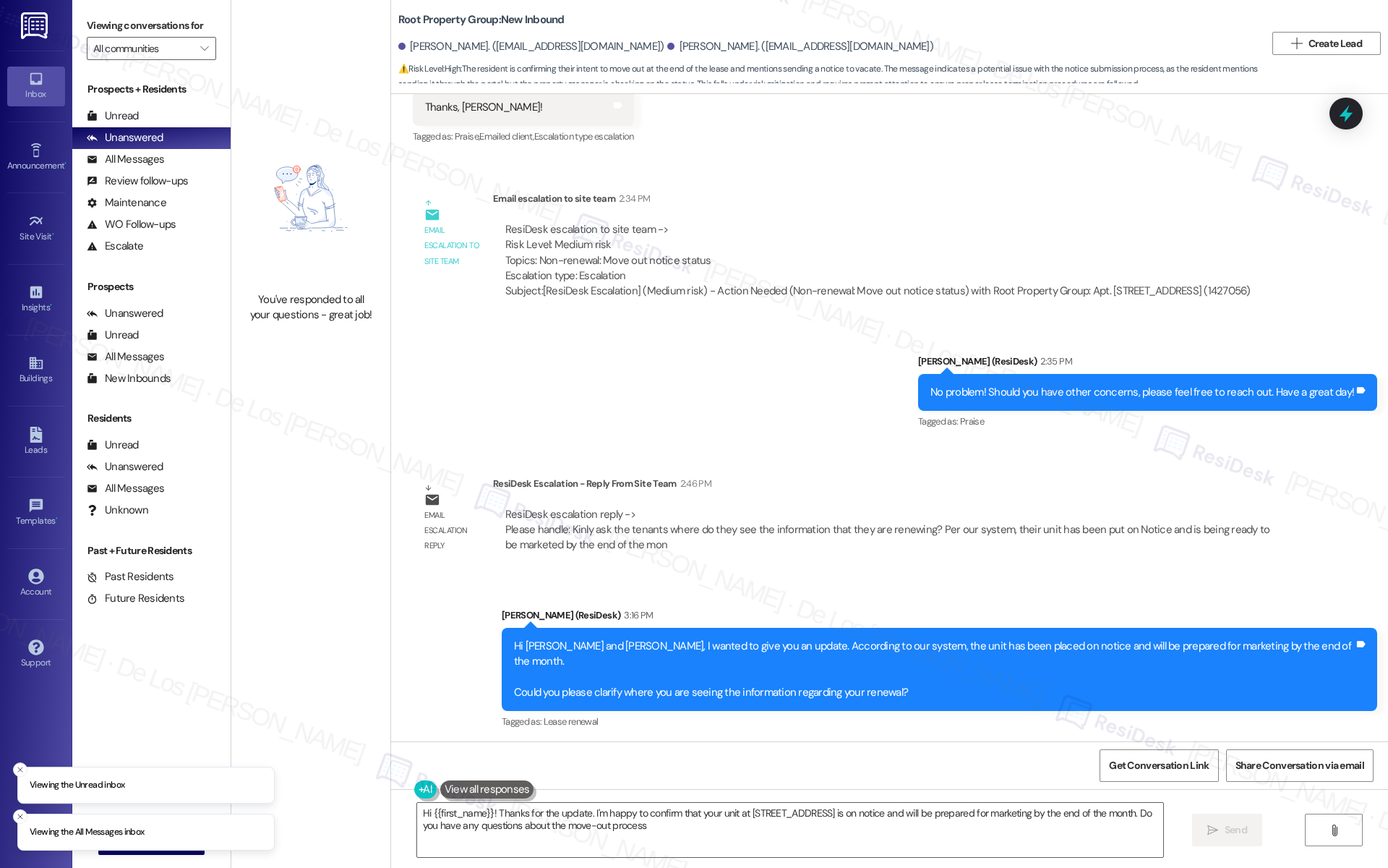
type textarea "Hi {{first_name}}! Thanks for the update. I'm happy to confirm that your unit a…"
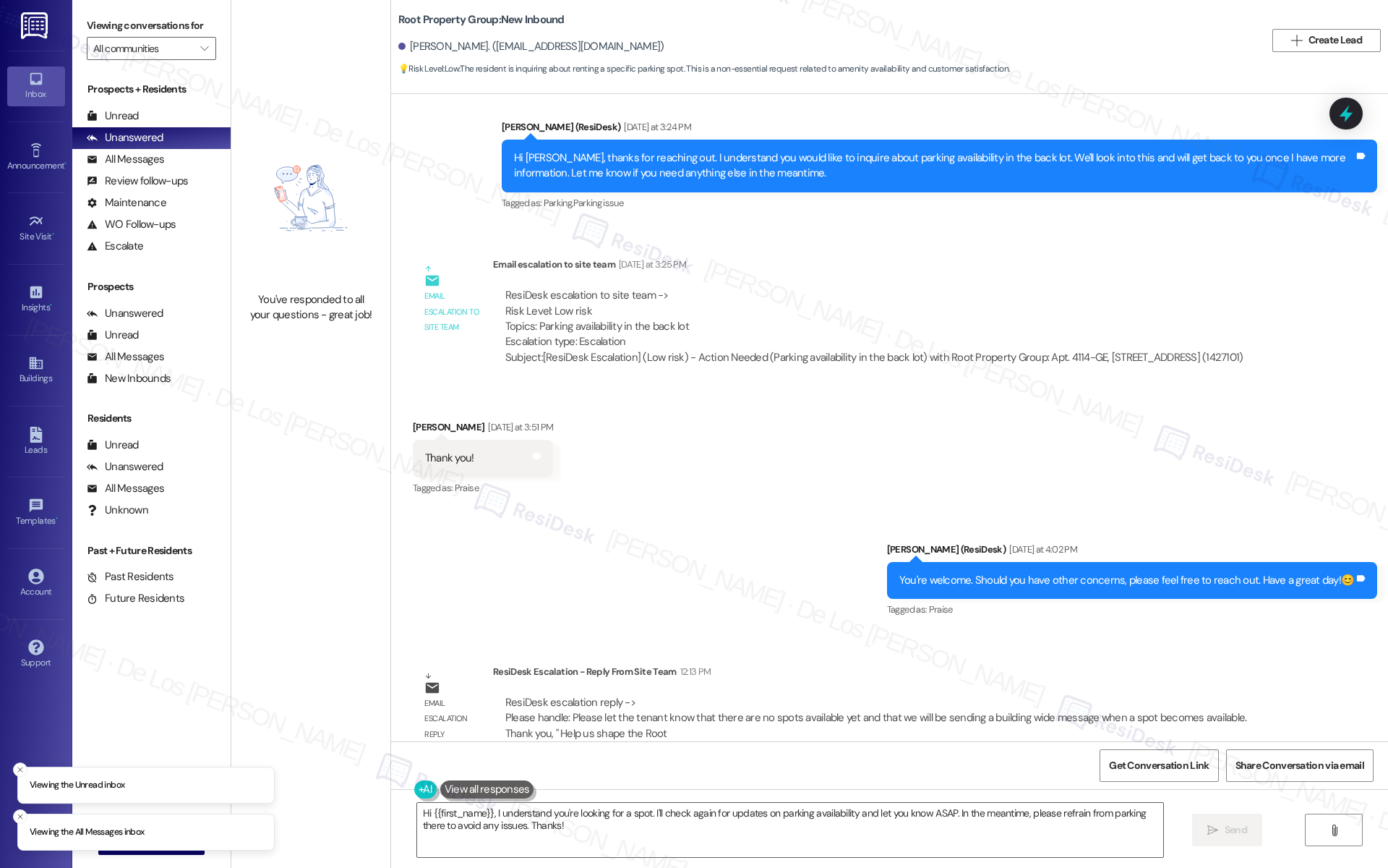
scroll to position [558, 0]
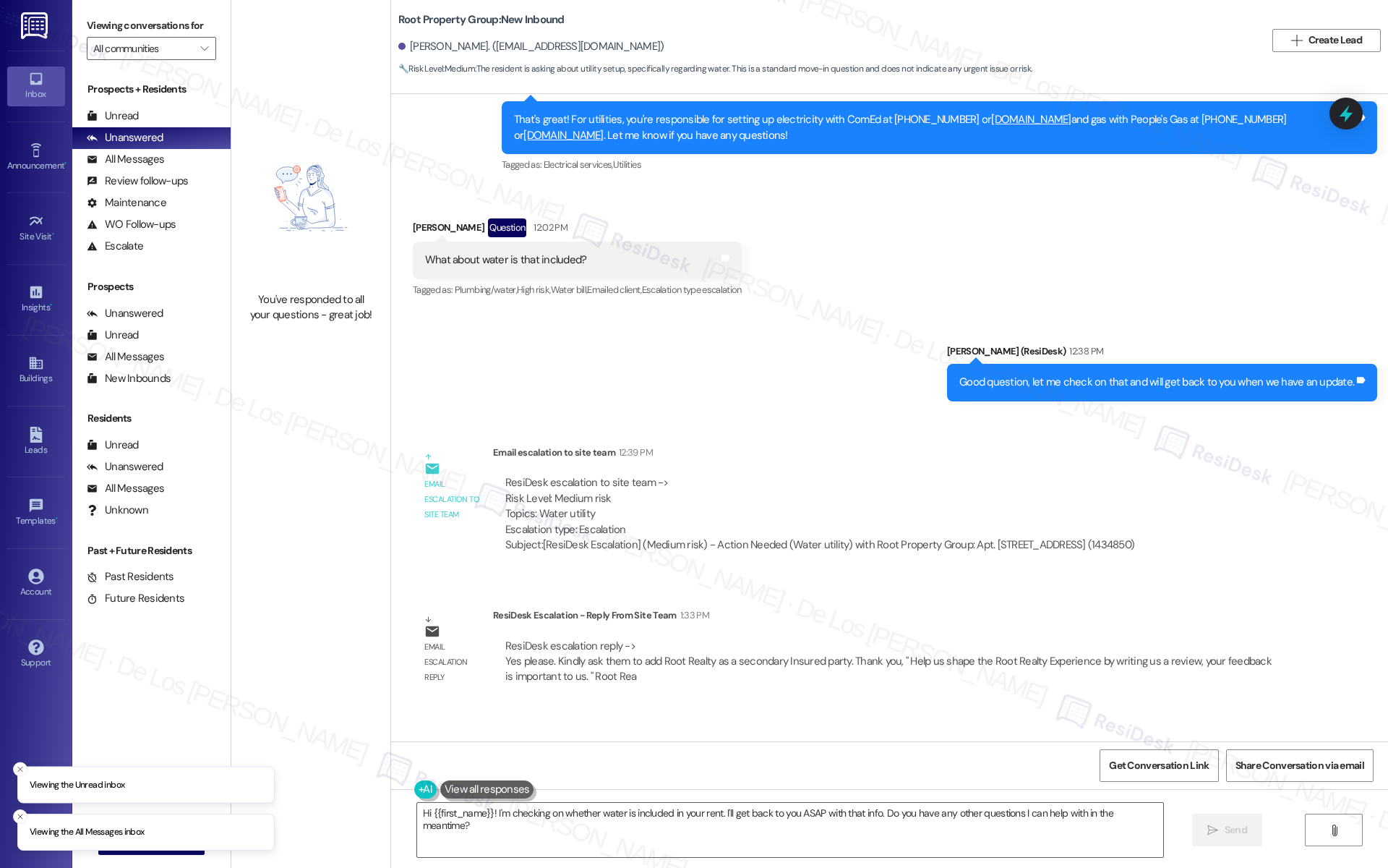
scroll to position [1824, 0]
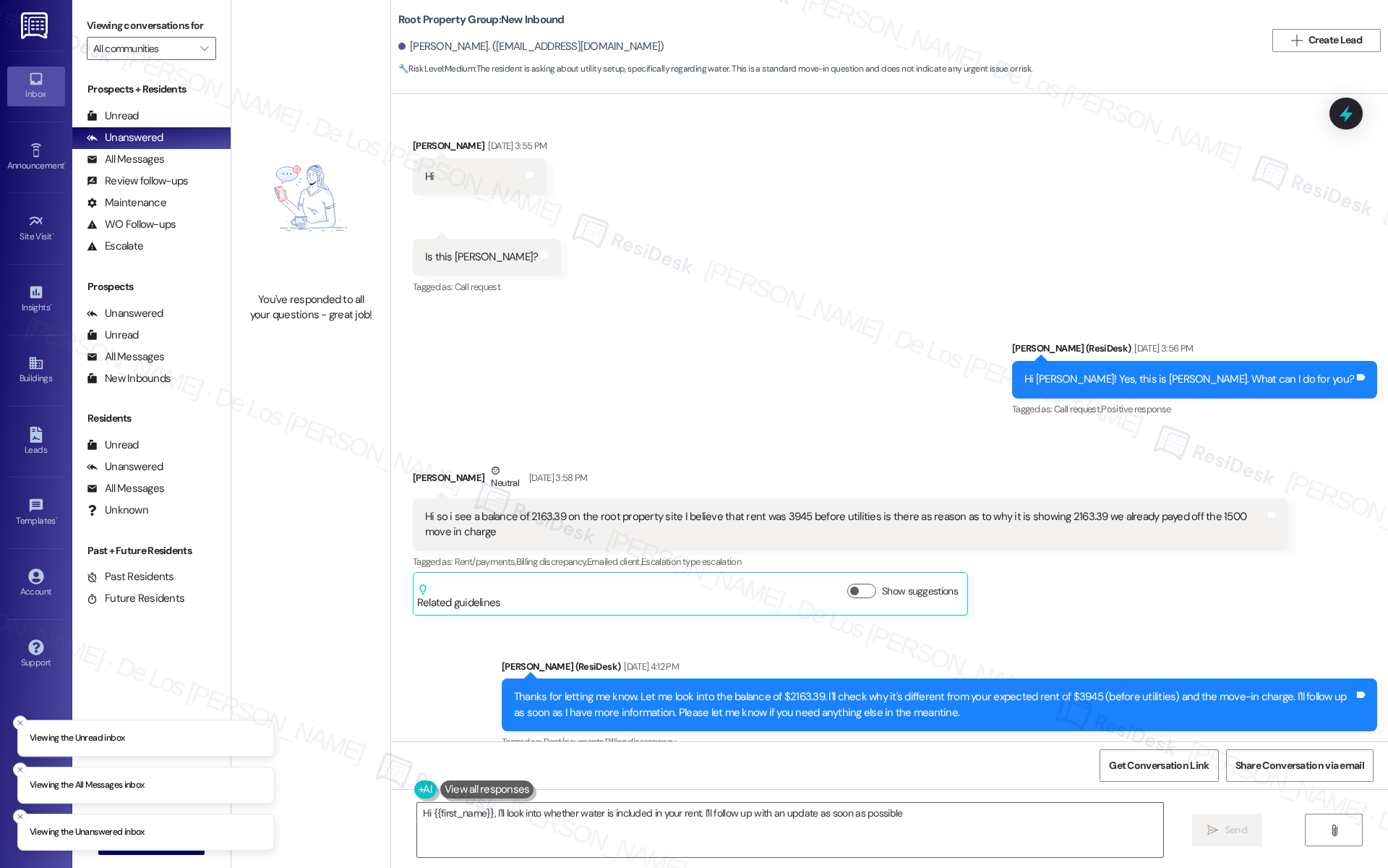
type textarea "Hi {{first_name}}, I'll look into whether water is included in your rent. I'll …"
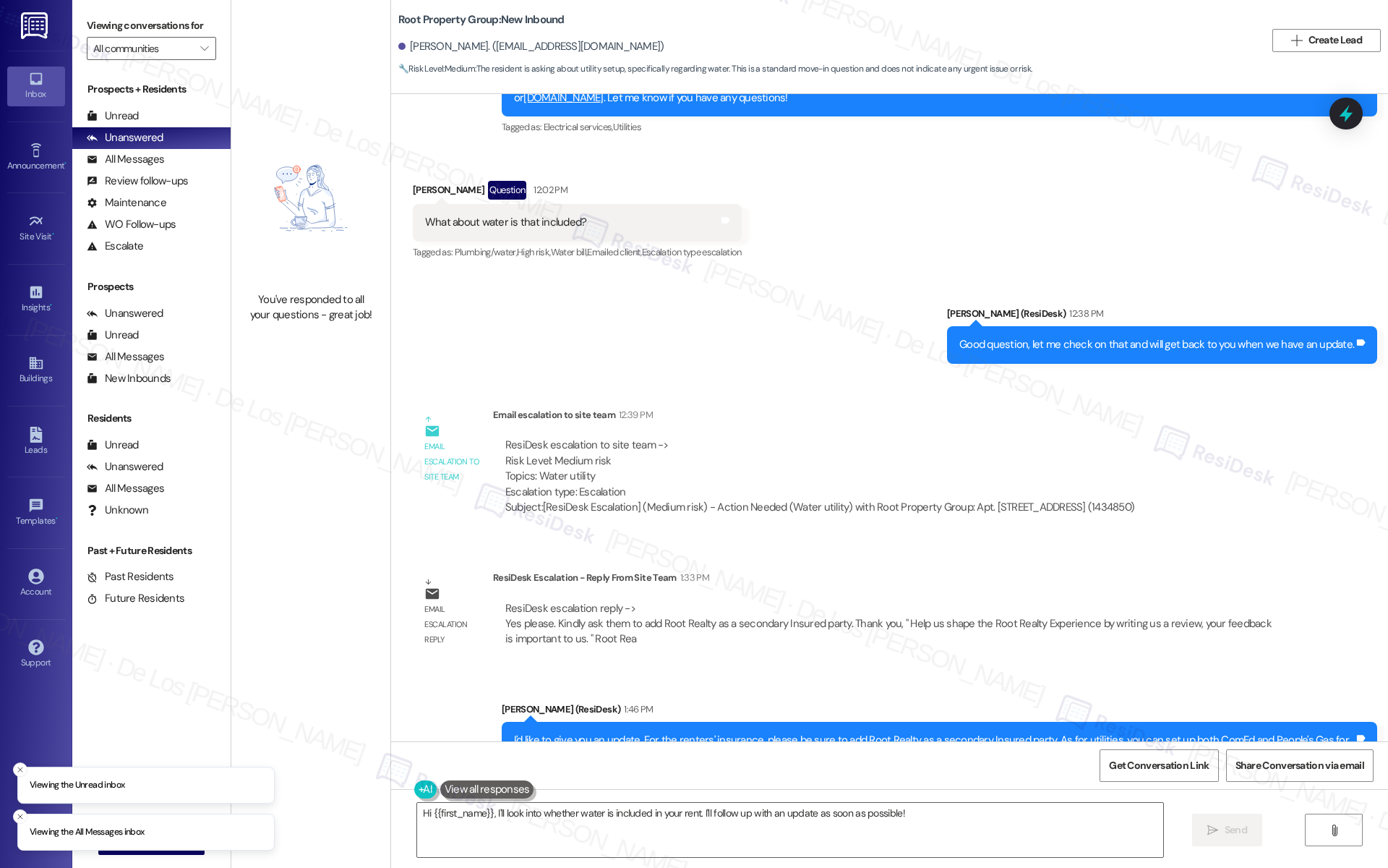
scroll to position [1824, 0]
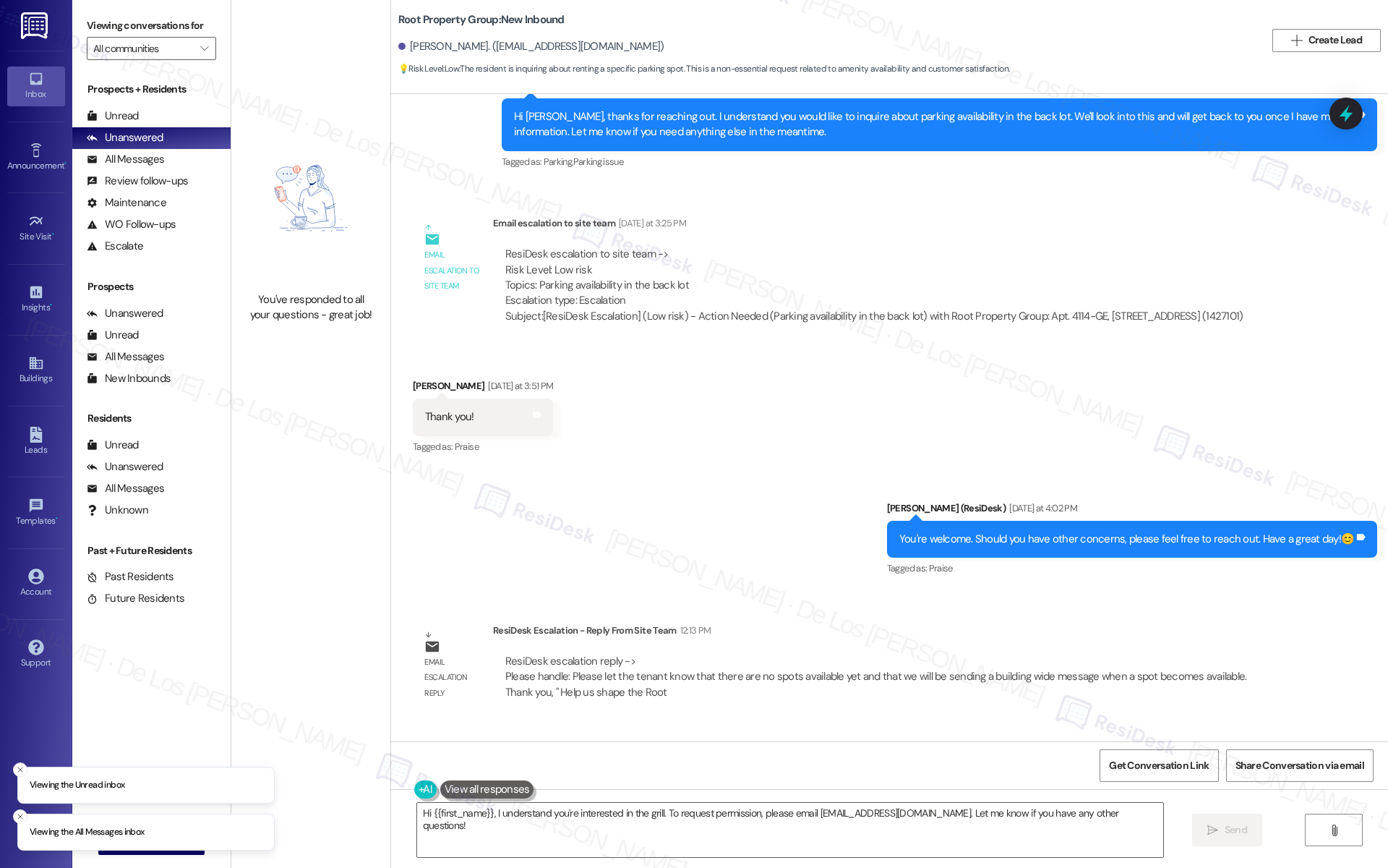
scroll to position [558, 0]
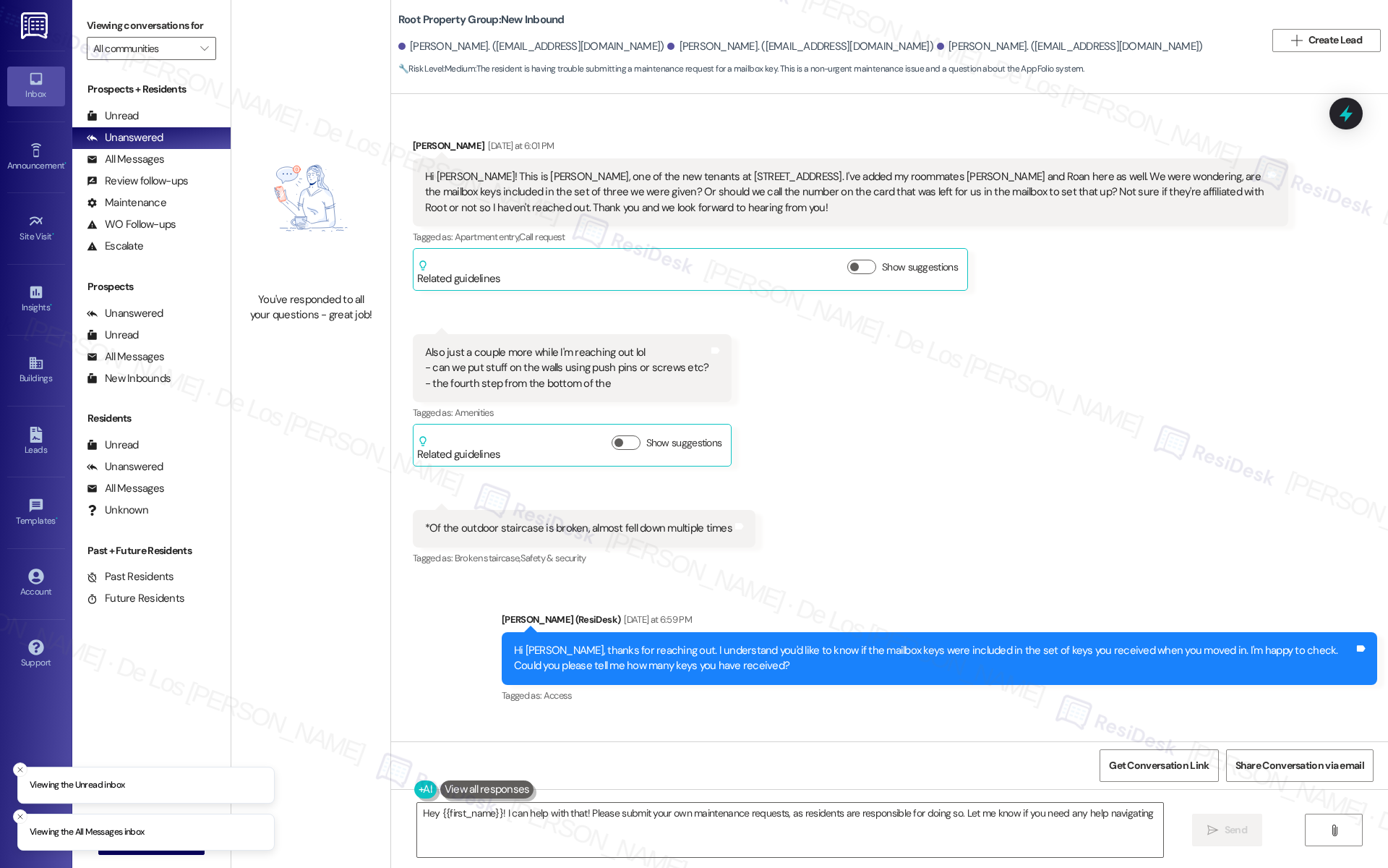
scroll to position [2491, 0]
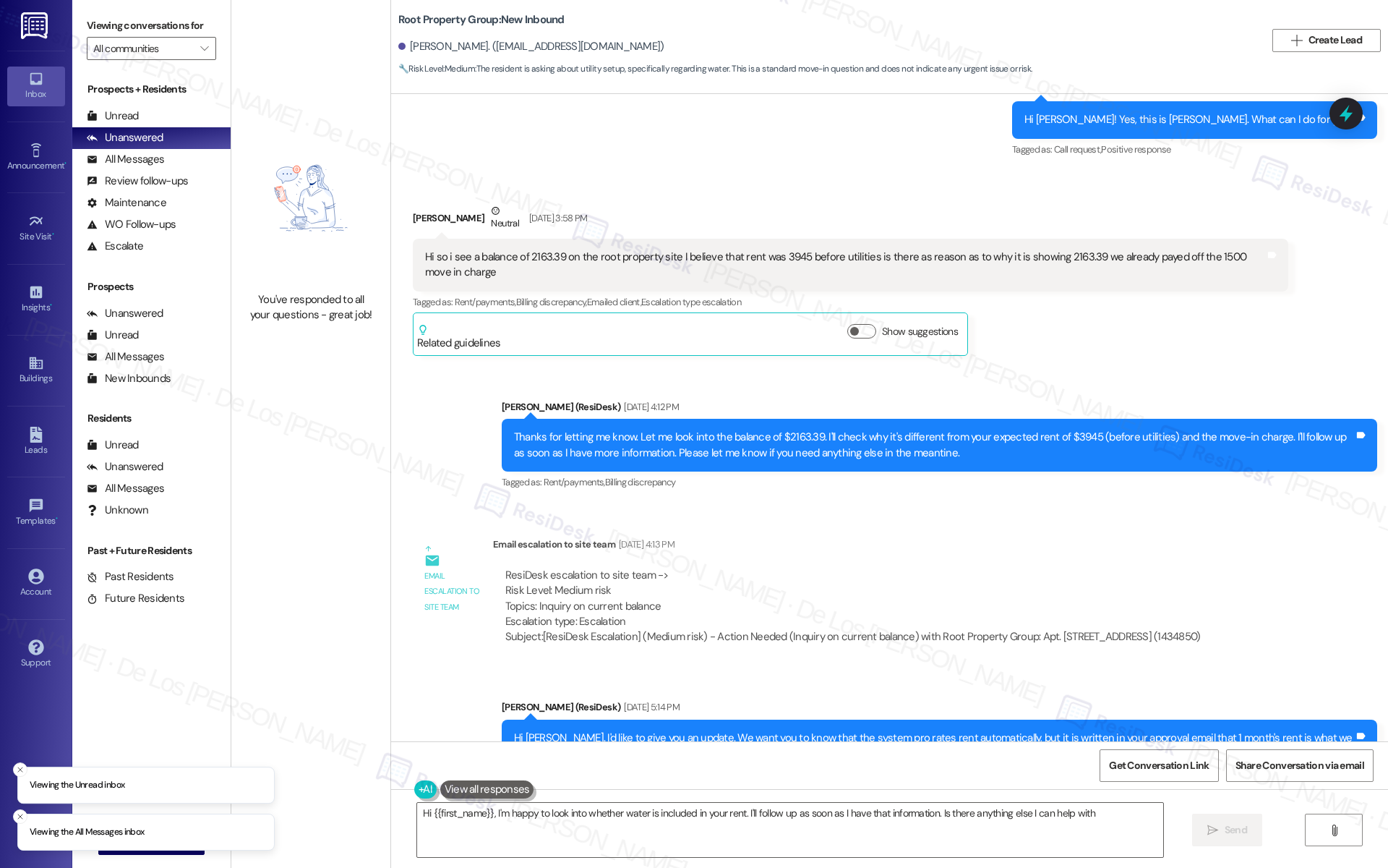
type textarea "Hi {{first_name}}, I'm happy to look into whether water is included in your ren…"
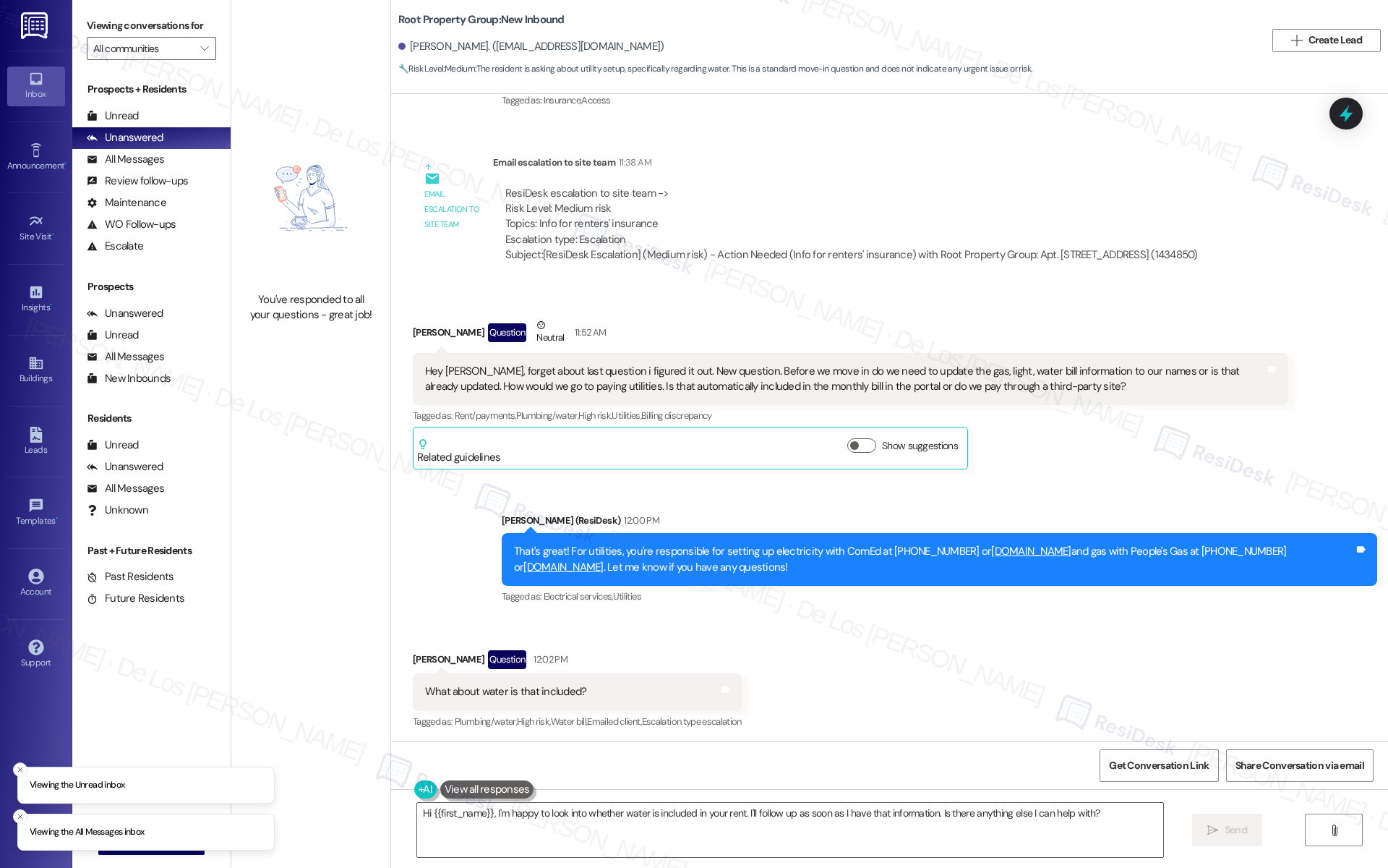
scroll to position [1824, 0]
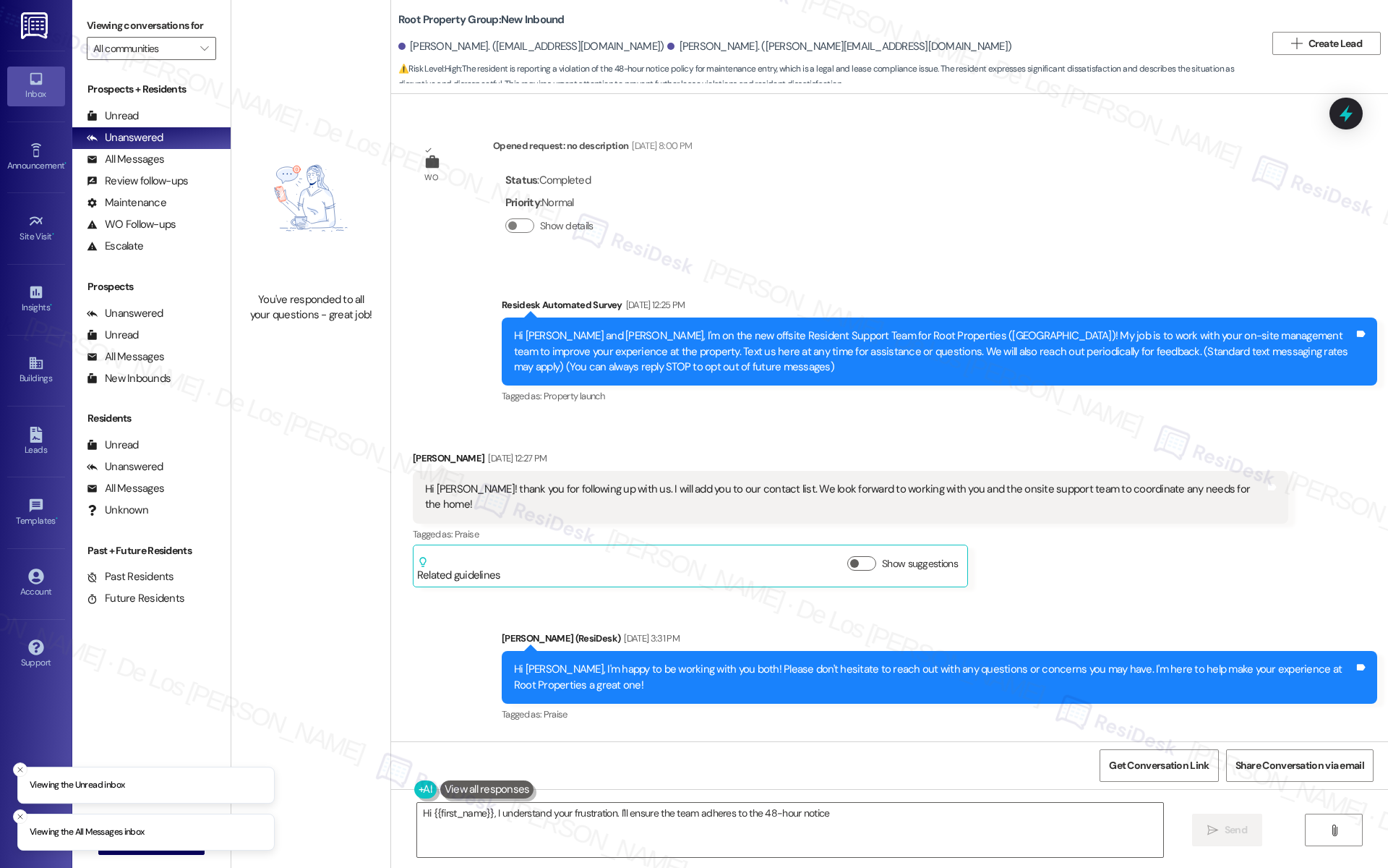
scroll to position [4308, 0]
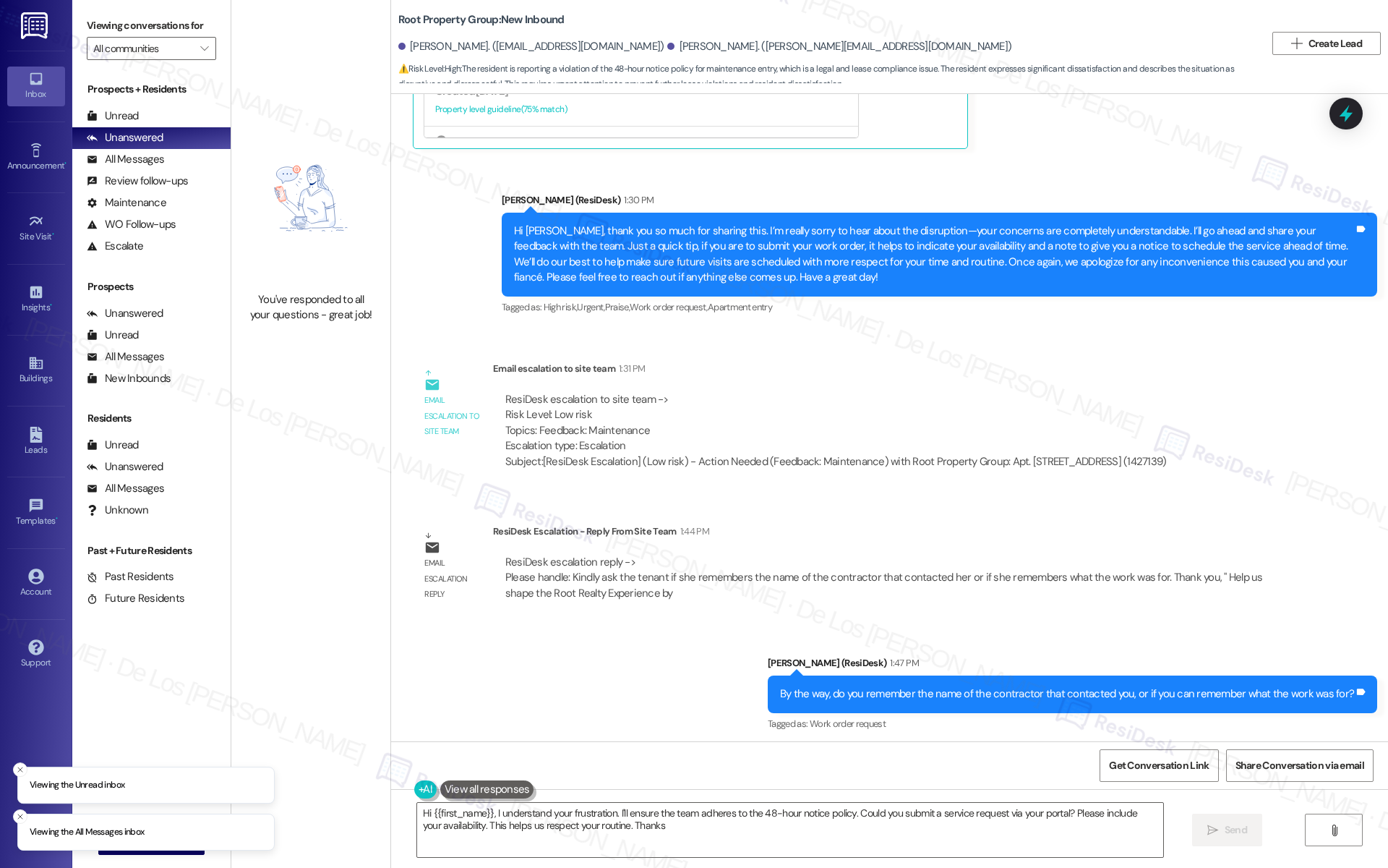
type textarea "Hi {{first_name}}, I understand your frustration. I'll ensure the team adheres …"
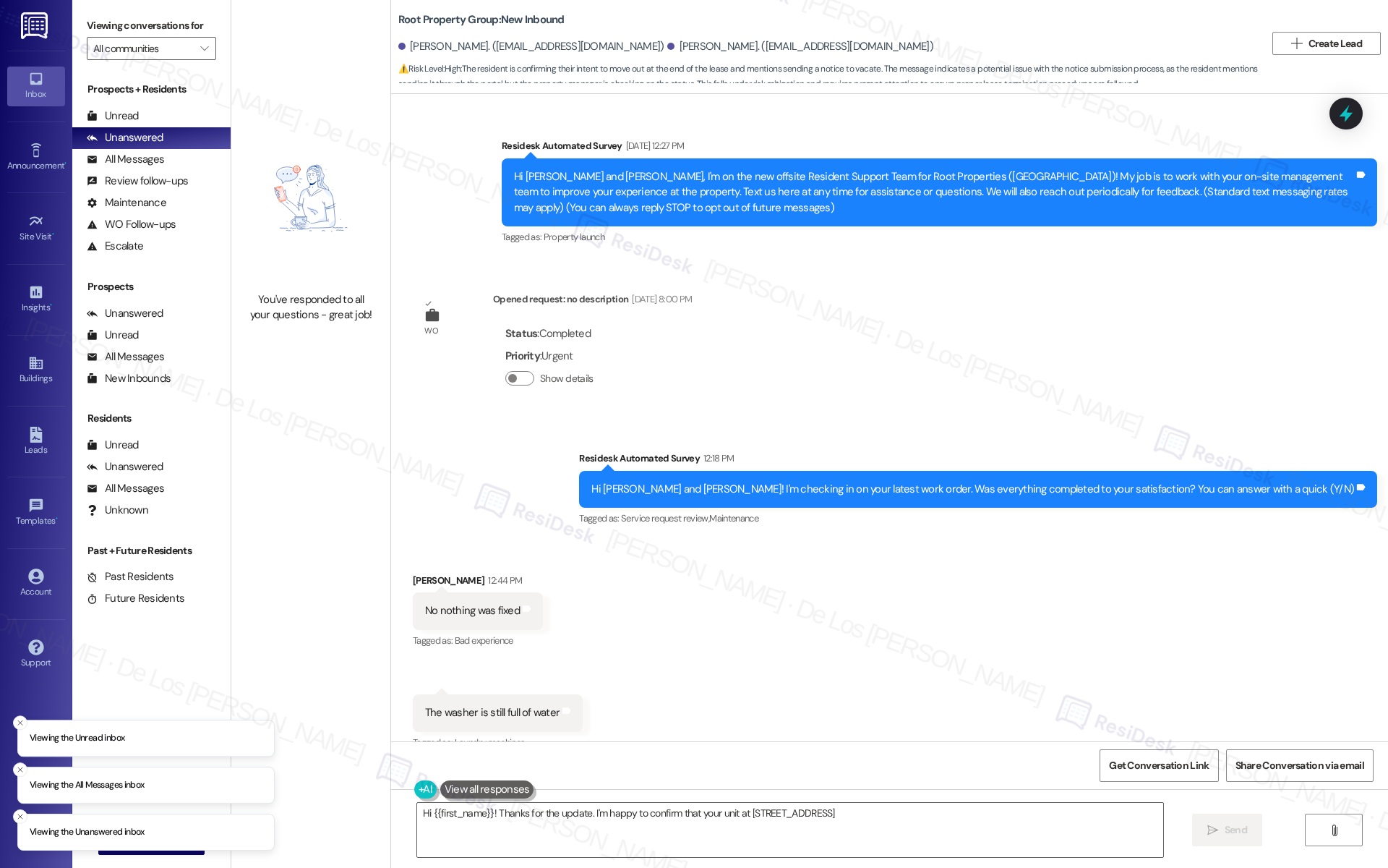
scroll to position [3365, 0]
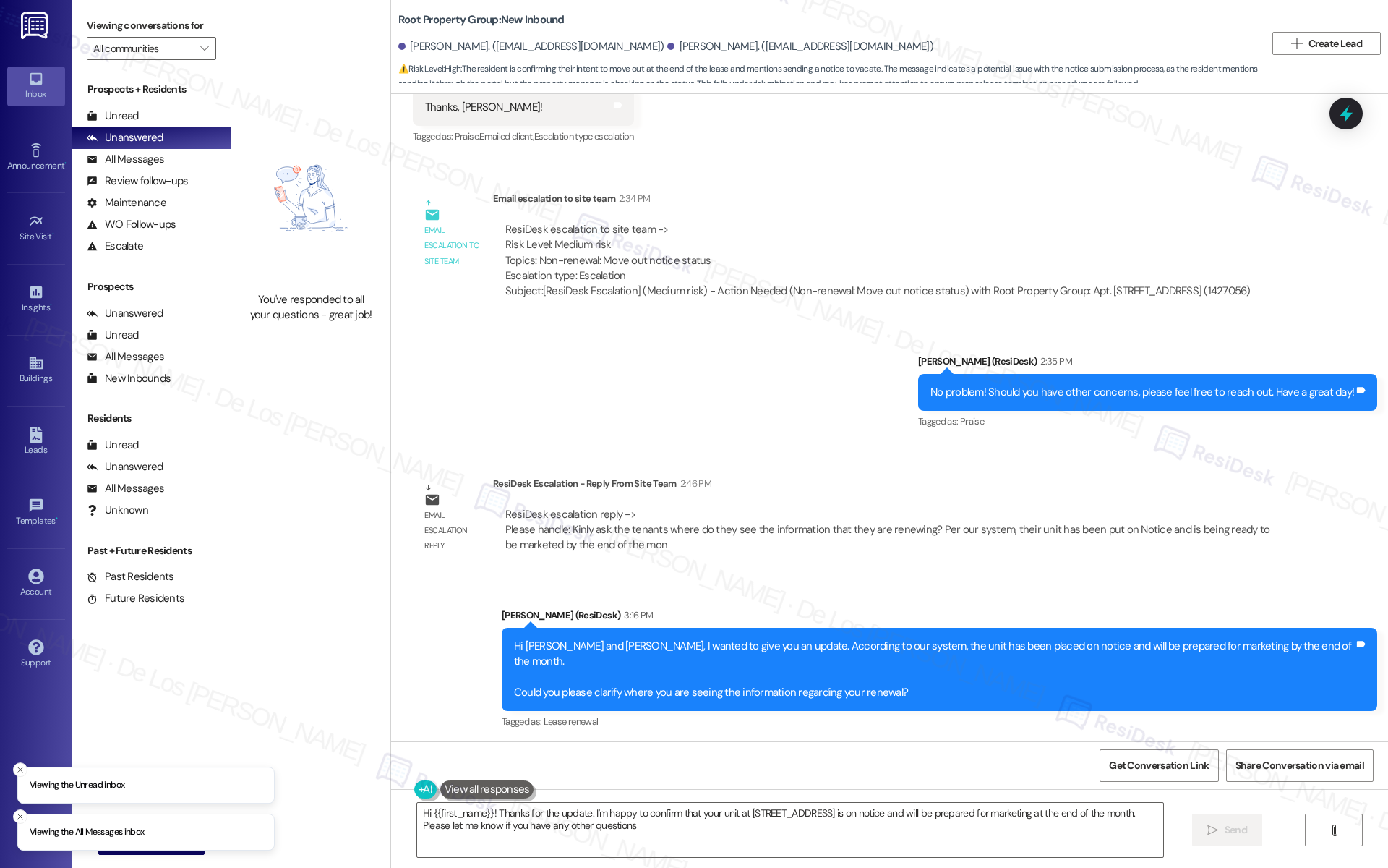
type textarea "Hi {{first_name}}! Thanks for the update. I'm happy to confirm that your unit a…"
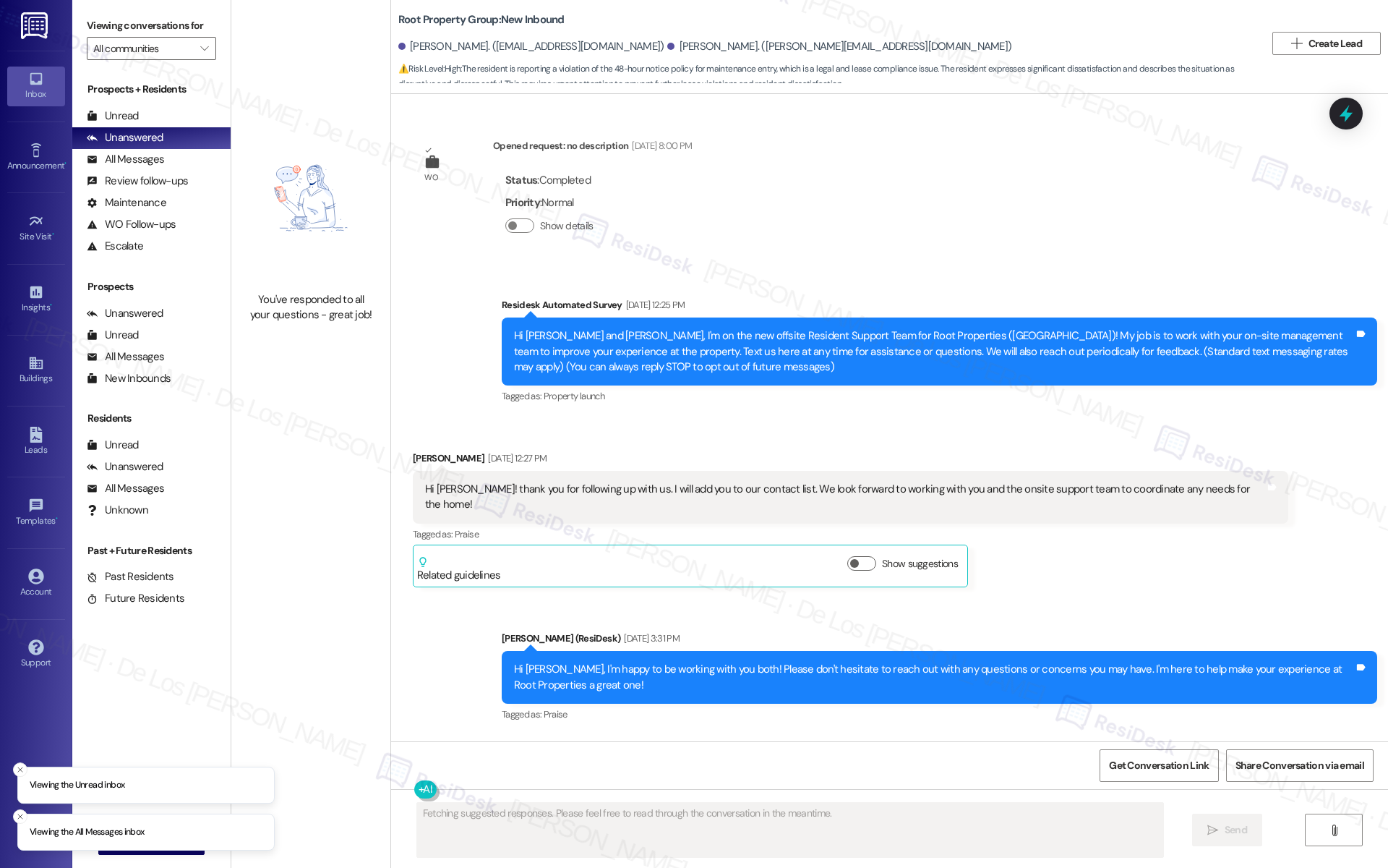
scroll to position [4308, 0]
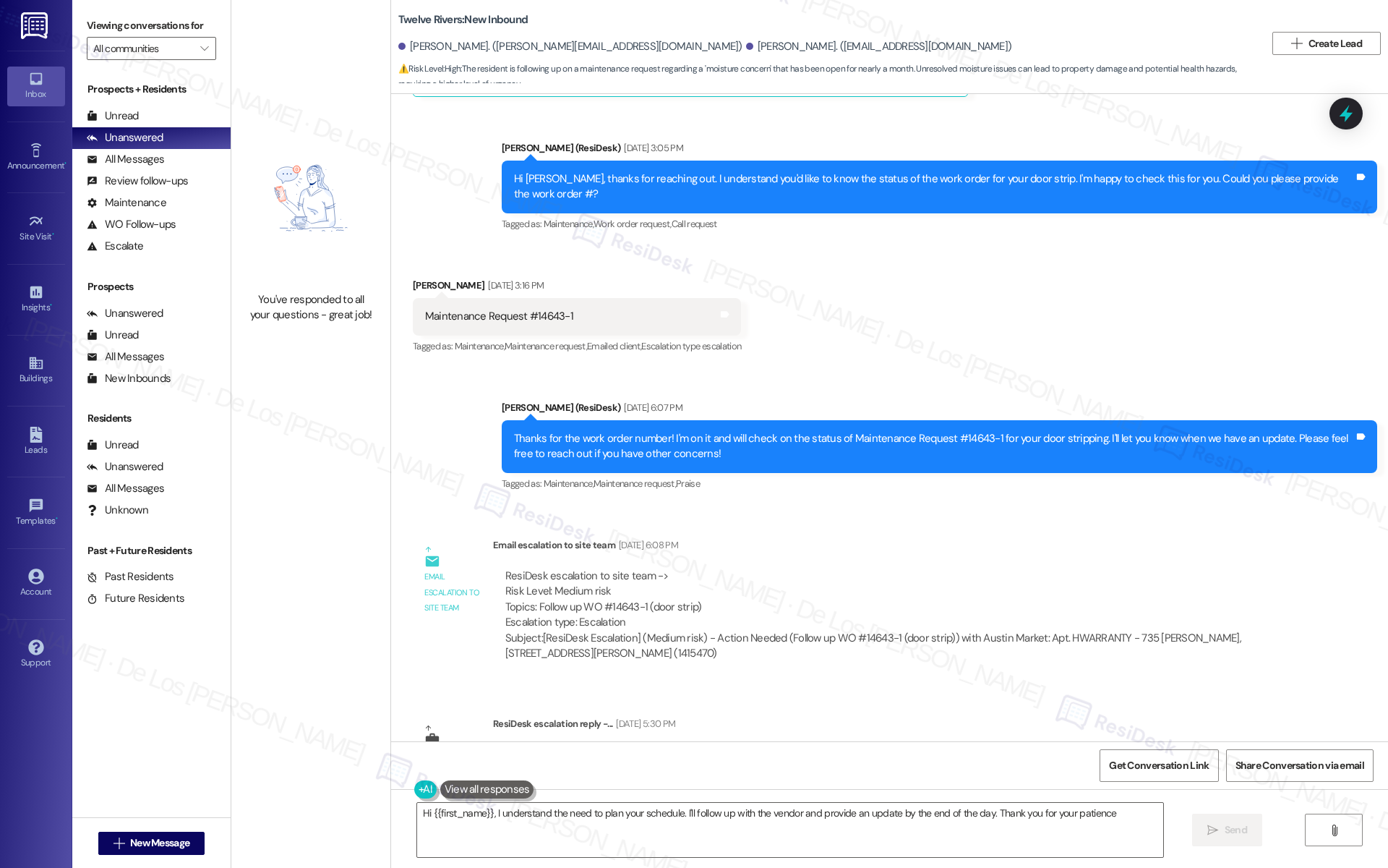
type textarea "Hi {{first_name}}, I understand the need to plan your schedule. I'll follow up …"
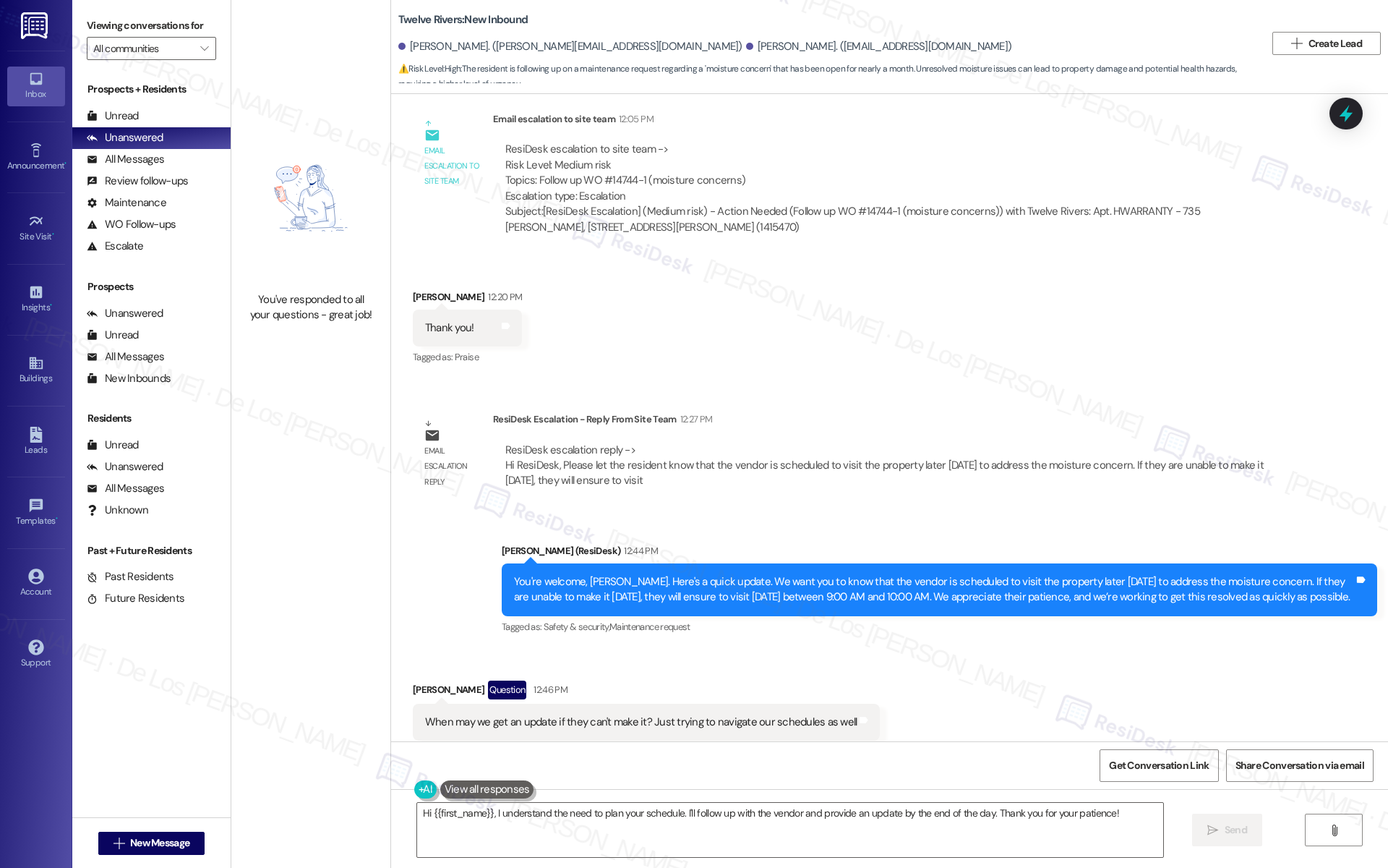
scroll to position [2396, 0]
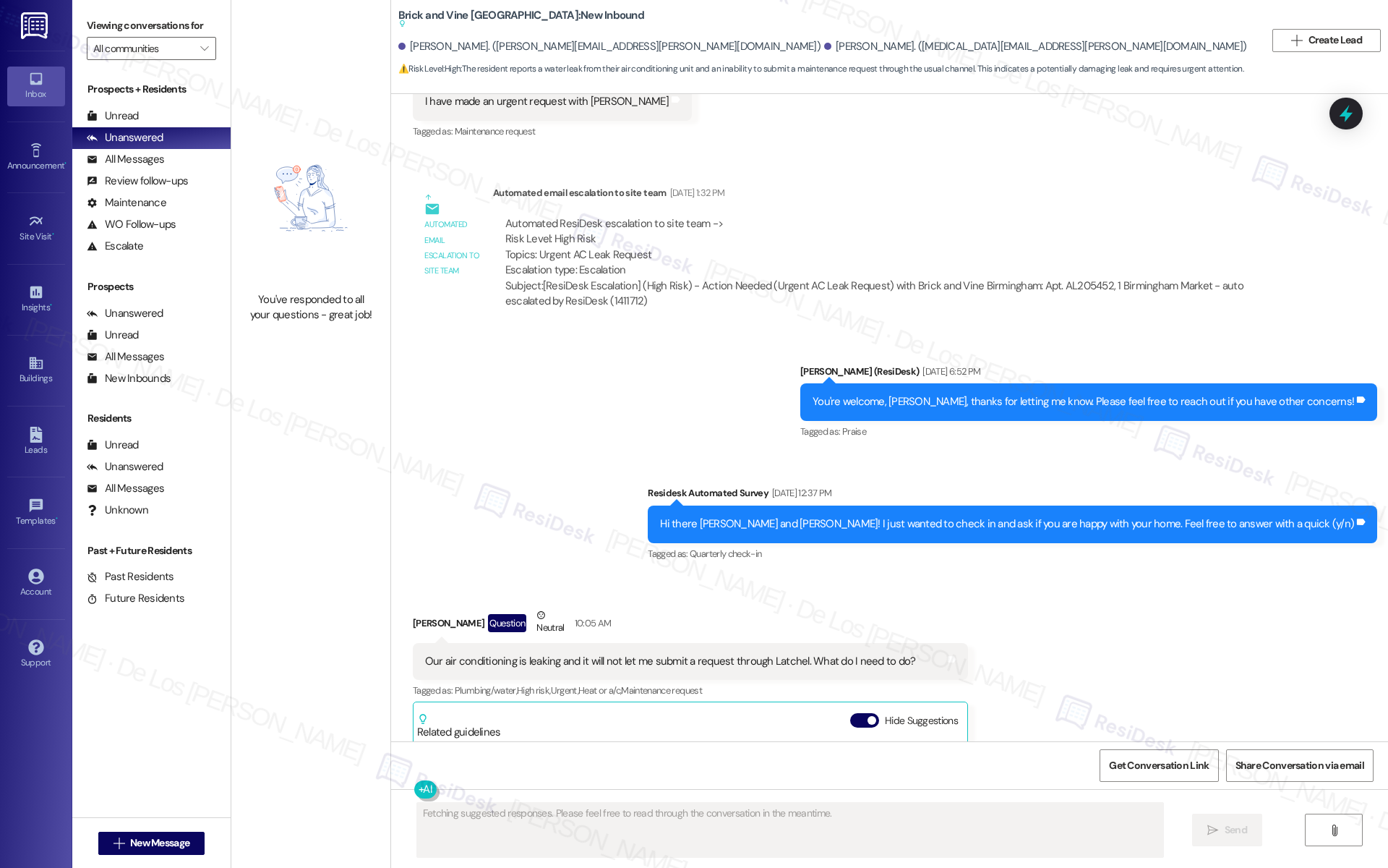
scroll to position [3062, 0]
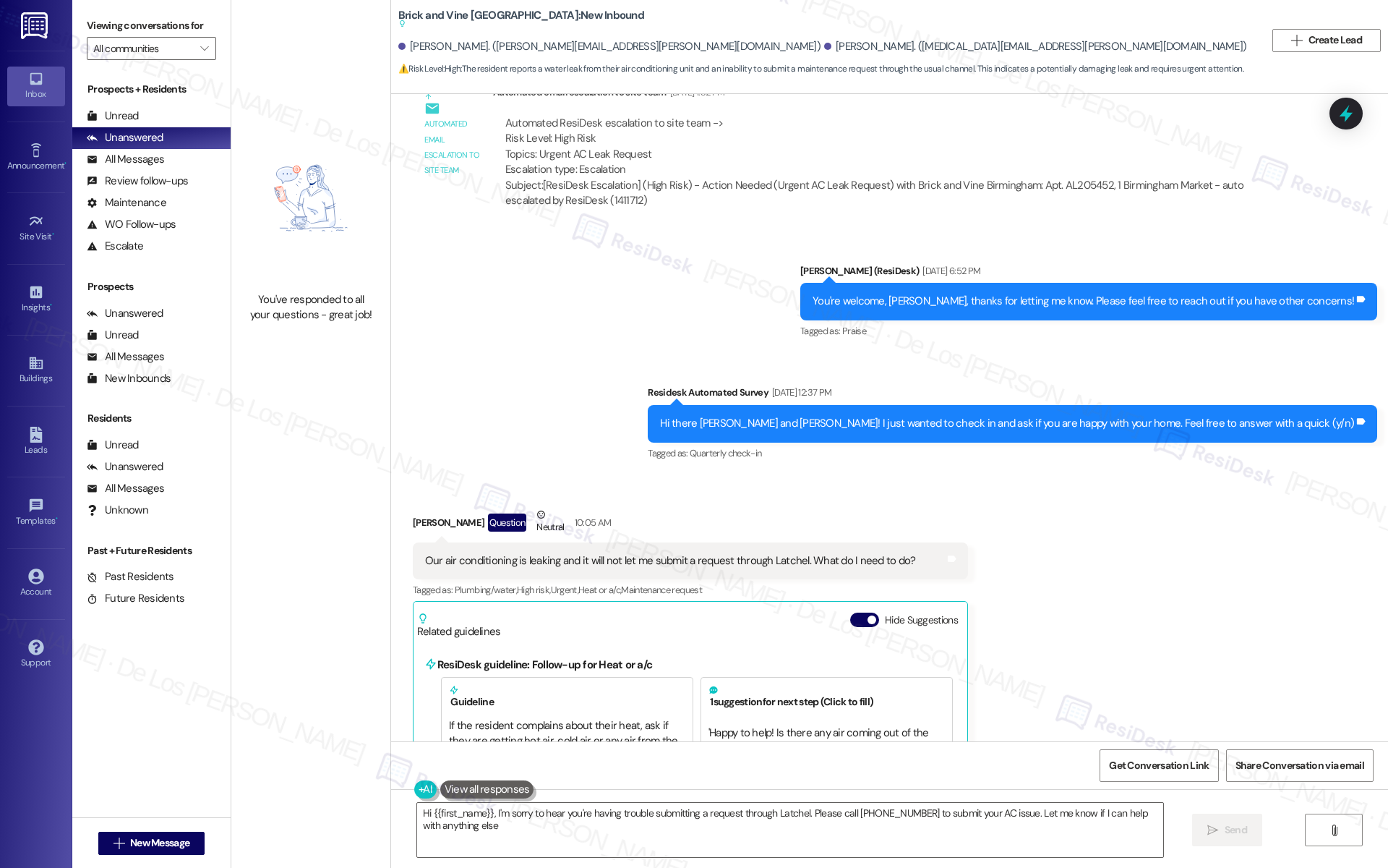
type textarea "Hi {{first_name}}, I'm sorry to hear you're having trouble submitting a request…"
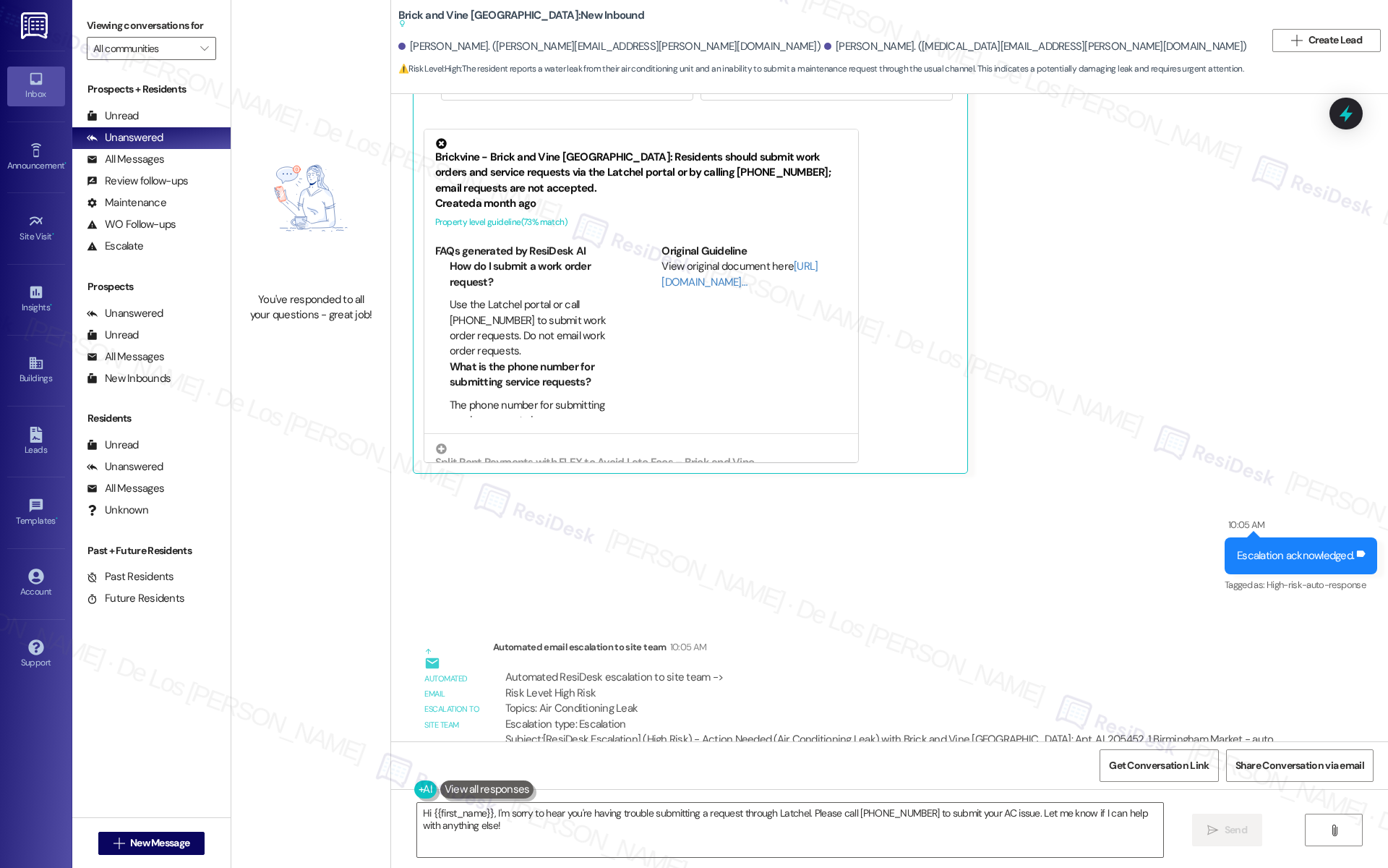
scroll to position [4192, 0]
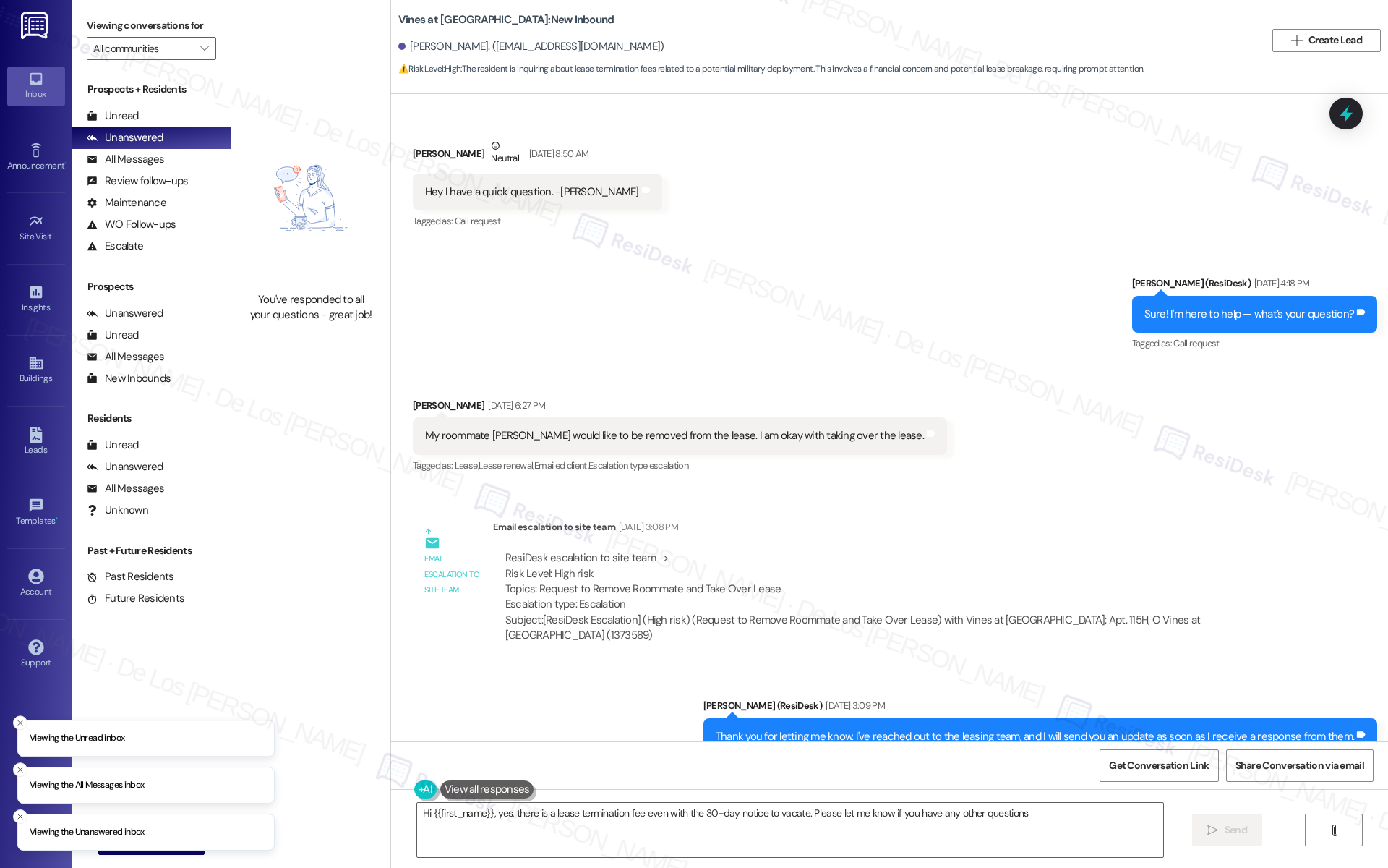
type textarea "Hi {{first_name}}, yes, there is a lease termination fee even with the 30-day n…"
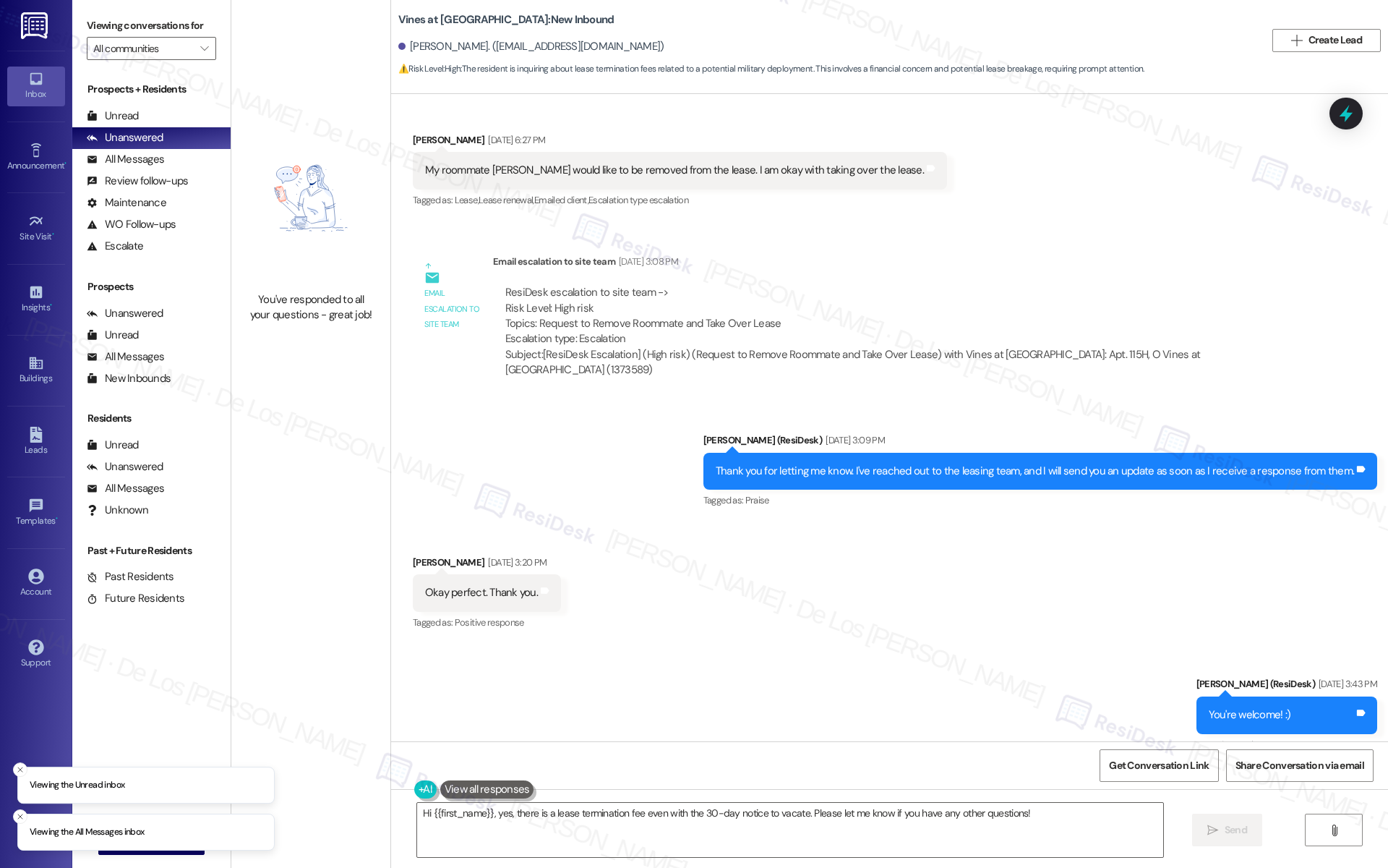
scroll to position [2366, 0]
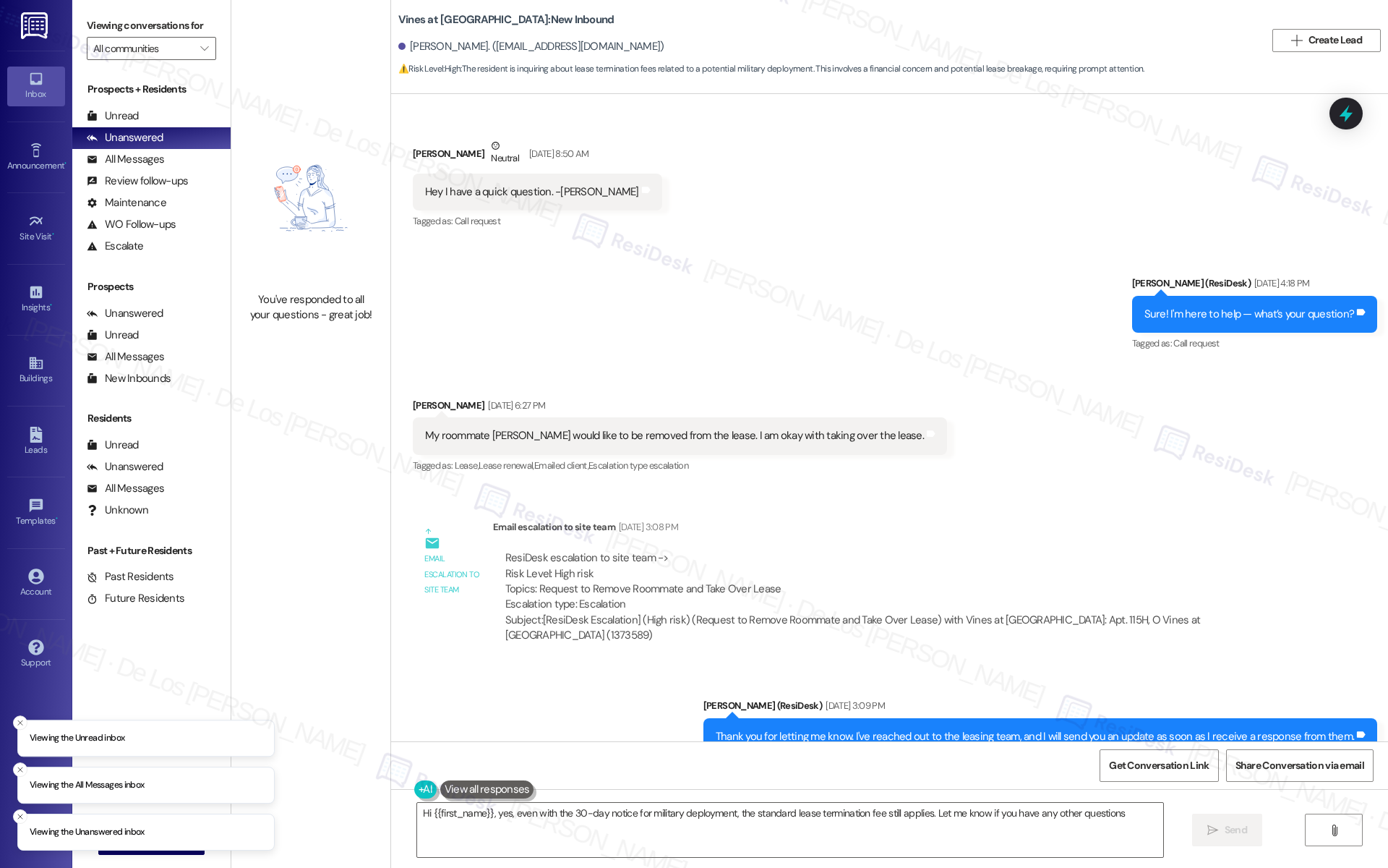
type textarea "Hi {{first_name}}, yes, even with the 30-day notice for military deployment, th…"
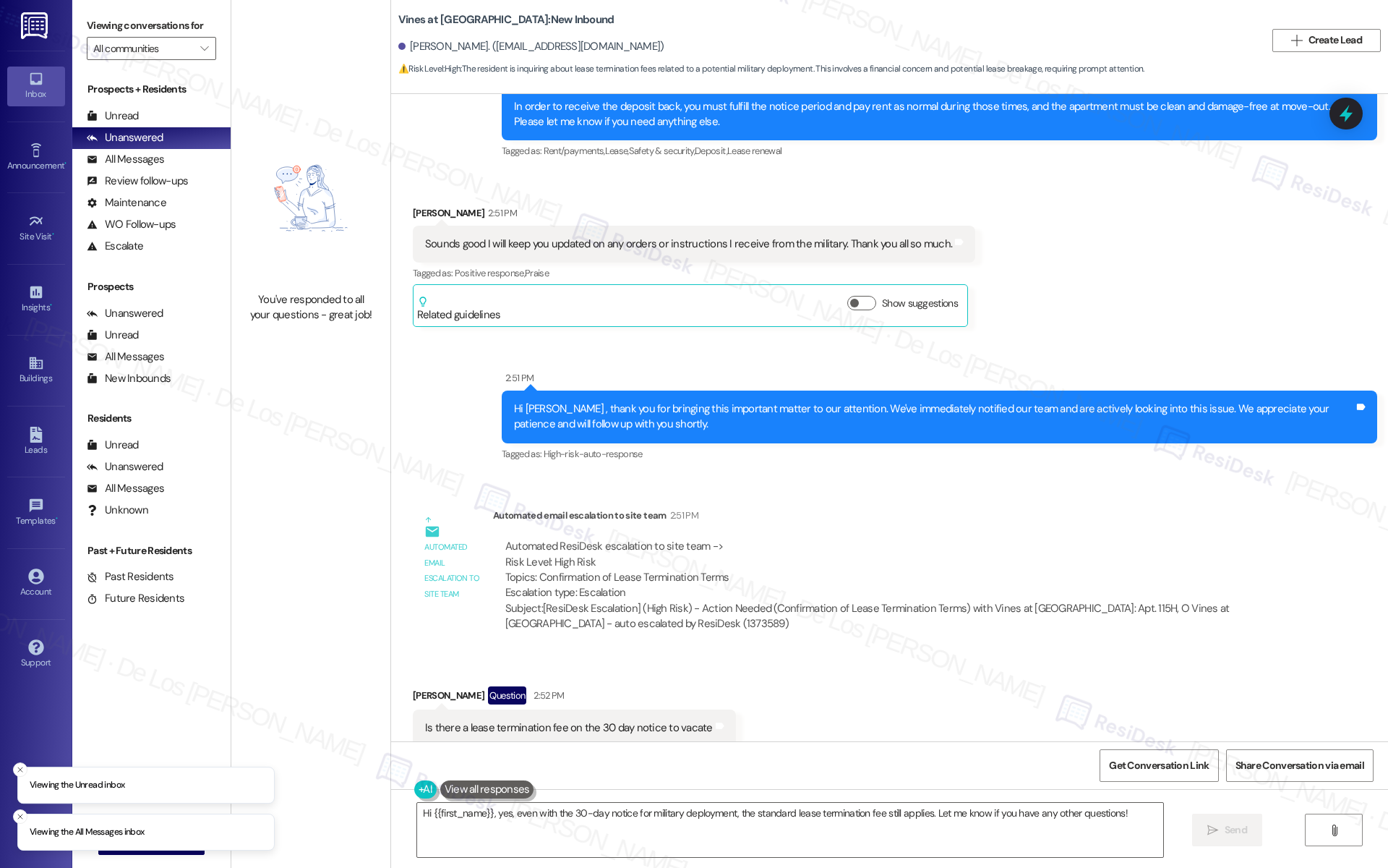
scroll to position [4732, 0]
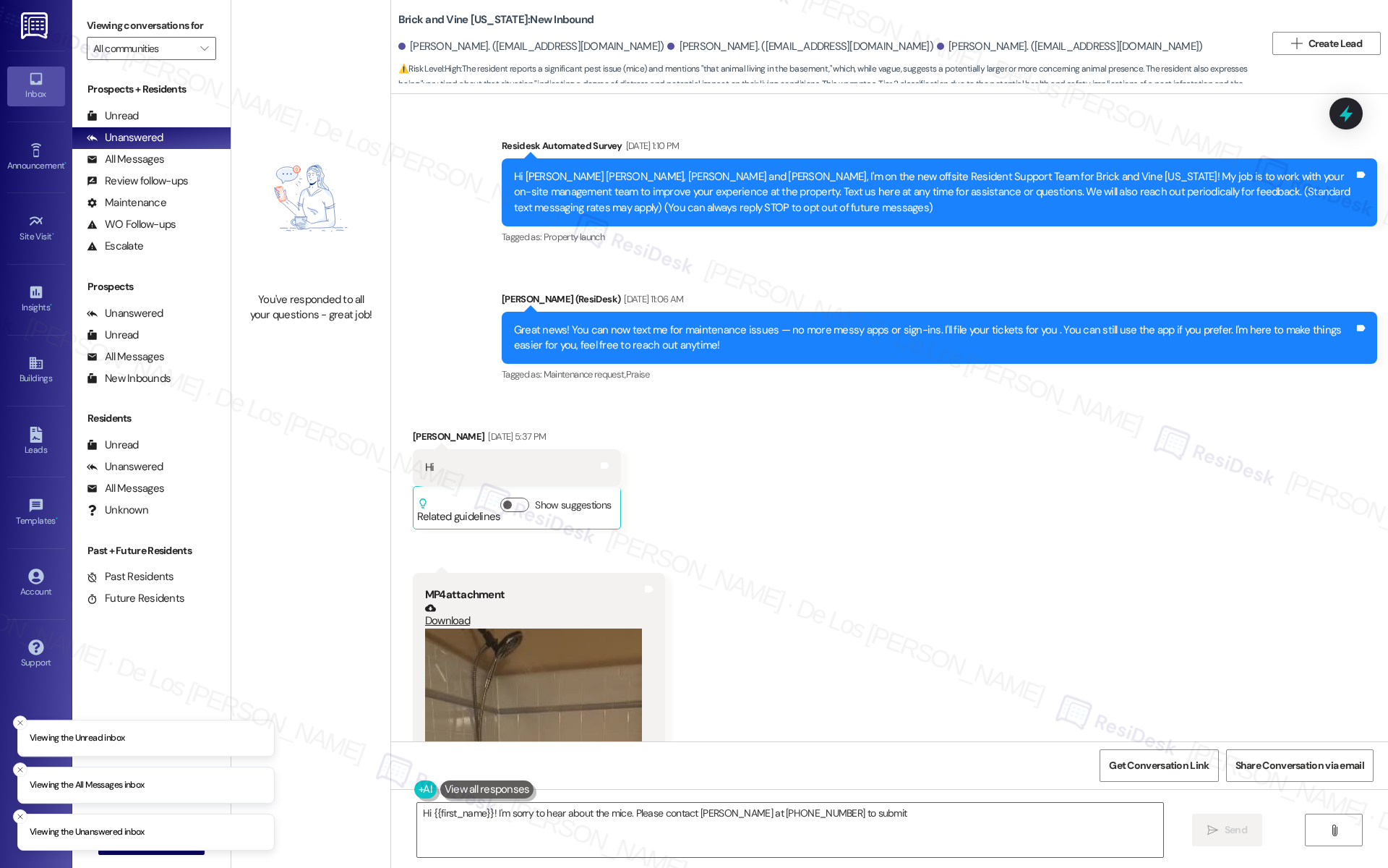
scroll to position [5074, 0]
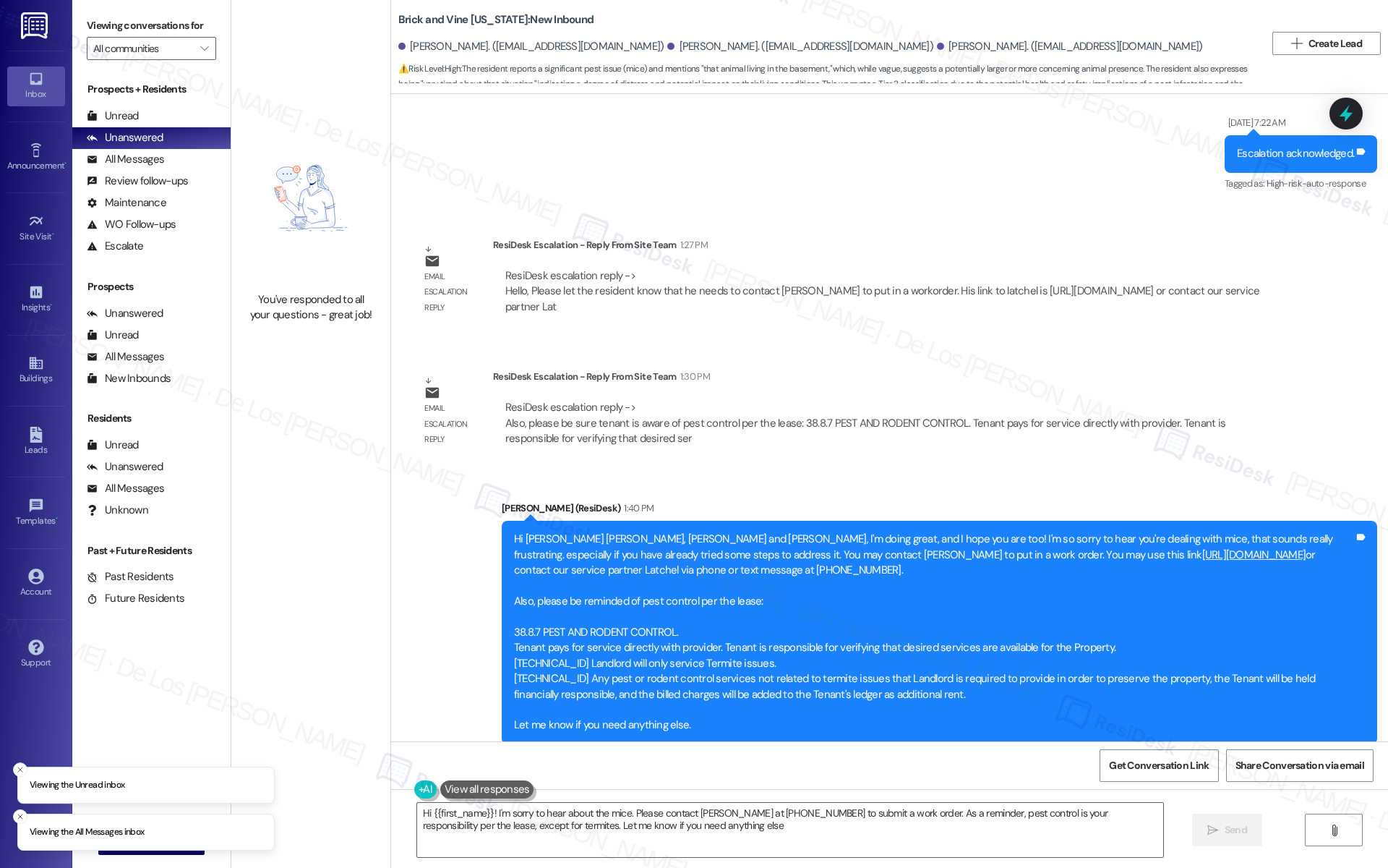
type textarea "Hi {{first_name}}! I'm sorry to hear about the mice. Please contact [PERSON_NAM…"
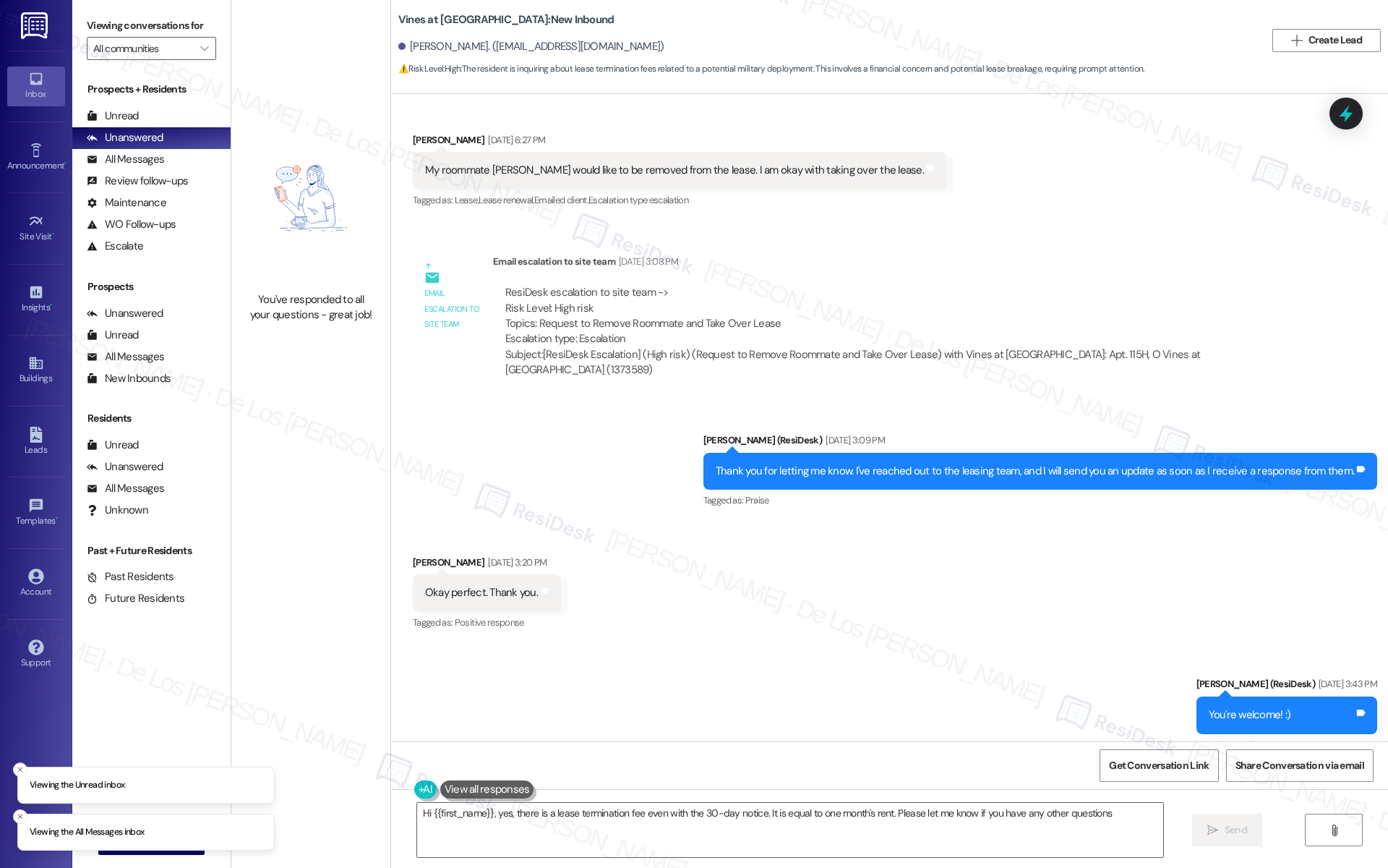
type textarea "Hi {{first_name}}, yes, there is a lease termination fee even with the 30-day n…"
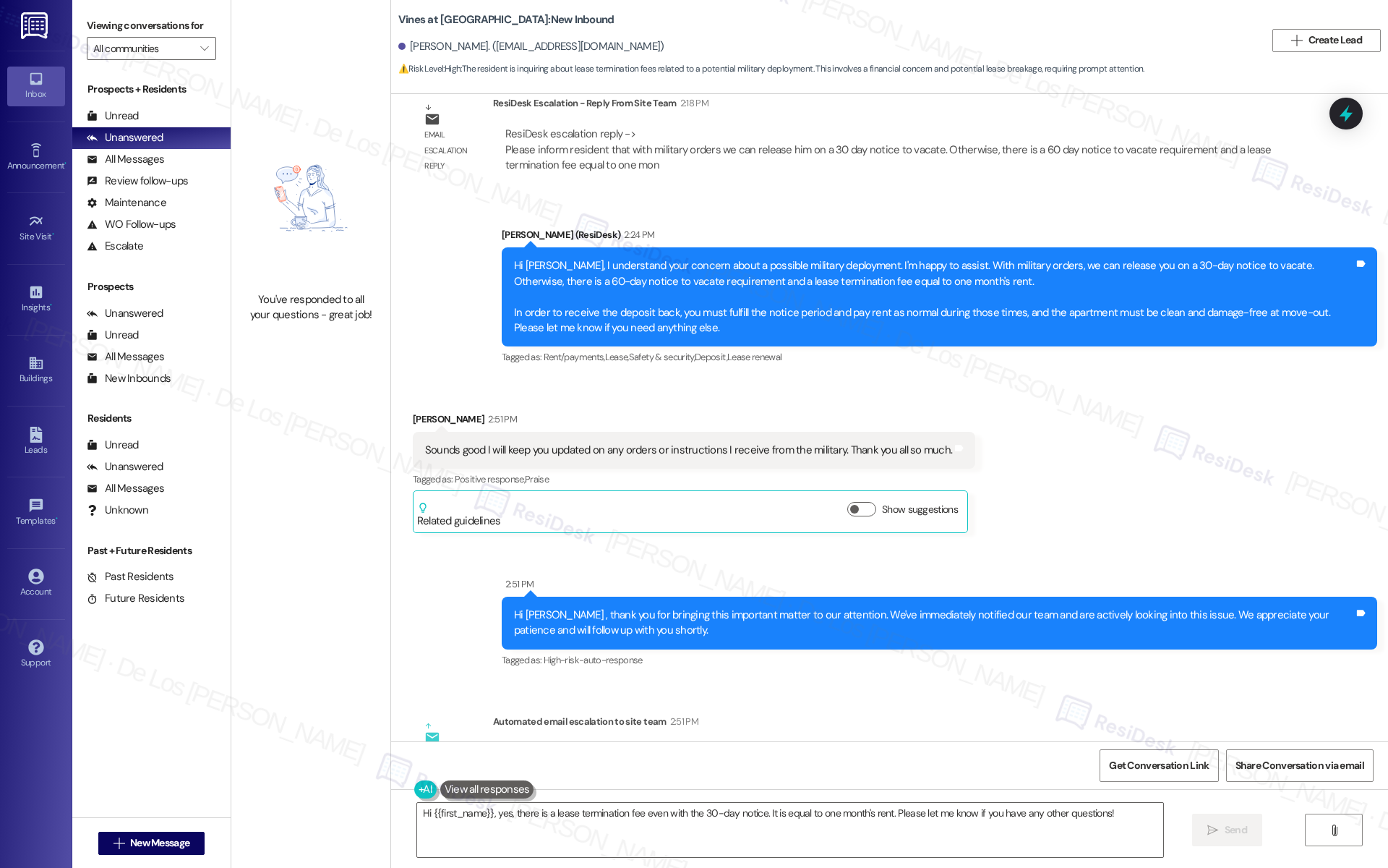
scroll to position [4404, 0]
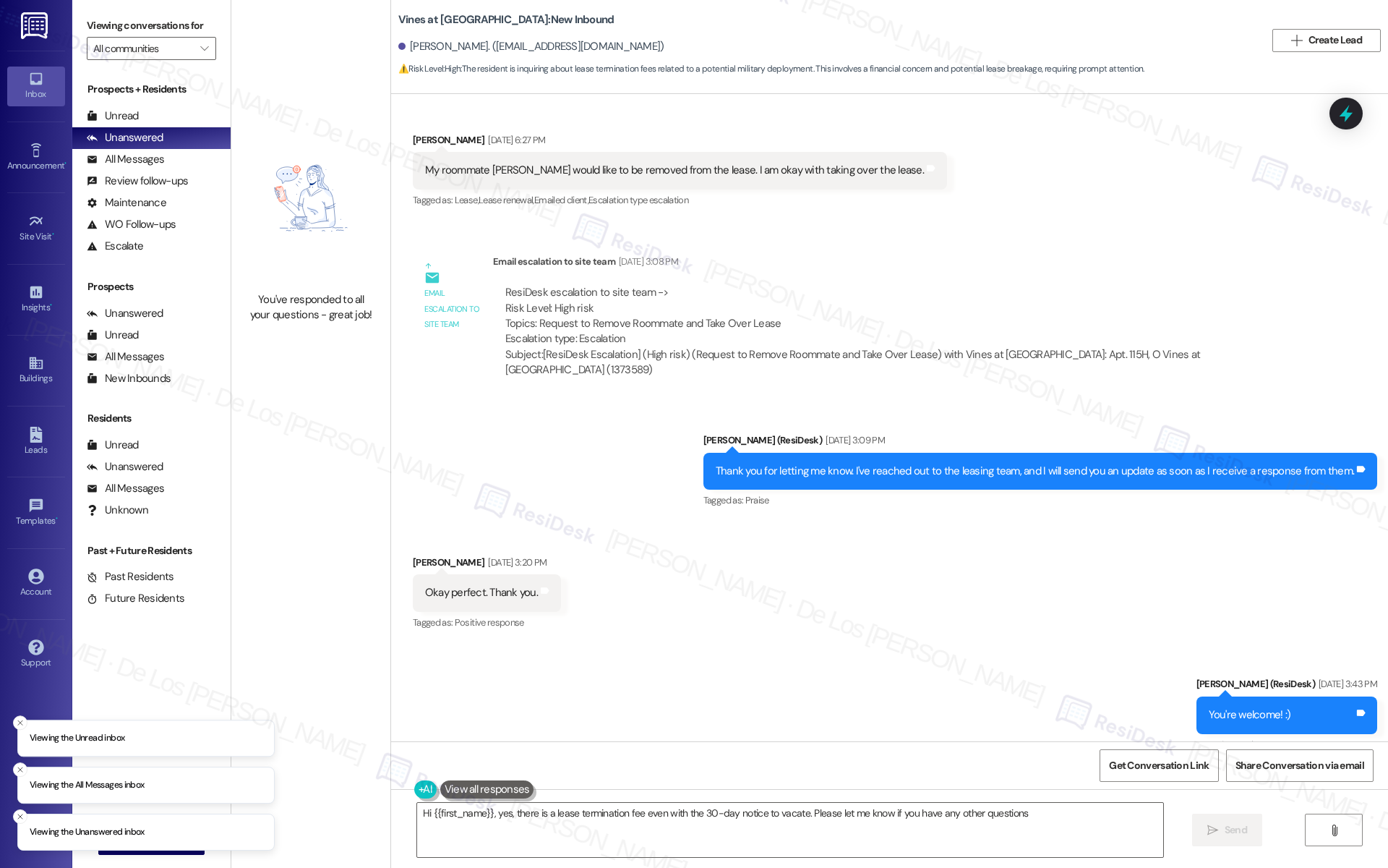
type textarea "Hi {{first_name}}, yes, there is a lease termination fee even with the 30-day n…"
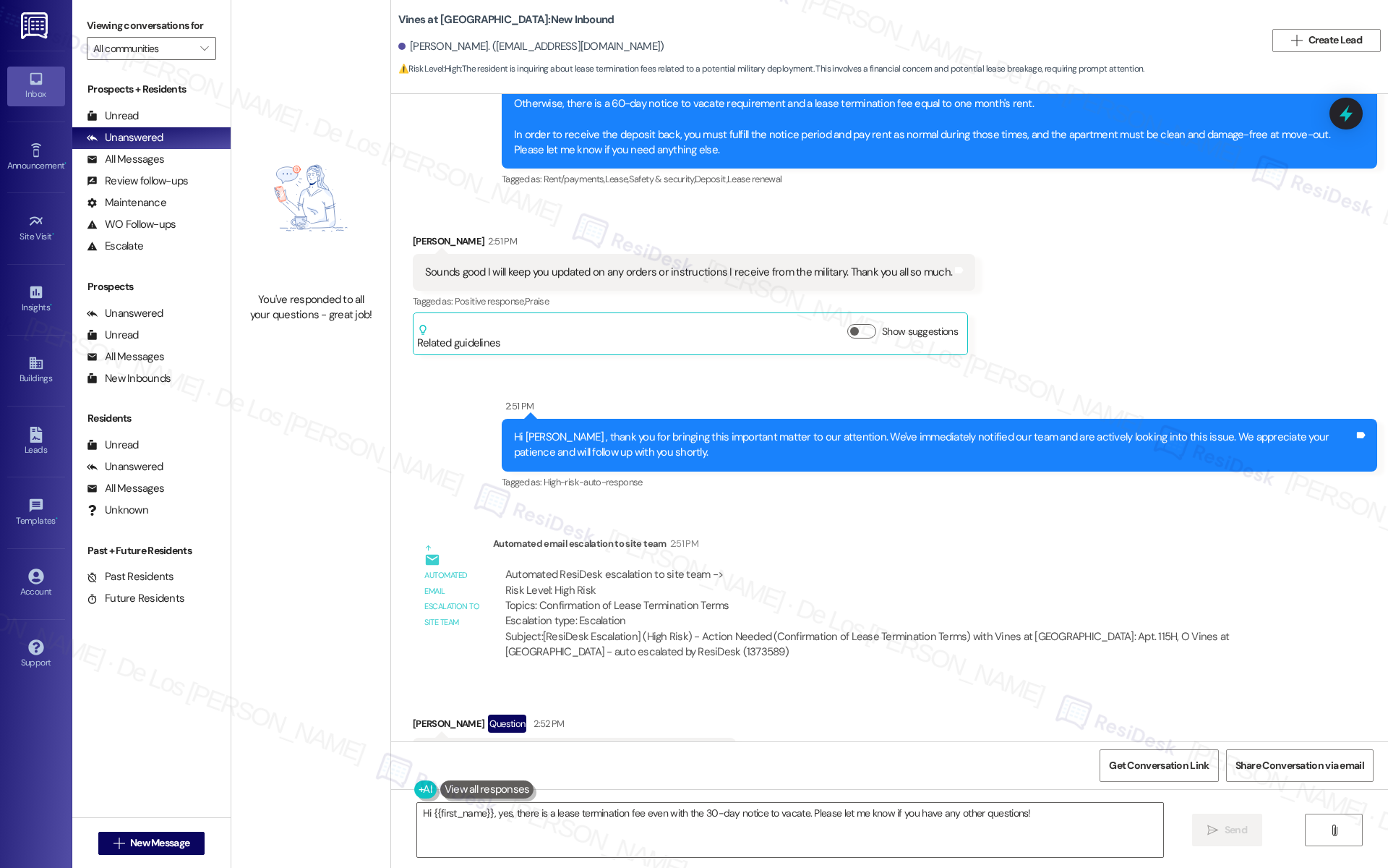
scroll to position [4551, 0]
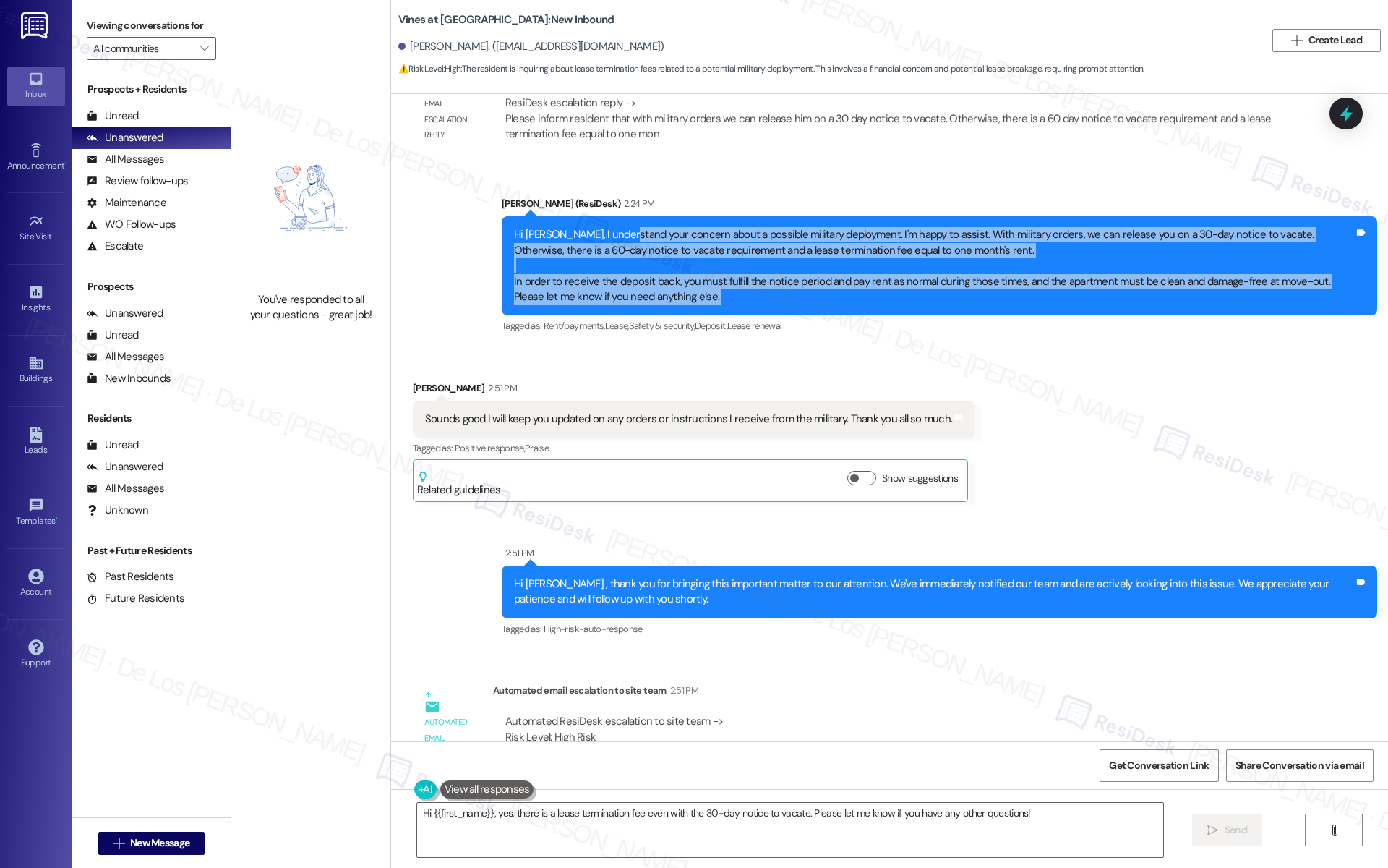
drag, startPoint x: 615, startPoint y: 207, endPoint x: 753, endPoint y: 286, distance: 159.0
click at [753, 286] on div "[PERSON_NAME] (ResiDesk) 2:24 PM Hi [PERSON_NAME], I understand your concern ab…" at bounding box center [940, 266] width 876 height 141
click at [1353, 117] on icon at bounding box center [1346, 113] width 25 height 25
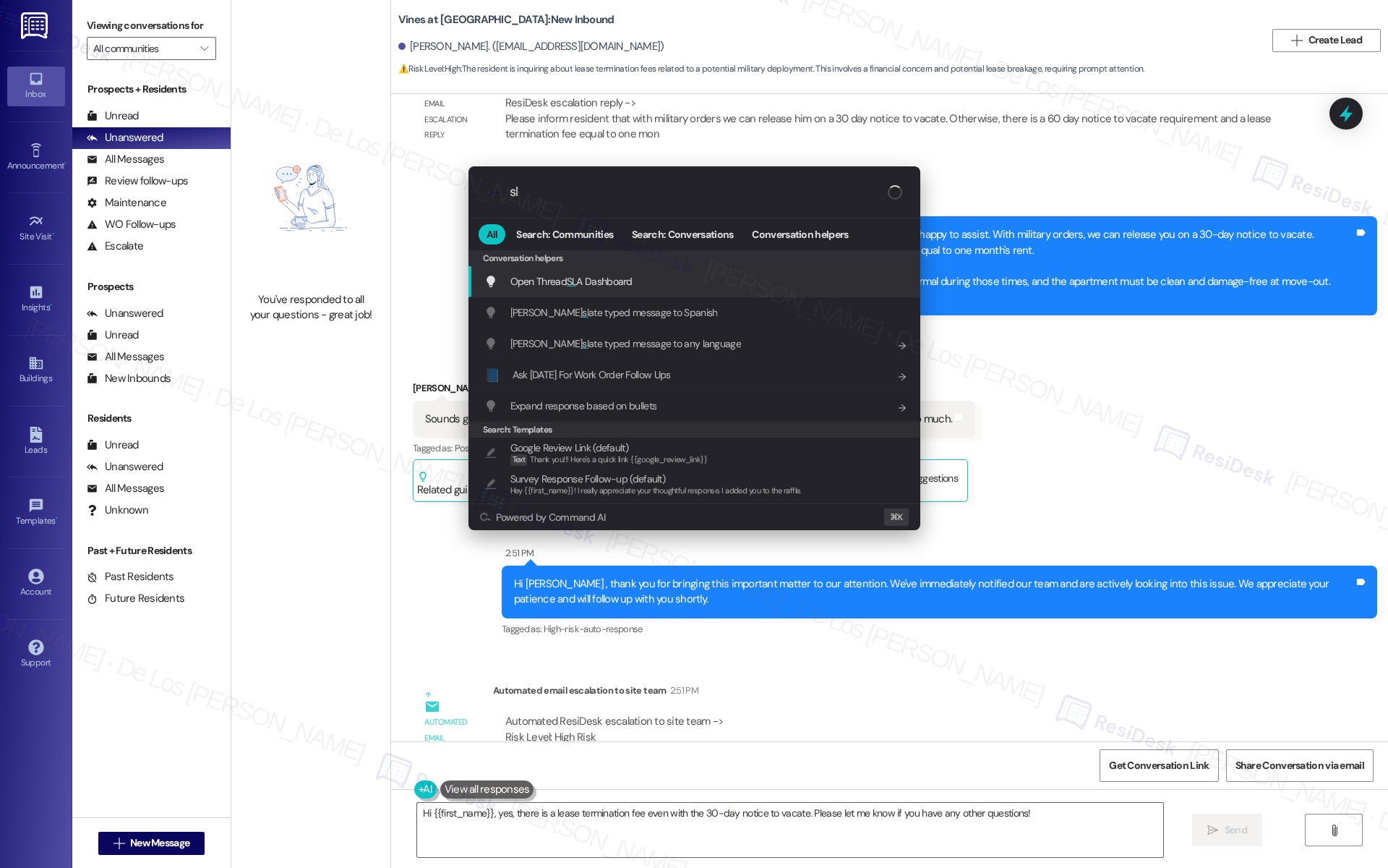
type input "sla"
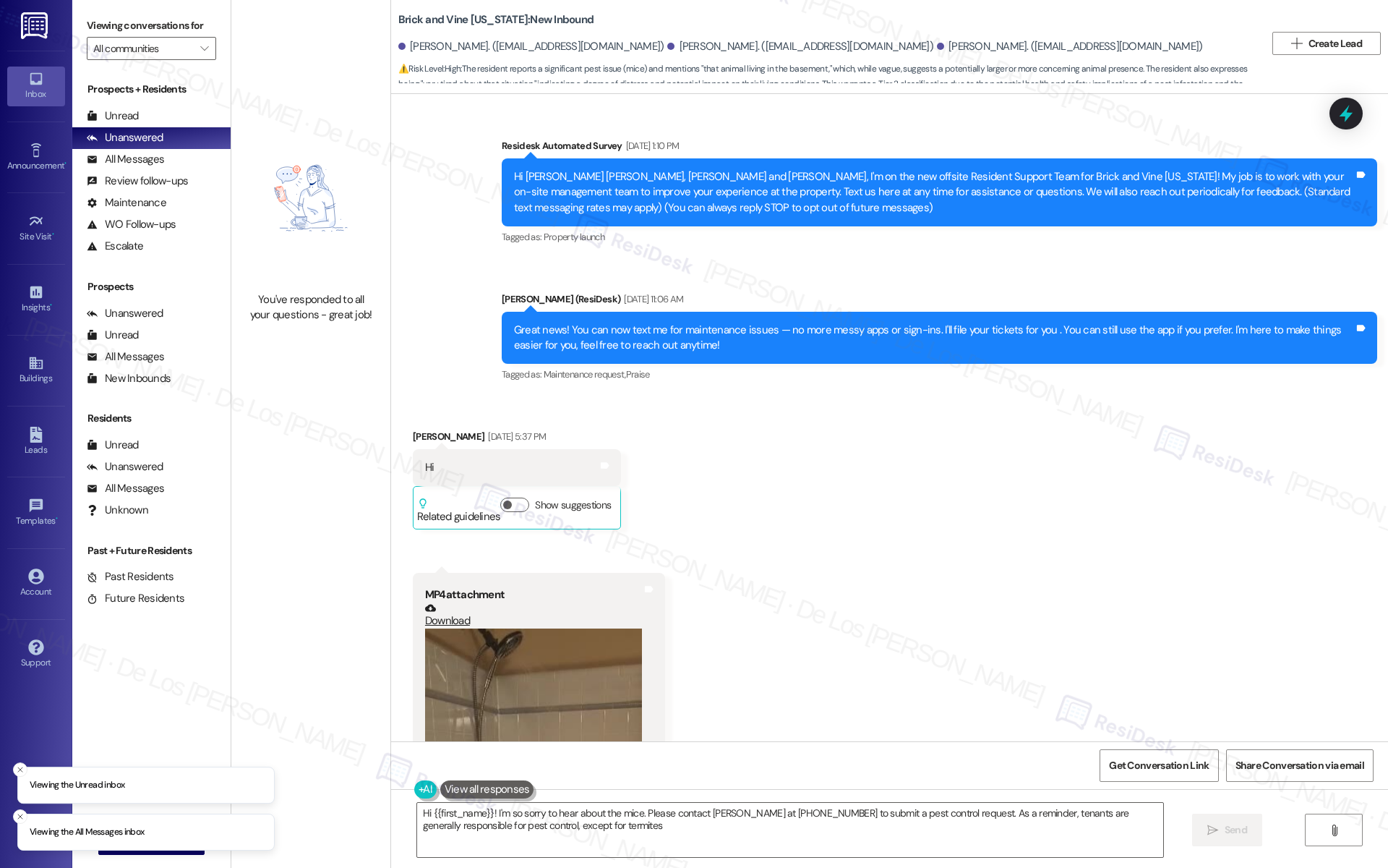
scroll to position [5074, 0]
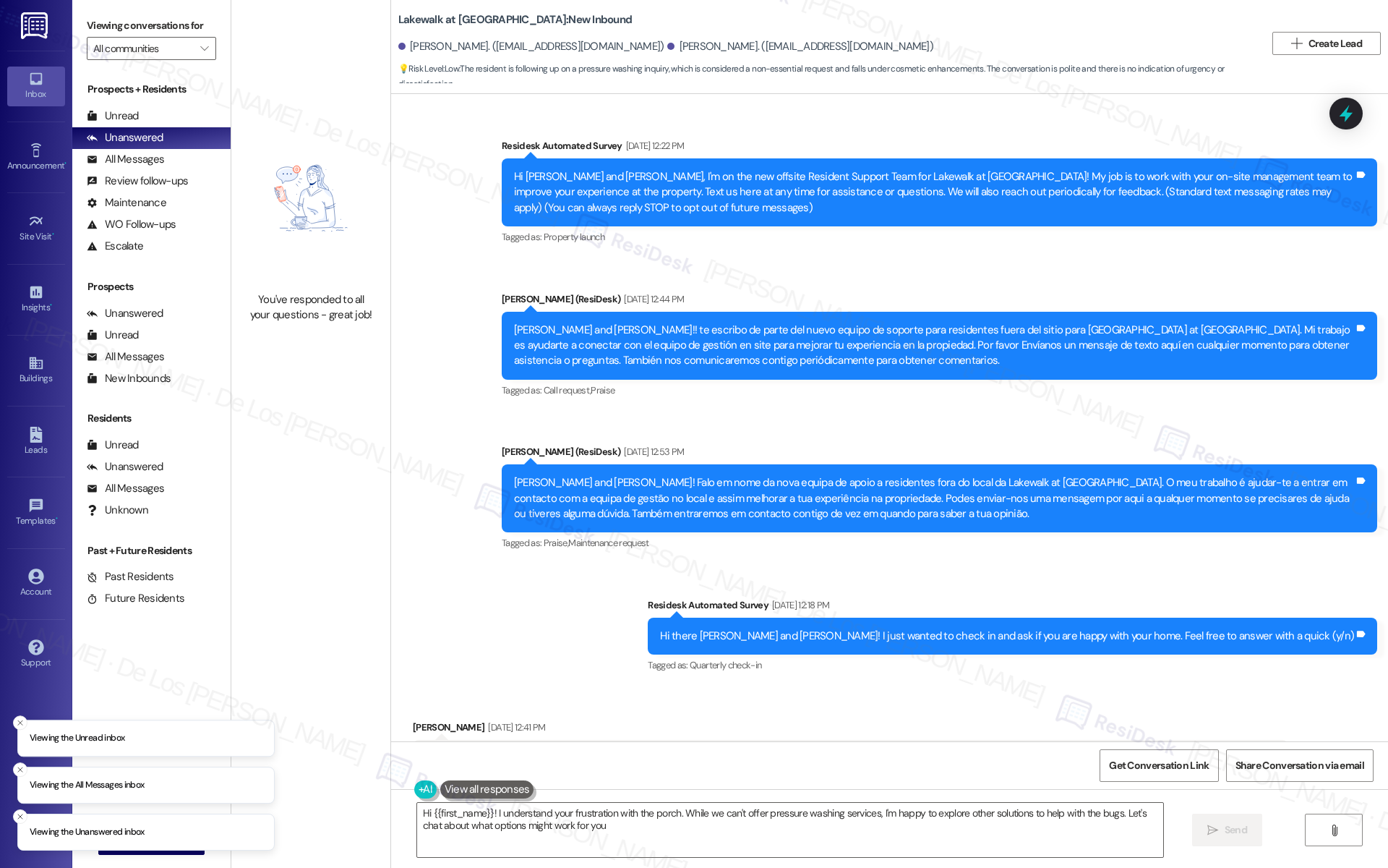
type textarea "Hi {{first_name}}! I understand your frustration with the porch. While we can't…"
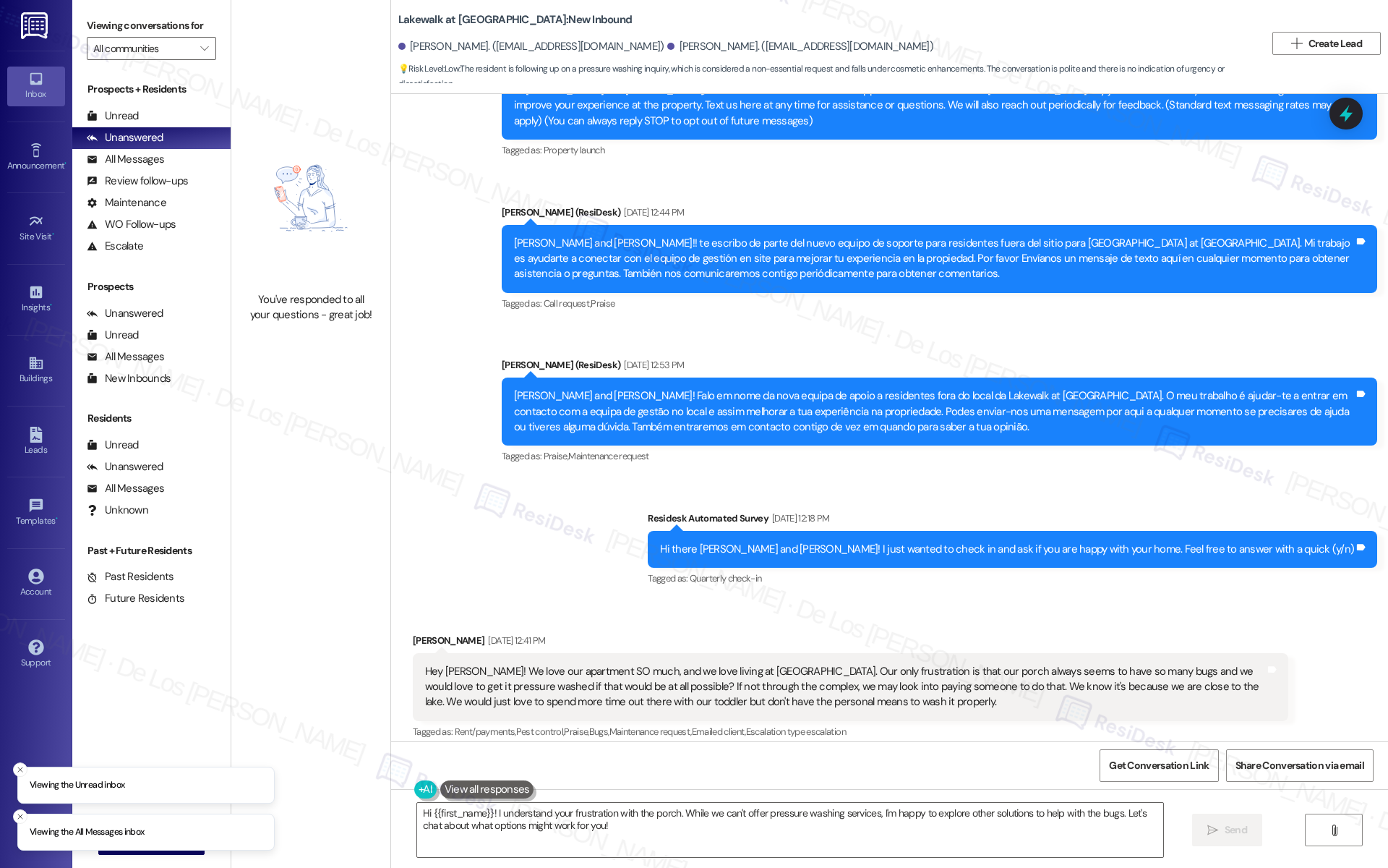
scroll to position [645, 0]
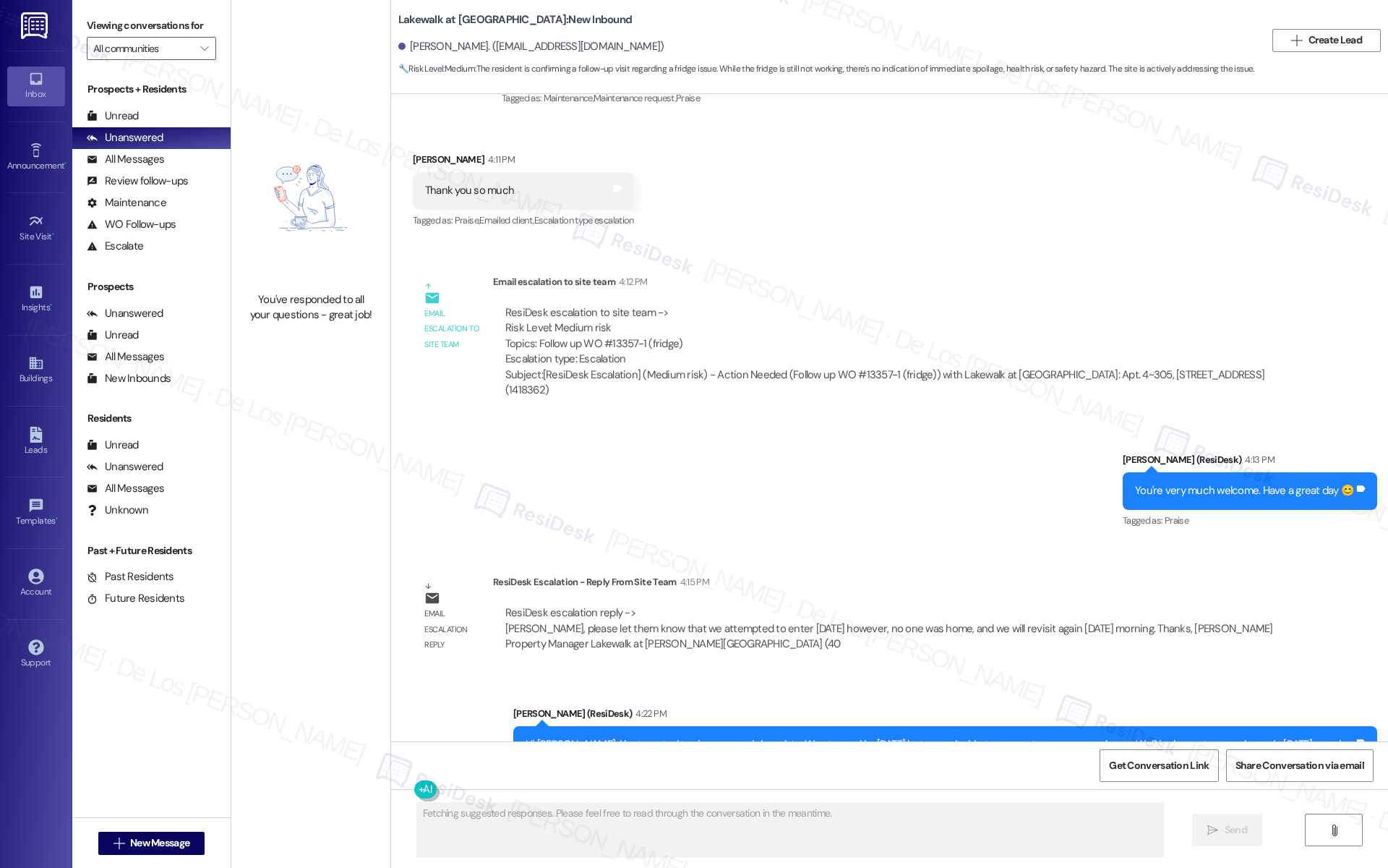
scroll to position [1318, 0]
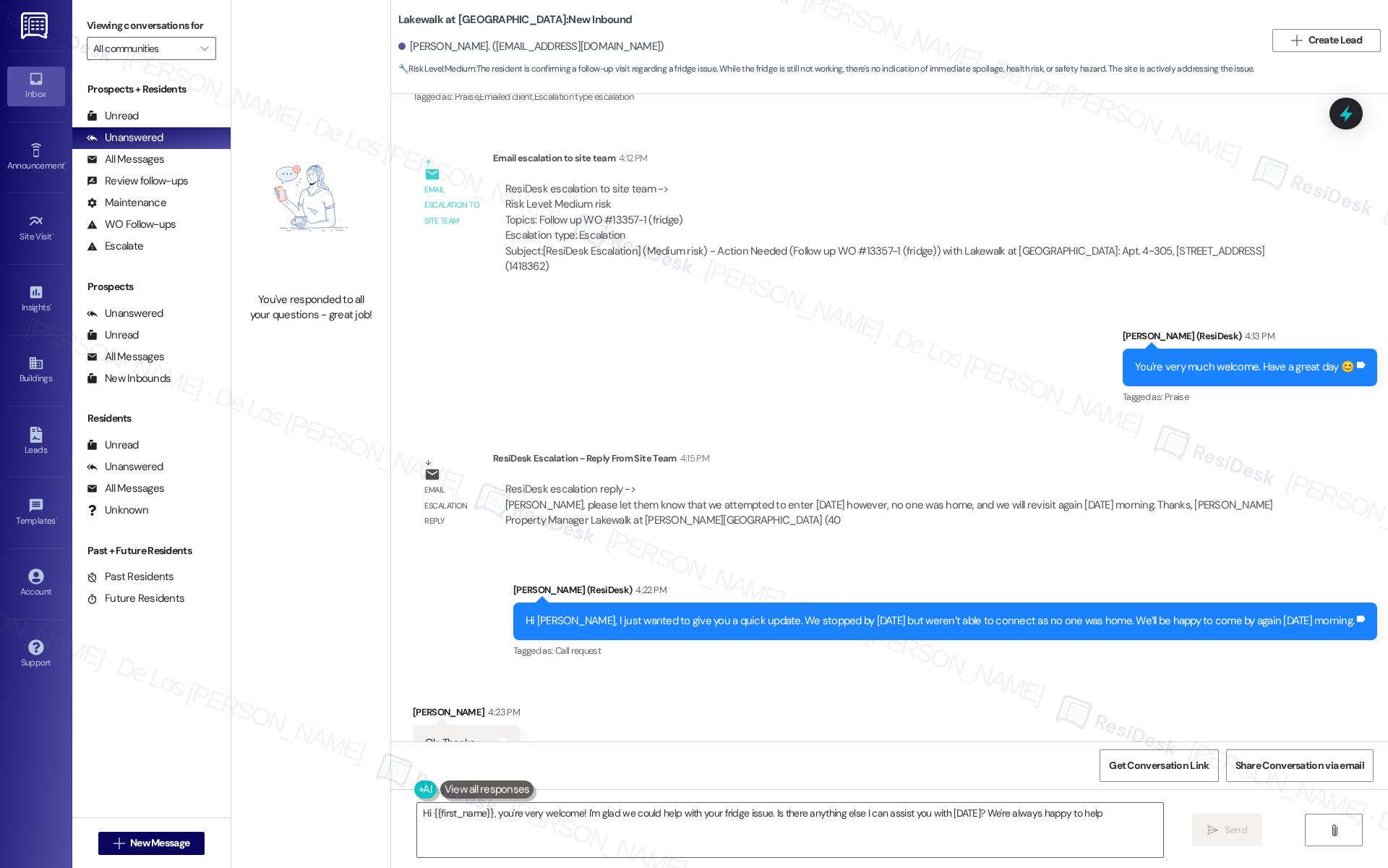
type textarea "Hi {{first_name}}, you're very welcome! I'm glad we could help with your fridge…"
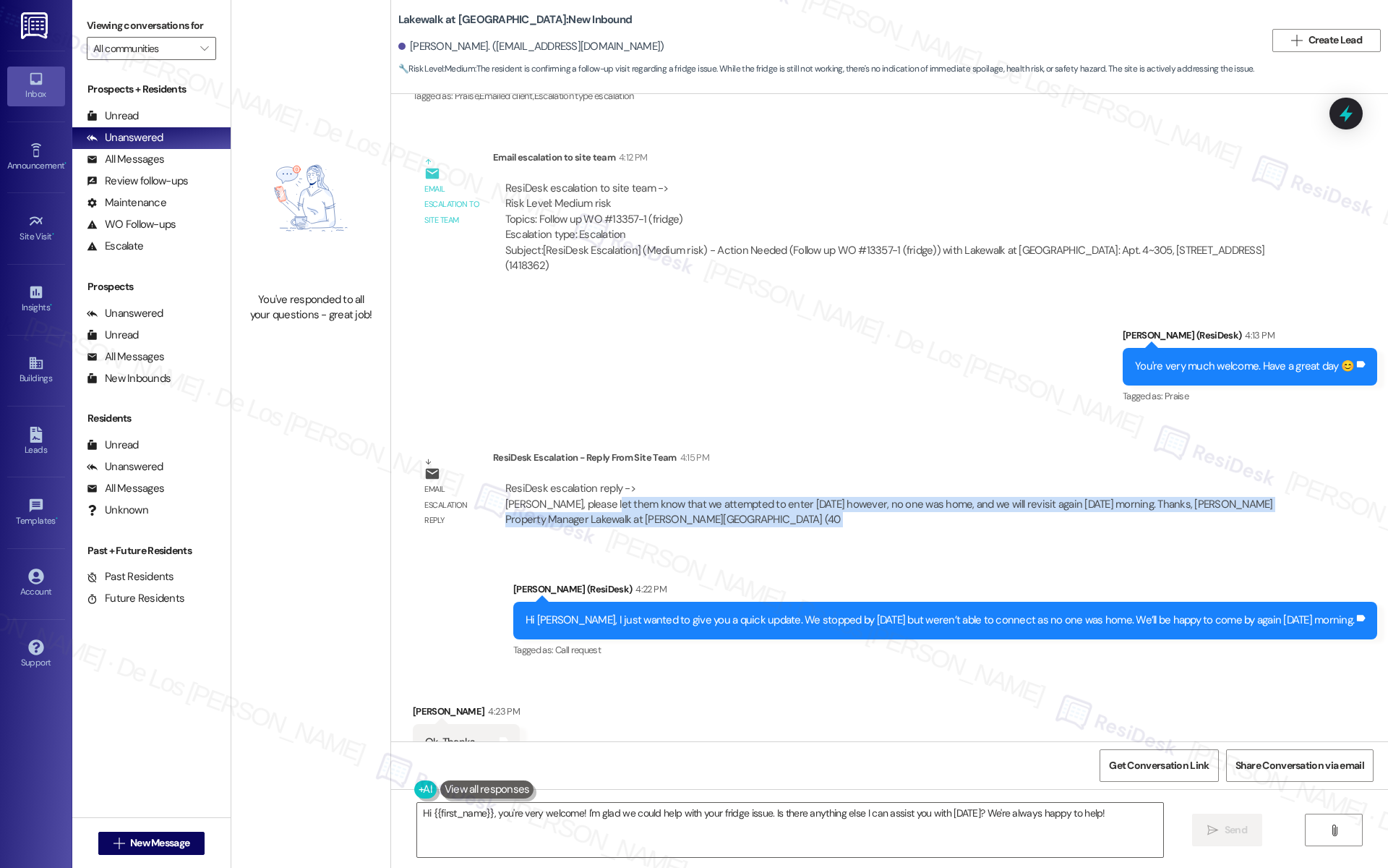
drag, startPoint x: 593, startPoint y: 479, endPoint x: 730, endPoint y: 528, distance: 145.5
click at [730, 528] on div "Survey, sent via SMS Residesk Automated Survey Jul 09, 2025 at 12:21 PM Hi Azam…" at bounding box center [889, 417] width 997 height 647
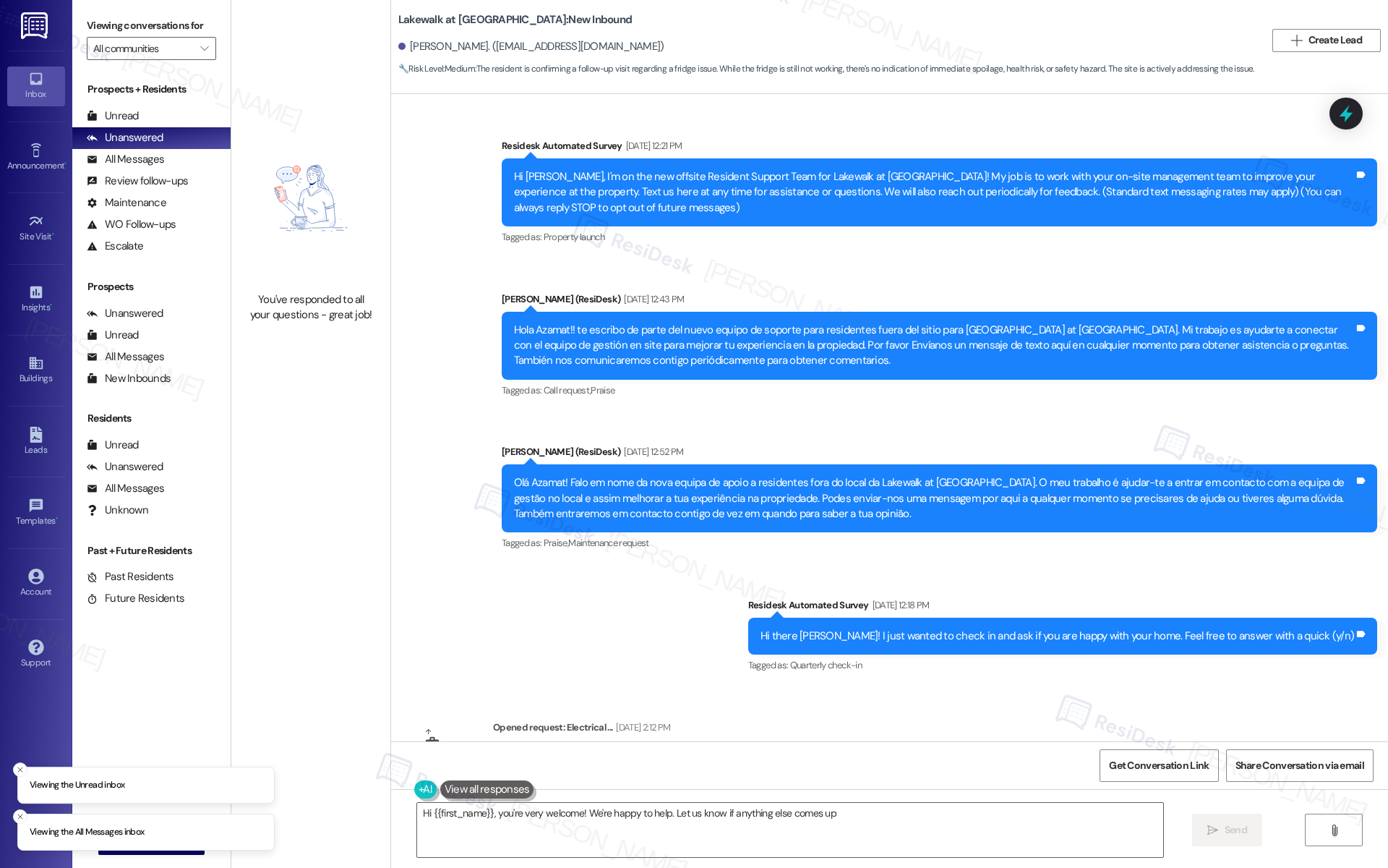
type textarea "Hi {{first_name}}, you're very welcome! We're happy to help. Let us know if any…"
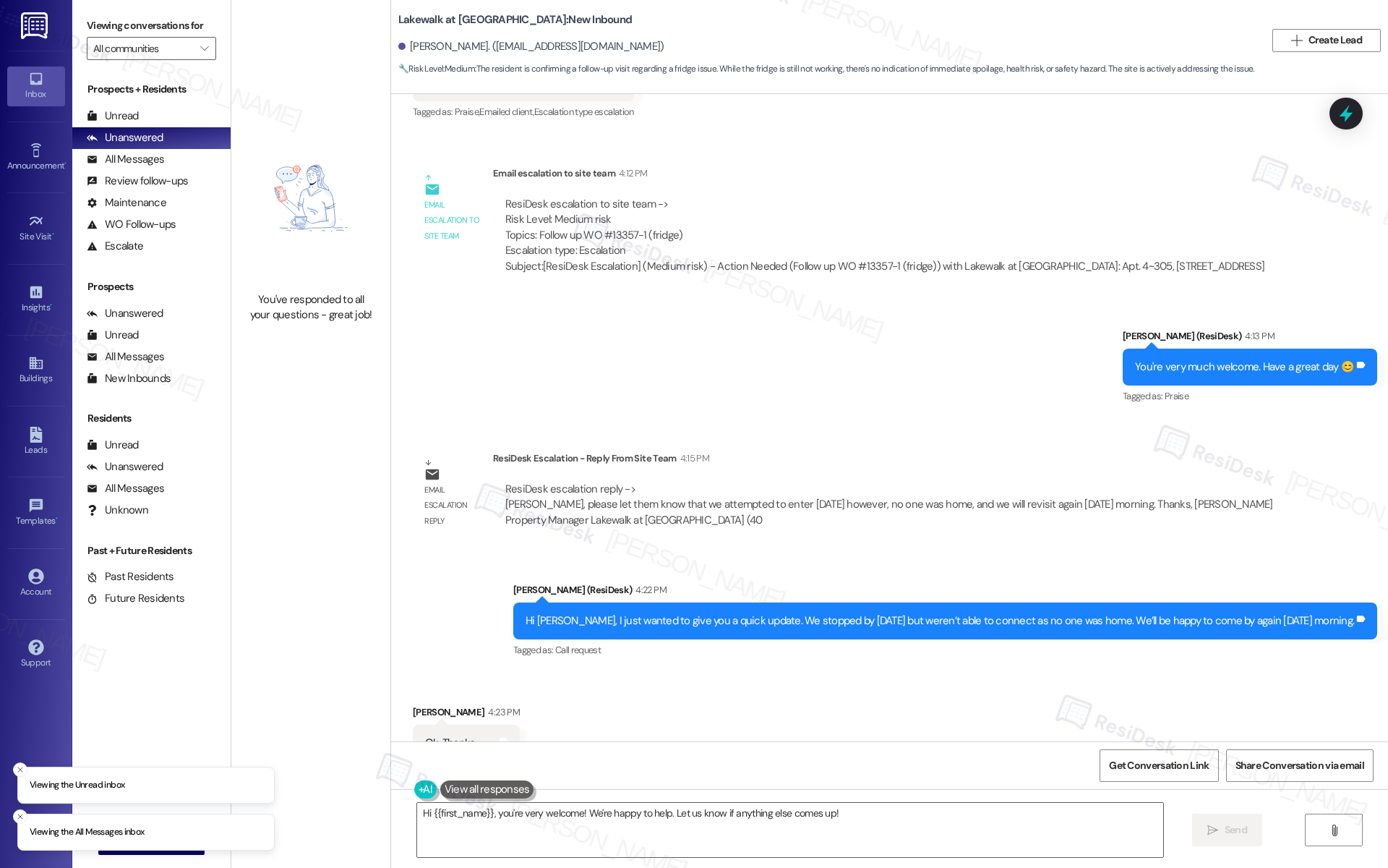
scroll to position [1319, 0]
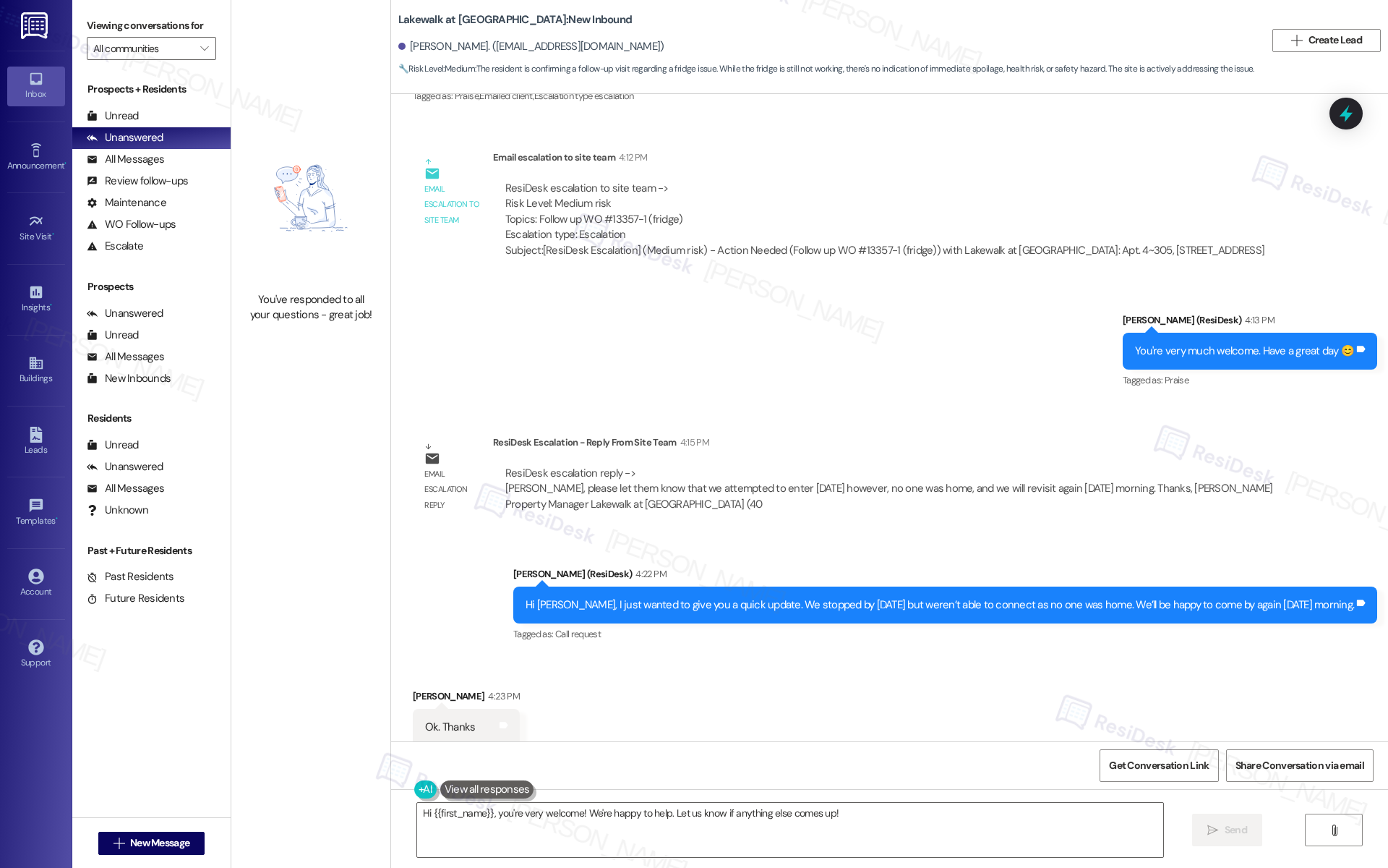
click at [685, 365] on div "Sent via SMS Sarah (ResiDesk) 4:13 PM You're very much welcome. Have a great da…" at bounding box center [889, 340] width 997 height 122
click at [48, 590] on div "Account" at bounding box center [36, 591] width 72 height 14
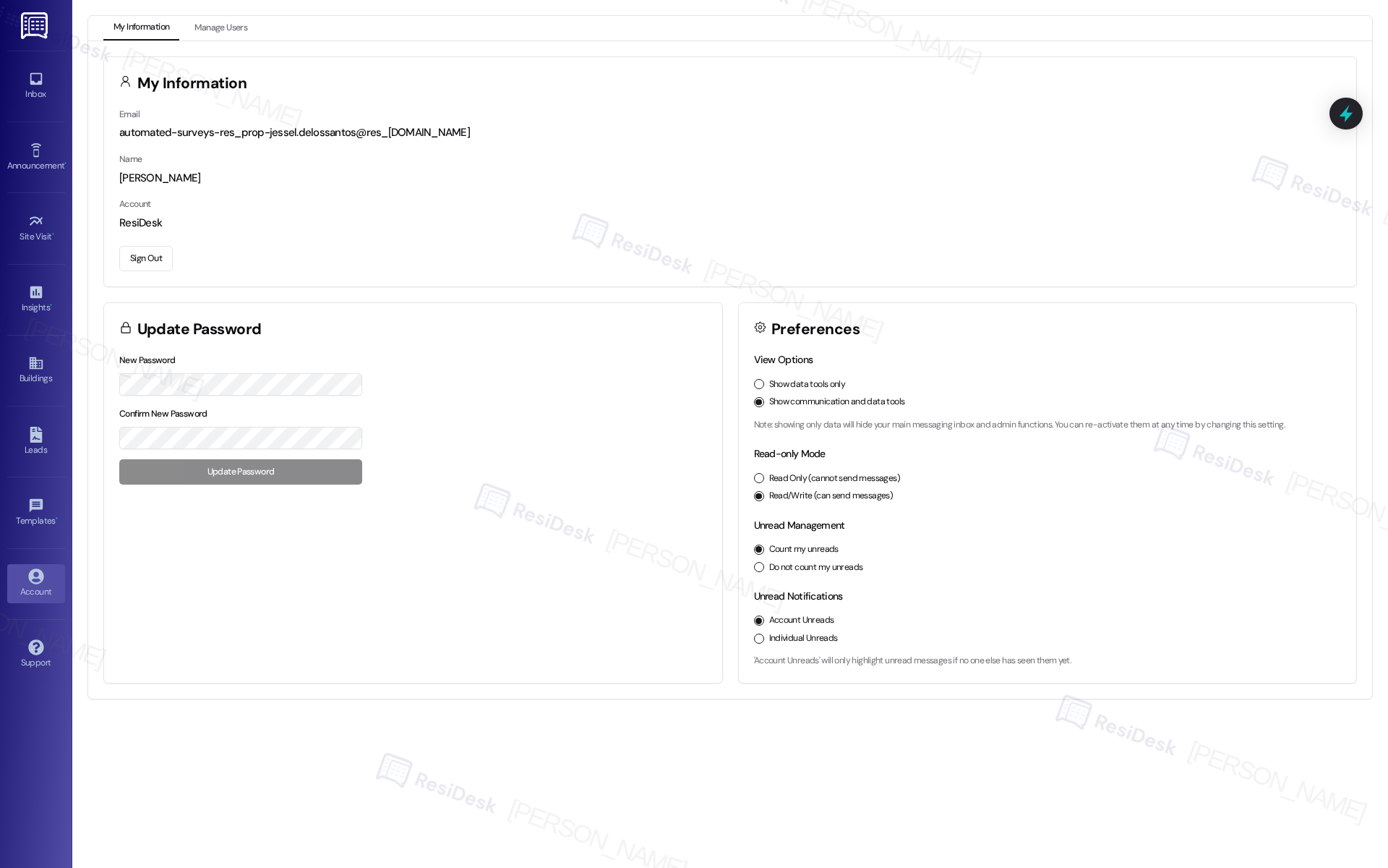
click at [147, 261] on button "Sign Out" at bounding box center [146, 258] width 54 height 26
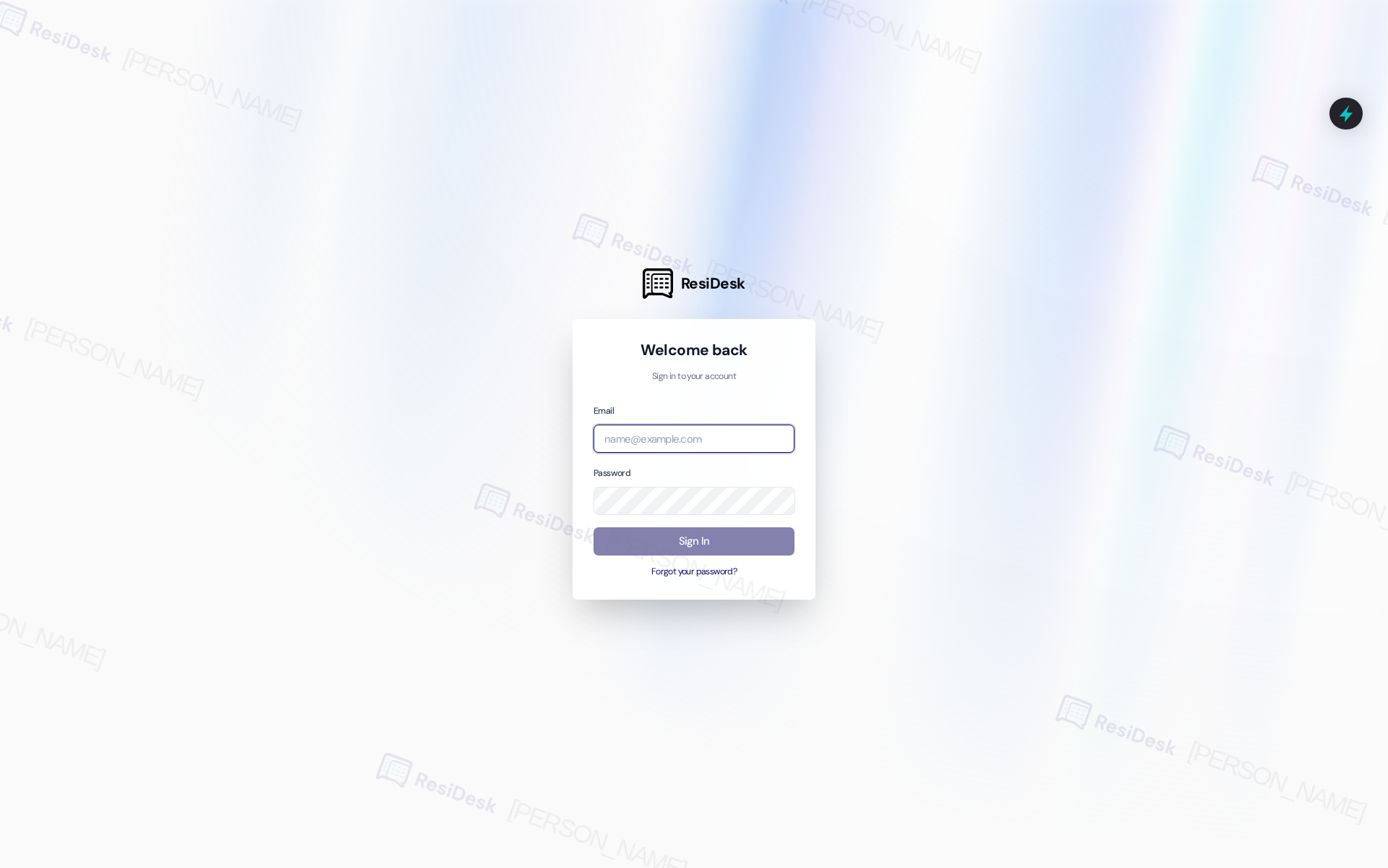
click at [656, 439] on input "email" at bounding box center [694, 438] width 201 height 28
type input "automated-surveys-shp-jessel.delossantos@shp.com"
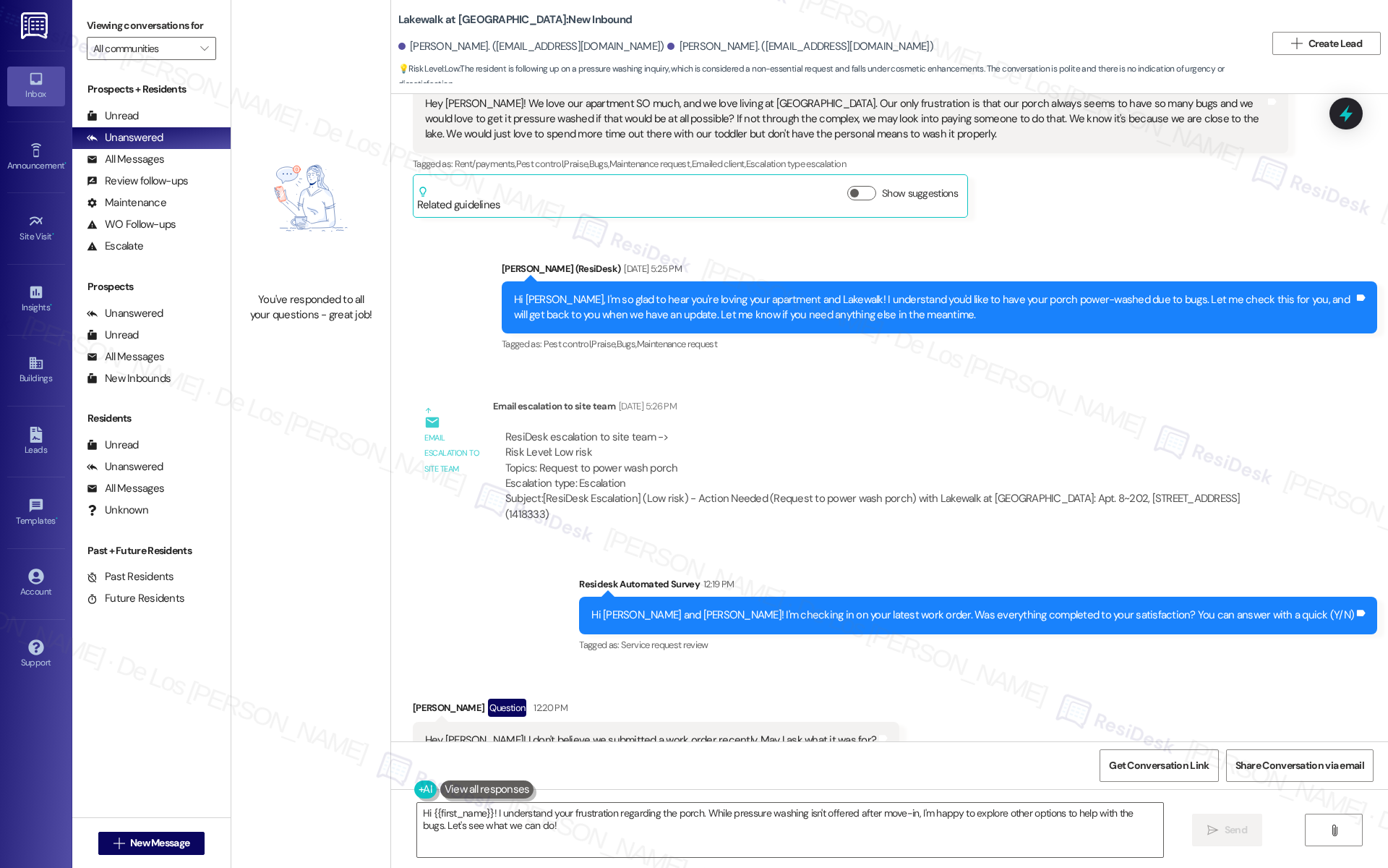
scroll to position [578, 0]
